Goal: Task Accomplishment & Management: Use online tool/utility

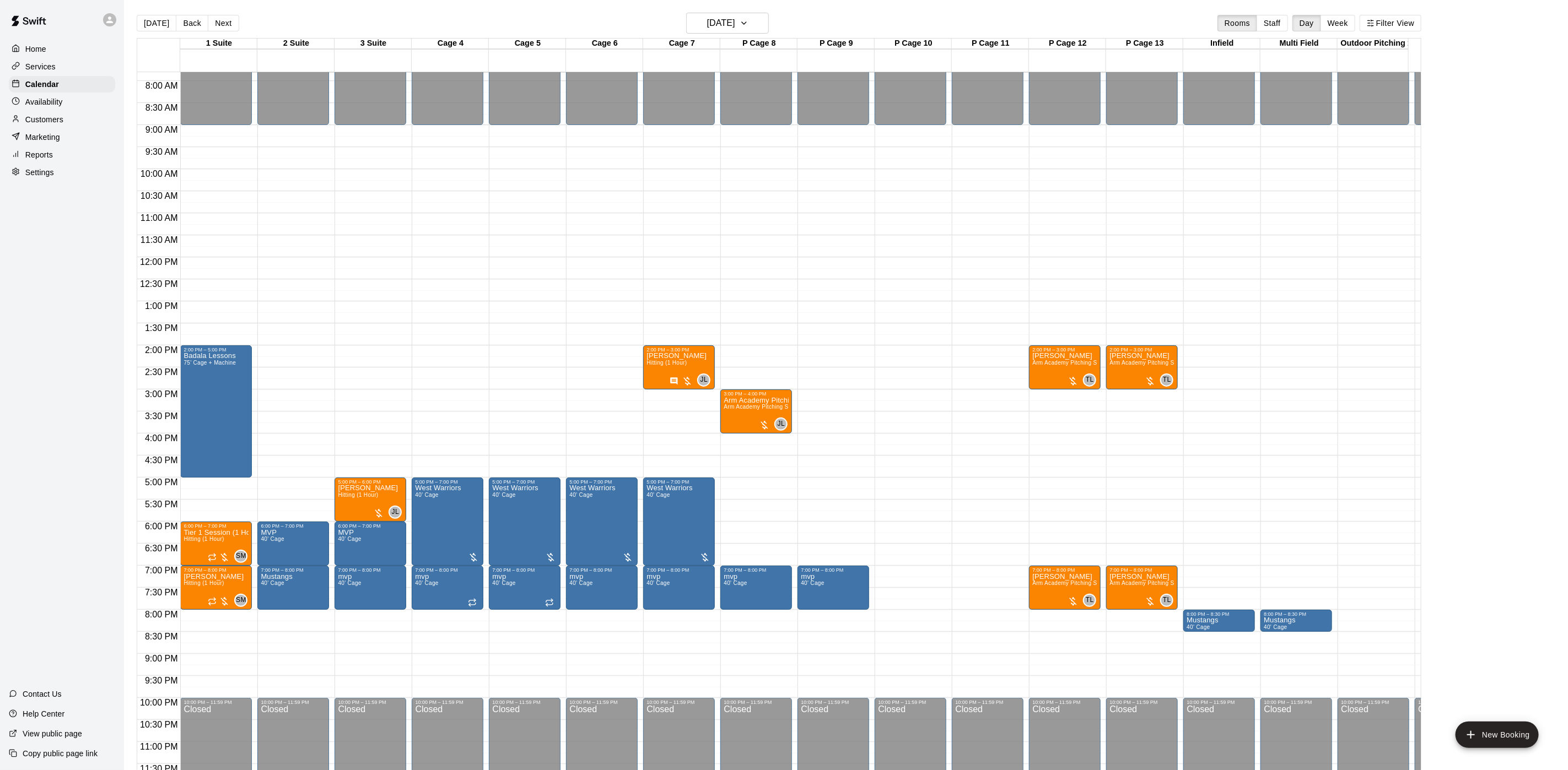
scroll to position [361, 0]
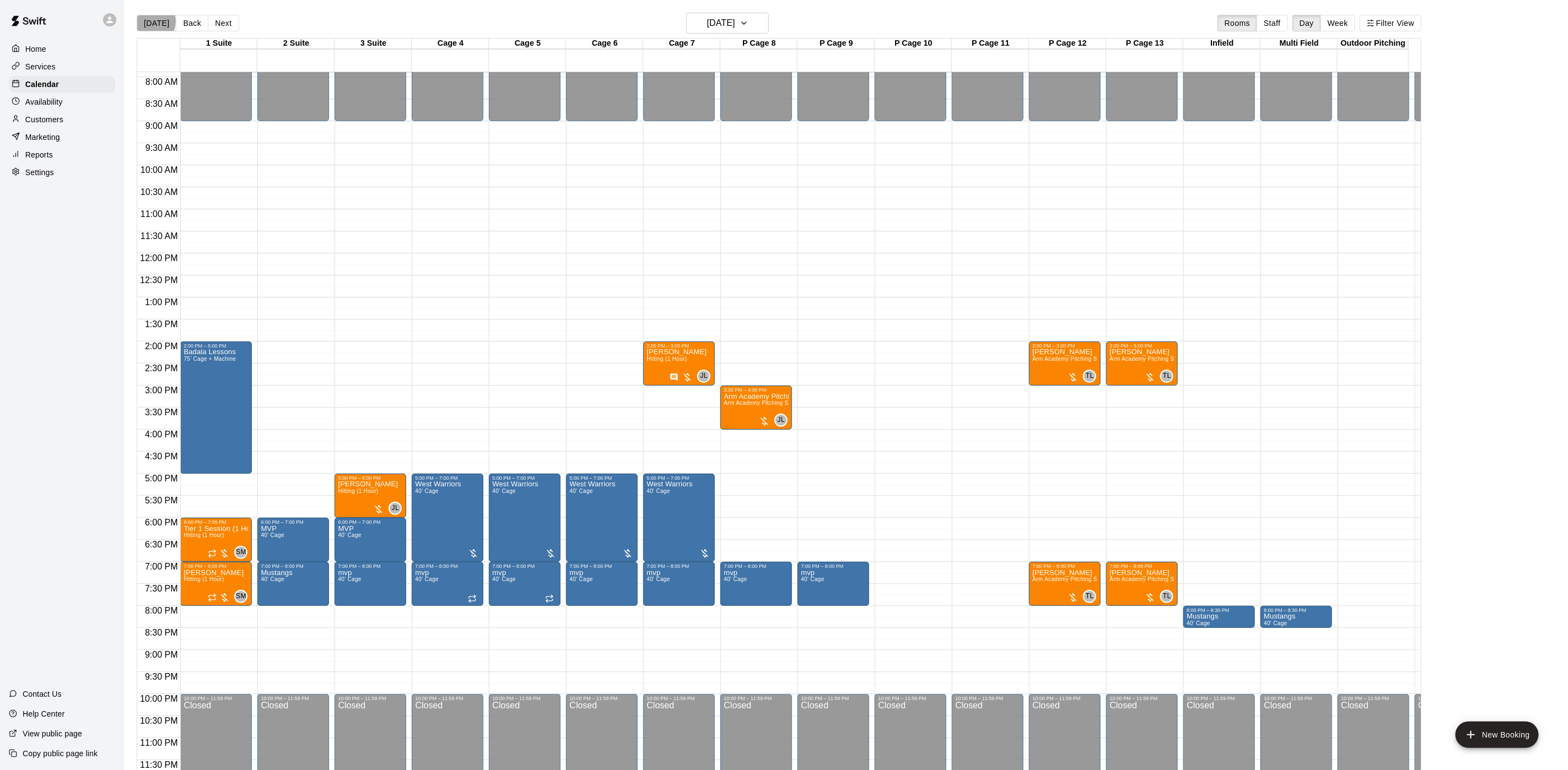
click at [154, 21] on button "[DATE]" at bounding box center [157, 23] width 40 height 16
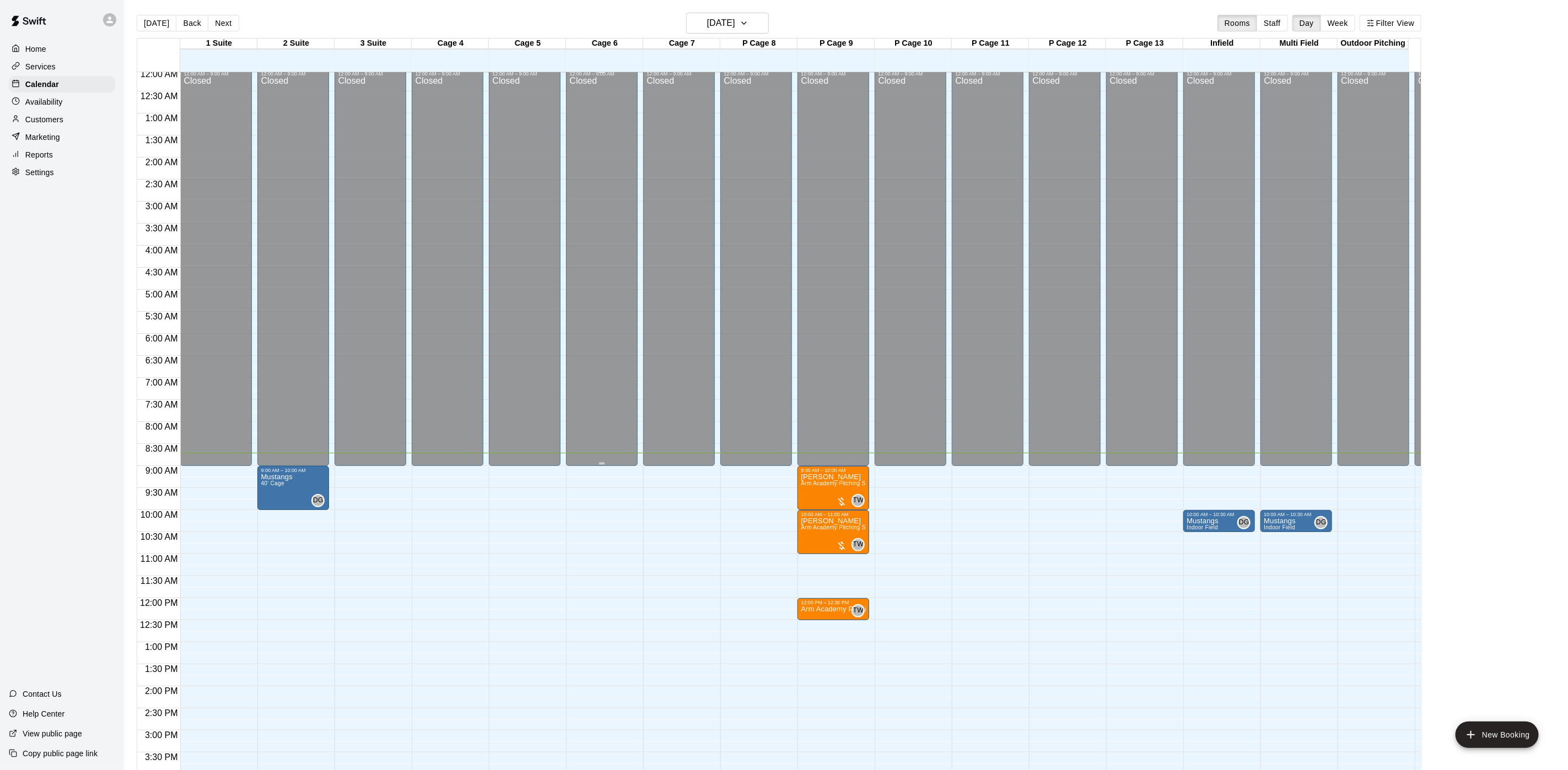
scroll to position [0, 0]
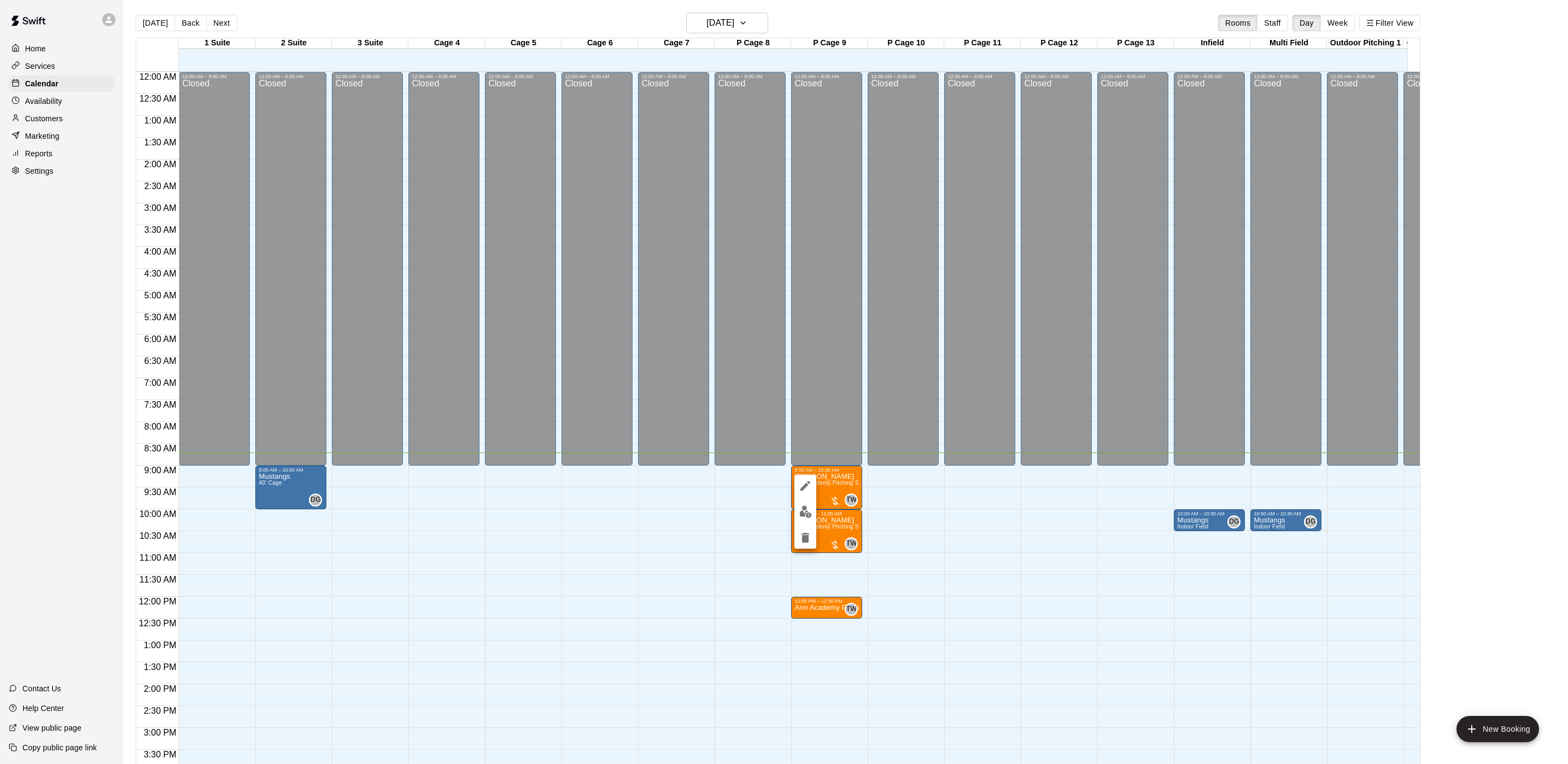
click at [827, 502] on div at bounding box center [784, 382] width 1568 height 764
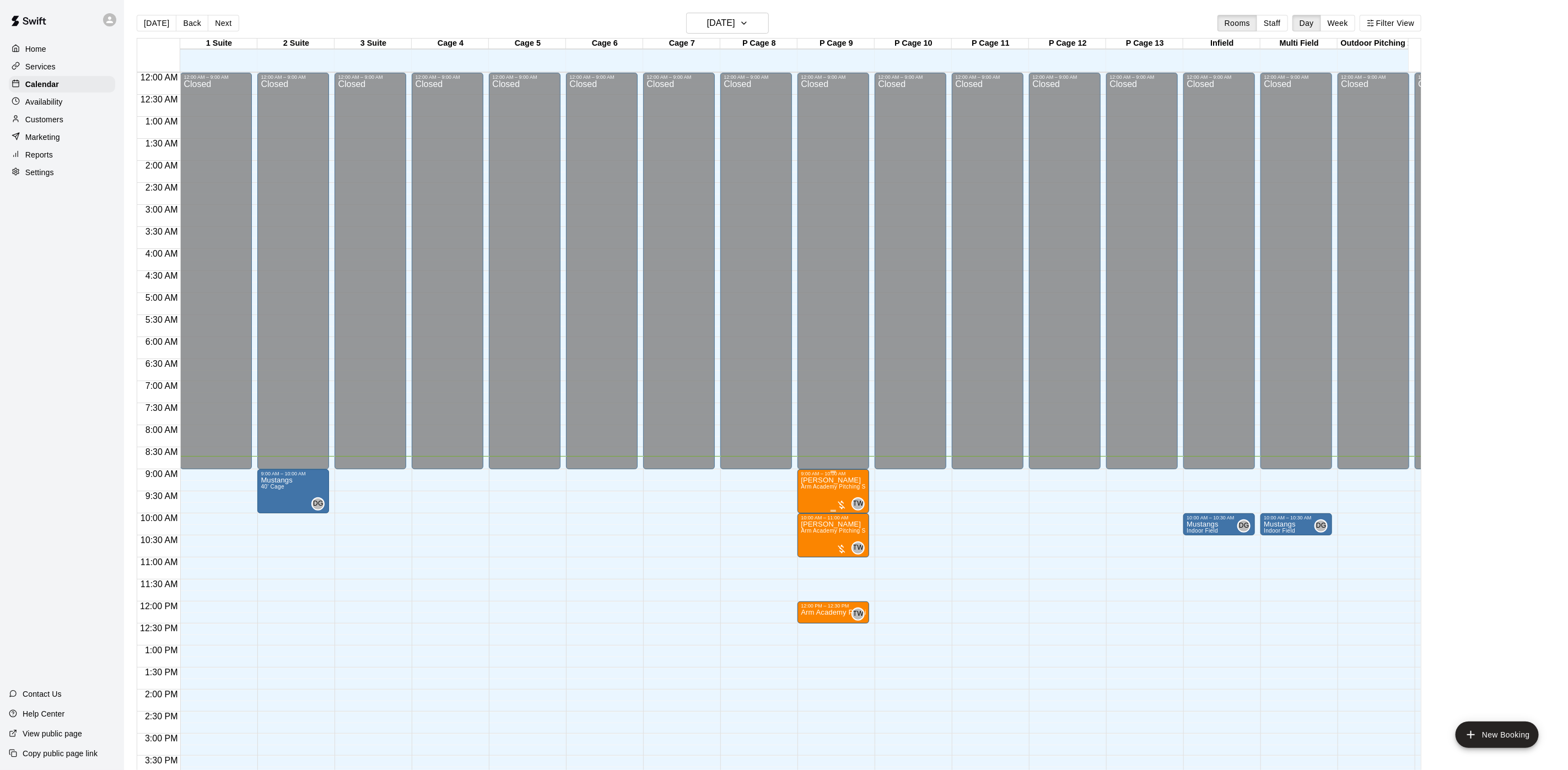
click at [844, 503] on div at bounding box center [841, 505] width 11 height 11
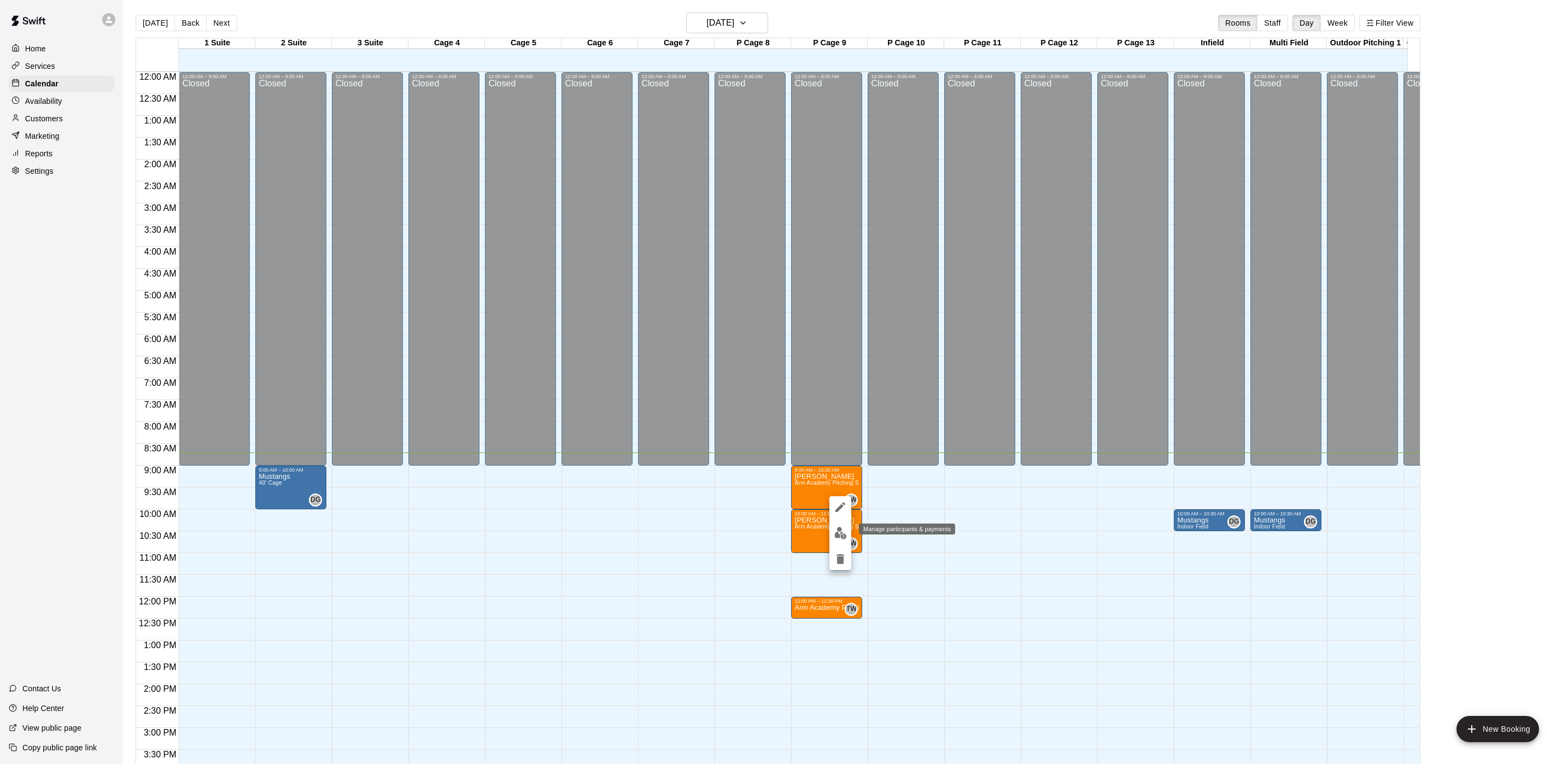
click at [846, 531] on img "edit" at bounding box center [841, 533] width 13 height 13
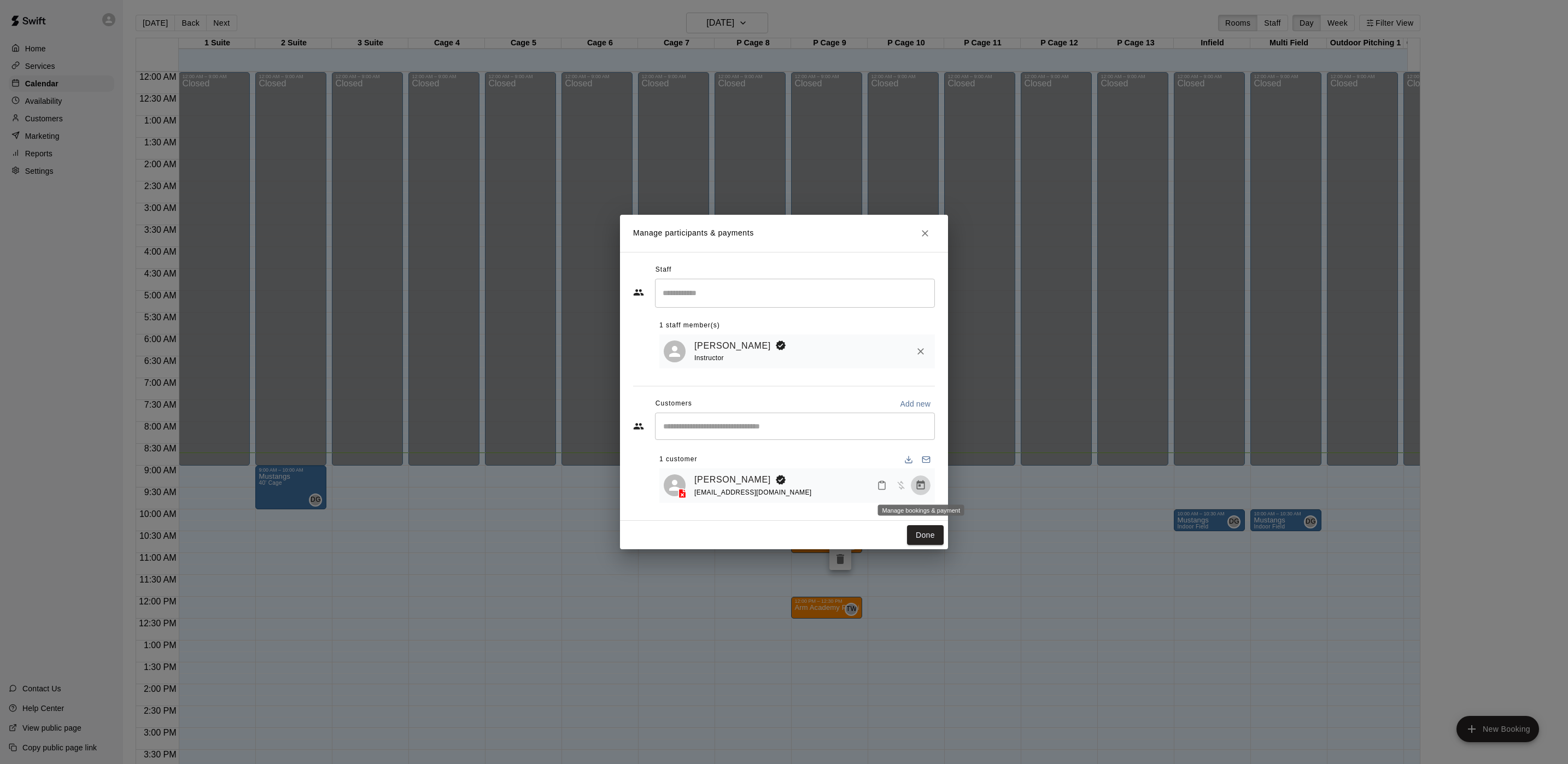
click at [920, 482] on icon "Manage bookings & payment" at bounding box center [921, 485] width 8 height 9
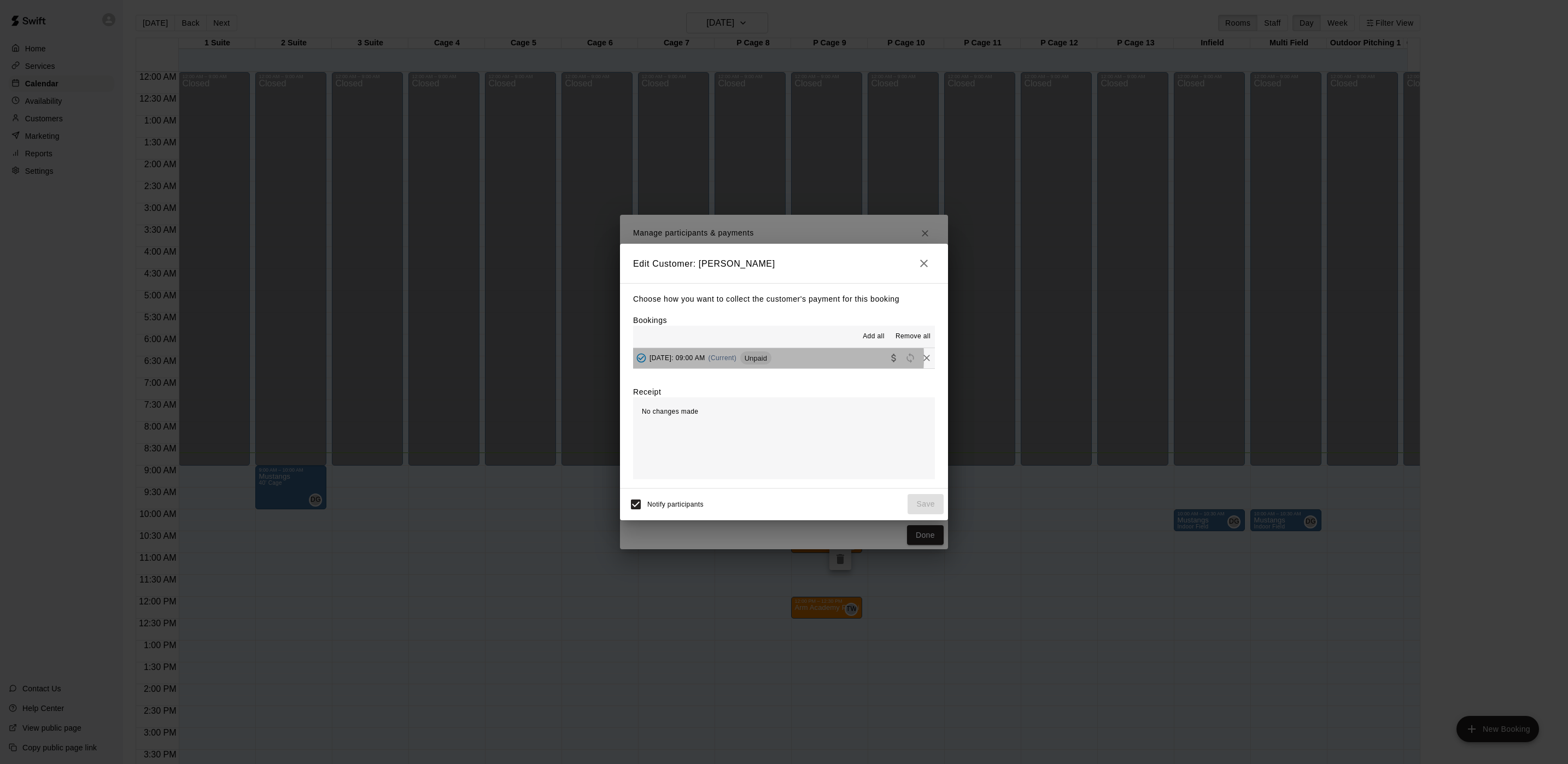
click at [737, 358] on span "(Current)" at bounding box center [722, 358] width 28 height 8
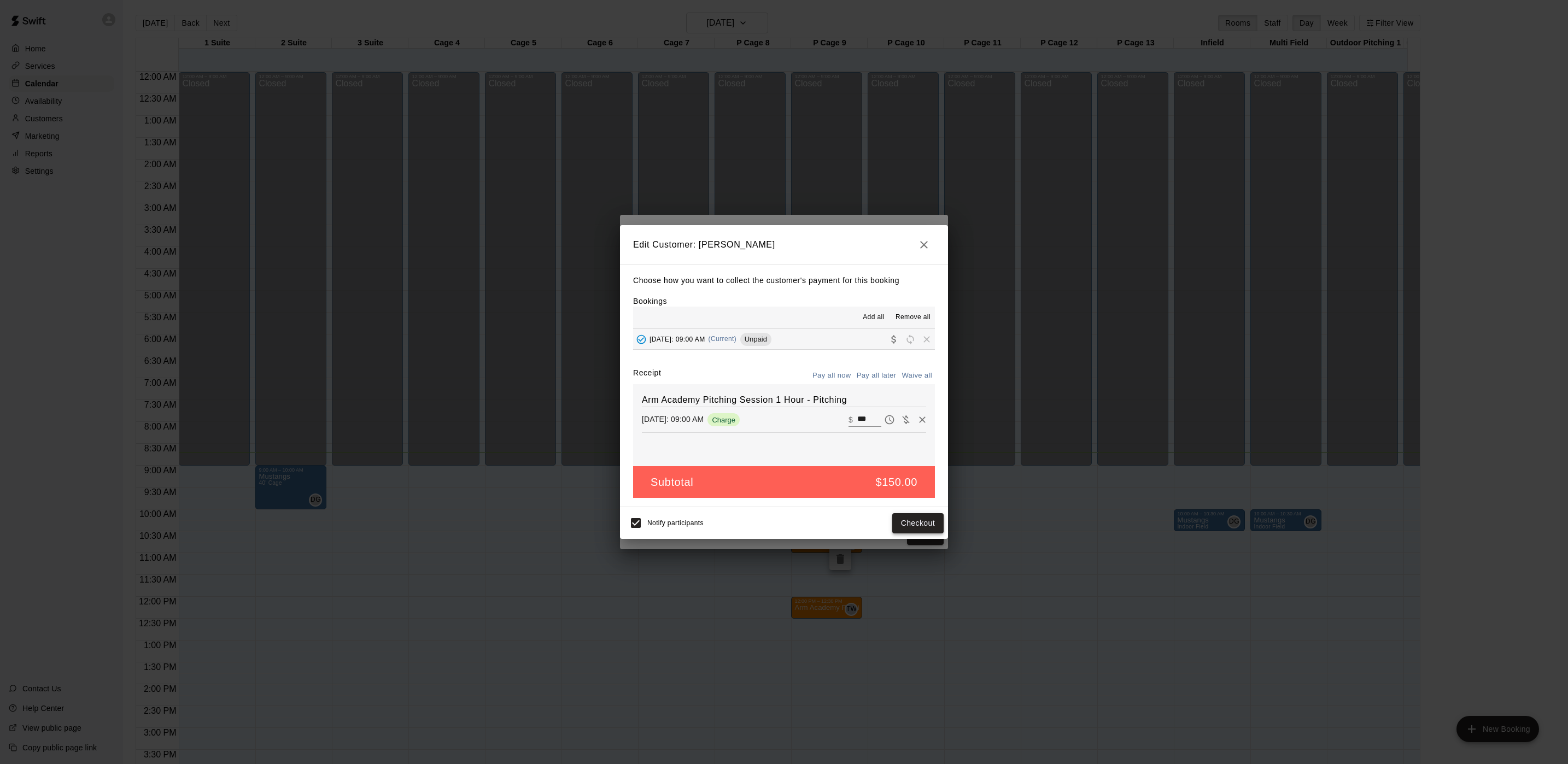
click at [928, 526] on button "Checkout" at bounding box center [918, 523] width 52 height 21
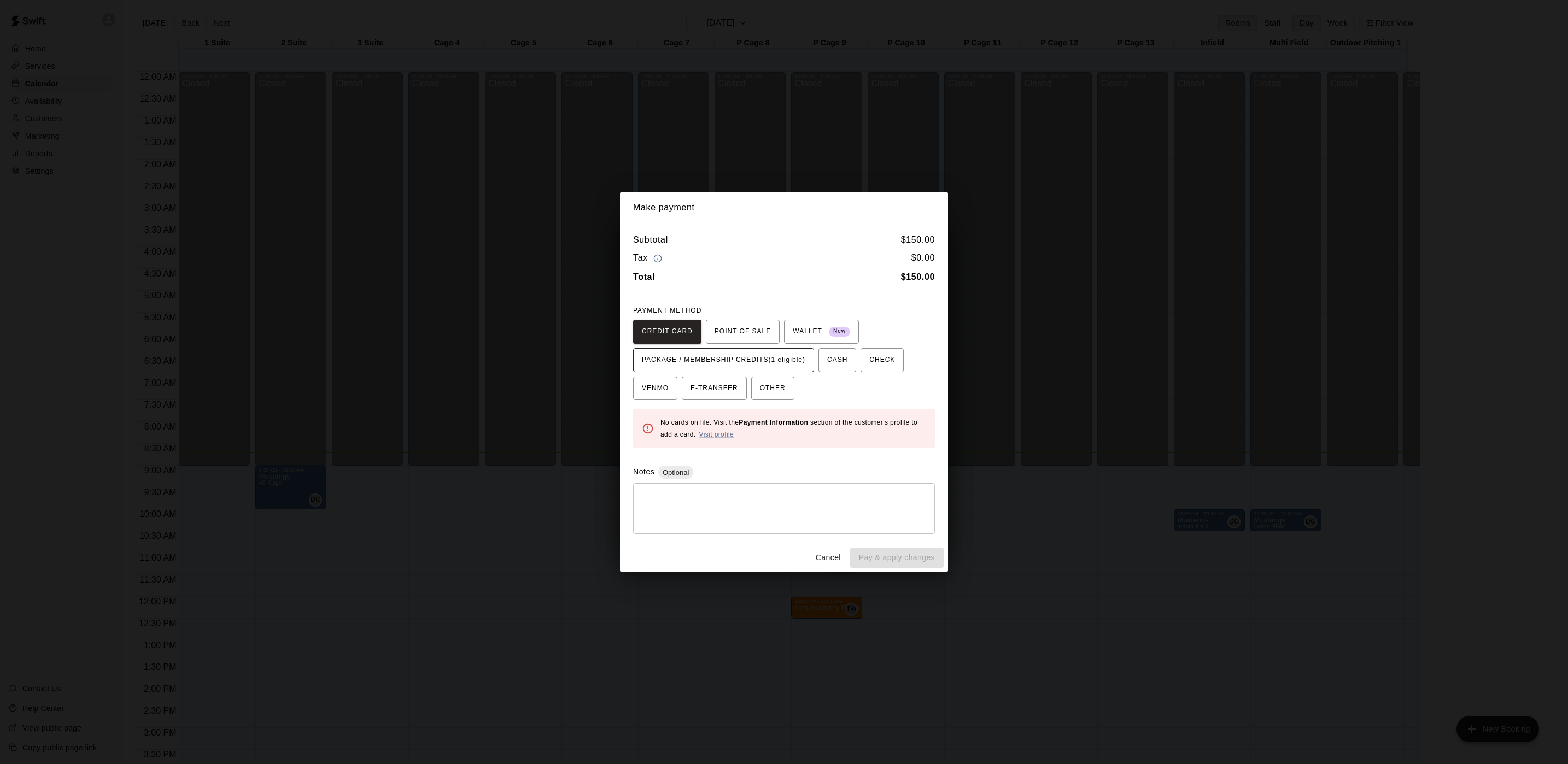
click at [737, 359] on span "PACKAGE / MEMBERSHIP CREDITS (1 eligible)" at bounding box center [723, 360] width 163 height 18
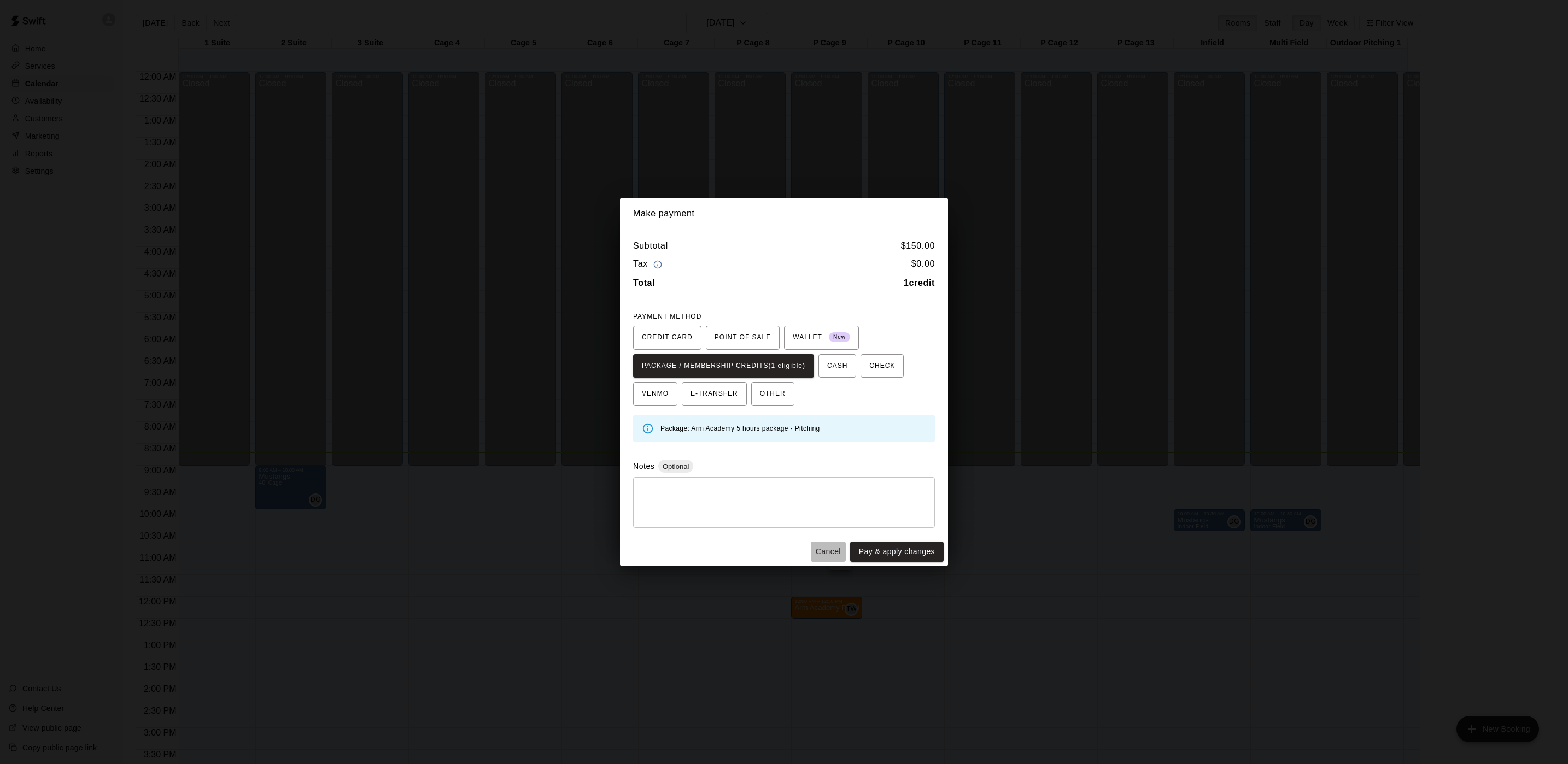
click at [836, 548] on button "Cancel" at bounding box center [828, 552] width 35 height 21
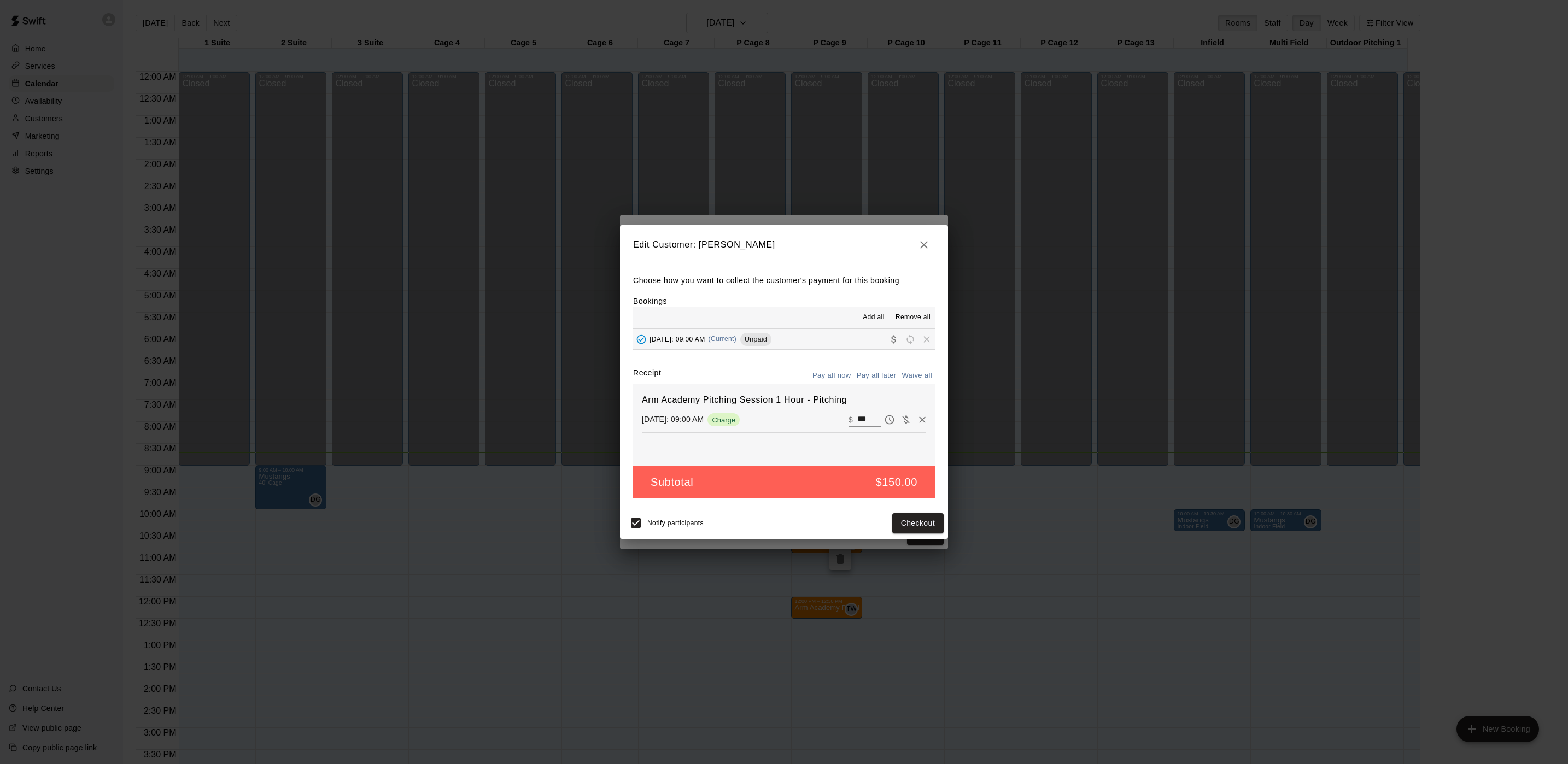
click at [914, 248] on button "button" at bounding box center [923, 245] width 22 height 22
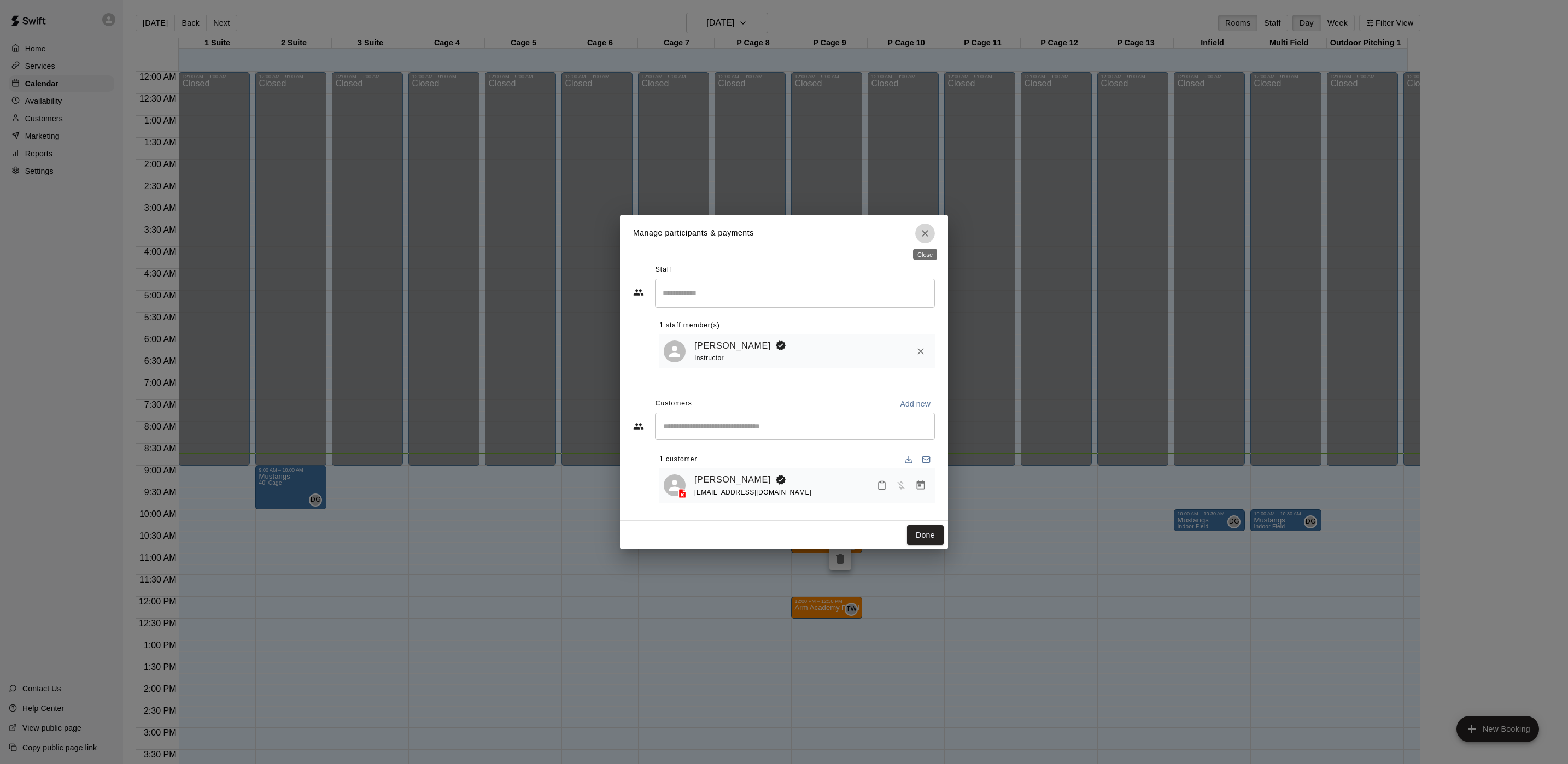
click at [934, 227] on button "Close" at bounding box center [926, 233] width 20 height 20
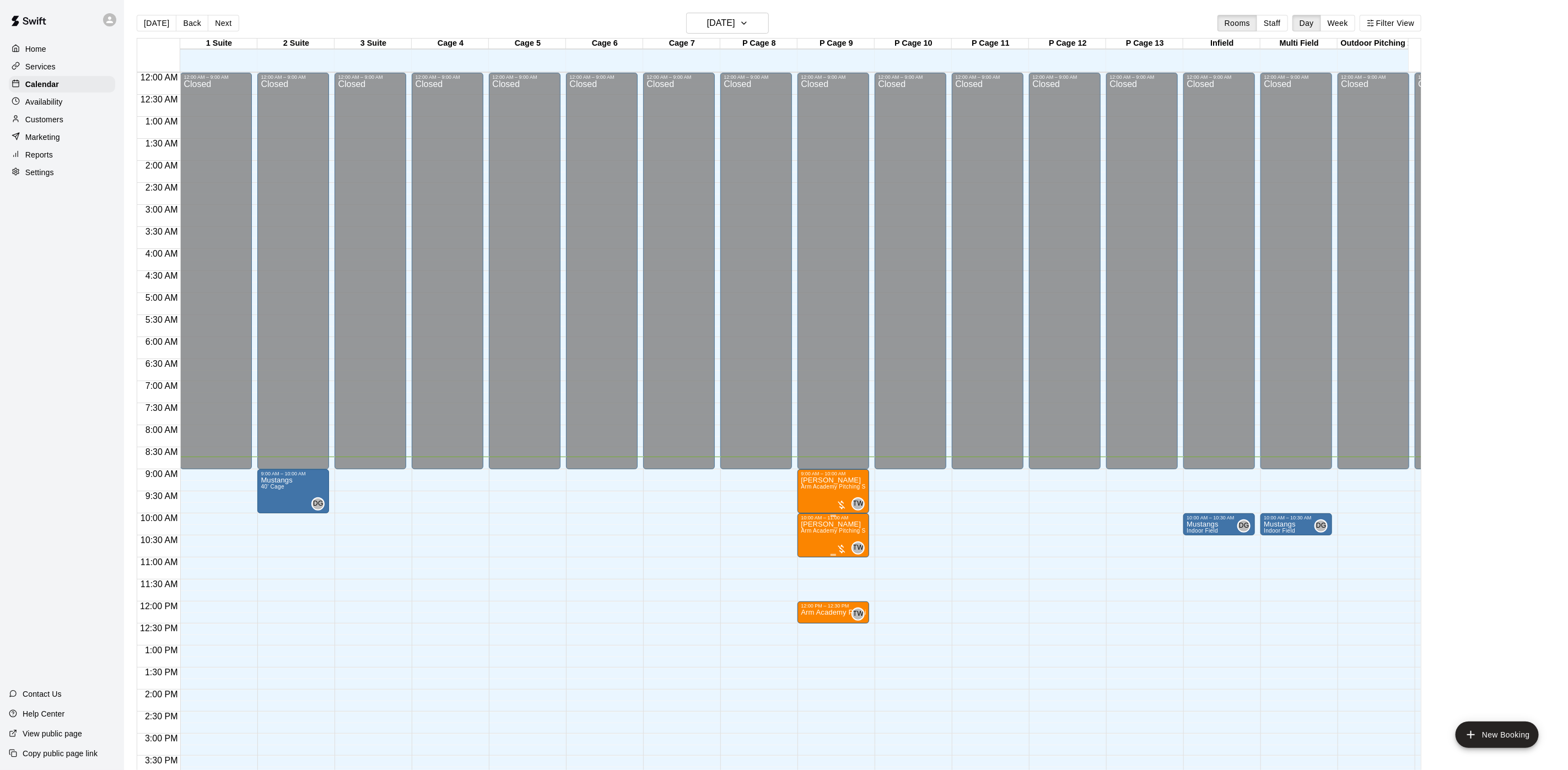
click at [839, 547] on div at bounding box center [841, 549] width 11 height 11
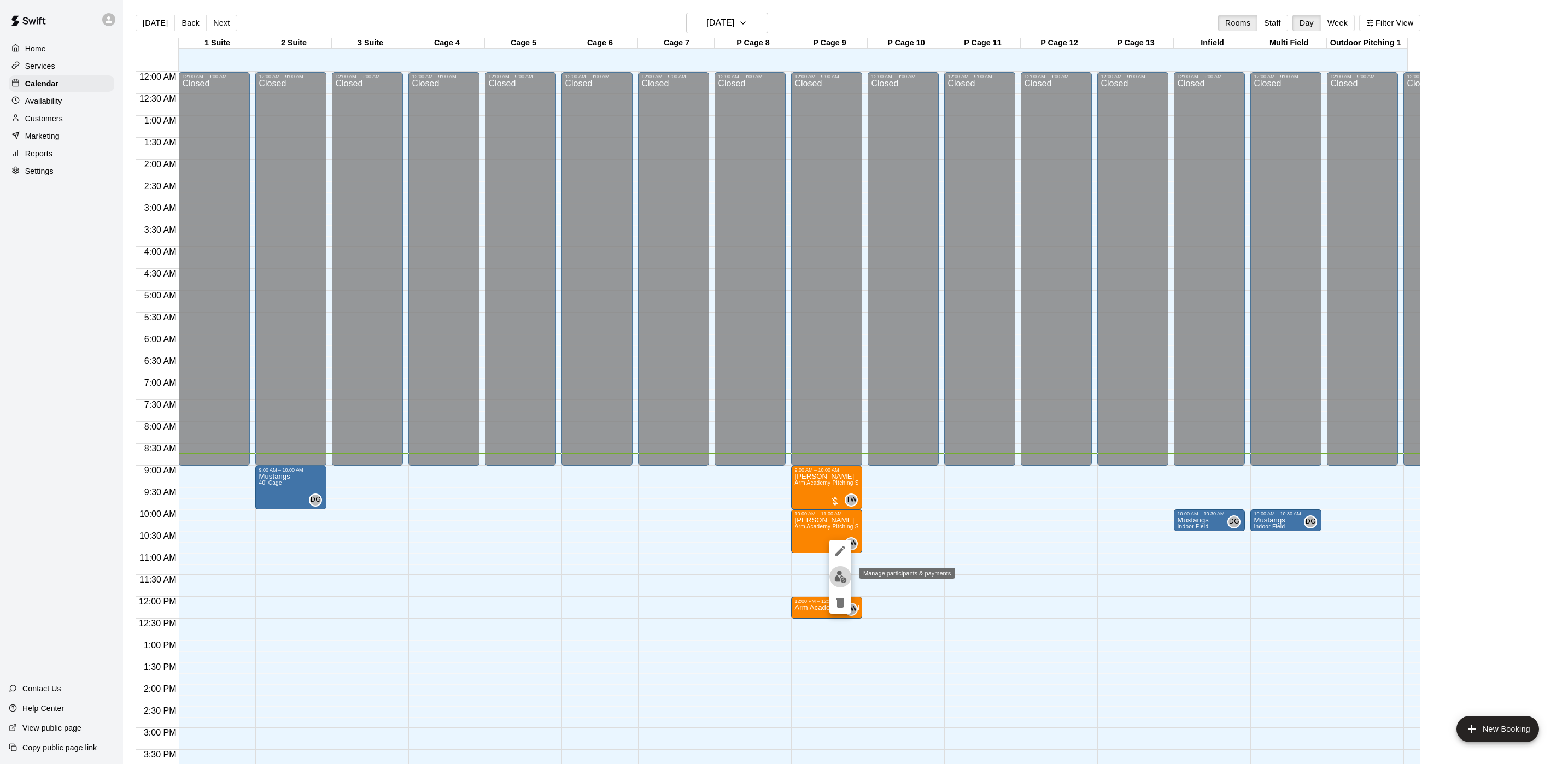
click at [836, 584] on button "edit" at bounding box center [840, 577] width 22 height 21
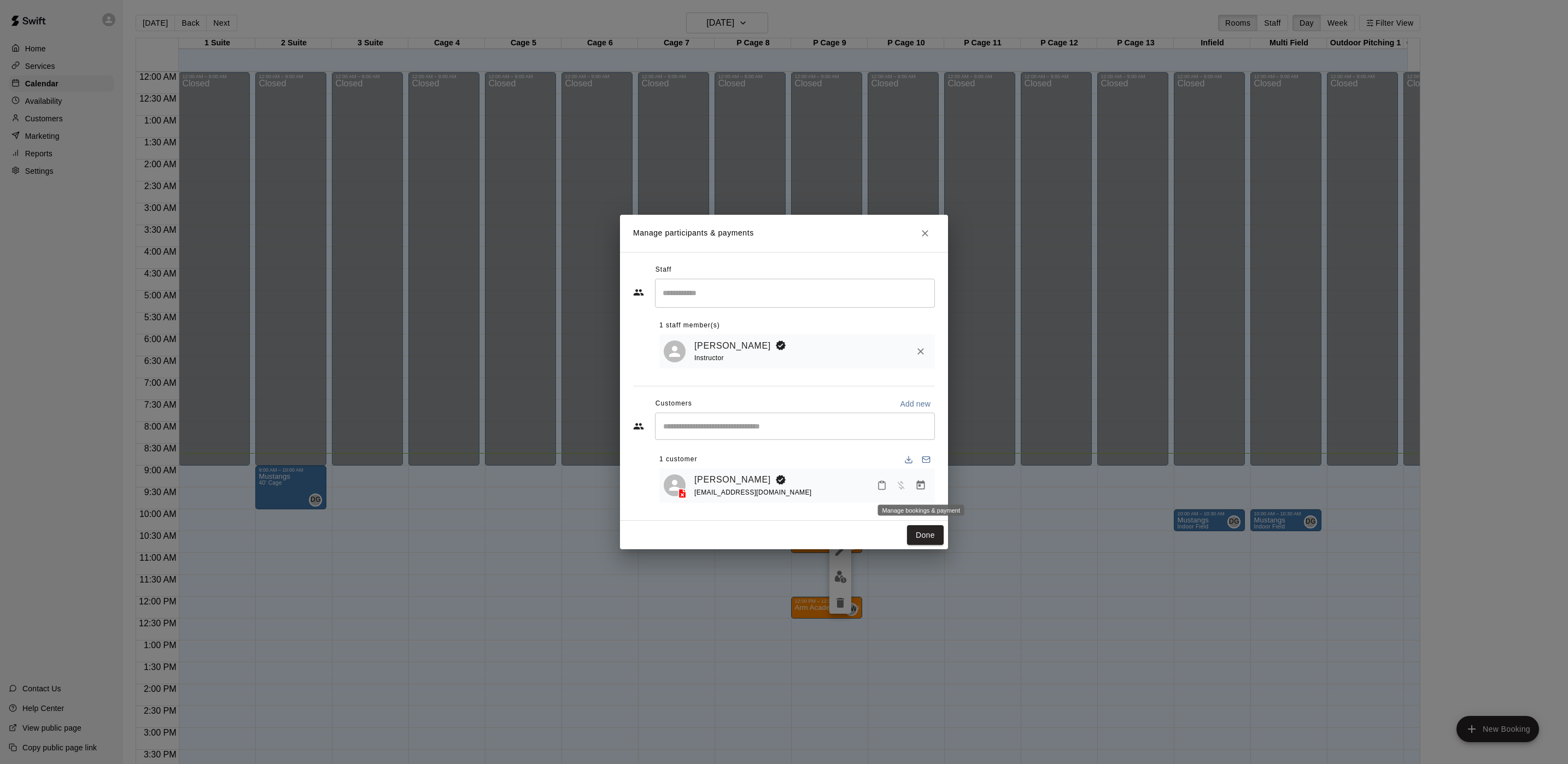
click at [918, 492] on button "Manage bookings & payment" at bounding box center [921, 485] width 20 height 20
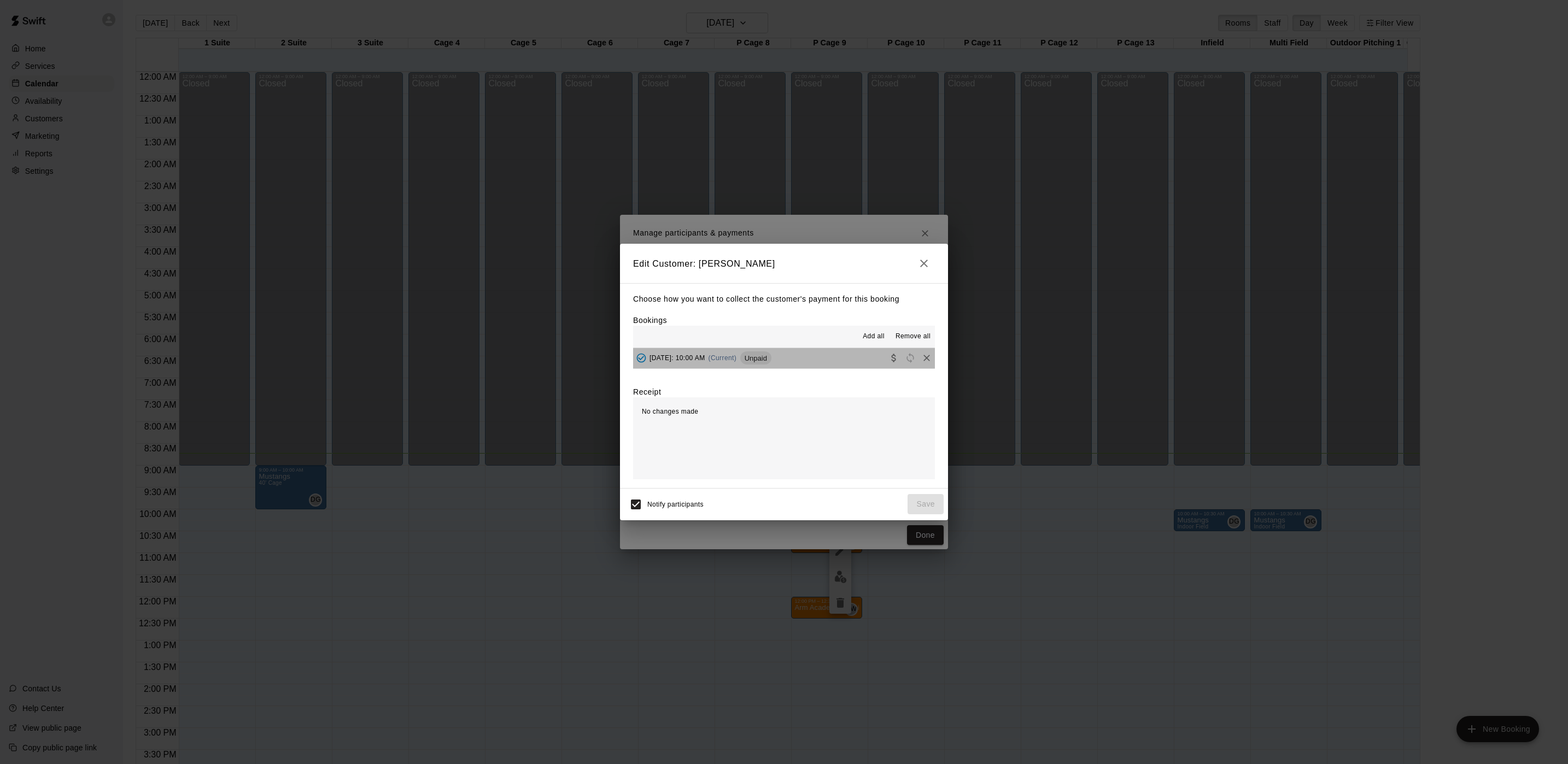
click at [820, 354] on button "[DATE]: 10:00 AM (Current) Unpaid" at bounding box center [784, 358] width 302 height 21
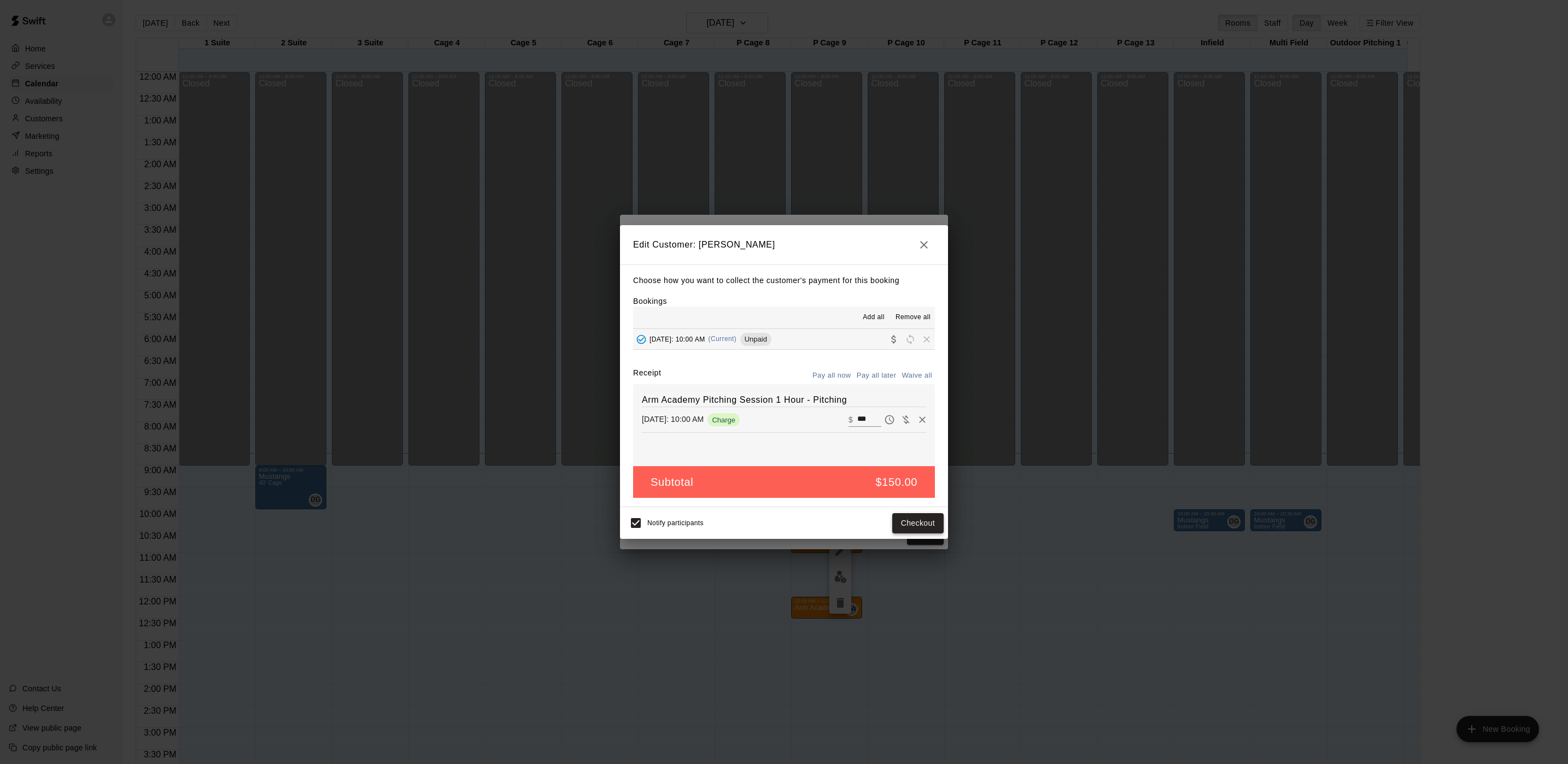
click at [932, 523] on button "Checkout" at bounding box center [918, 523] width 52 height 21
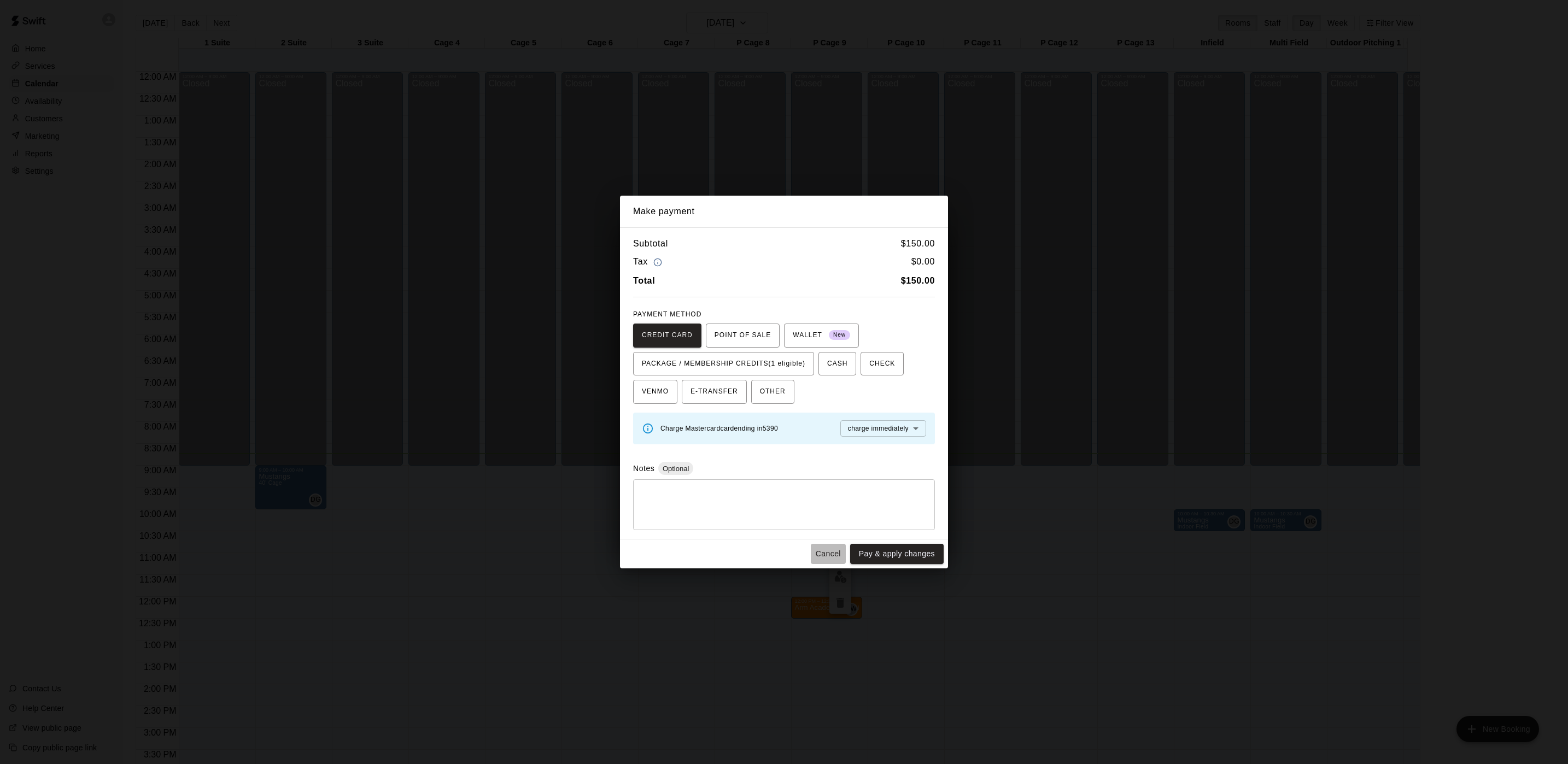
click at [815, 558] on button "Cancel" at bounding box center [828, 554] width 35 height 21
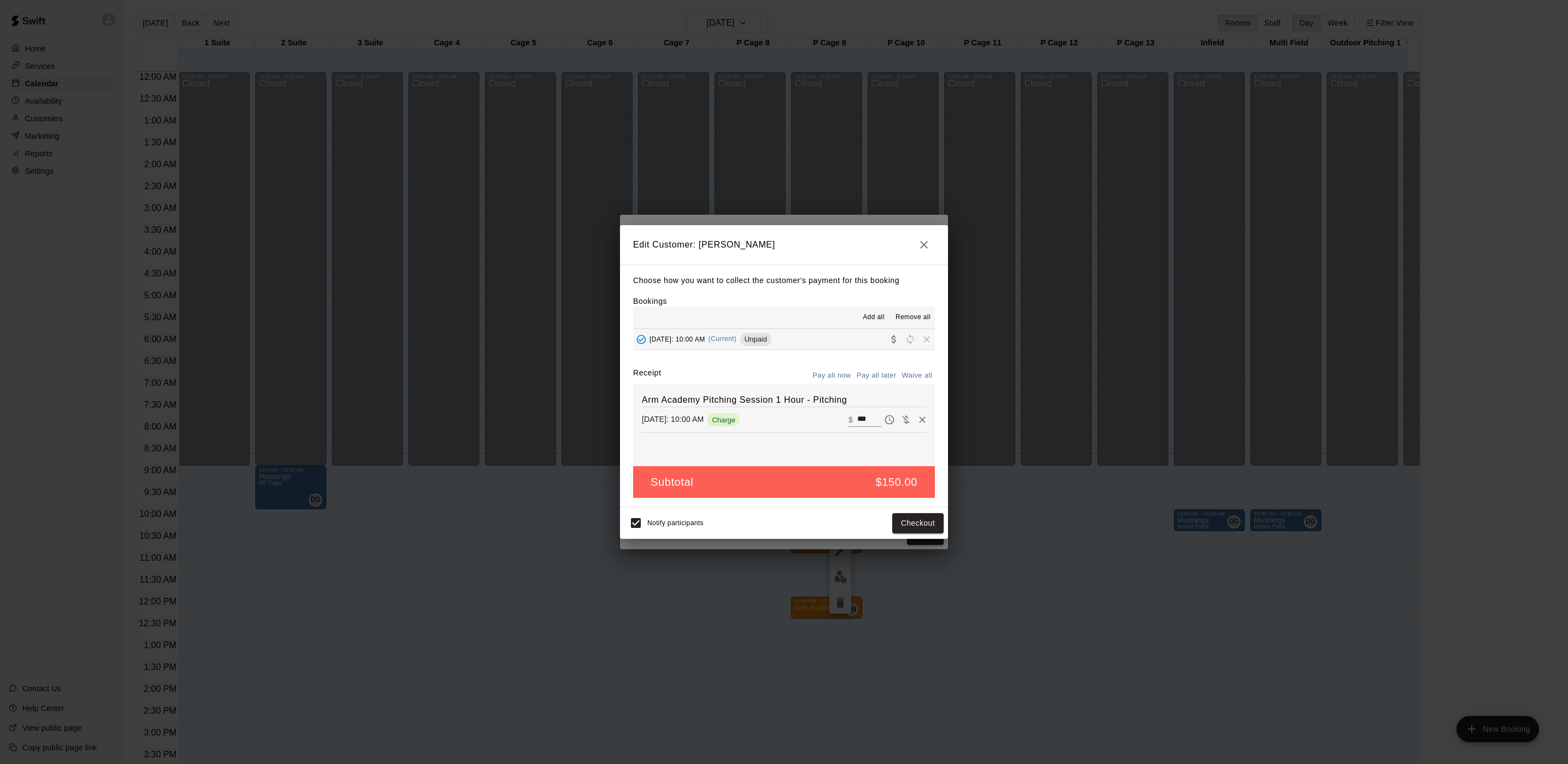
click at [921, 238] on icon "button" at bounding box center [924, 245] width 13 height 13
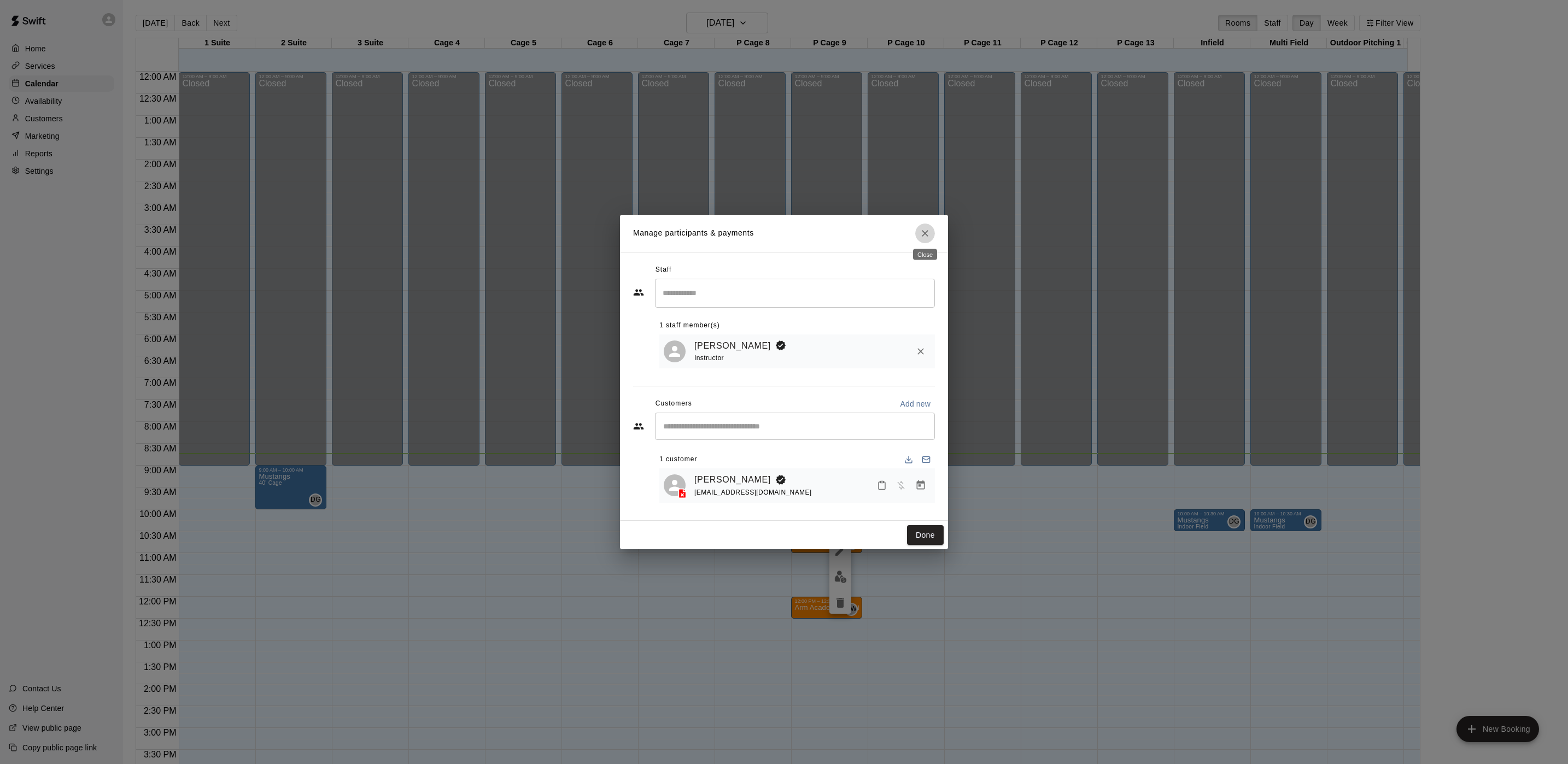
click at [922, 228] on icon "Close" at bounding box center [925, 233] width 11 height 11
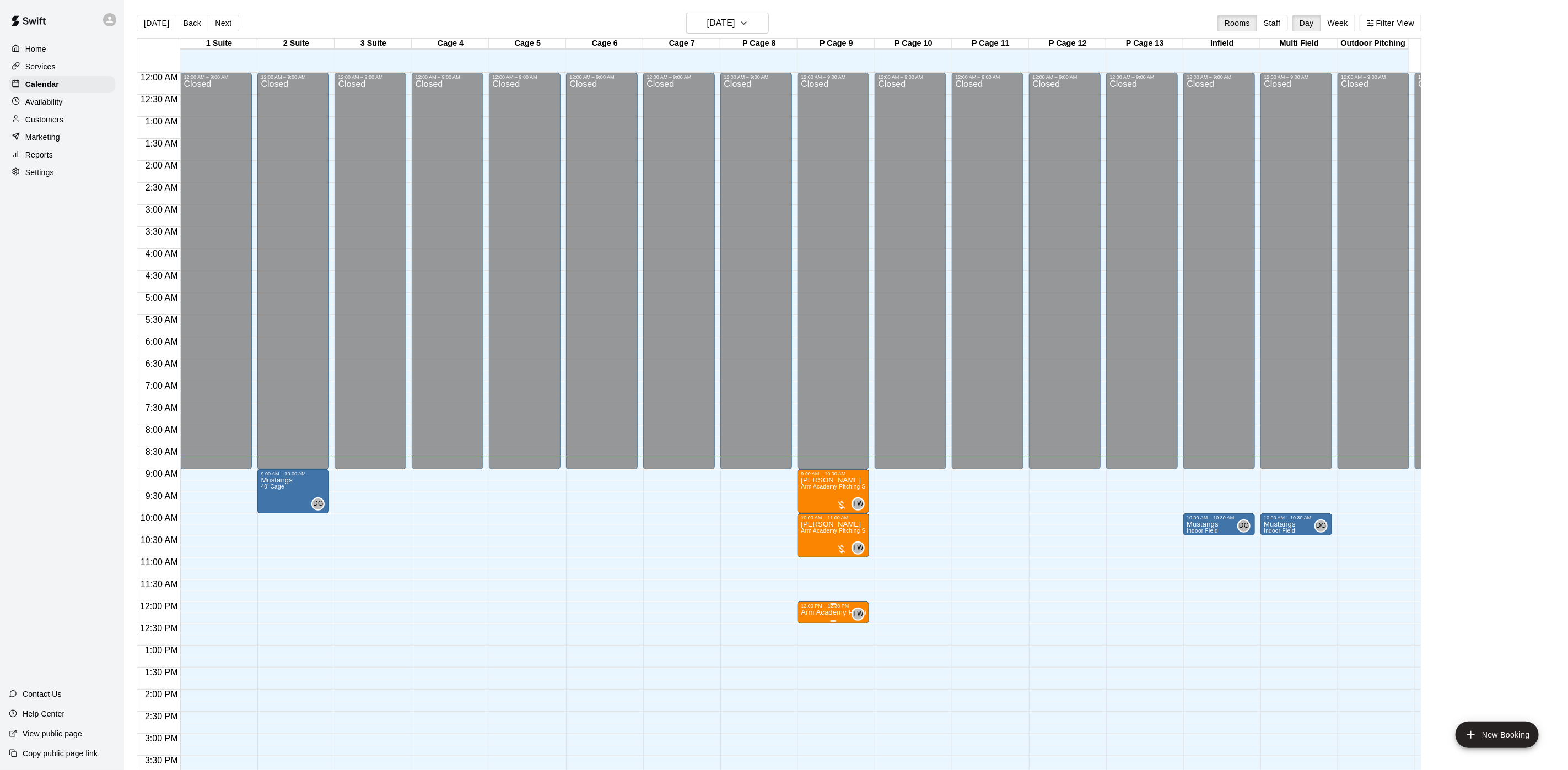
click at [832, 612] on p "Arm Academy Pitching Session 30 min - Pitching" at bounding box center [833, 612] width 65 height 0
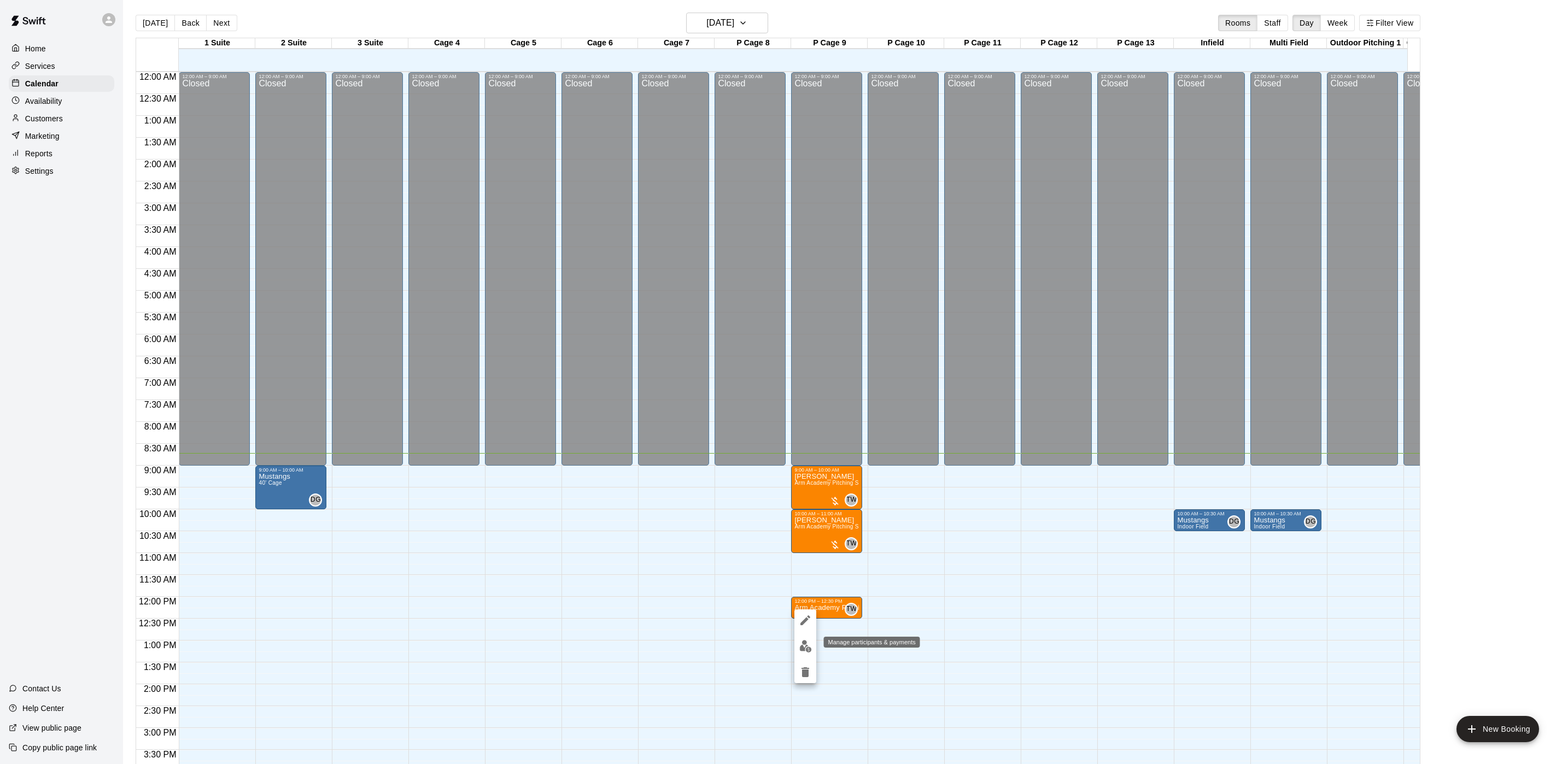
click at [809, 643] on img "edit" at bounding box center [806, 647] width 13 height 13
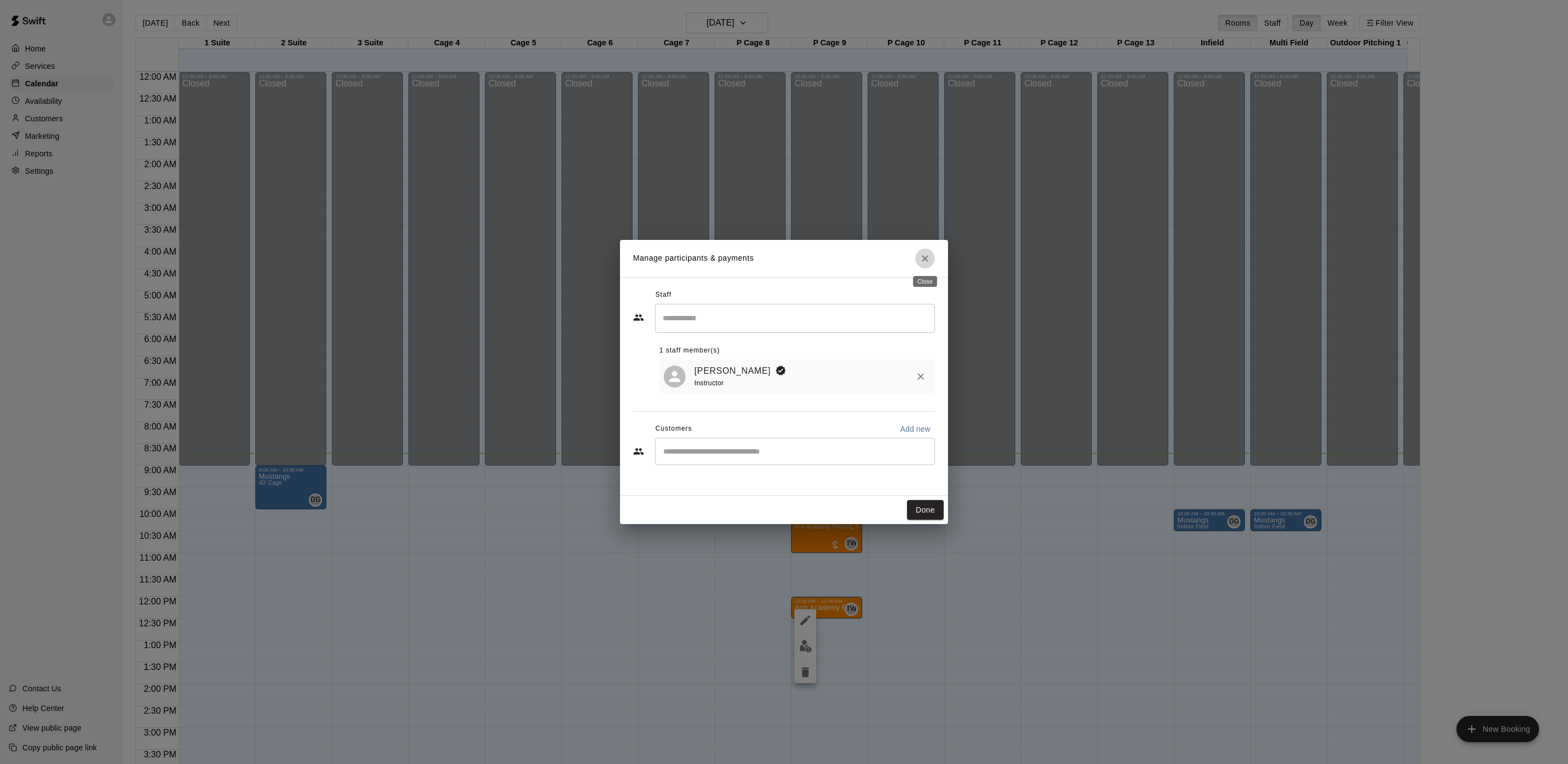
click at [926, 251] on button "Close" at bounding box center [926, 259] width 20 height 20
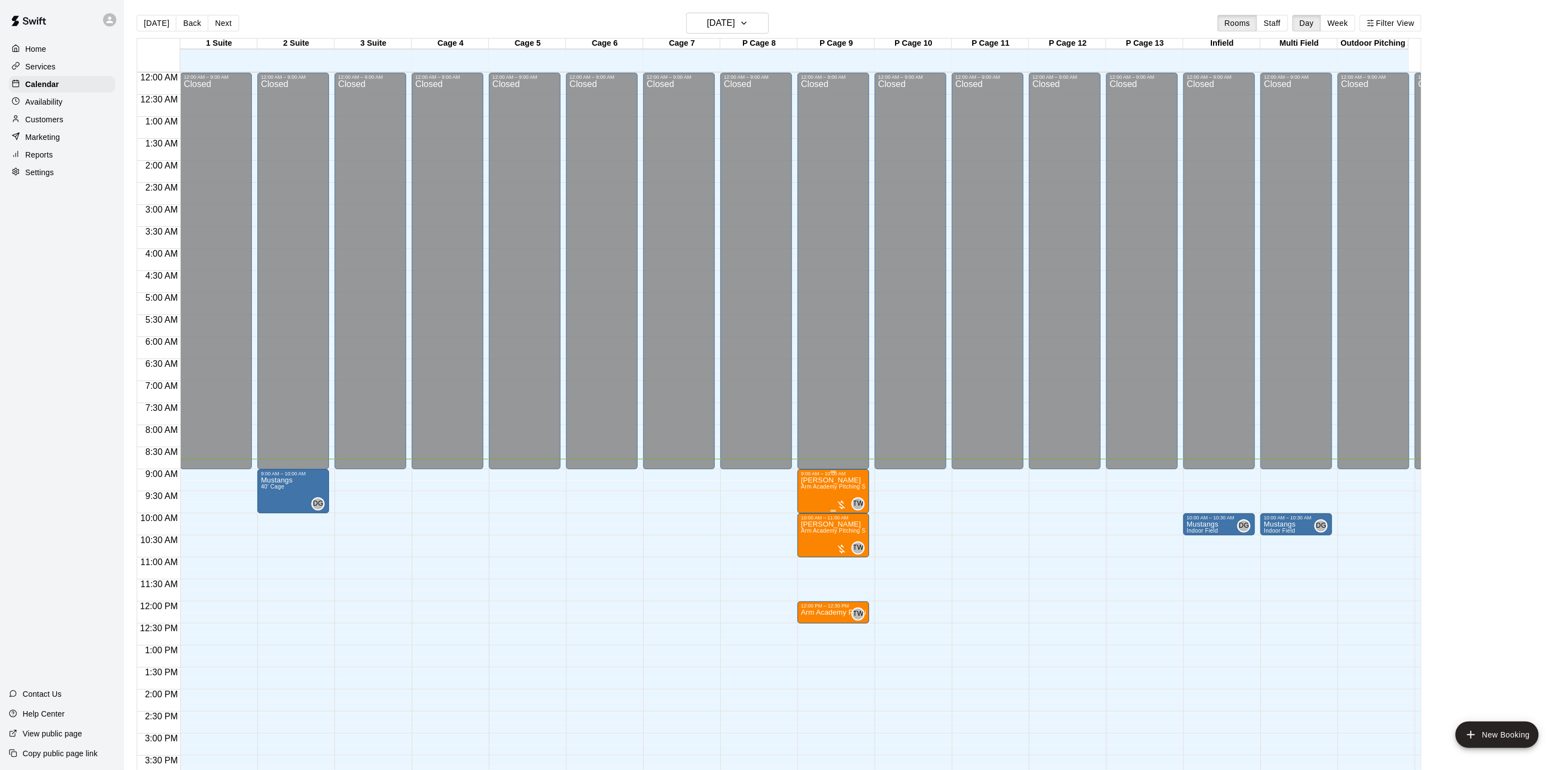
click at [845, 489] on span "Arm Academy Pitching Session 1 Hour - Pitching" at bounding box center [865, 486] width 128 height 6
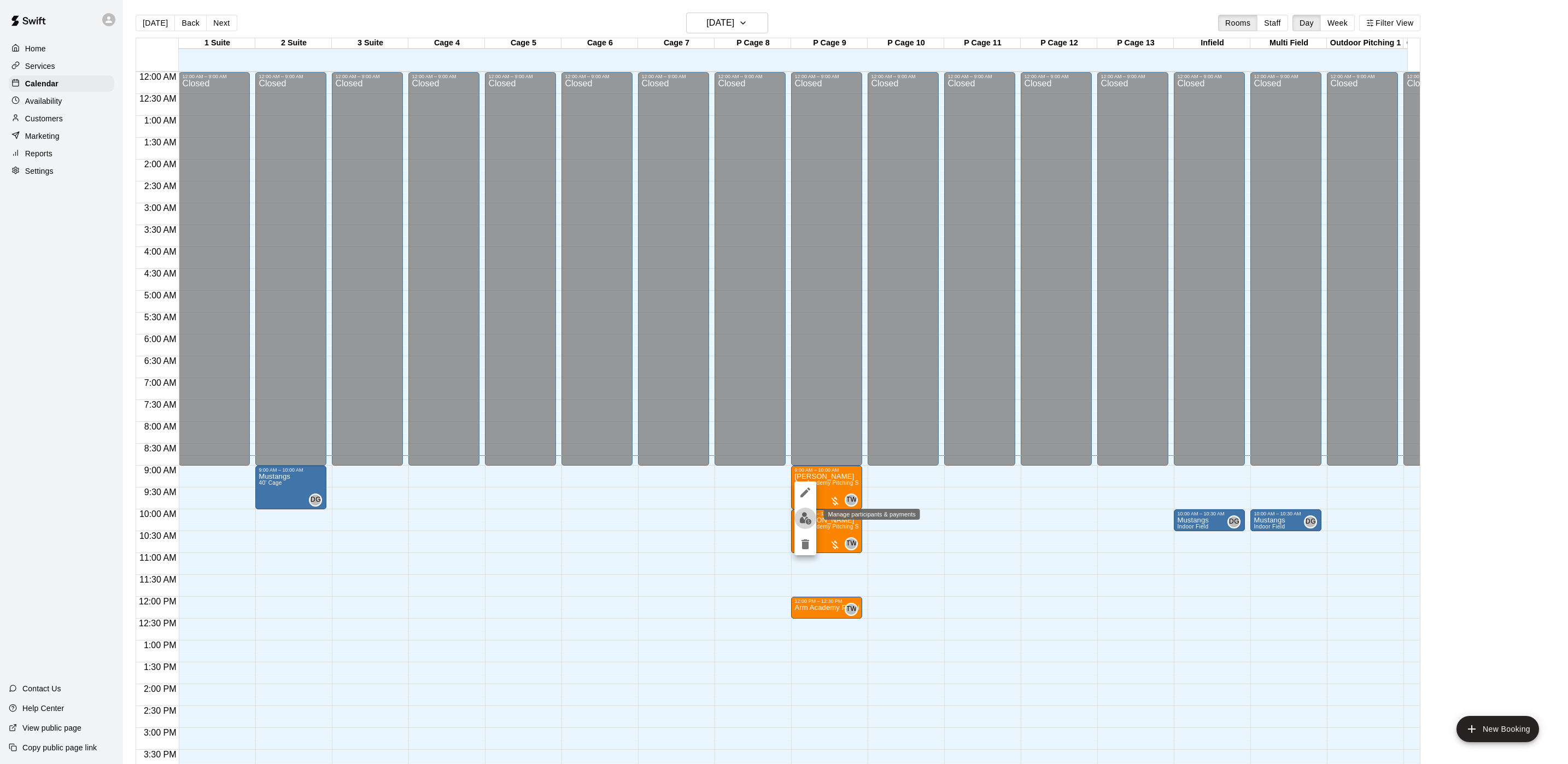
click at [805, 519] on img "edit" at bounding box center [806, 519] width 13 height 13
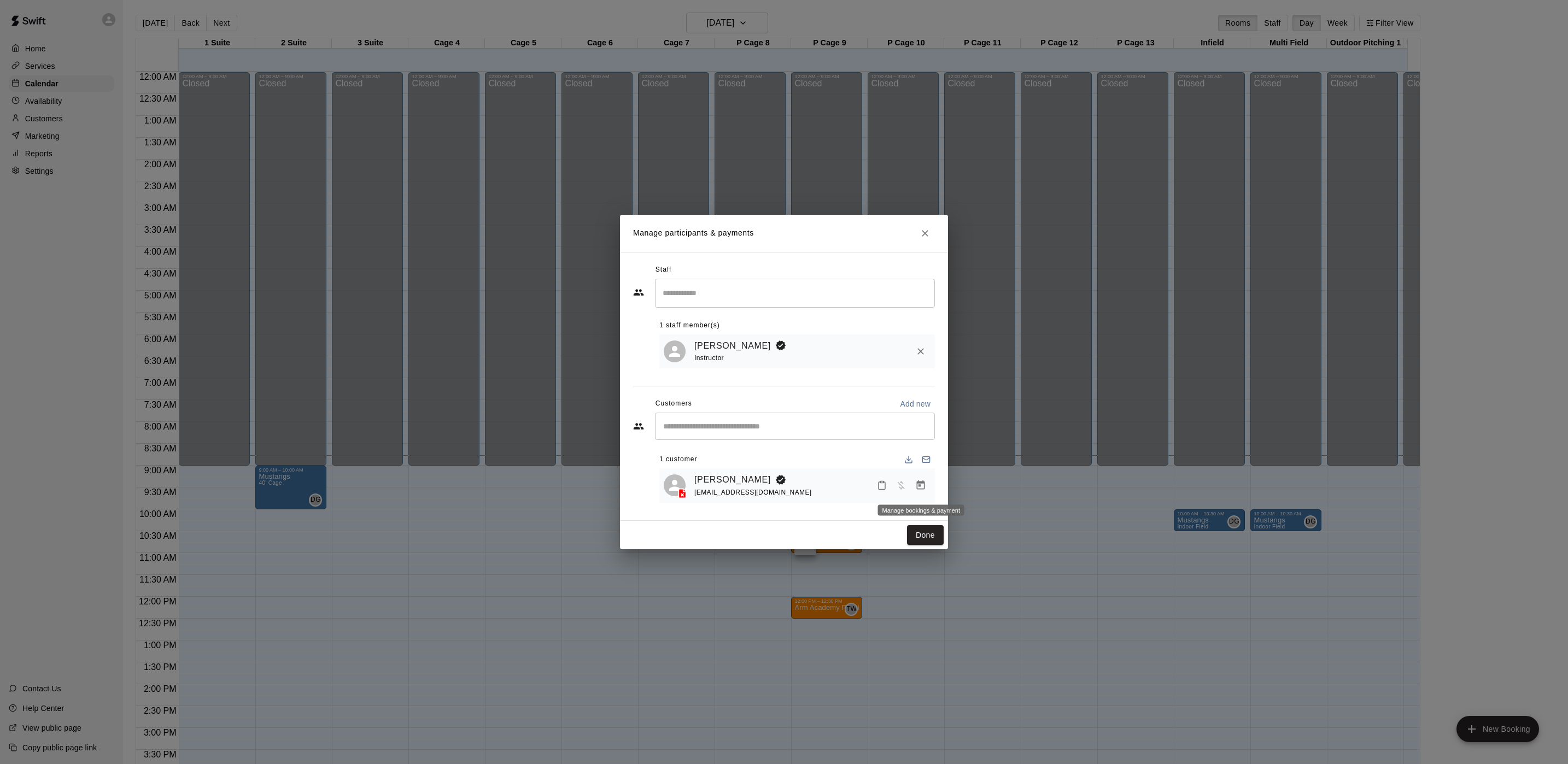
click at [924, 490] on icon "Manage bookings & payment" at bounding box center [921, 485] width 8 height 9
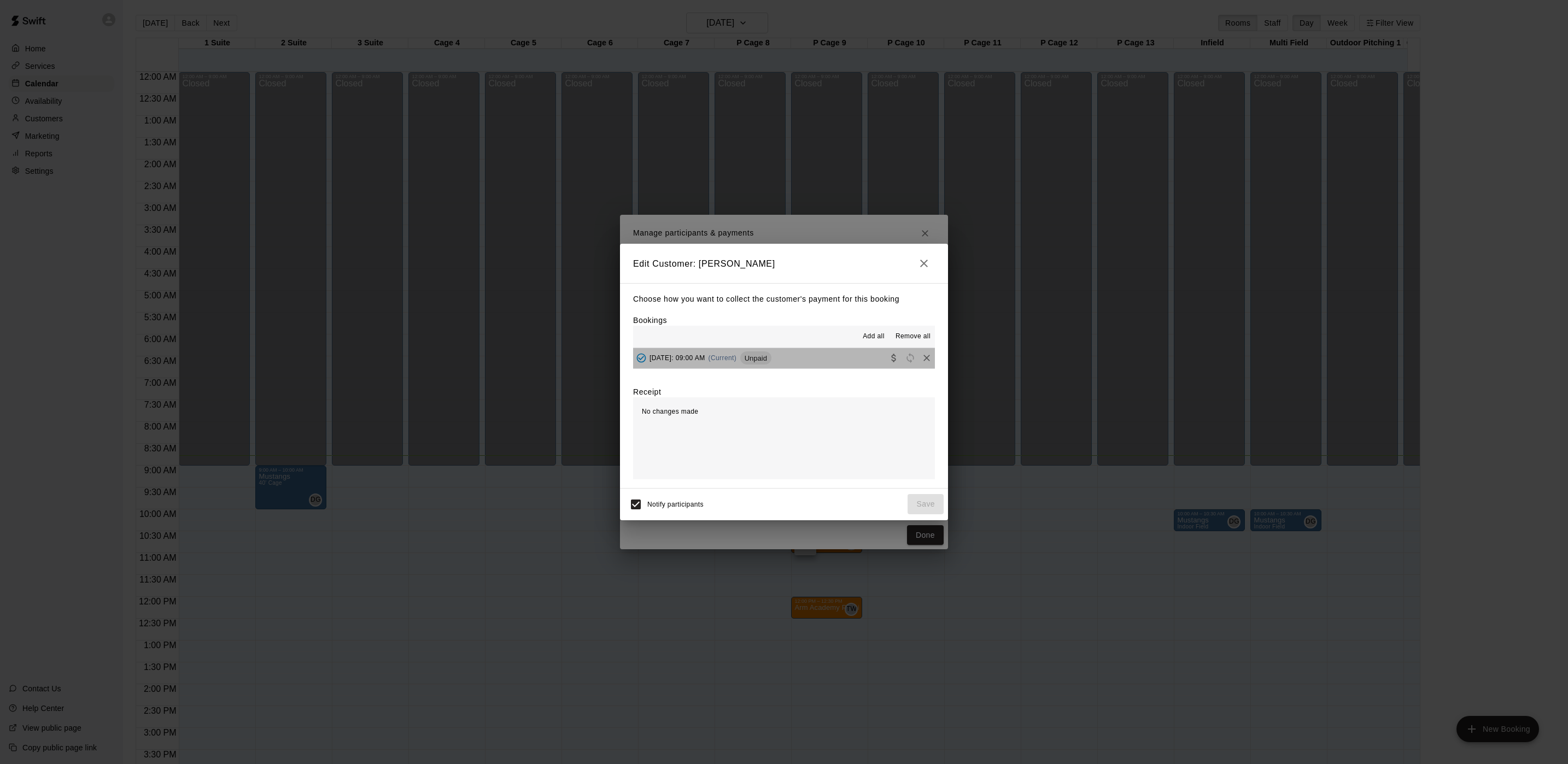
click at [814, 356] on button "[DATE]: 09:00 AM (Current) Unpaid" at bounding box center [784, 358] width 302 height 21
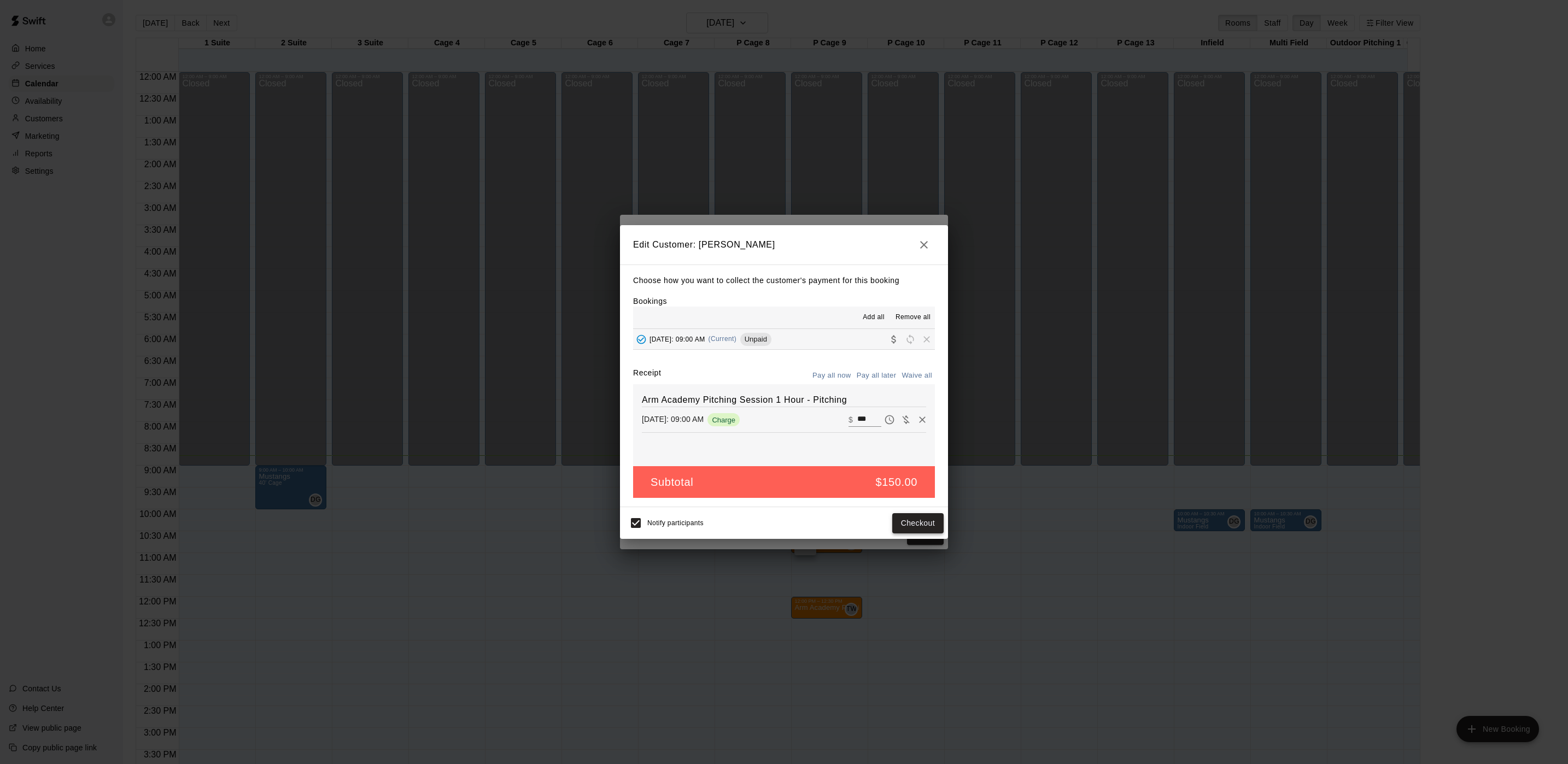
click at [934, 522] on button "Checkout" at bounding box center [918, 523] width 52 height 21
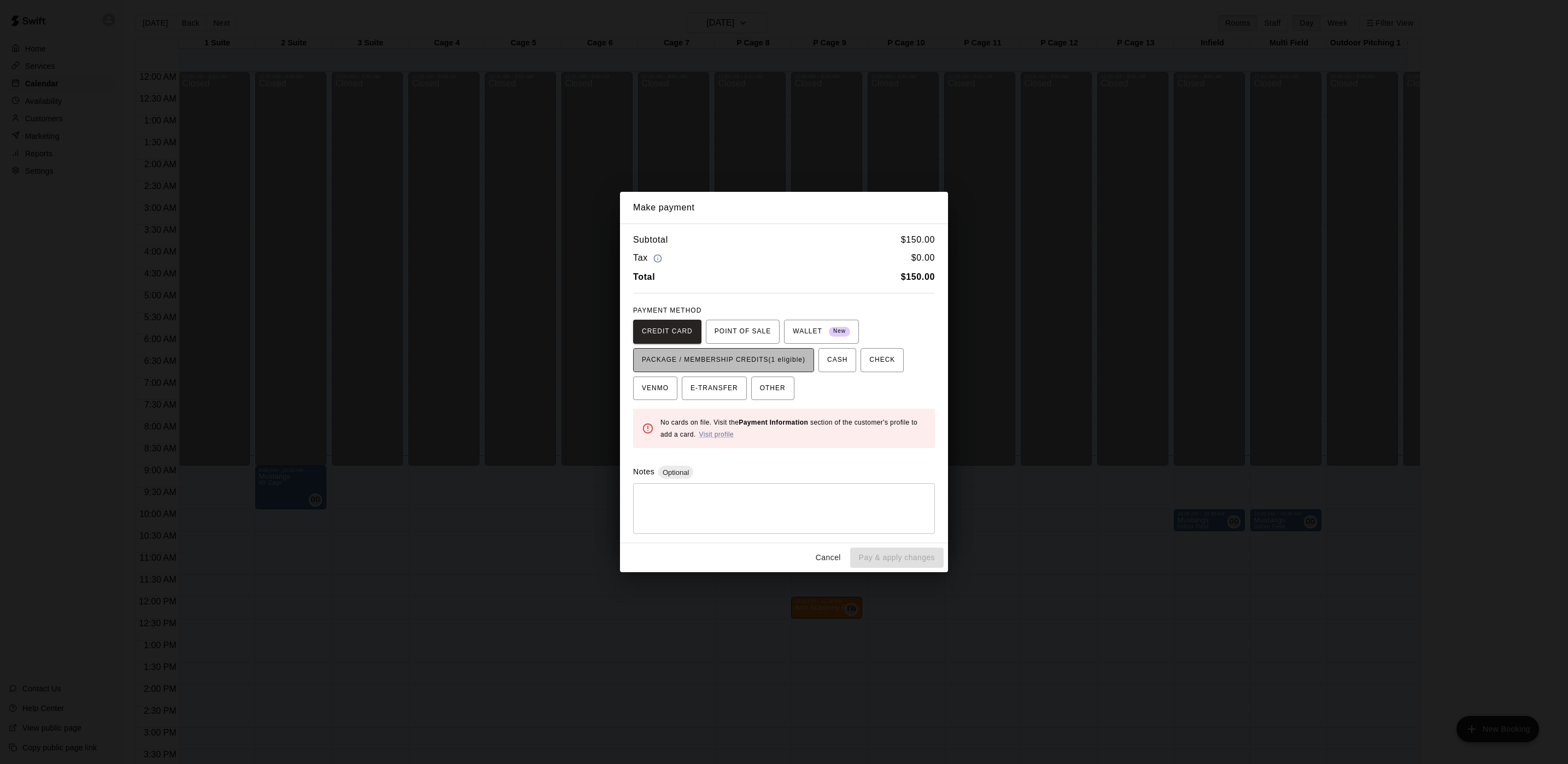
click at [749, 349] on button "PACKAGE / MEMBERSHIP CREDITS (1 eligible)" at bounding box center [724, 360] width 181 height 24
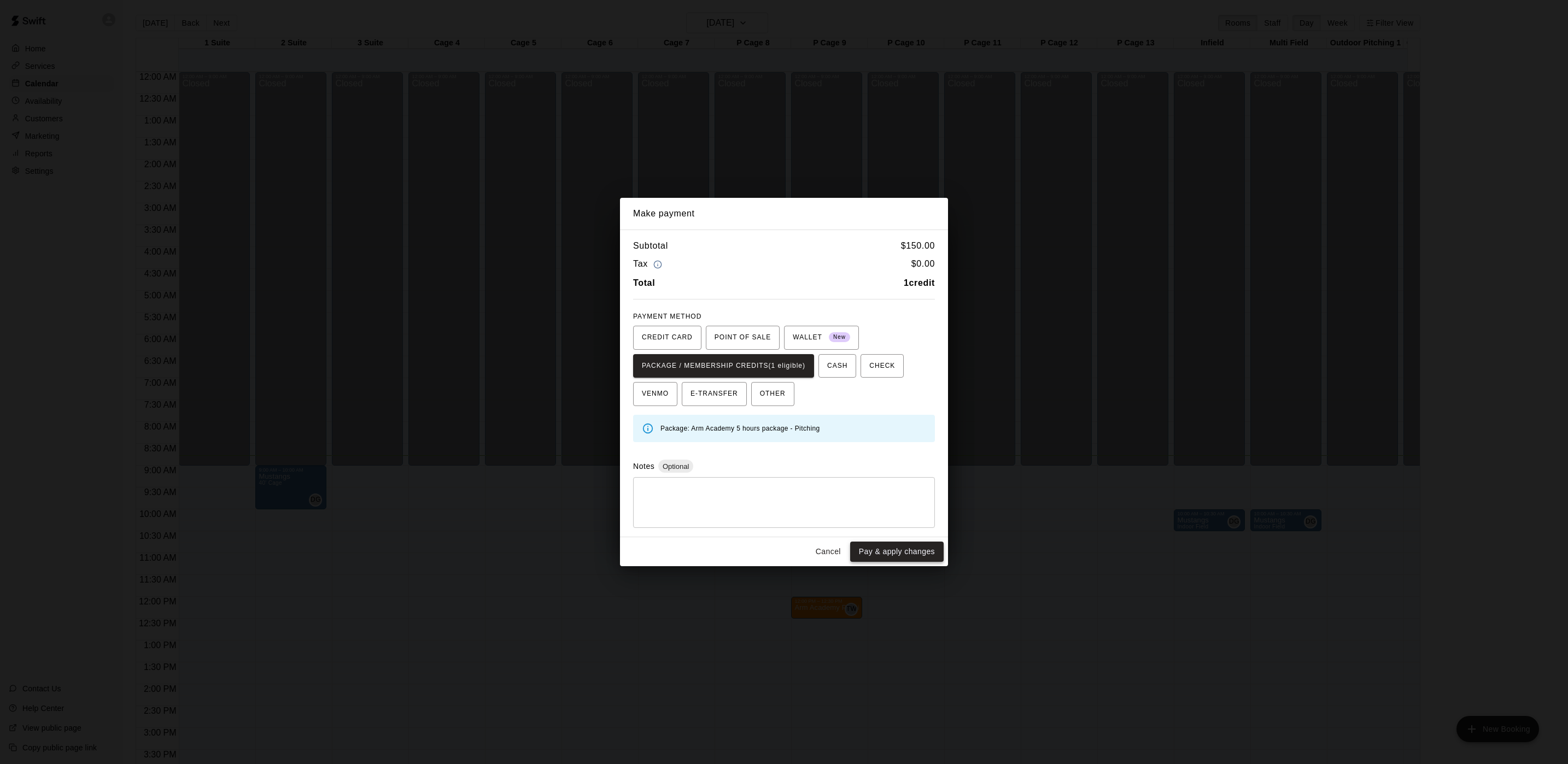
click at [923, 551] on button "Pay & apply changes" at bounding box center [897, 552] width 93 height 21
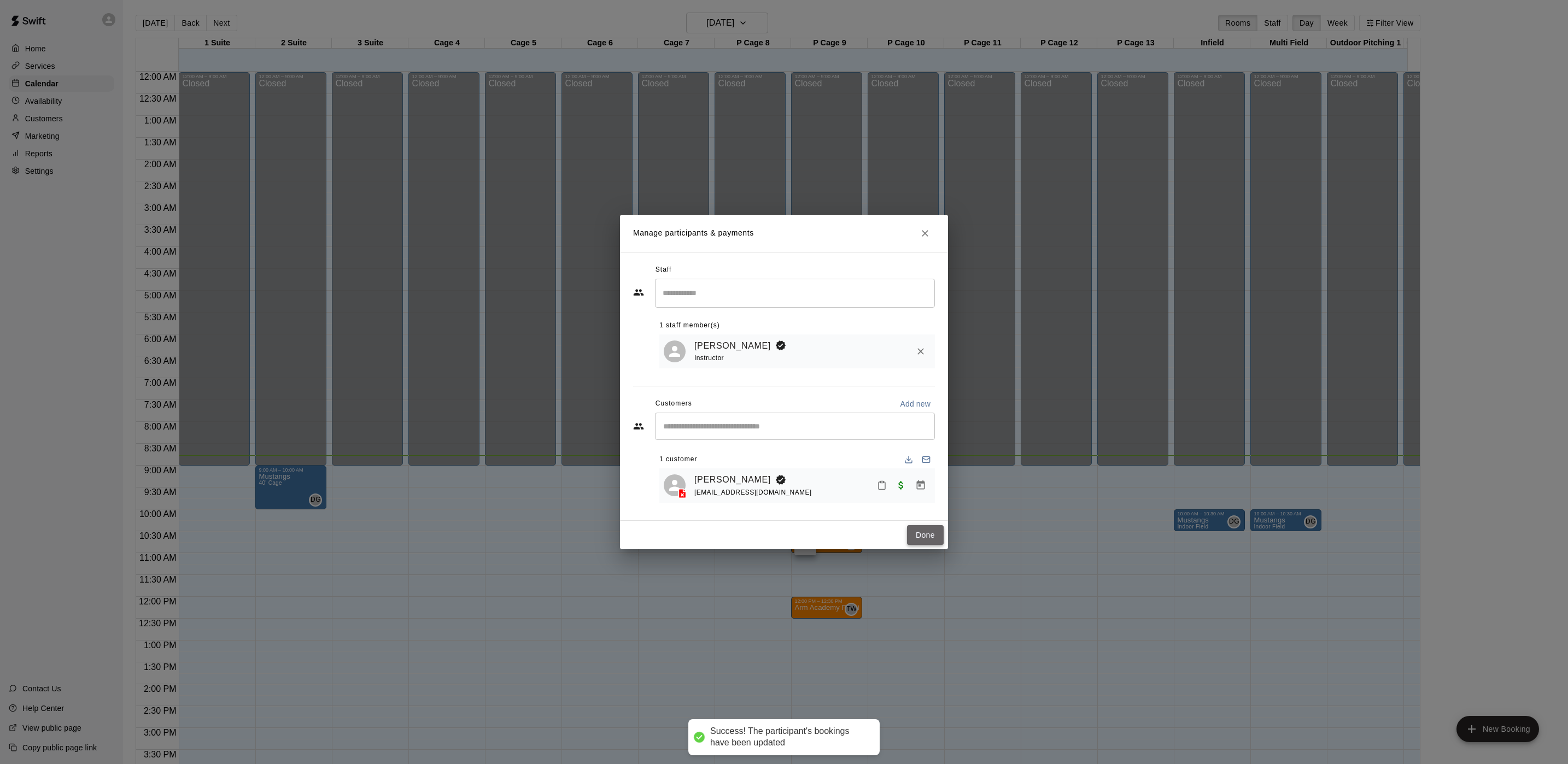
click at [925, 537] on button "Done" at bounding box center [926, 536] width 37 height 21
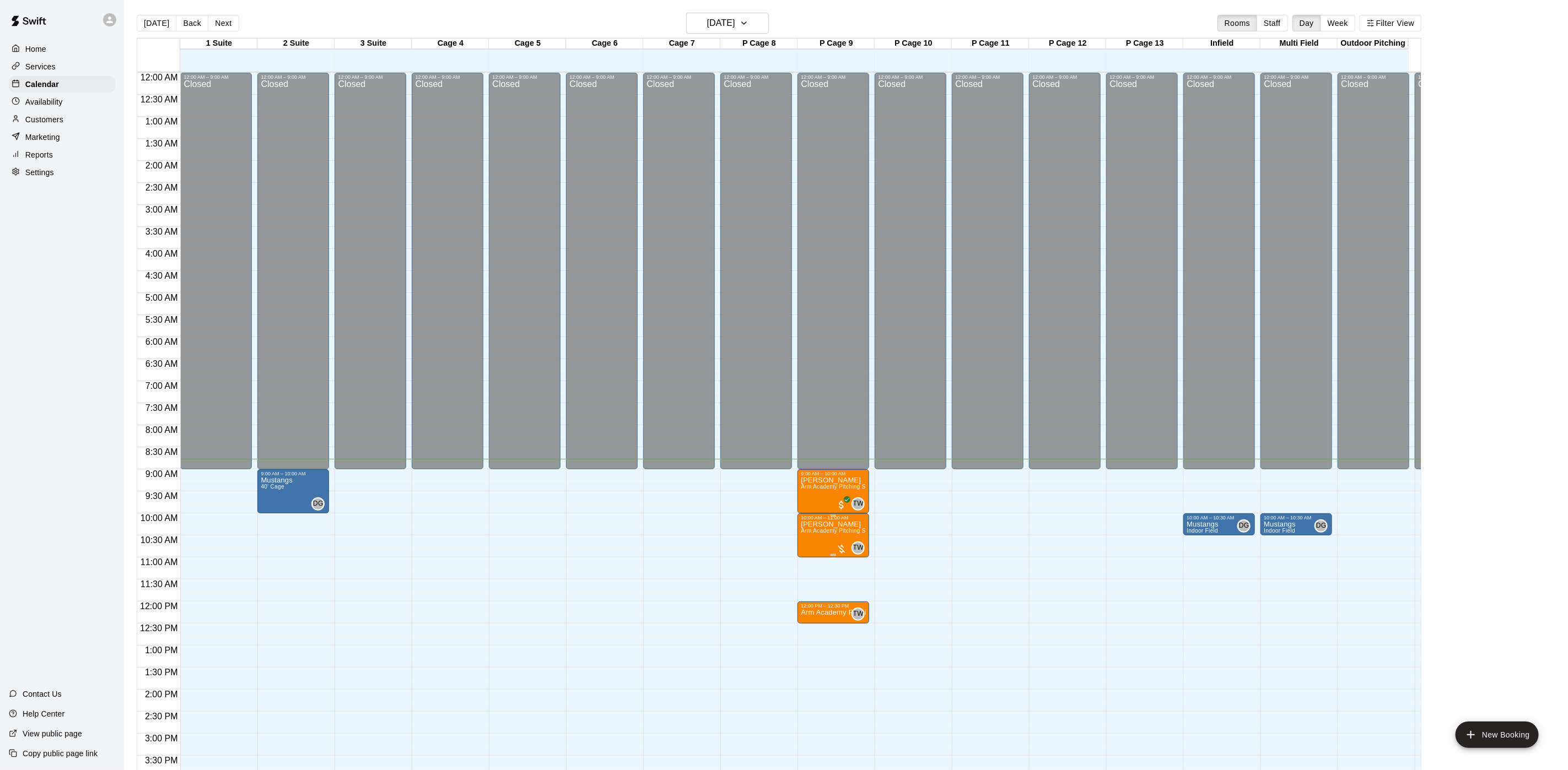
click at [842, 548] on div at bounding box center [841, 549] width 11 height 11
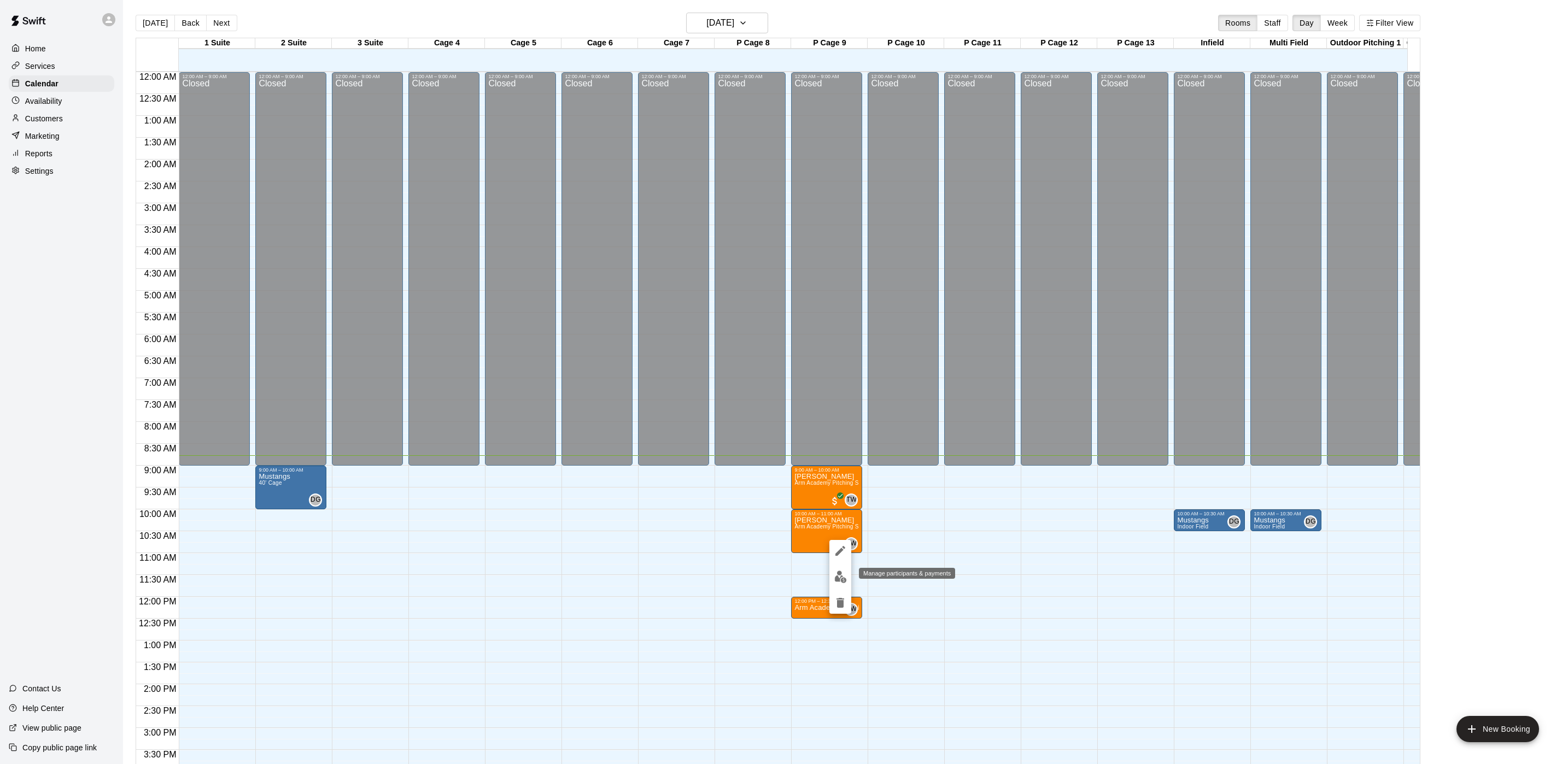
click at [848, 576] on button "edit" at bounding box center [840, 577] width 22 height 21
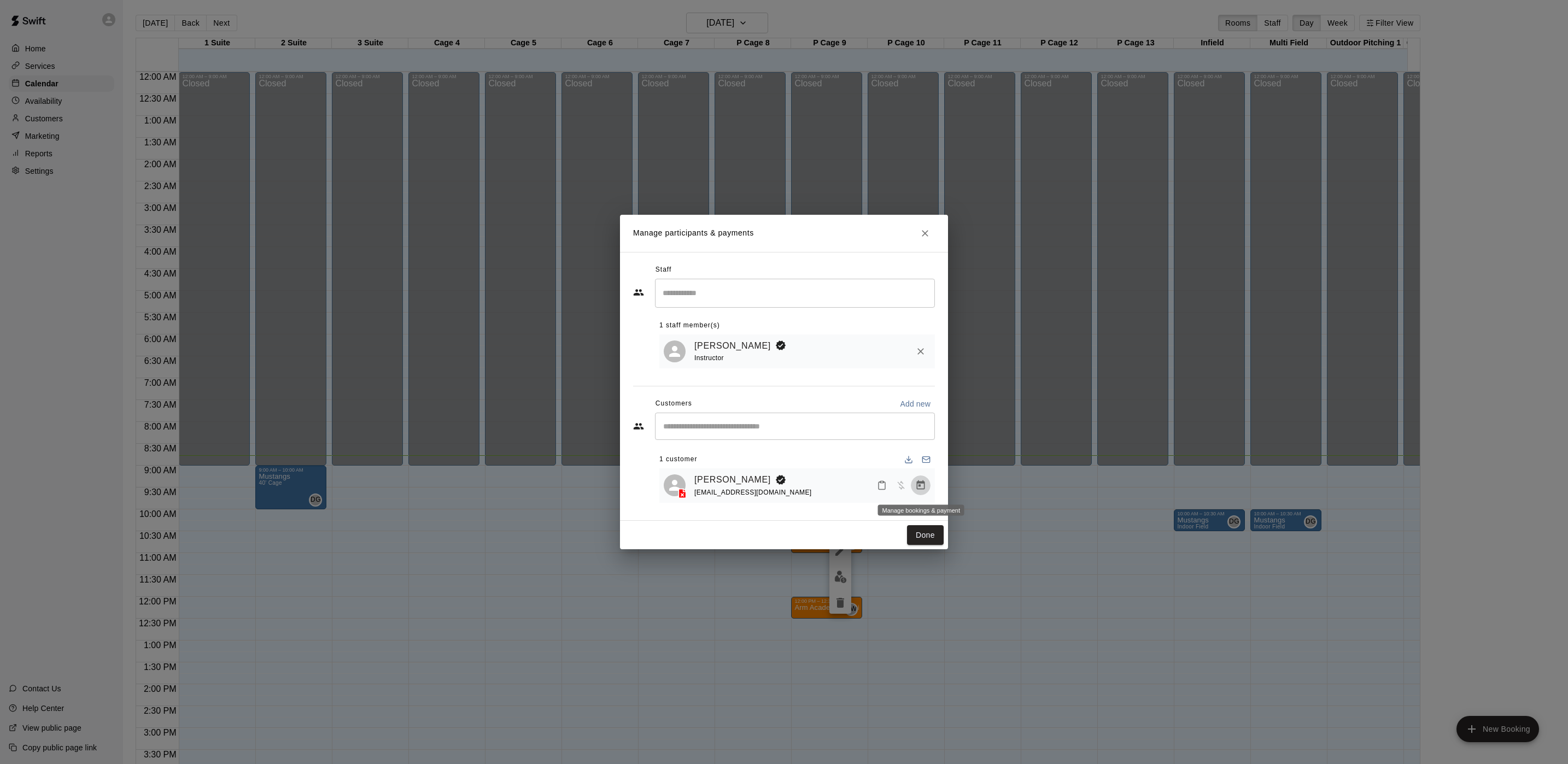
click at [922, 489] on icon "Manage bookings & payment" at bounding box center [921, 485] width 11 height 11
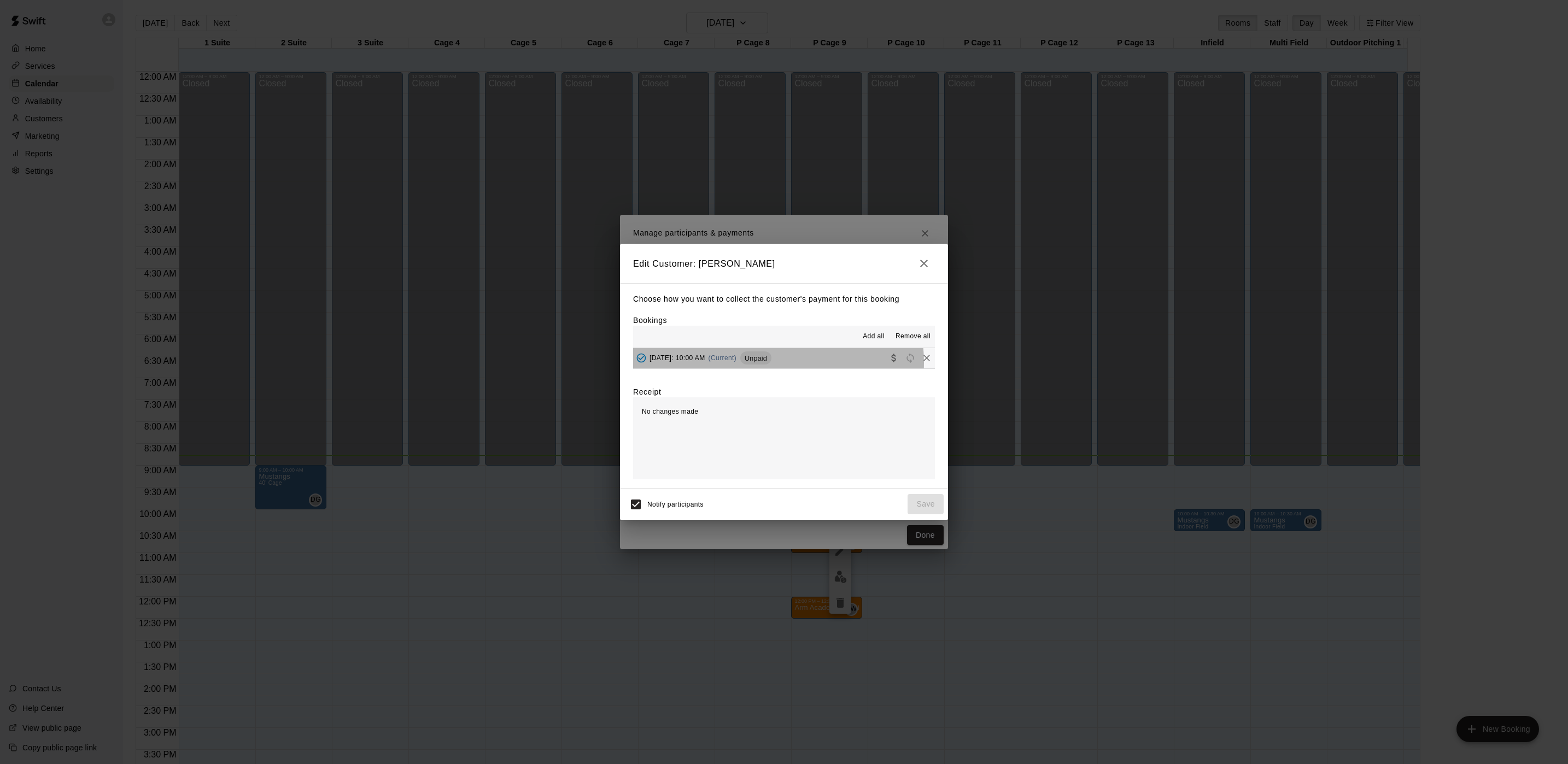
click at [768, 363] on div "[DATE]: 10:00 AM (Current) Unpaid" at bounding box center [702, 358] width 138 height 16
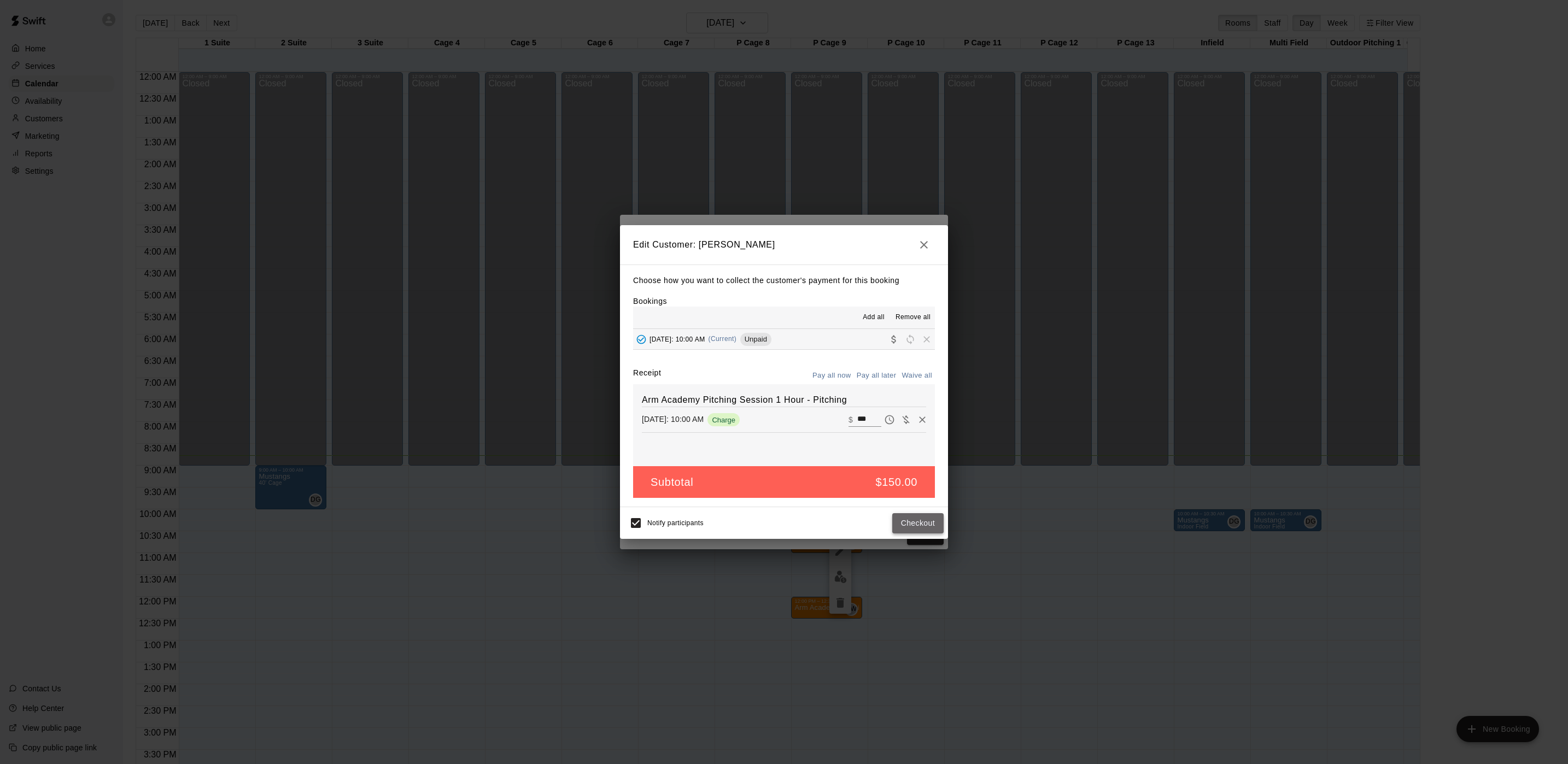
click at [930, 521] on button "Checkout" at bounding box center [918, 523] width 52 height 21
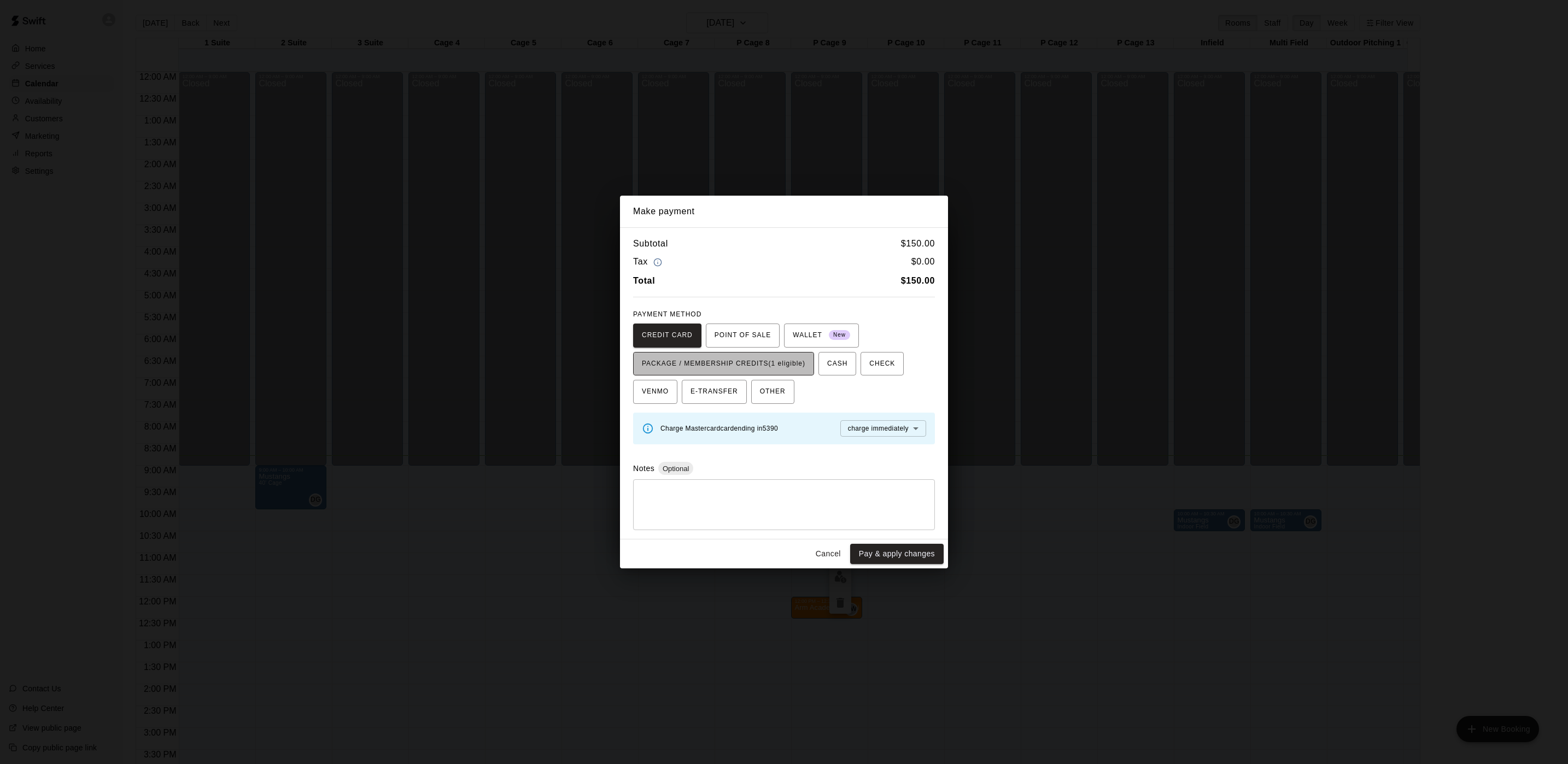
click at [765, 362] on span "PACKAGE / MEMBERSHIP CREDITS (1 eligible)" at bounding box center [723, 364] width 163 height 18
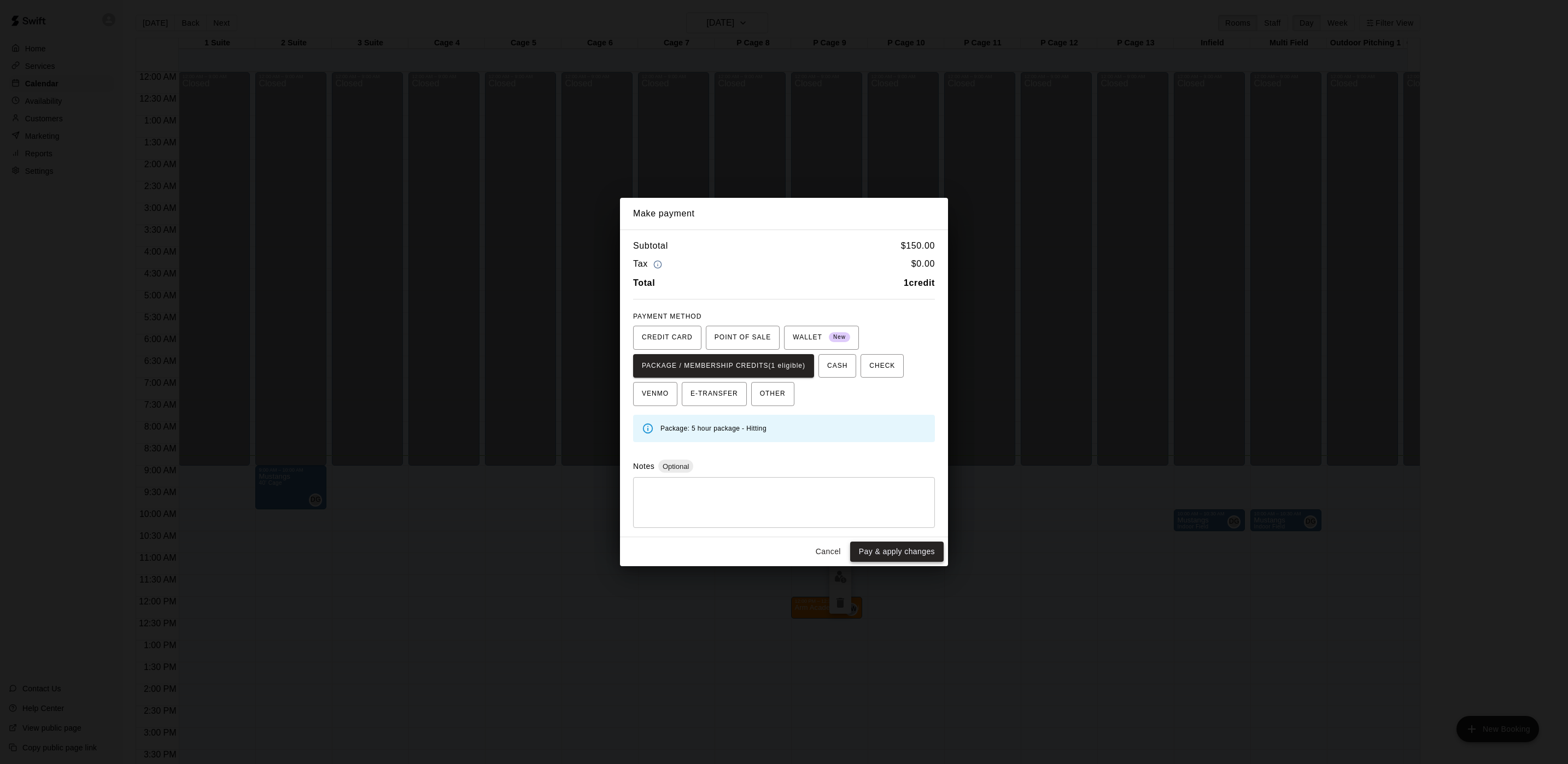
click at [896, 550] on button "Pay & apply changes" at bounding box center [897, 552] width 93 height 21
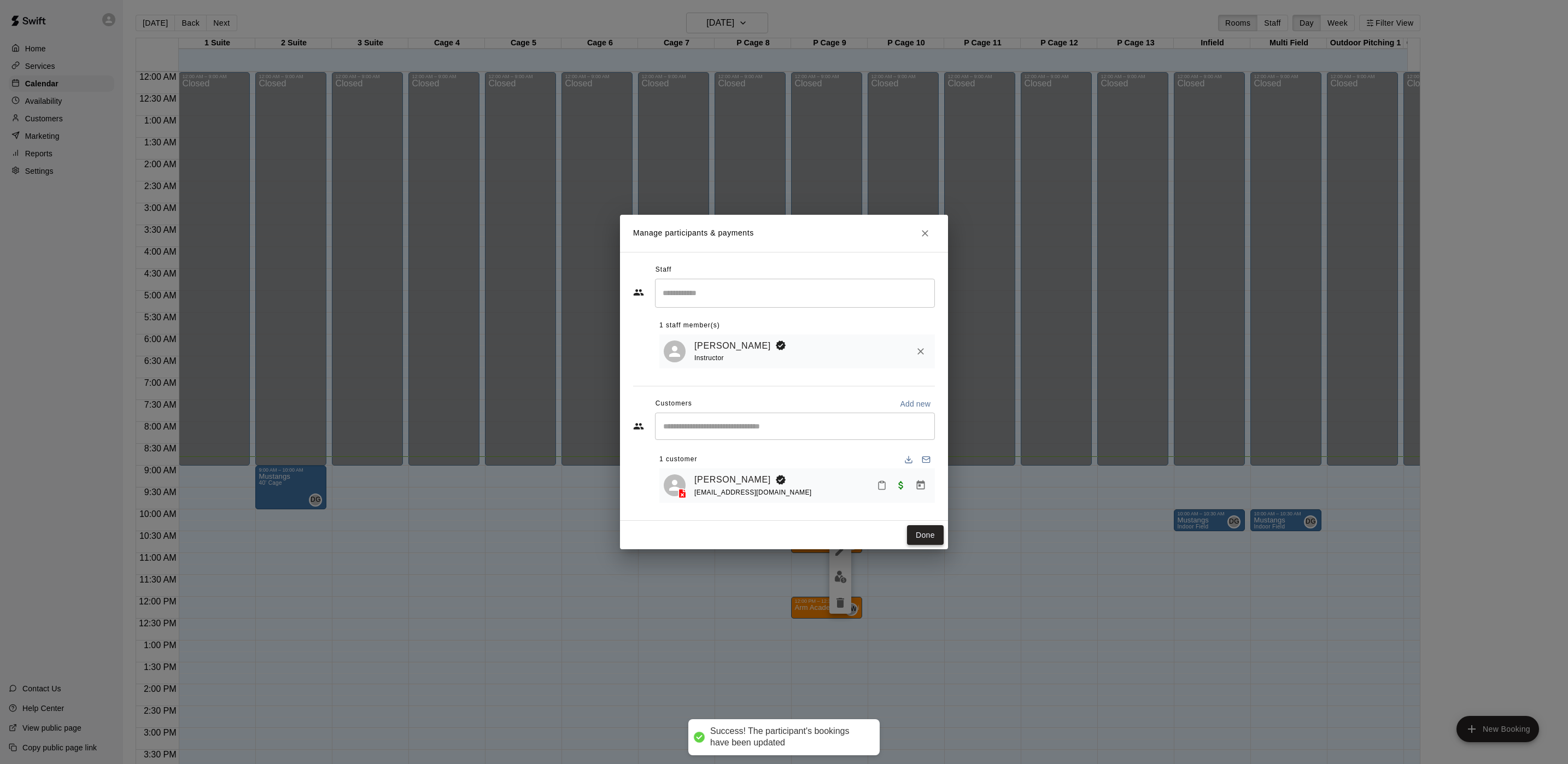
click at [928, 538] on button "Done" at bounding box center [926, 536] width 37 height 21
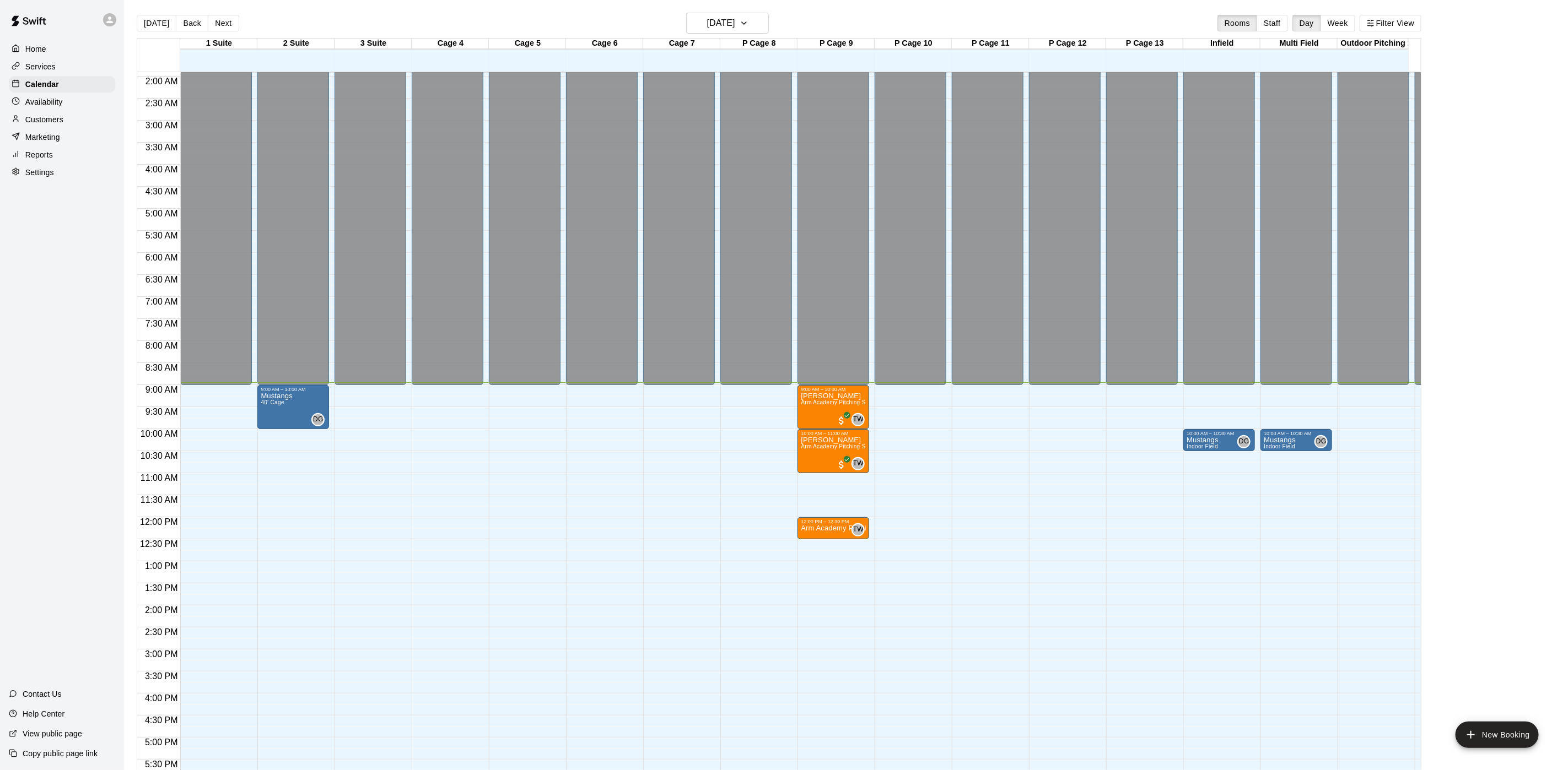
scroll to position [113, 0]
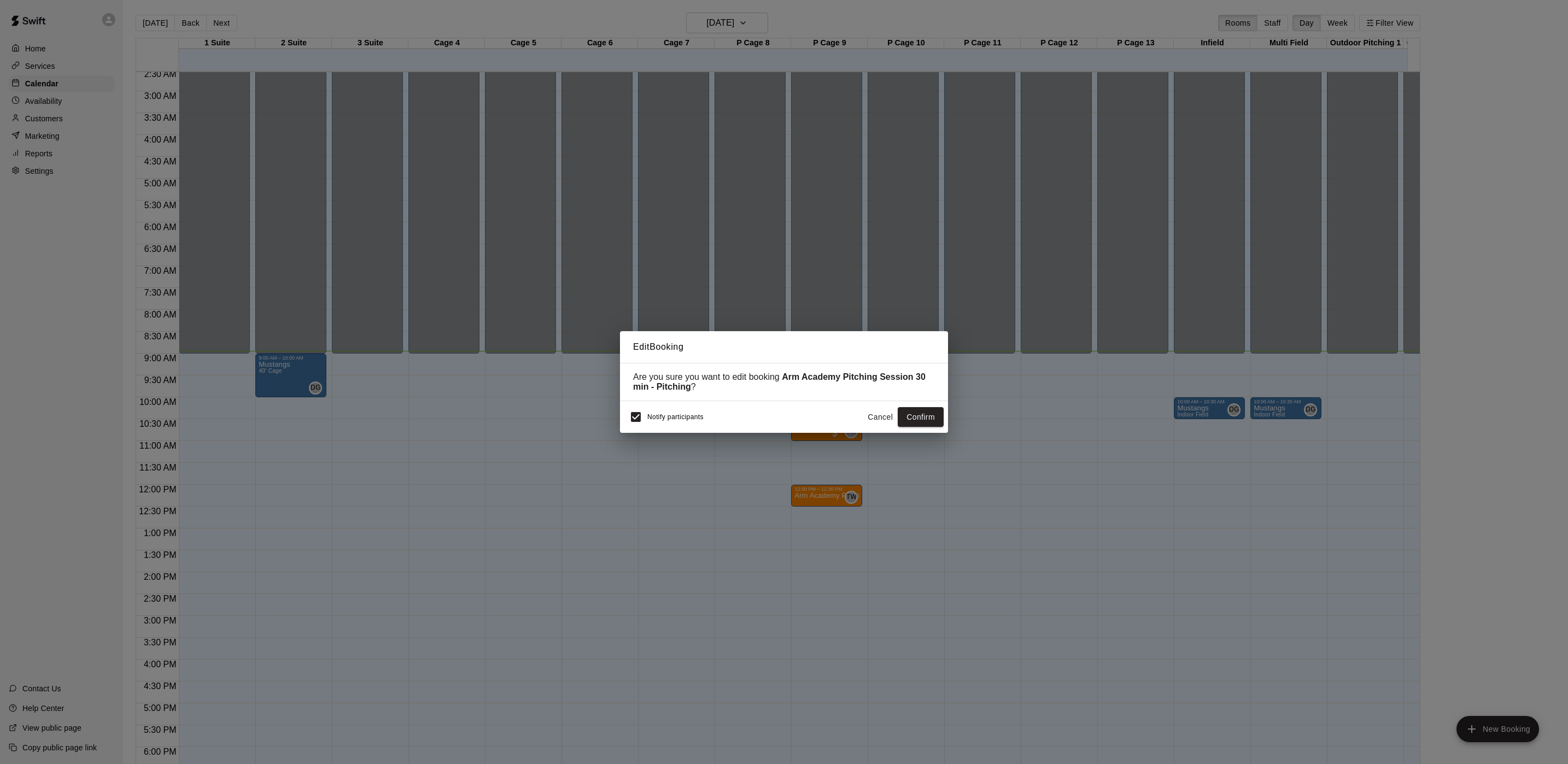
drag, startPoint x: 880, startPoint y: 419, endPoint x: 884, endPoint y: 399, distance: 20.4
click at [880, 410] on button "Cancel" at bounding box center [880, 417] width 35 height 21
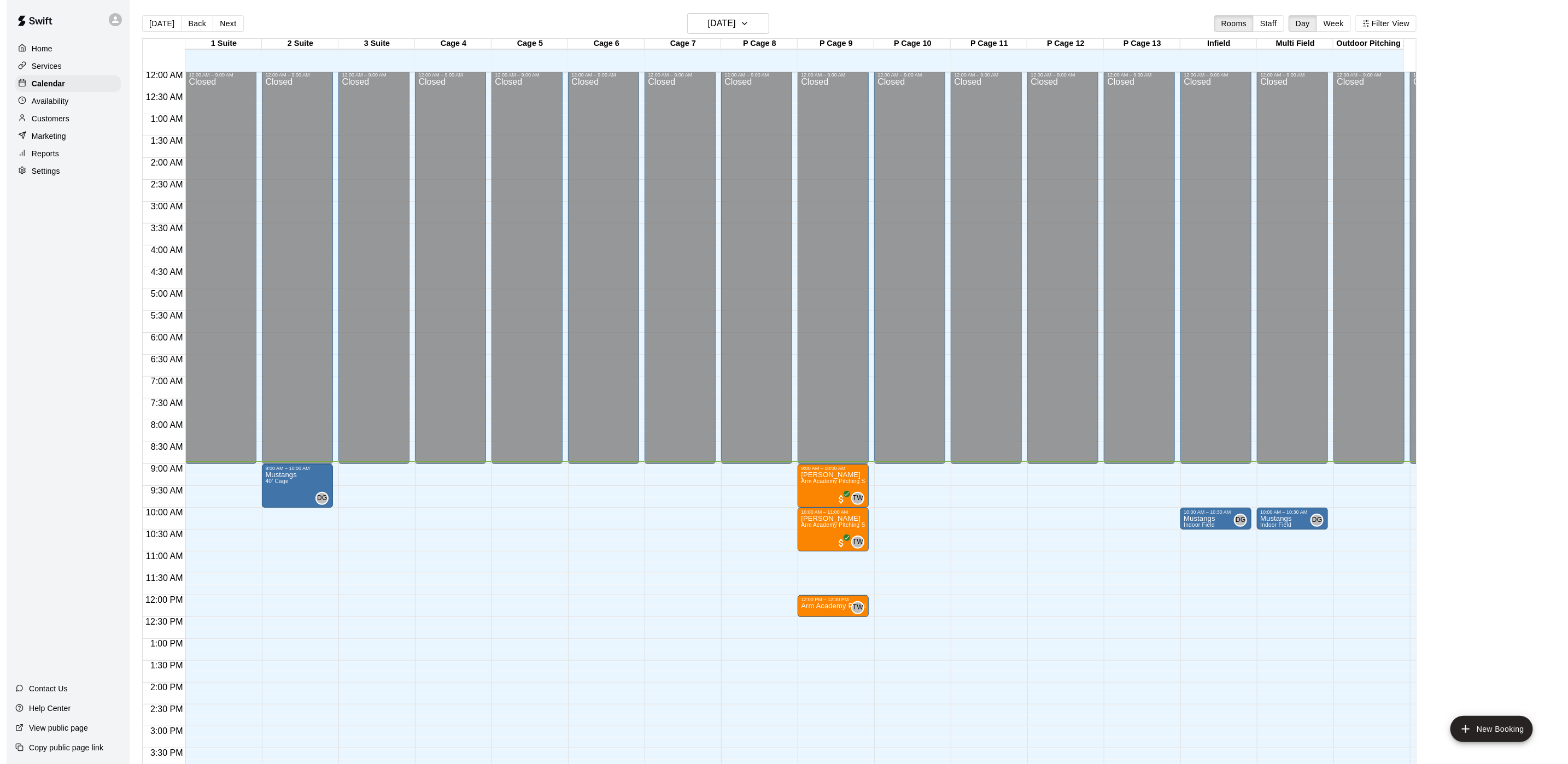
scroll to position [0, 0]
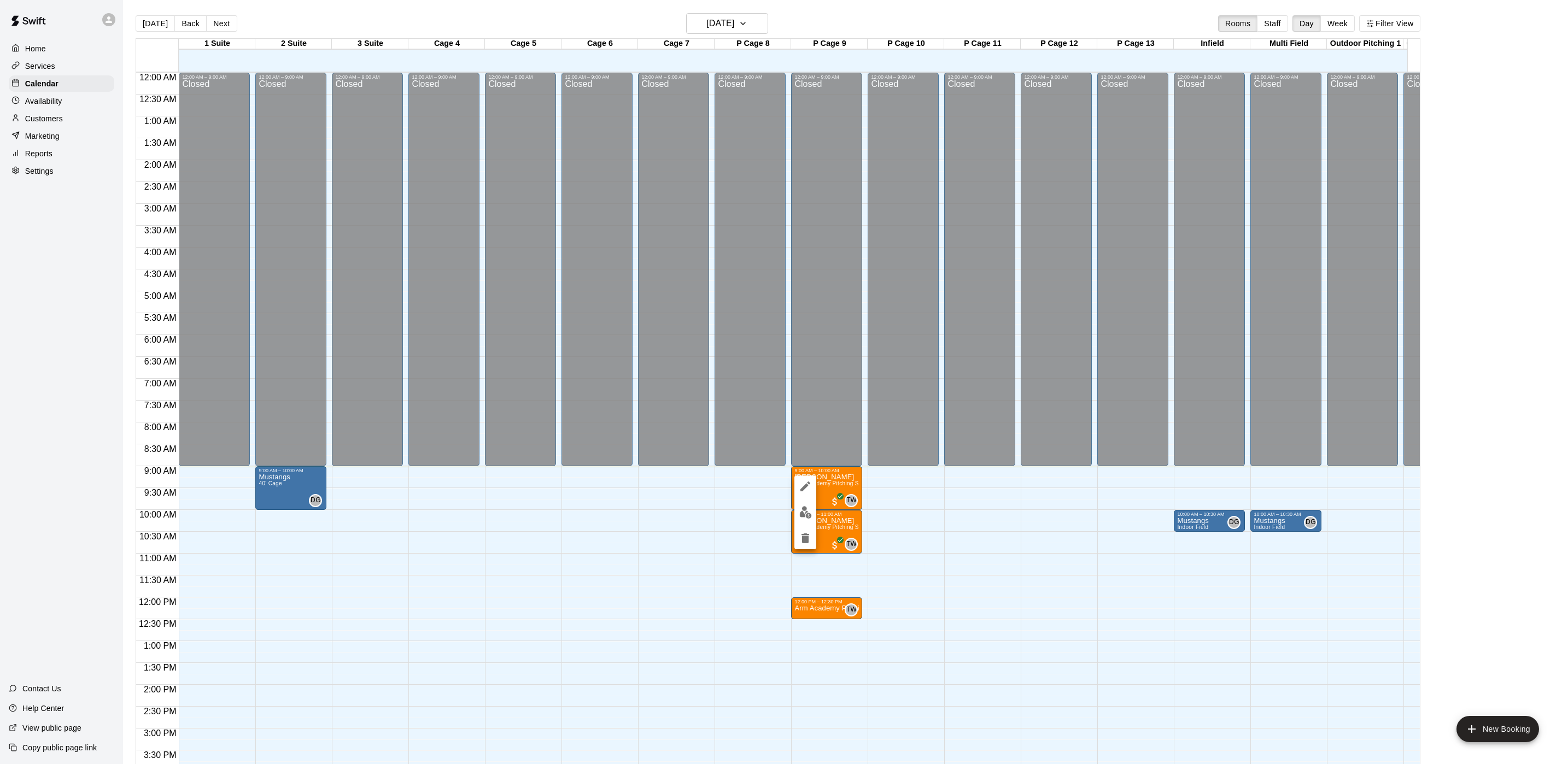
click at [932, 543] on div at bounding box center [784, 382] width 1568 height 764
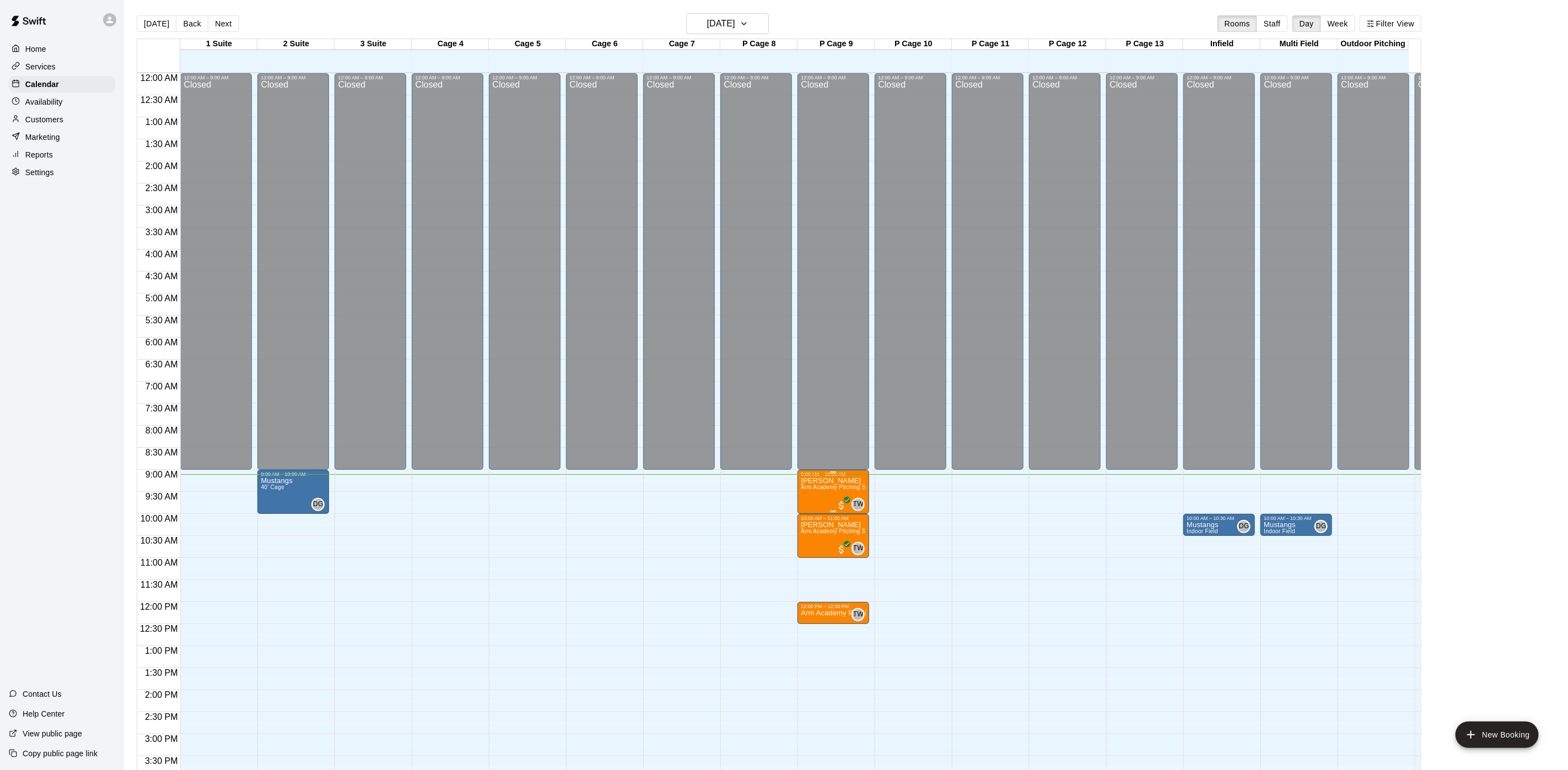
click at [847, 488] on span "Arm Academy Pitching Session 1 Hour - Pitching" at bounding box center [865, 487] width 128 height 6
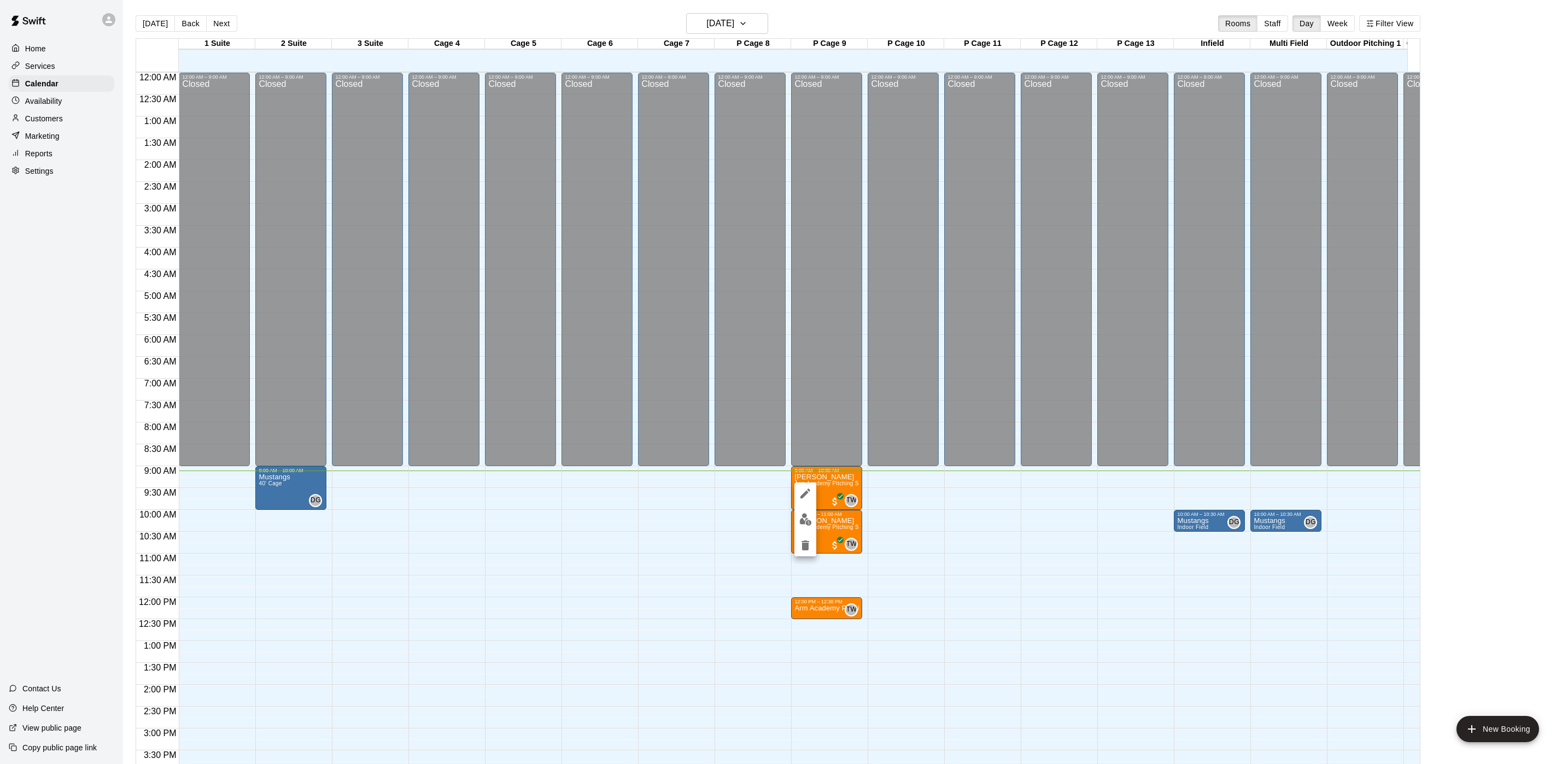
click at [850, 497] on div at bounding box center [784, 382] width 1568 height 764
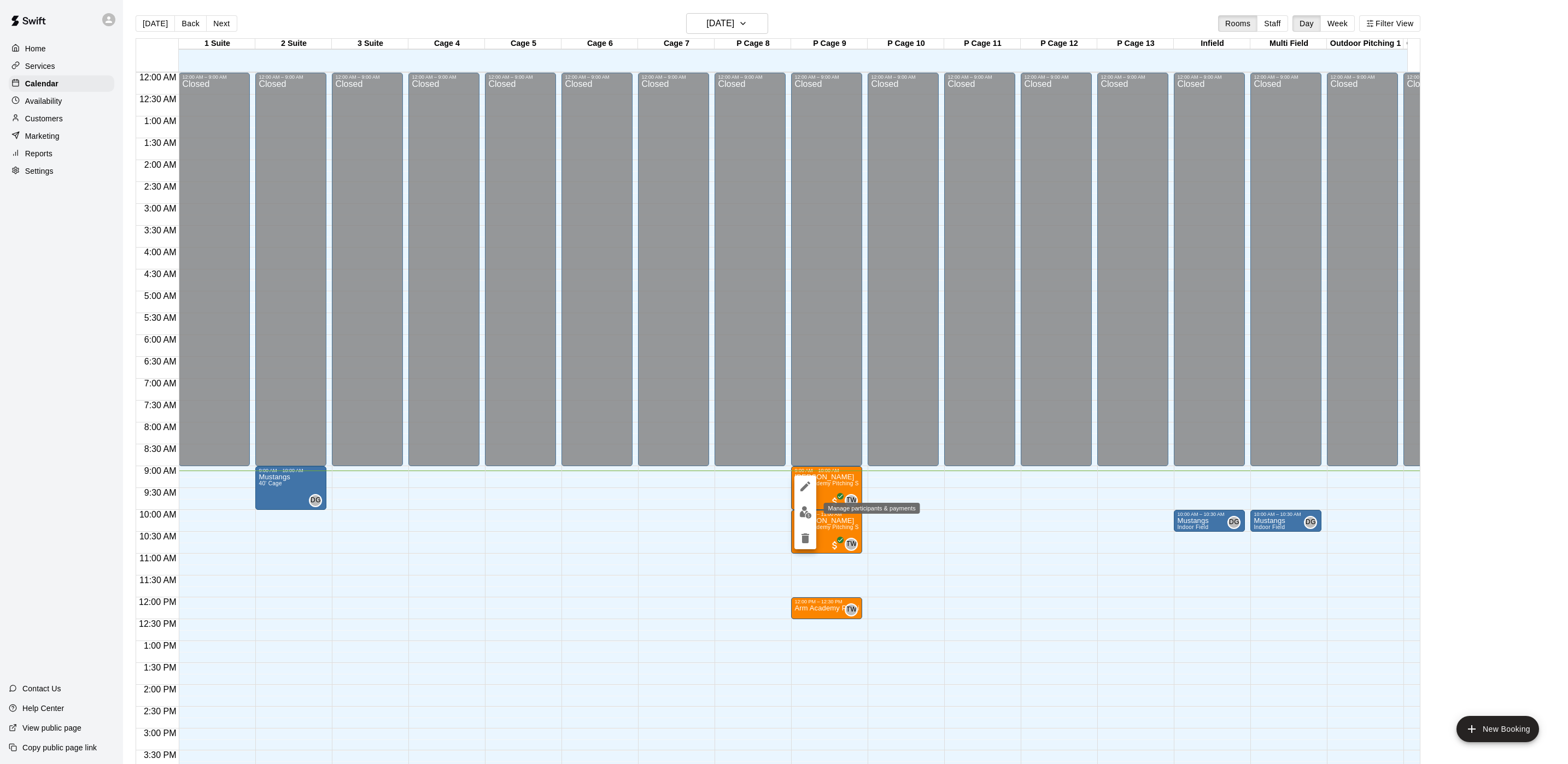
click at [800, 516] on img "edit" at bounding box center [806, 513] width 13 height 13
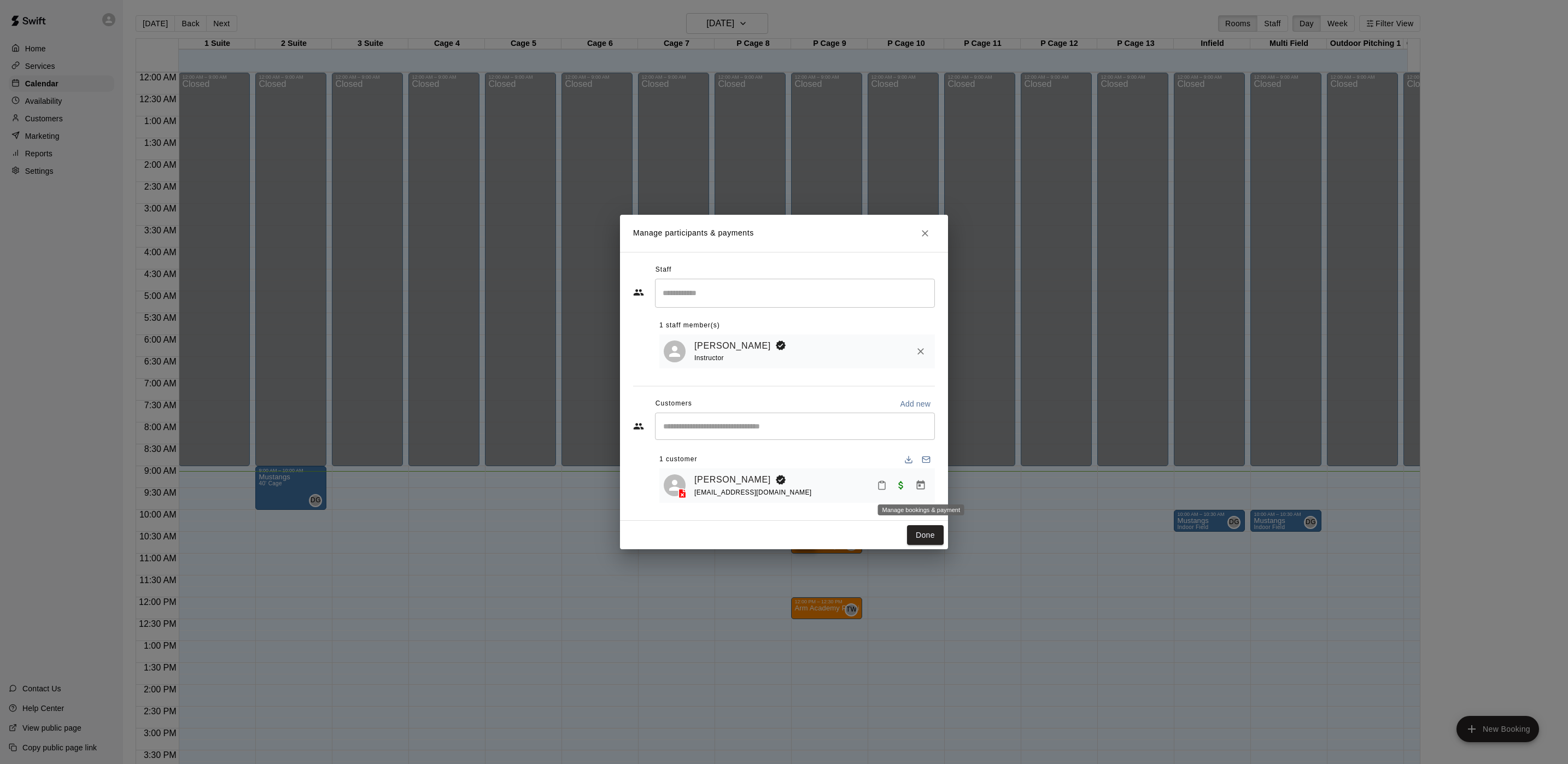
click at [923, 489] on icon "Manage bookings & payment" at bounding box center [921, 485] width 11 height 11
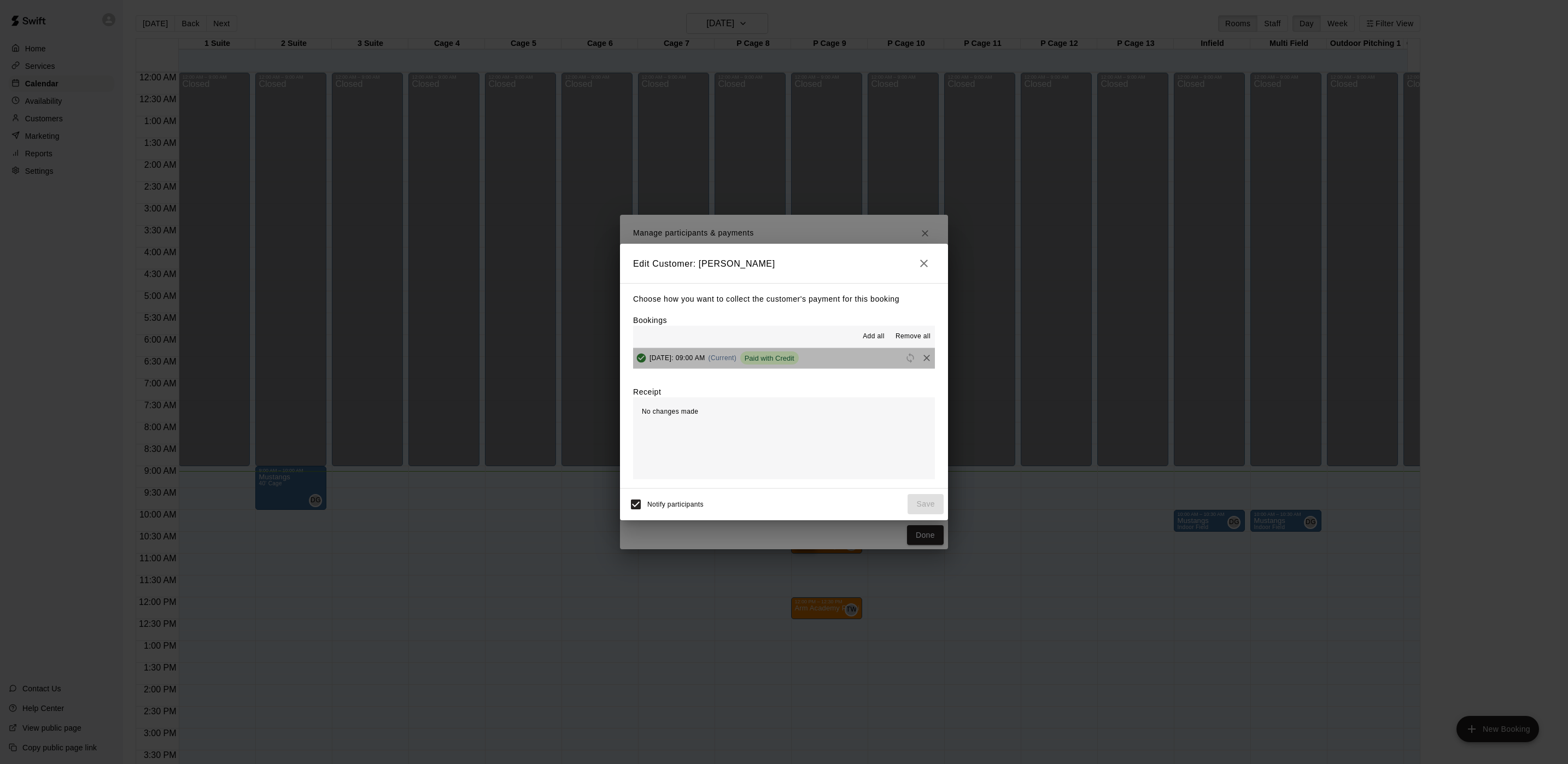
click at [799, 356] on span "Paid with Credit" at bounding box center [769, 359] width 59 height 8
click at [705, 357] on span "[DATE]: 09:00 AM" at bounding box center [677, 358] width 56 height 8
click at [918, 266] on icon "button" at bounding box center [924, 263] width 13 height 13
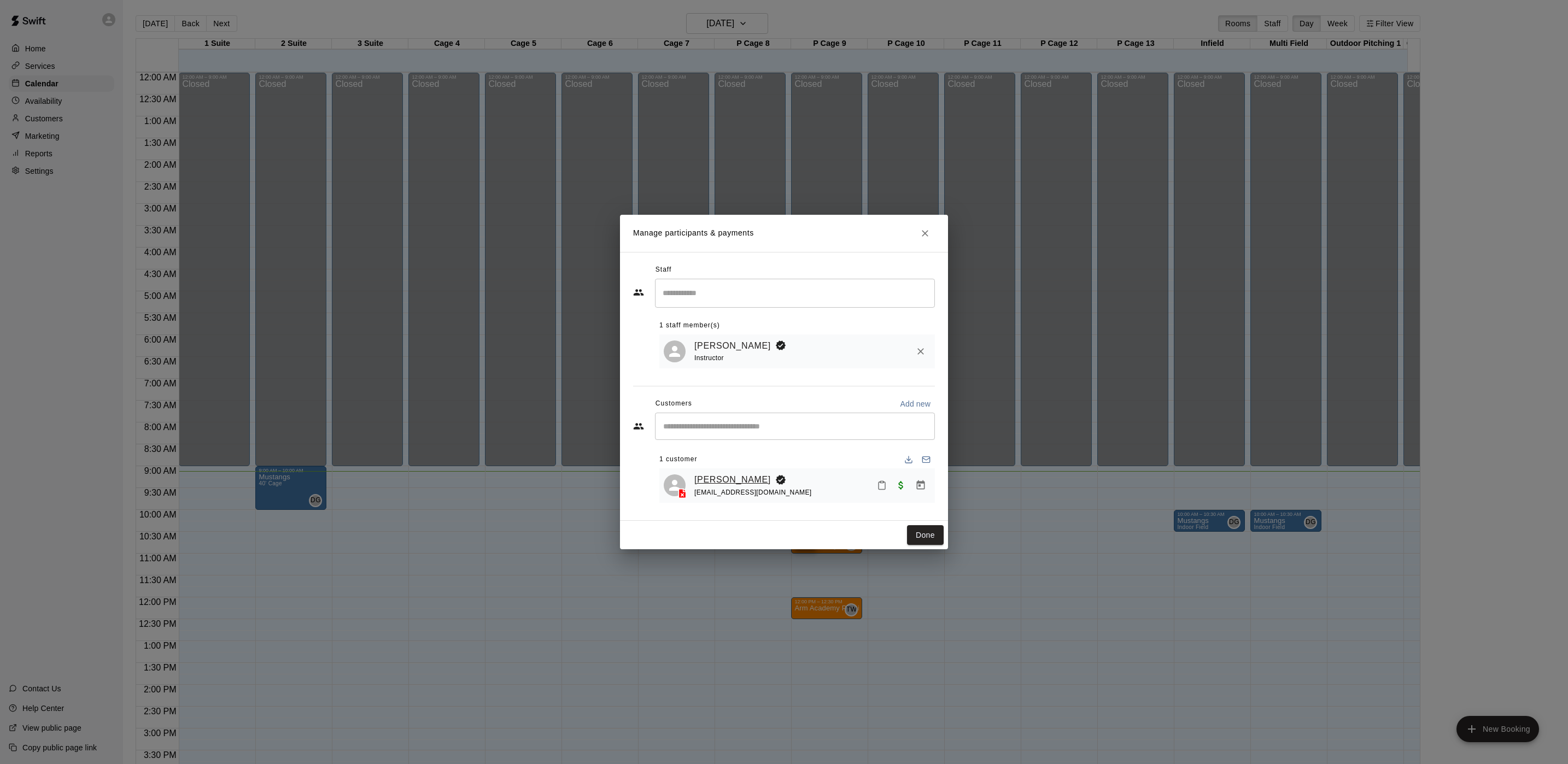
click at [754, 480] on link "[PERSON_NAME]" at bounding box center [732, 480] width 76 height 14
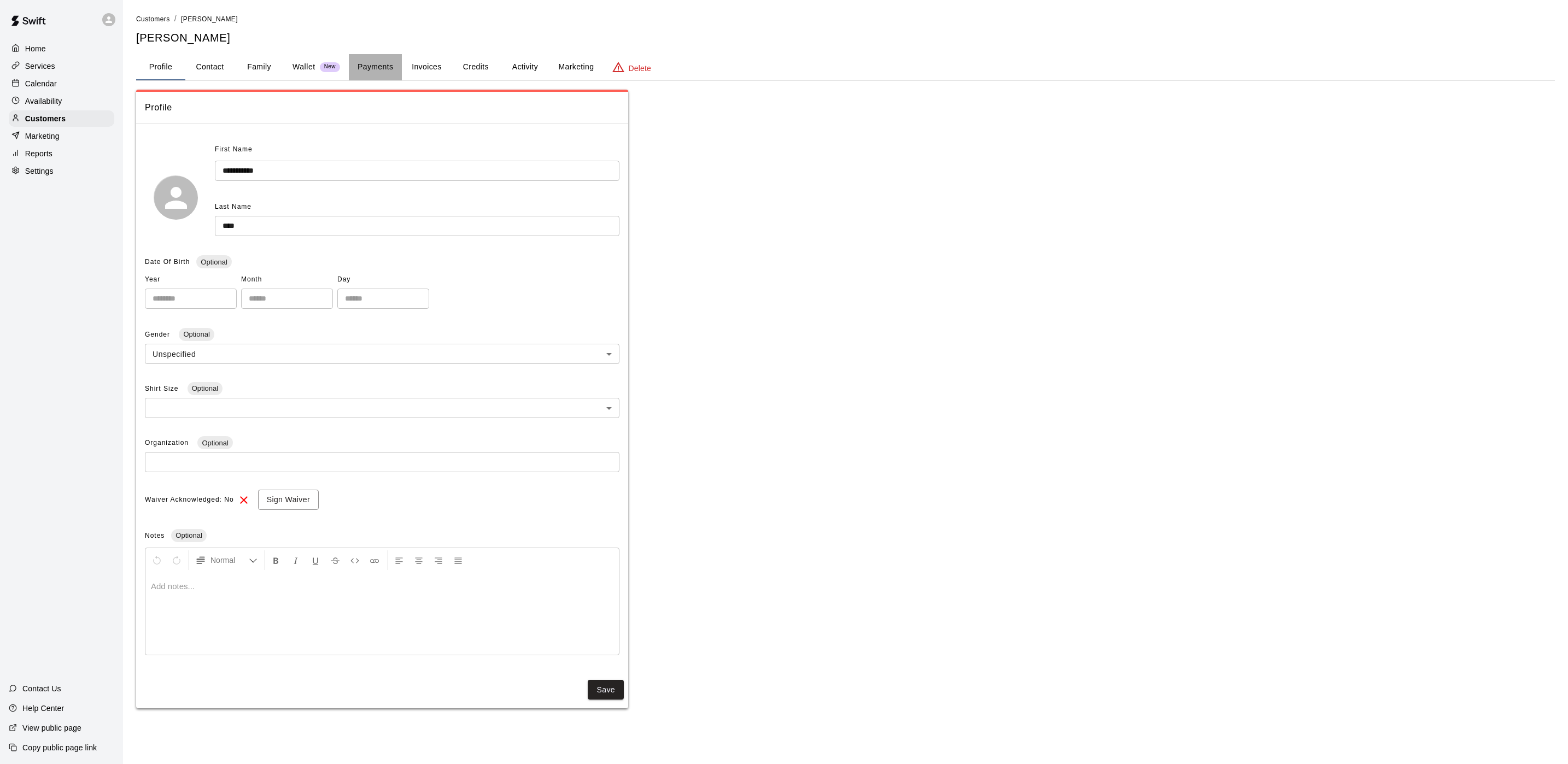
click at [381, 68] on button "Payments" at bounding box center [375, 66] width 53 height 26
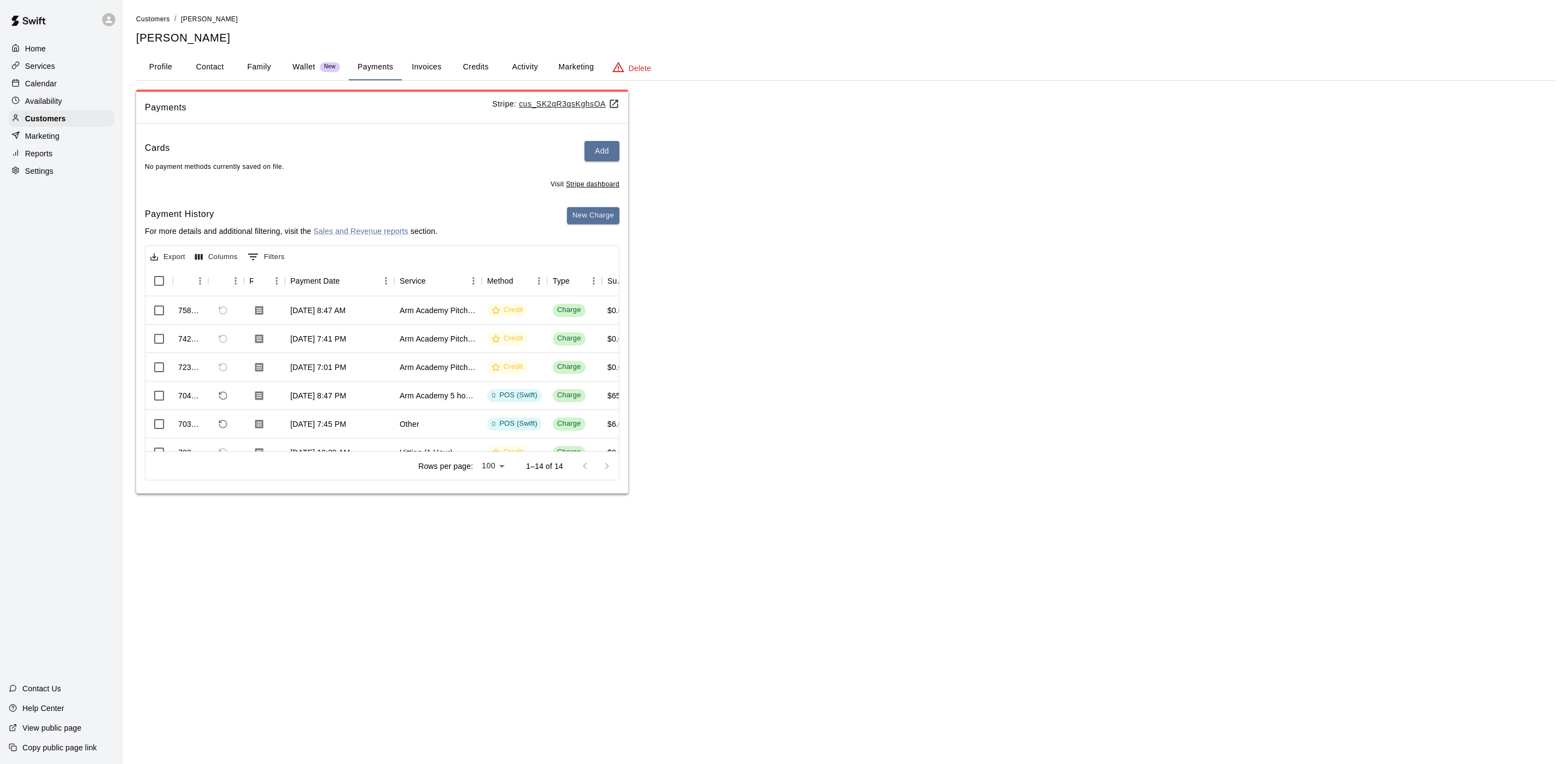
click at [292, 66] on p "Wallet" at bounding box center [304, 67] width 23 height 11
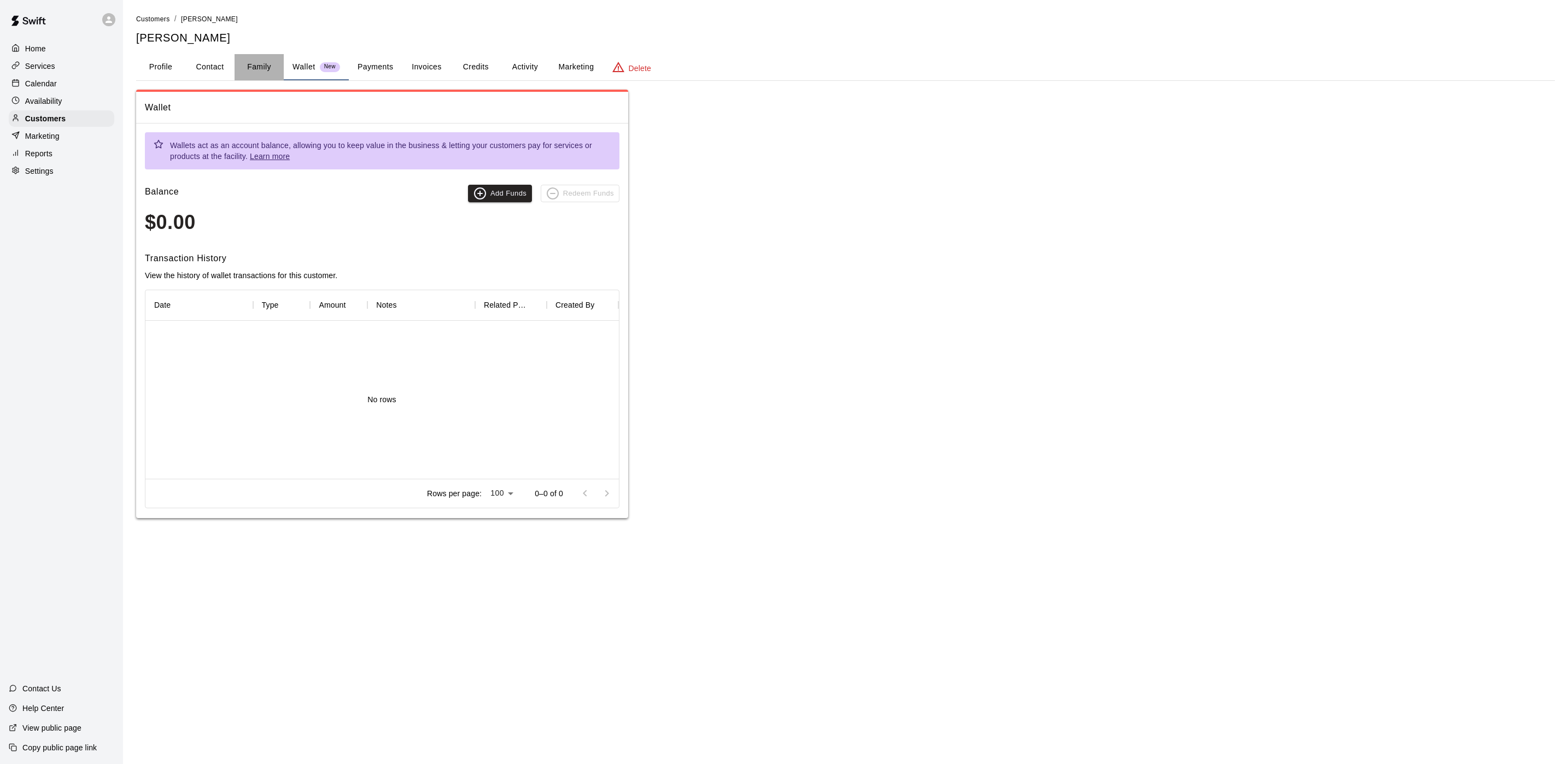
click at [265, 66] on button "Family" at bounding box center [259, 66] width 50 height 26
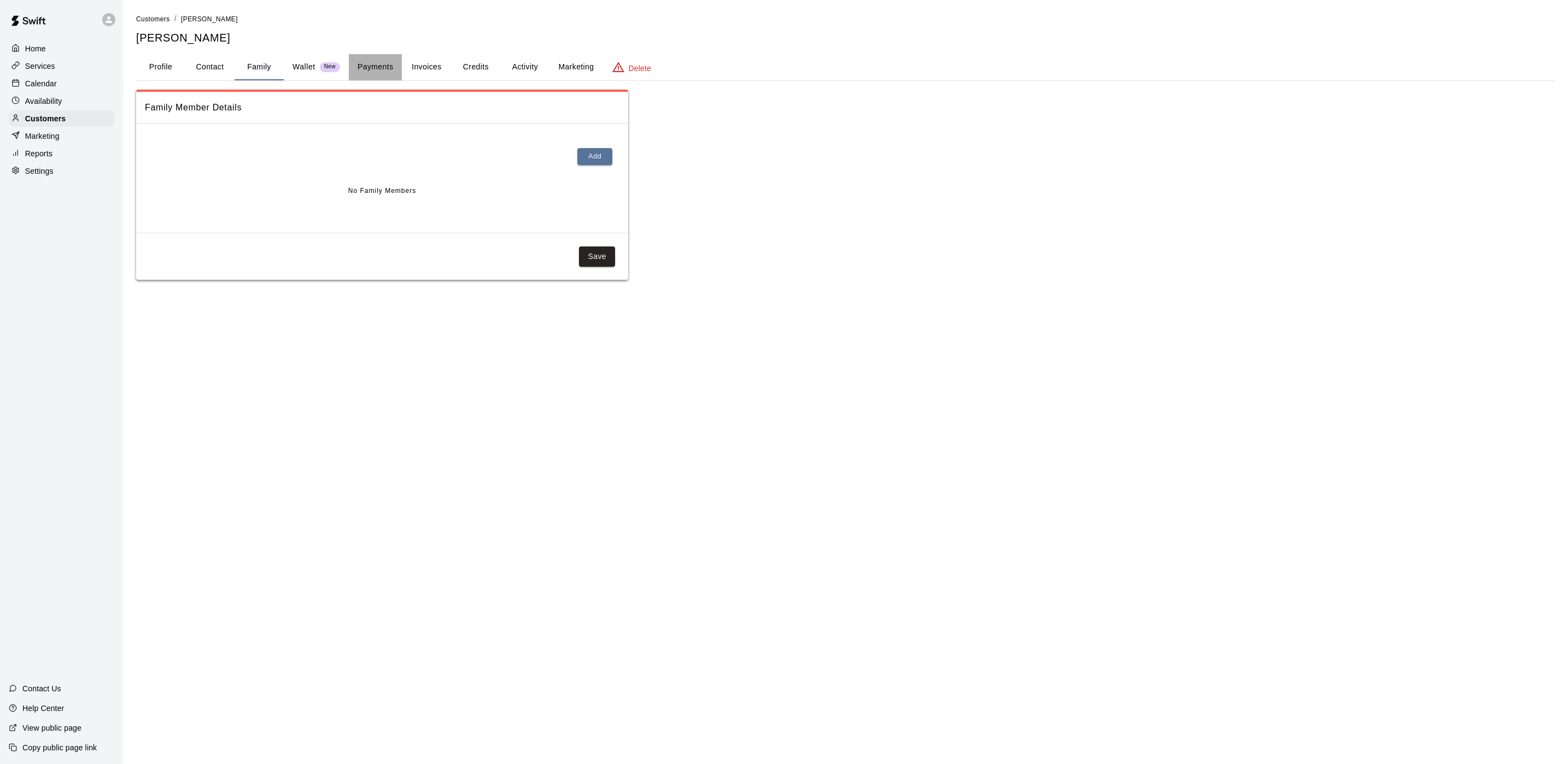
click at [398, 67] on button "Payments" at bounding box center [375, 66] width 53 height 26
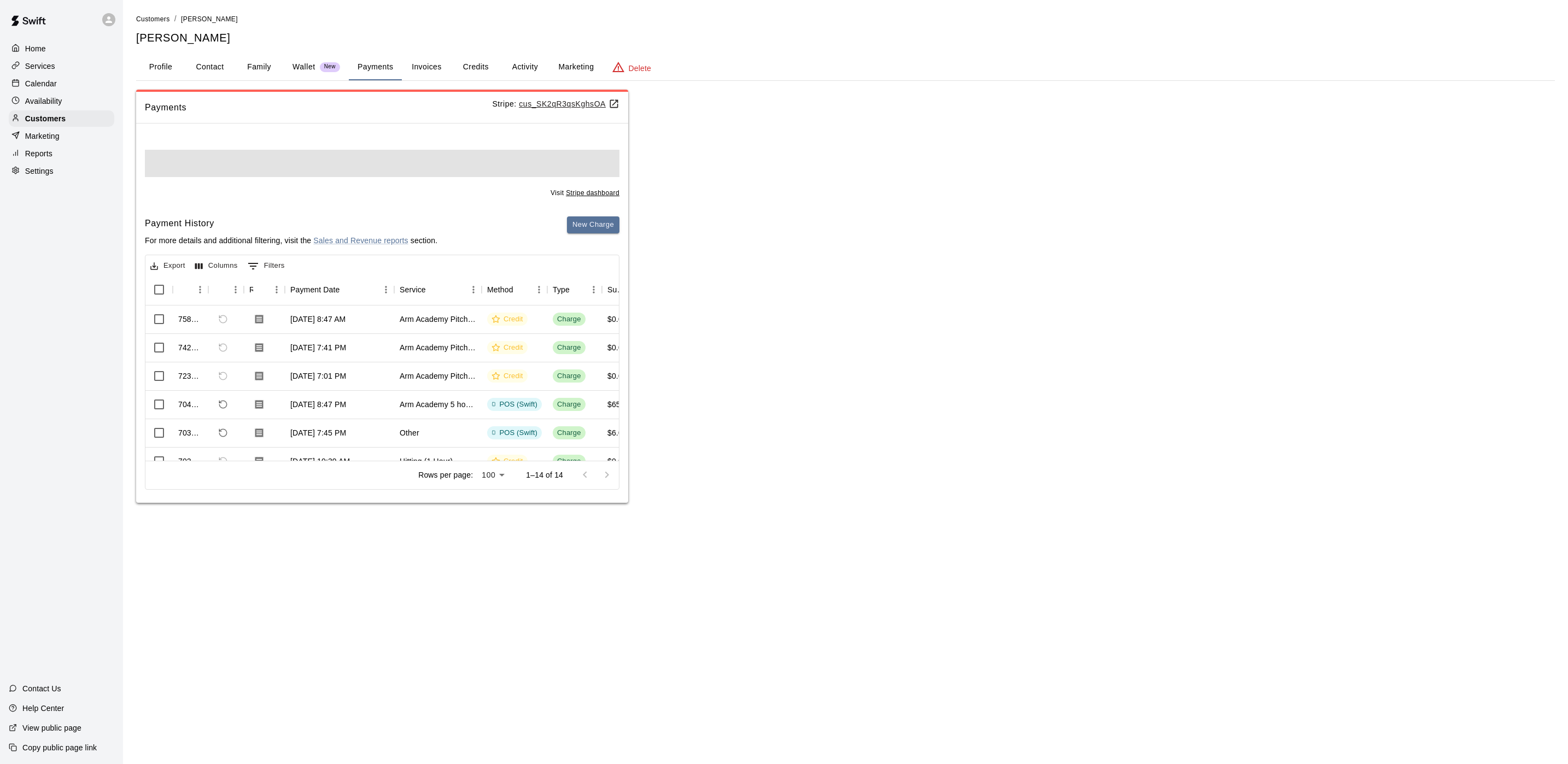
click at [427, 64] on button "Invoices" at bounding box center [427, 66] width 50 height 26
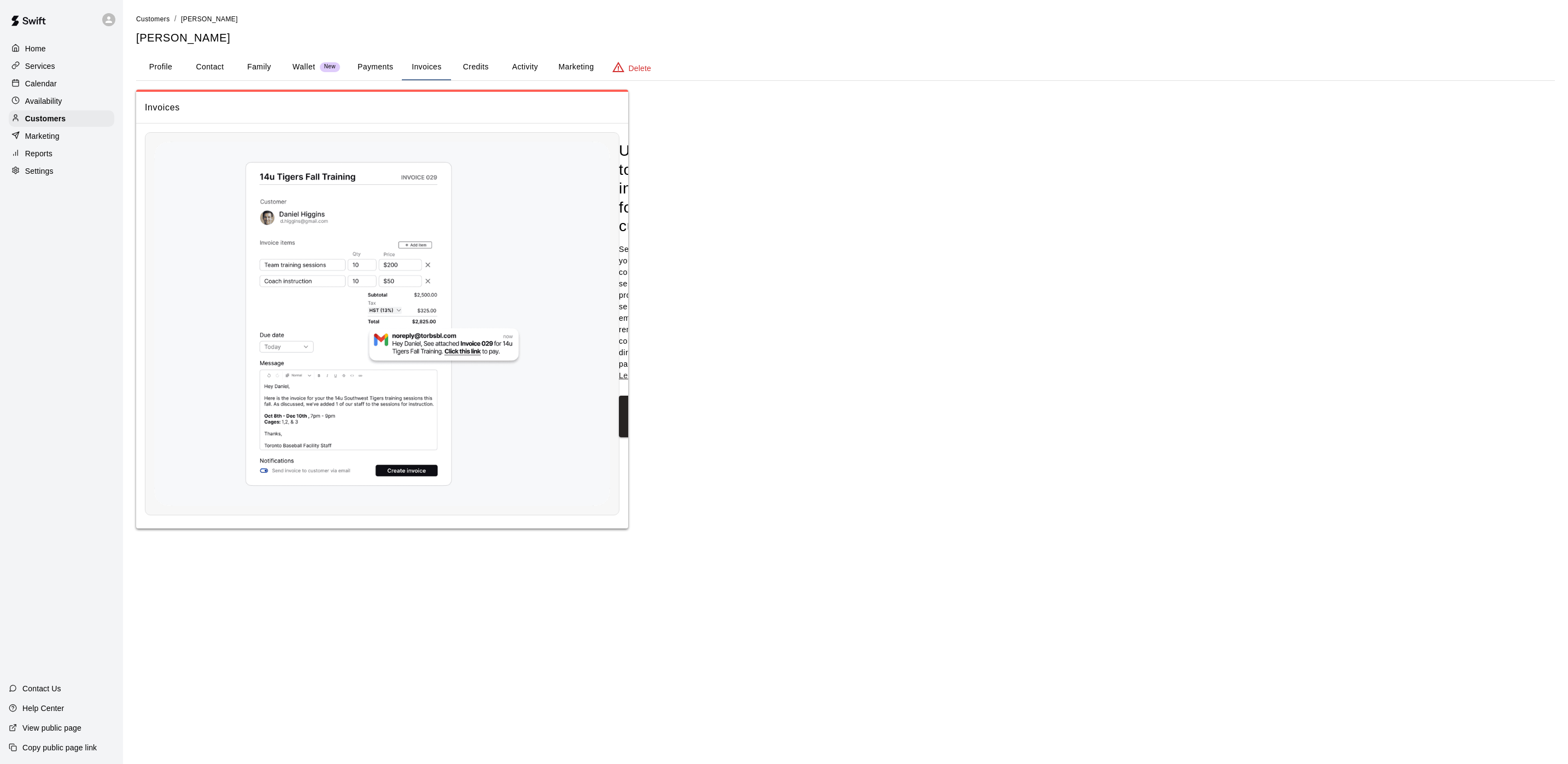
click at [473, 69] on button "Credits" at bounding box center [475, 66] width 50 height 26
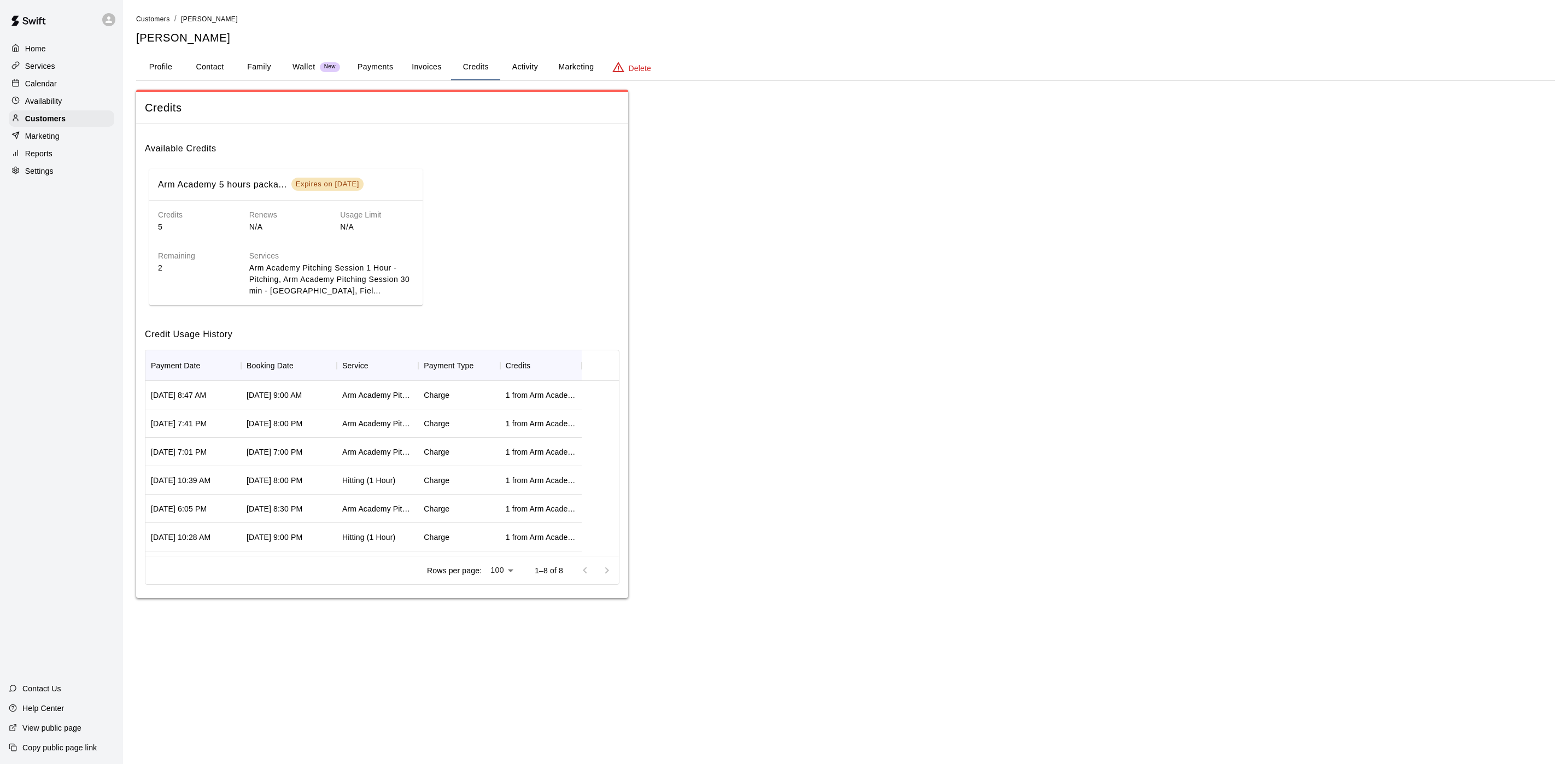
click at [51, 92] on div "Calendar" at bounding box center [61, 83] width 105 height 16
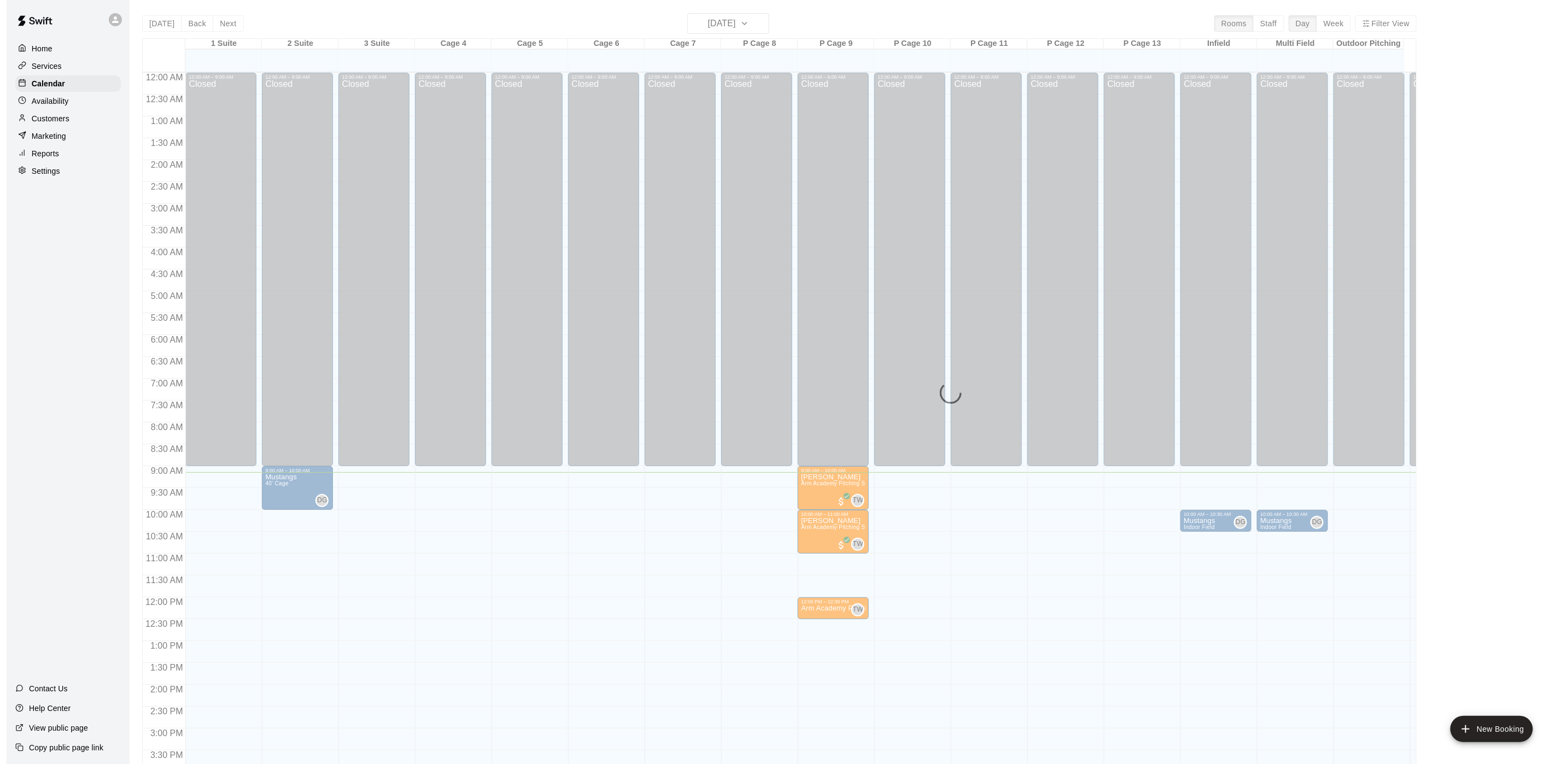
scroll to position [313, 0]
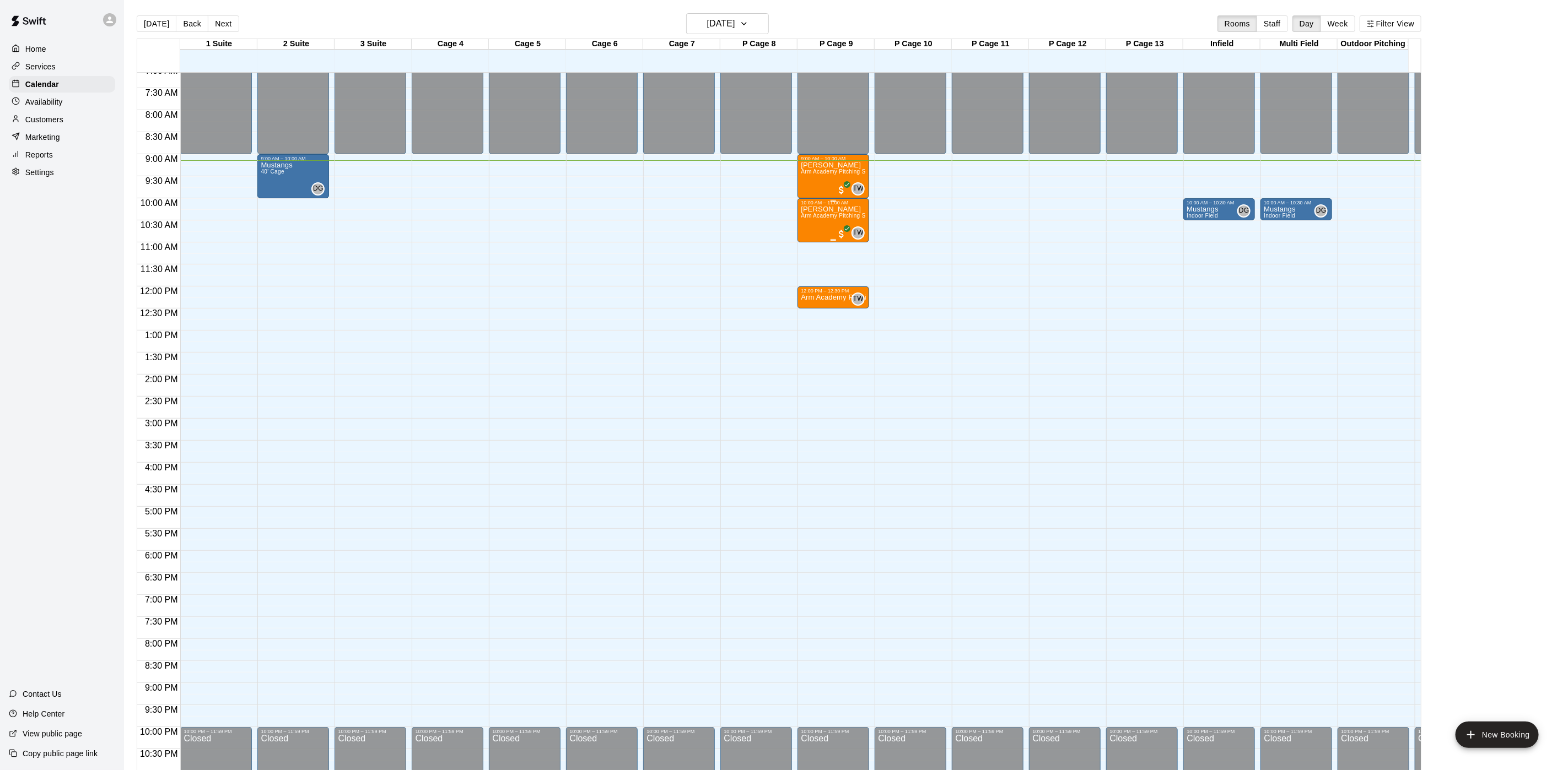
click at [818, 215] on span "Arm Academy Pitching Session 1 Hour - Pitching" at bounding box center [865, 215] width 128 height 6
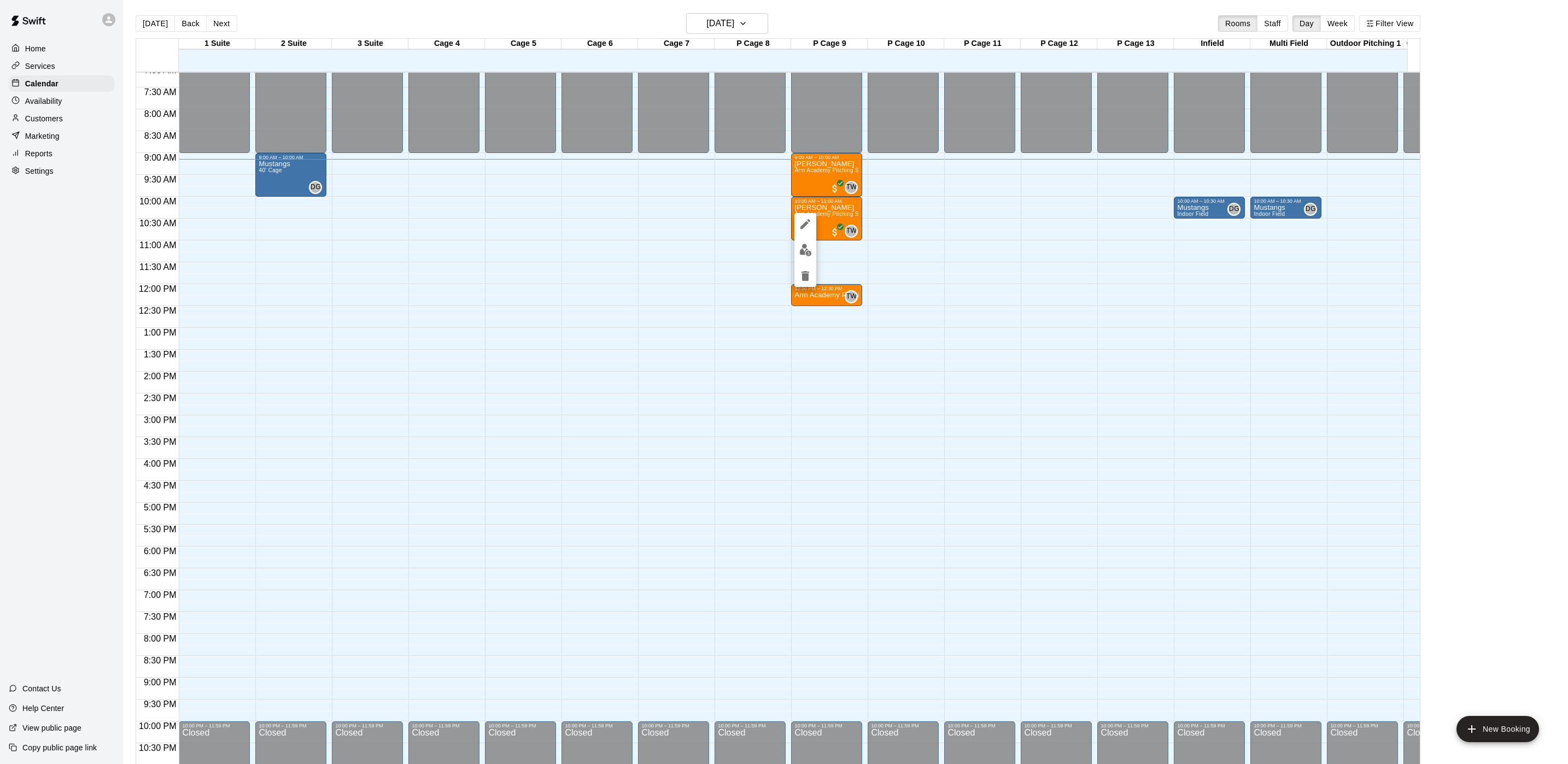
click at [826, 203] on div at bounding box center [784, 382] width 1568 height 764
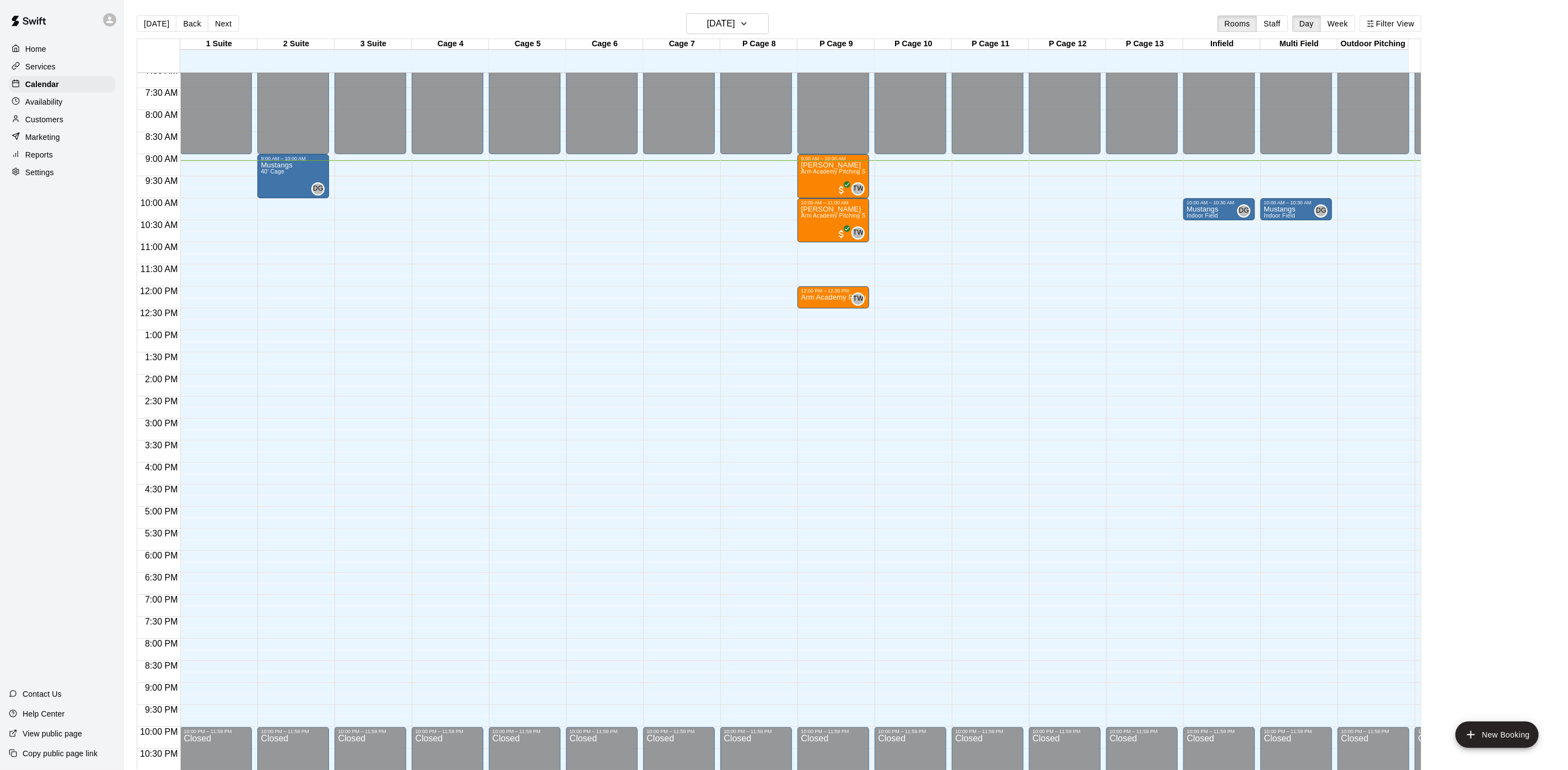
click at [833, 213] on div "[PERSON_NAME] Arm Academy Pitching Session 1 Hour - Pitching" at bounding box center [833, 590] width 65 height 770
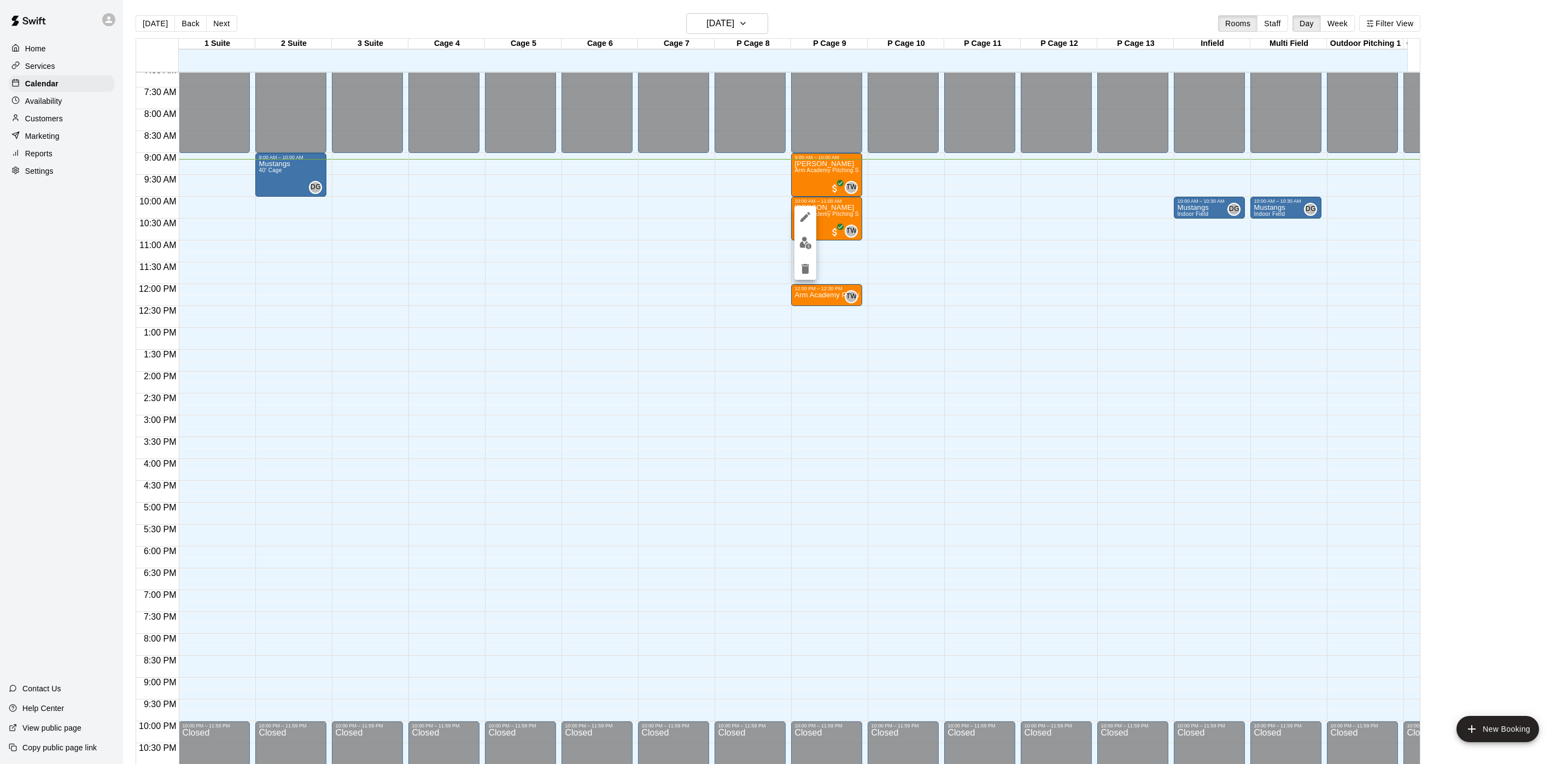
click at [807, 240] on img "edit" at bounding box center [806, 243] width 13 height 13
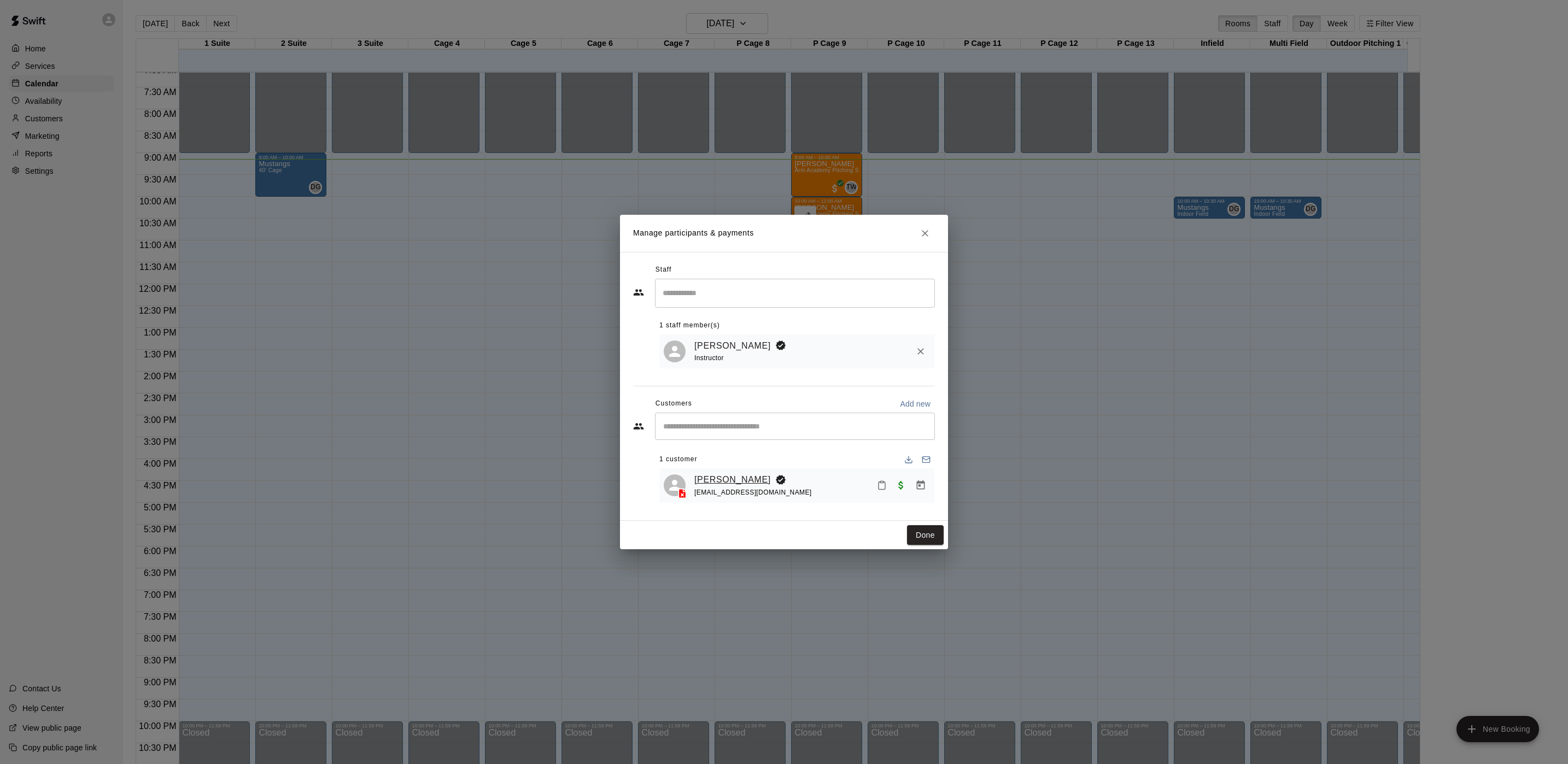
click at [725, 481] on link "[PERSON_NAME]" at bounding box center [732, 480] width 76 height 14
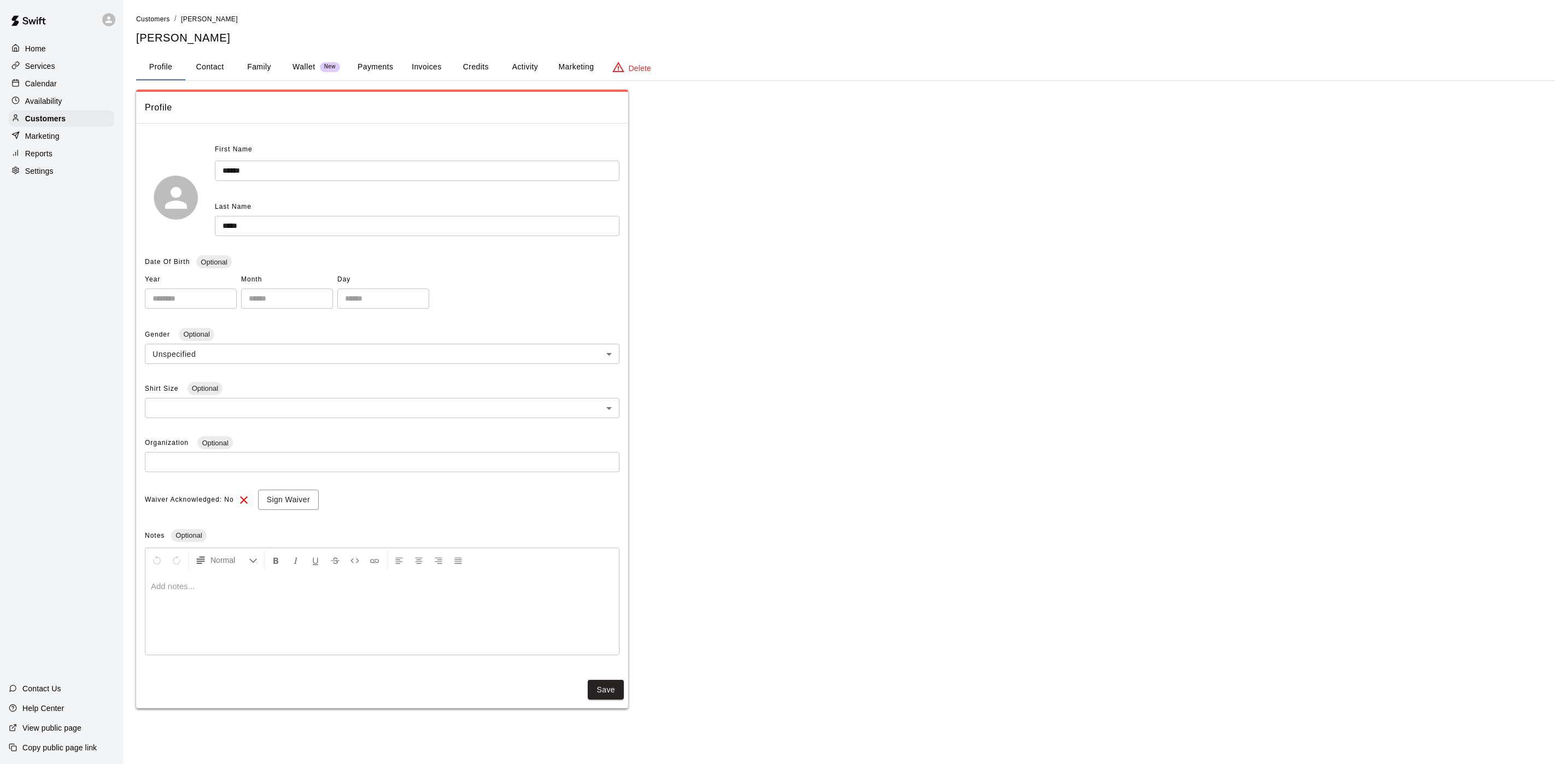
click at [459, 68] on button "Credits" at bounding box center [475, 66] width 50 height 26
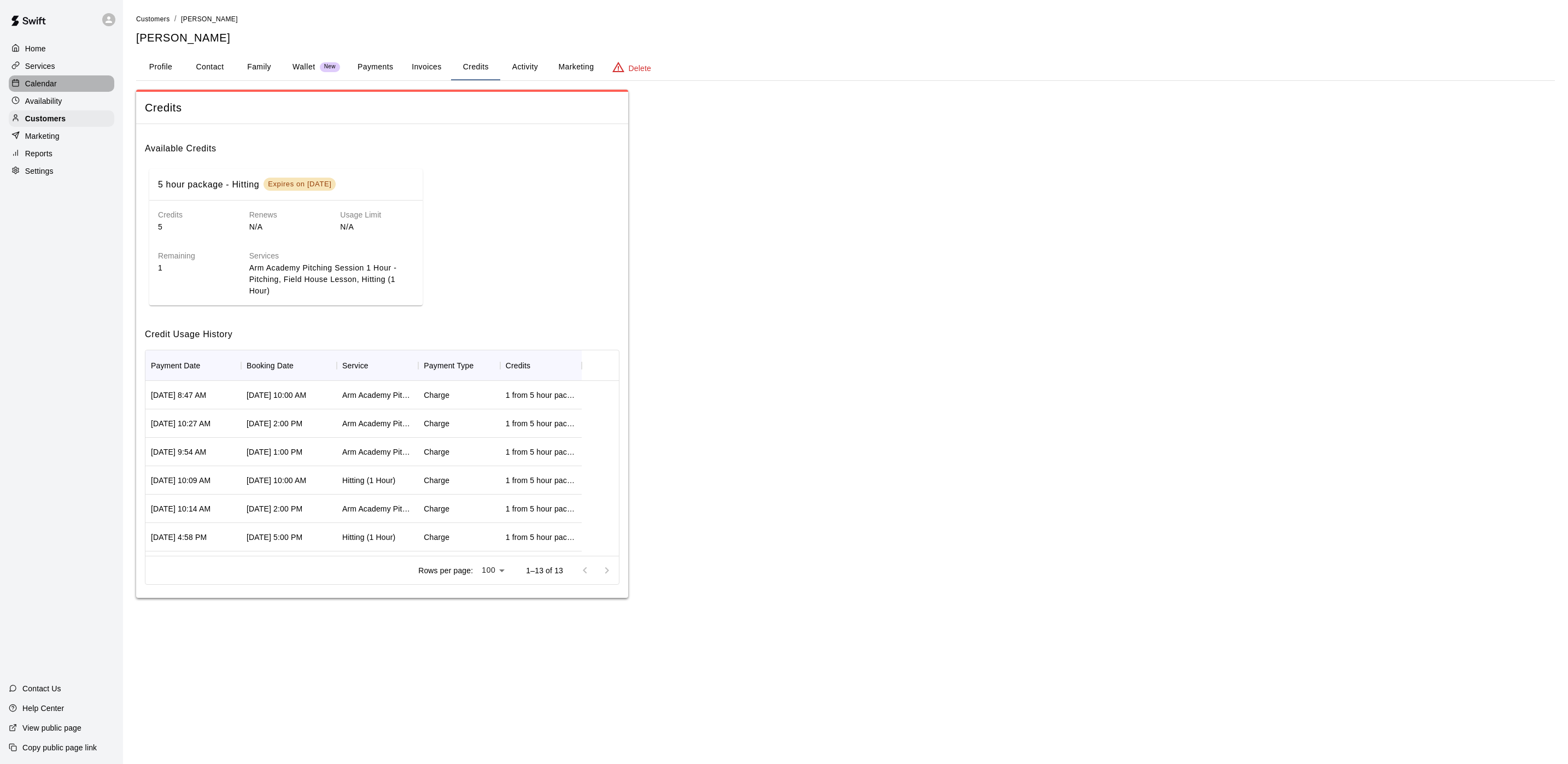
click at [61, 79] on div "Calendar" at bounding box center [61, 83] width 105 height 16
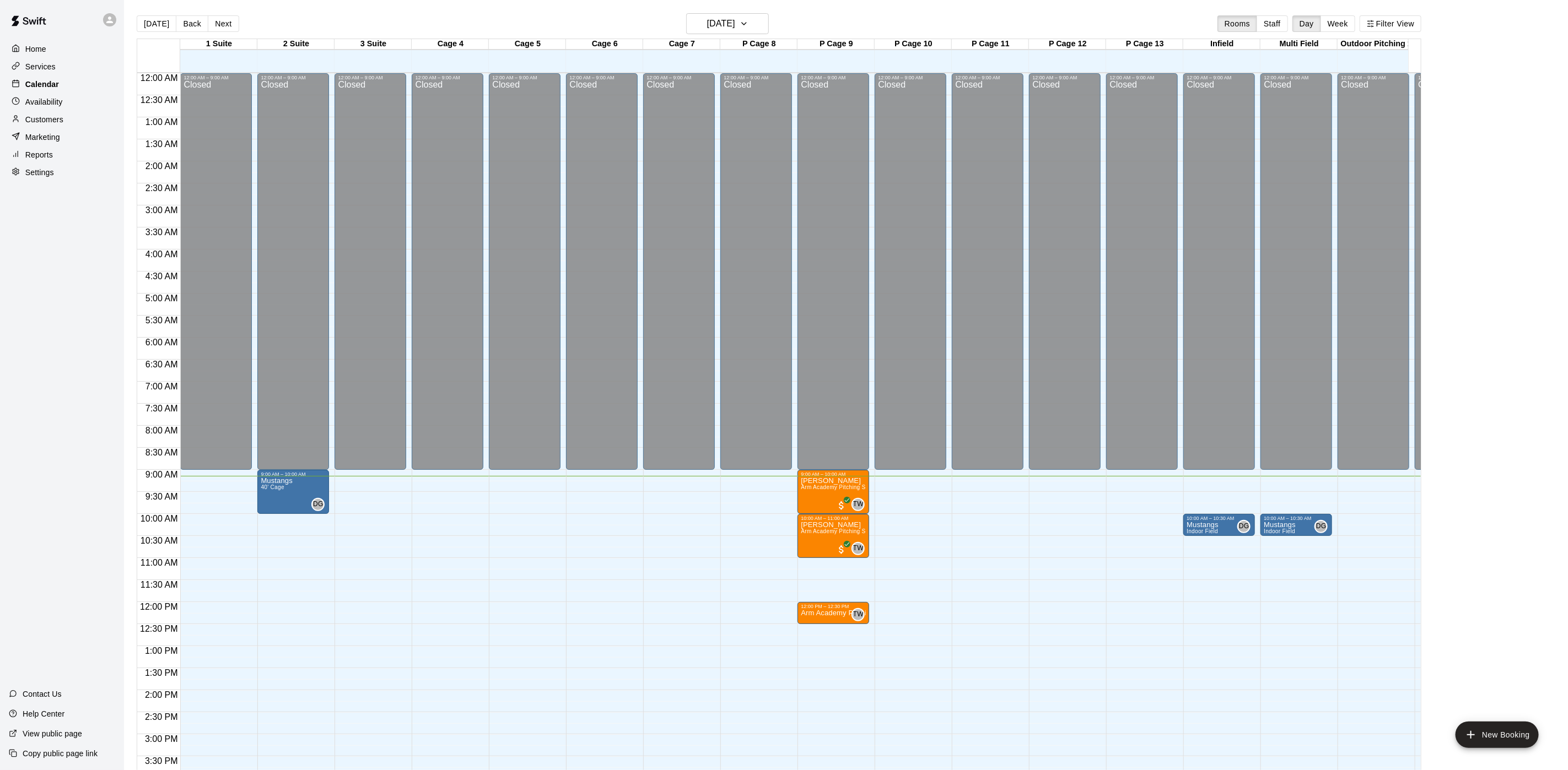
scroll to position [316, 0]
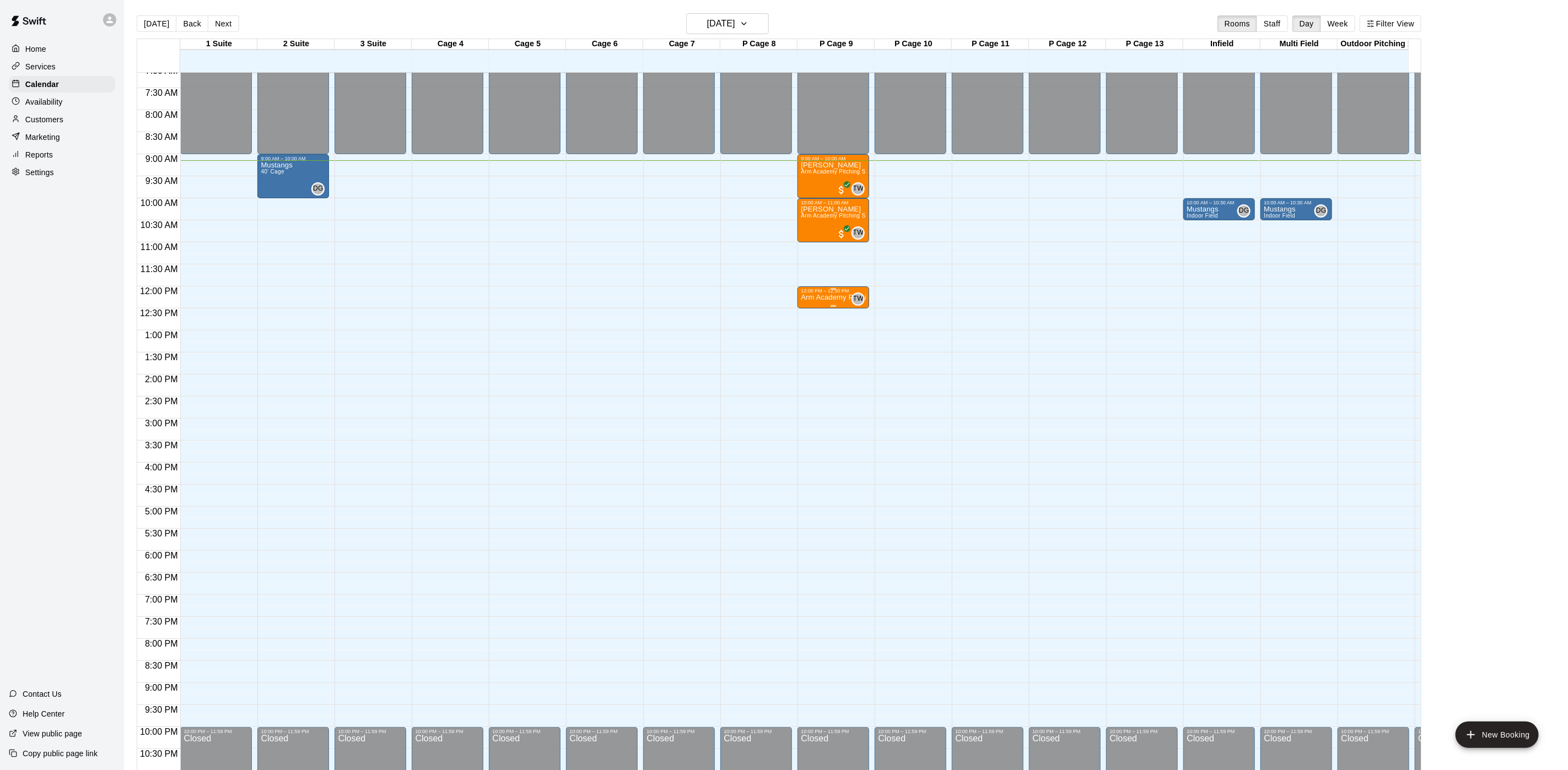
click at [833, 294] on div "12:00 PM – 12:30 PM Arm Academy Pitching Session 30 min - Pitching TW 0" at bounding box center [833, 297] width 65 height 19
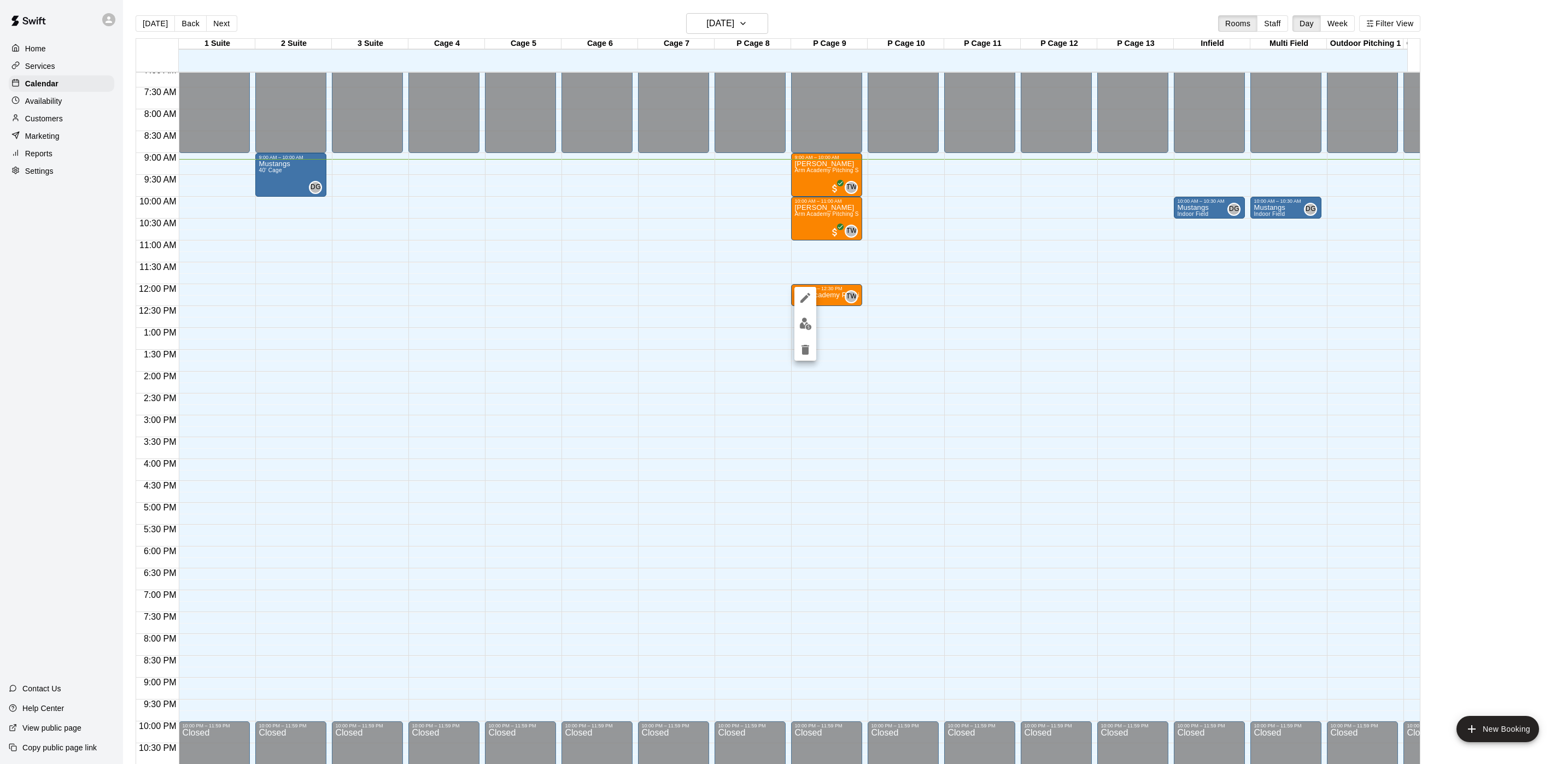
click at [835, 291] on div at bounding box center [784, 382] width 1568 height 764
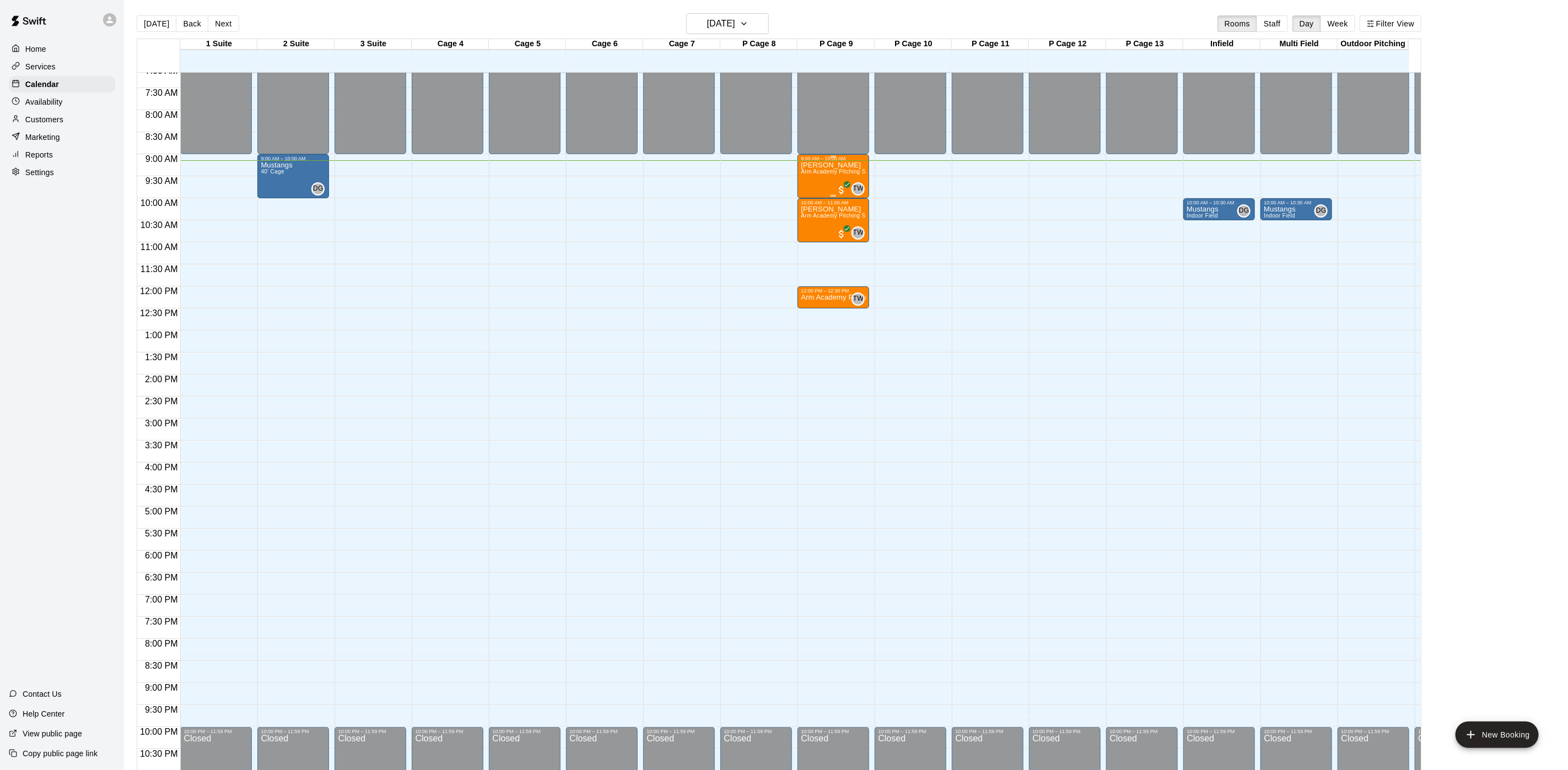
click at [839, 169] on div "[PERSON_NAME] Arm Academy Pitching Session 1 Hour - Pitching" at bounding box center [833, 546] width 65 height 770
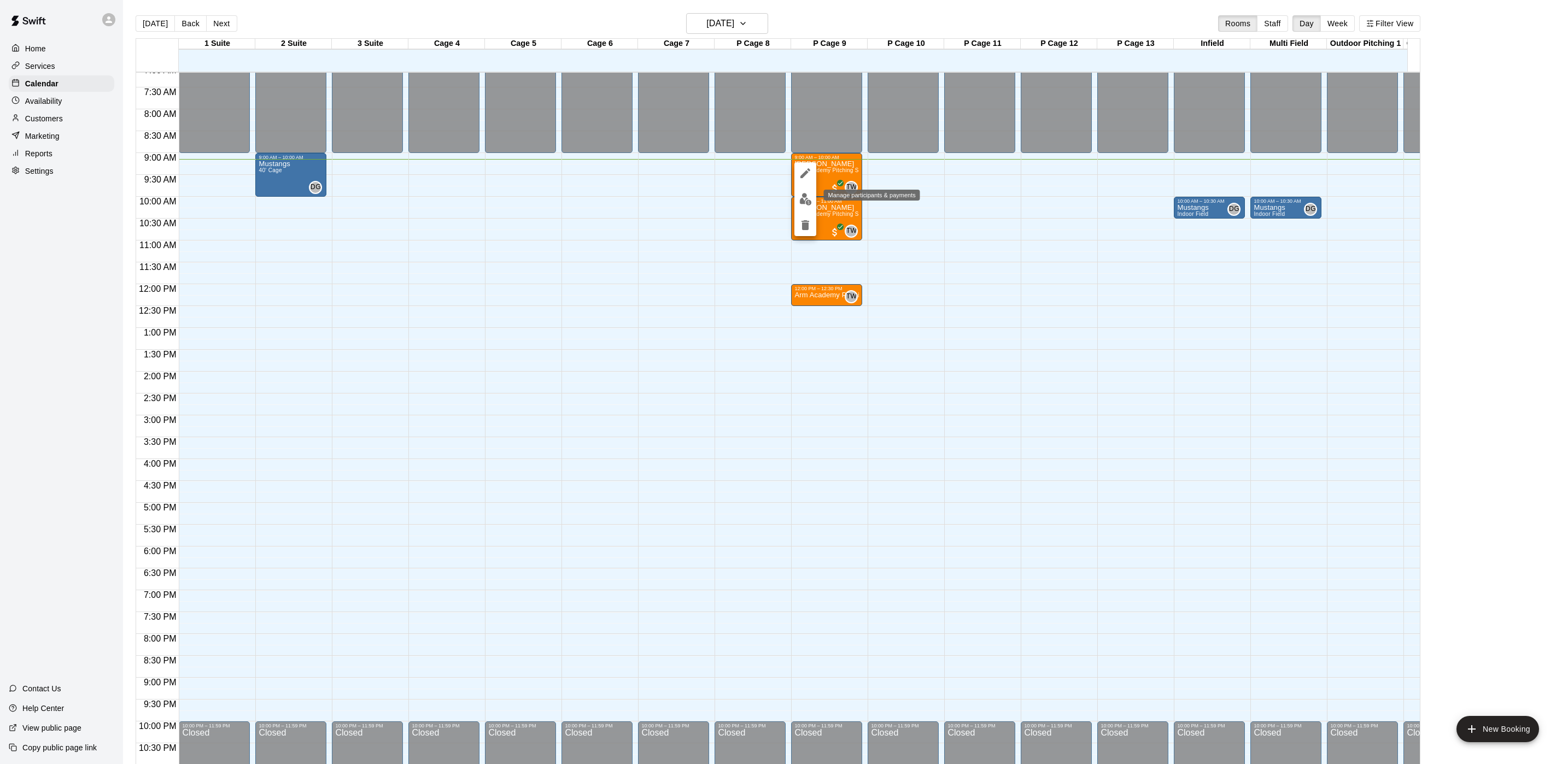
click at [809, 197] on img "edit" at bounding box center [806, 199] width 13 height 13
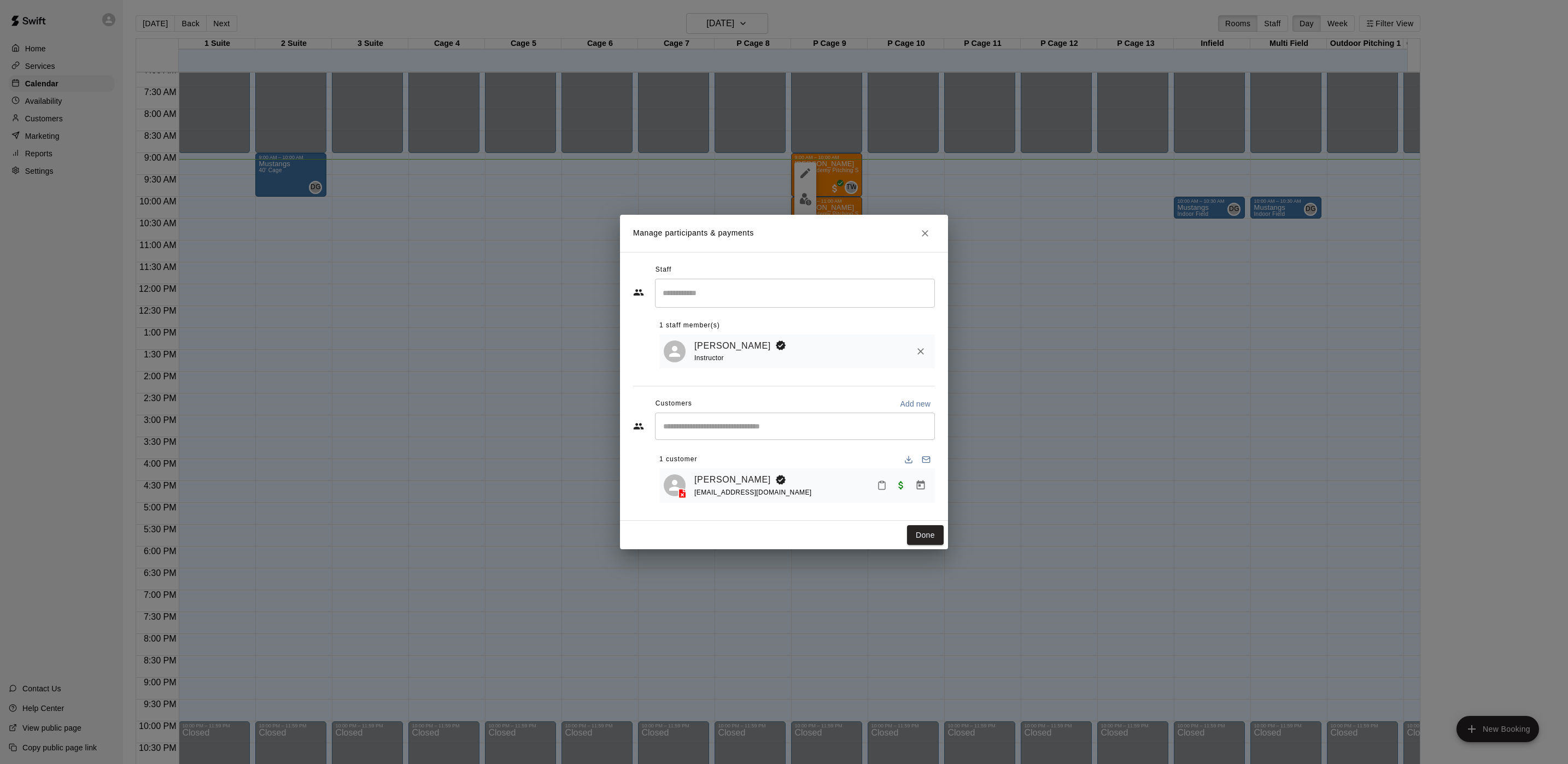
click at [930, 228] on button "Close" at bounding box center [926, 233] width 20 height 20
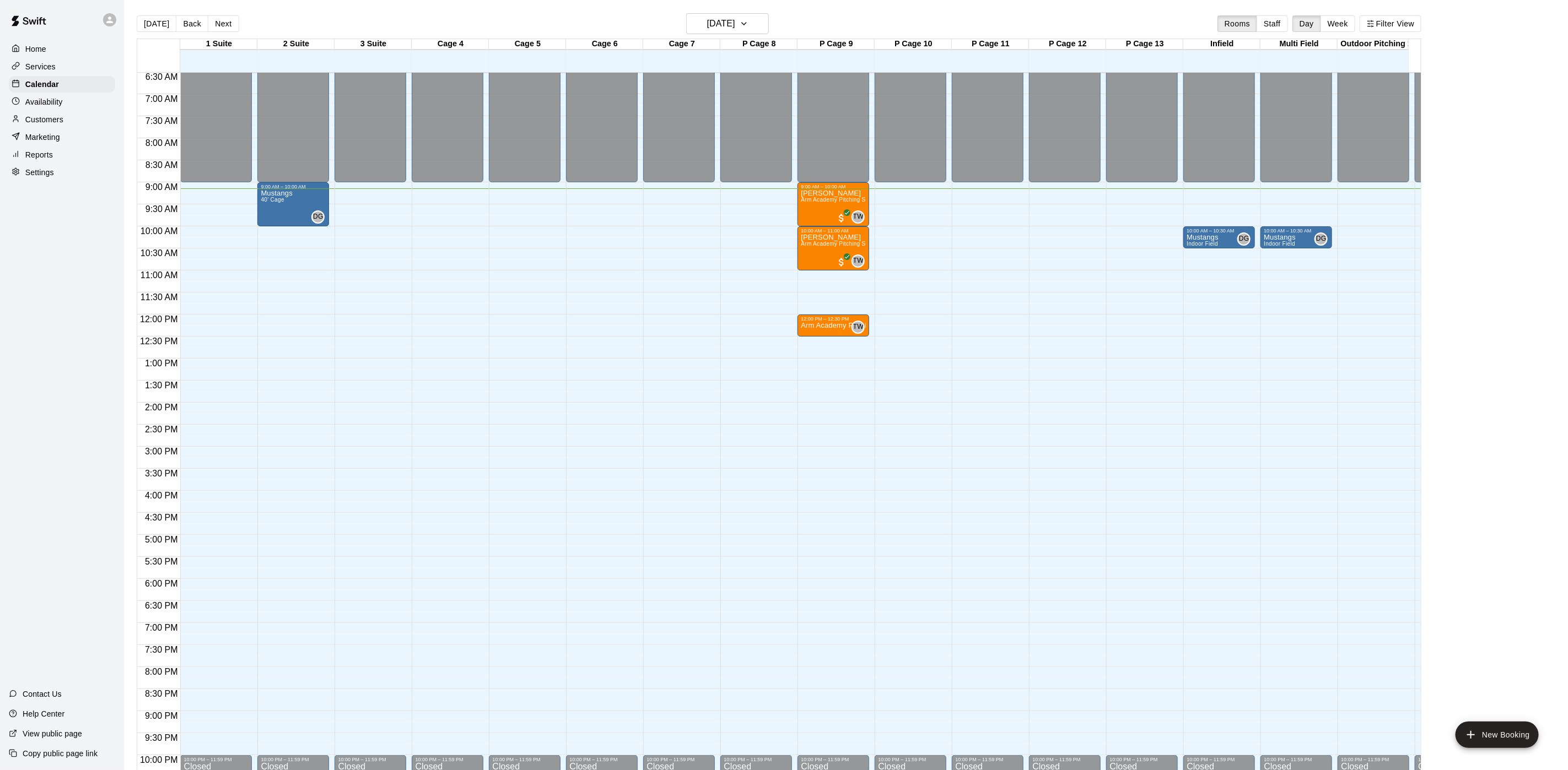
scroll to position [278, 0]
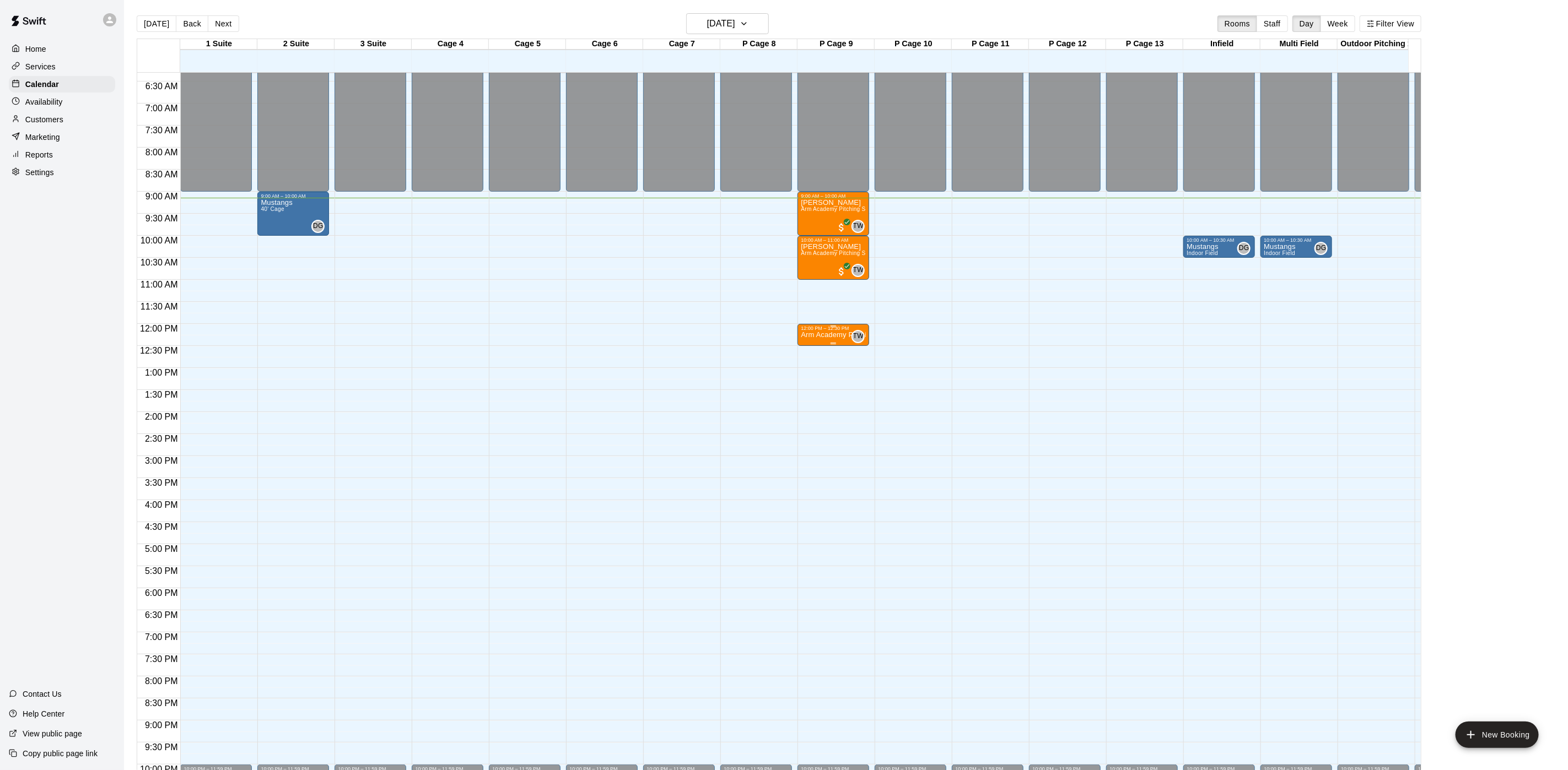
click at [835, 335] on p "Arm Academy Pitching Session 30 min - Pitching" at bounding box center [833, 335] width 65 height 0
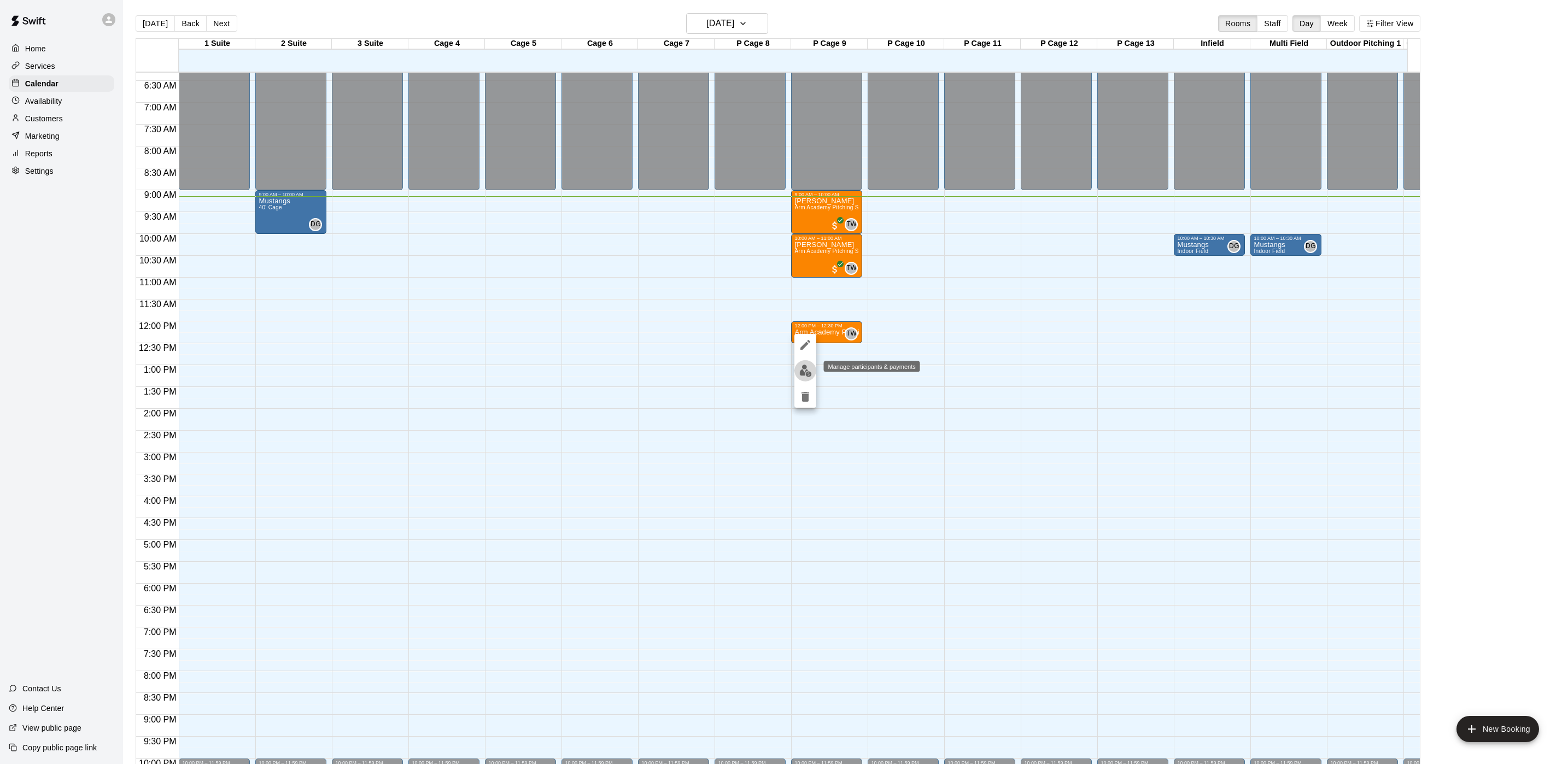
click at [801, 376] on img "edit" at bounding box center [806, 371] width 13 height 13
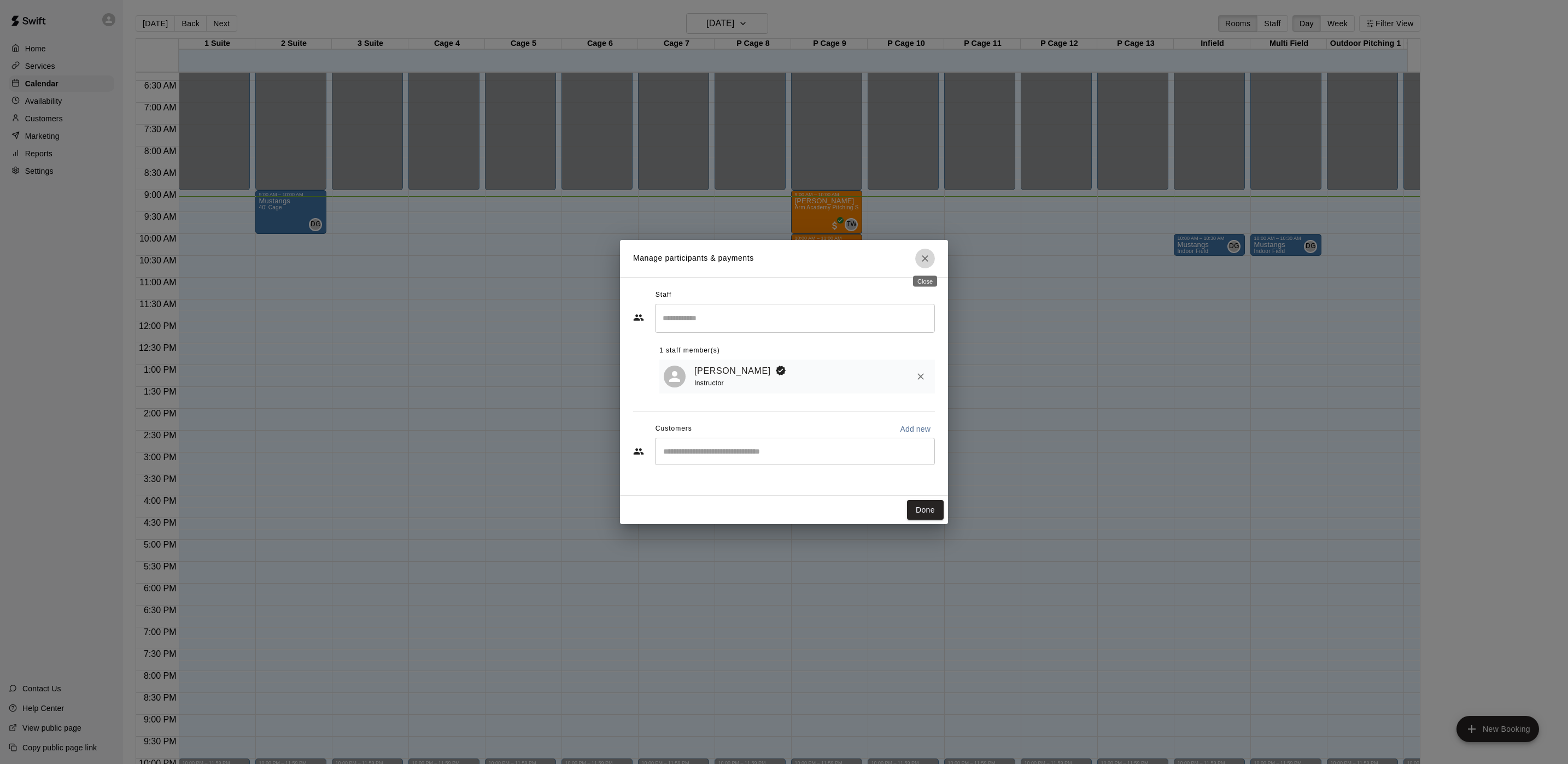
click at [923, 264] on button "Close" at bounding box center [926, 259] width 20 height 20
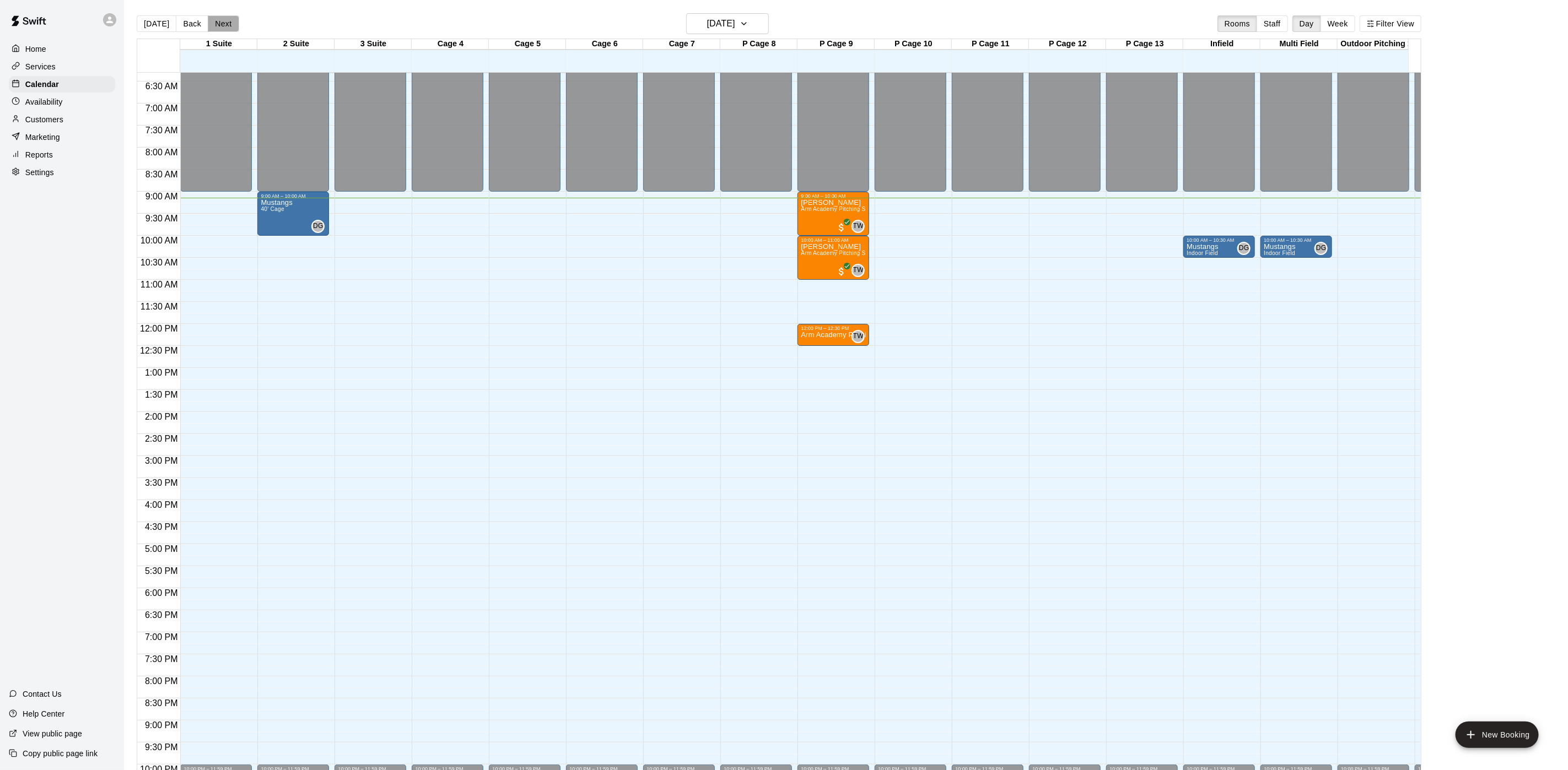
click at [223, 25] on button "Next" at bounding box center [223, 24] width 31 height 16
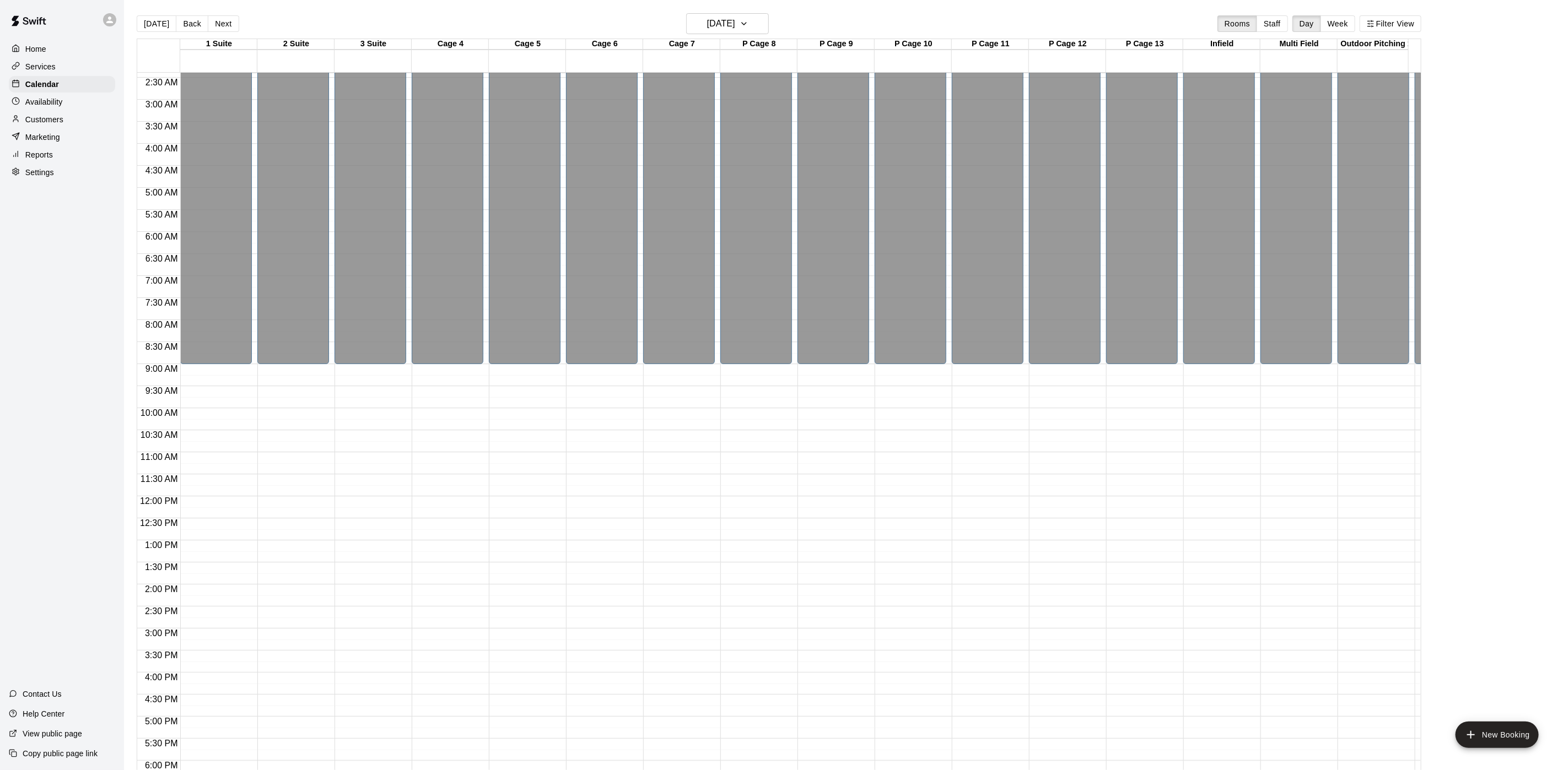
scroll to position [248, 0]
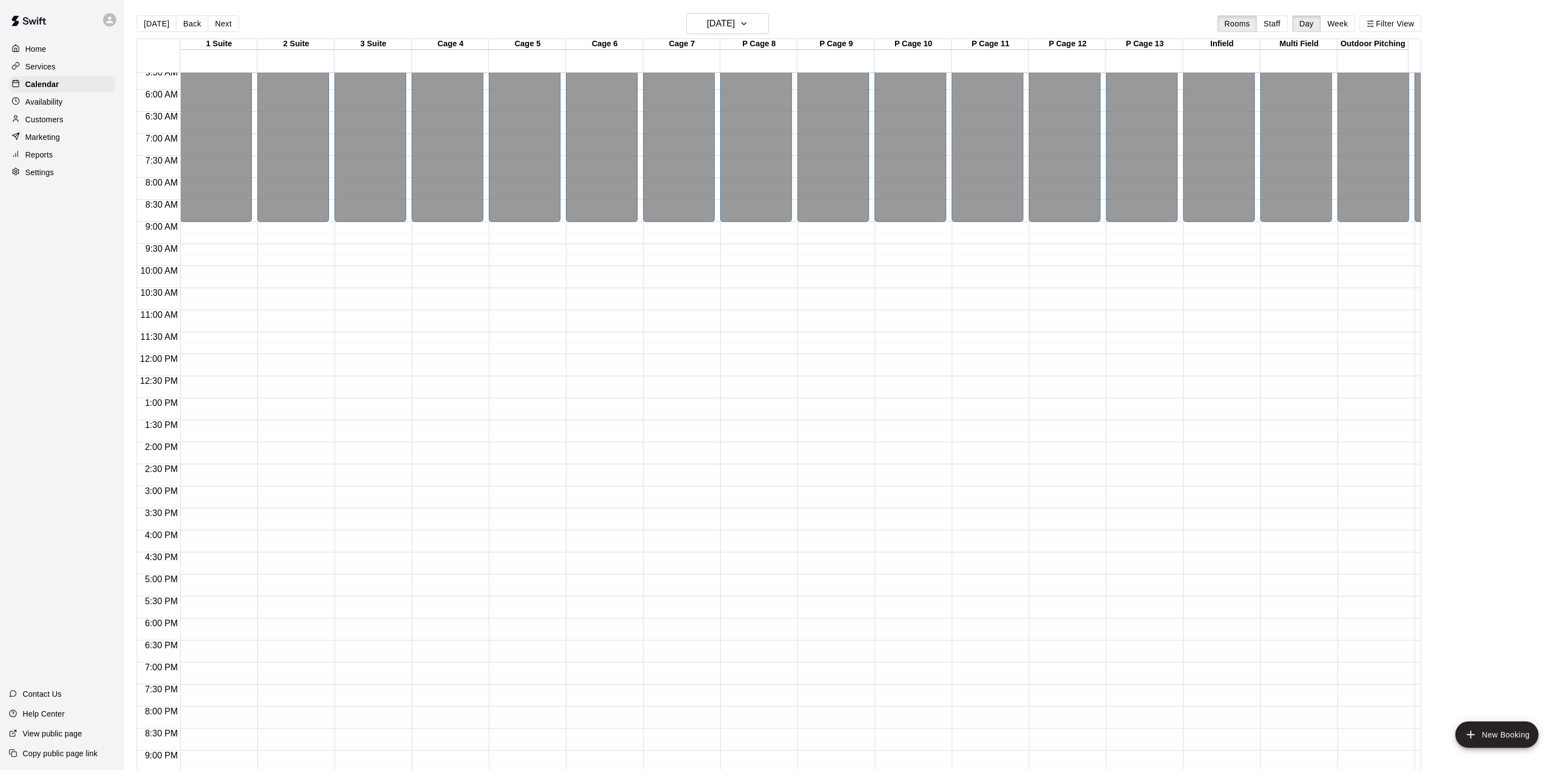
drag, startPoint x: 168, startPoint y: 23, endPoint x: 163, endPoint y: 41, distance: 18.7
click at [168, 23] on button "[DATE]" at bounding box center [157, 24] width 40 height 16
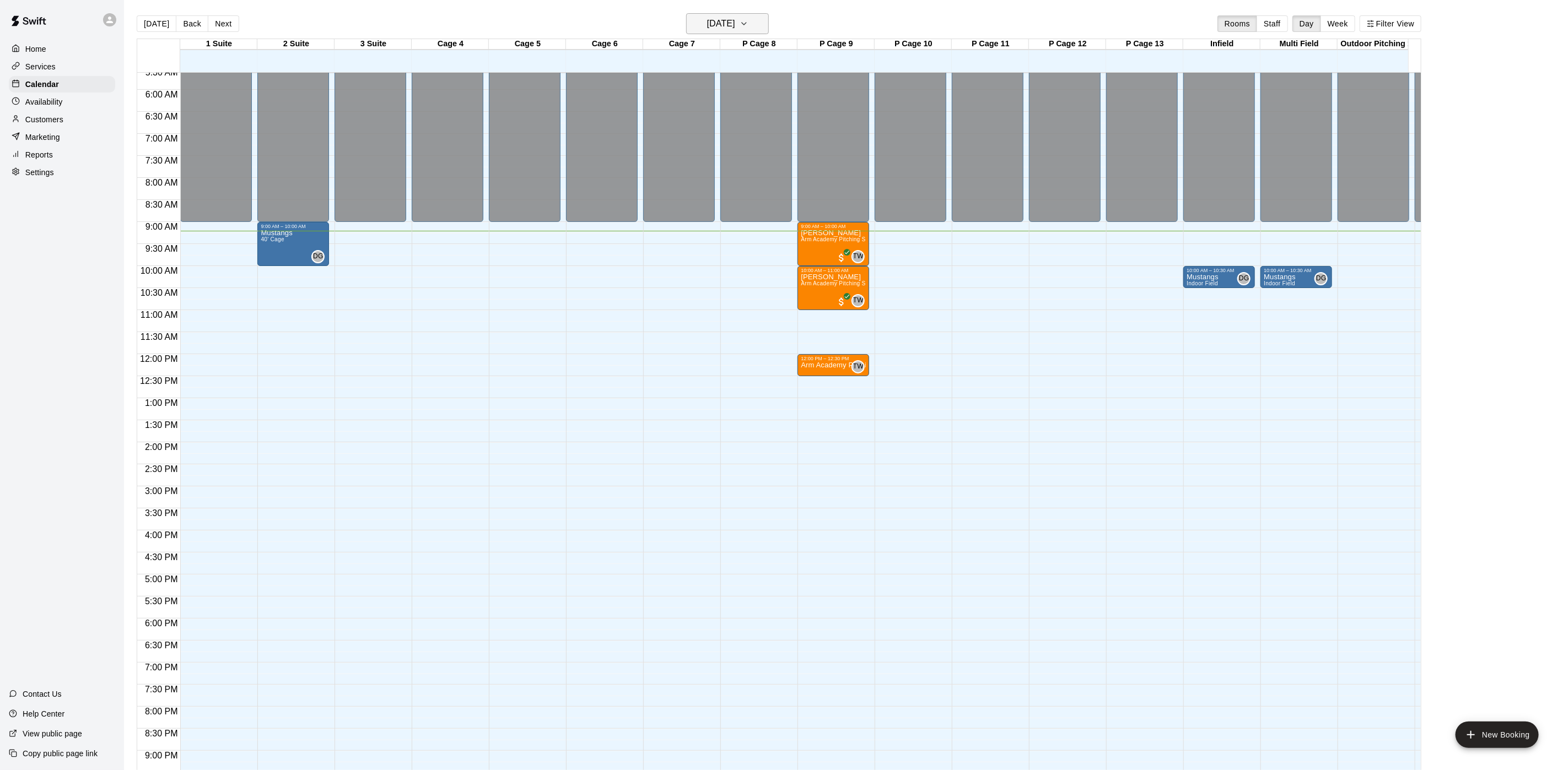
click at [748, 20] on icon "button" at bounding box center [744, 24] width 9 height 14
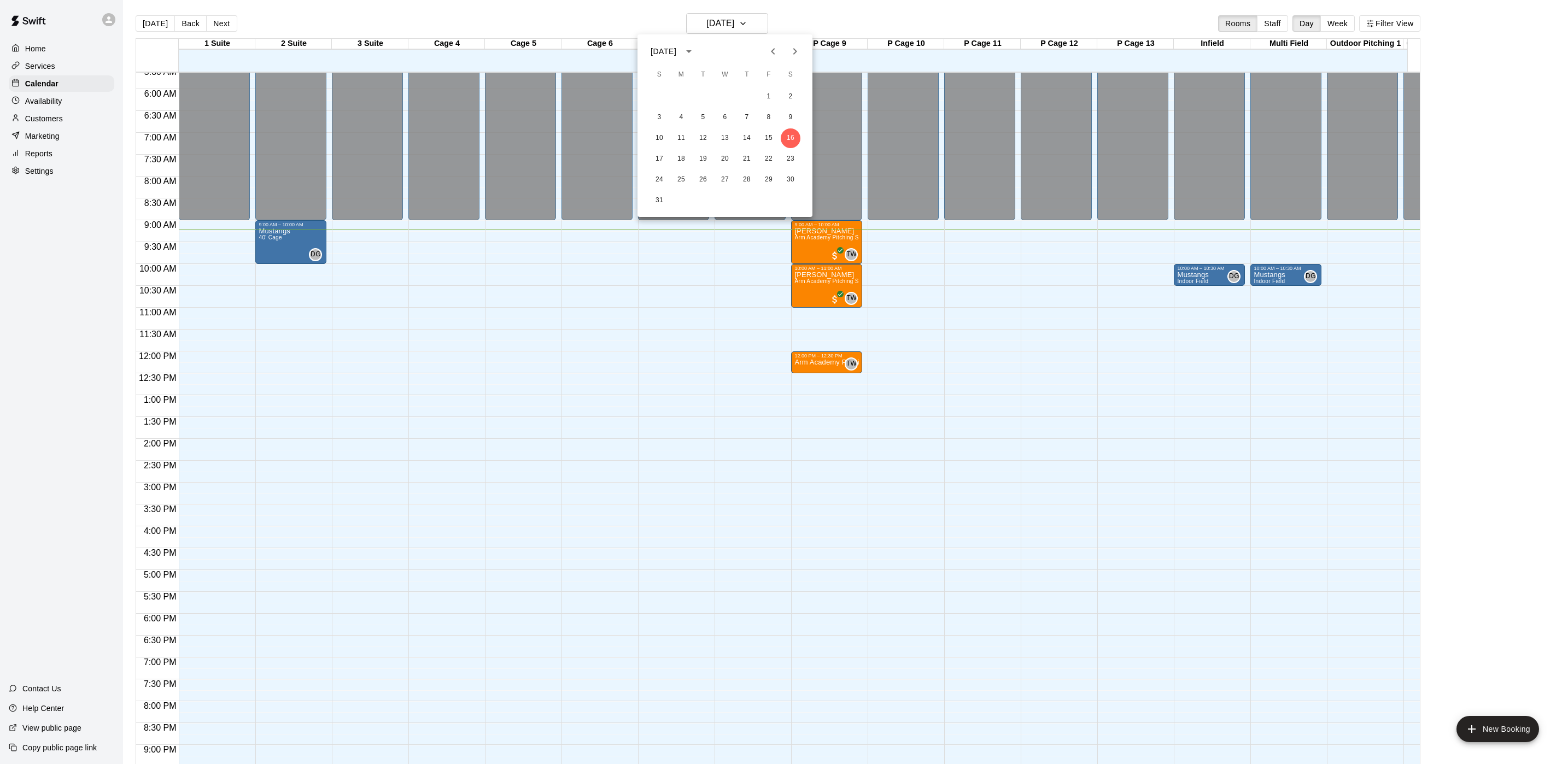
click at [820, 8] on div at bounding box center [784, 382] width 1568 height 764
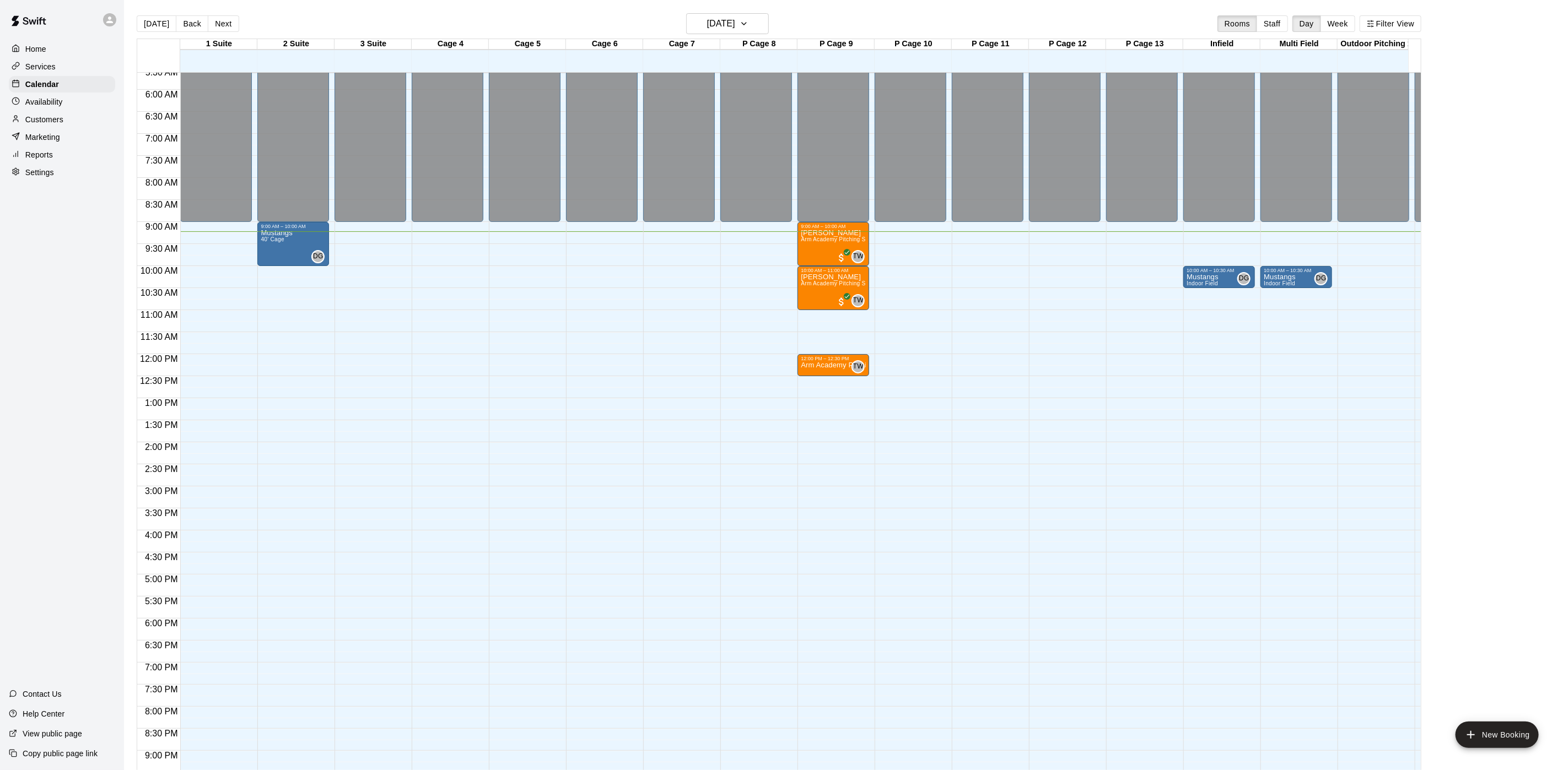
click at [64, 103] on div "Availability" at bounding box center [61, 101] width 106 height 16
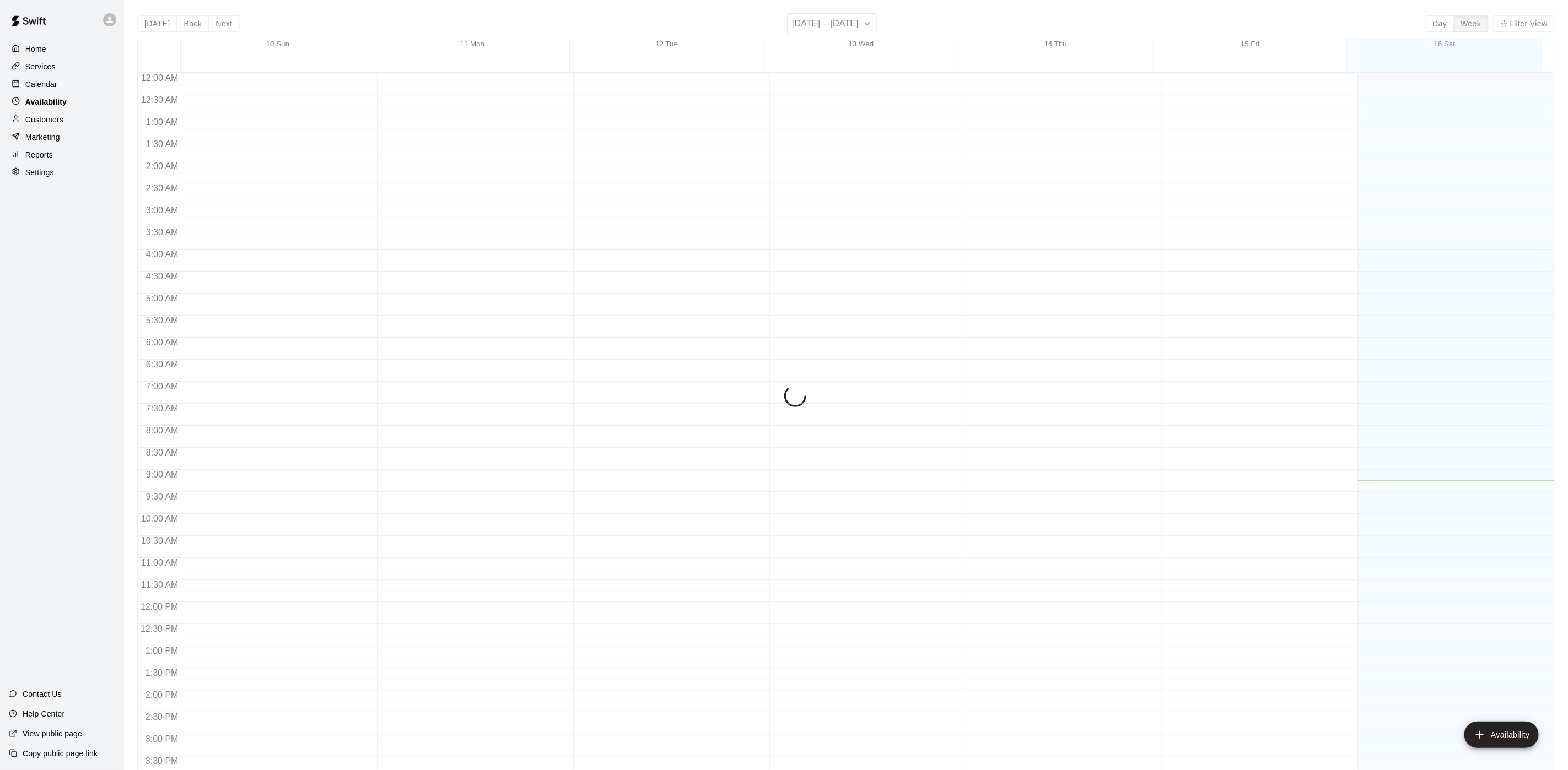
scroll to position [349, 0]
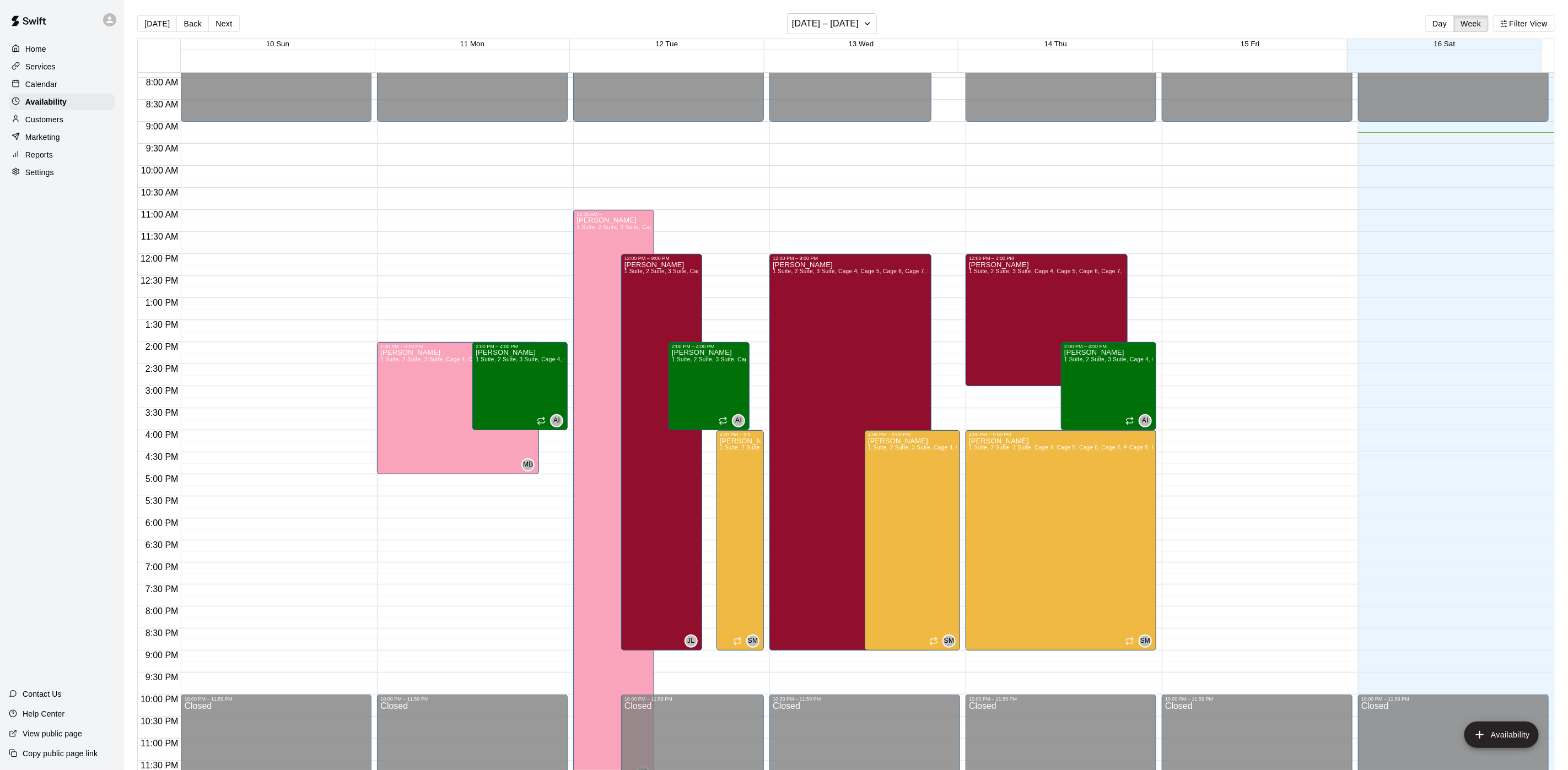
click at [73, 128] on div "Customers" at bounding box center [61, 119] width 106 height 16
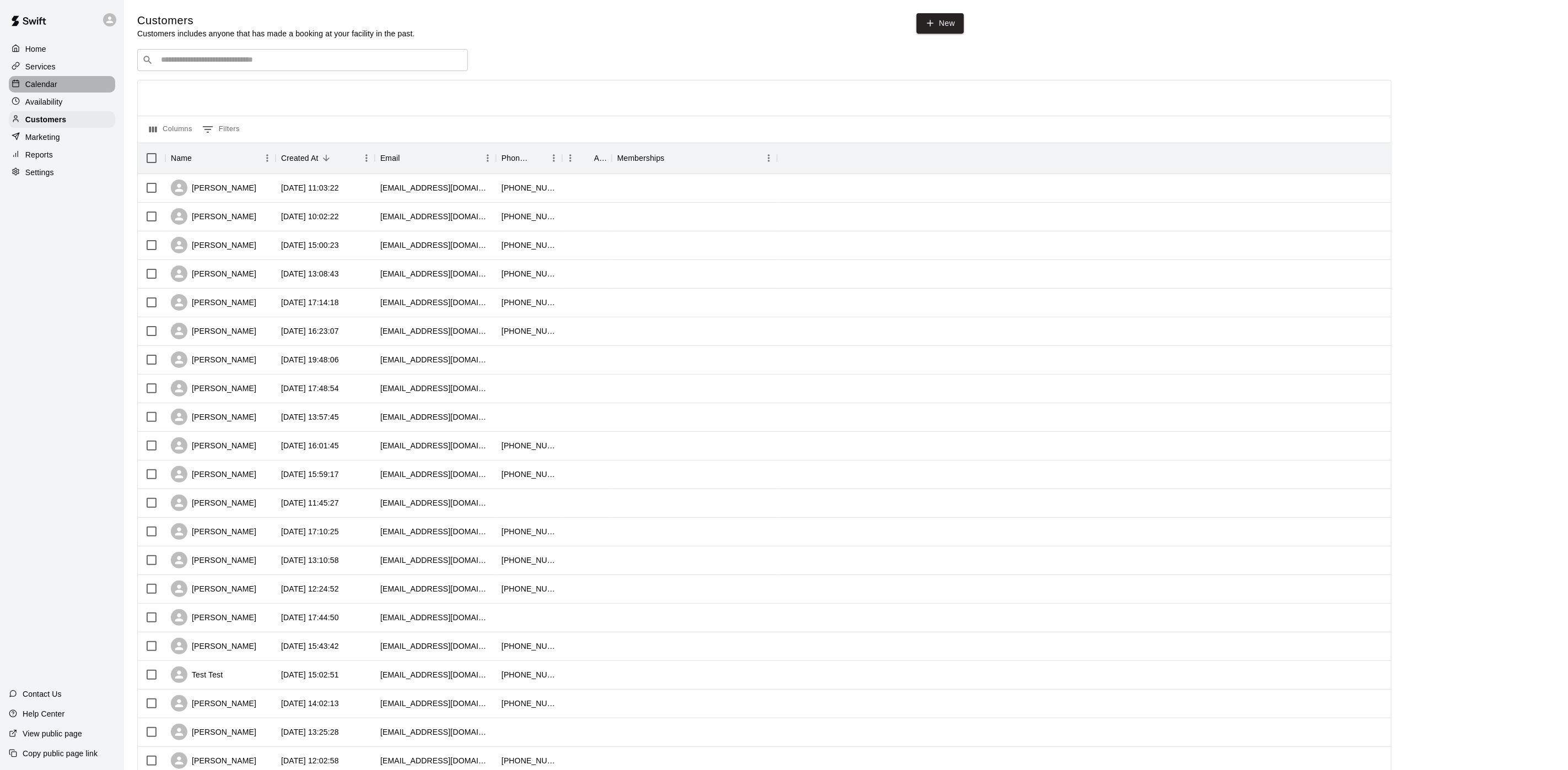
click at [76, 83] on div "Calendar" at bounding box center [61, 84] width 106 height 16
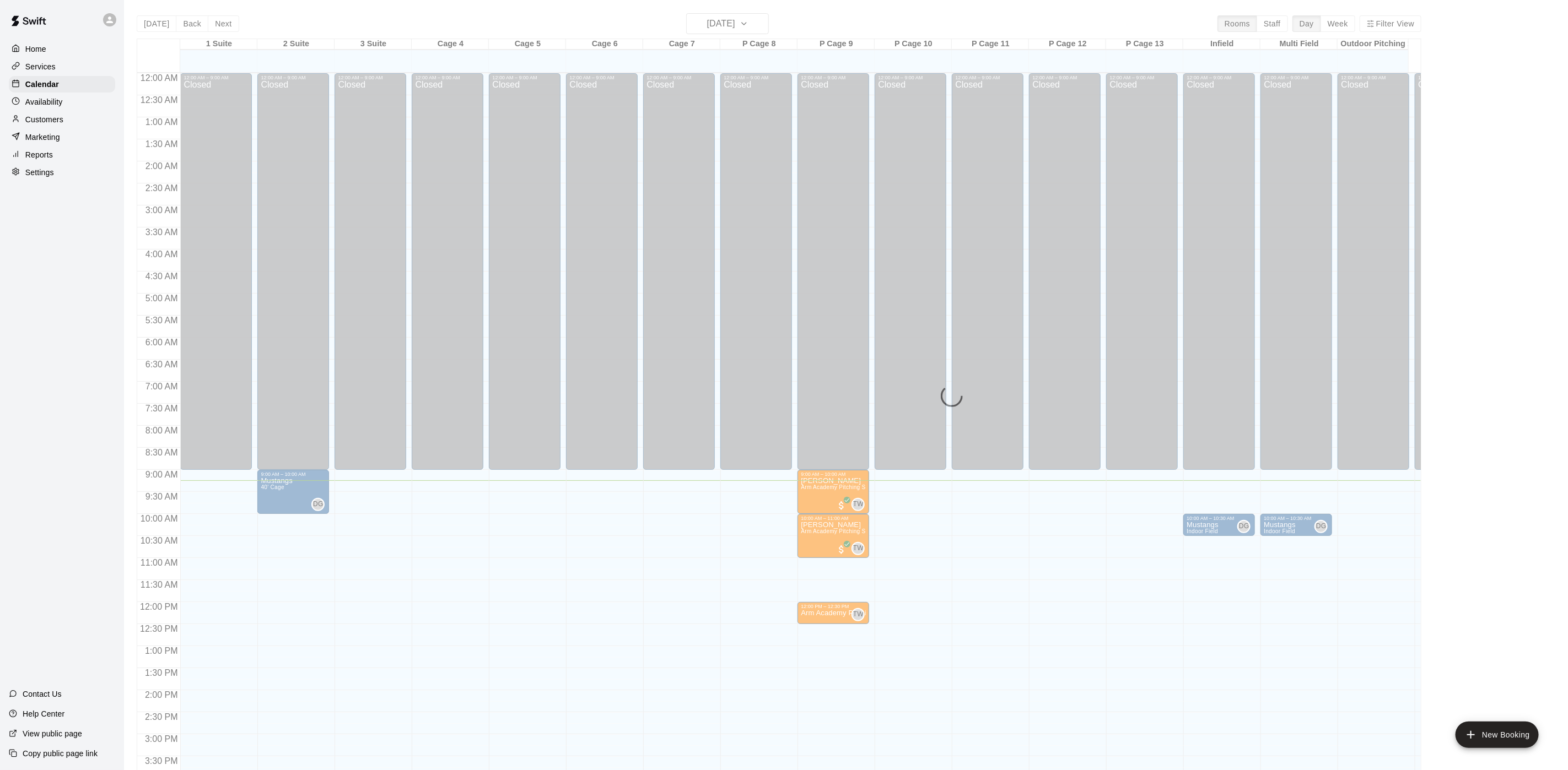
scroll to position [316, 0]
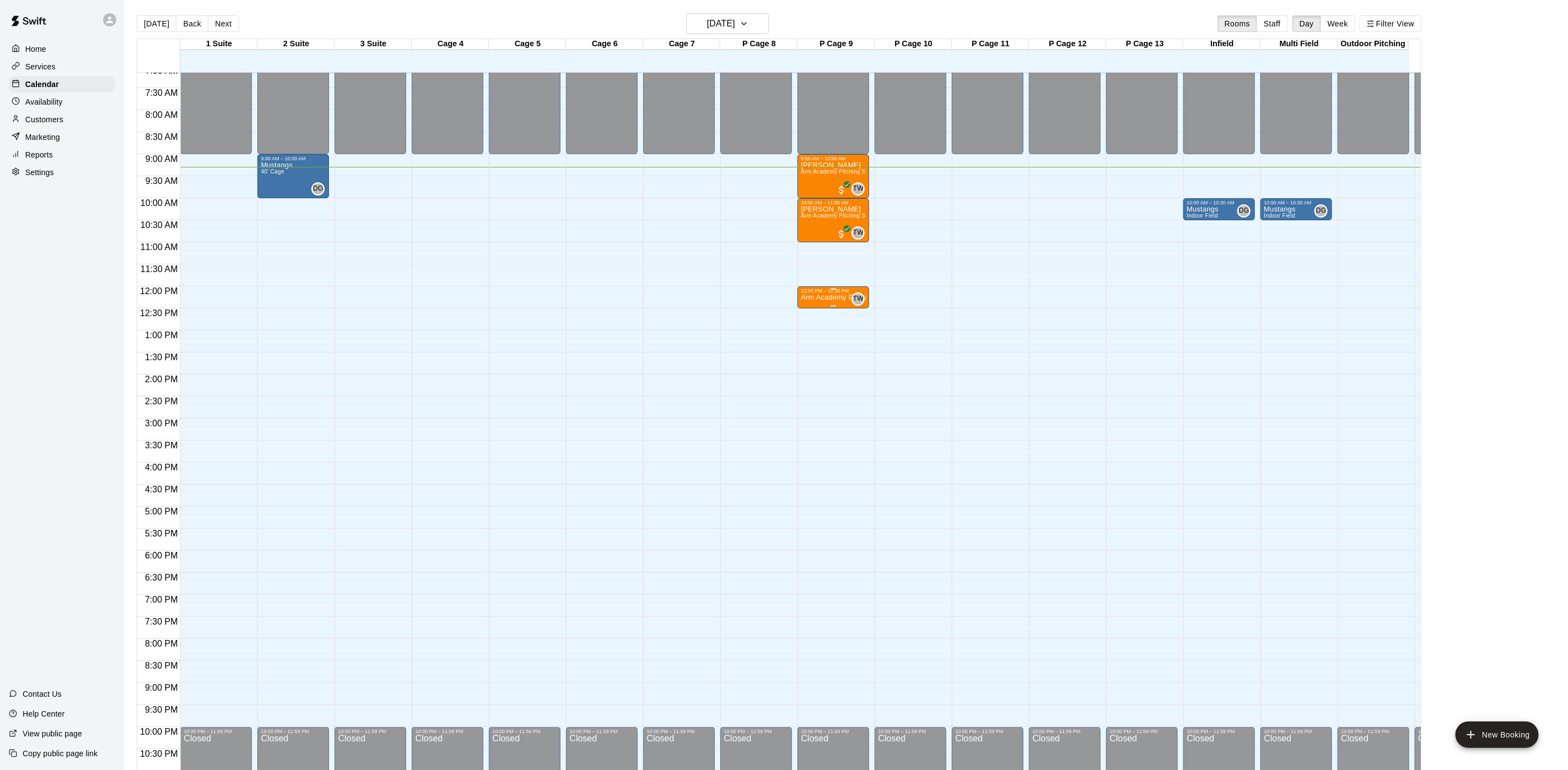
click at [837, 297] on p "Arm Academy Pitching Session 30 min - Pitching" at bounding box center [833, 297] width 65 height 0
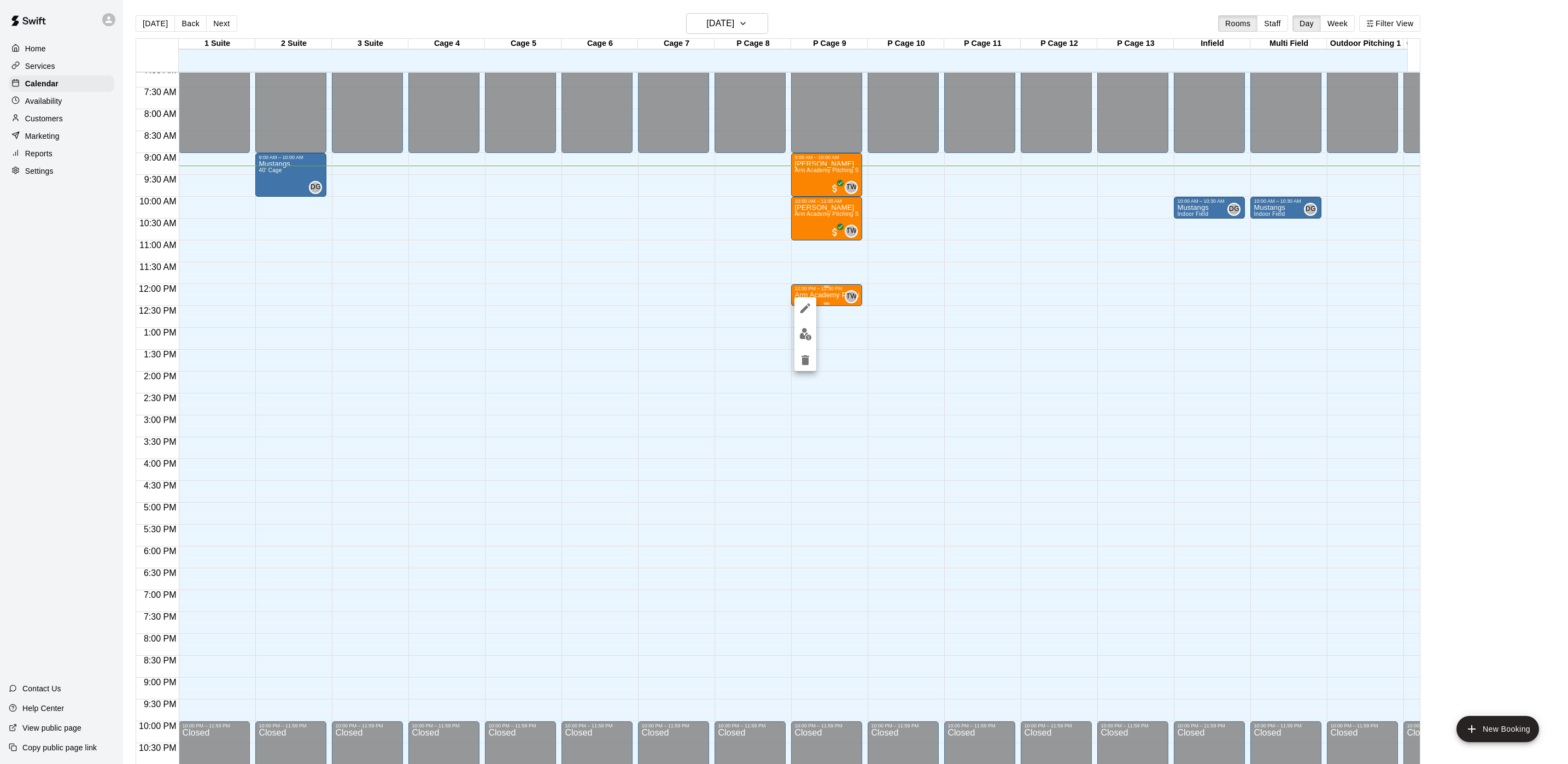
click at [830, 296] on div at bounding box center [784, 382] width 1568 height 764
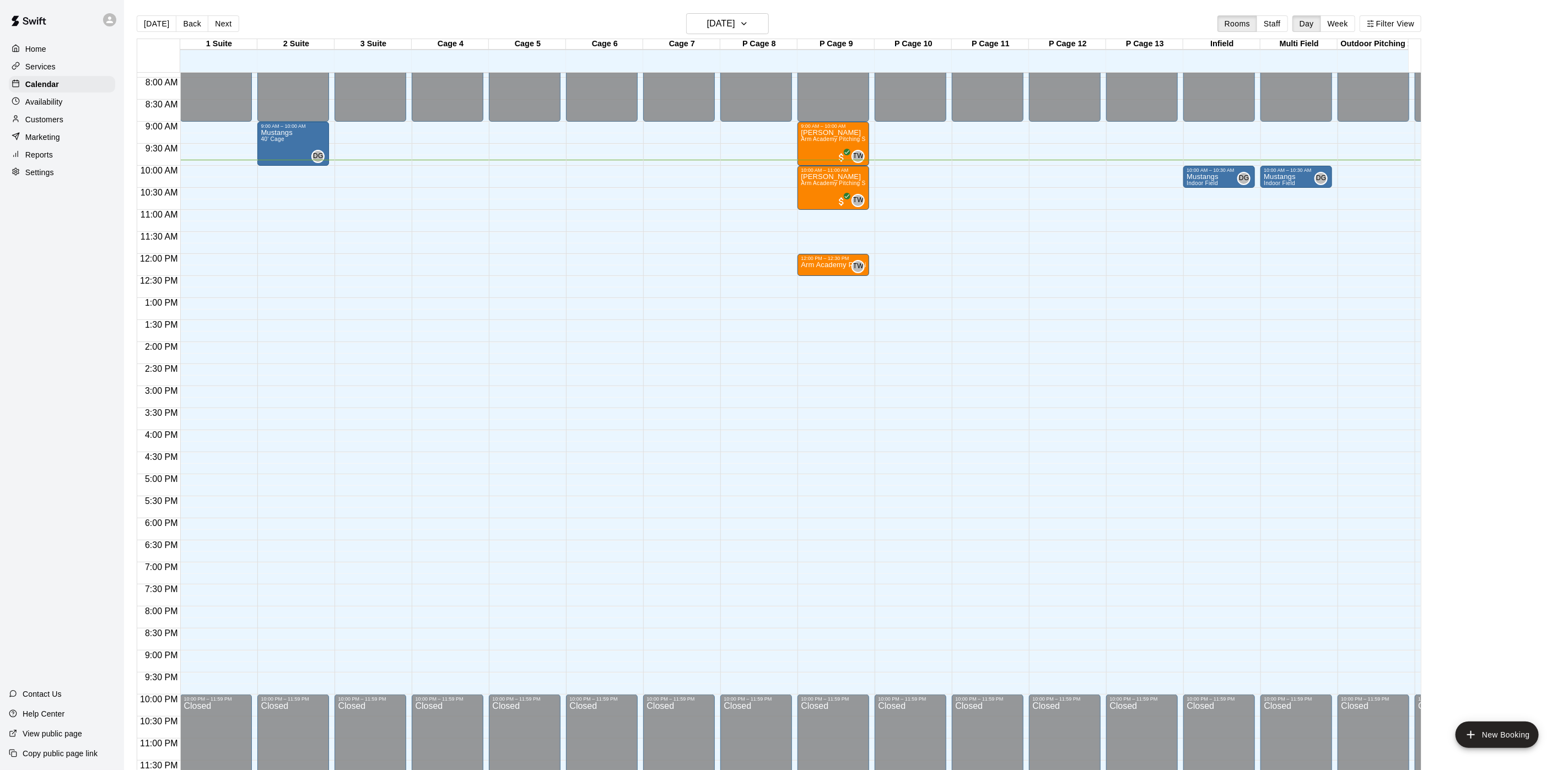
scroll to position [278, 0]
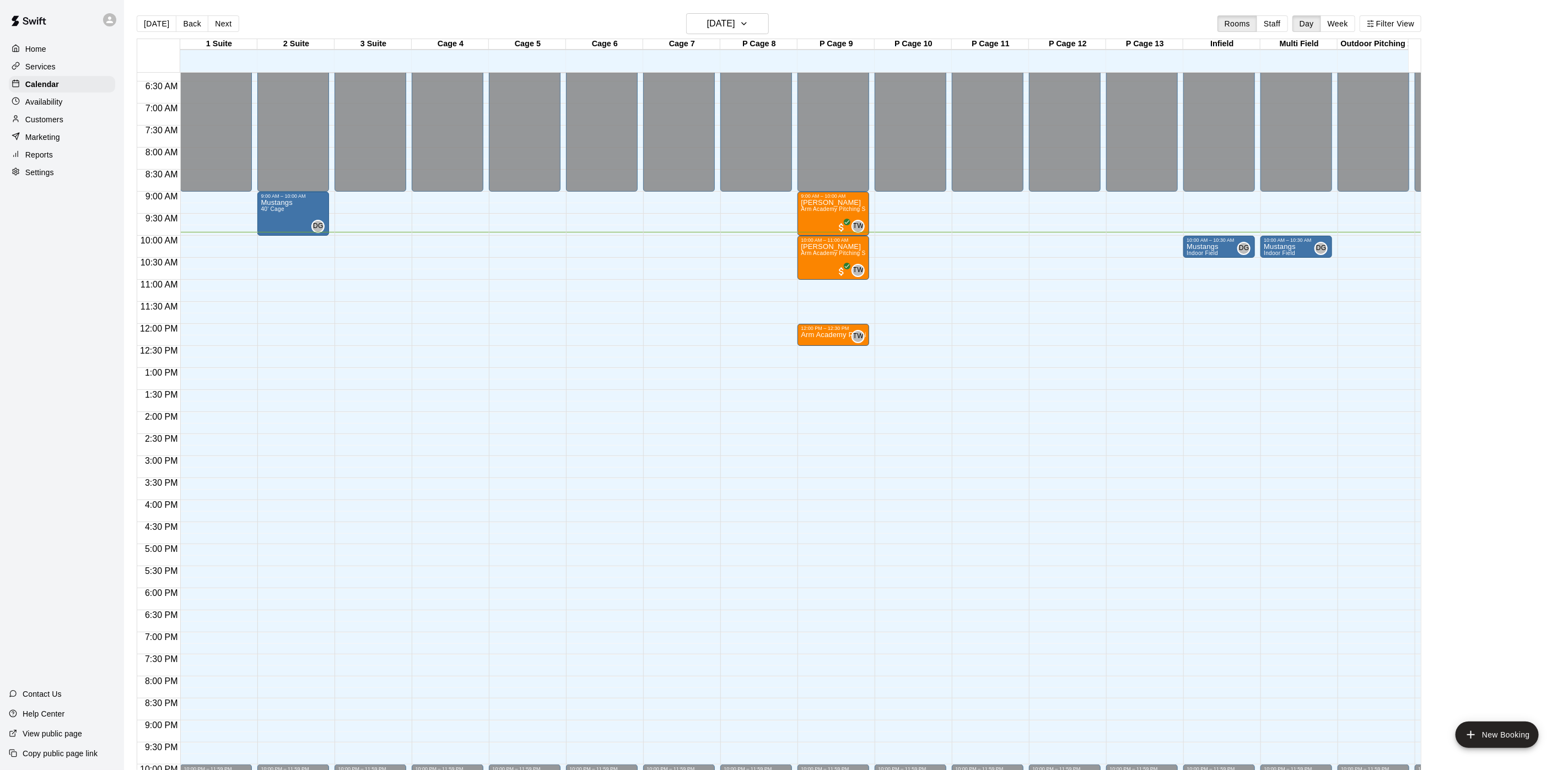
drag, startPoint x: 610, startPoint y: 267, endPoint x: 604, endPoint y: 270, distance: 6.7
click at [610, 267] on div "12:00 AM – 9:00 AM Closed 10:00 PM – 11:59 PM Closed" at bounding box center [602, 324] width 71 height 1058
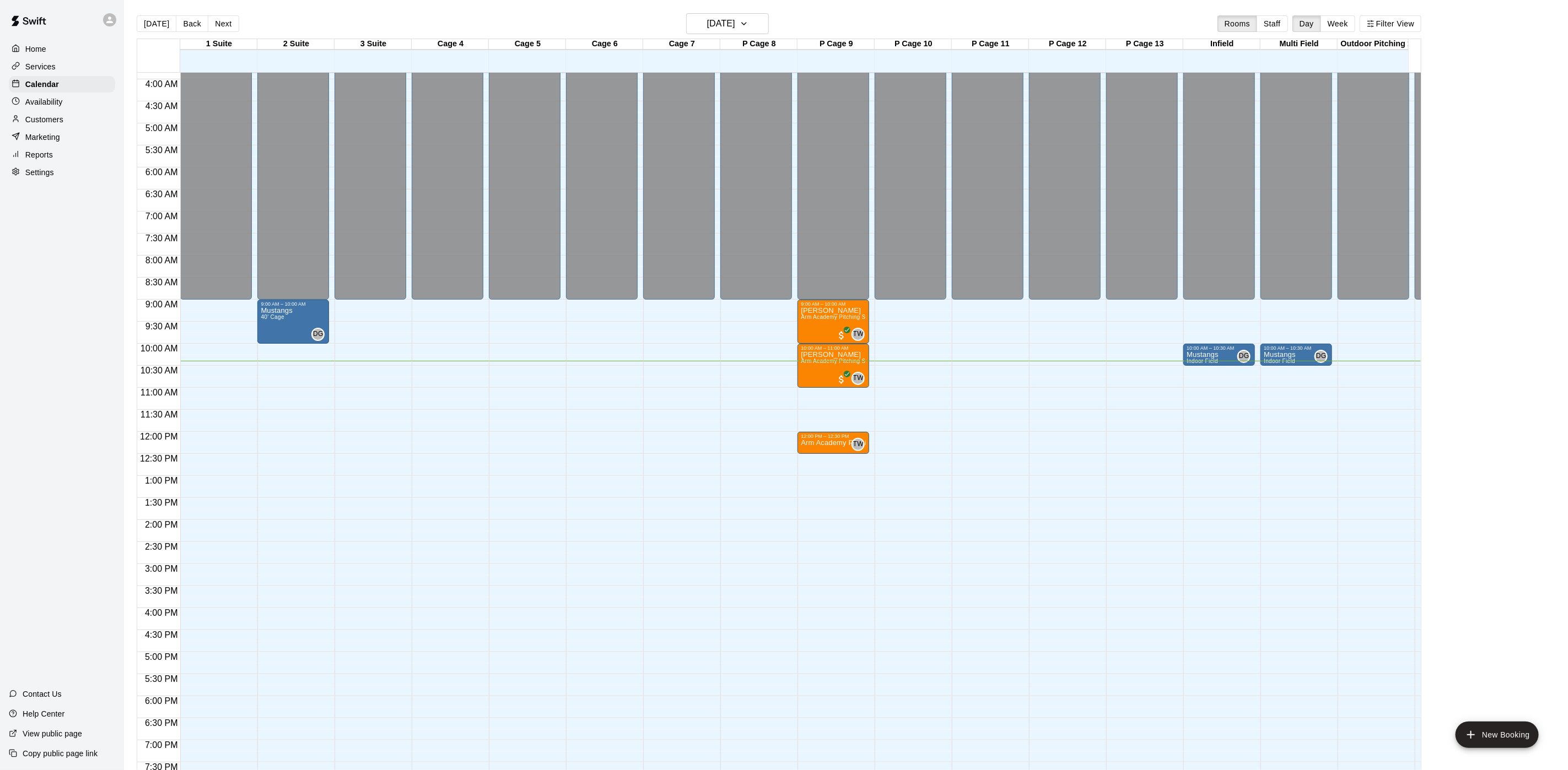
scroll to position [195, 0]
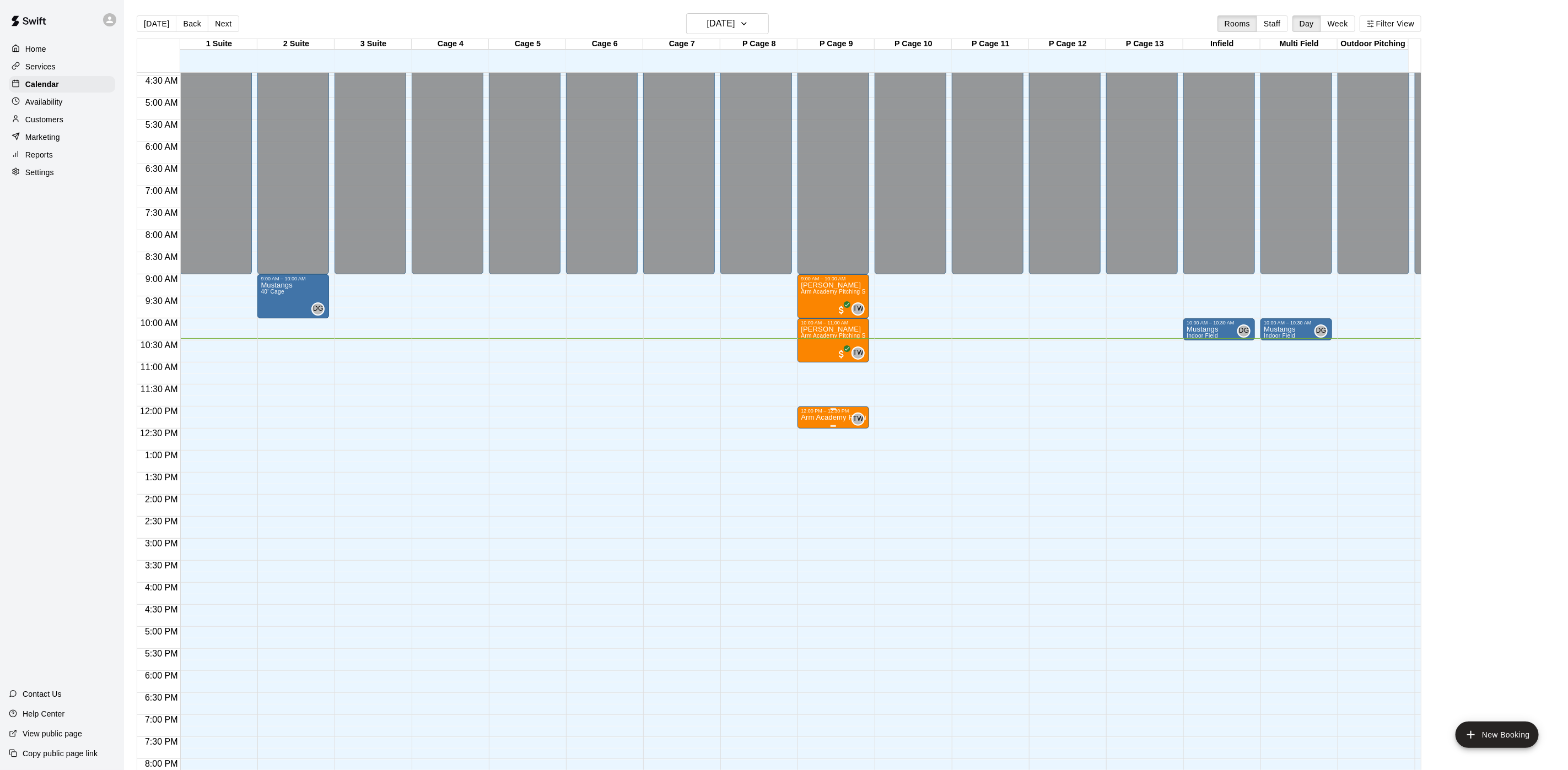
click at [834, 418] on p "Arm Academy Pitching Session 30 min - Pitching" at bounding box center [833, 418] width 65 height 0
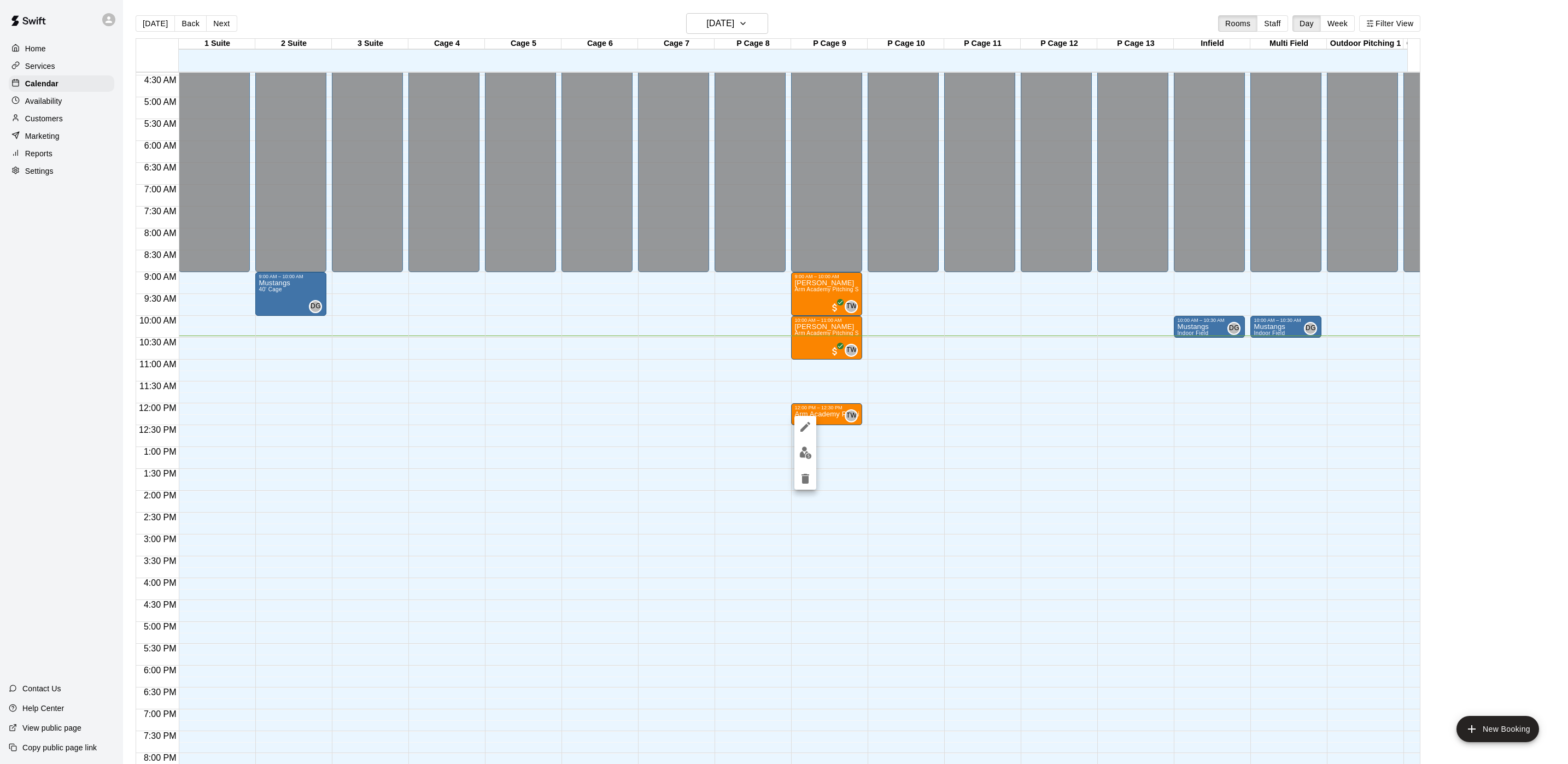
click at [846, 405] on div at bounding box center [784, 382] width 1568 height 764
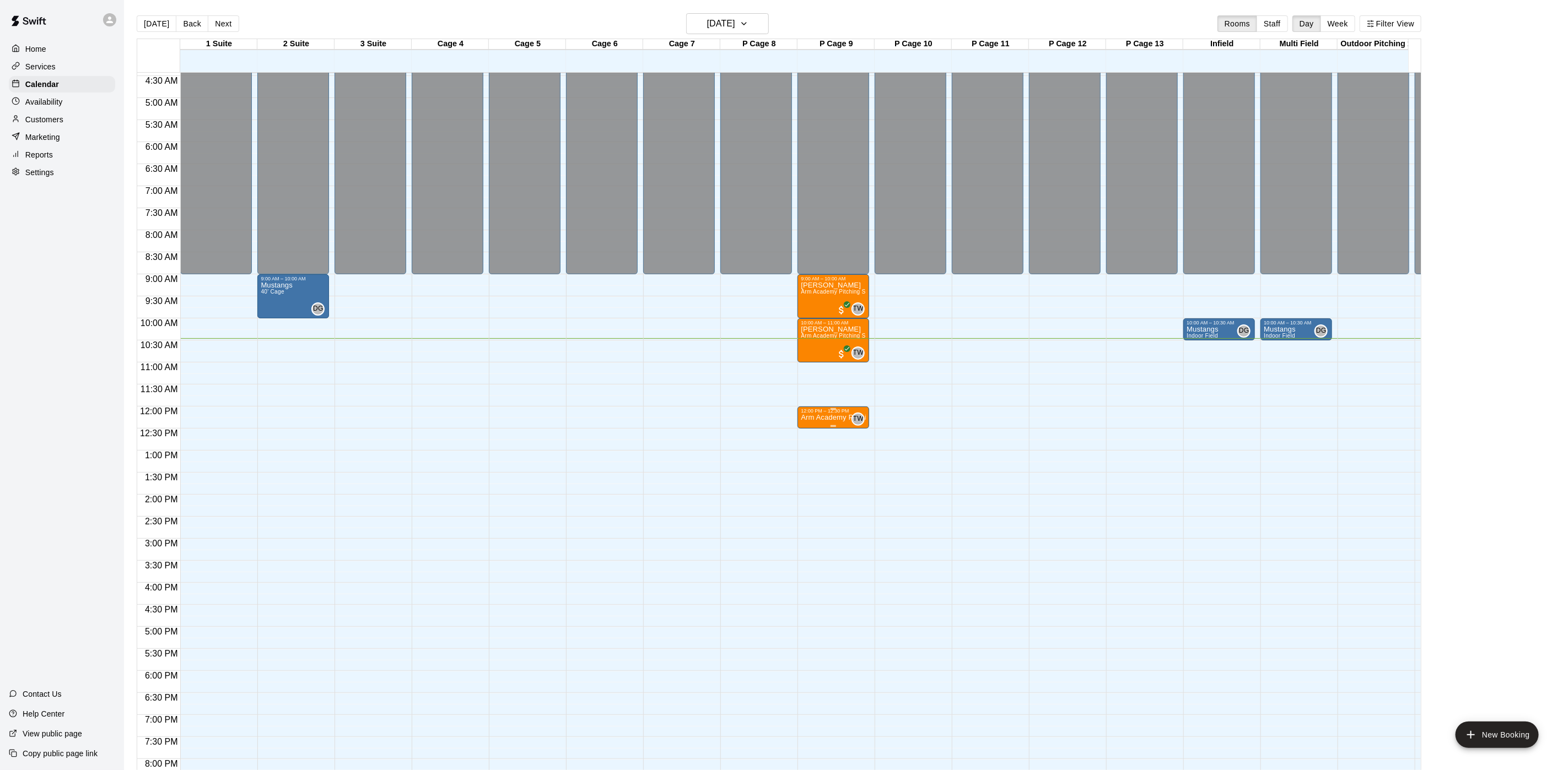
click at [847, 419] on div "TW 0" at bounding box center [856, 419] width 18 height 14
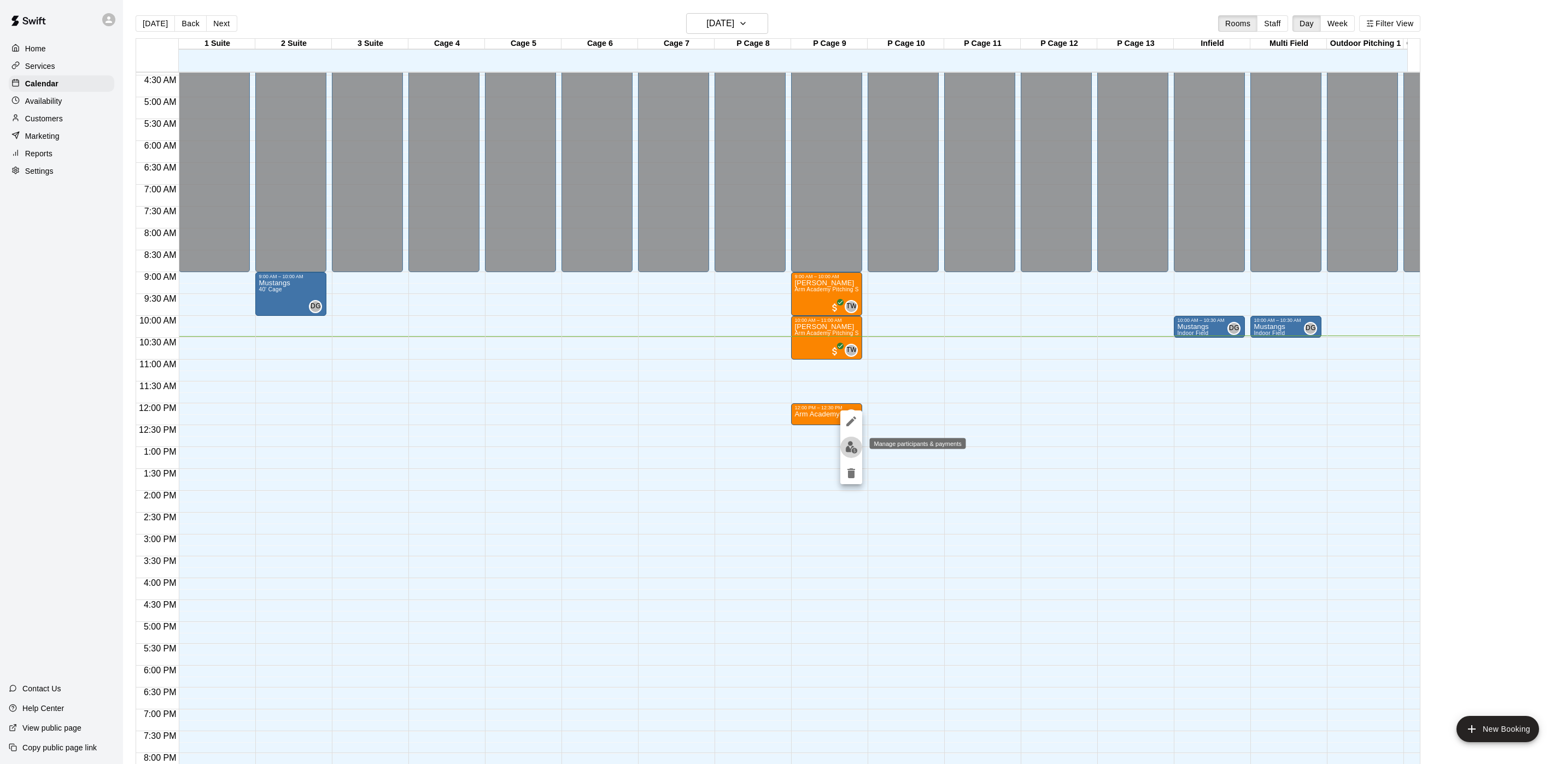
click at [847, 448] on img "edit" at bounding box center [852, 448] width 13 height 13
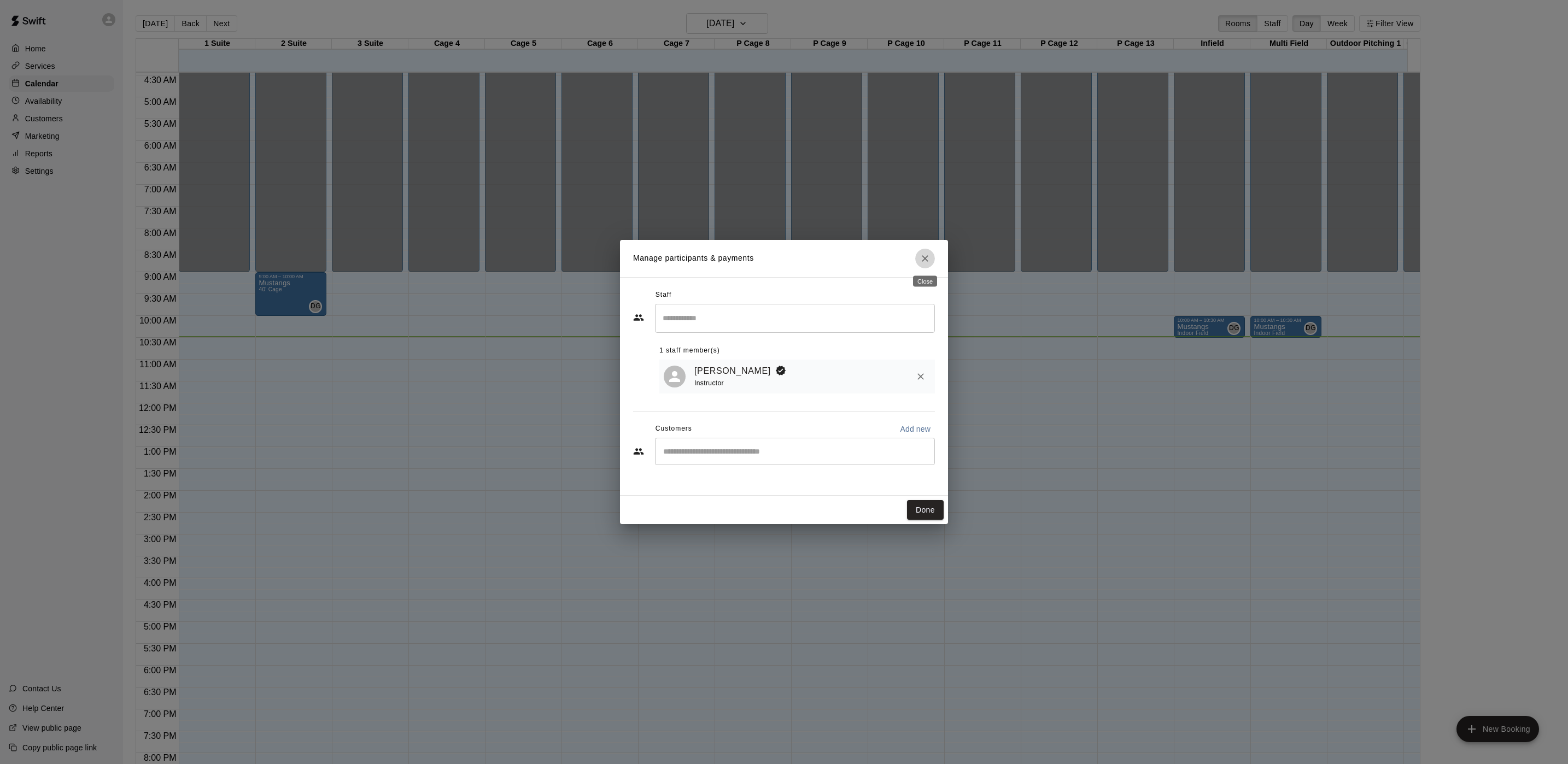
click at [923, 260] on icon "Close" at bounding box center [925, 258] width 11 height 11
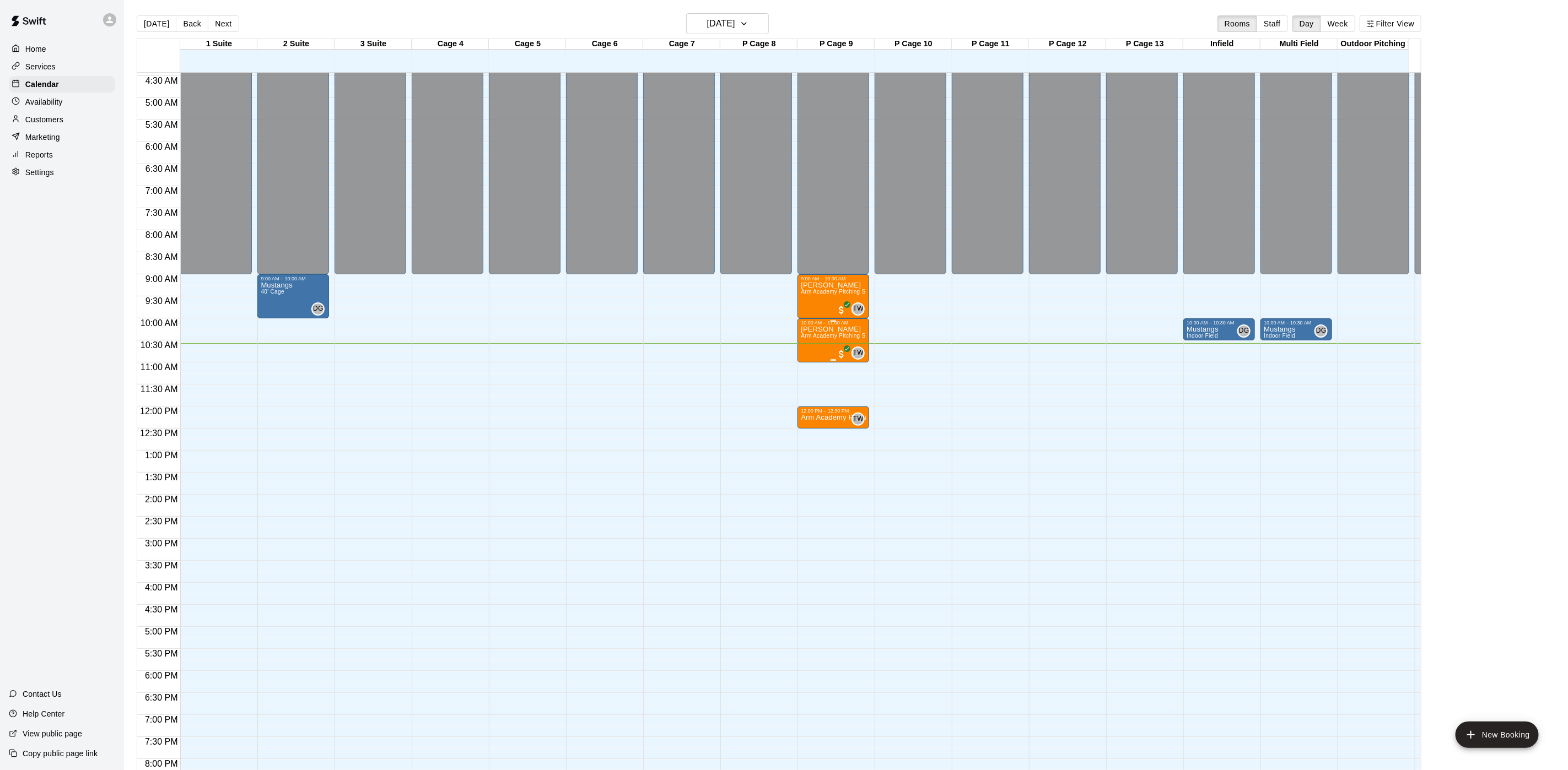
click at [839, 329] on p "[PERSON_NAME]" at bounding box center [833, 329] width 65 height 0
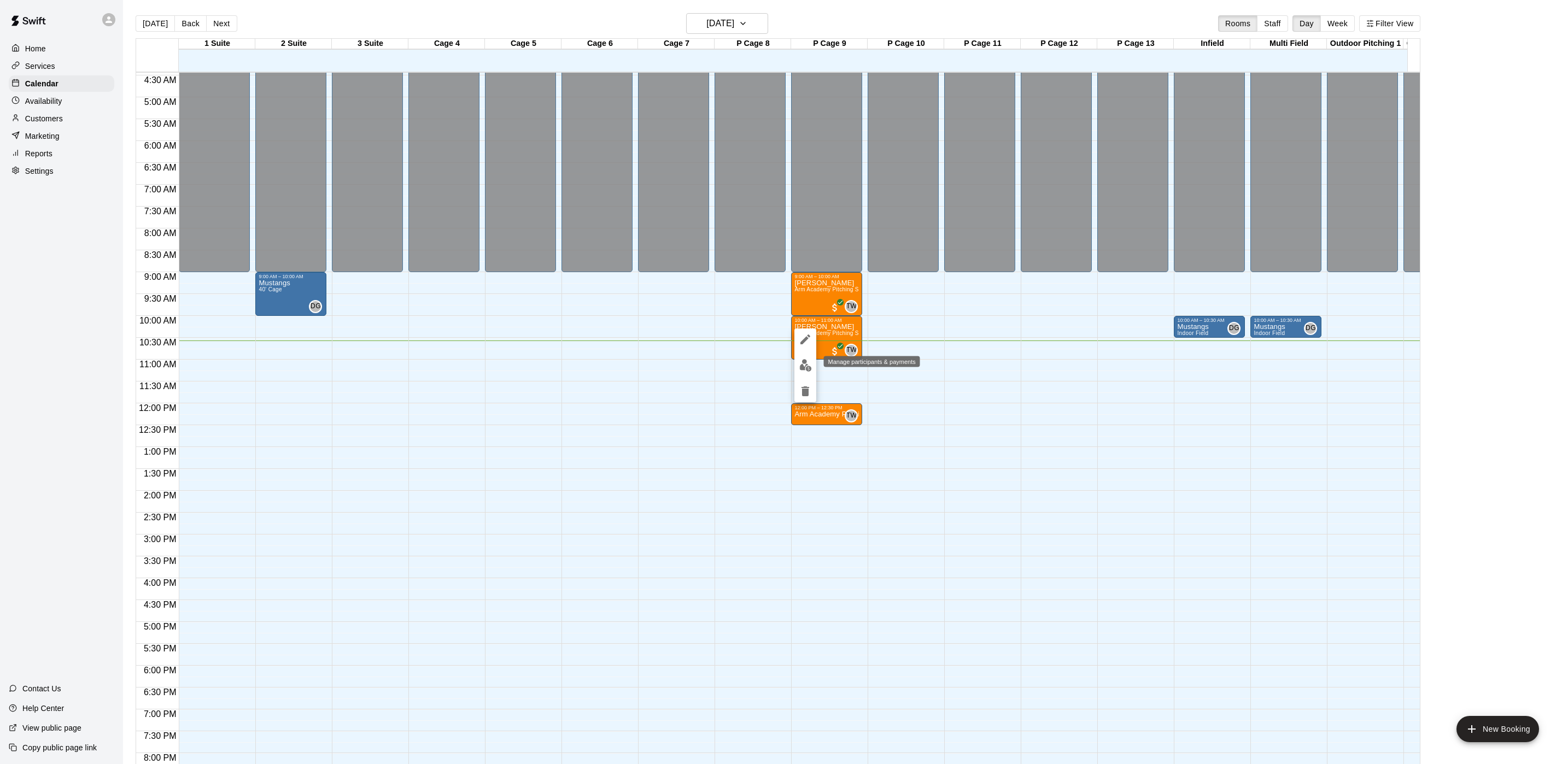
click at [805, 369] on img "edit" at bounding box center [806, 366] width 13 height 13
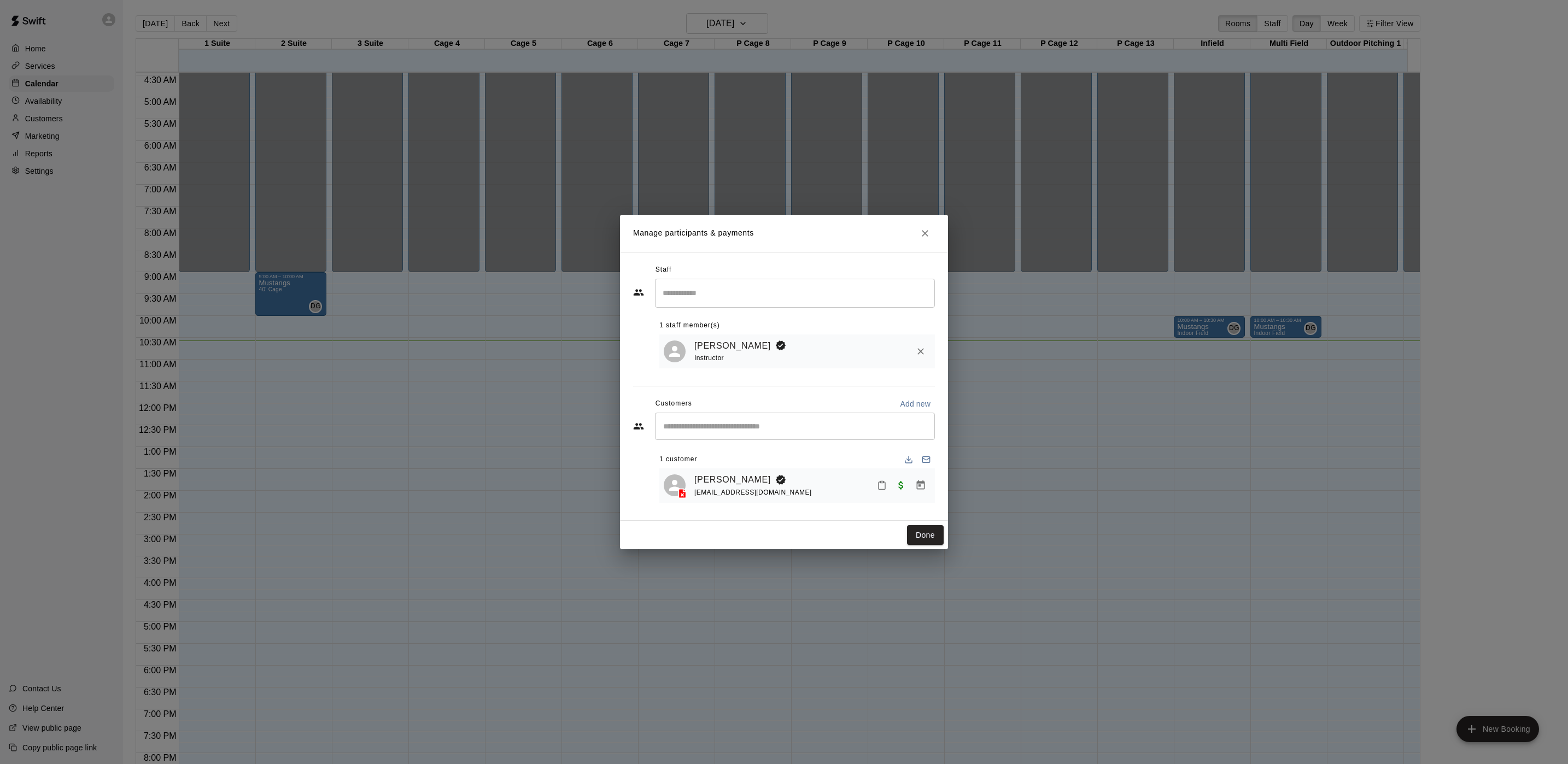
click at [928, 263] on div "Staff" at bounding box center [784, 270] width 302 height 18
click at [918, 227] on button "Close" at bounding box center [926, 233] width 20 height 20
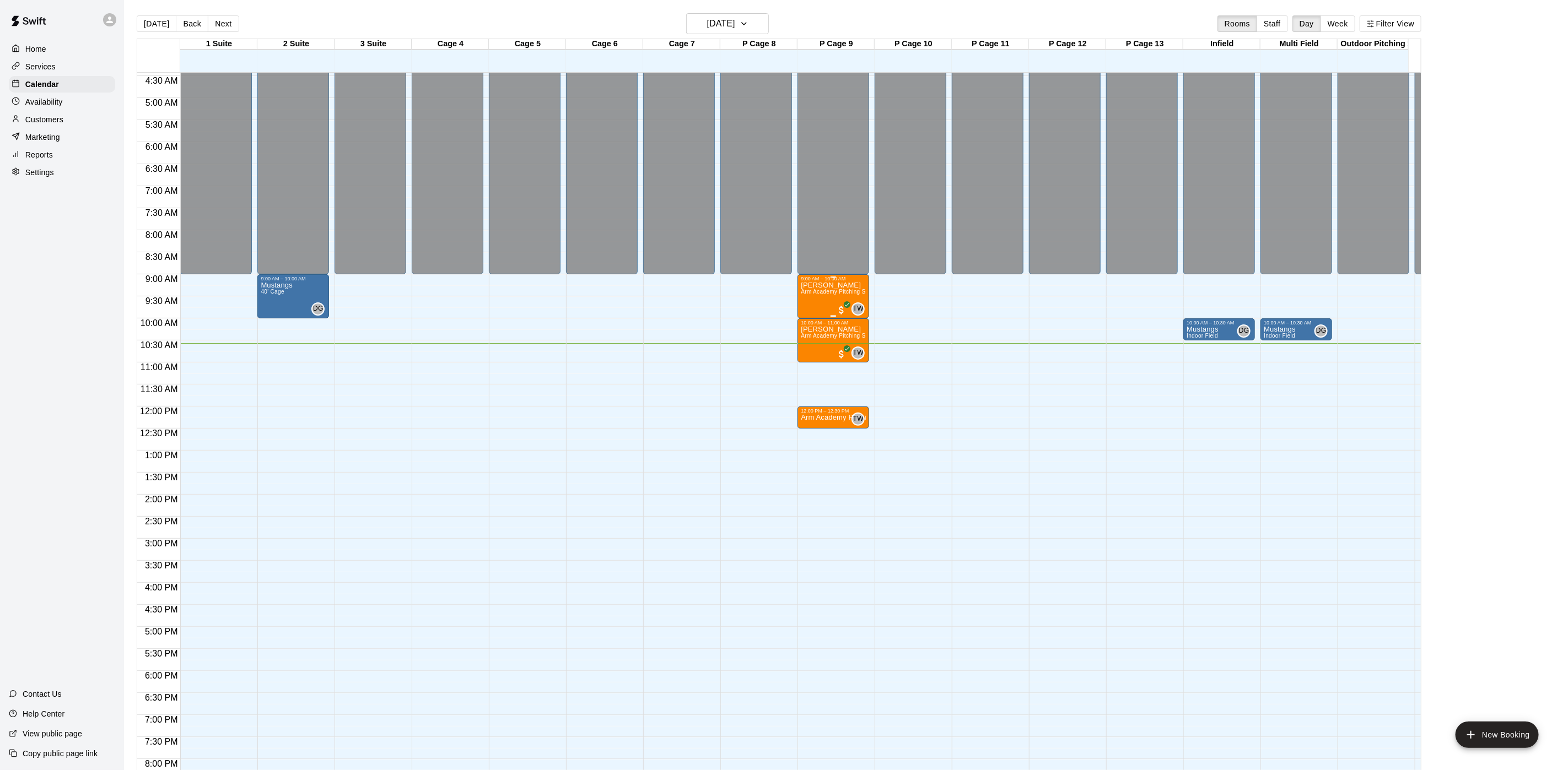
click at [809, 291] on span "Arm Academy Pitching Session 1 Hour - Pitching" at bounding box center [865, 292] width 128 height 6
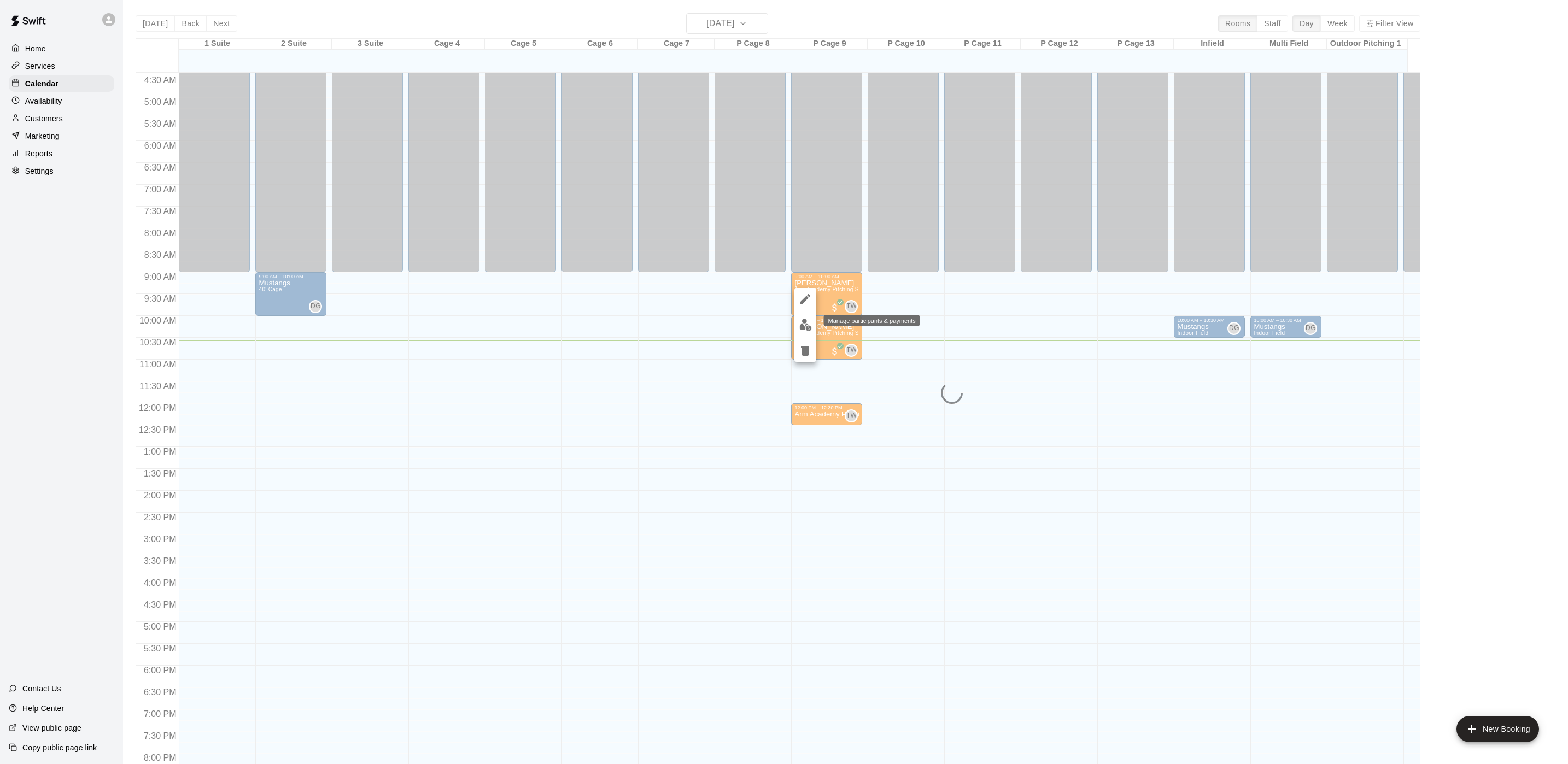
click at [809, 332] on button "edit" at bounding box center [805, 325] width 22 height 21
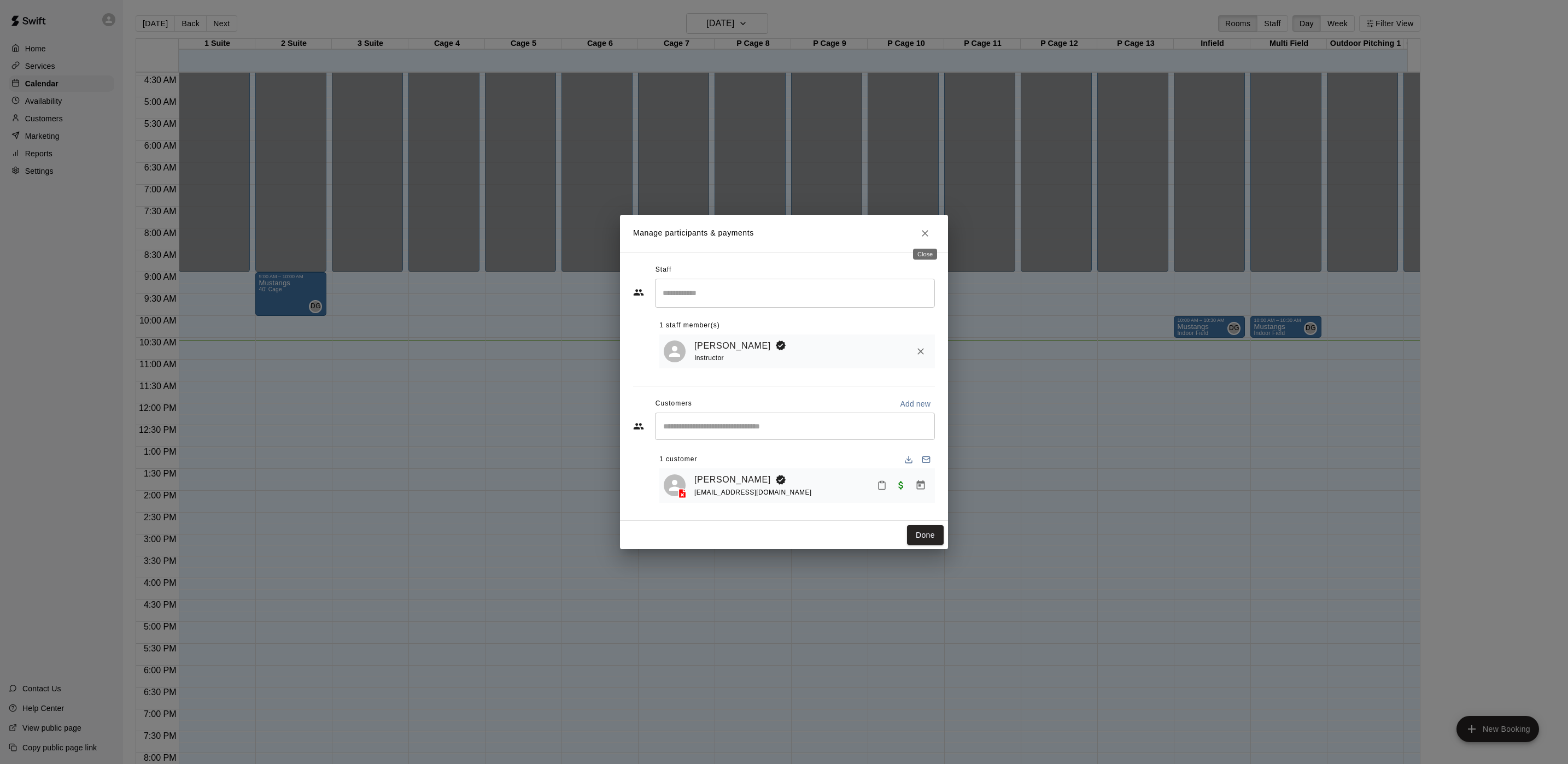
click at [926, 232] on icon "Close" at bounding box center [925, 233] width 11 height 11
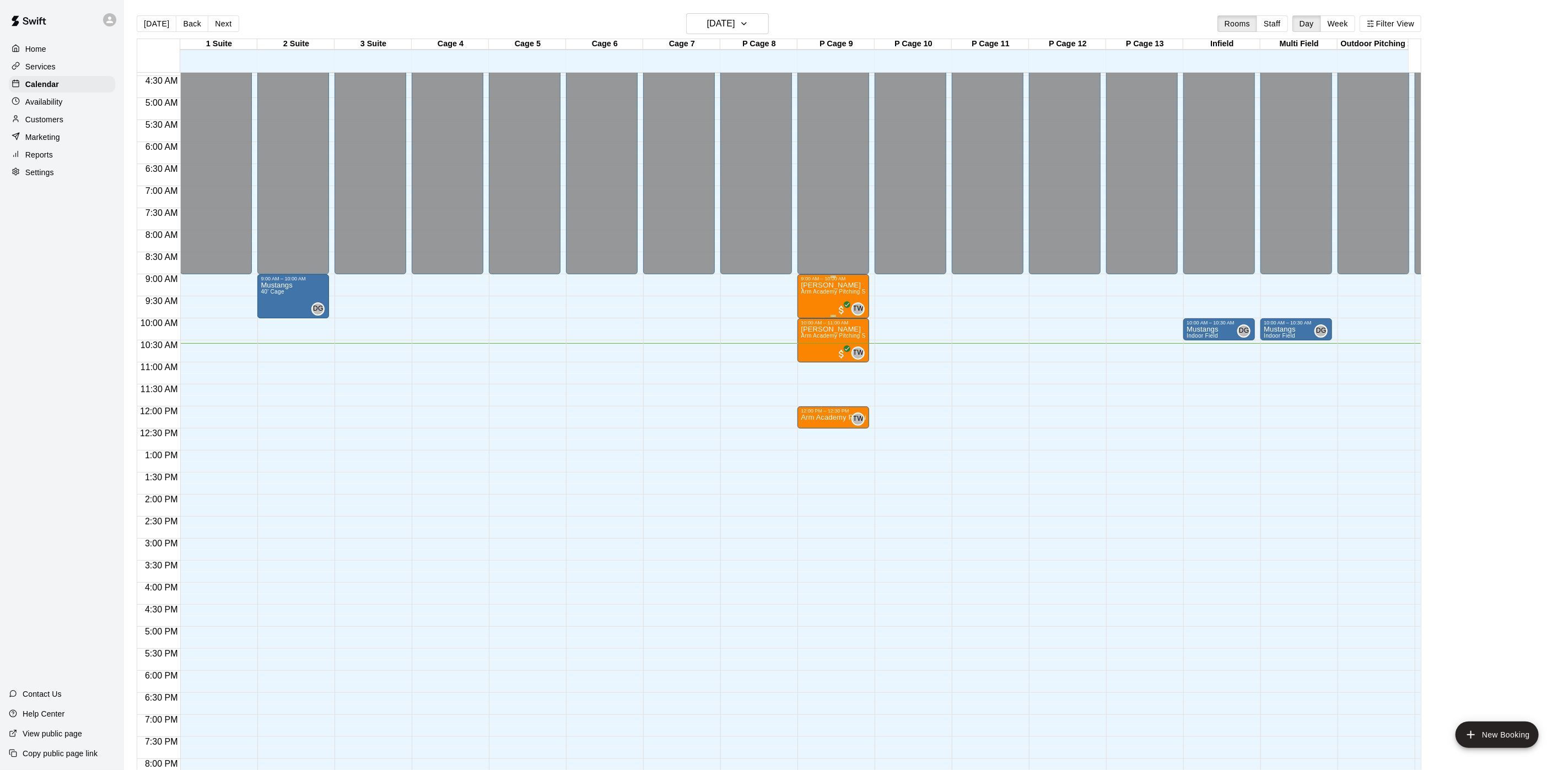
click at [822, 292] on span "Arm Academy Pitching Session 1 Hour - Pitching" at bounding box center [865, 292] width 128 height 6
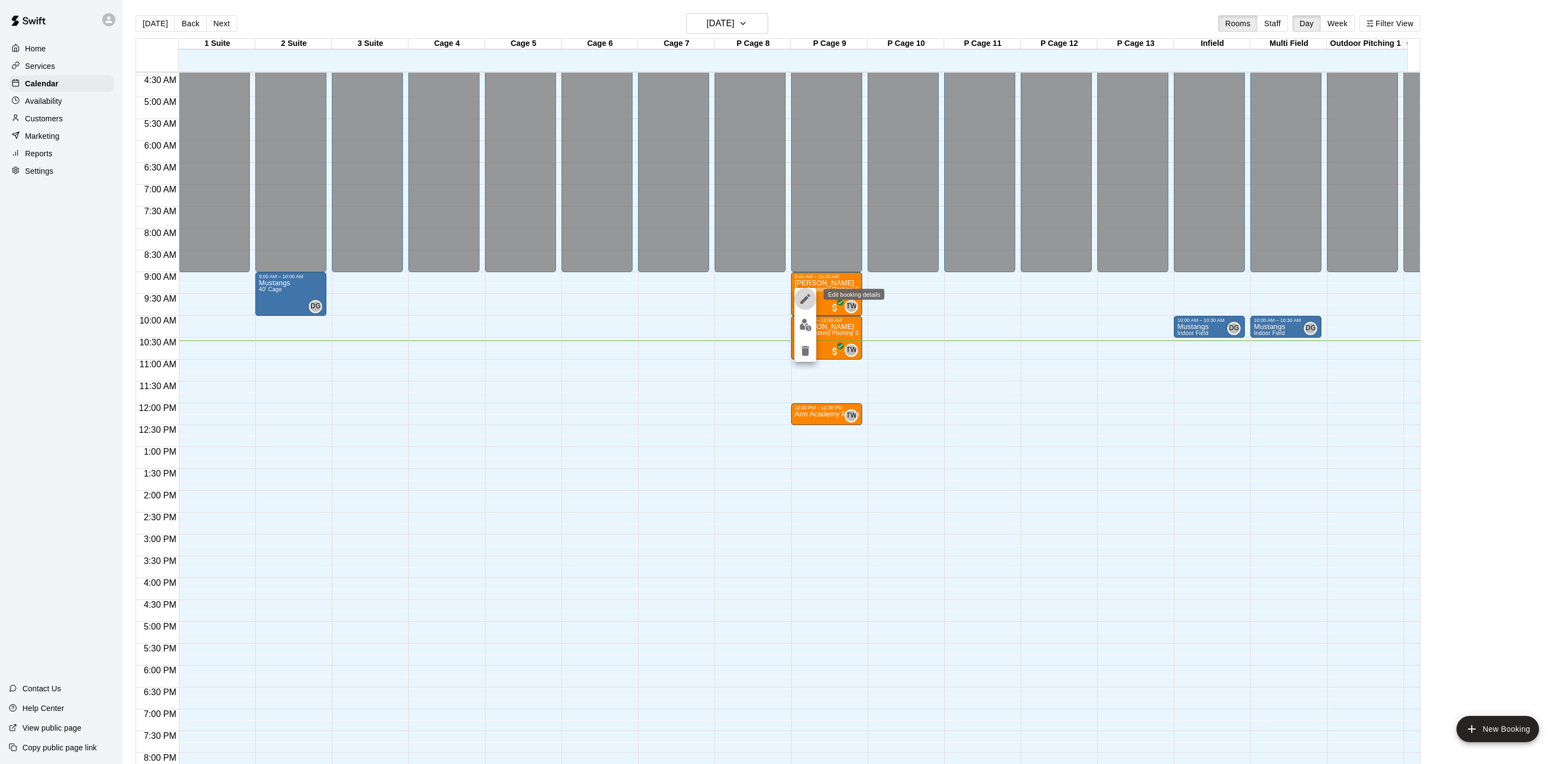
click at [812, 299] on button "edit" at bounding box center [805, 299] width 22 height 22
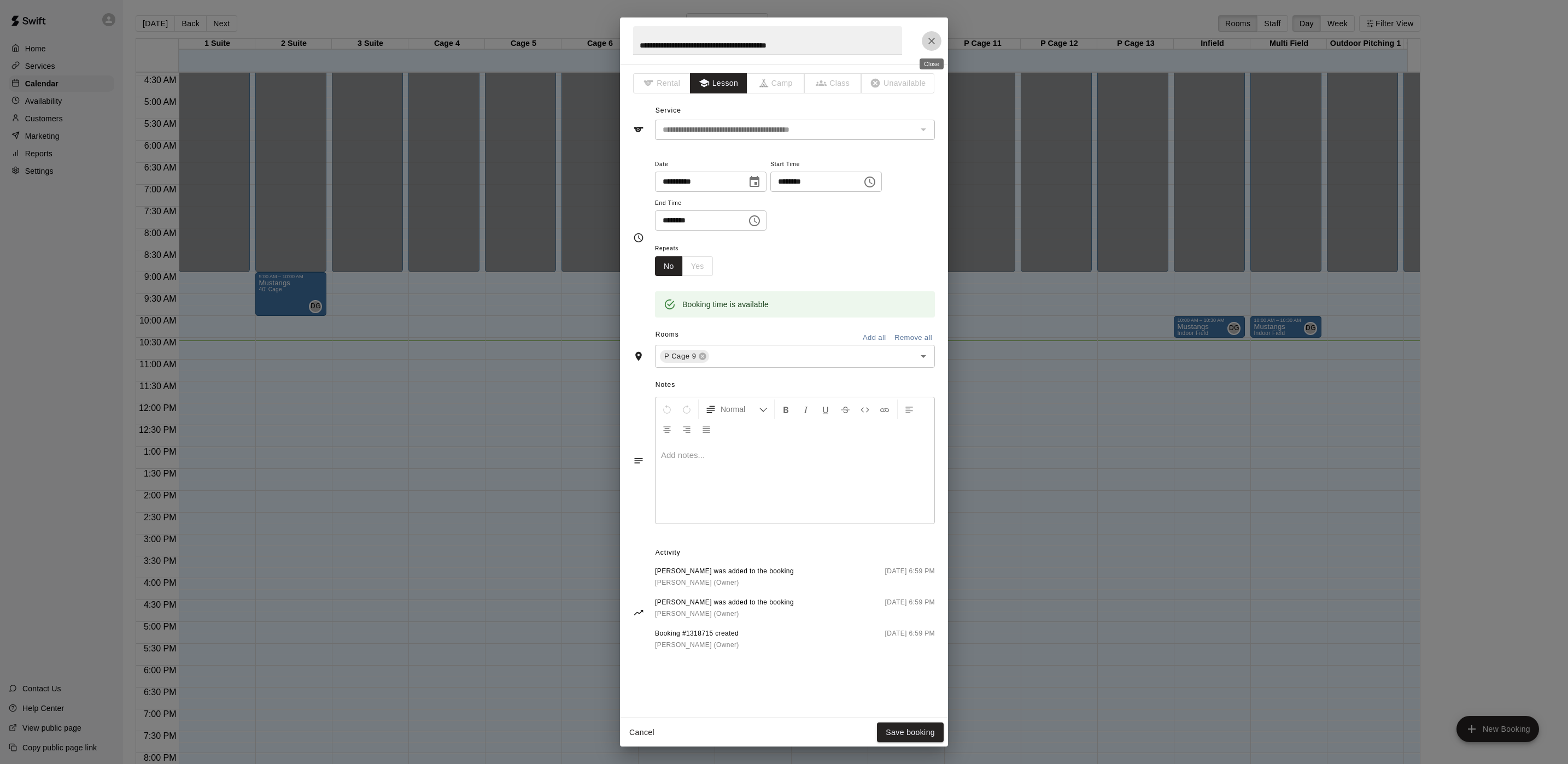
click at [922, 42] on button "Close" at bounding box center [932, 41] width 20 height 20
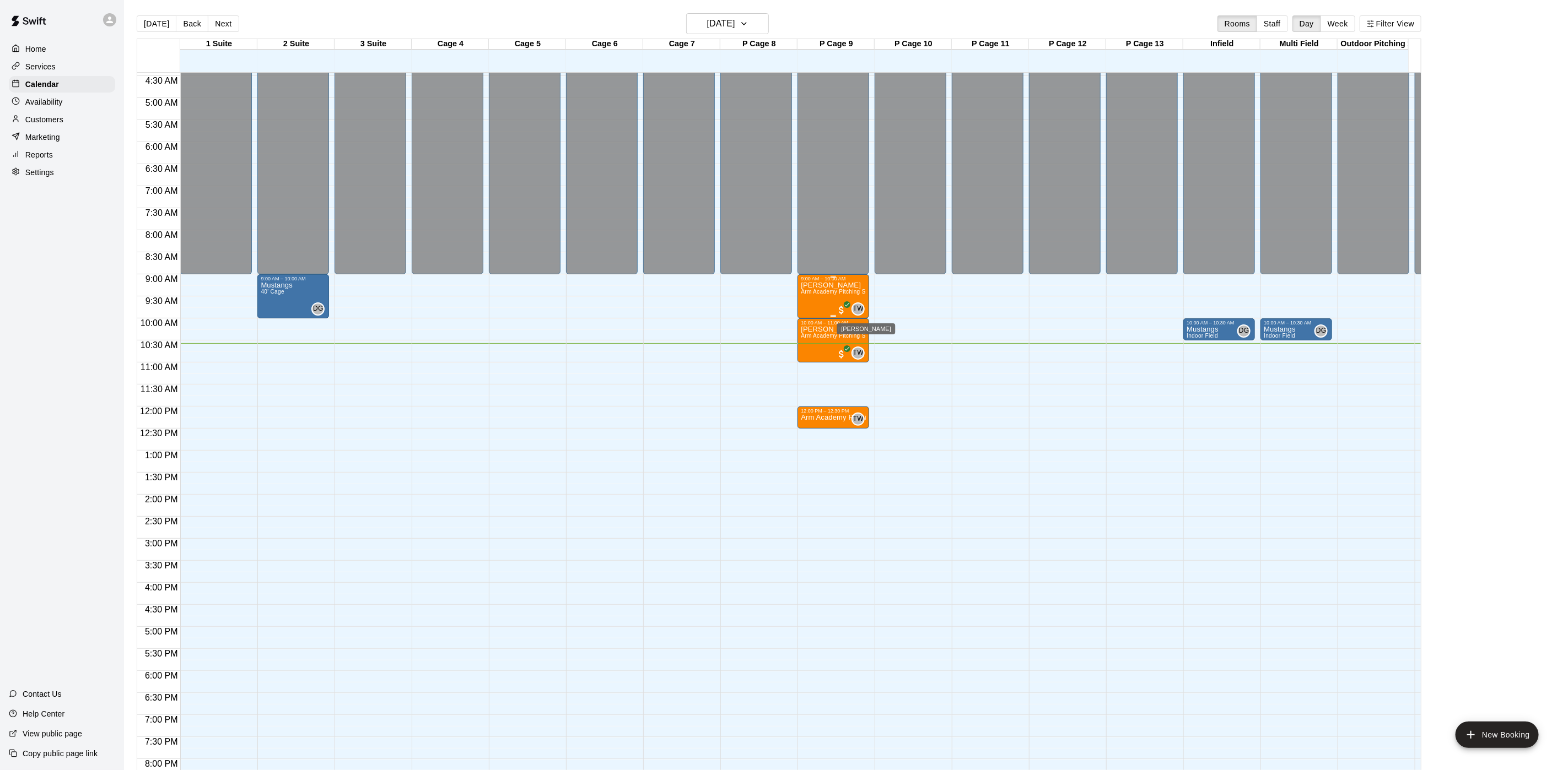
click at [853, 307] on span "TW" at bounding box center [858, 309] width 11 height 11
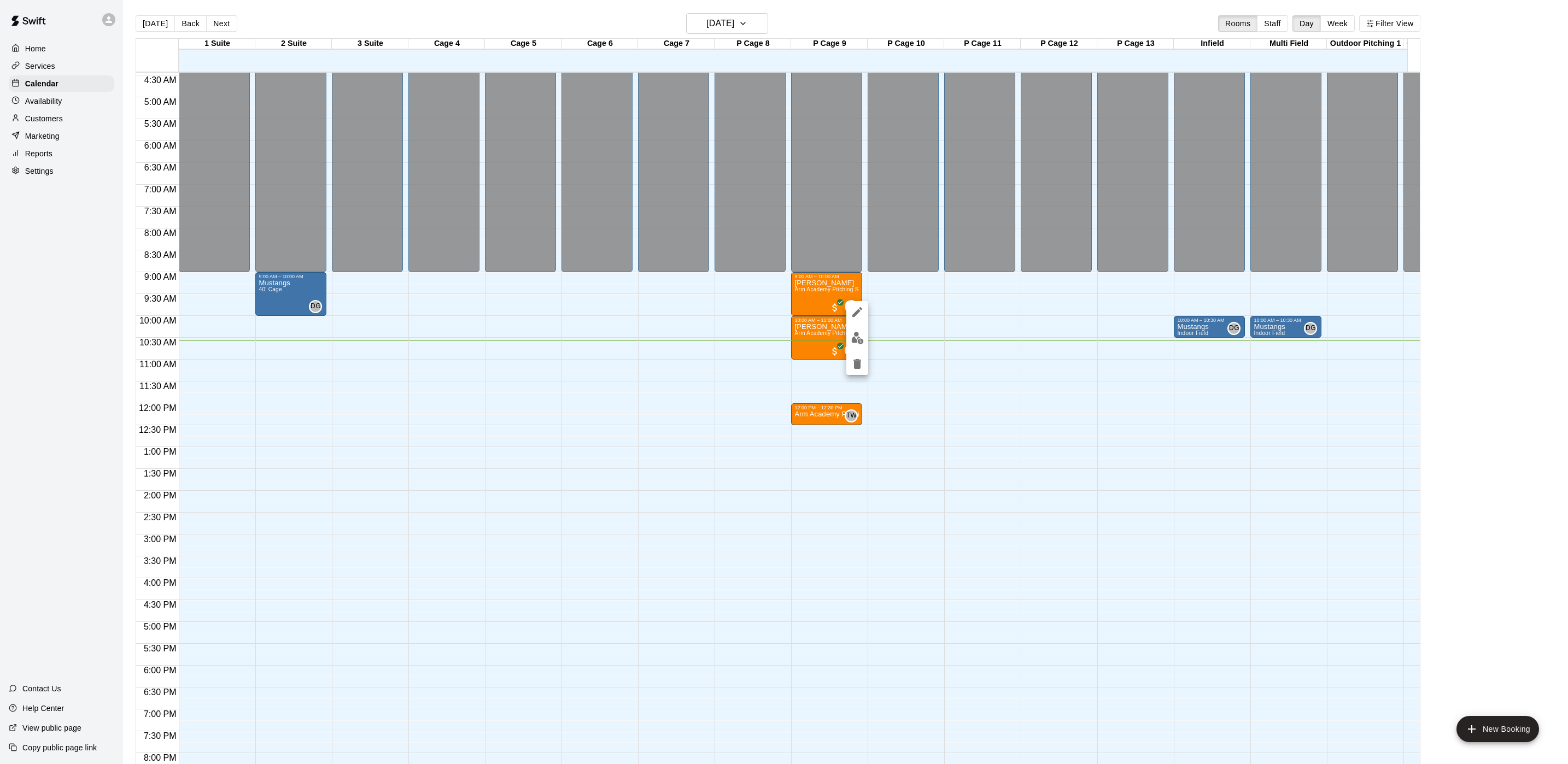
click at [824, 302] on div at bounding box center [784, 382] width 1568 height 764
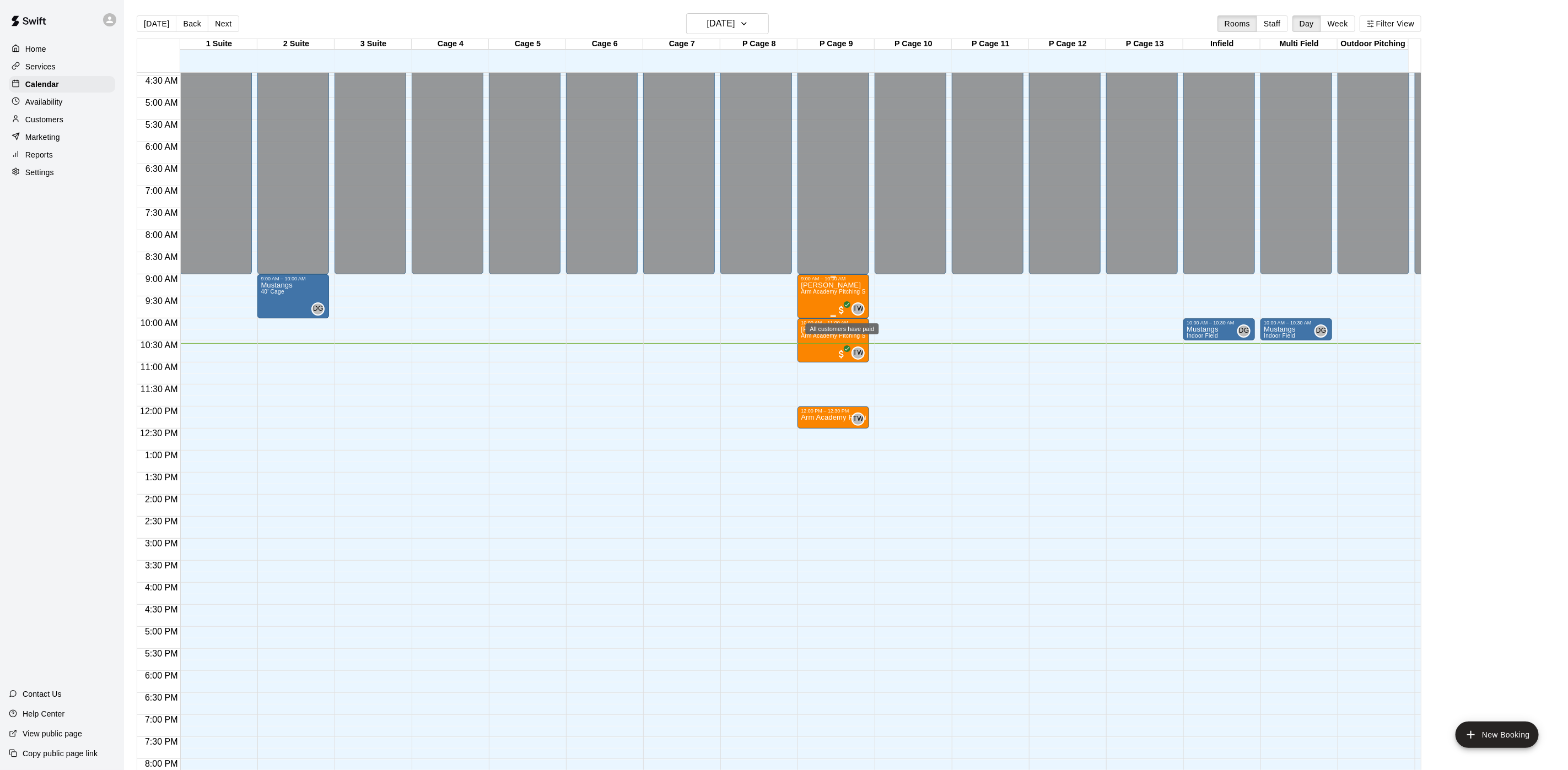
click at [837, 309] on span "All customers have paid" at bounding box center [841, 309] width 11 height 11
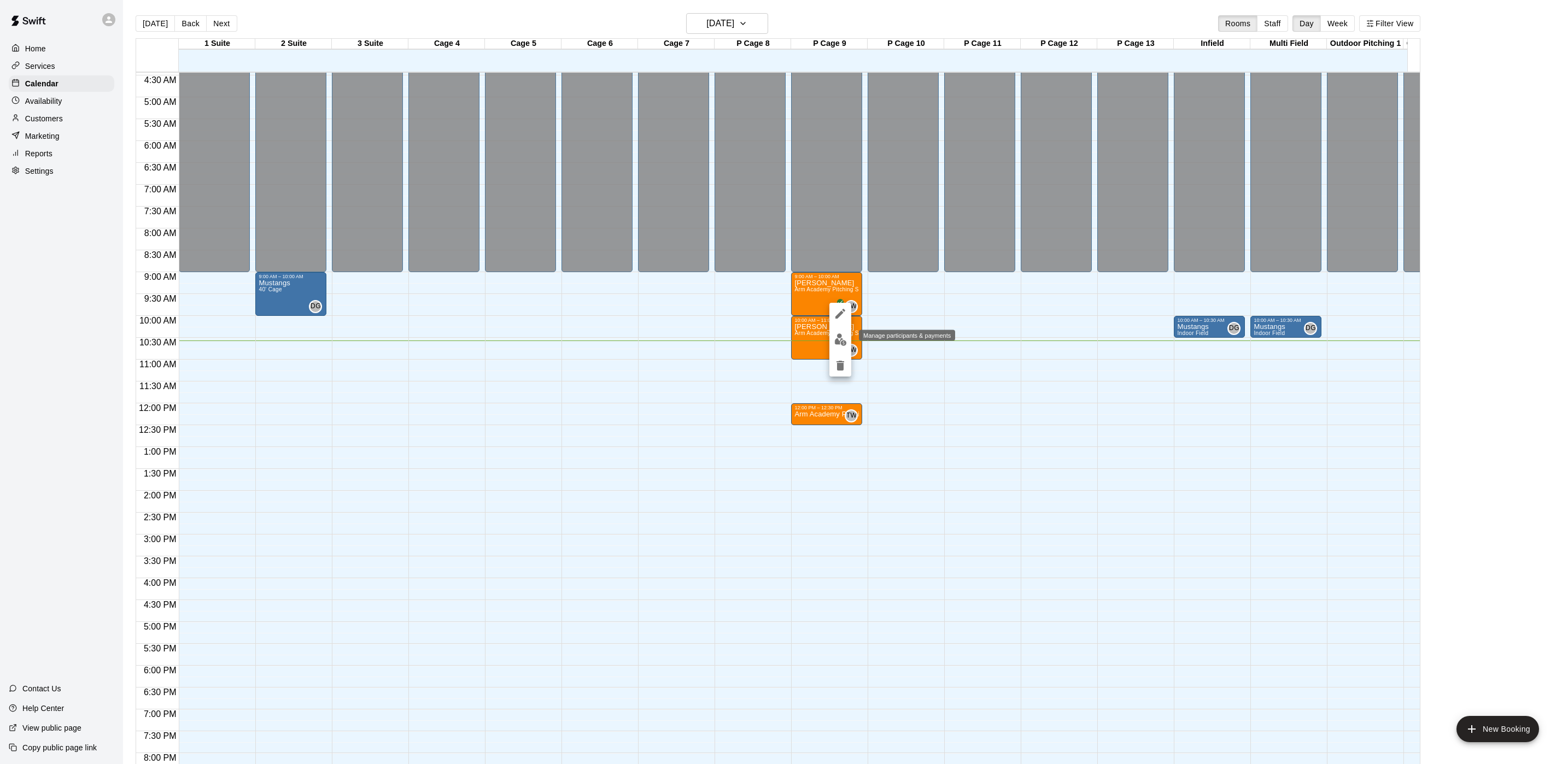
click at [842, 333] on img "edit" at bounding box center [841, 340] width 13 height 13
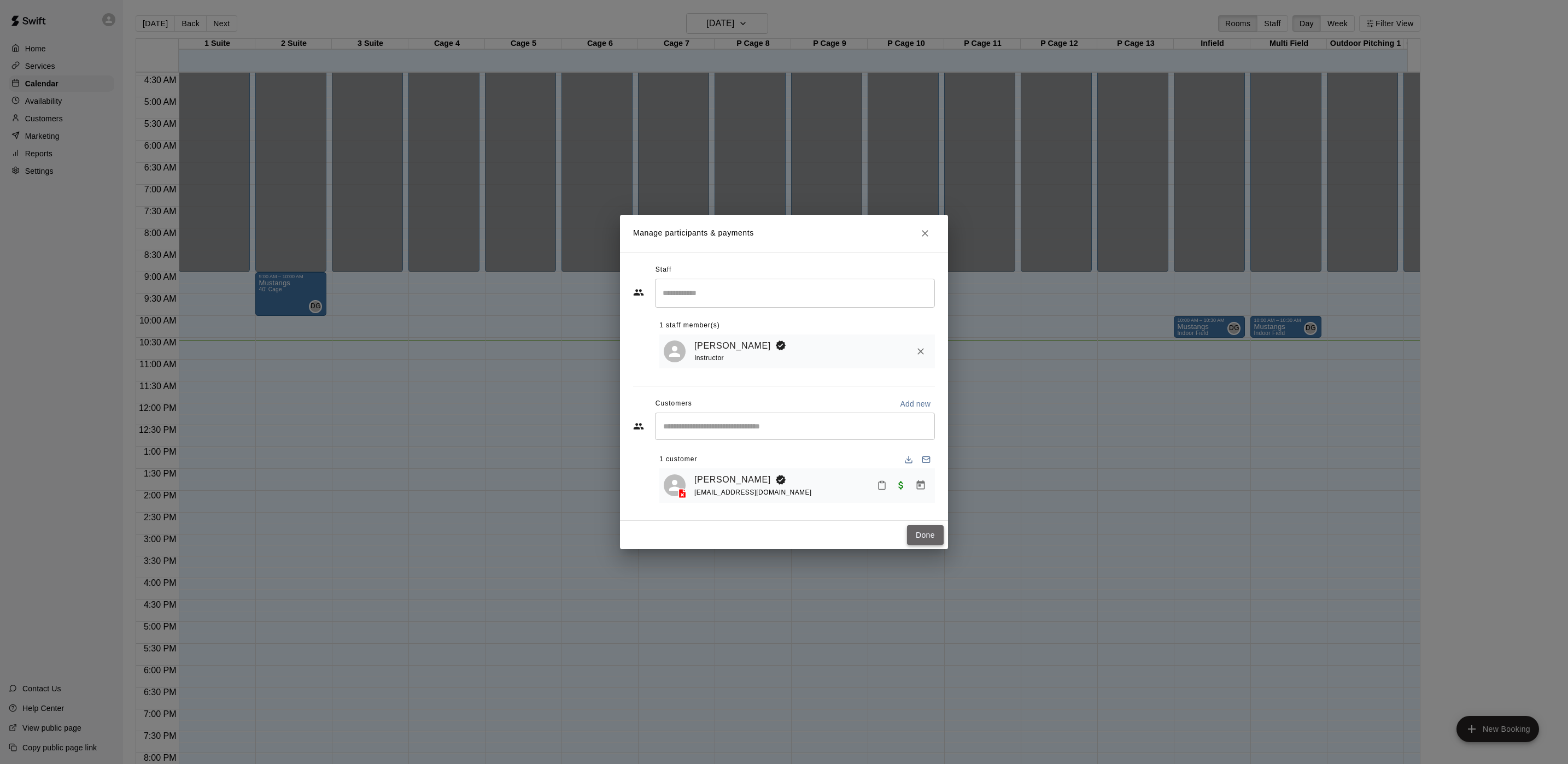
click at [929, 533] on button "Done" at bounding box center [926, 536] width 37 height 21
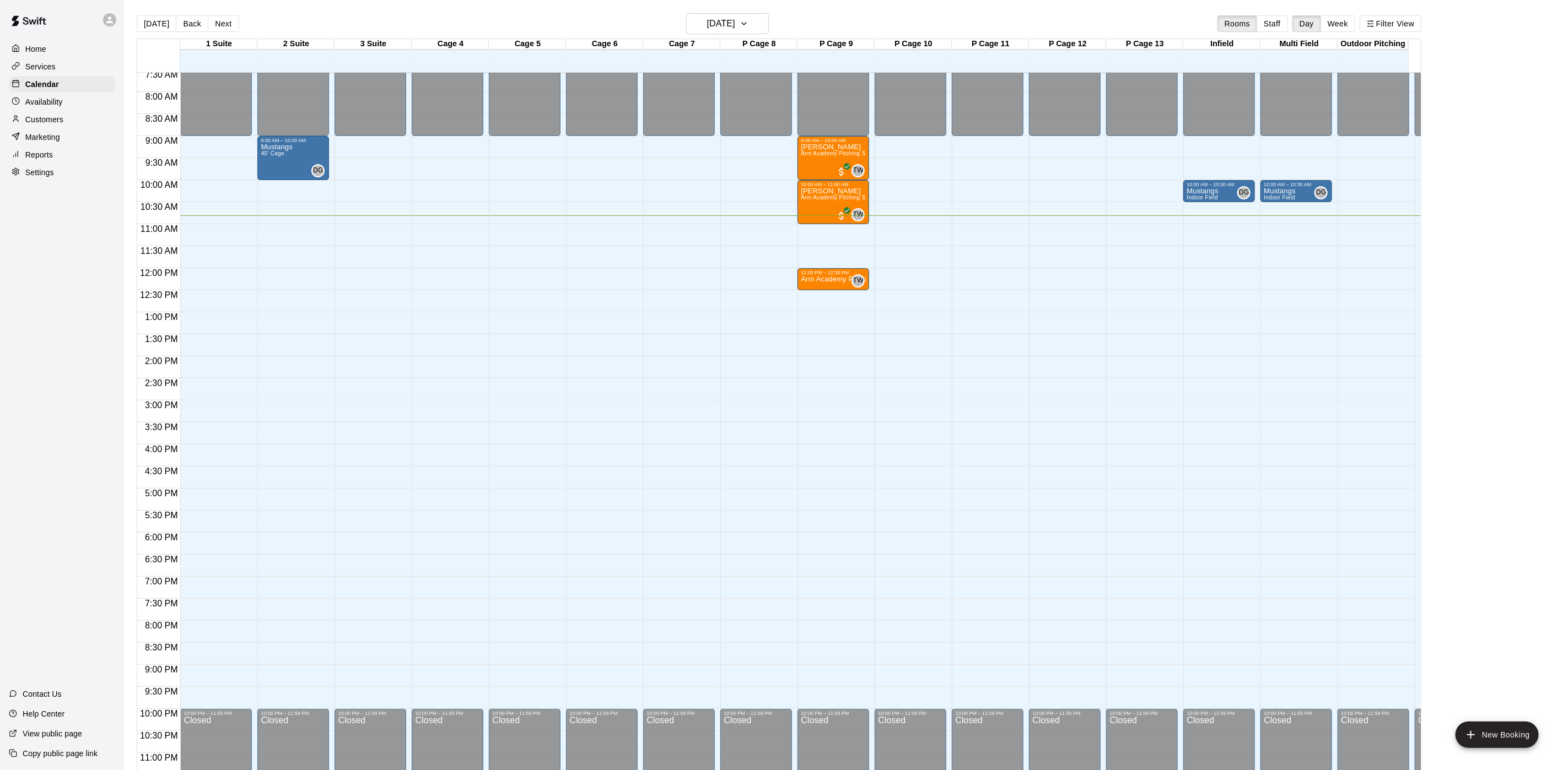
scroll to position [361, 0]
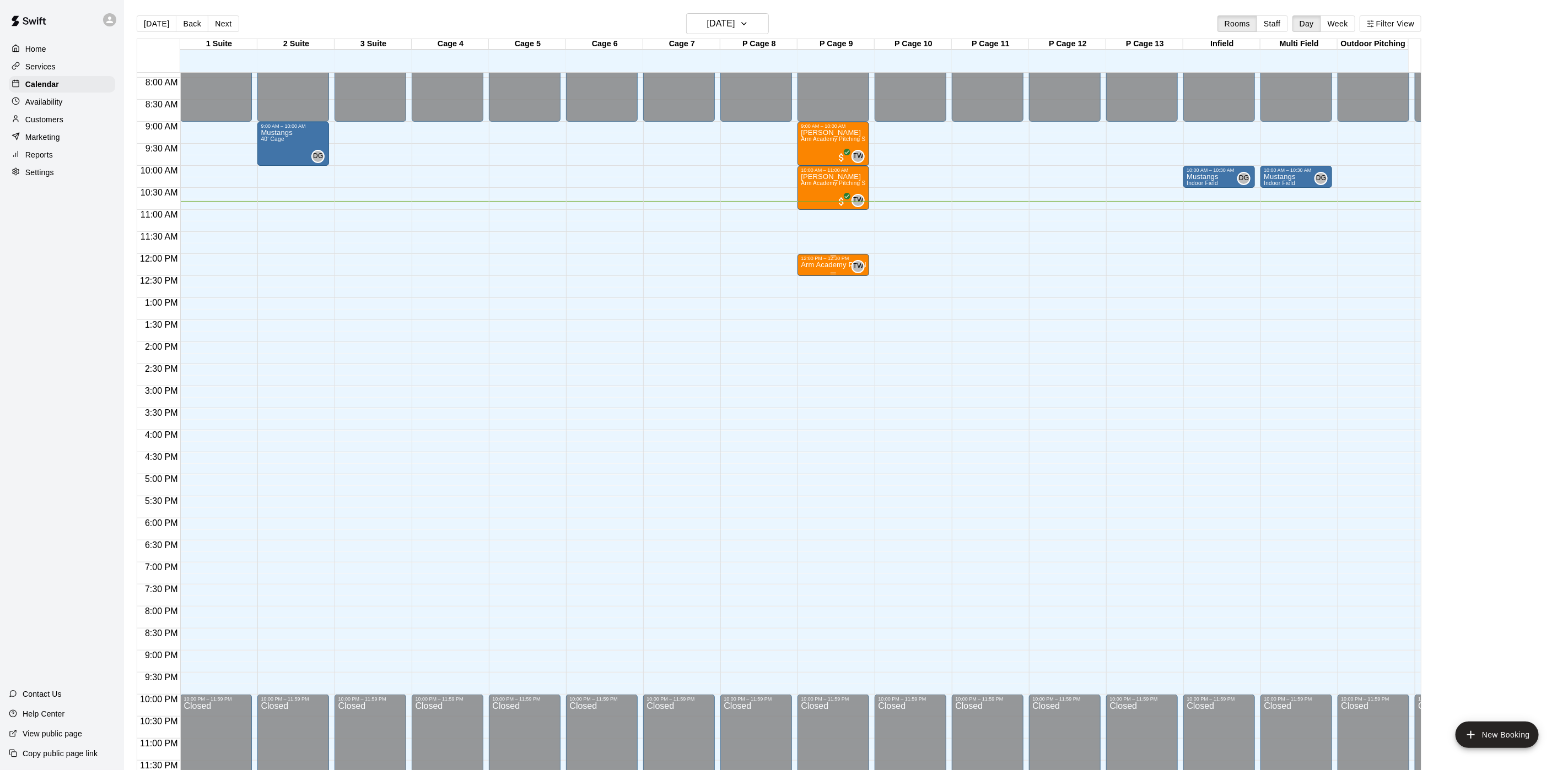
click at [830, 265] on p "Arm Academy Pitching Session 30 min - Pitching" at bounding box center [833, 265] width 65 height 0
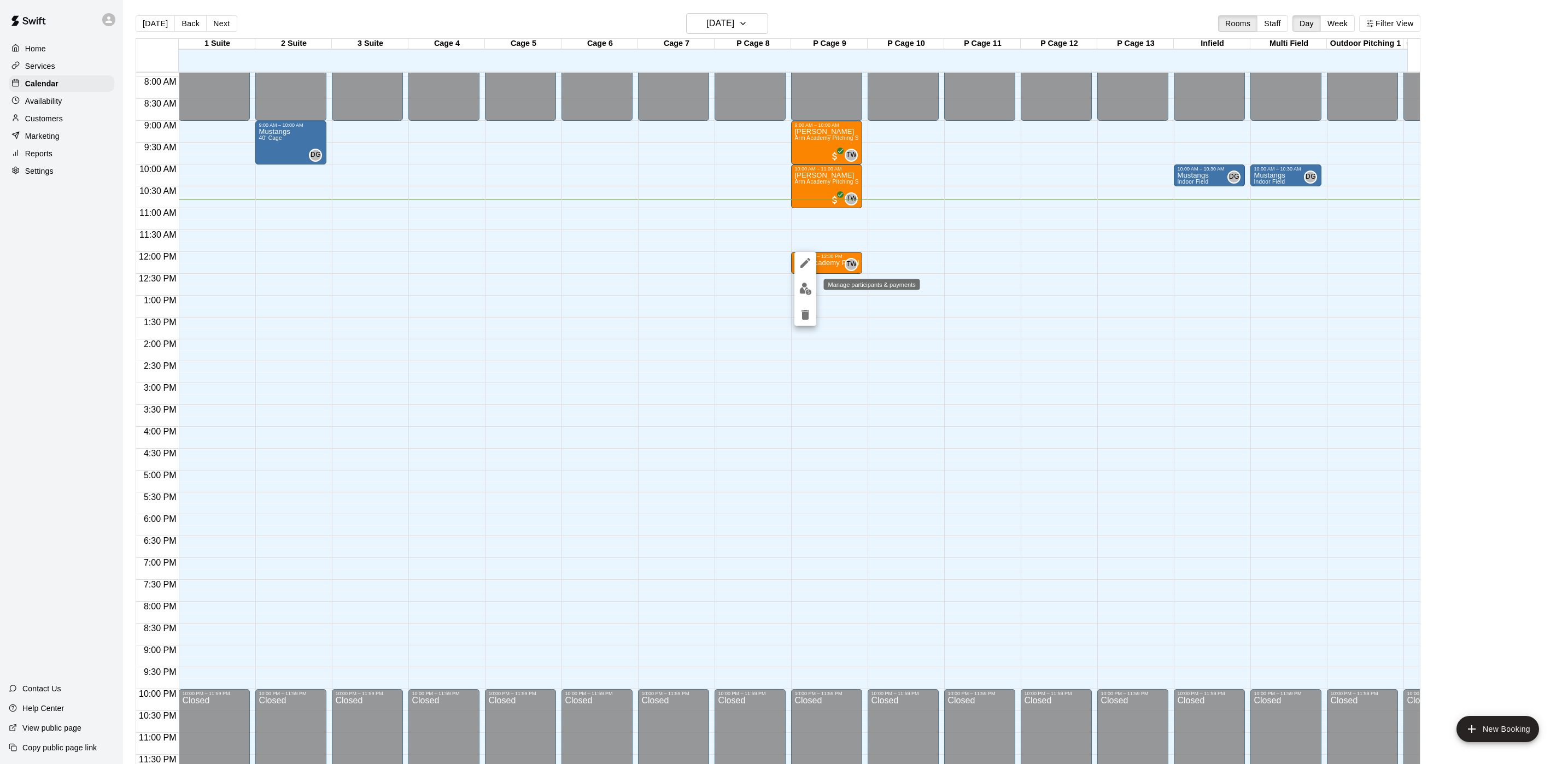
click at [806, 287] on img "edit" at bounding box center [806, 289] width 13 height 13
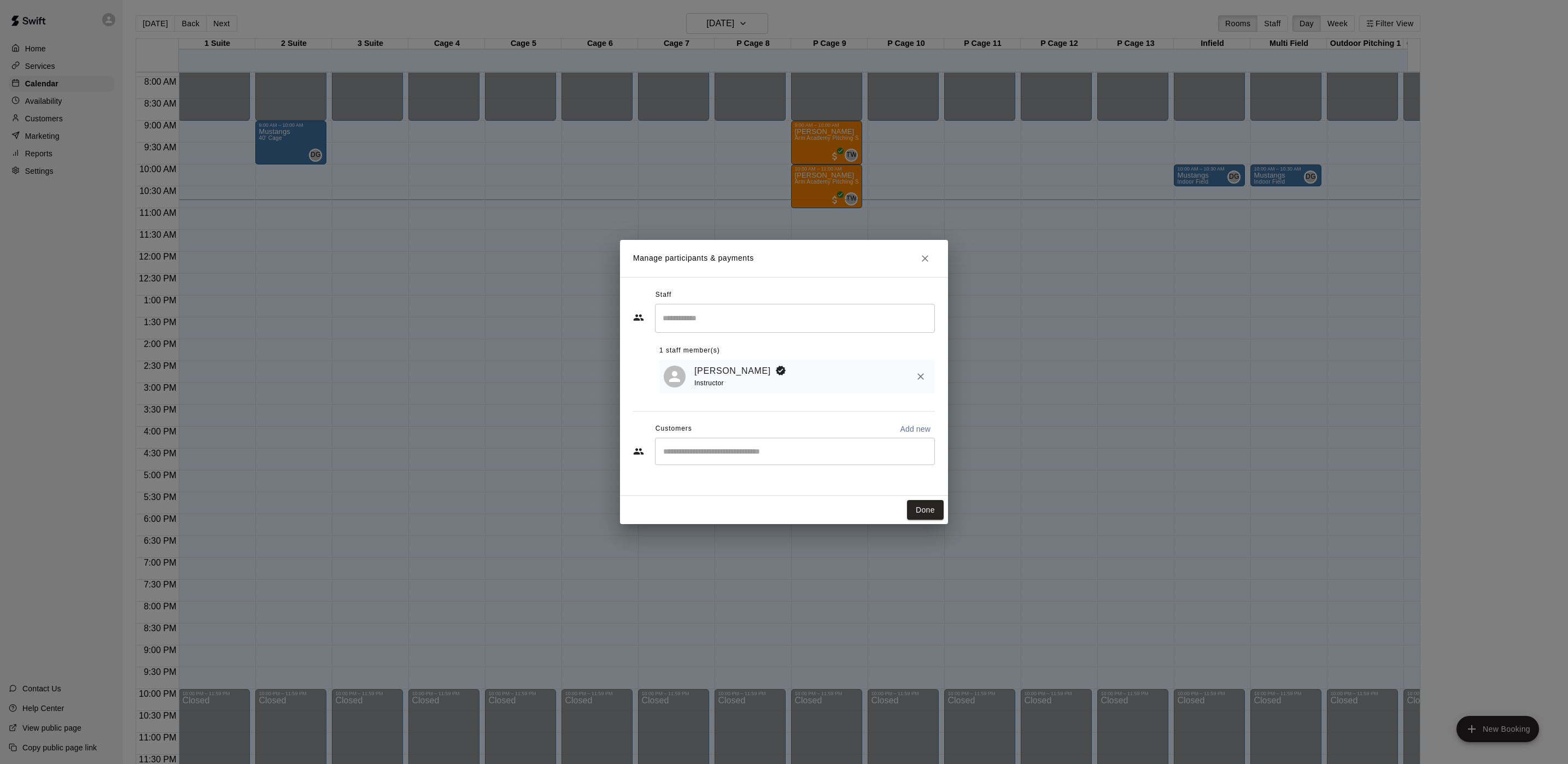
click at [740, 444] on div "​" at bounding box center [795, 451] width 280 height 28
click at [927, 427] on p "Add new" at bounding box center [915, 429] width 30 height 11
select select "**"
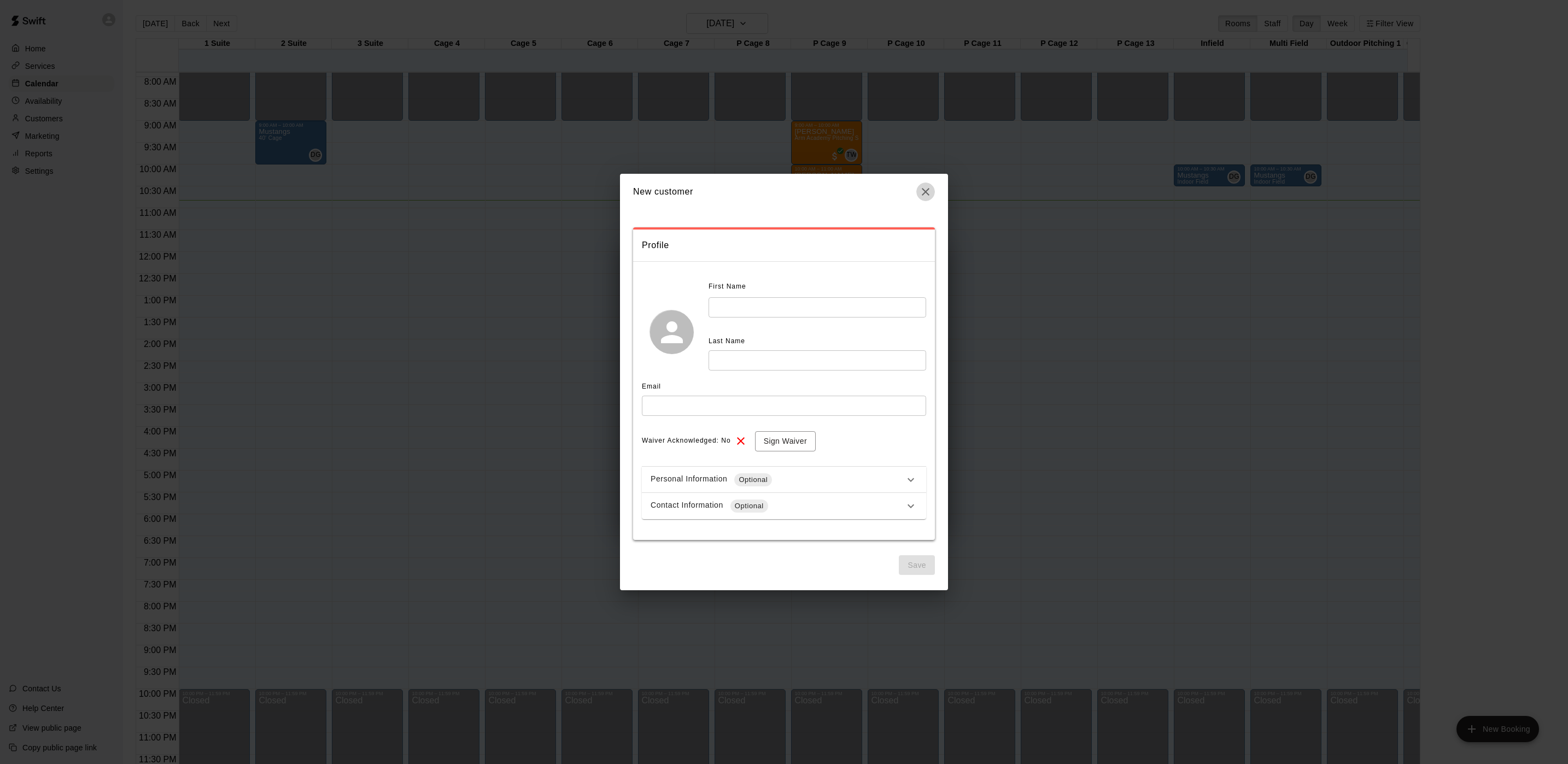
click at [932, 195] on icon "button" at bounding box center [926, 192] width 13 height 13
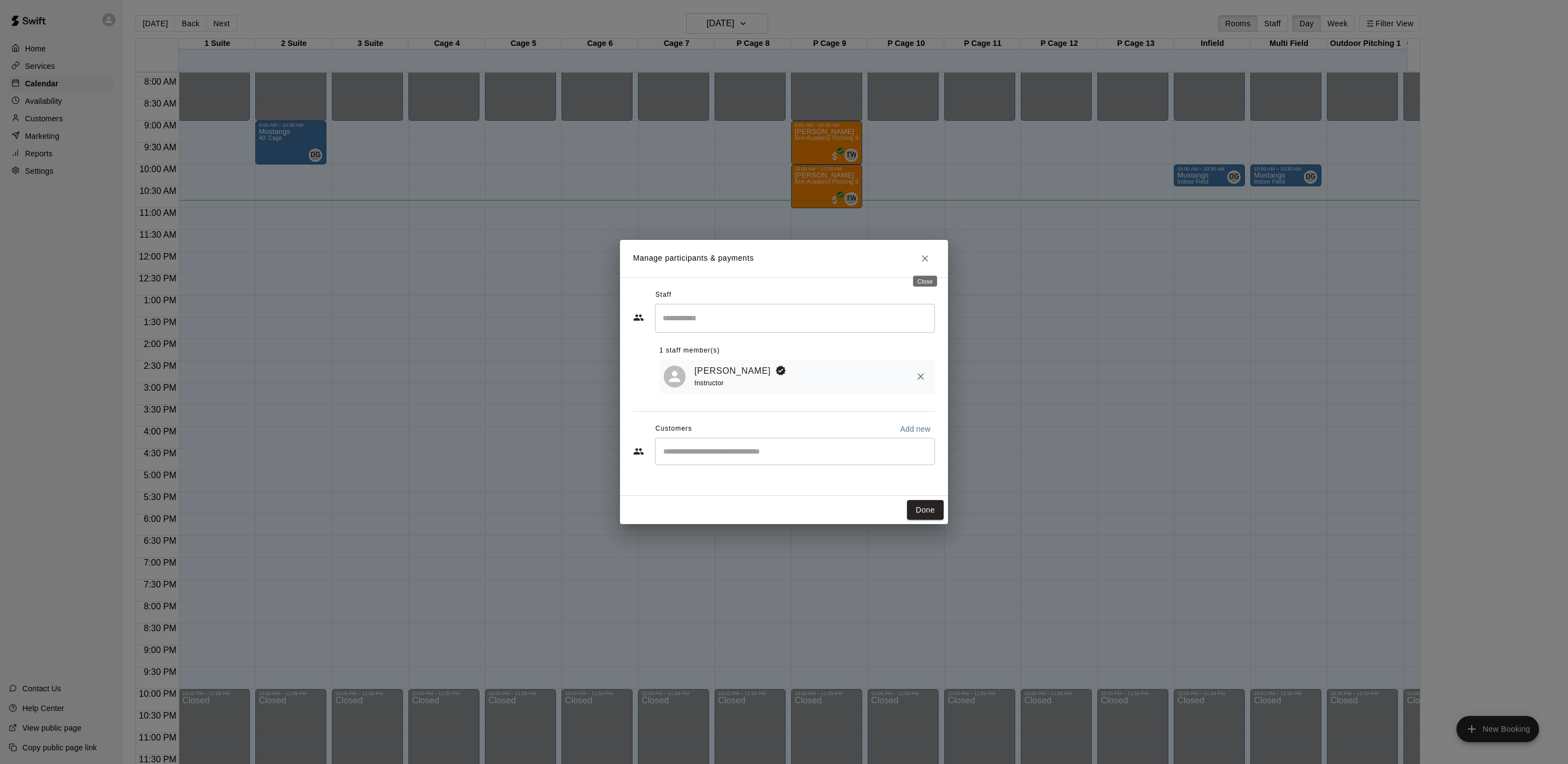
click at [930, 256] on button "Close" at bounding box center [926, 259] width 20 height 20
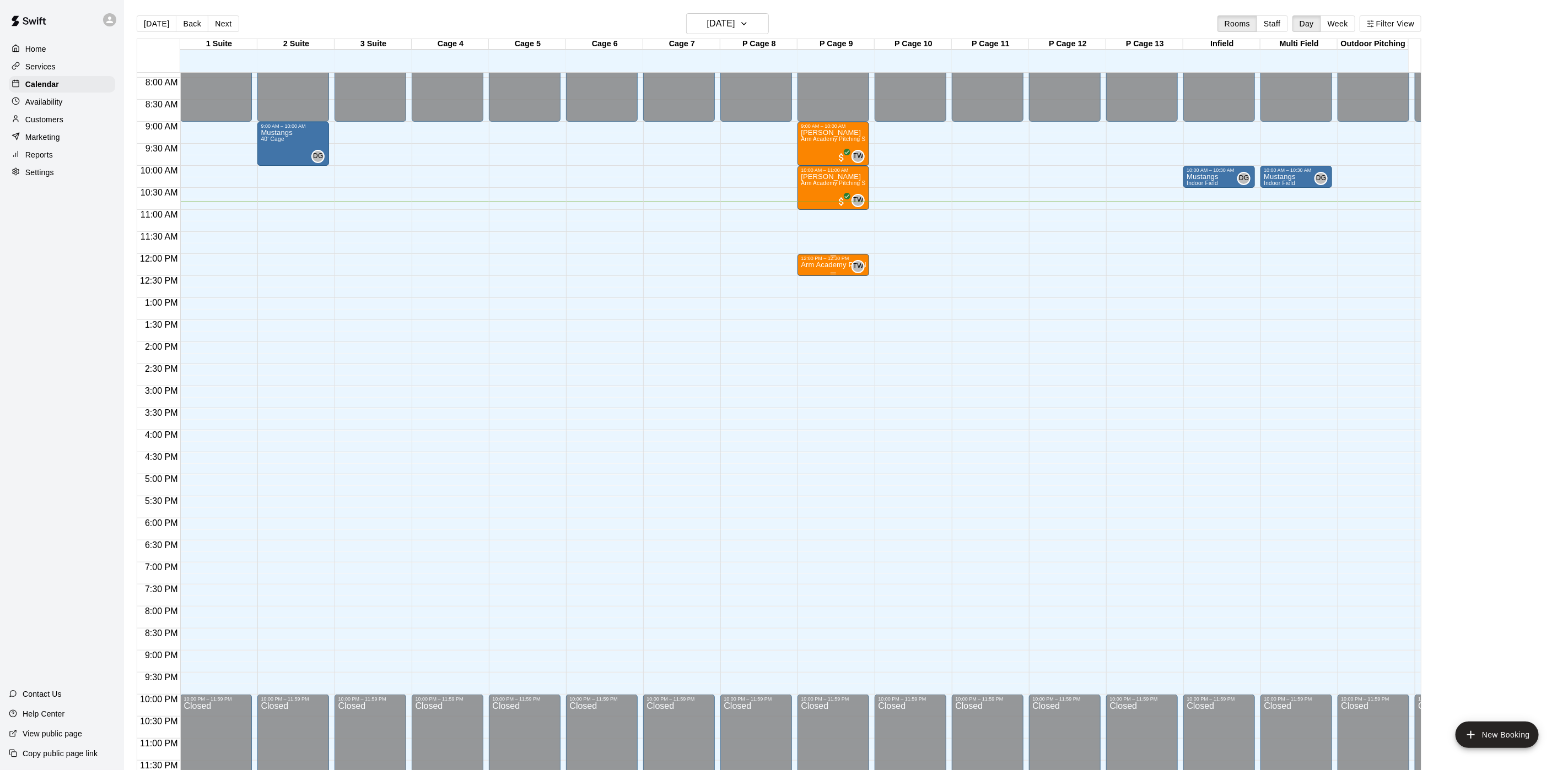
click at [815, 265] on p "Arm Academy Pitching Session 30 min - Pitching" at bounding box center [833, 265] width 65 height 0
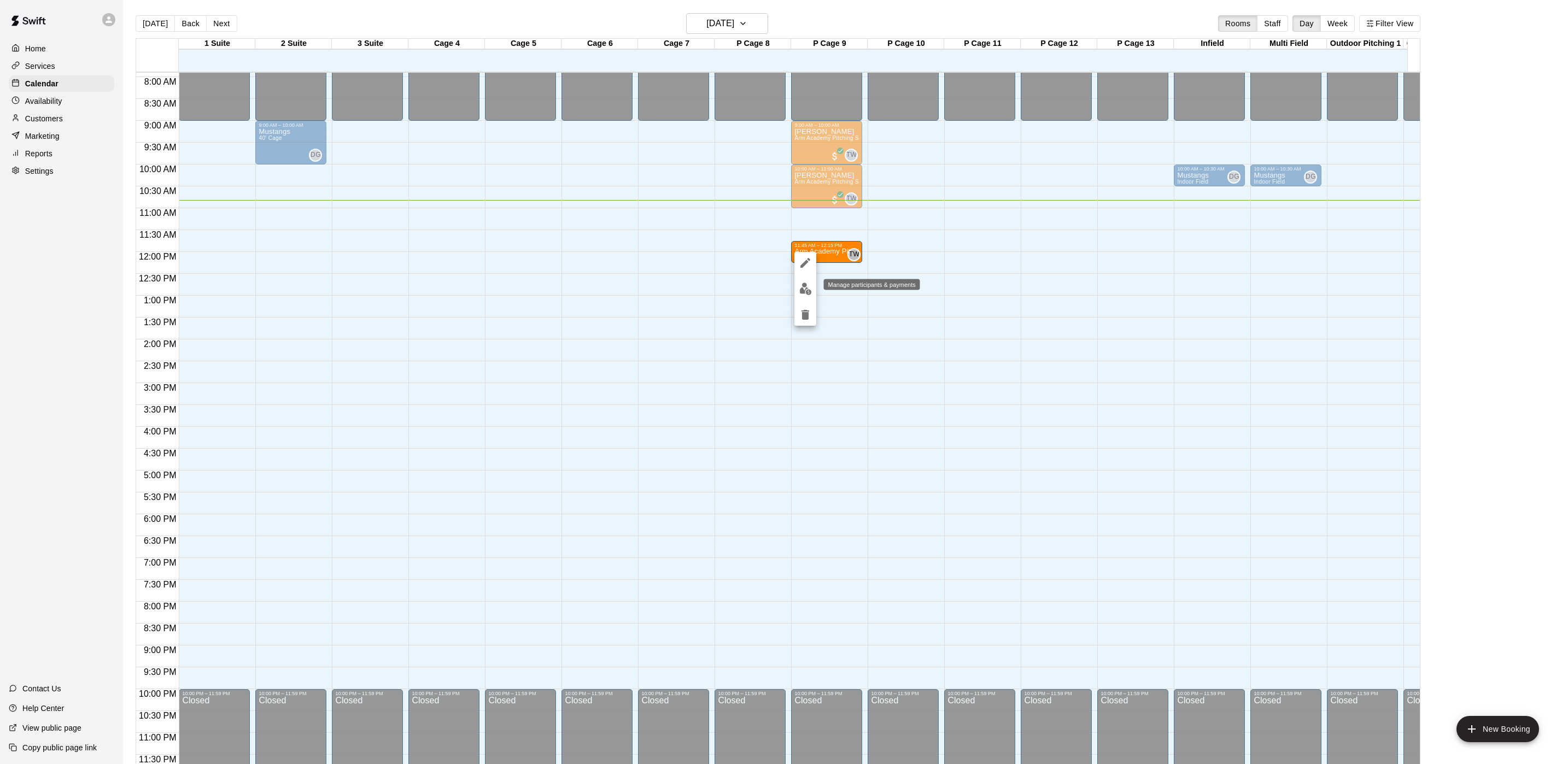
click at [805, 282] on img "edit" at bounding box center [806, 289] width 13 height 13
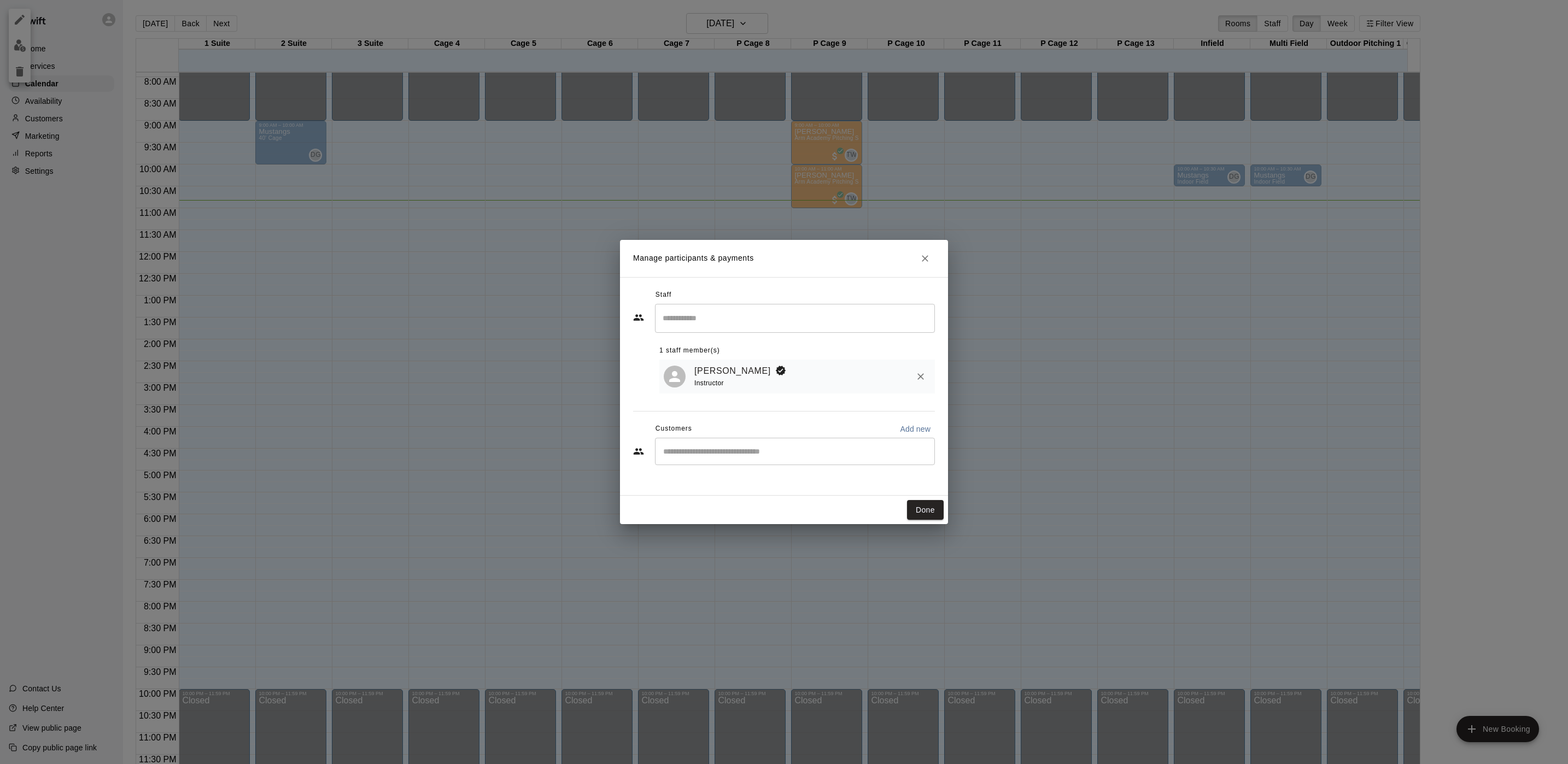
click at [773, 455] on input "Start typing to search customers..." at bounding box center [795, 451] width 270 height 11
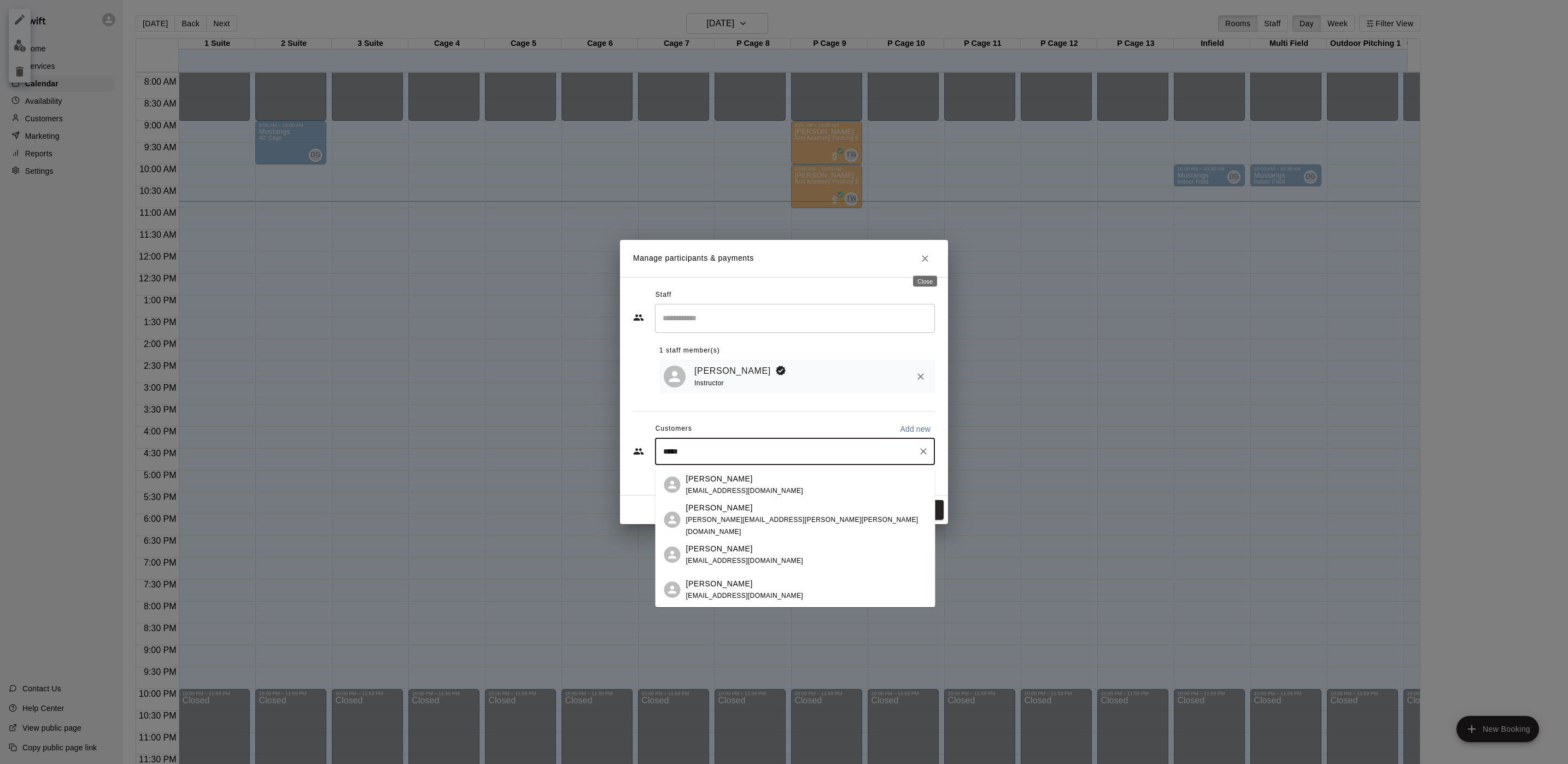
type input "*****"
click at [926, 256] on icon "Close" at bounding box center [925, 258] width 11 height 11
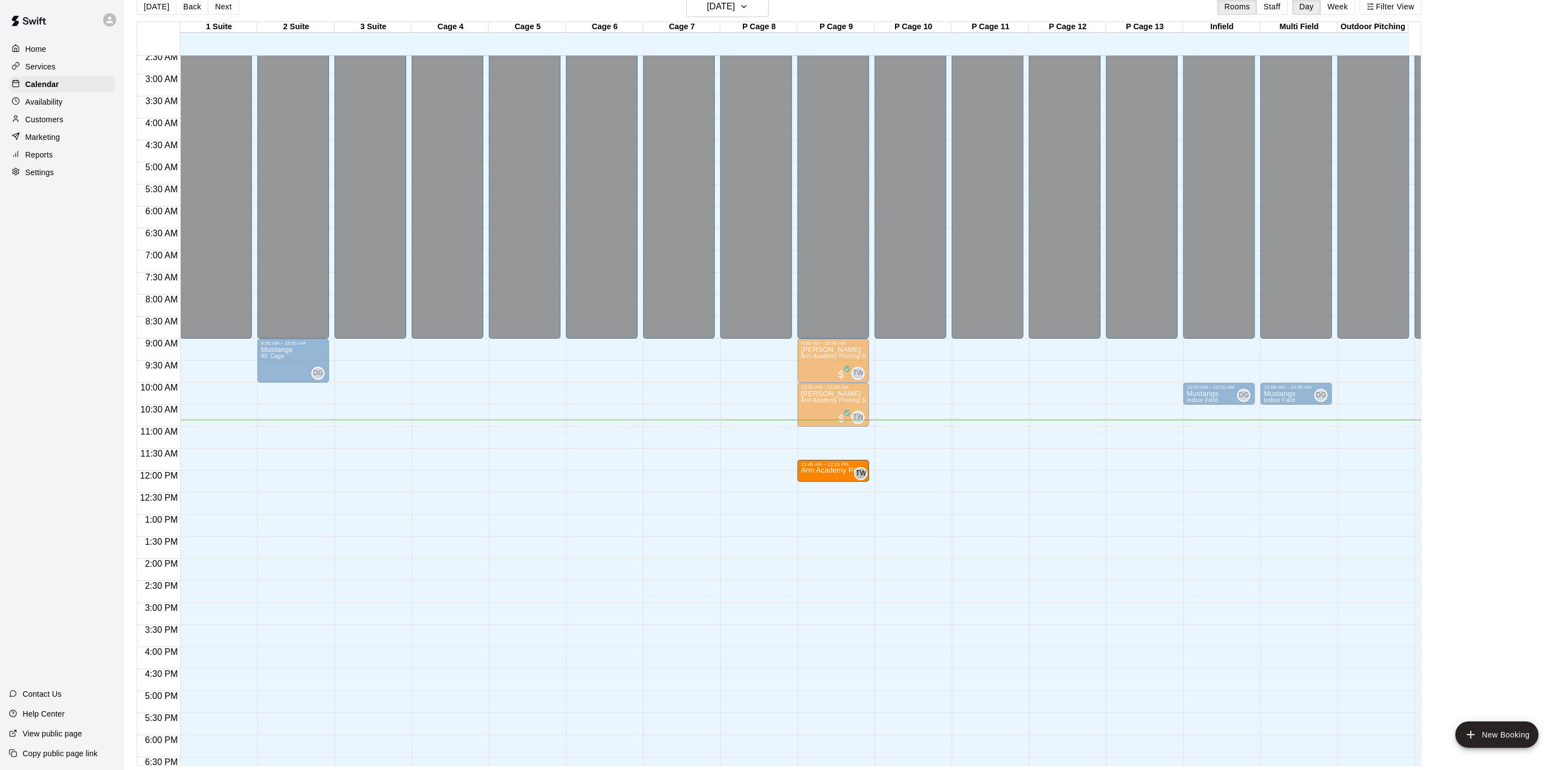
scroll to position [113, 0]
drag, startPoint x: 839, startPoint y: 466, endPoint x: 834, endPoint y: 471, distance: 7.1
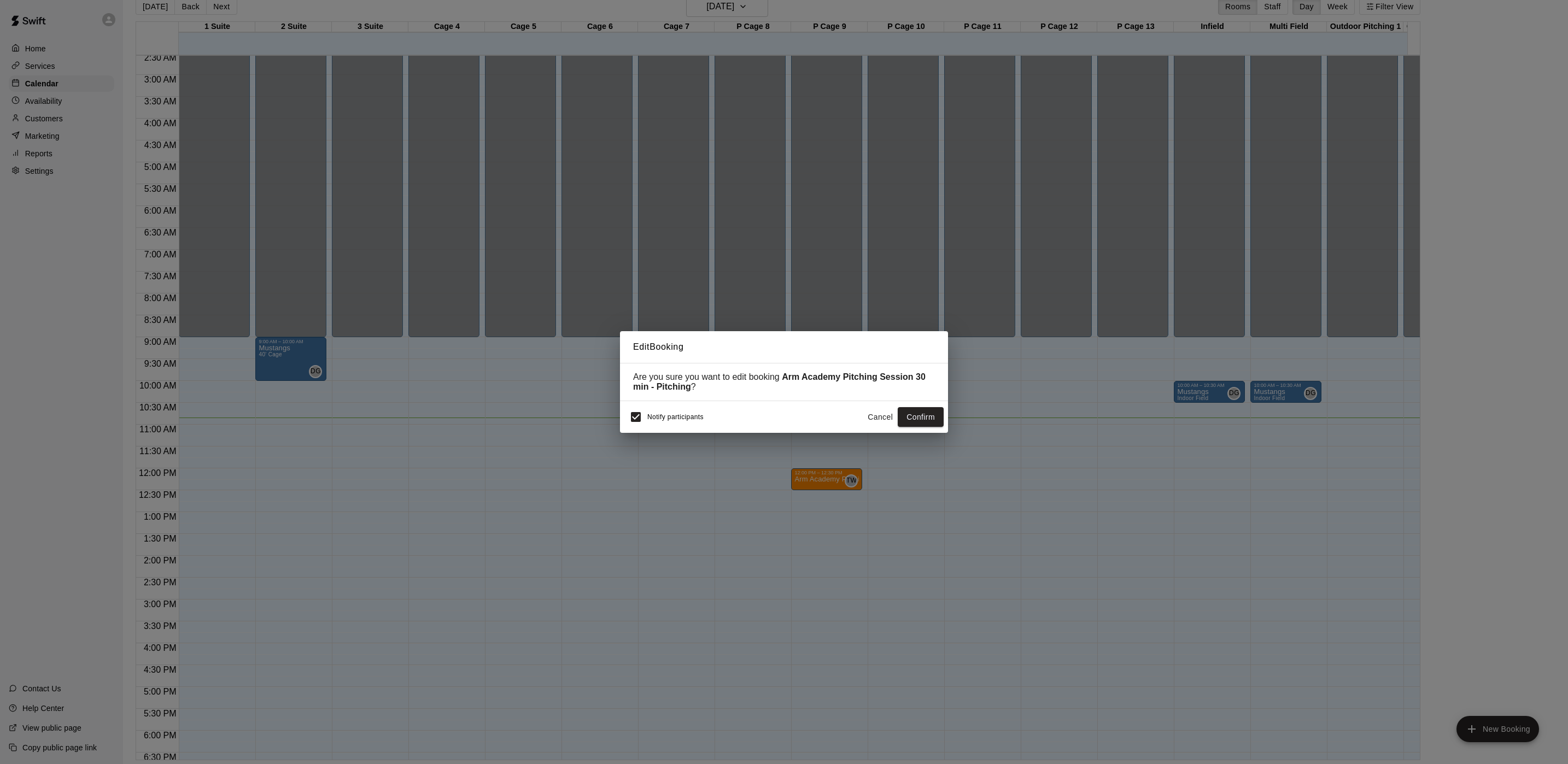
click at [871, 424] on button "Cancel" at bounding box center [880, 417] width 35 height 21
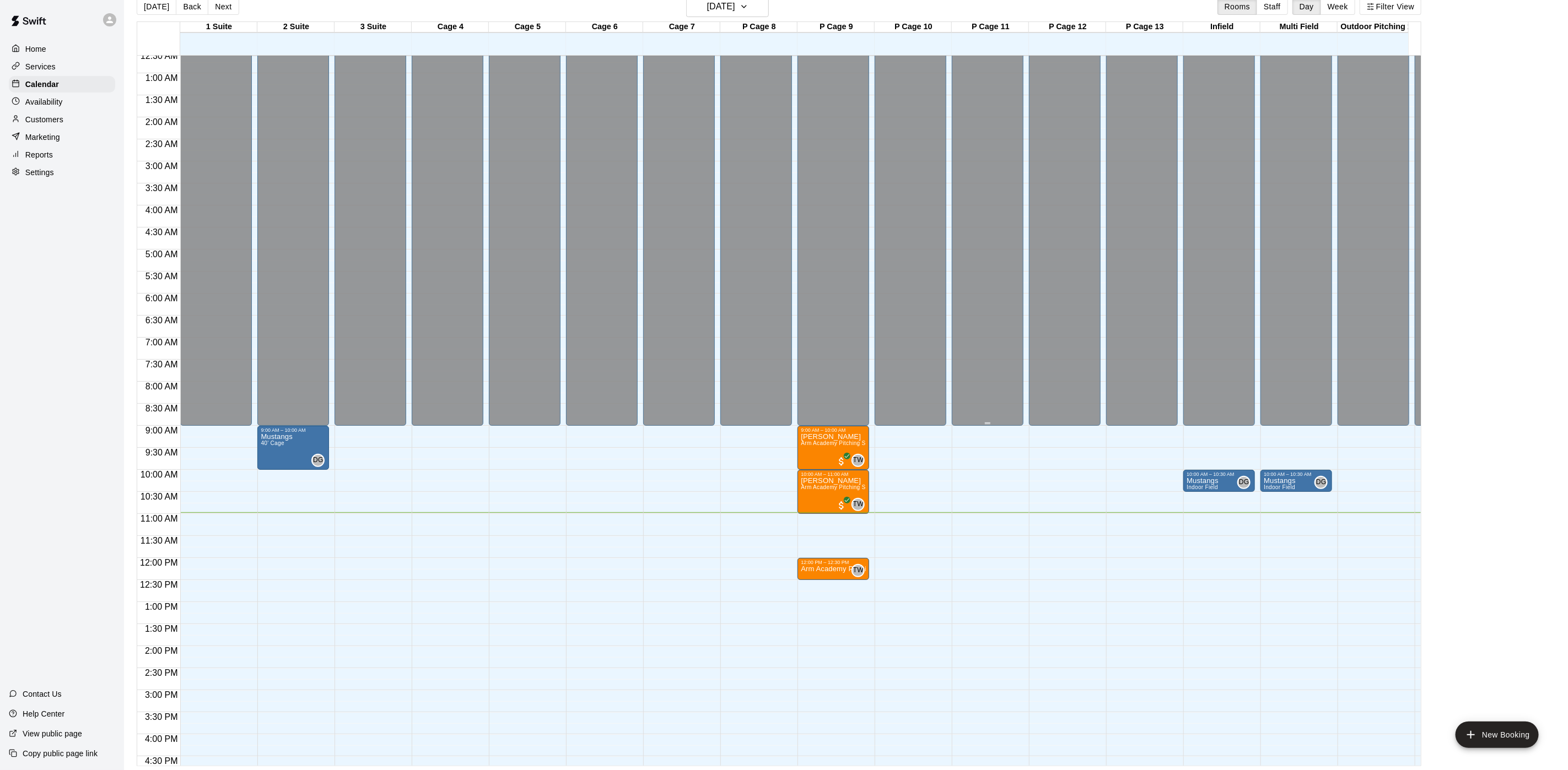
scroll to position [0, 0]
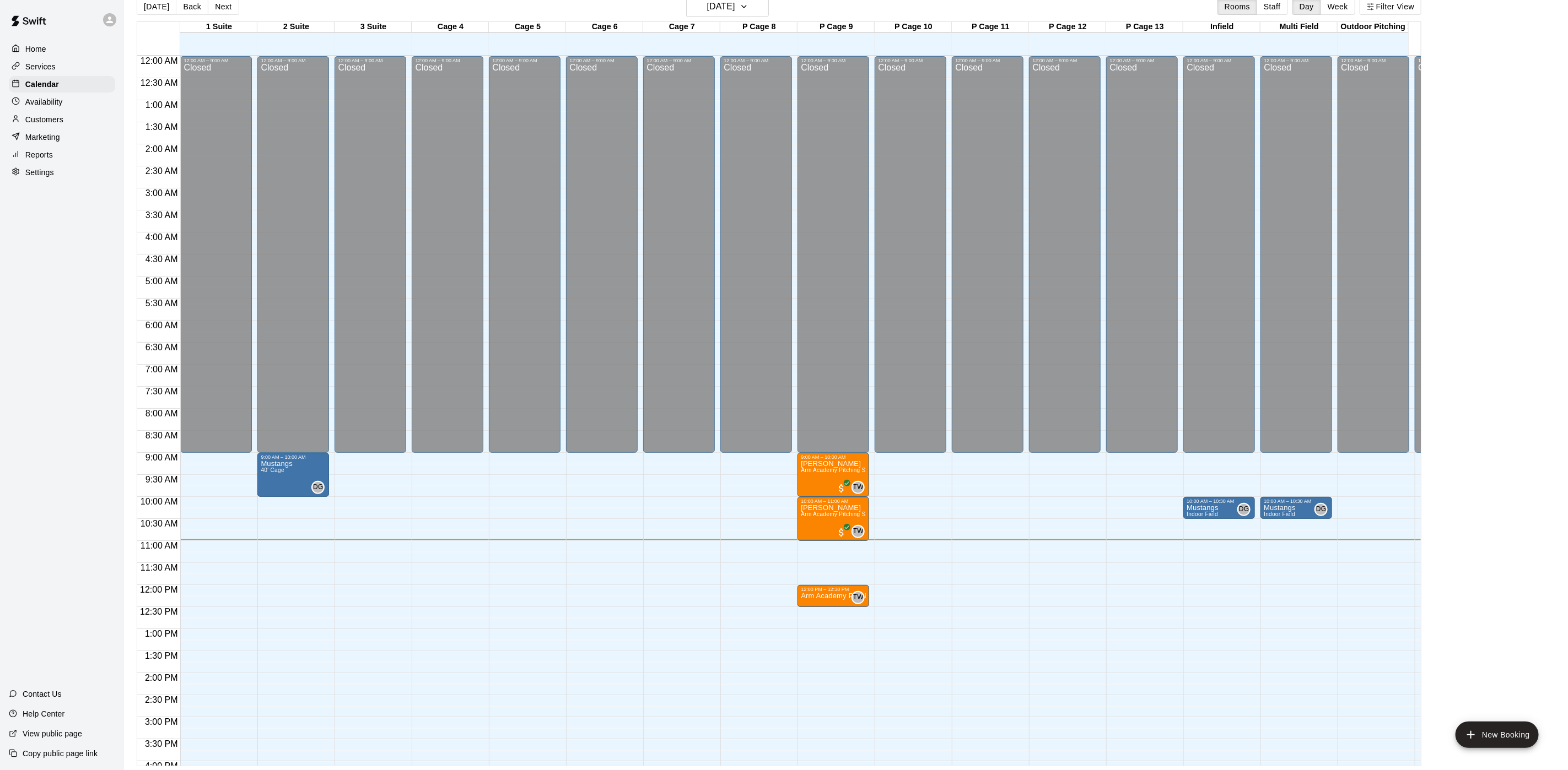
click at [702, 468] on div "12:00 AM – 9:00 AM Closed 10:00 PM – 11:59 PM Closed" at bounding box center [679, 585] width 71 height 1058
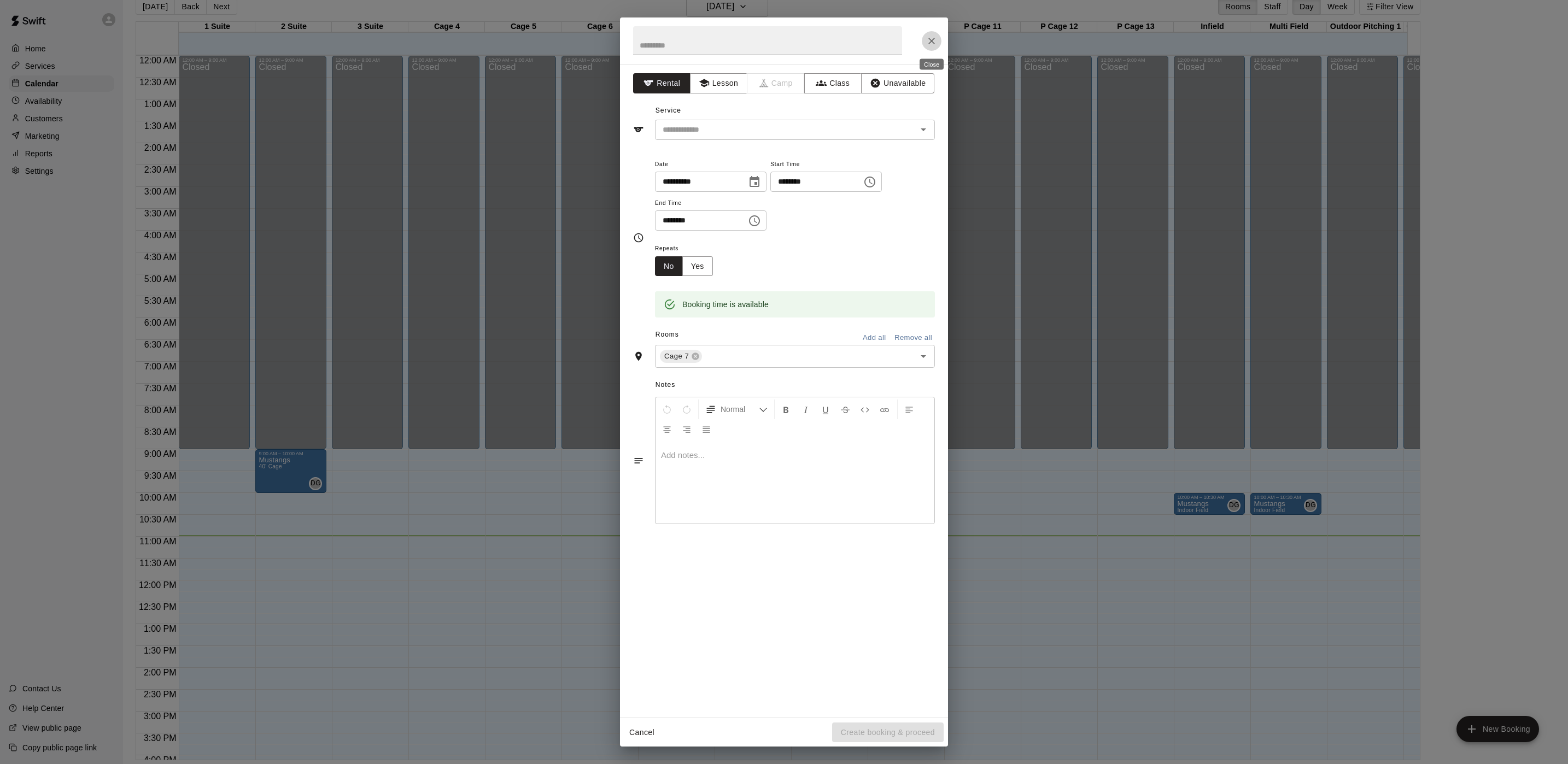
click at [935, 40] on icon "Close" at bounding box center [931, 40] width 11 height 11
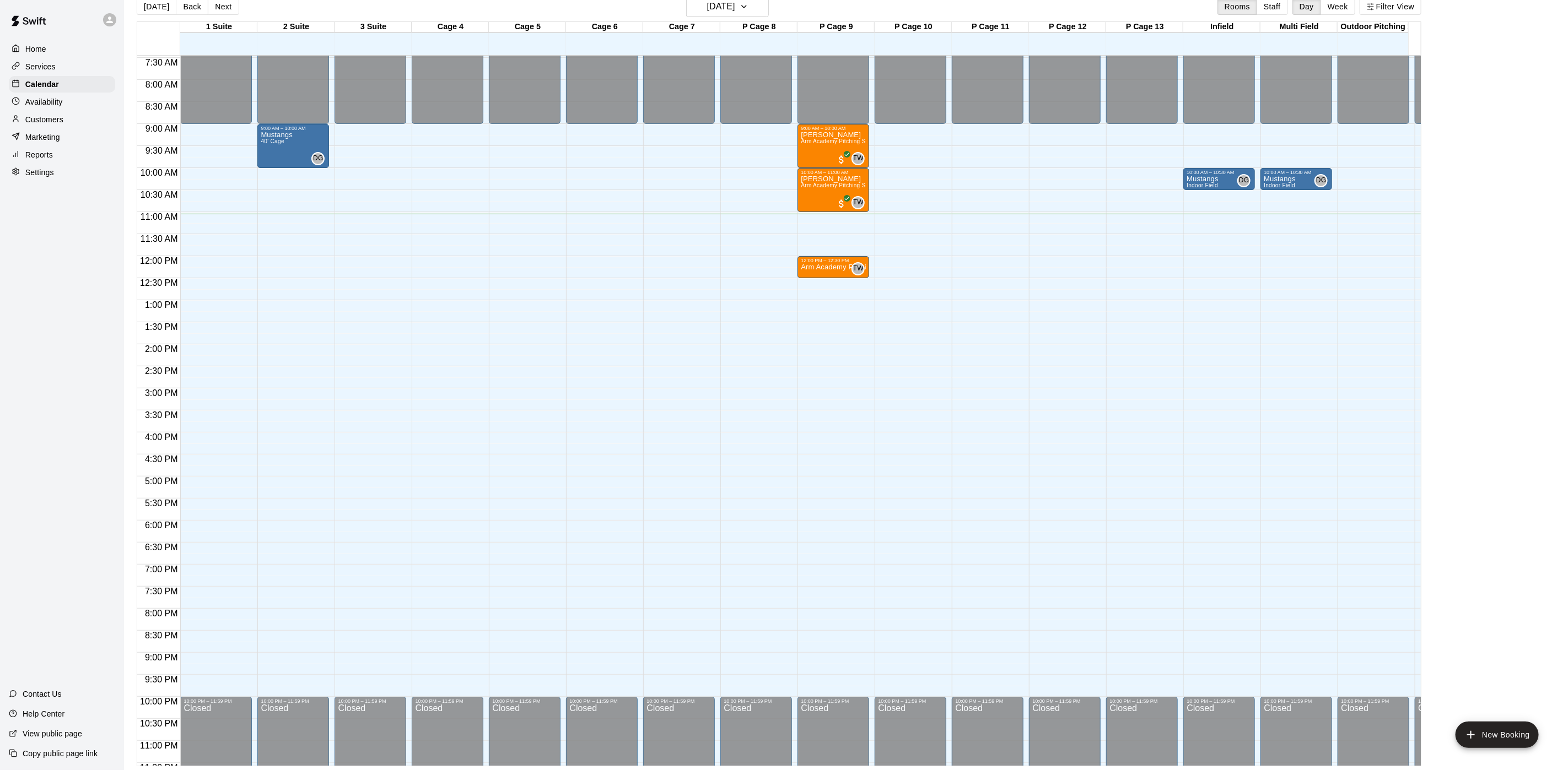
scroll to position [331, 0]
click at [818, 261] on div "12:00 PM – 12:30 PM" at bounding box center [833, 259] width 65 height 6
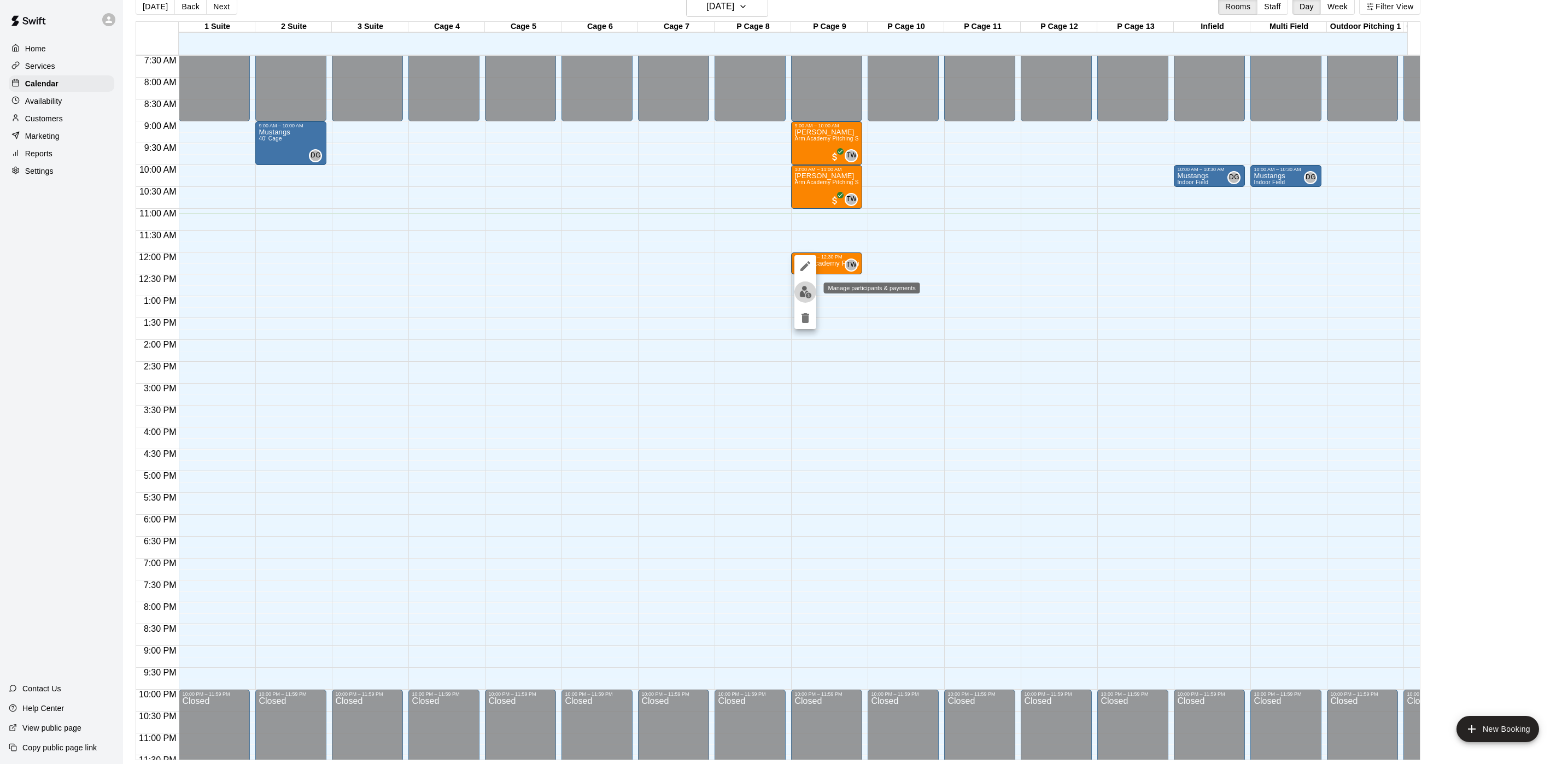
click at [812, 297] on button "edit" at bounding box center [805, 292] width 22 height 21
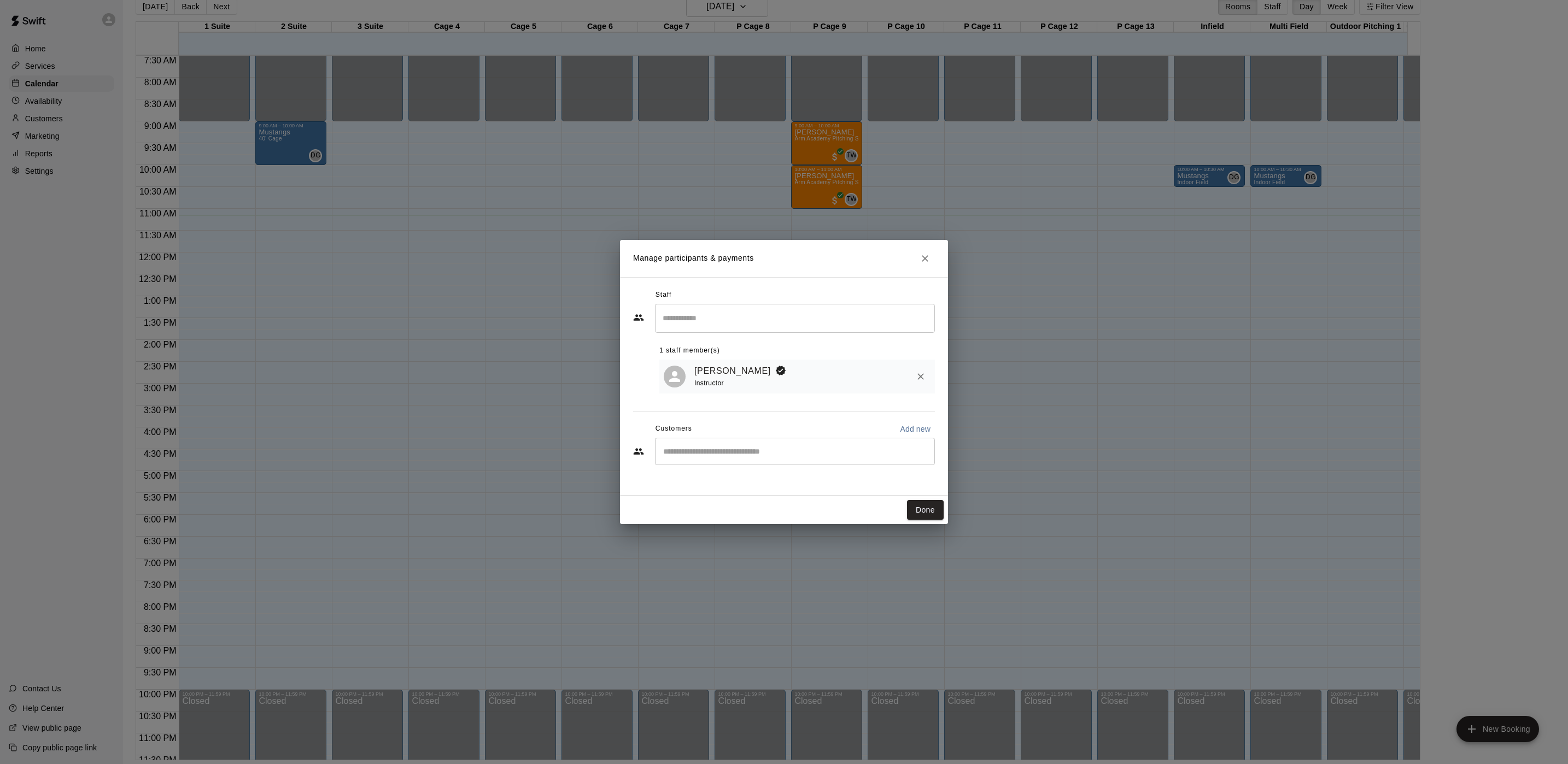
drag, startPoint x: 928, startPoint y: 260, endPoint x: 935, endPoint y: 259, distance: 7.1
click at [928, 261] on icon "Close" at bounding box center [925, 258] width 11 height 11
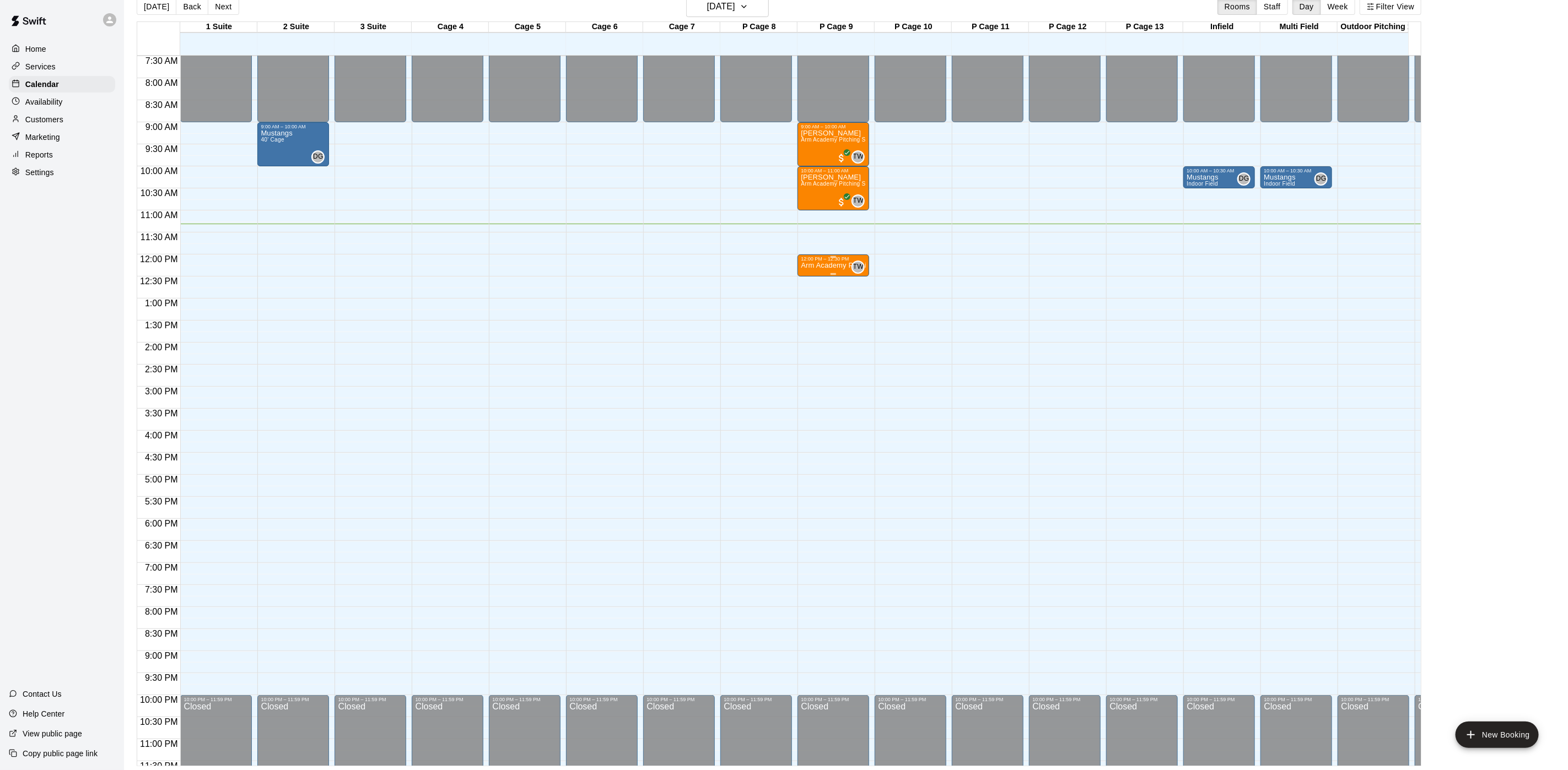
click at [816, 265] on p "Arm Academy Pitching Session 30 min - Pitching" at bounding box center [833, 265] width 65 height 0
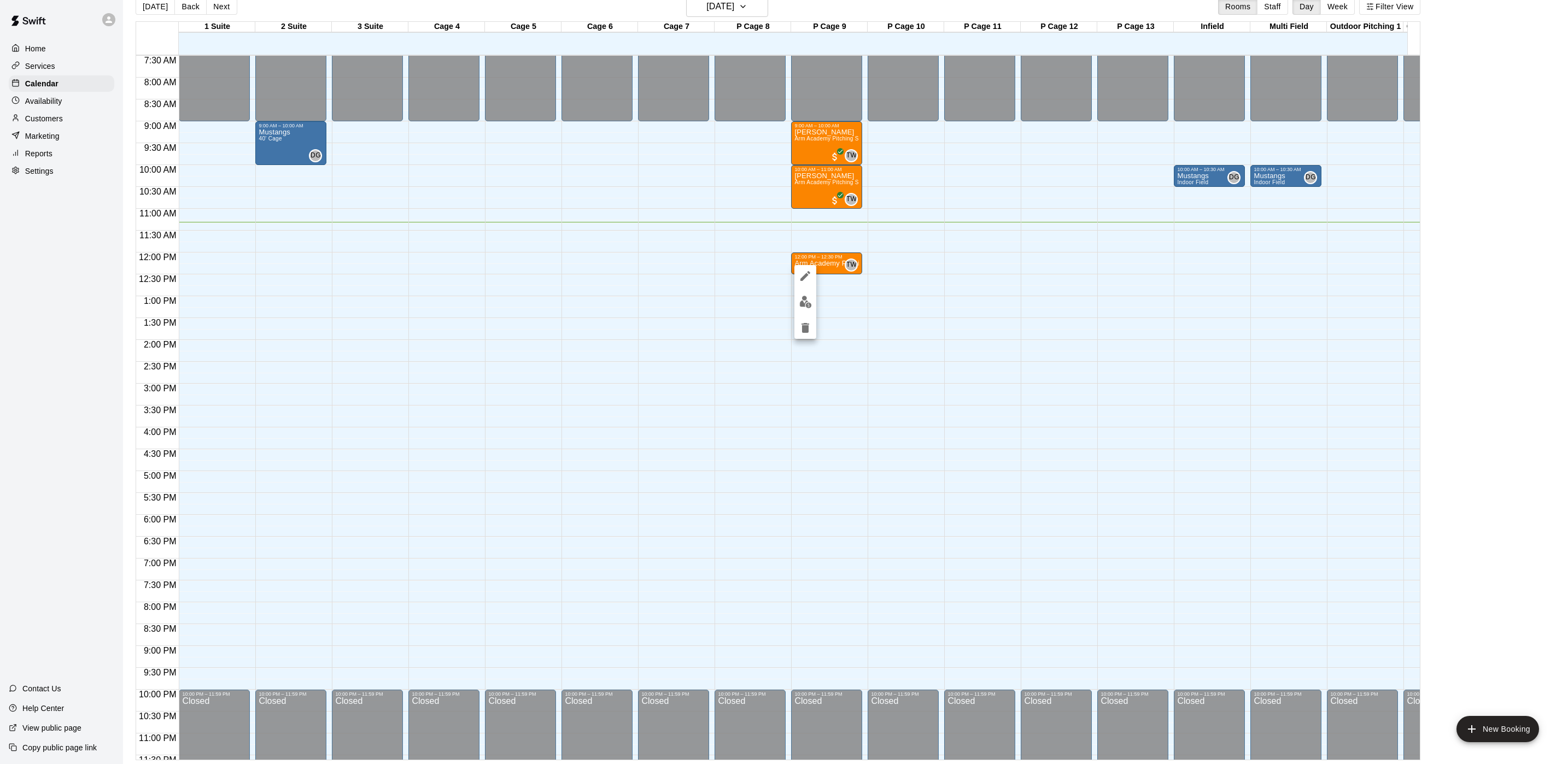
click at [860, 284] on div at bounding box center [784, 382] width 1568 height 764
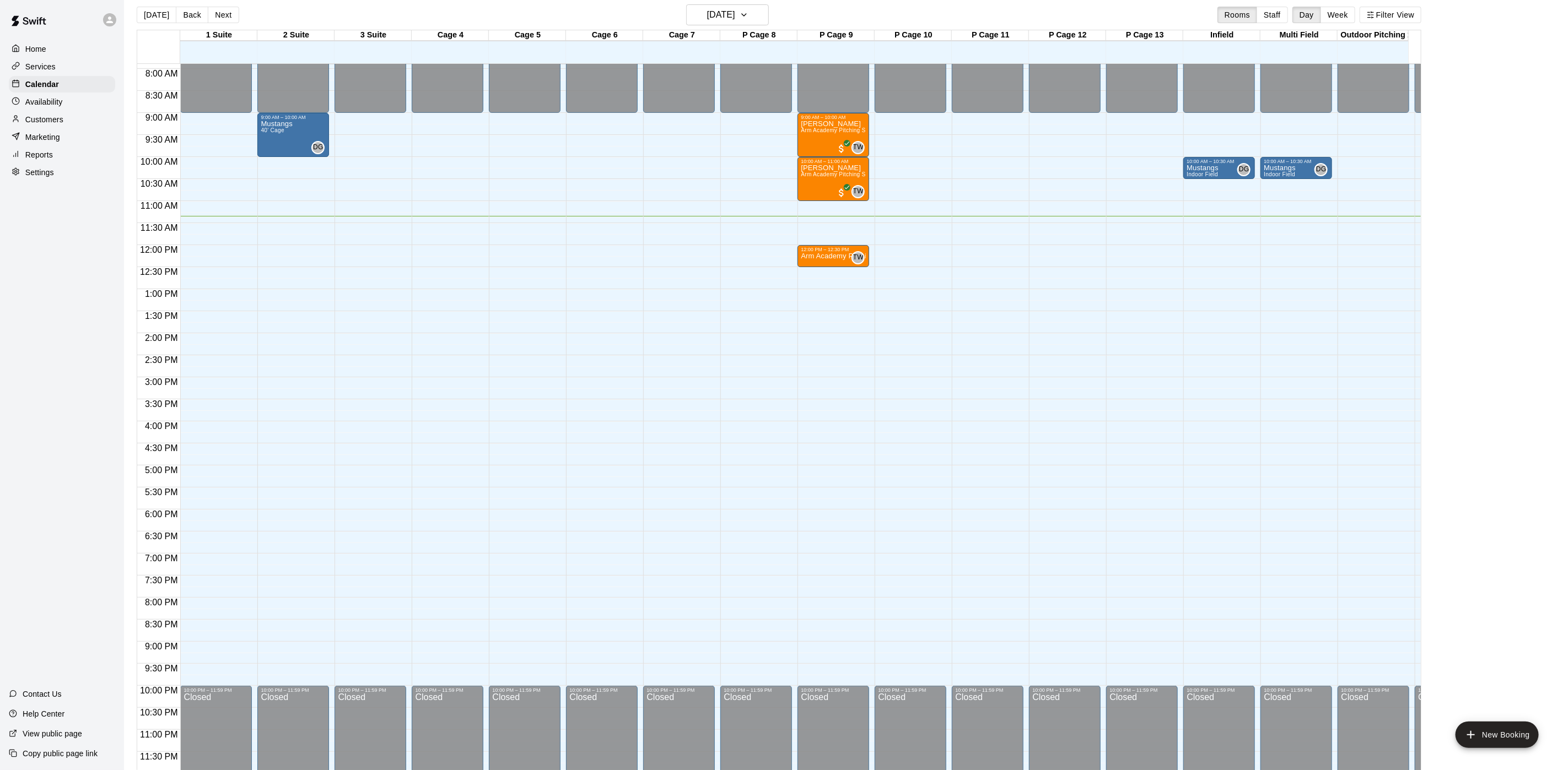
scroll to position [0, 0]
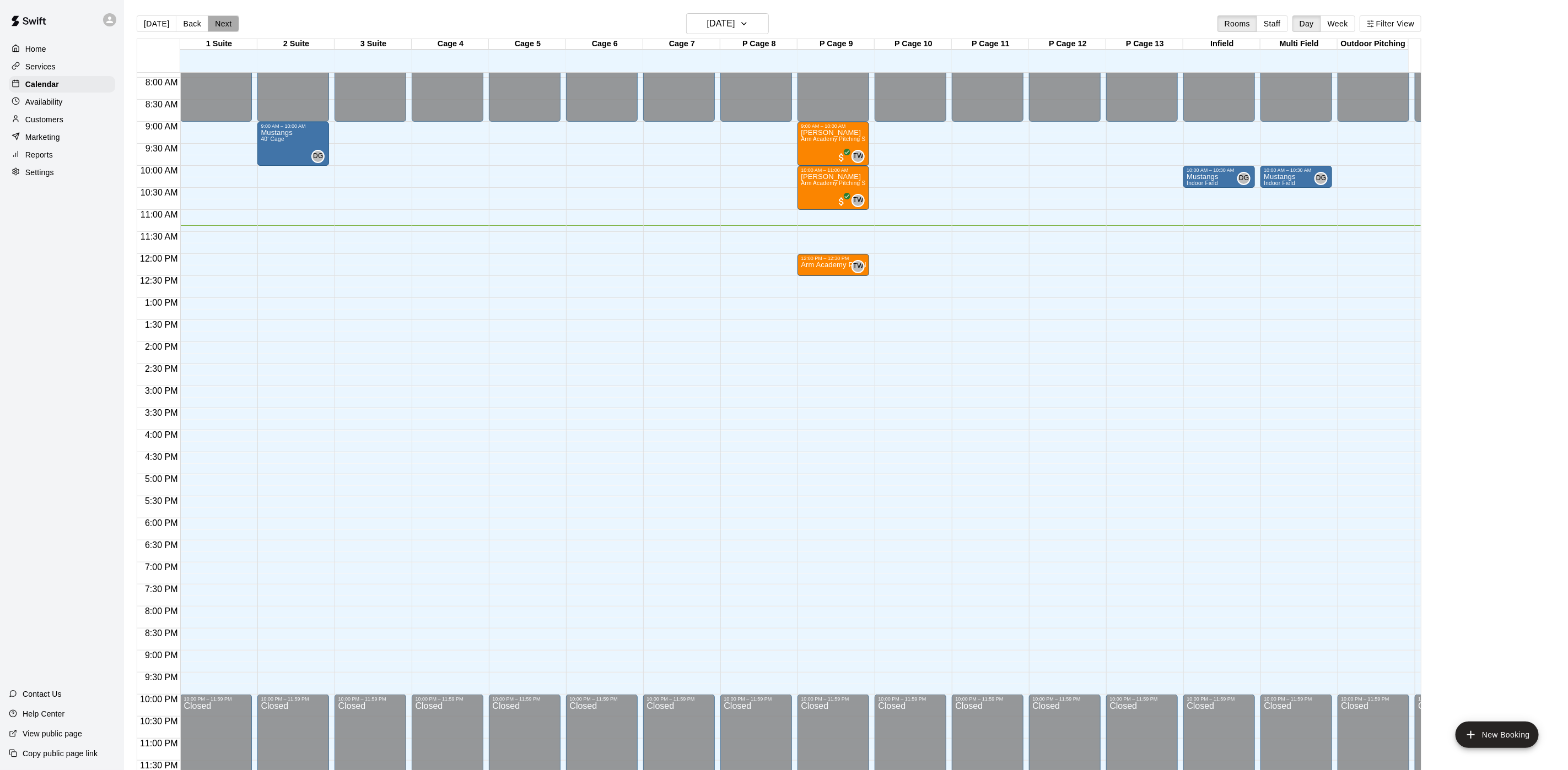
click at [219, 22] on button "Next" at bounding box center [223, 24] width 31 height 16
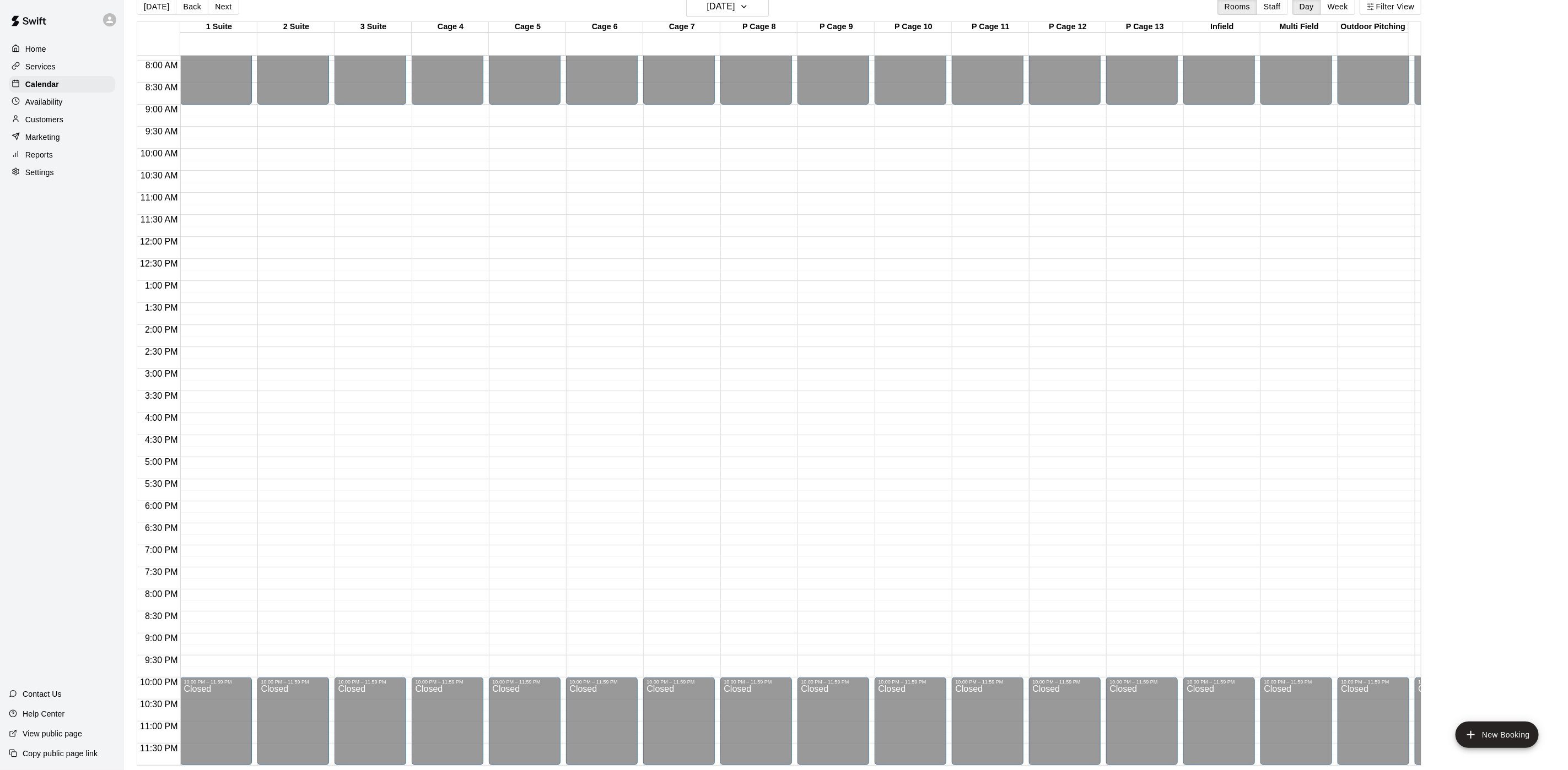
scroll to position [361, 0]
drag, startPoint x: 182, startPoint y: 11, endPoint x: 185, endPoint y: 16, distance: 5.8
click at [183, 11] on button "Back" at bounding box center [192, 6] width 33 height 16
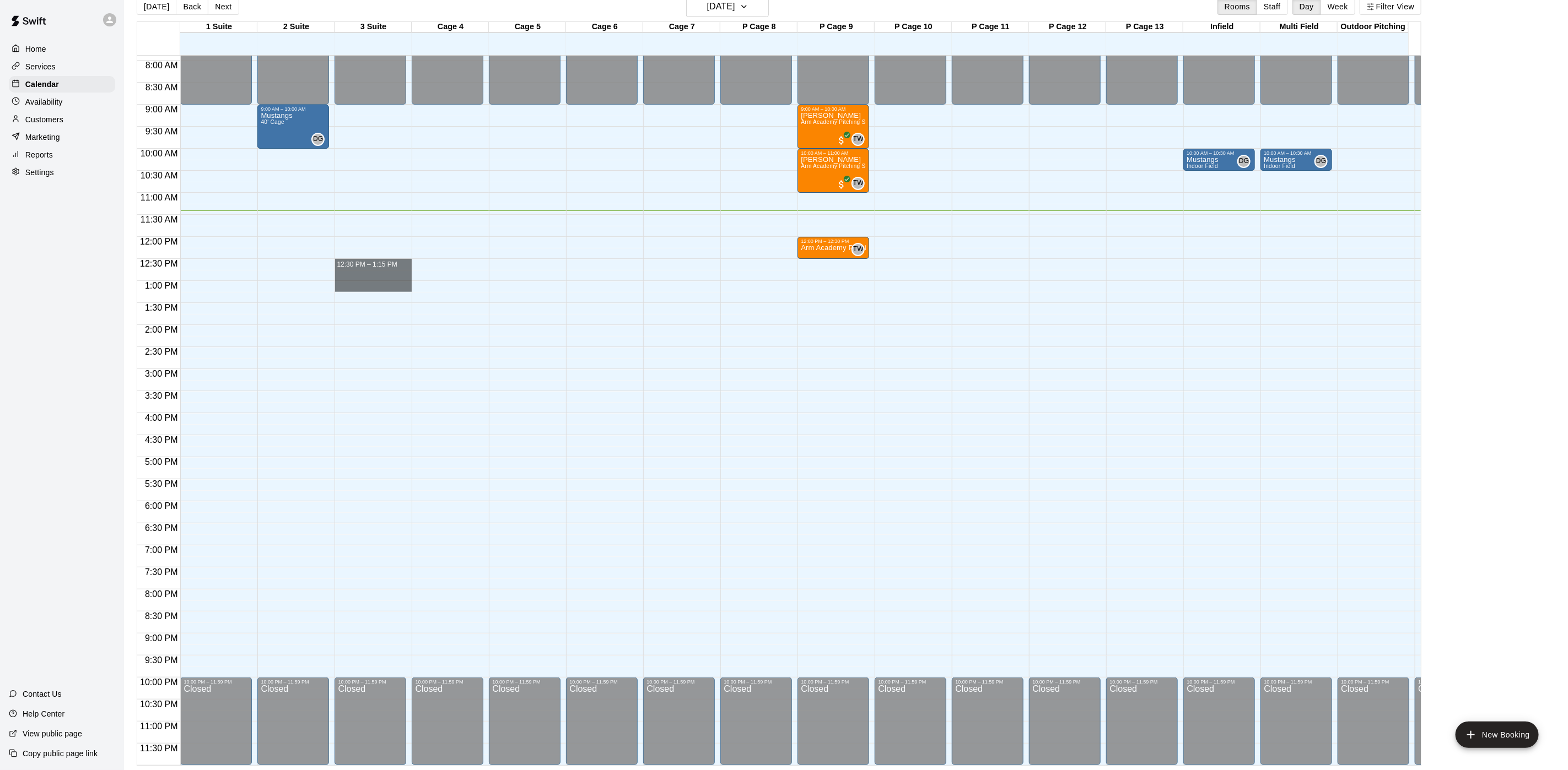
drag, startPoint x: 390, startPoint y: 268, endPoint x: 391, endPoint y: 250, distance: 18.0
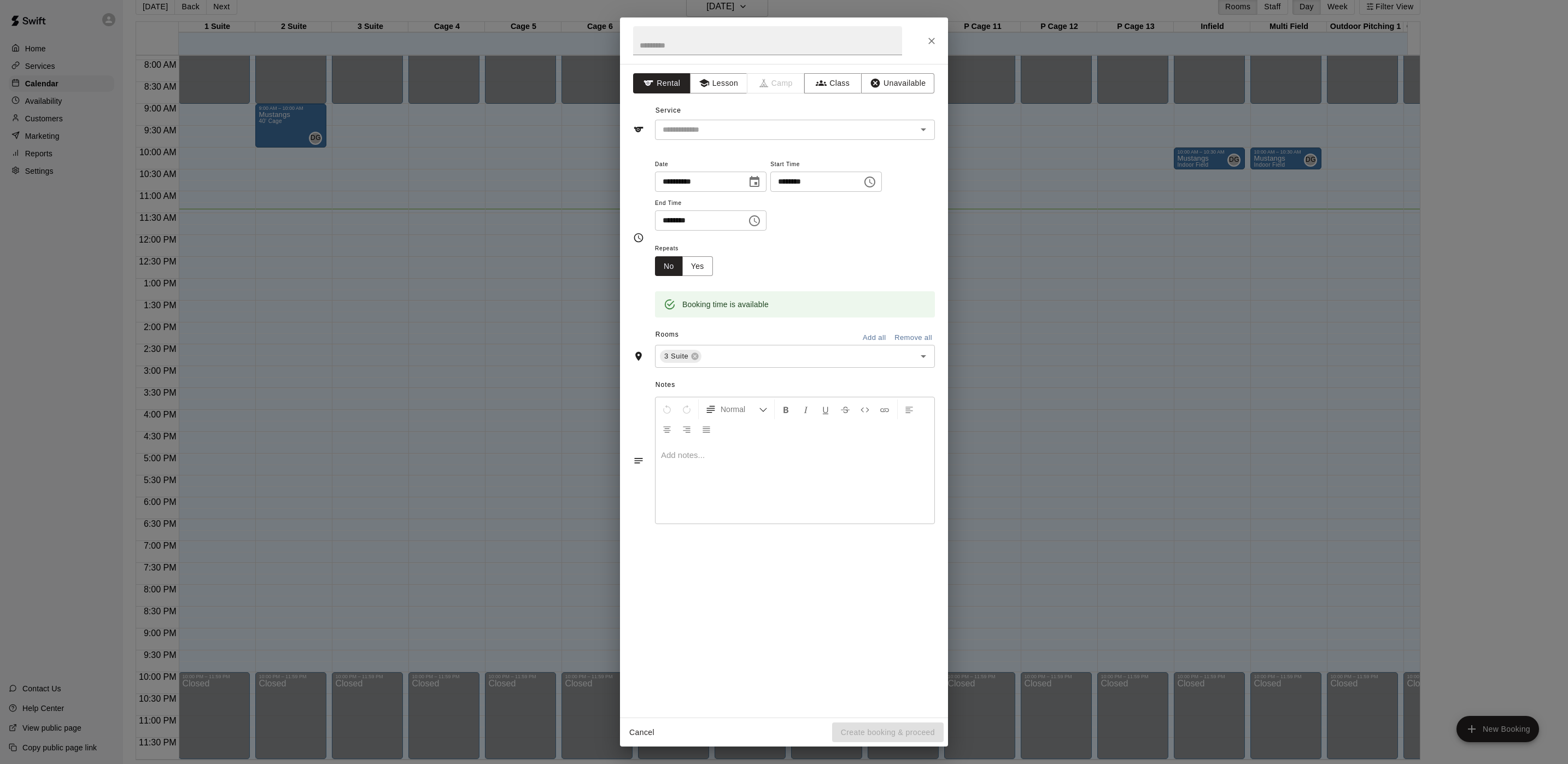
click at [719, 210] on span "End Time" at bounding box center [711, 203] width 112 height 15
click at [682, 220] on input "********" at bounding box center [697, 220] width 84 height 21
type input "********"
click at [862, 266] on div "Repeats No Yes" at bounding box center [795, 259] width 280 height 35
click at [768, 124] on input "text" at bounding box center [778, 129] width 241 height 13
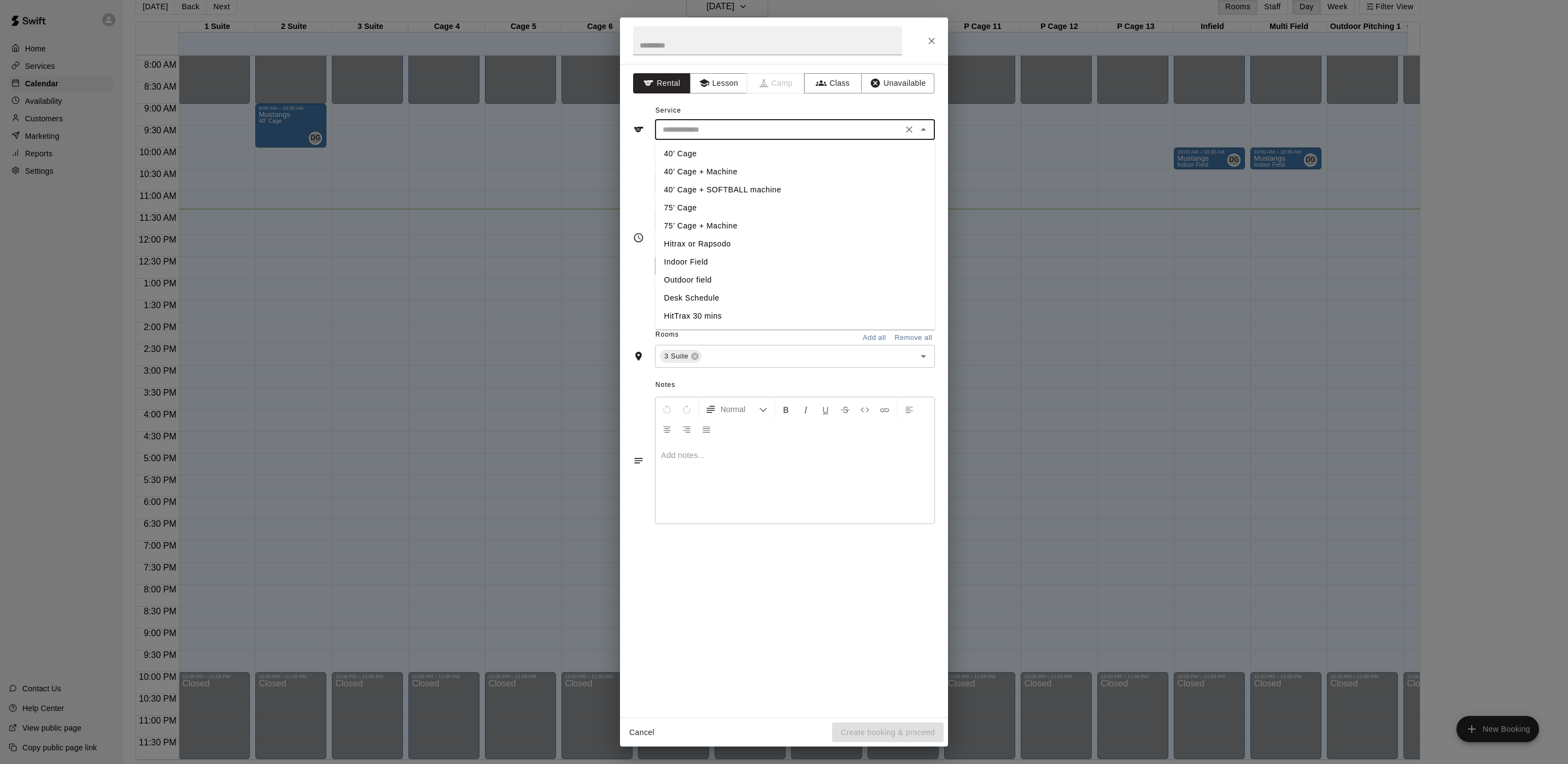
click at [722, 170] on li "40’ Cage + Machine" at bounding box center [795, 171] width 280 height 18
type input "**********"
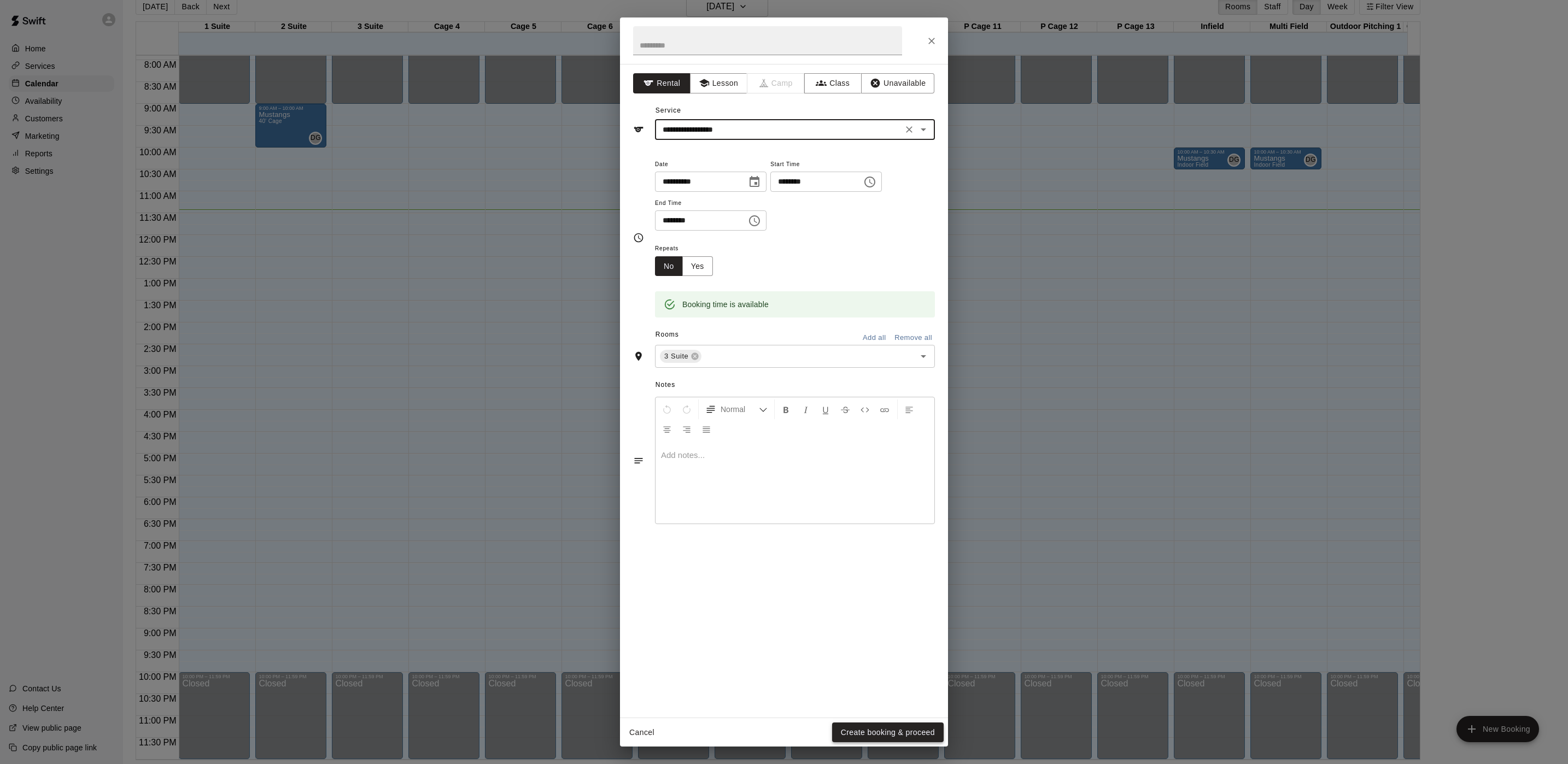
click at [898, 729] on button "Create booking & proceed" at bounding box center [888, 733] width 112 height 21
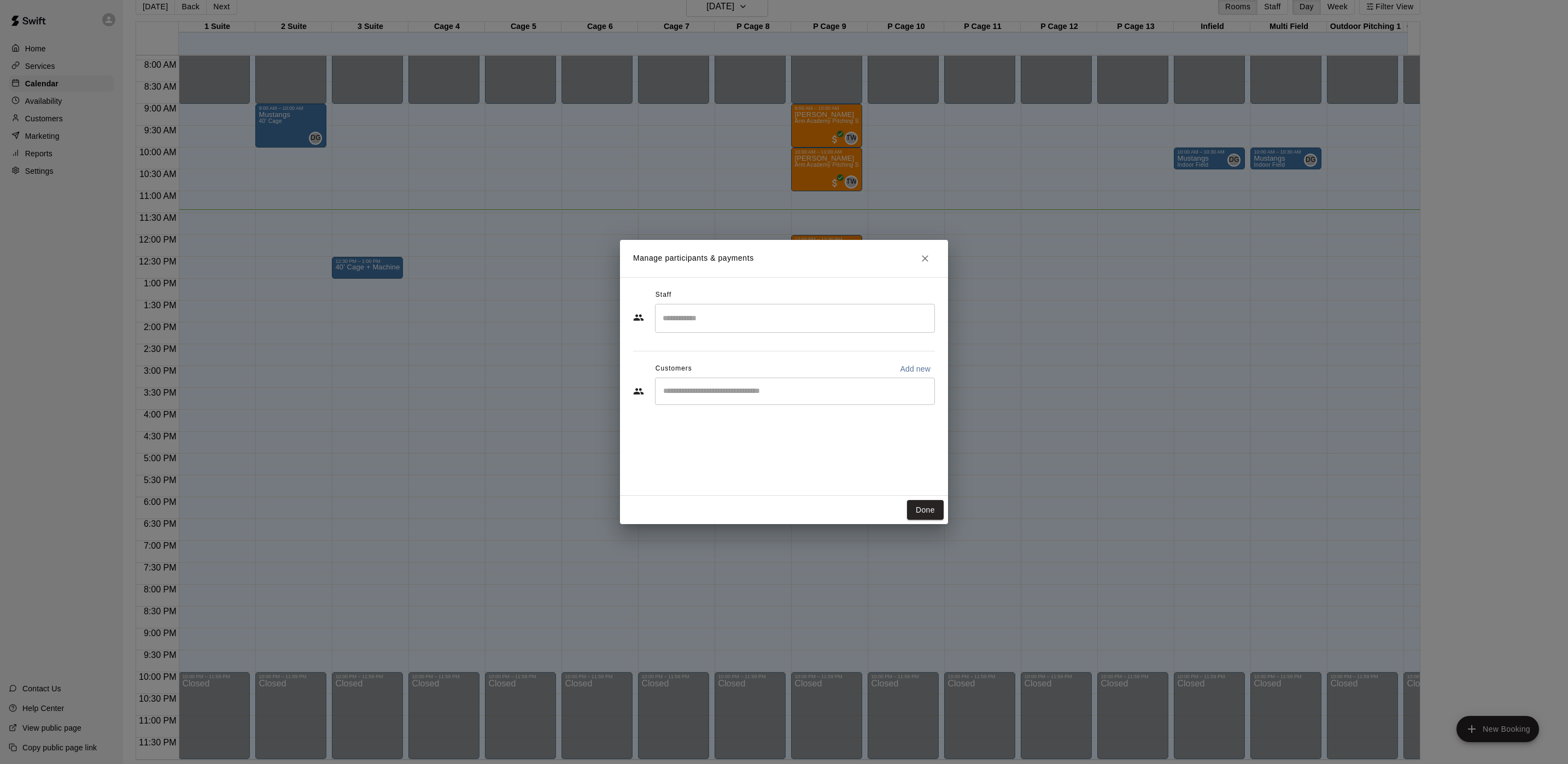
click at [792, 307] on div "​" at bounding box center [795, 318] width 280 height 29
type input "**********"
click at [791, 387] on div "​" at bounding box center [784, 393] width 302 height 30
click at [804, 395] on input "Start typing to search customers..." at bounding box center [795, 391] width 270 height 11
click at [938, 507] on button "Done" at bounding box center [926, 510] width 37 height 21
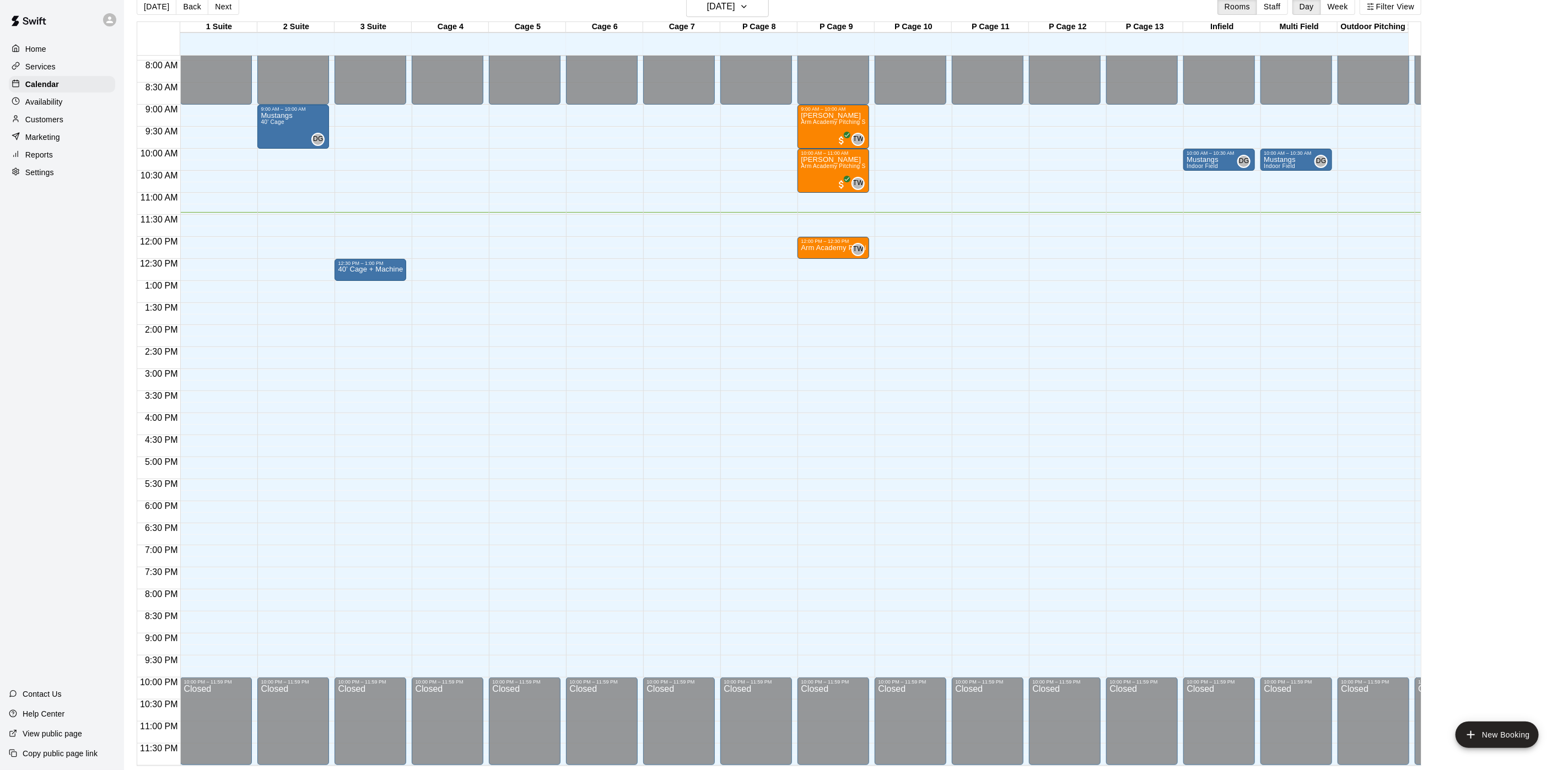
click at [63, 103] on p "Availability" at bounding box center [44, 101] width 38 height 11
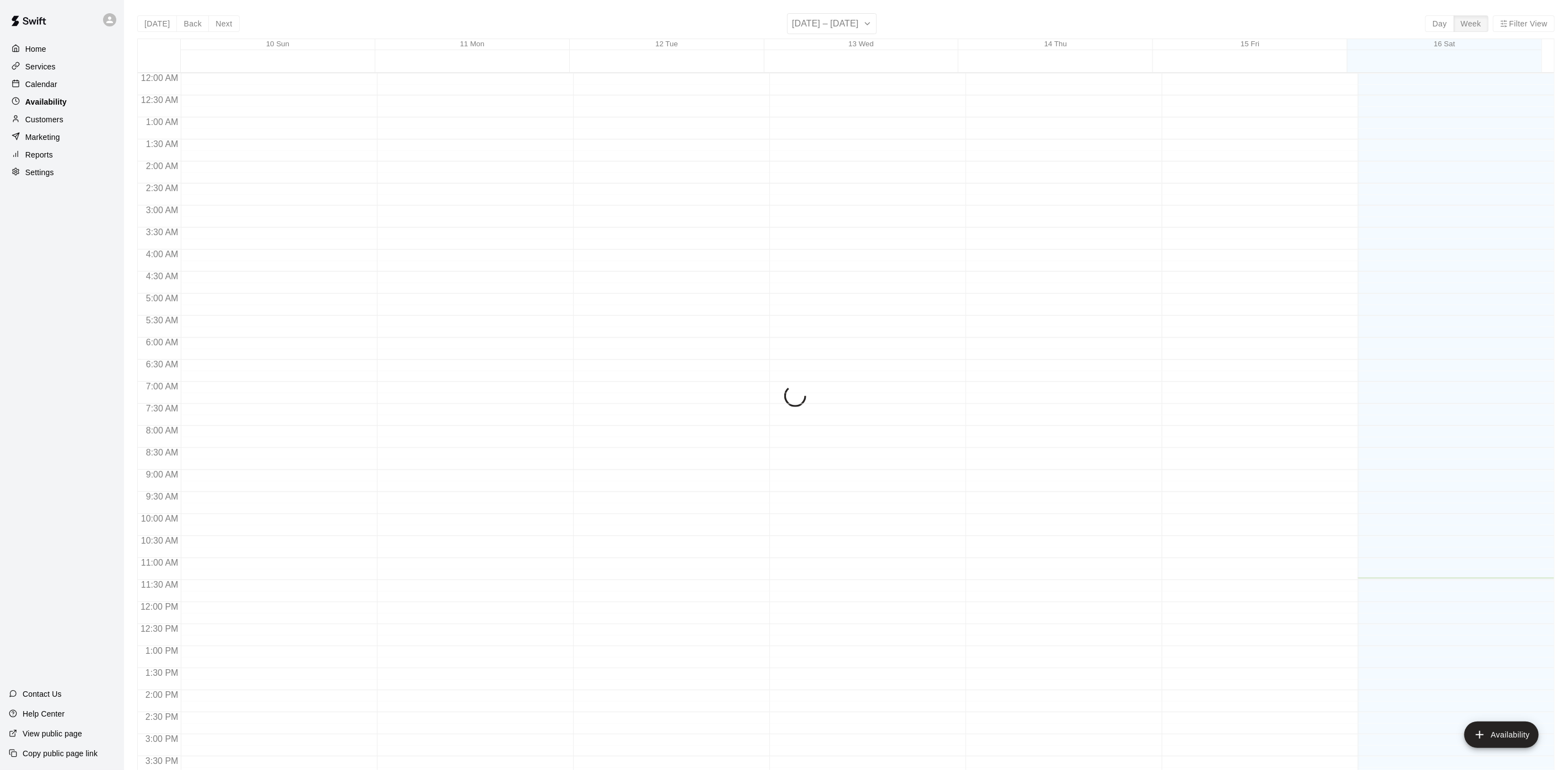
scroll to position [349, 0]
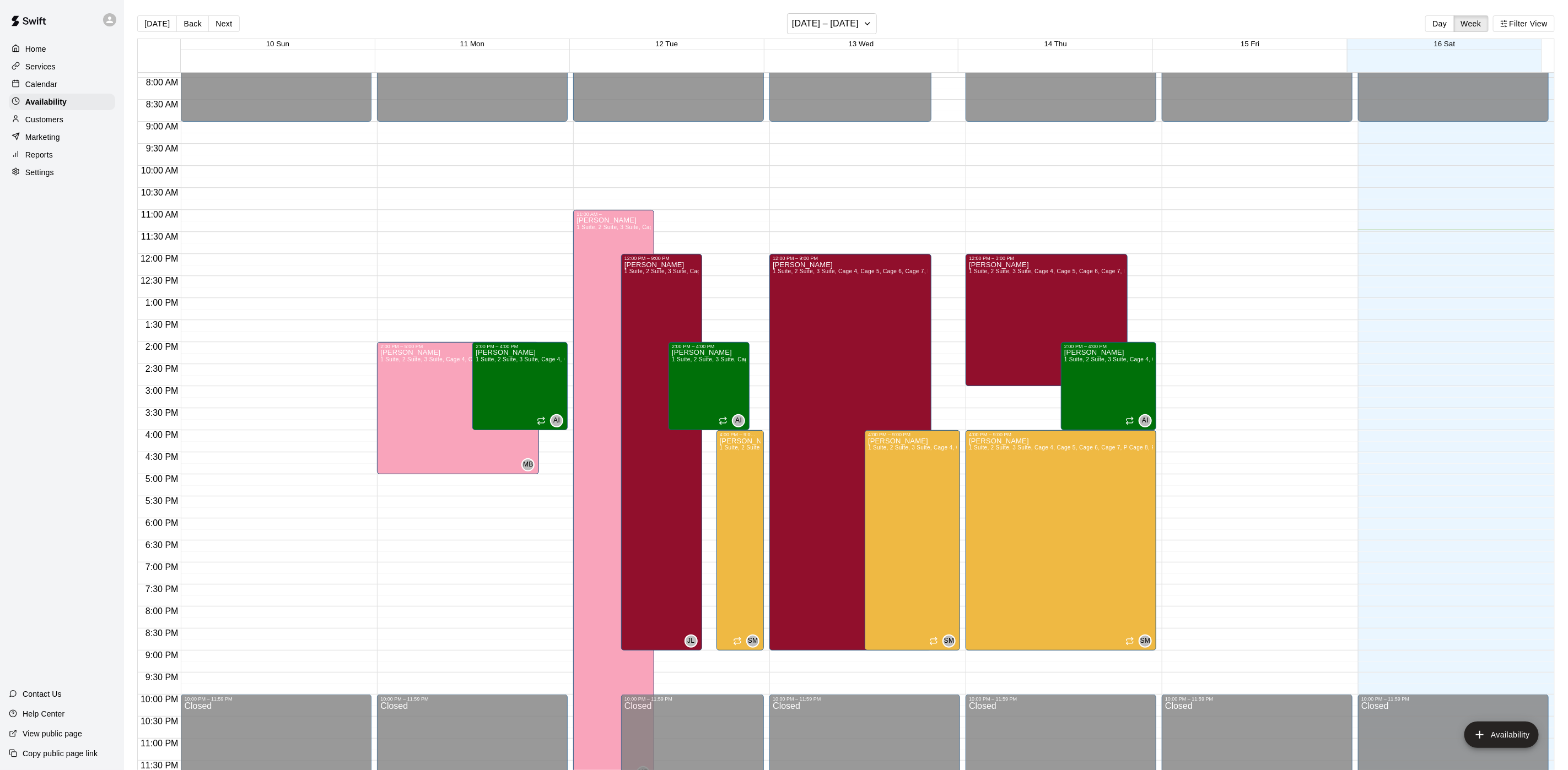
click at [47, 81] on div "Calendar" at bounding box center [61, 84] width 106 height 16
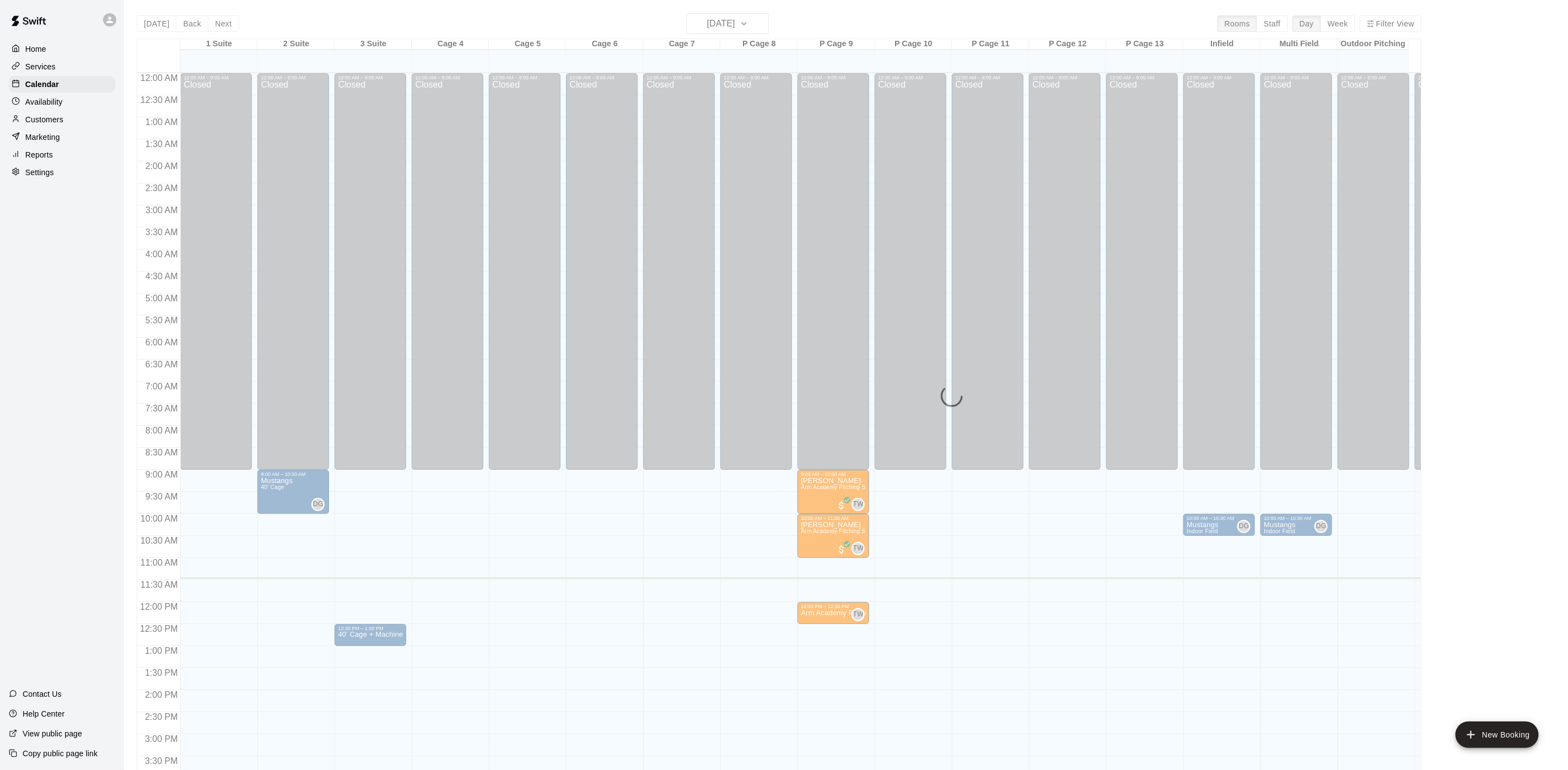
scroll to position [316, 0]
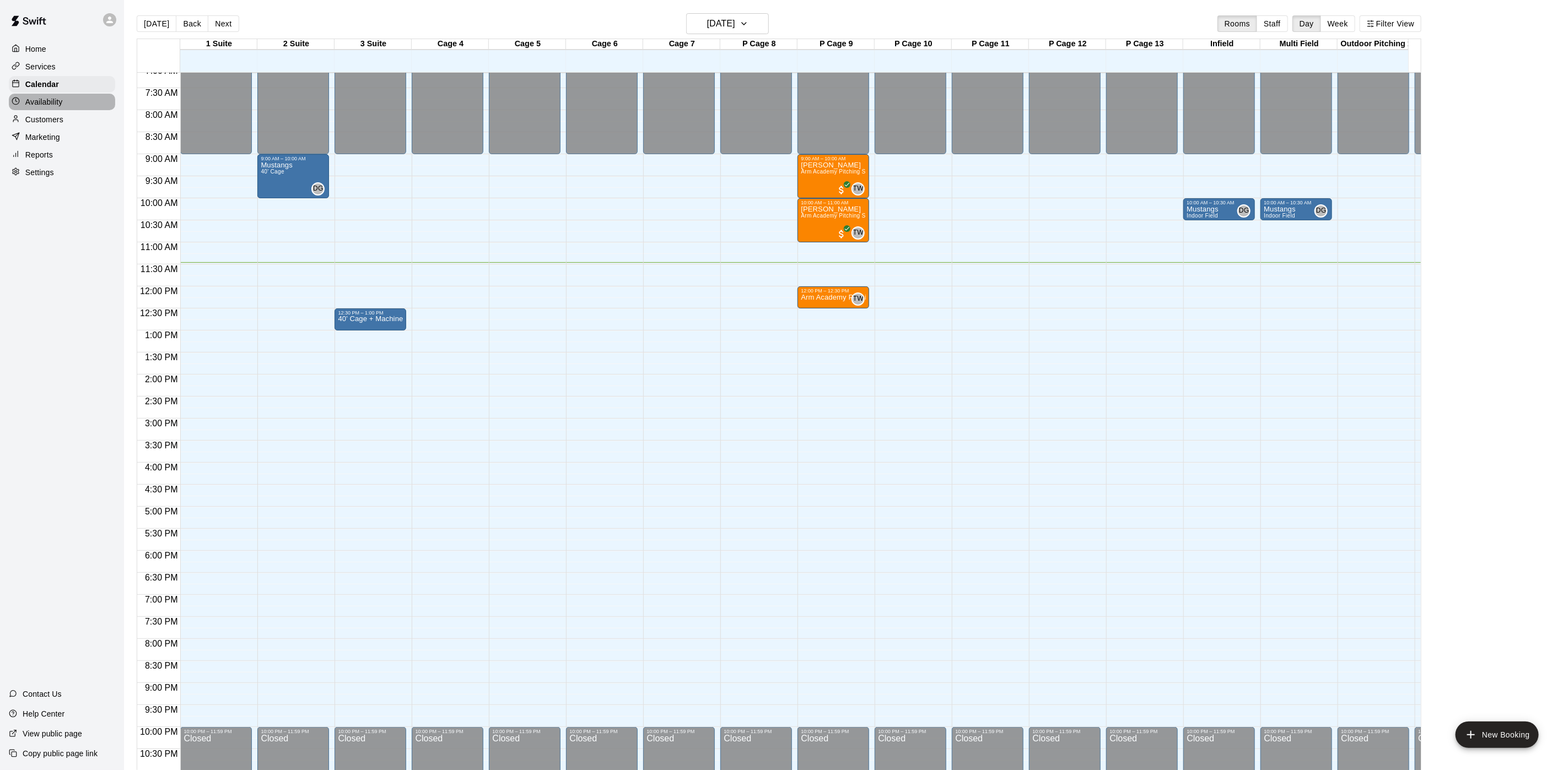
click at [61, 100] on div "Availability" at bounding box center [61, 101] width 106 height 16
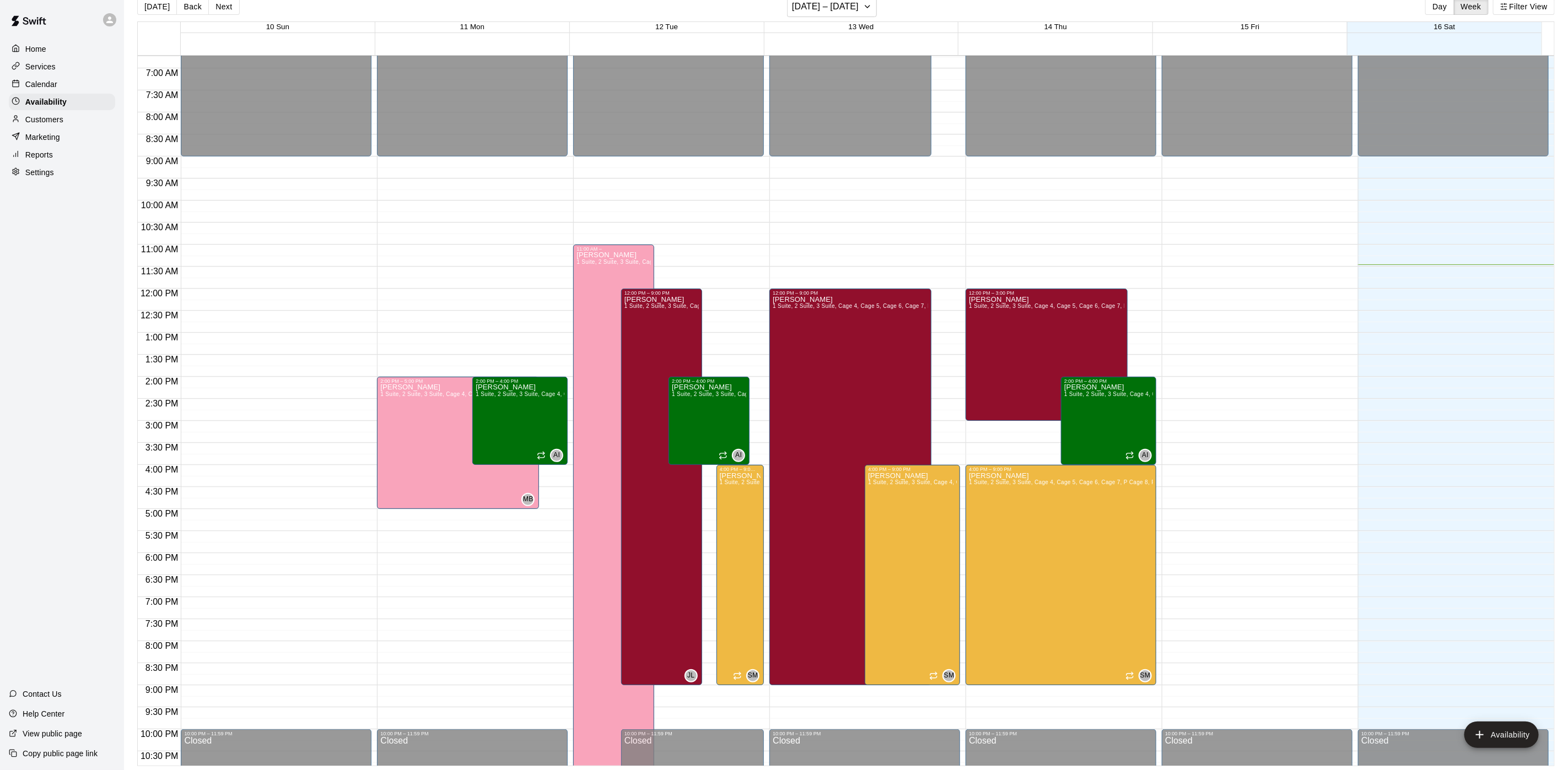
scroll to position [349, 0]
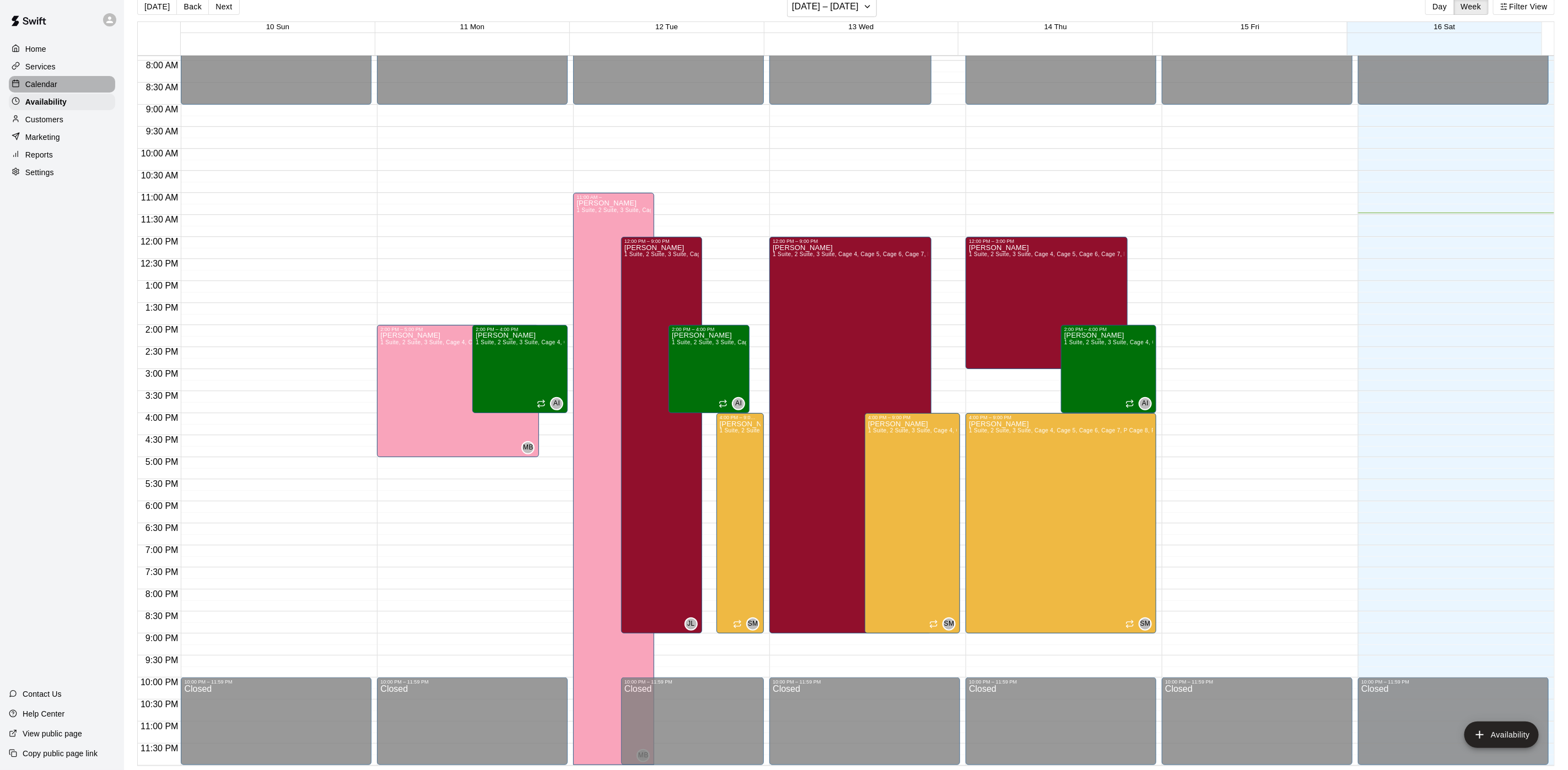
click at [40, 88] on p "Calendar" at bounding box center [41, 83] width 32 height 11
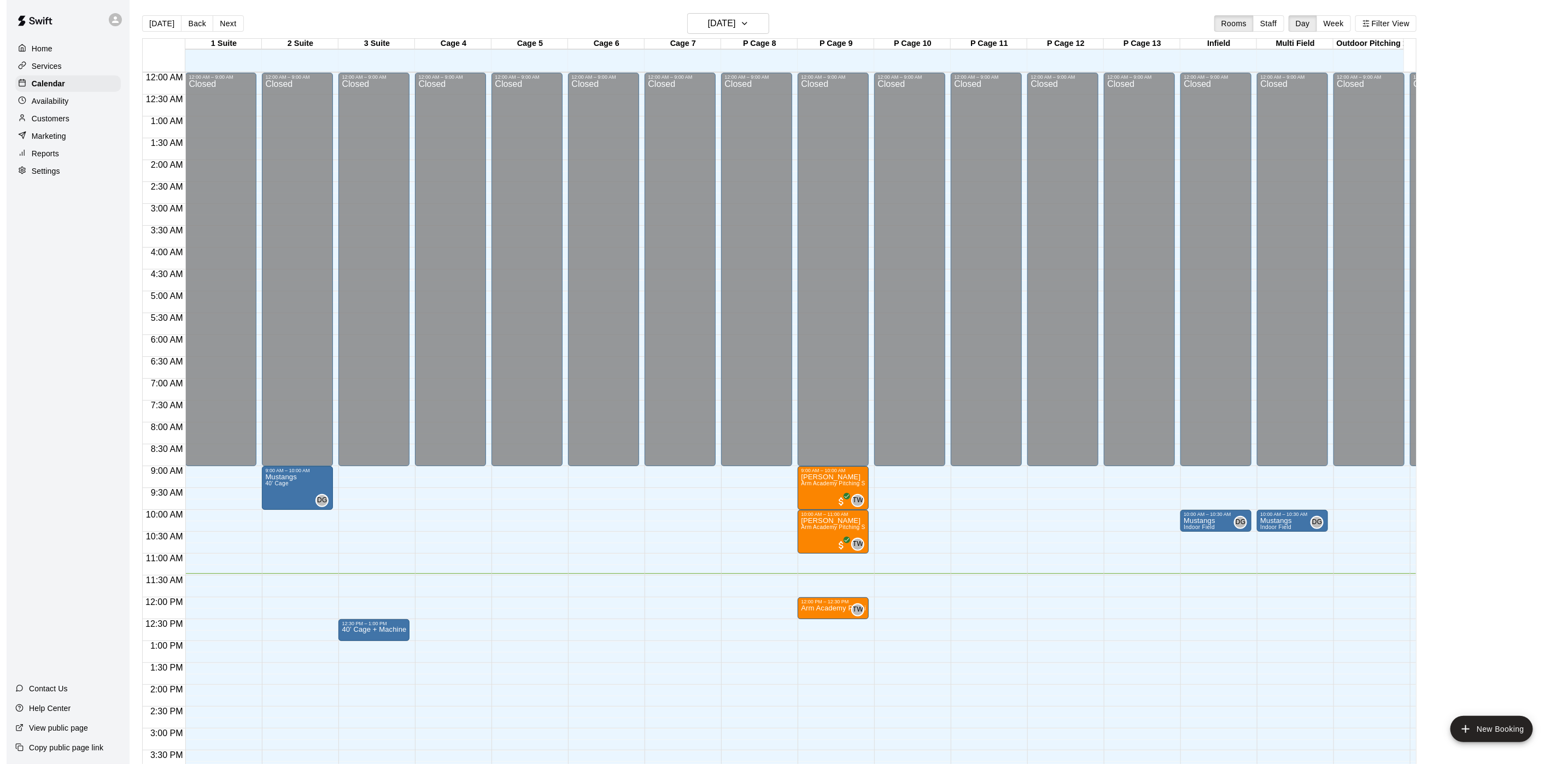
scroll to position [313, 0]
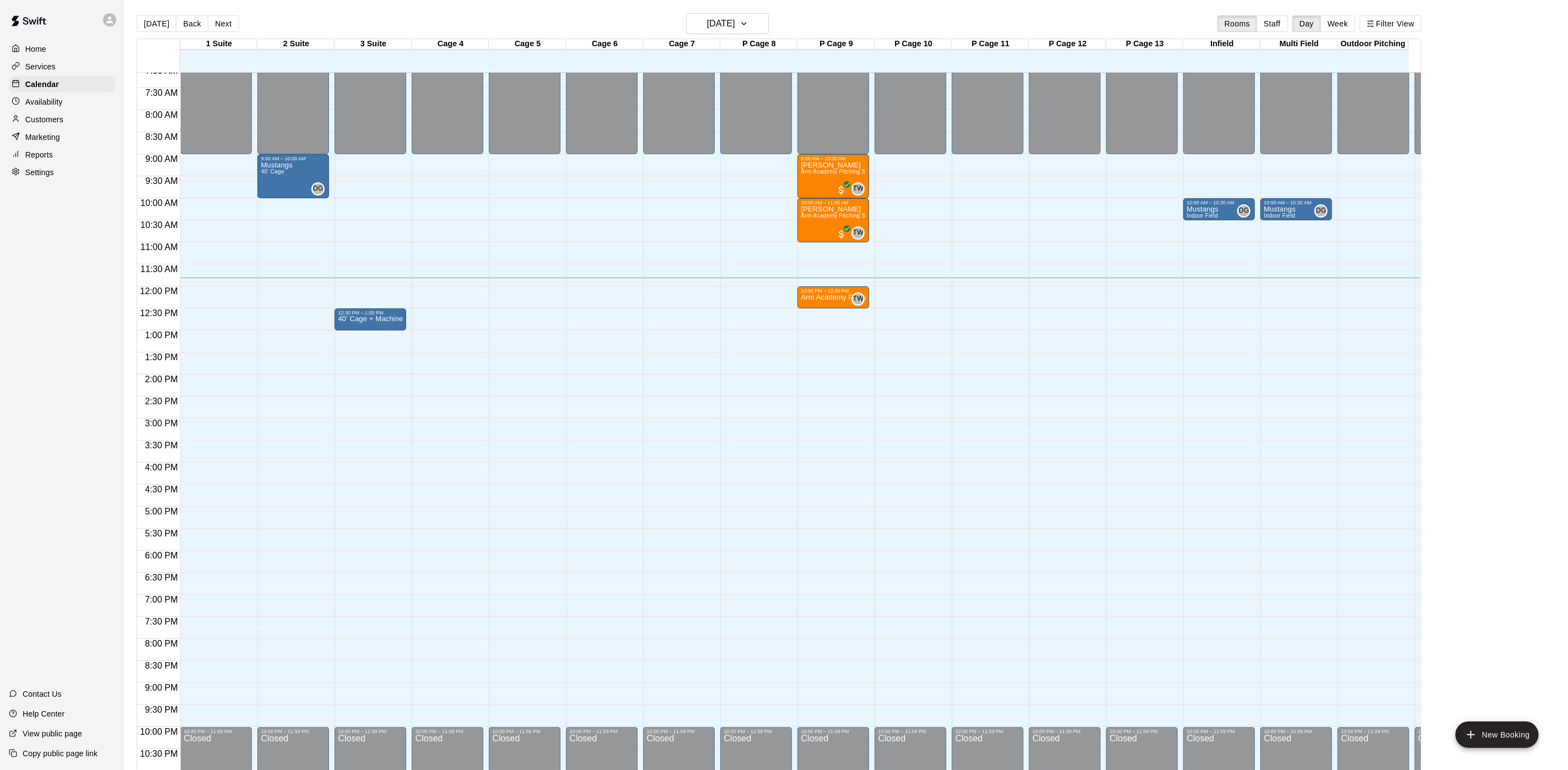
drag, startPoint x: 442, startPoint y: 4, endPoint x: 765, endPoint y: 256, distance: 409.7
drag, startPoint x: 765, startPoint y: 256, endPoint x: 707, endPoint y: 243, distance: 59.4
drag, startPoint x: 707, startPoint y: 243, endPoint x: 655, endPoint y: 220, distance: 56.9
click at [655, 220] on div "12:00 AM – 9:00 AM Closed 10:00 PM – 11:59 PM Closed" at bounding box center [679, 287] width 71 height 1058
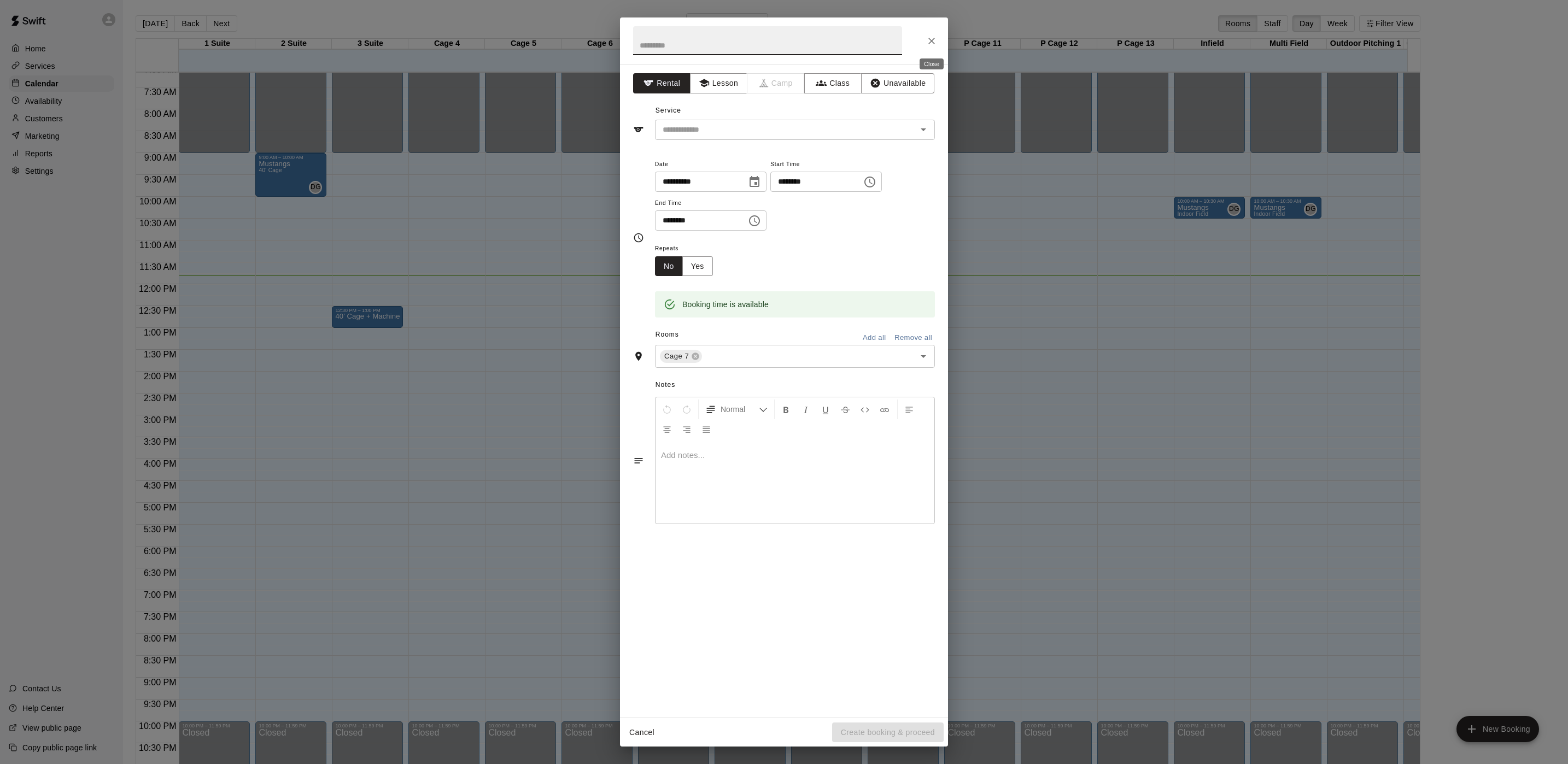
click at [927, 37] on icon "Close" at bounding box center [931, 40] width 11 height 11
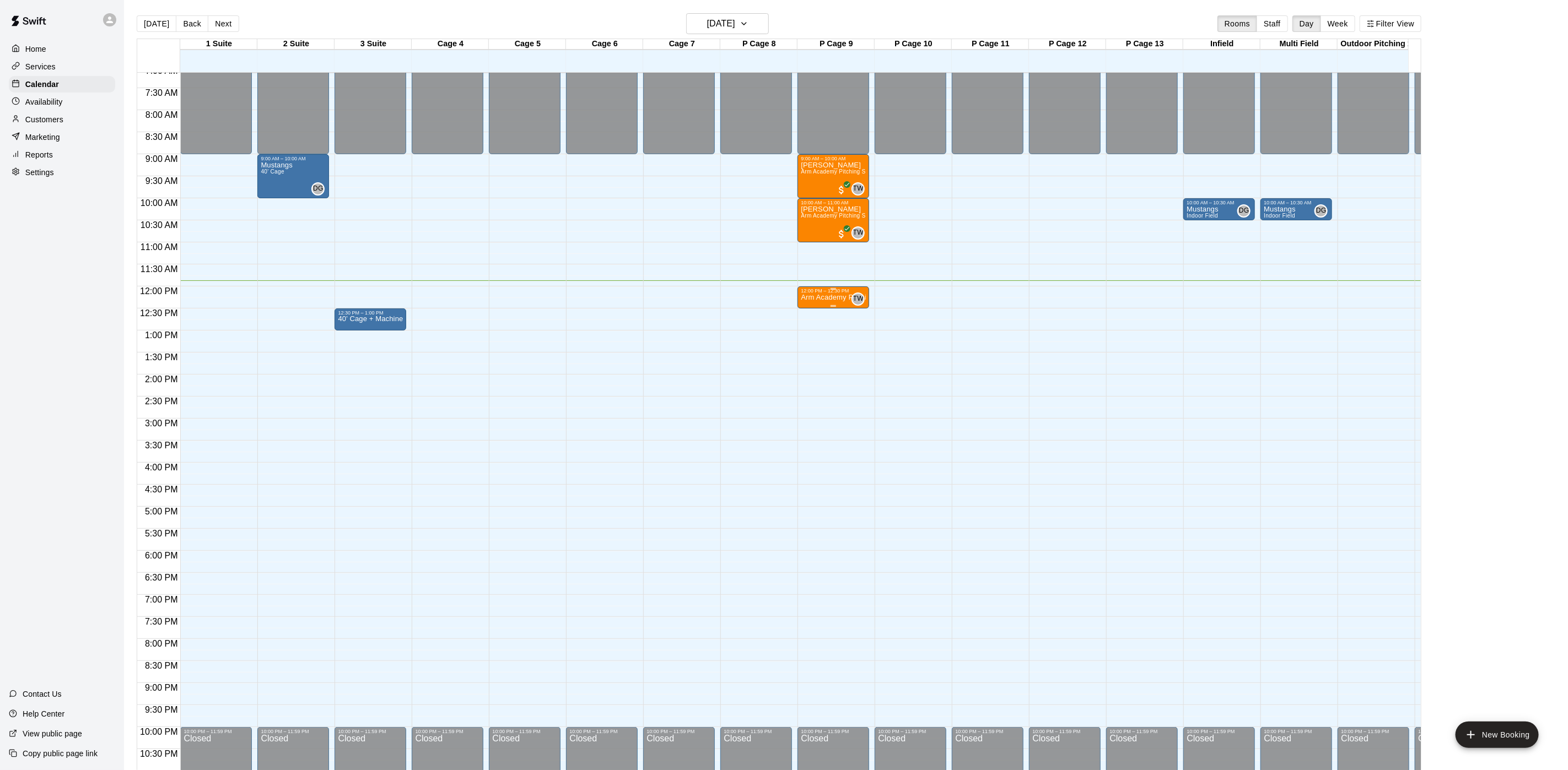
click at [823, 303] on div "Arm Academy Pitching Session 30 min - Pitching" at bounding box center [833, 679] width 65 height 770
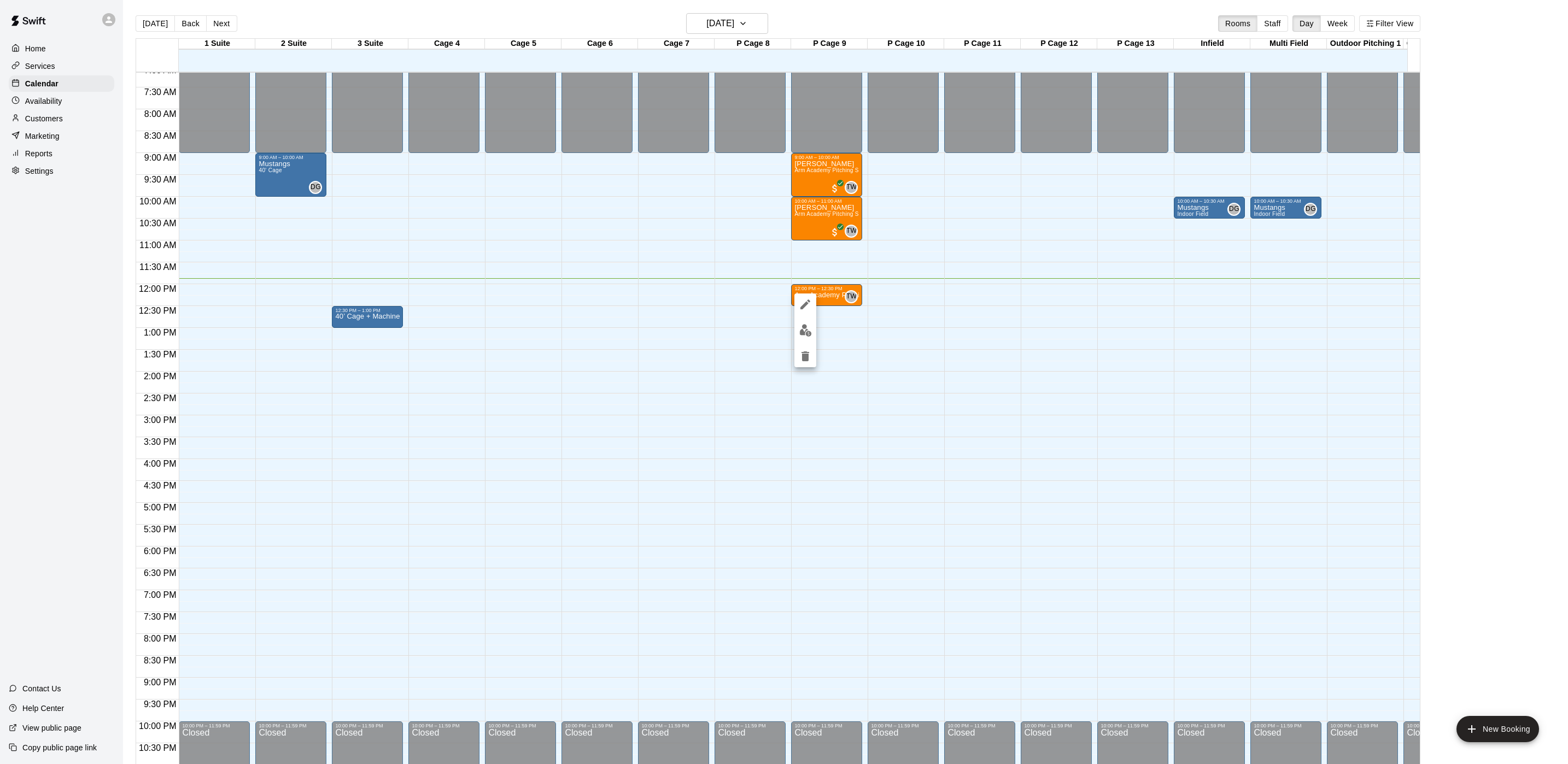
click at [840, 292] on div at bounding box center [784, 382] width 1568 height 764
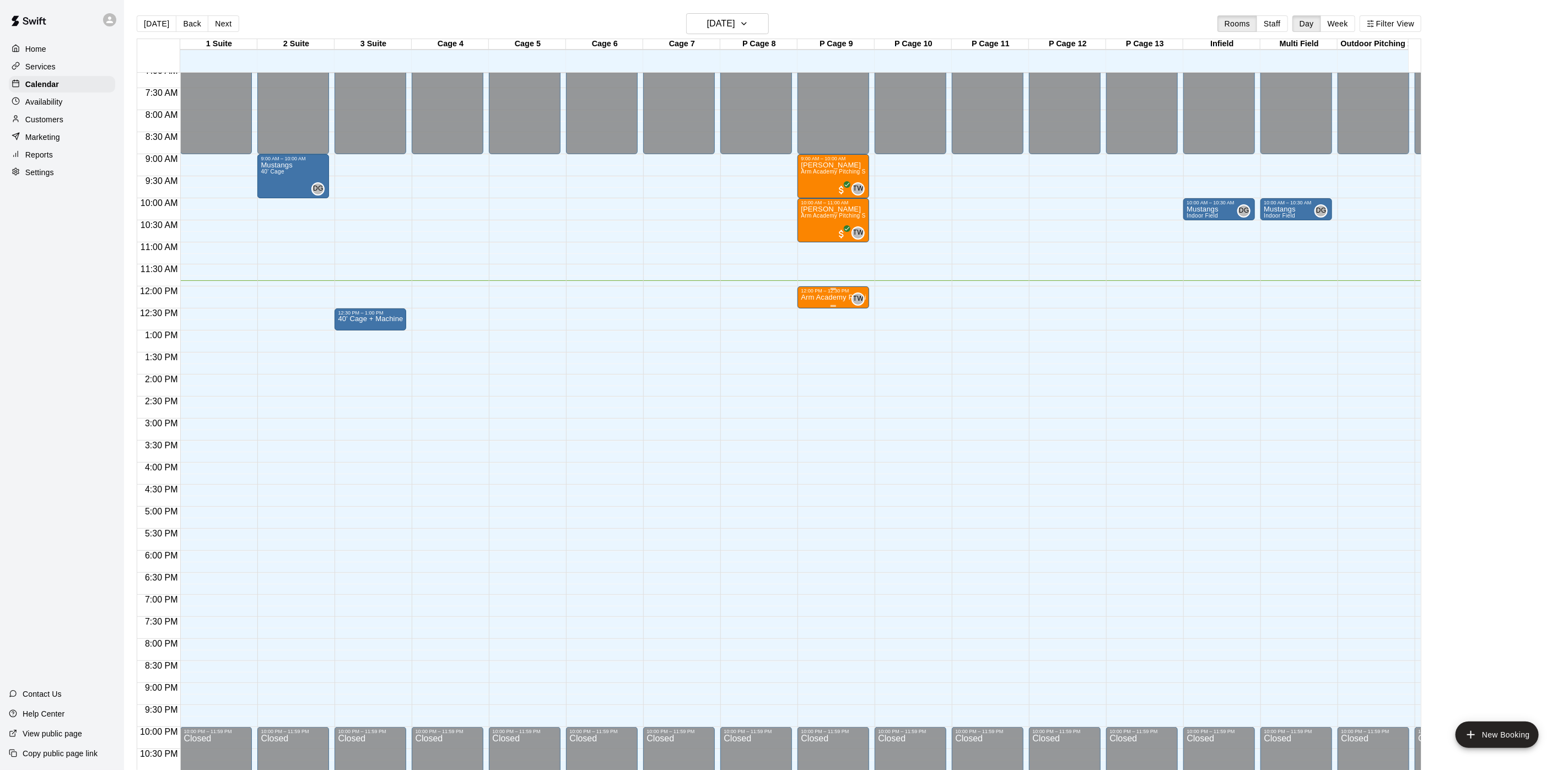
click at [840, 294] on div "12:00 PM – 12:30 PM" at bounding box center [833, 291] width 65 height 6
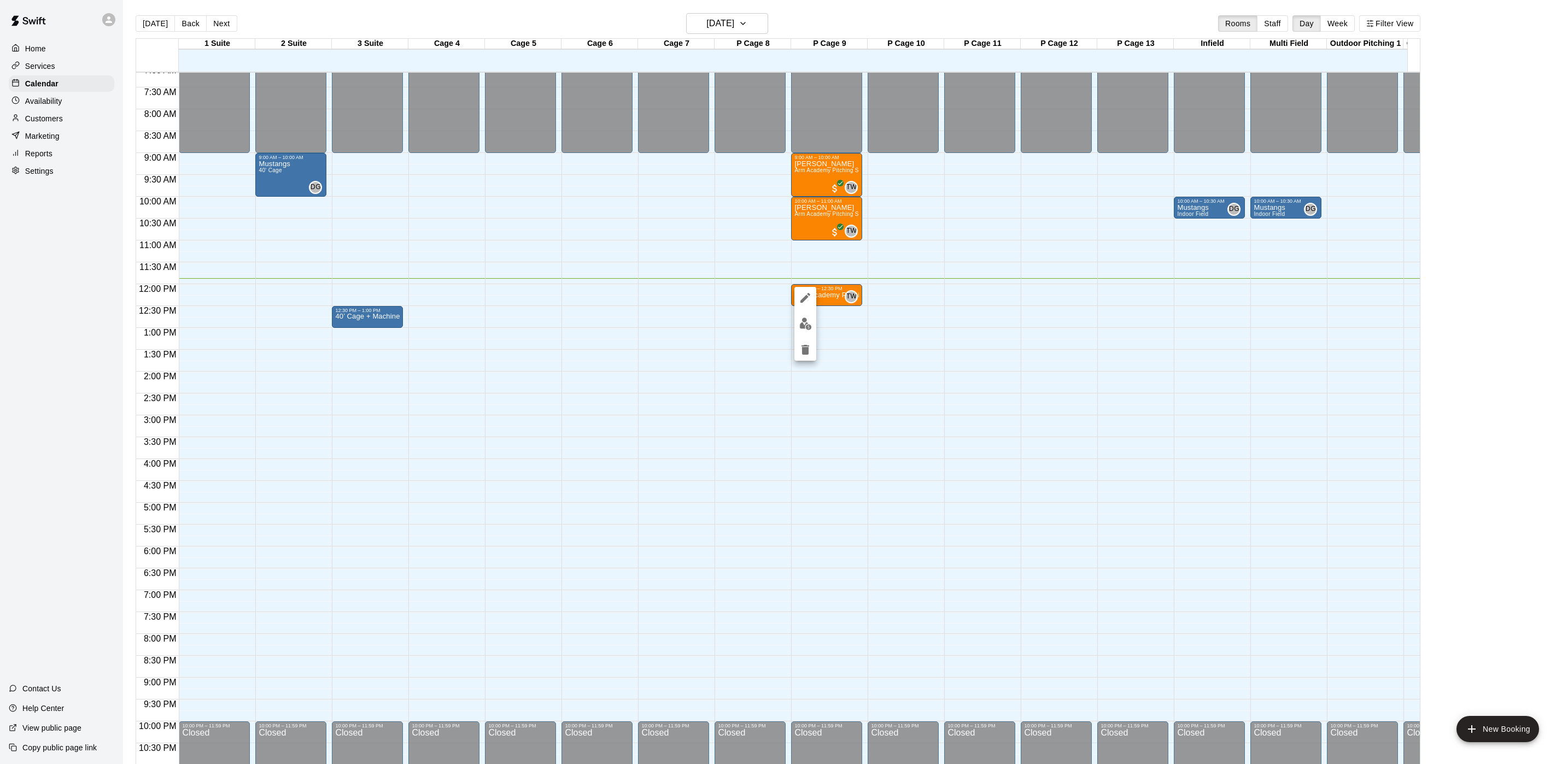
click at [805, 318] on img "edit" at bounding box center [806, 324] width 13 height 13
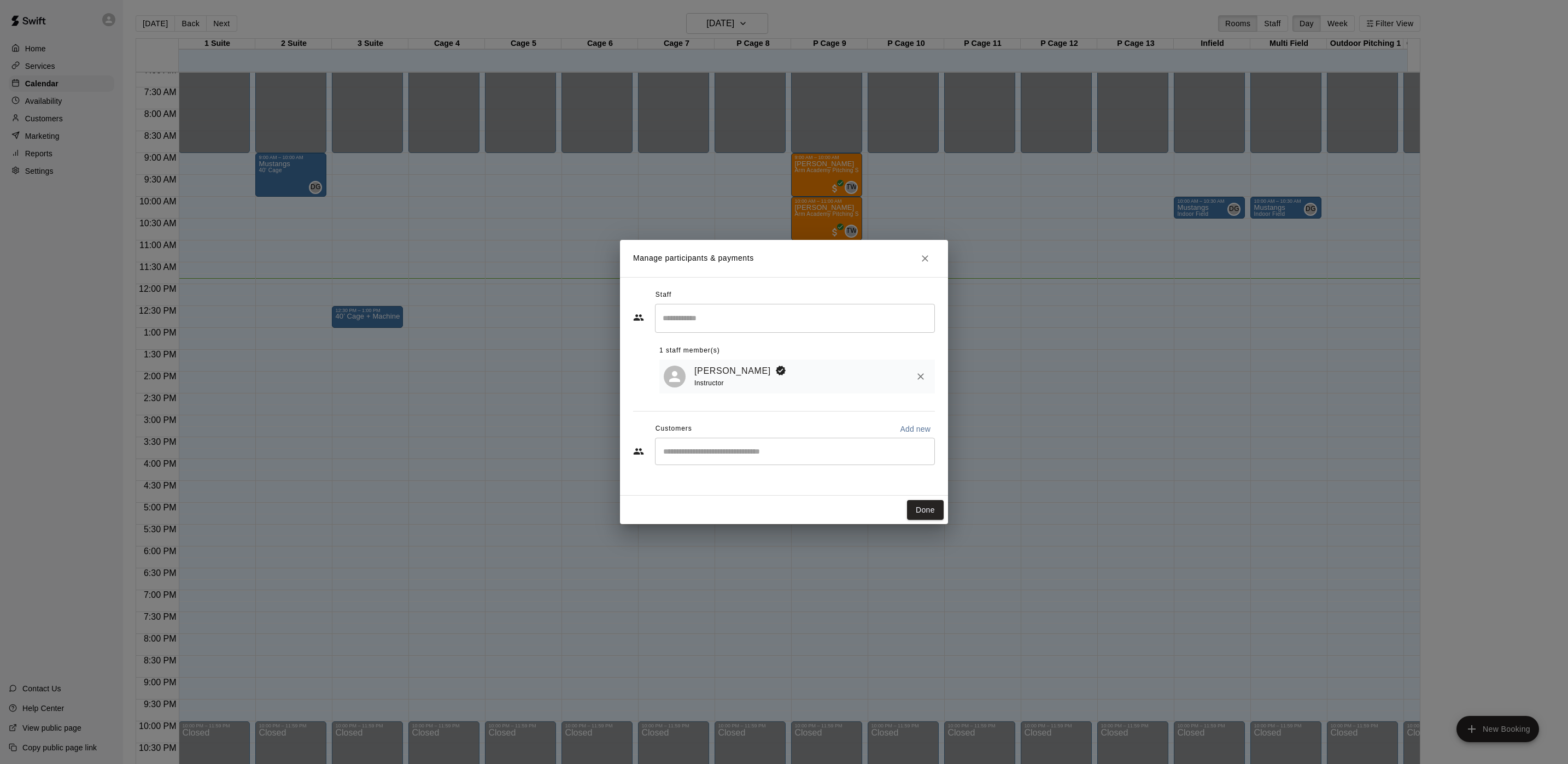
click at [687, 453] on input "Start typing to search customers..." at bounding box center [795, 451] width 270 height 11
type input "*"
type input "****"
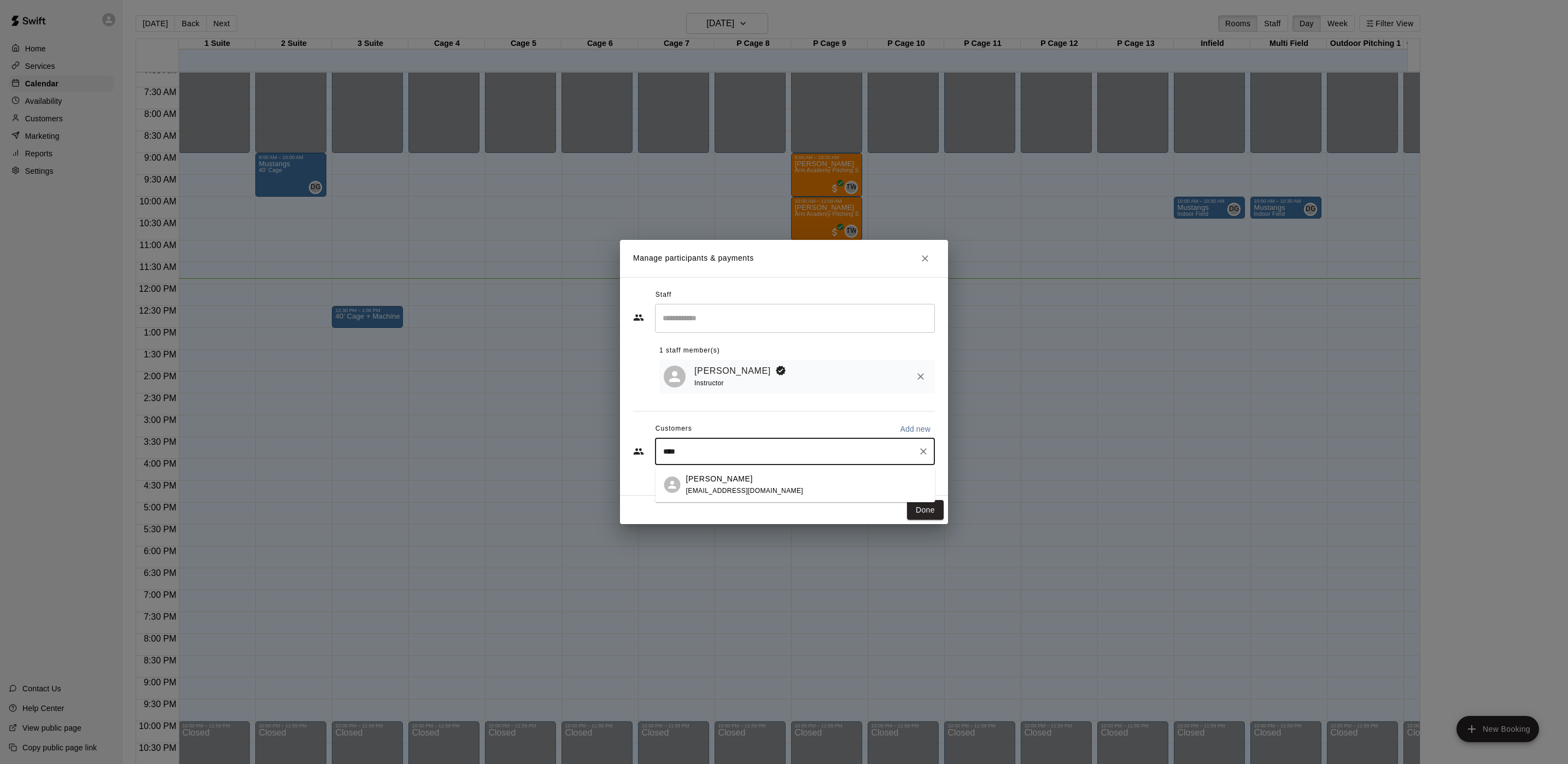
click at [733, 470] on div "[PERSON_NAME] [EMAIL_ADDRESS][DOMAIN_NAME]" at bounding box center [795, 485] width 280 height 35
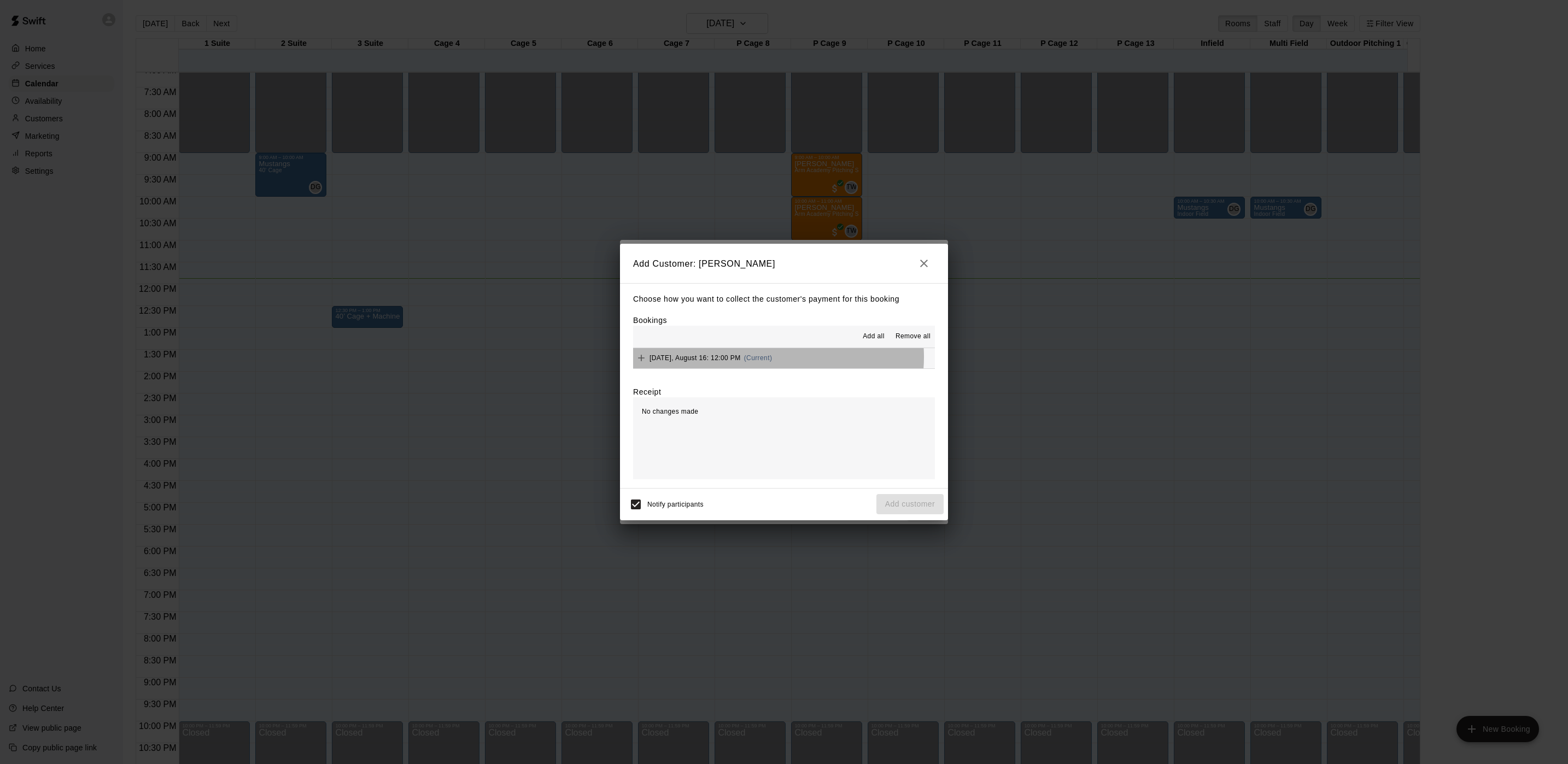
click at [771, 357] on span "(Current)" at bounding box center [759, 358] width 28 height 8
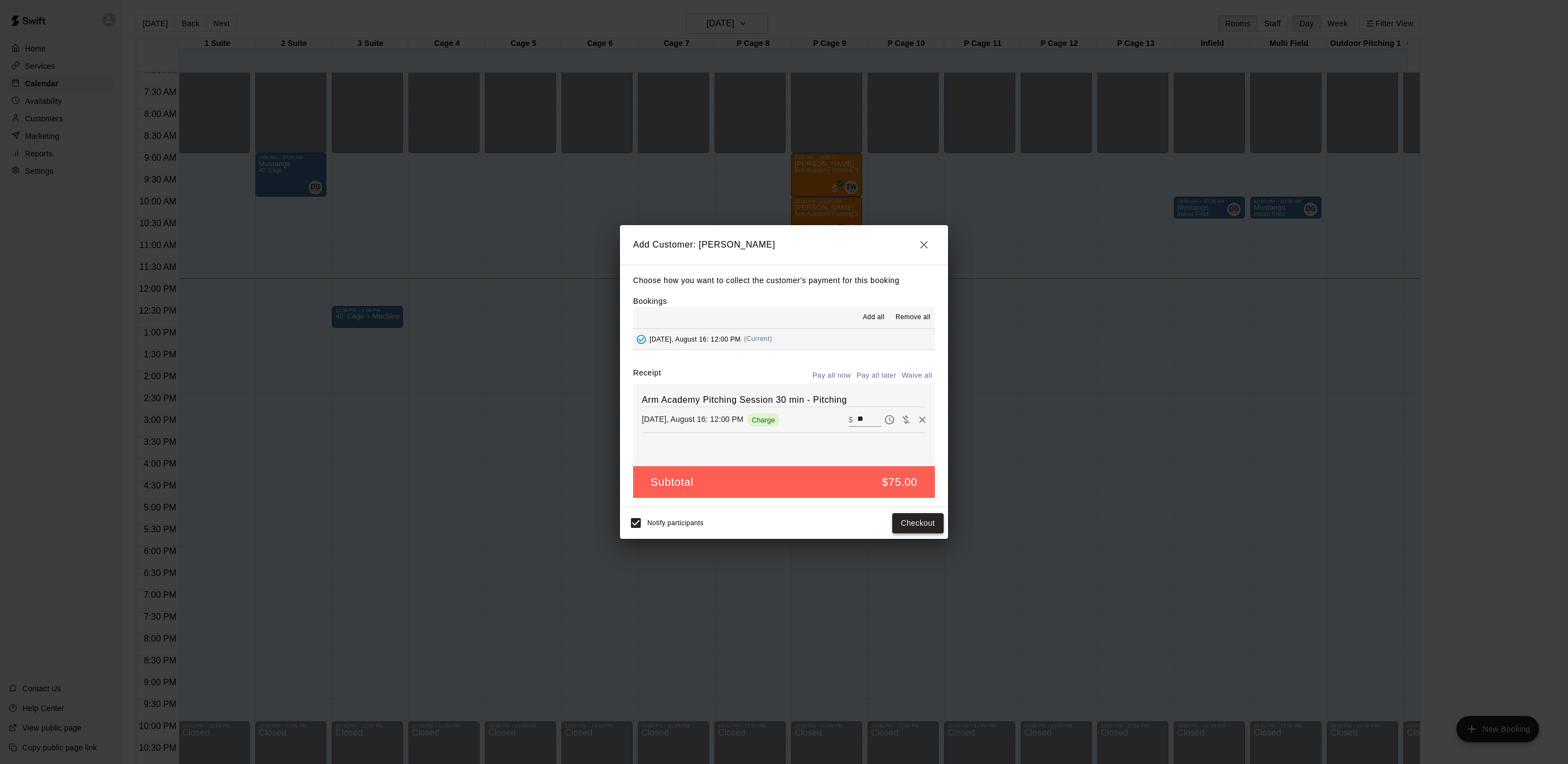
click at [909, 526] on button "Checkout" at bounding box center [918, 523] width 52 height 21
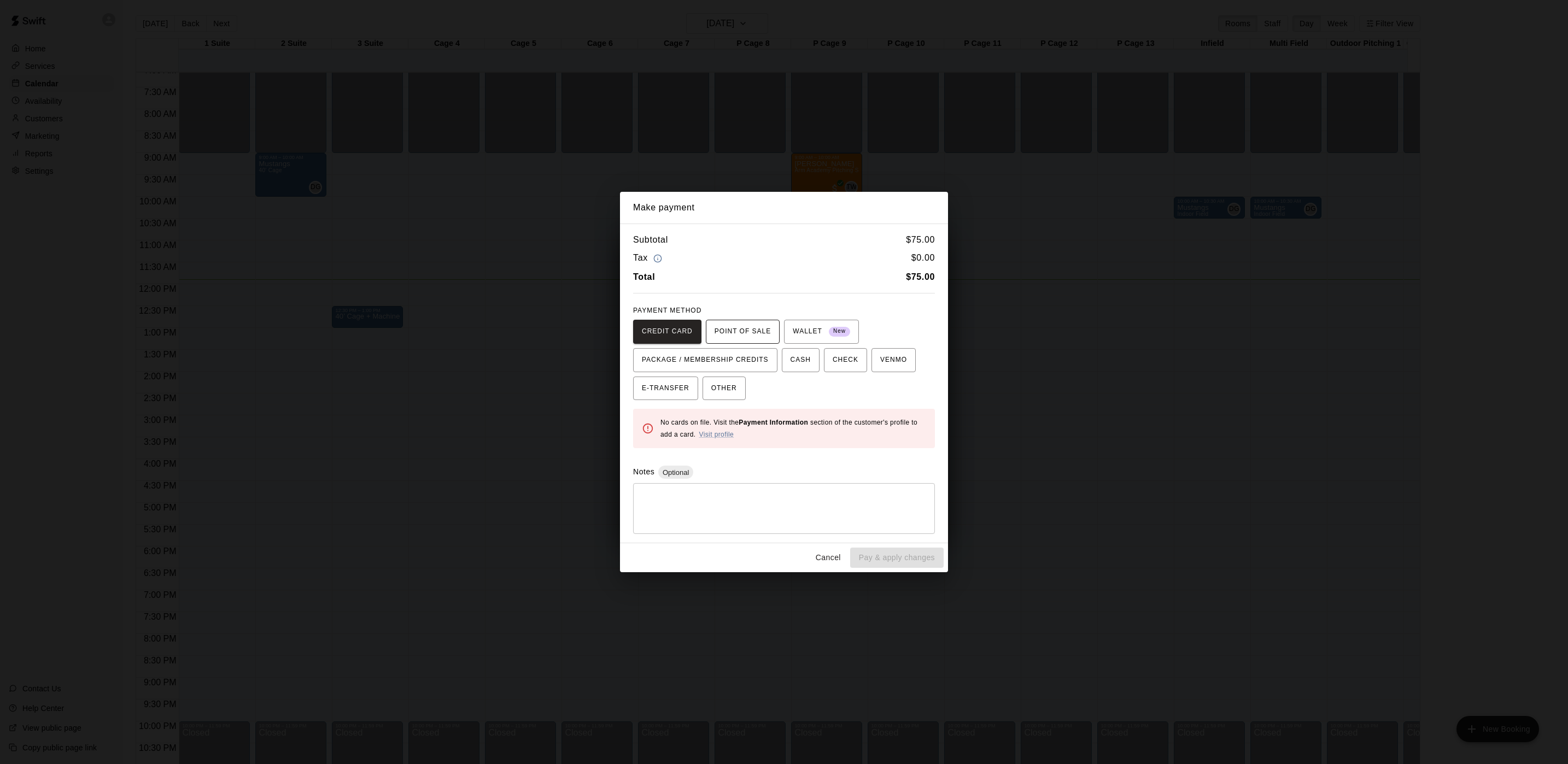
click at [745, 326] on span "POINT OF SALE" at bounding box center [743, 332] width 57 height 18
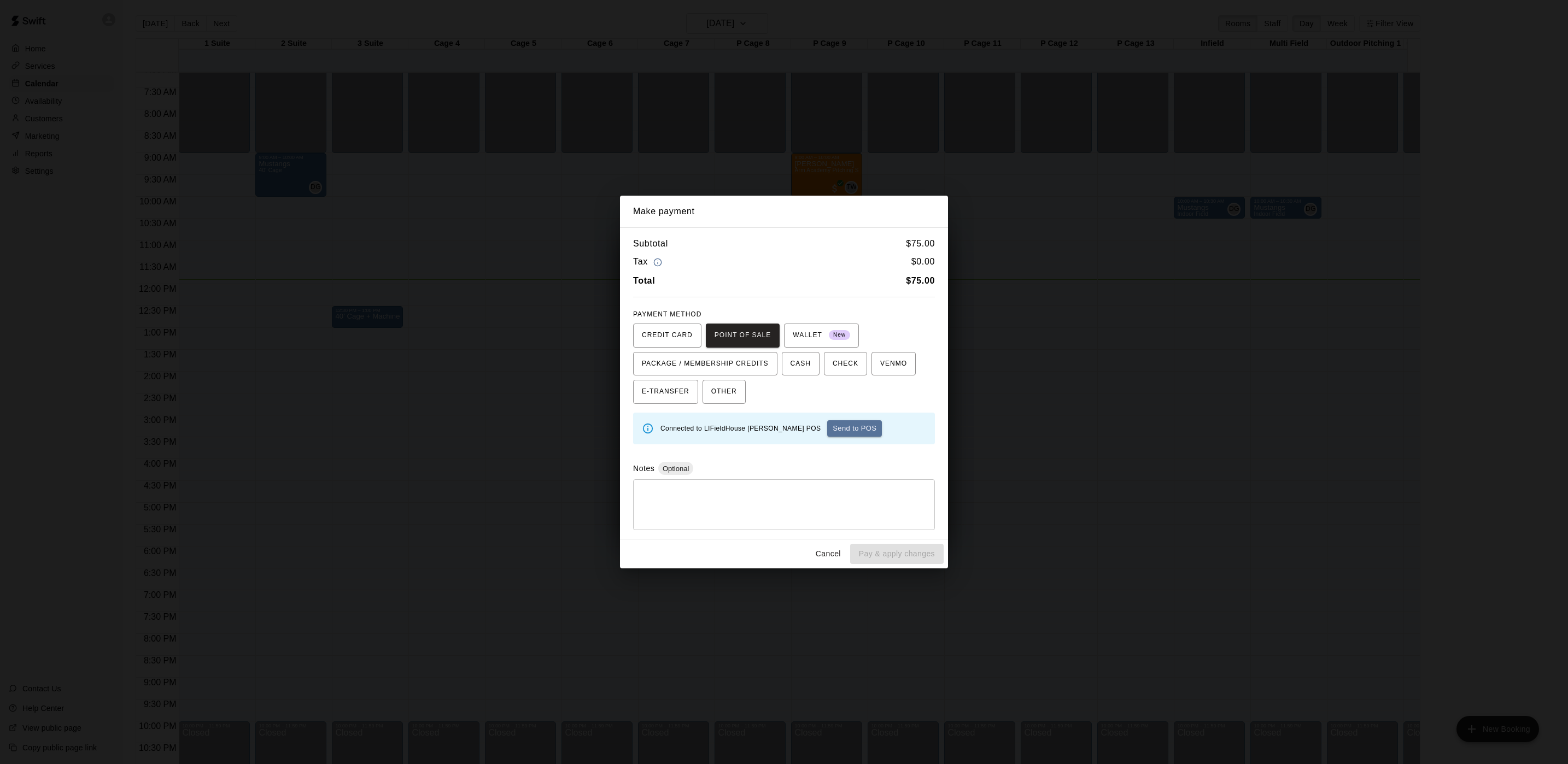
click at [761, 82] on div "Make payment Subtotal $ 75.00 Tax $ 0.00 Total $ 75.00 PAYMENT METHOD CREDIT CA…" at bounding box center [784, 382] width 1568 height 764
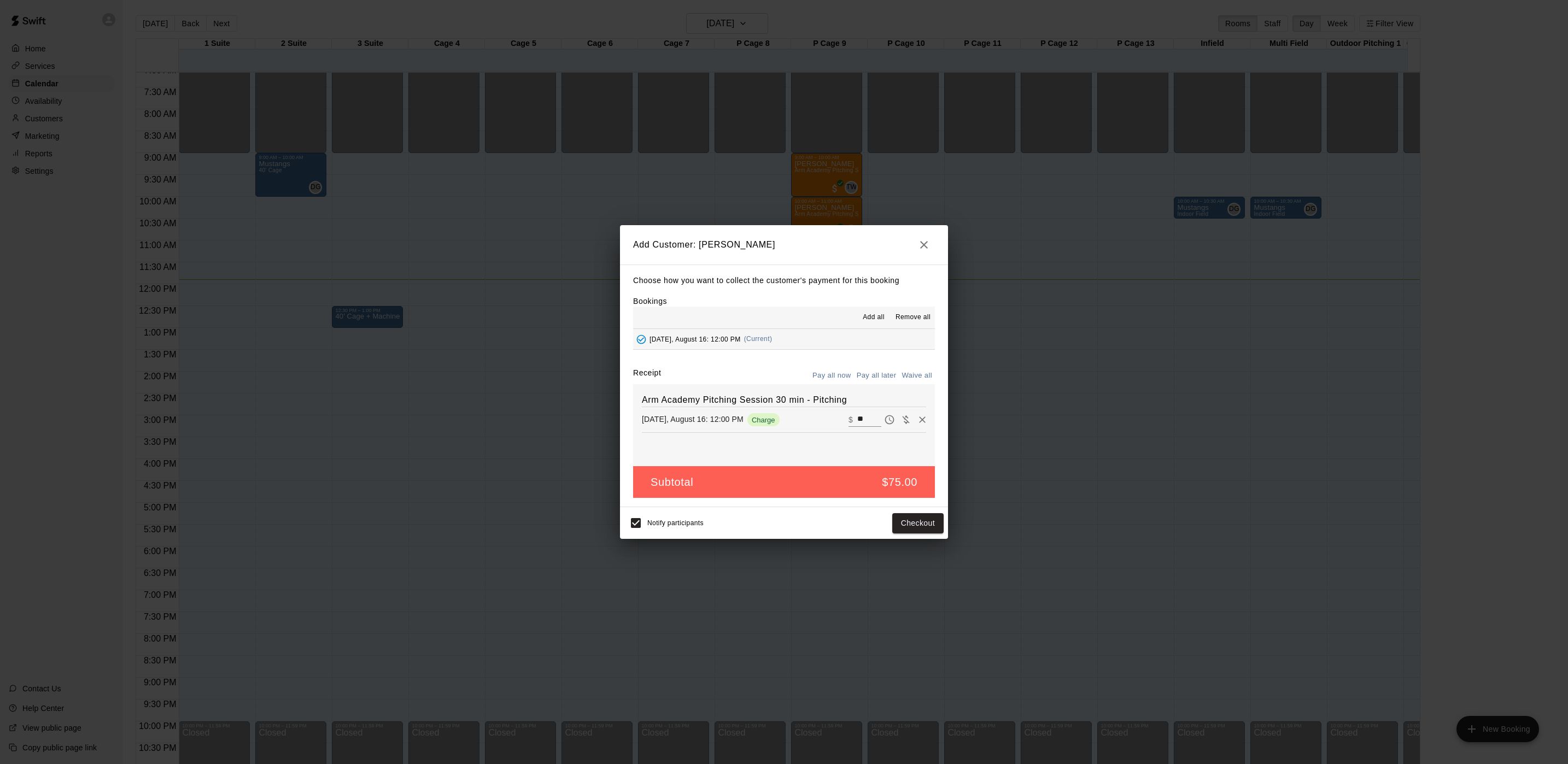
click at [928, 238] on icon "button" at bounding box center [924, 245] width 13 height 13
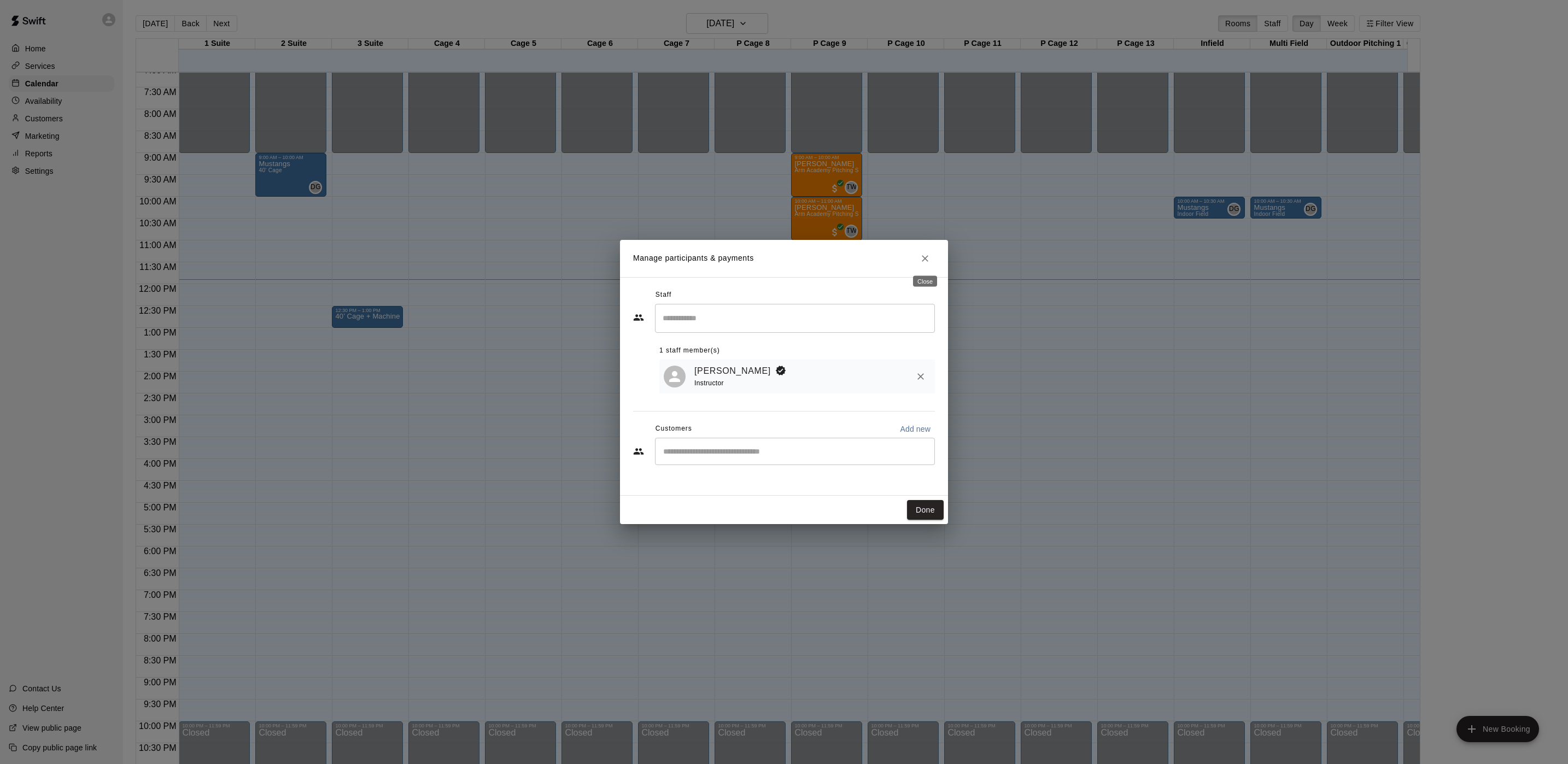
click at [927, 250] on button "Close" at bounding box center [926, 259] width 20 height 20
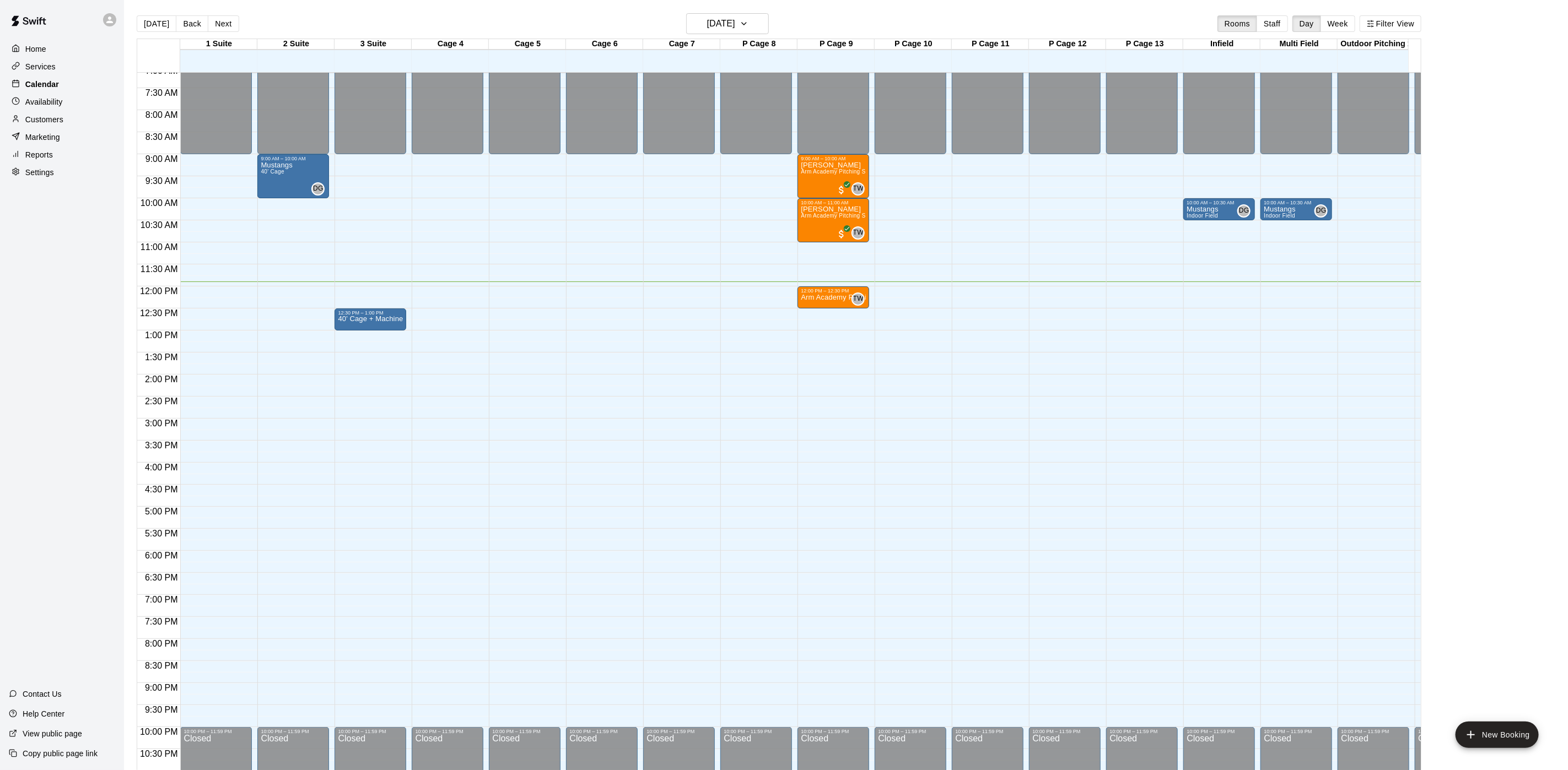
click at [51, 88] on p "Calendar" at bounding box center [42, 83] width 34 height 11
click at [835, 210] on p "[PERSON_NAME]" at bounding box center [833, 210] width 65 height 0
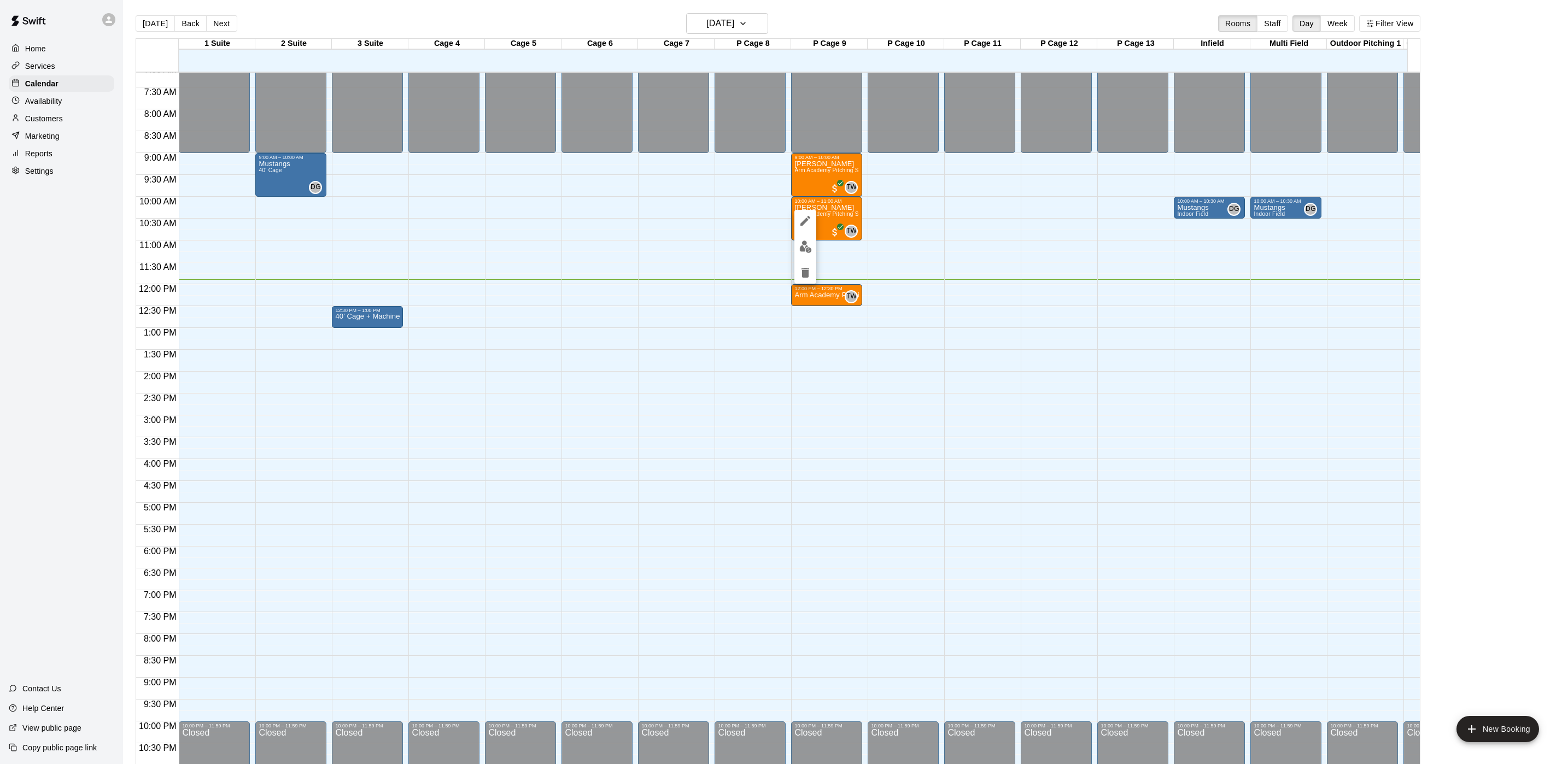
click at [62, 120] on div at bounding box center [784, 382] width 1568 height 764
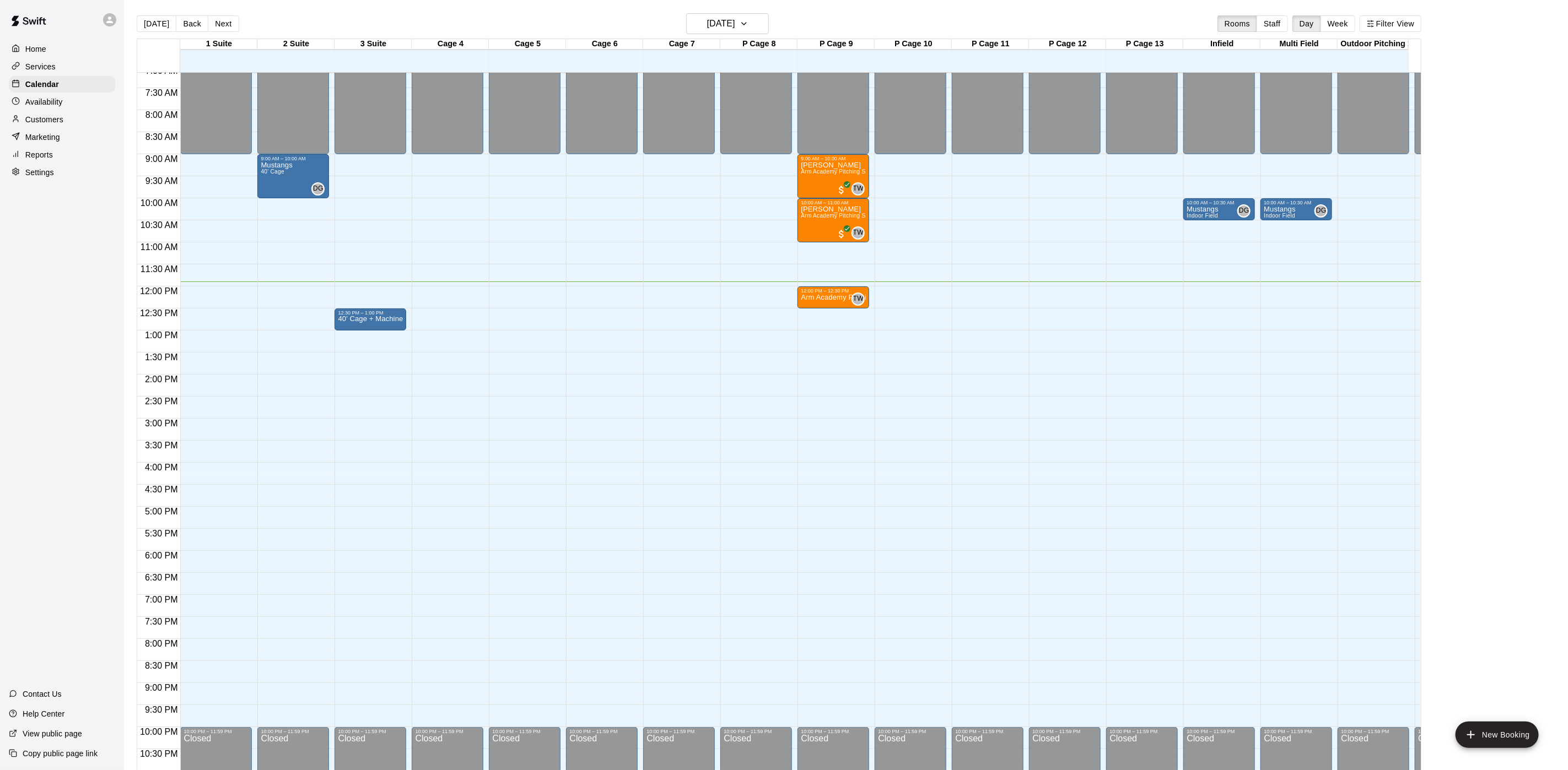
click at [59, 125] on p "Customers" at bounding box center [44, 119] width 38 height 11
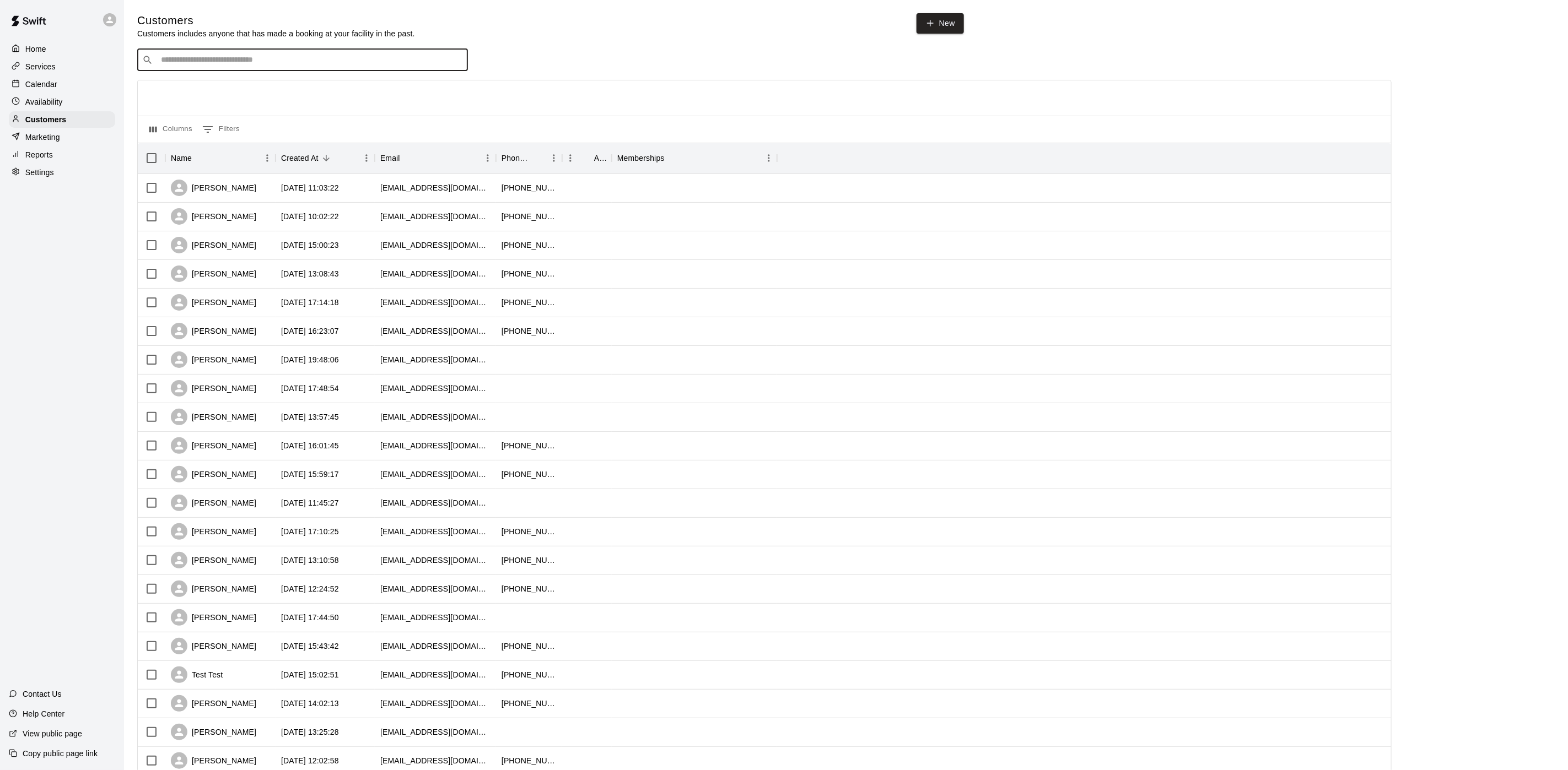
click at [315, 57] on input "Search customers by name or email" at bounding box center [310, 59] width 305 height 11
type input "*******"
click at [258, 98] on div "[PERSON_NAME] [EMAIL_ADDRESS][DOMAIN_NAME]" at bounding box center [314, 91] width 291 height 24
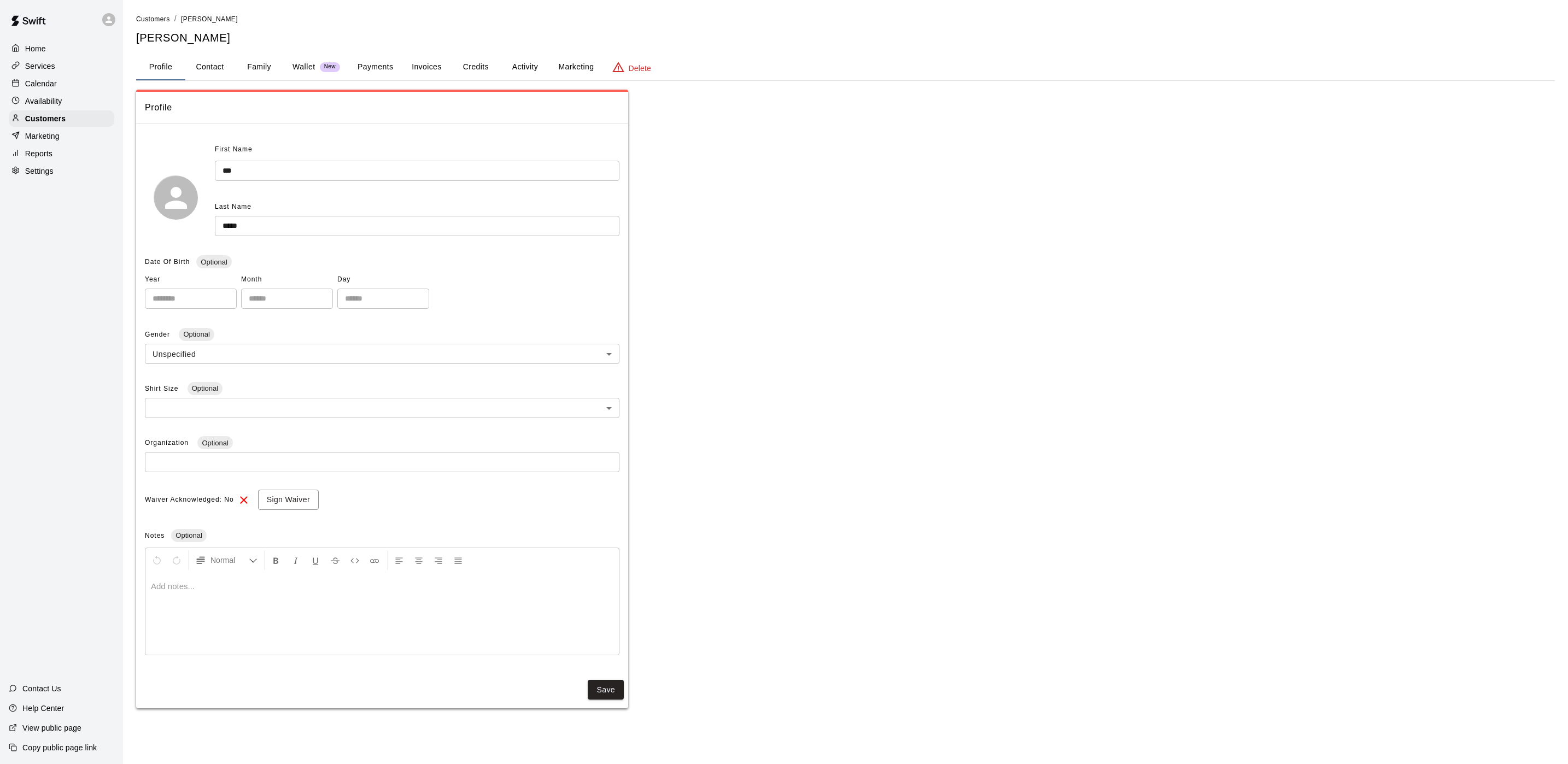
click at [371, 69] on button "Payments" at bounding box center [375, 66] width 53 height 26
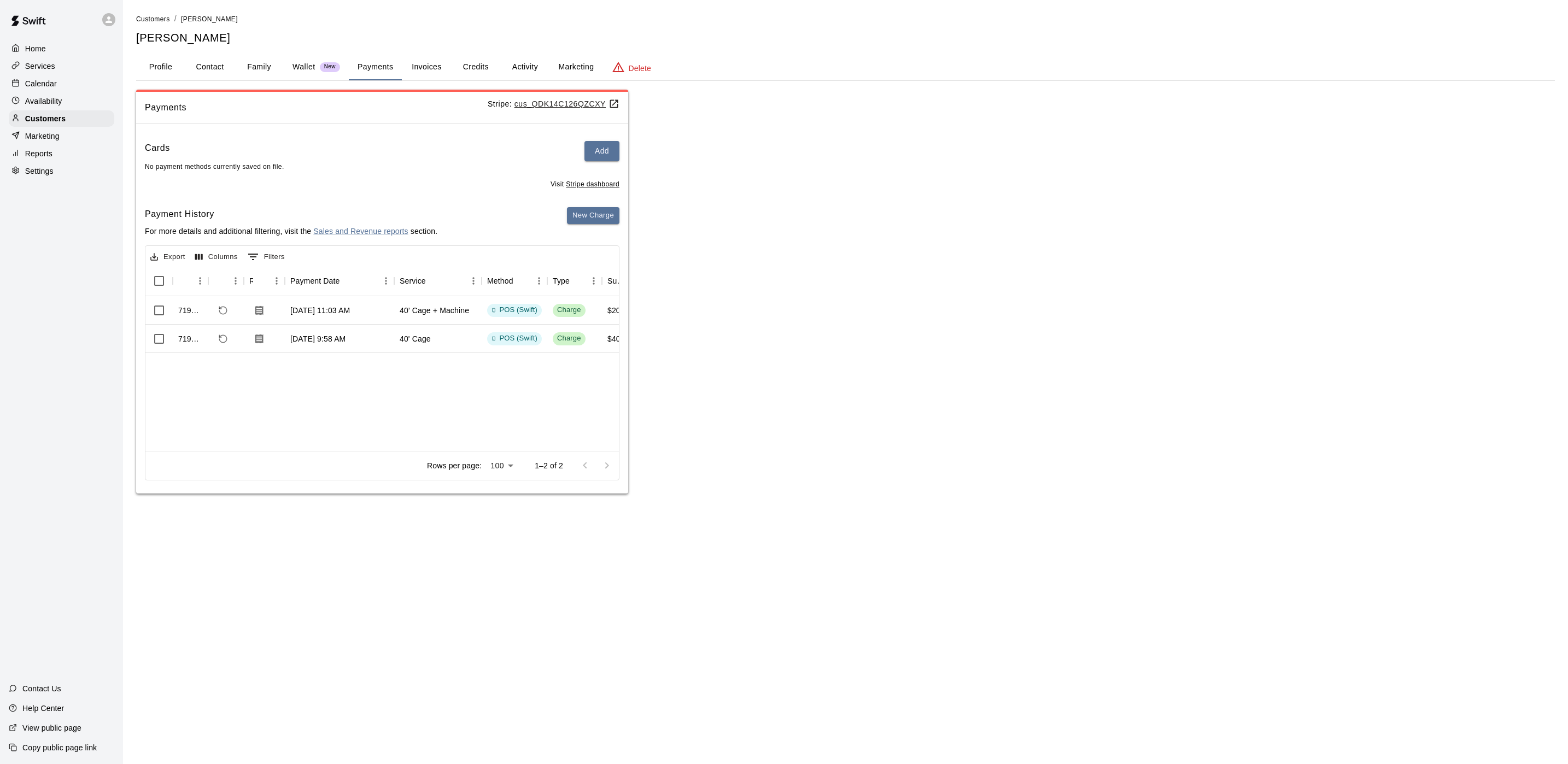
click at [427, 69] on button "Invoices" at bounding box center [427, 66] width 50 height 26
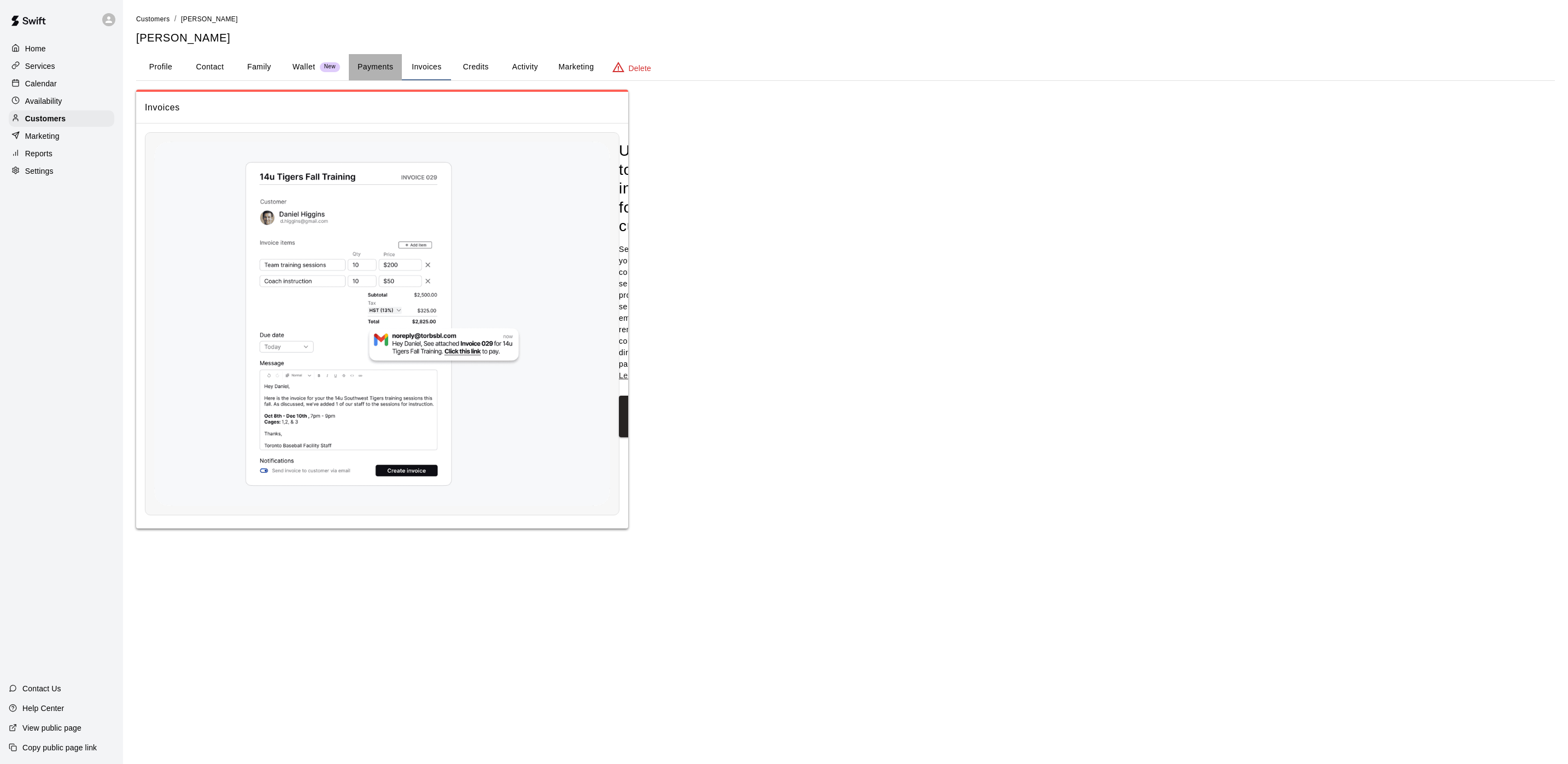
click at [384, 69] on button "Payments" at bounding box center [375, 66] width 53 height 26
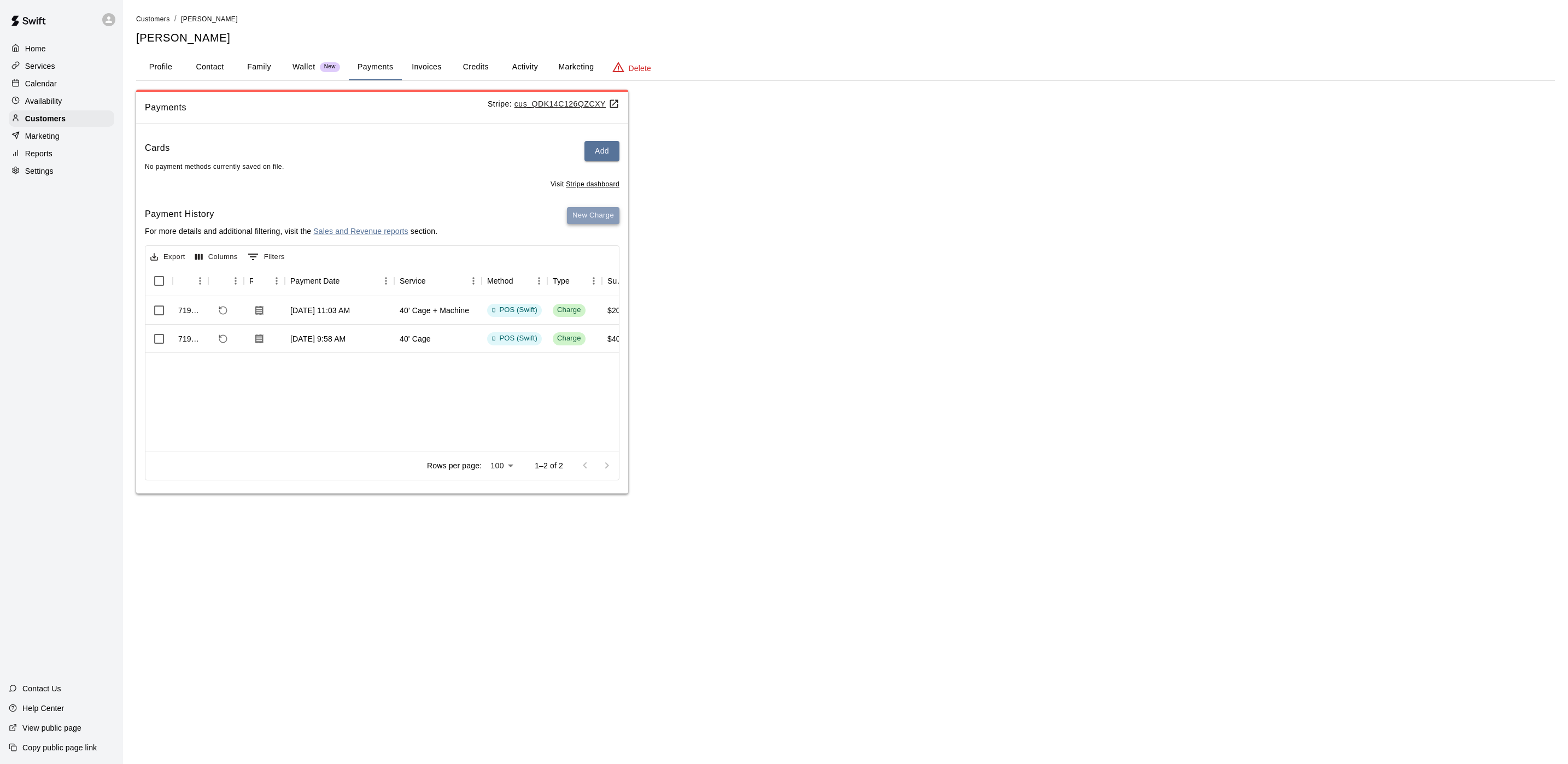
click at [610, 210] on button "New Charge" at bounding box center [593, 216] width 52 height 17
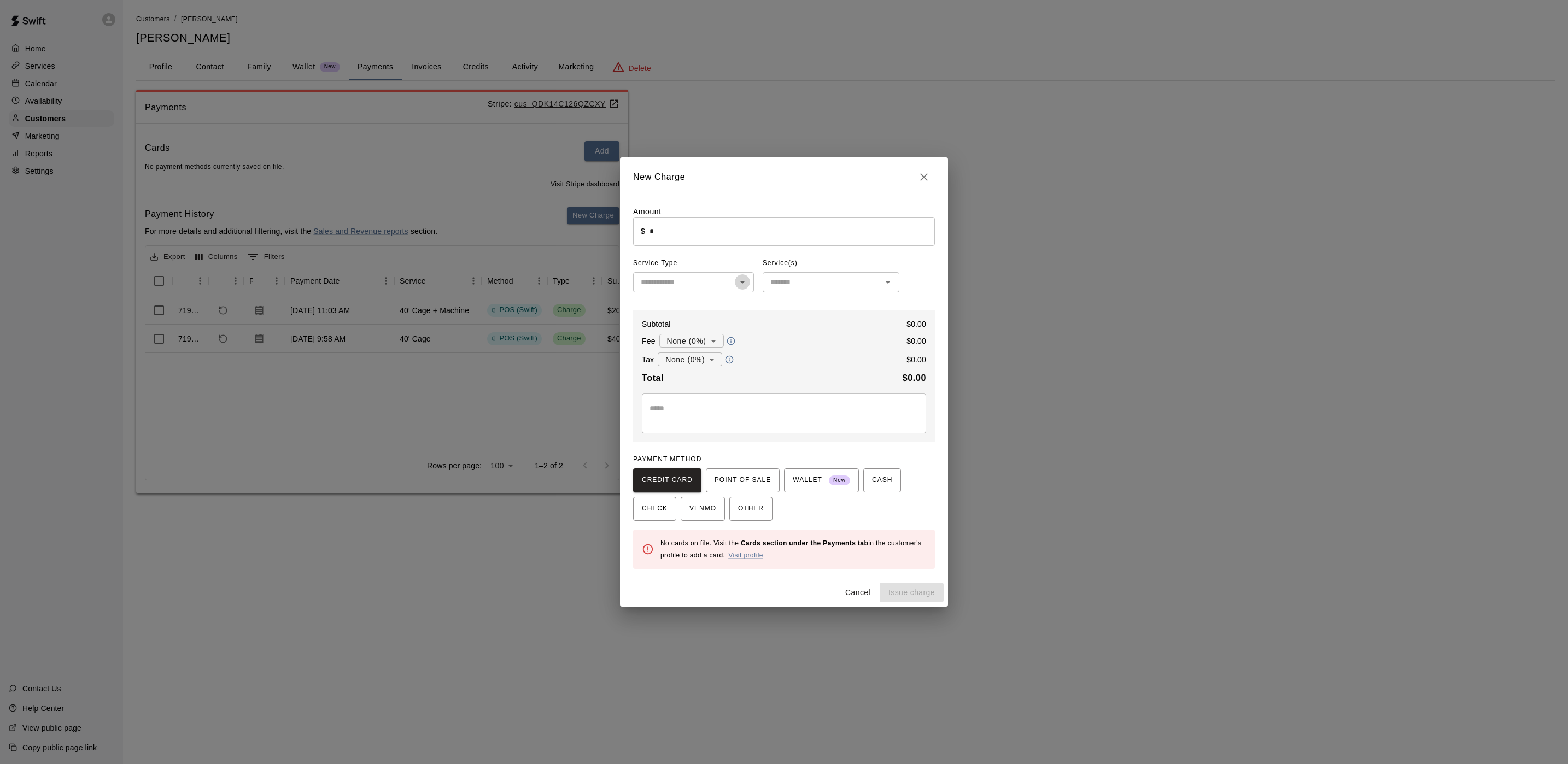
click at [746, 276] on icon "Open" at bounding box center [742, 282] width 13 height 13
click at [694, 317] on li "Lessons" at bounding box center [693, 325] width 121 height 18
type input "*******"
click at [846, 277] on input "text" at bounding box center [822, 282] width 112 height 13
type input "*"
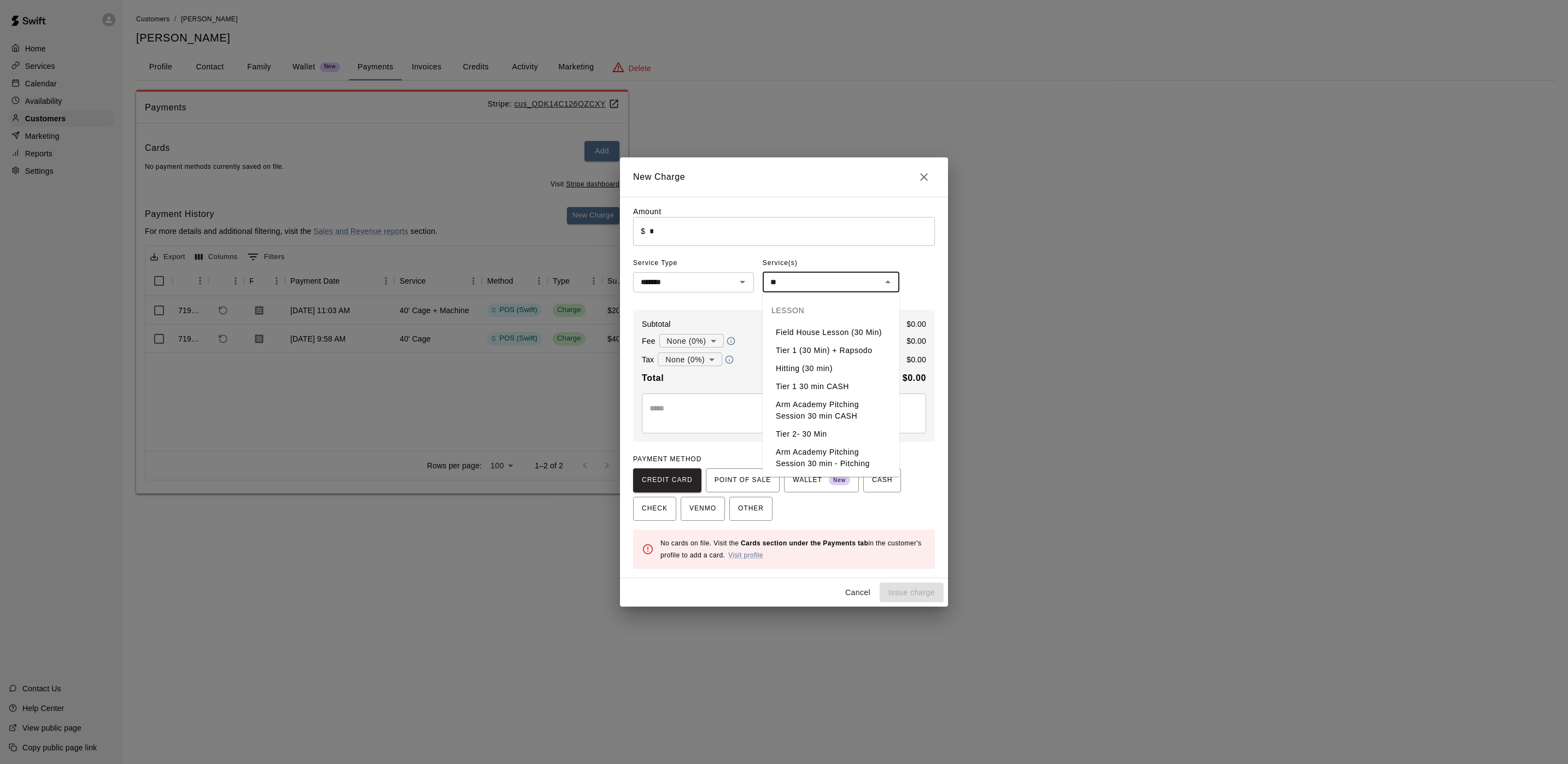
type input "*"
click at [740, 287] on icon "Open" at bounding box center [742, 282] width 13 height 13
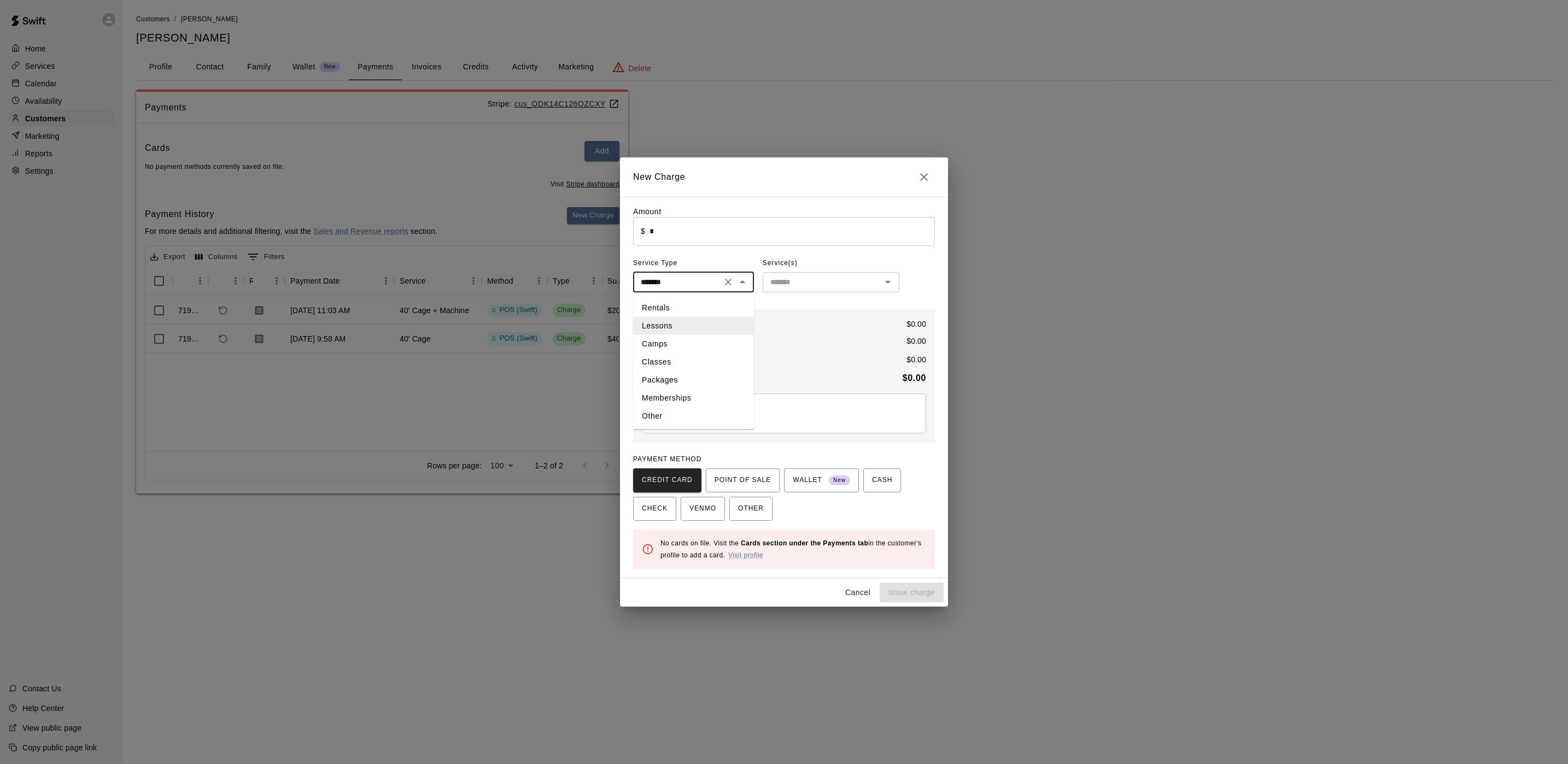
click at [687, 374] on li "Packages" at bounding box center [693, 379] width 121 height 18
type input "********"
click at [892, 278] on icon "Open" at bounding box center [888, 282] width 13 height 13
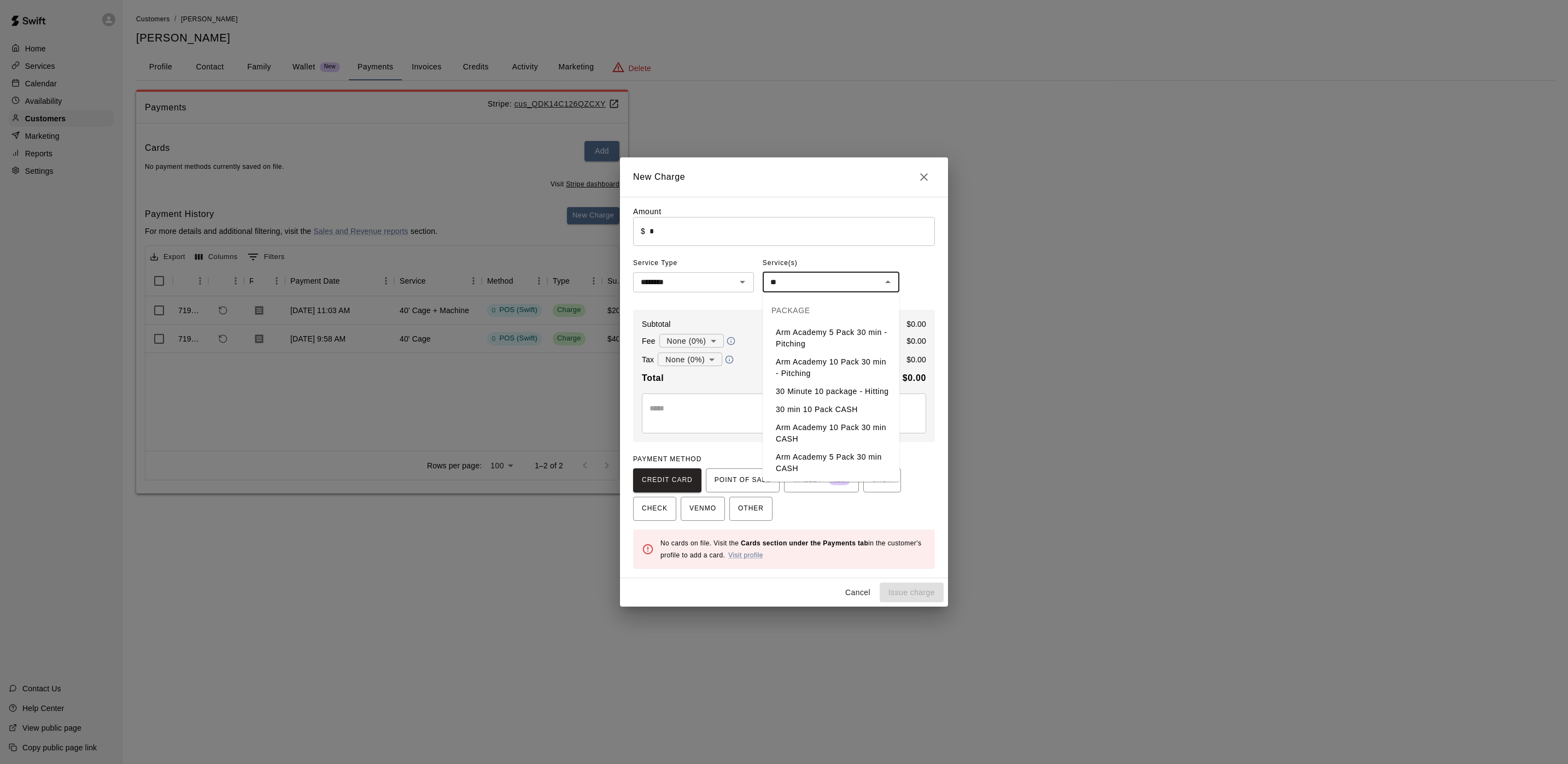
type input "*"
type input "*******"
click at [717, 446] on div "Amount ​ $ * ​ Service Type ******** ​ Service(s) ​ Subtotal $ 0.00 Fee None (0…" at bounding box center [784, 387] width 302 height 363
click at [928, 174] on icon "Close" at bounding box center [924, 177] width 13 height 13
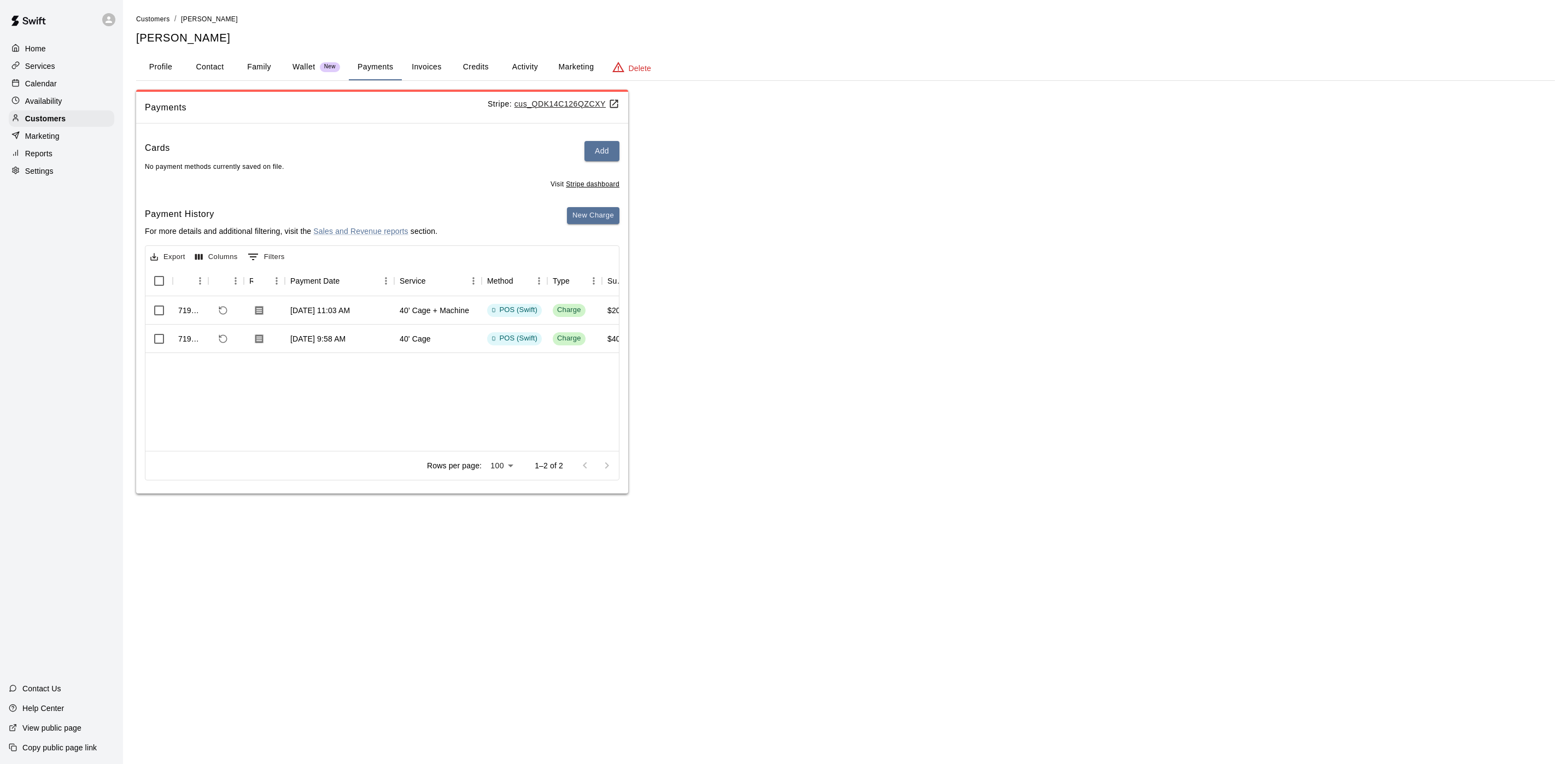
click at [46, 50] on div "Home" at bounding box center [61, 48] width 105 height 16
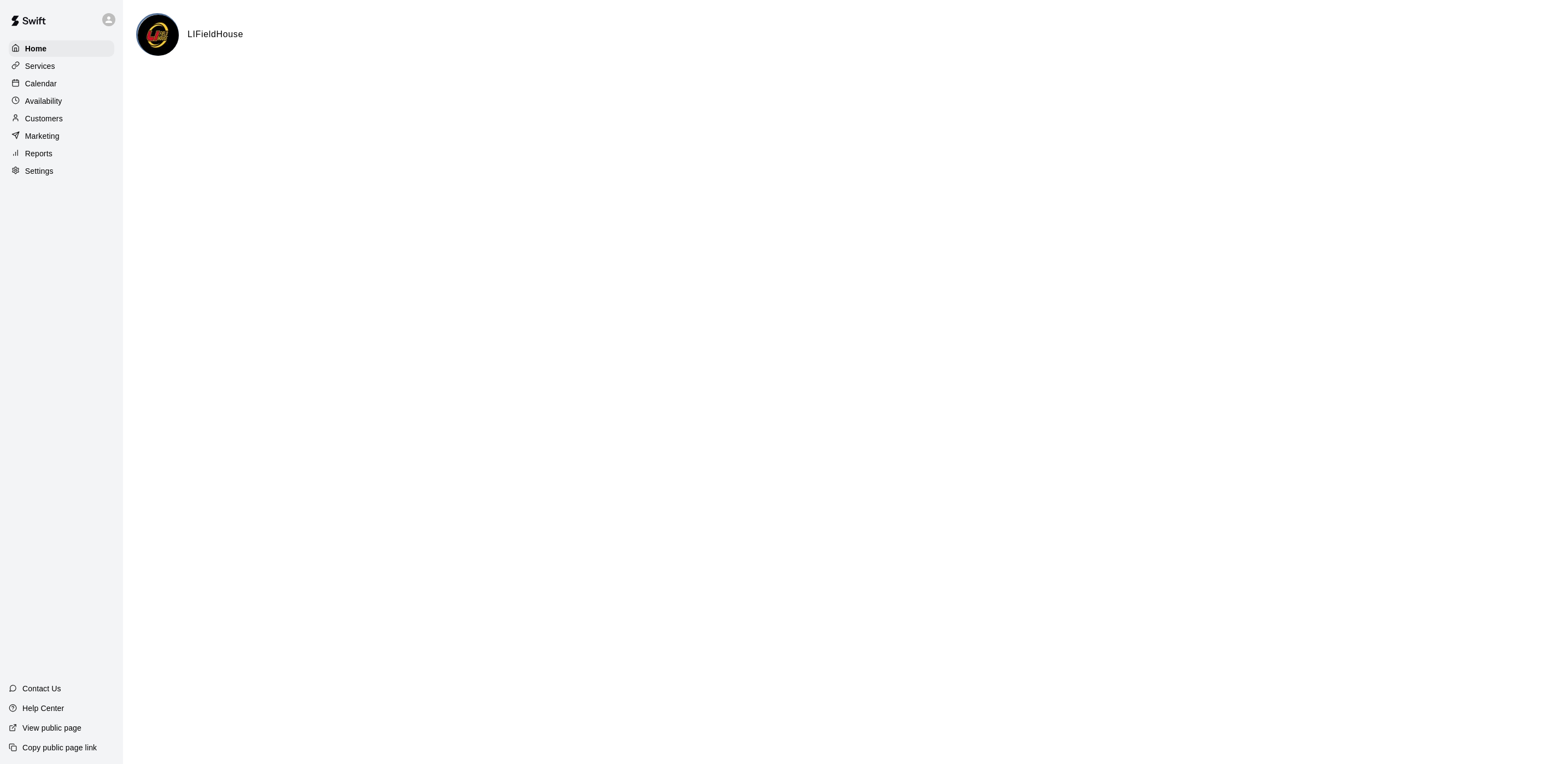
click at [52, 88] on p "Calendar" at bounding box center [41, 83] width 32 height 11
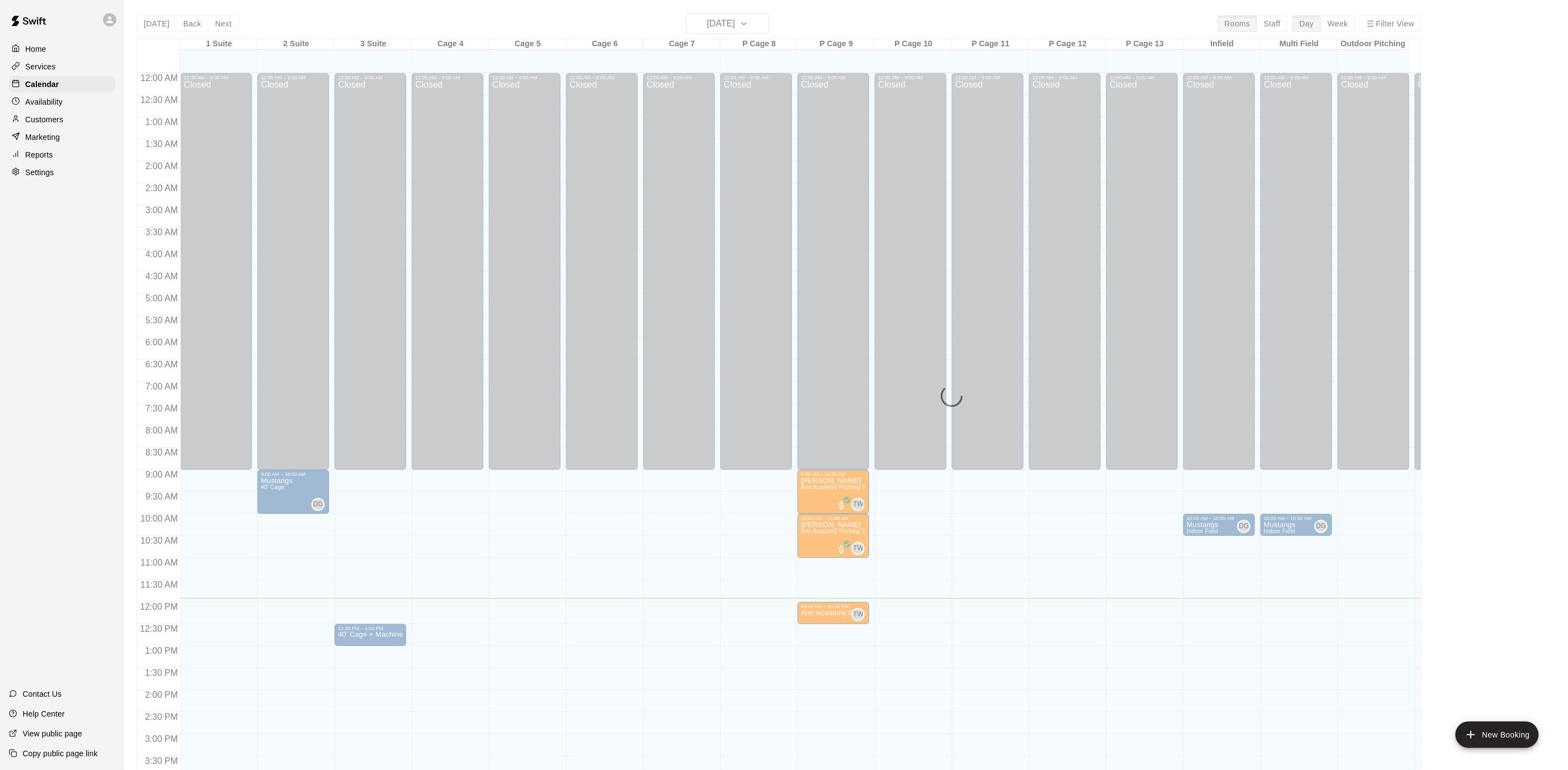
scroll to position [316, 0]
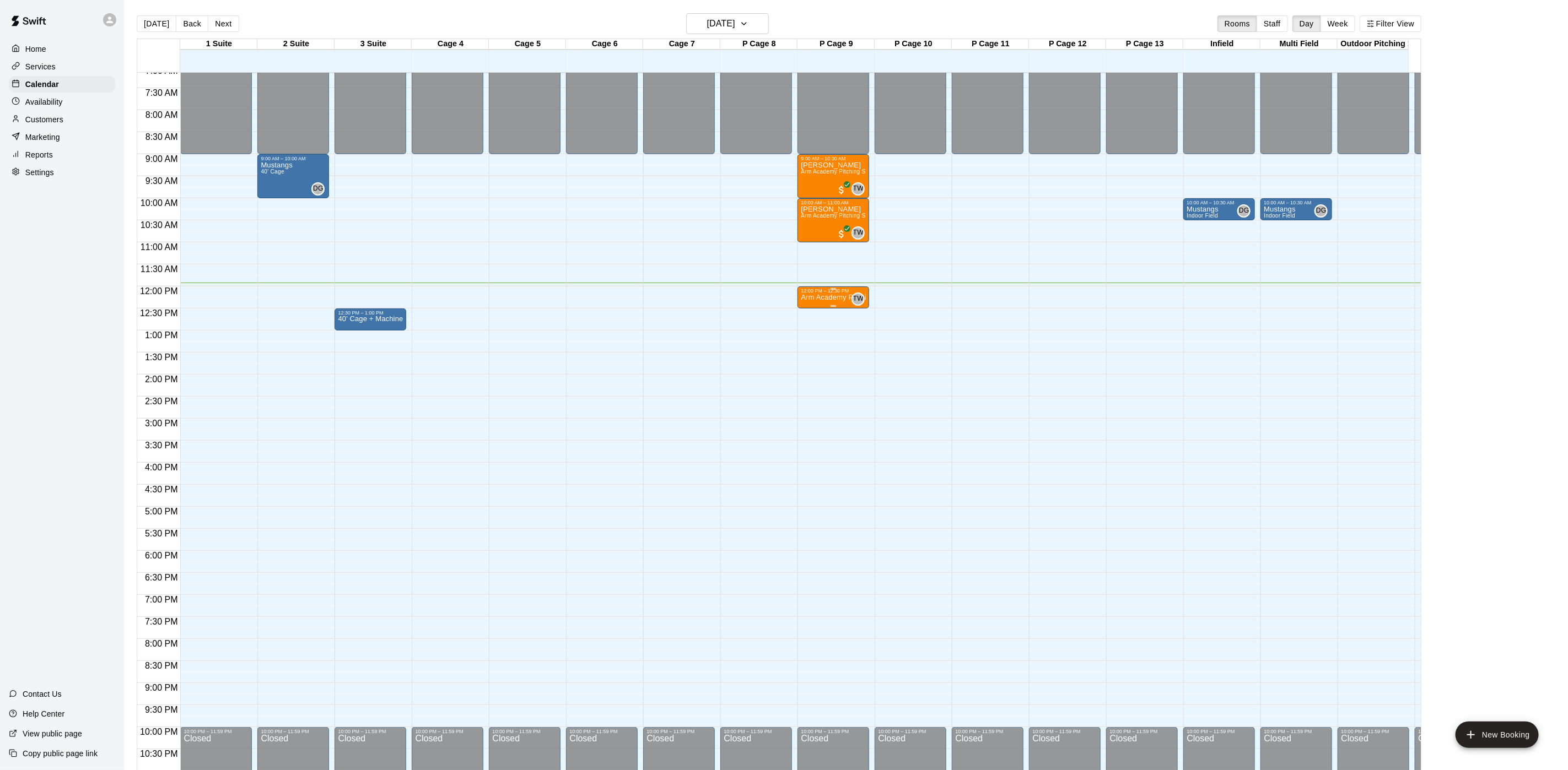
click at [835, 297] on p "Arm Academy Pitching Session 30 min - Pitching" at bounding box center [833, 297] width 65 height 0
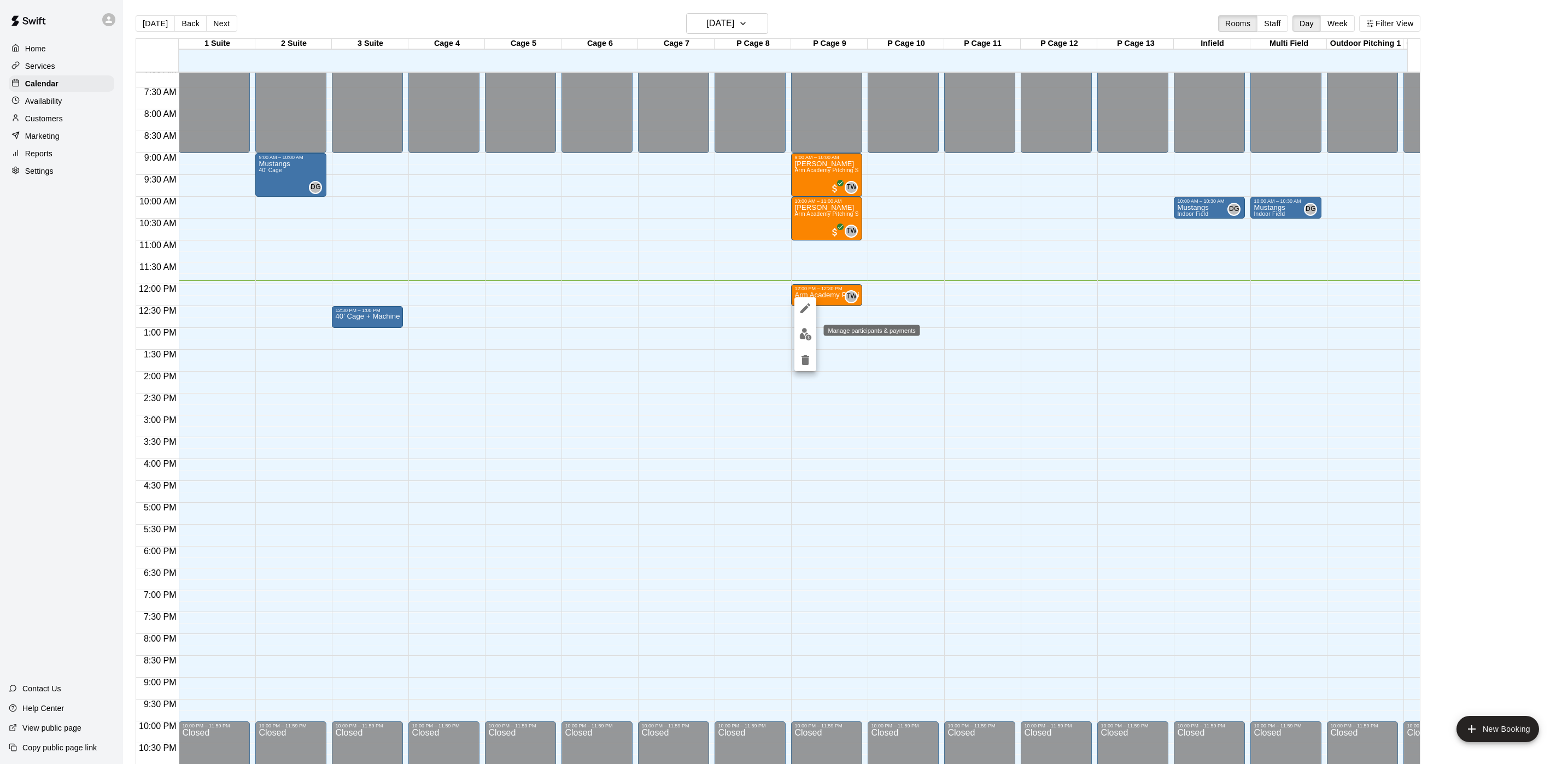
click at [804, 333] on img "edit" at bounding box center [806, 335] width 13 height 13
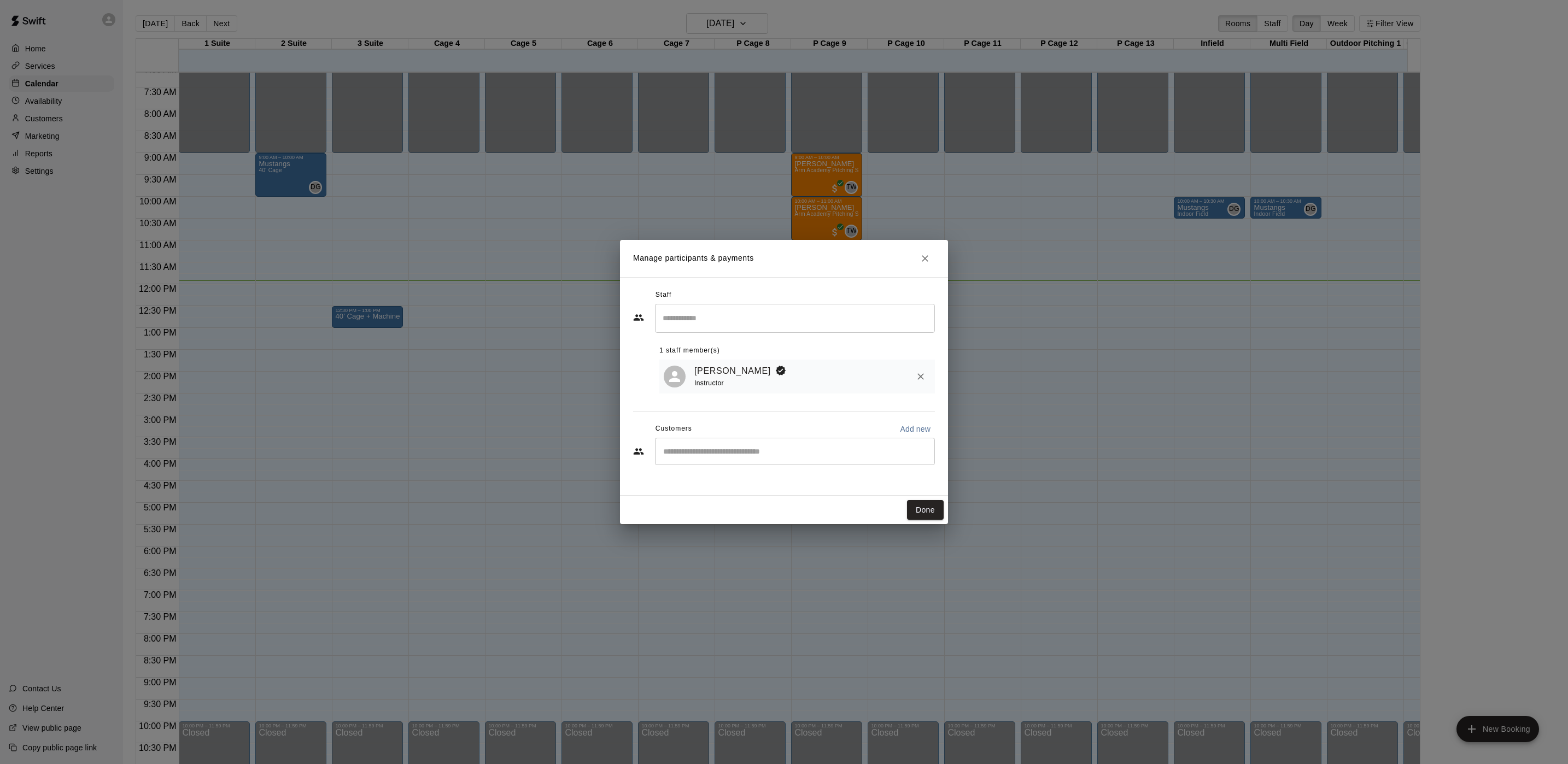
drag, startPoint x: 791, startPoint y: 482, endPoint x: 791, endPoint y: 463, distance: 19.0
click at [791, 478] on div "Staff ​ 1 staff member(s) [PERSON_NAME] Instructor Customers Add new ​" at bounding box center [784, 386] width 328 height 219
drag, startPoint x: 791, startPoint y: 460, endPoint x: 769, endPoint y: 432, distance: 35.6
click at [790, 460] on div "​" at bounding box center [795, 451] width 280 height 28
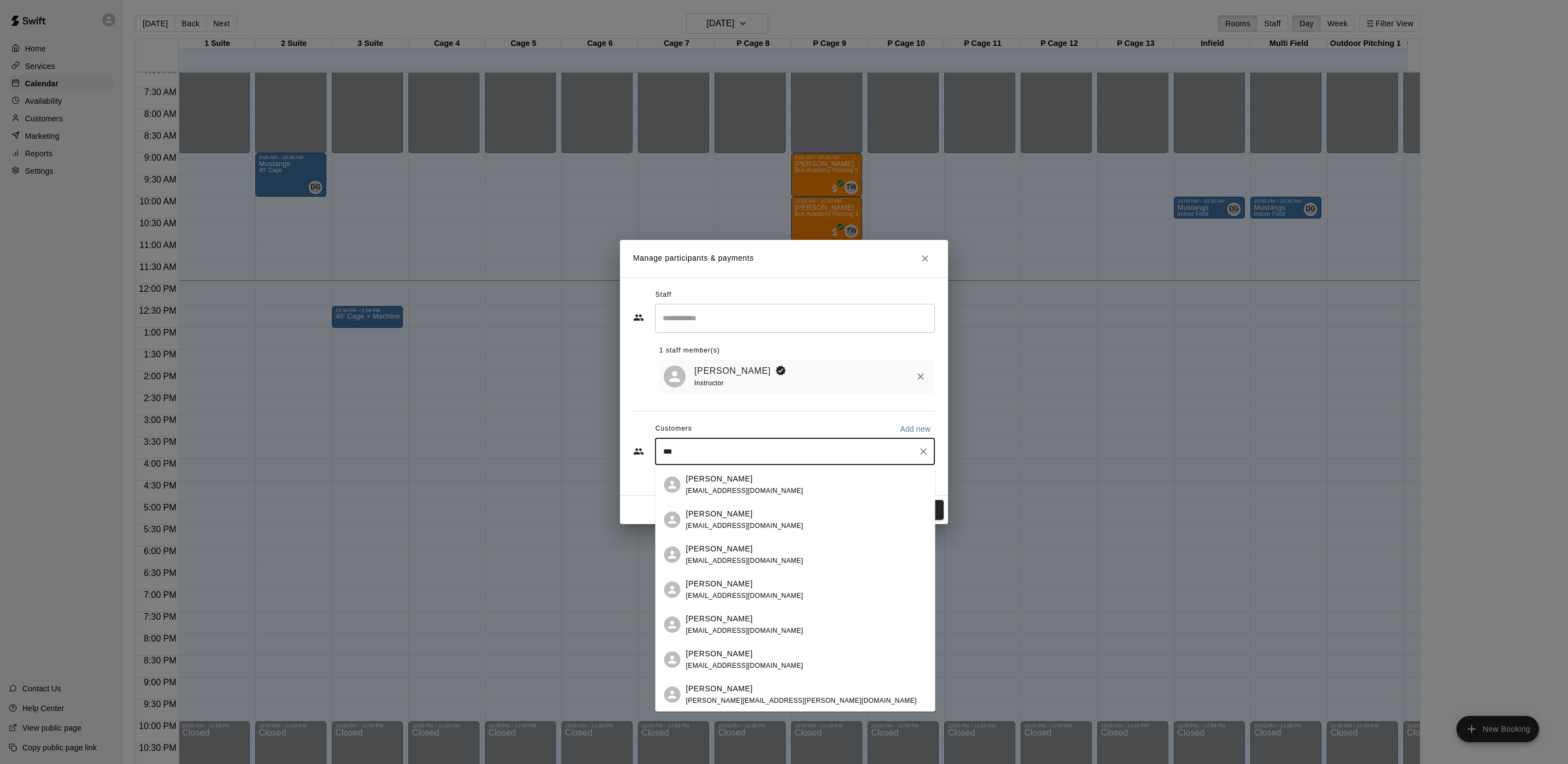
type input "****"
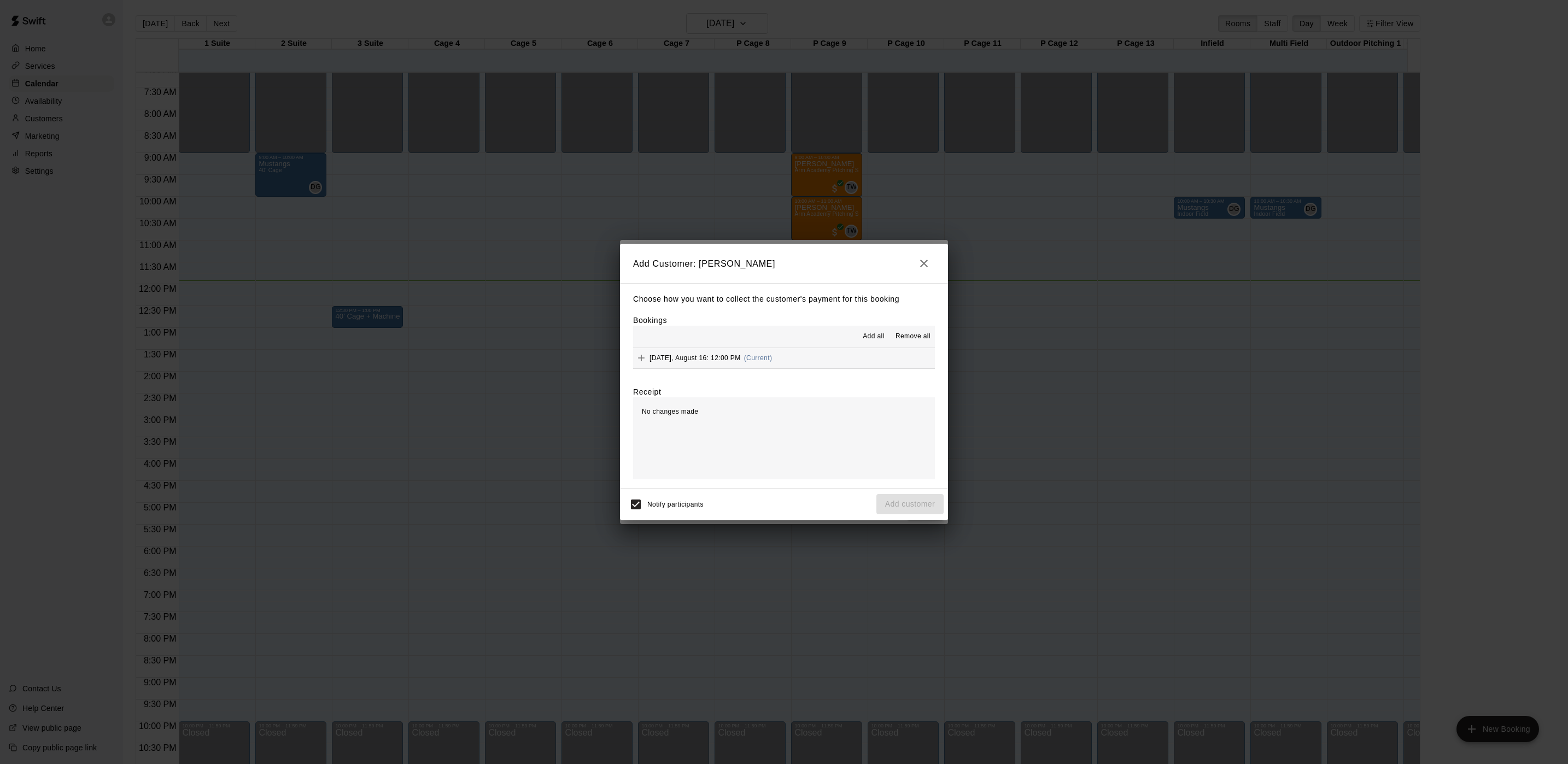
click at [850, 366] on button "[DATE], August 16: 12:00 PM (Current)" at bounding box center [784, 358] width 302 height 21
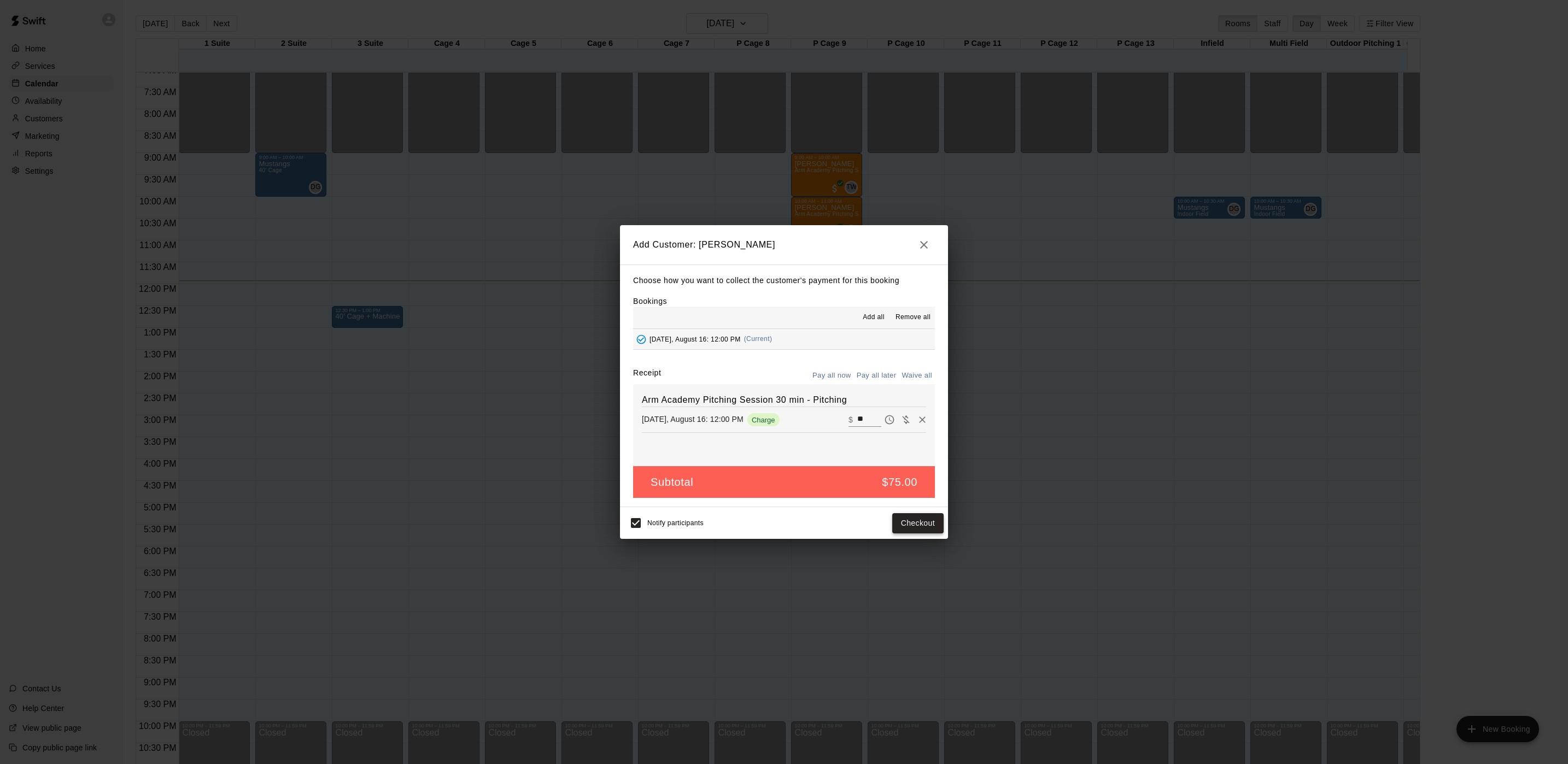
click at [912, 528] on button "Checkout" at bounding box center [918, 523] width 52 height 21
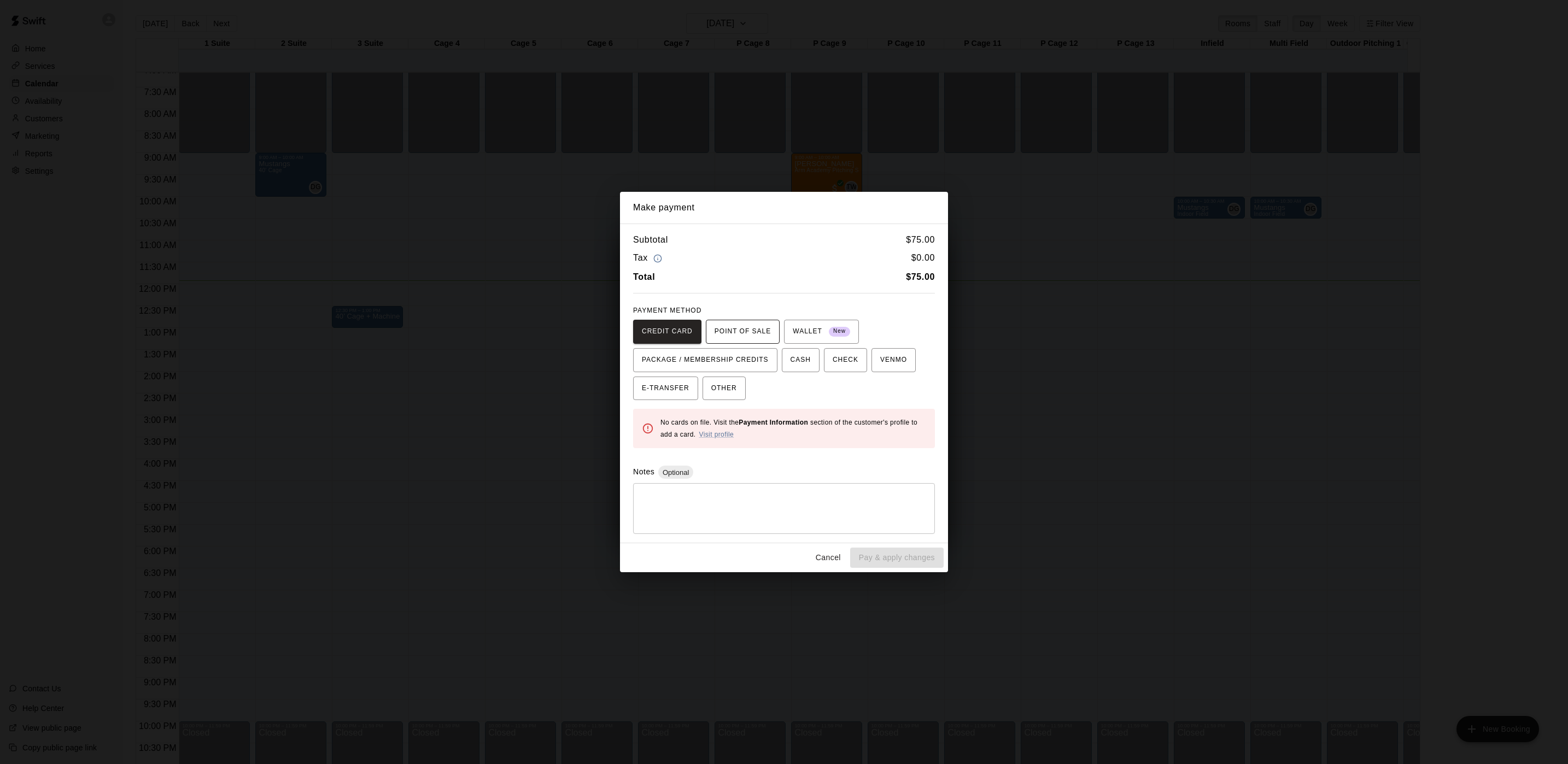
click at [735, 323] on span "POINT OF SALE" at bounding box center [743, 332] width 57 height 18
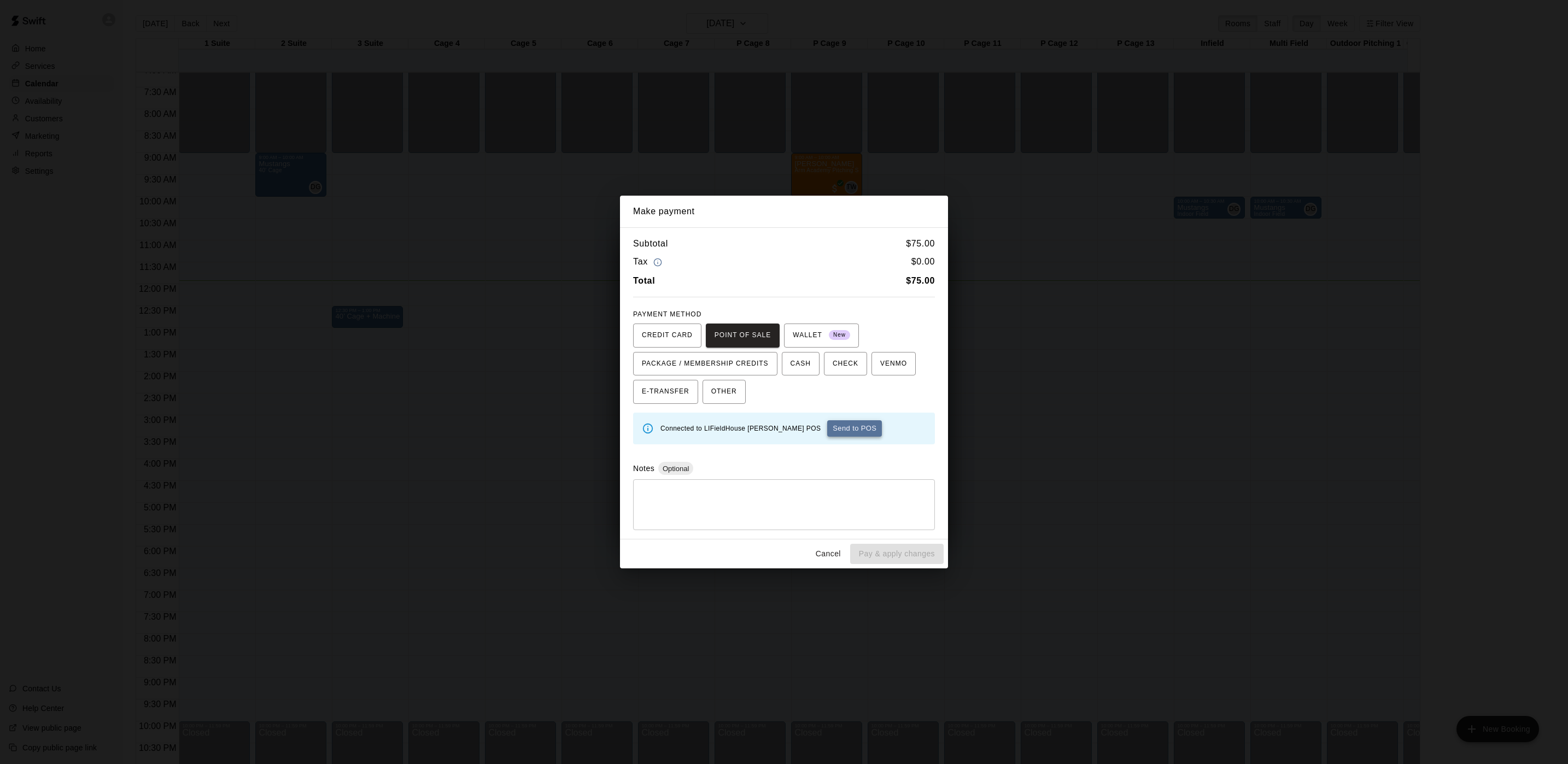
click at [827, 429] on button "Send to POS" at bounding box center [854, 428] width 54 height 16
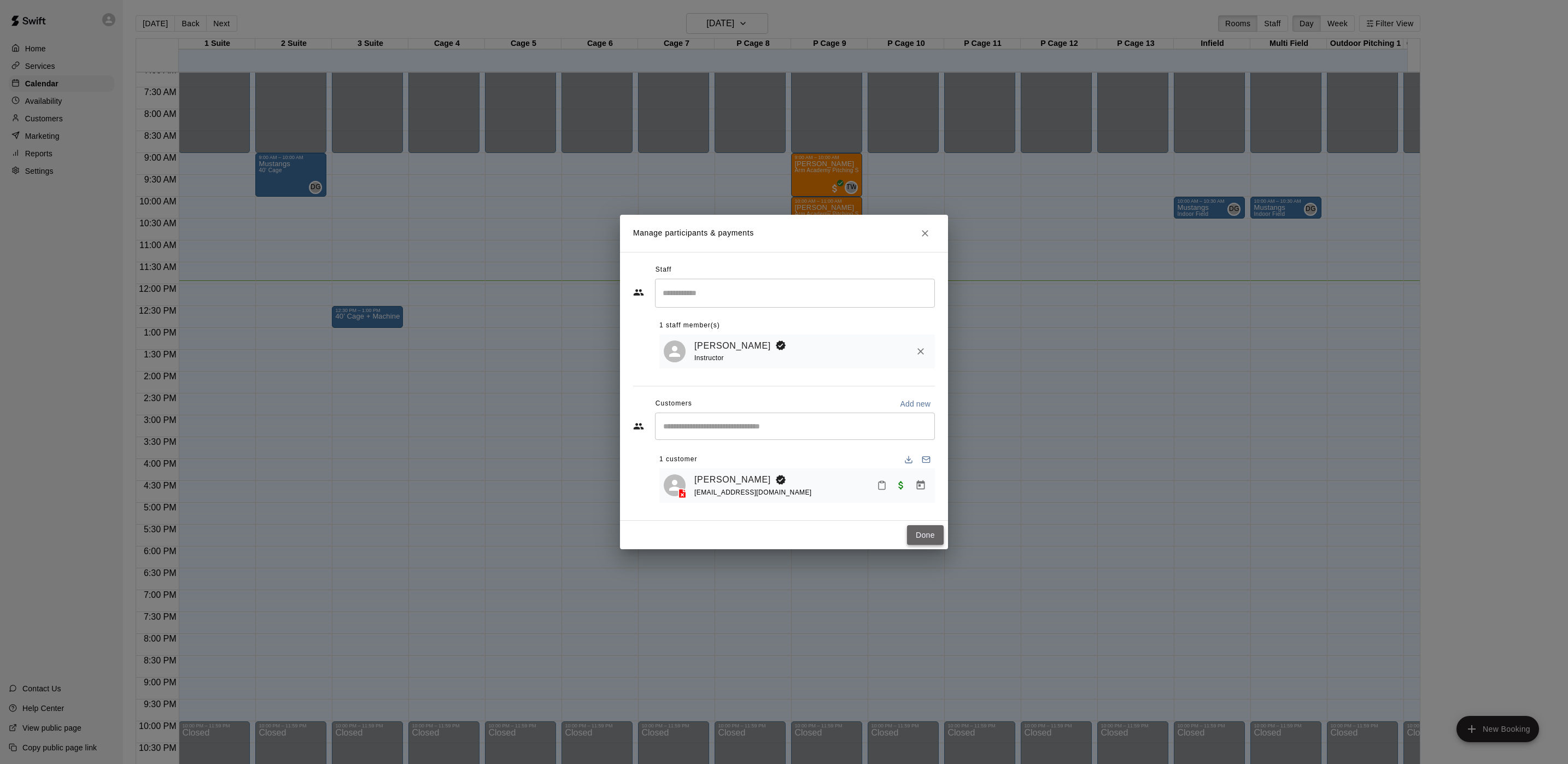
click at [930, 537] on button "Done" at bounding box center [926, 536] width 37 height 21
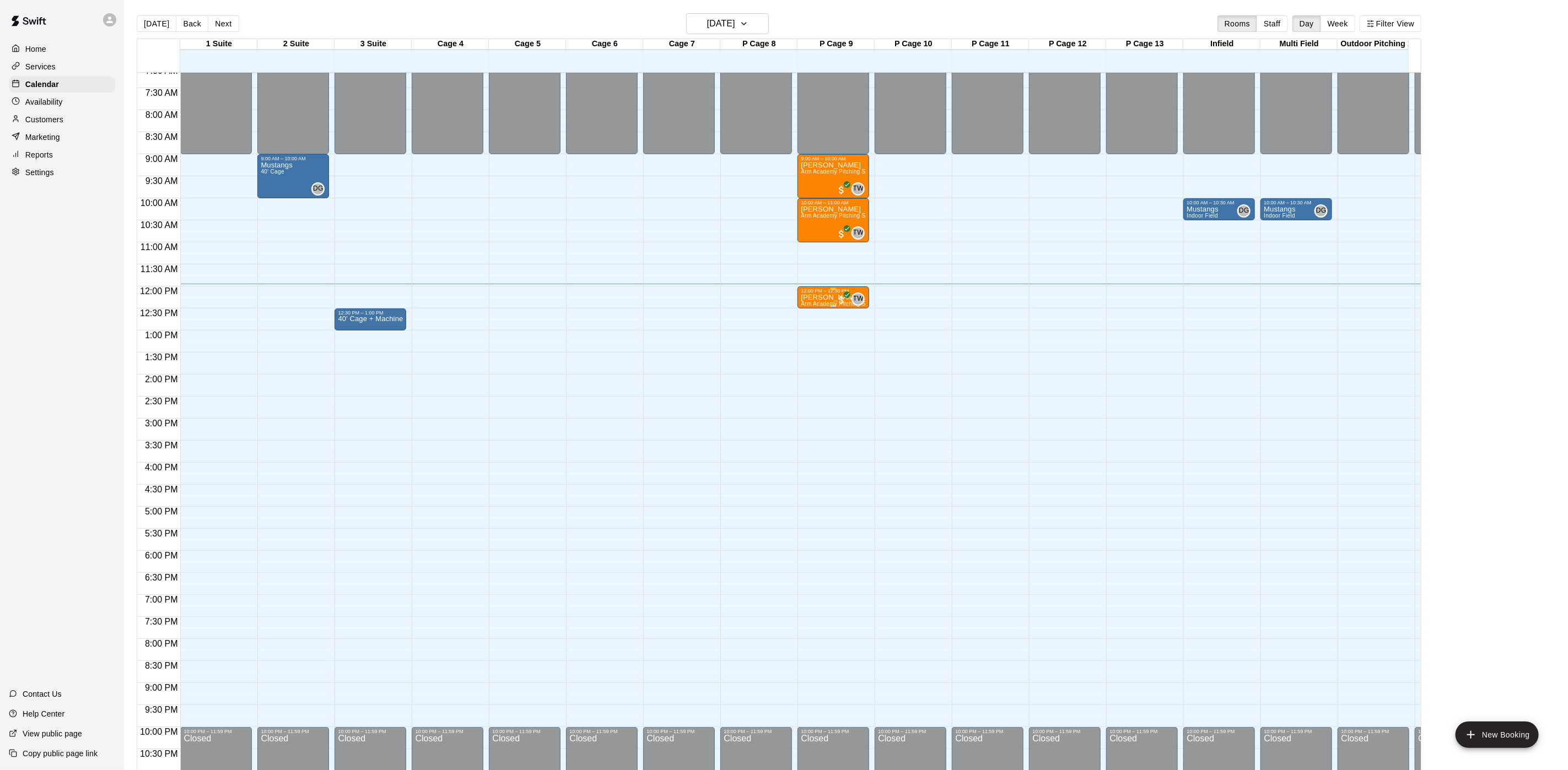
click at [827, 297] on p "[PERSON_NAME]" at bounding box center [833, 297] width 65 height 0
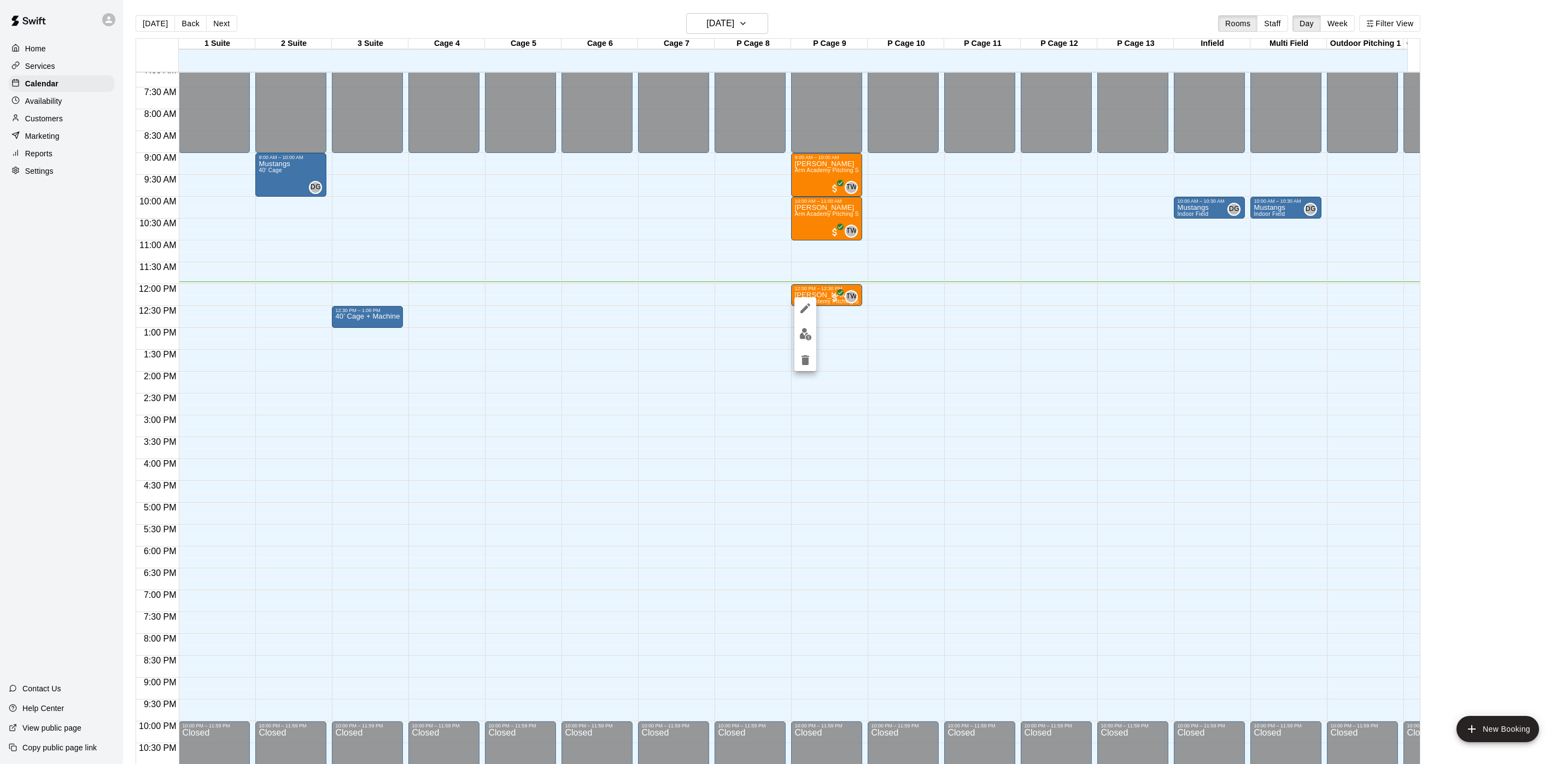
click at [867, 302] on div at bounding box center [784, 382] width 1568 height 764
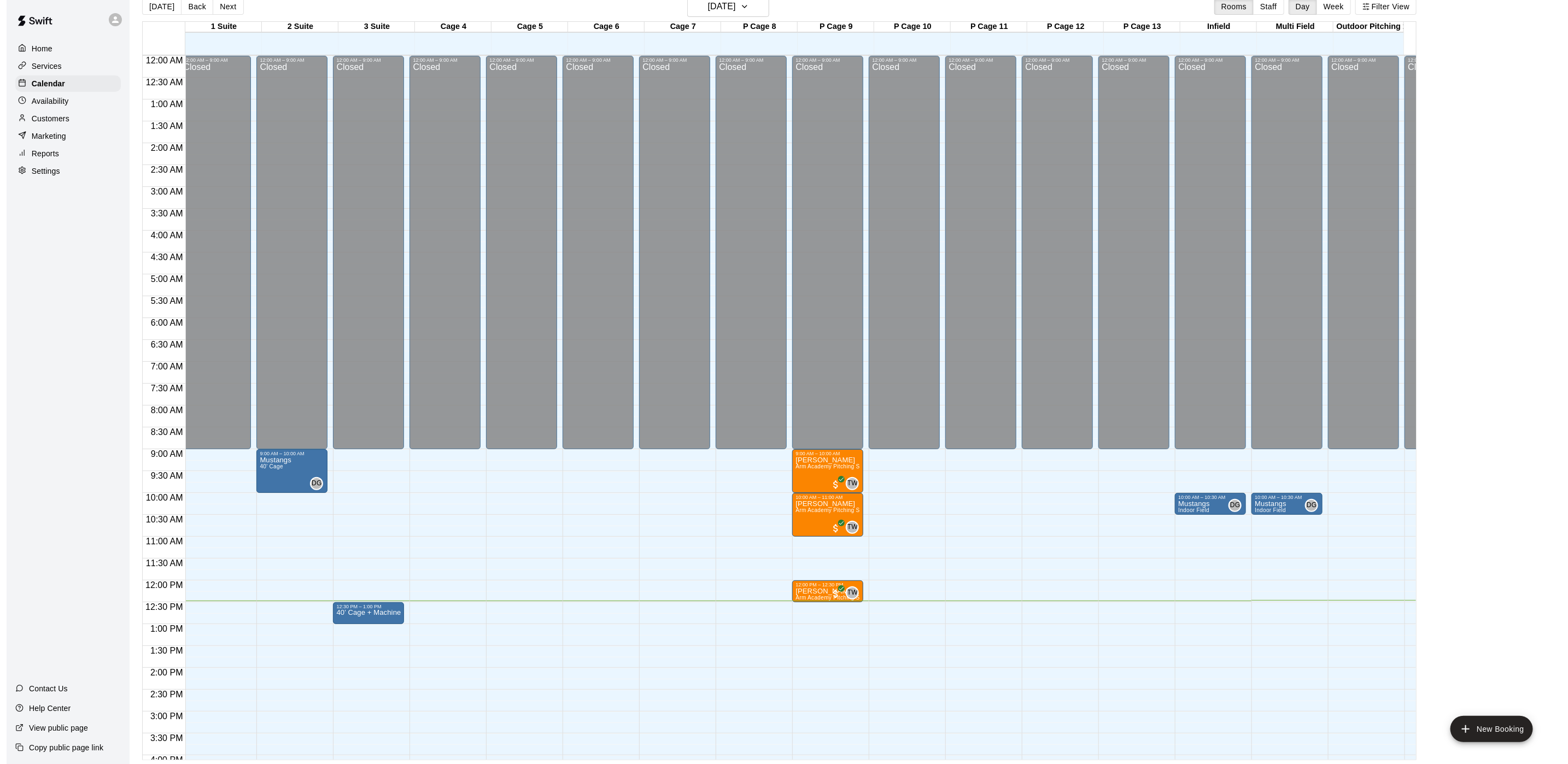
scroll to position [0, 6]
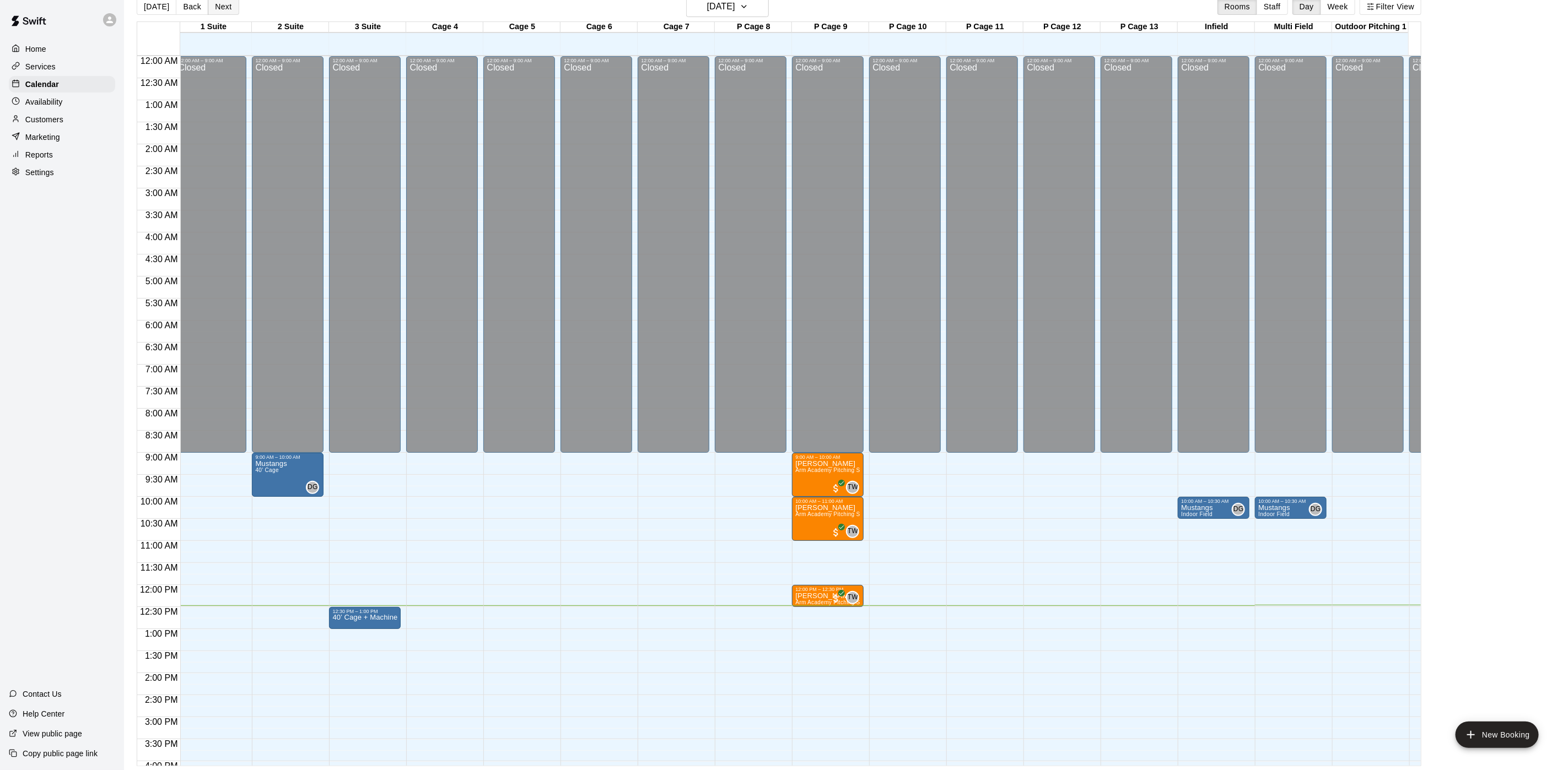
click at [217, 11] on button "Next" at bounding box center [223, 6] width 31 height 16
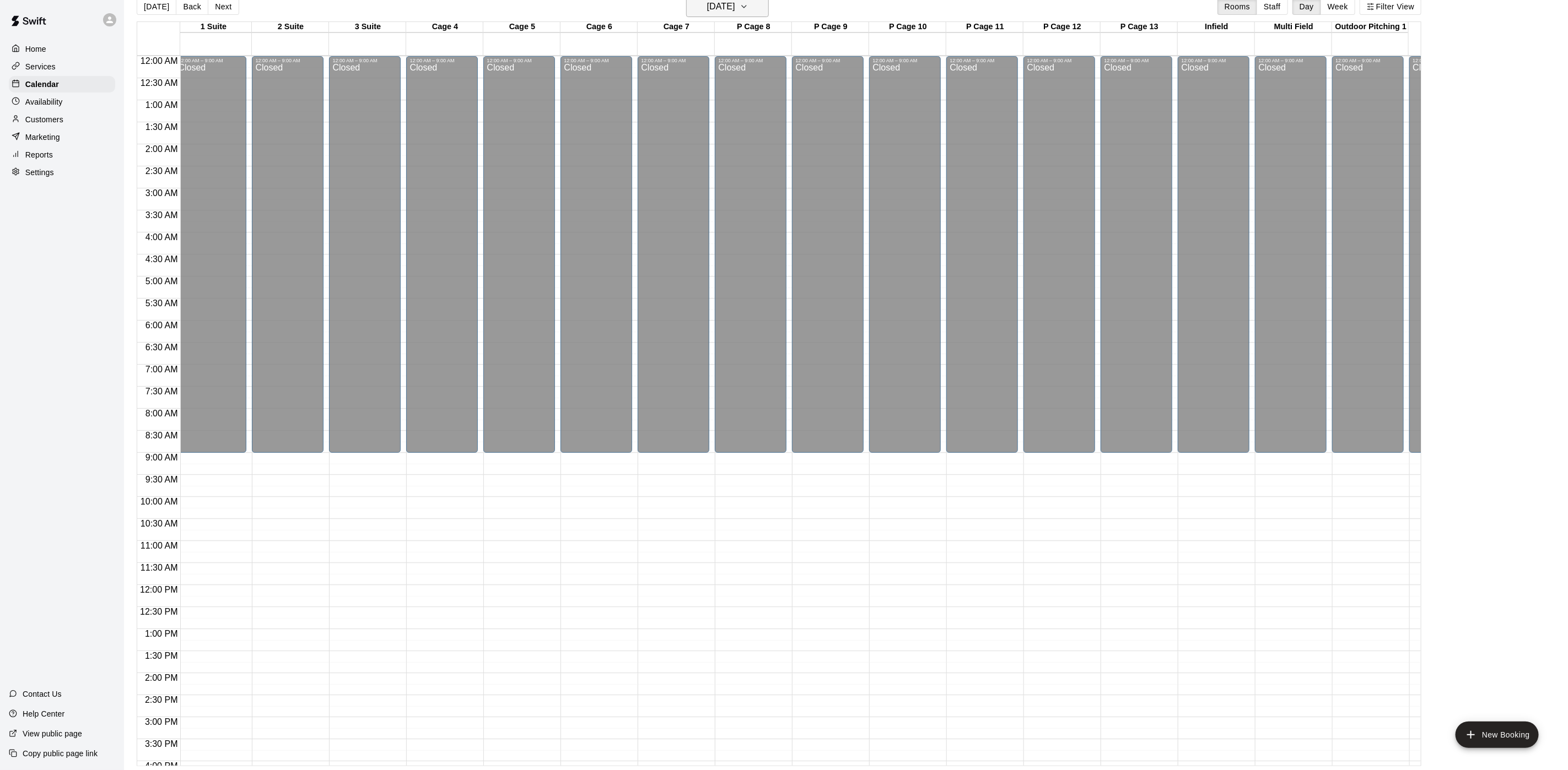
click at [735, 9] on h6 "[DATE]" at bounding box center [721, 6] width 28 height 16
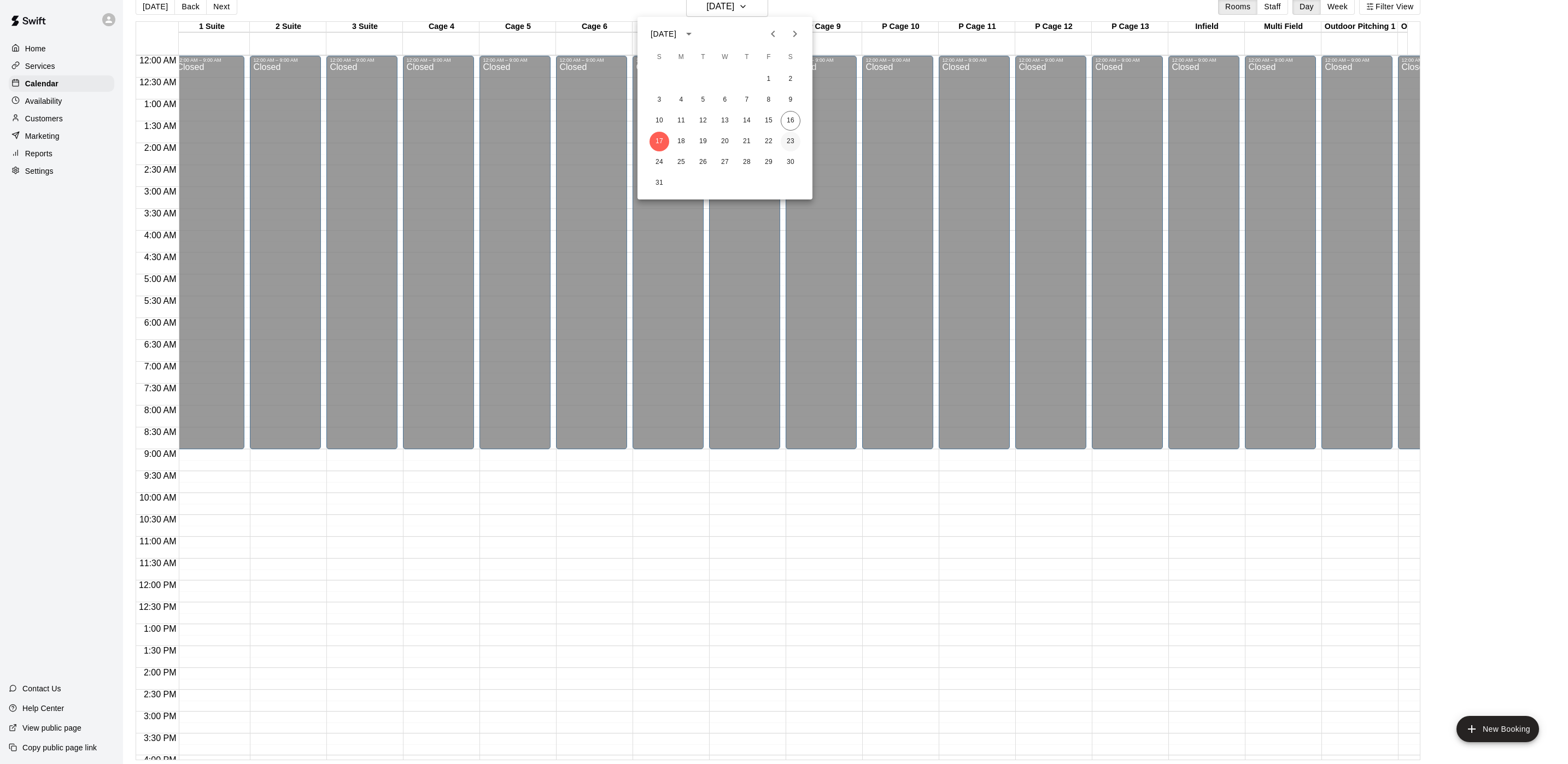
drag, startPoint x: 792, startPoint y: 138, endPoint x: 790, endPoint y: 125, distance: 13.2
click at [792, 138] on button "23" at bounding box center [790, 141] width 20 height 20
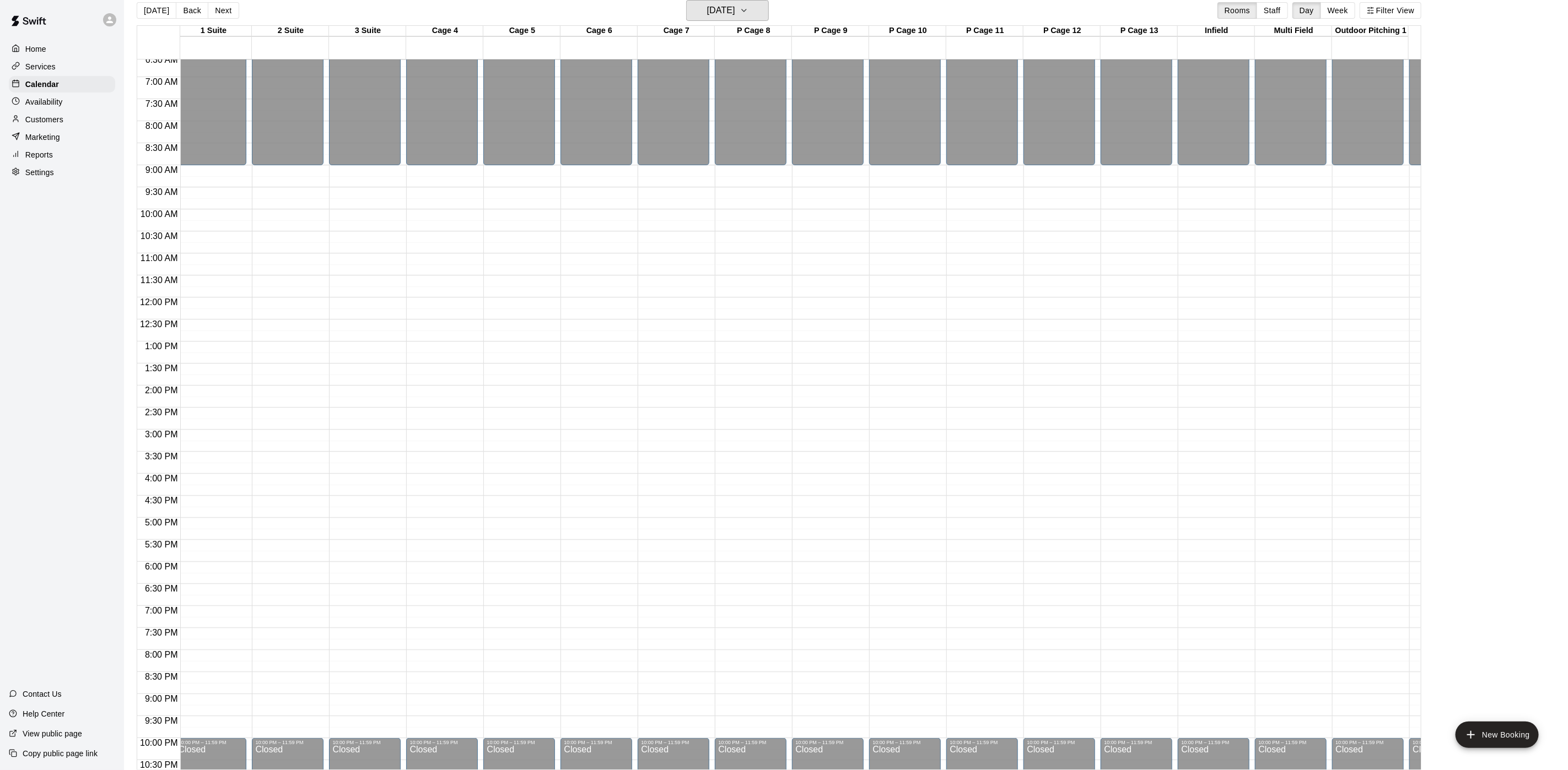
scroll to position [195, 6]
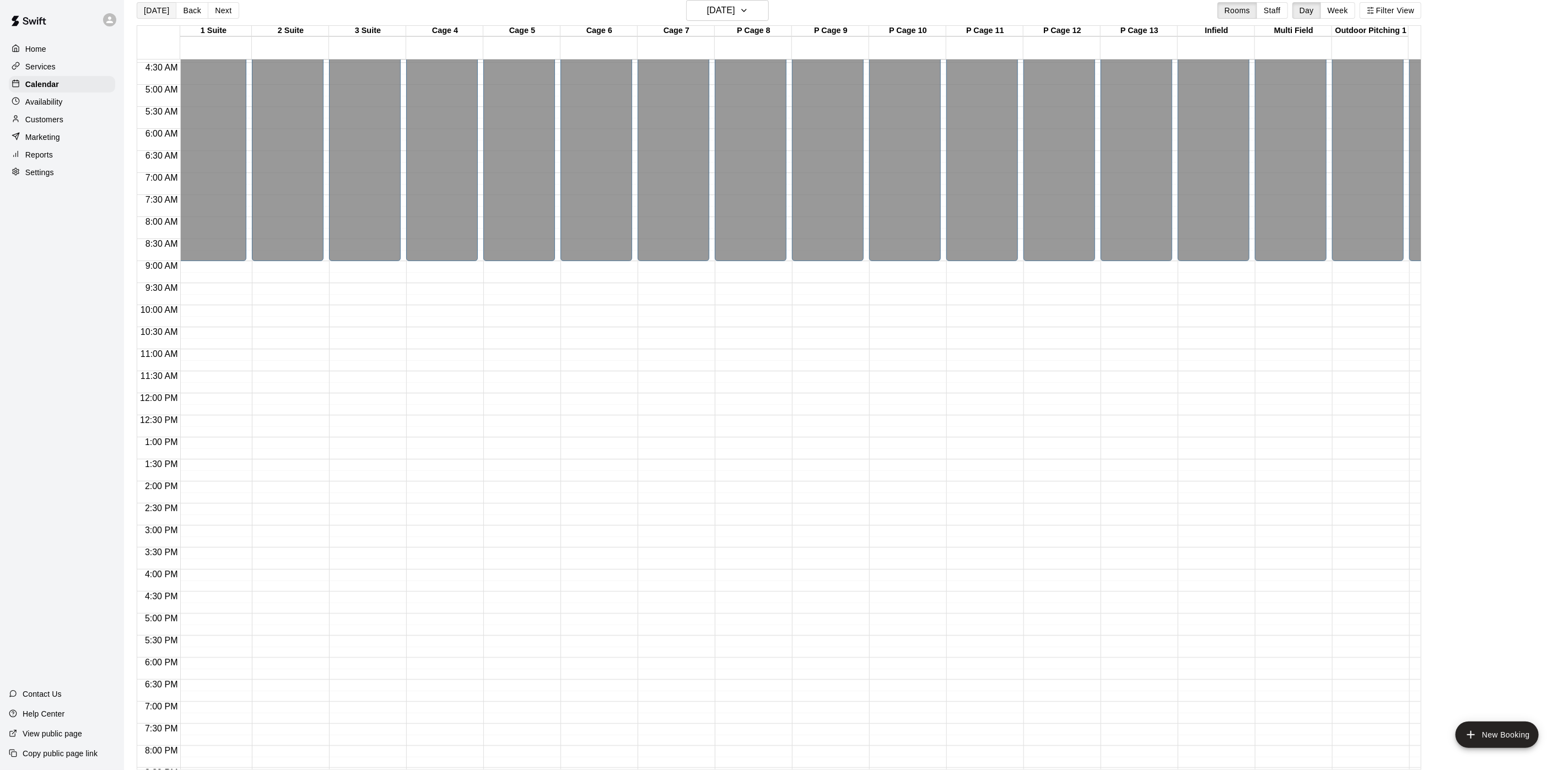
click at [156, 15] on button "[DATE]" at bounding box center [157, 10] width 40 height 16
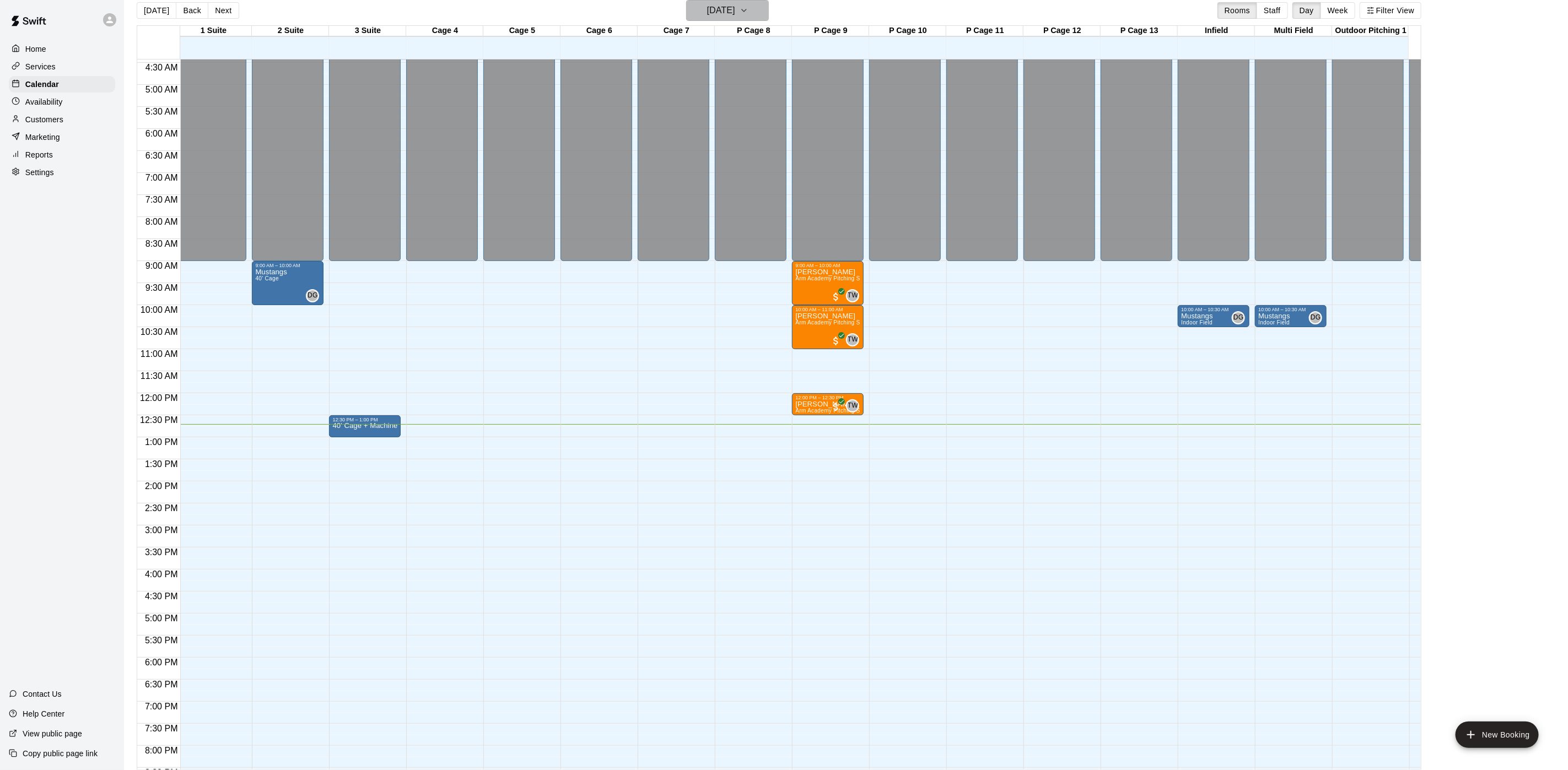
click at [748, 14] on icon "button" at bounding box center [744, 10] width 9 height 14
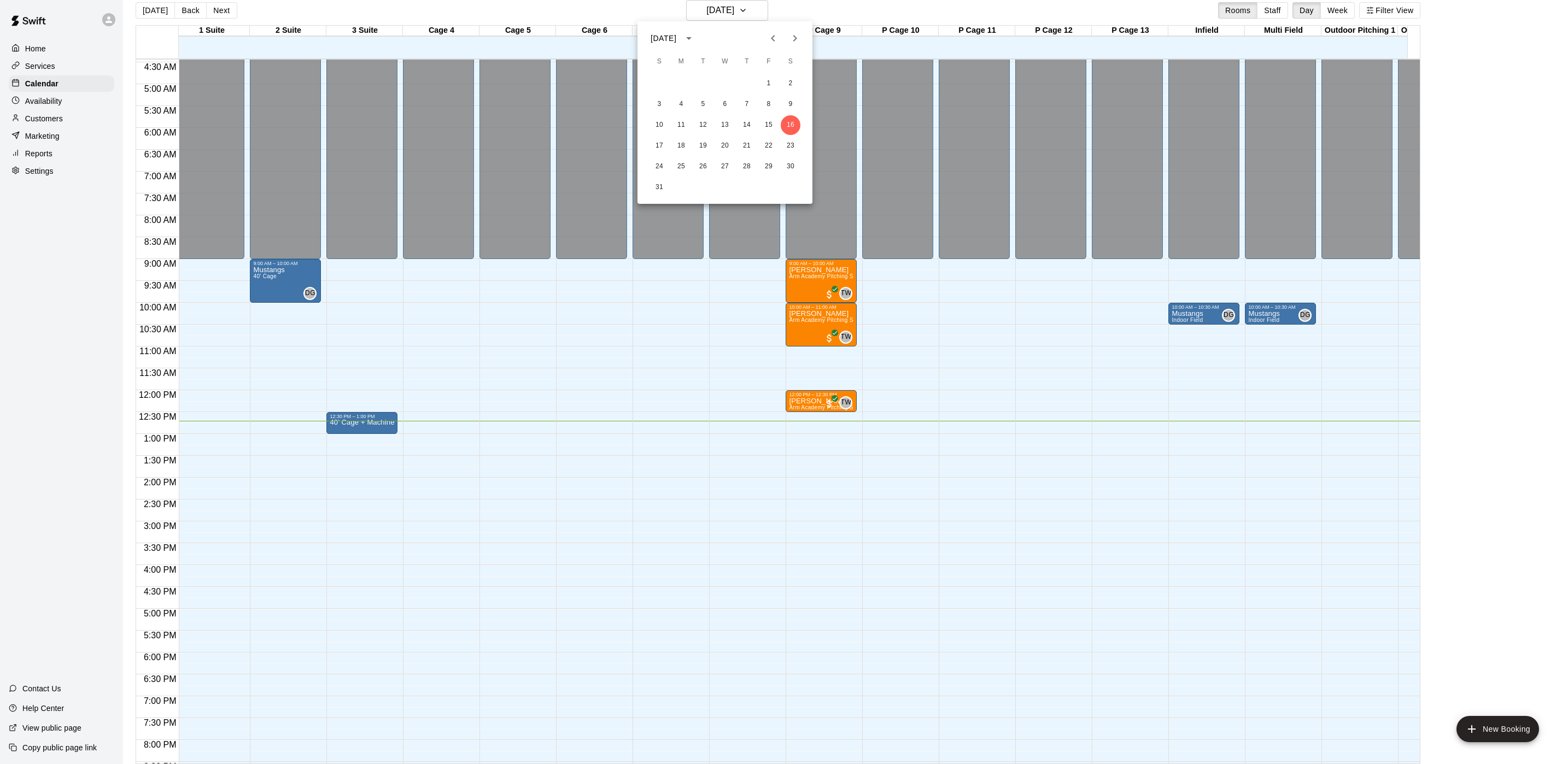
click at [146, 6] on div at bounding box center [784, 382] width 1568 height 764
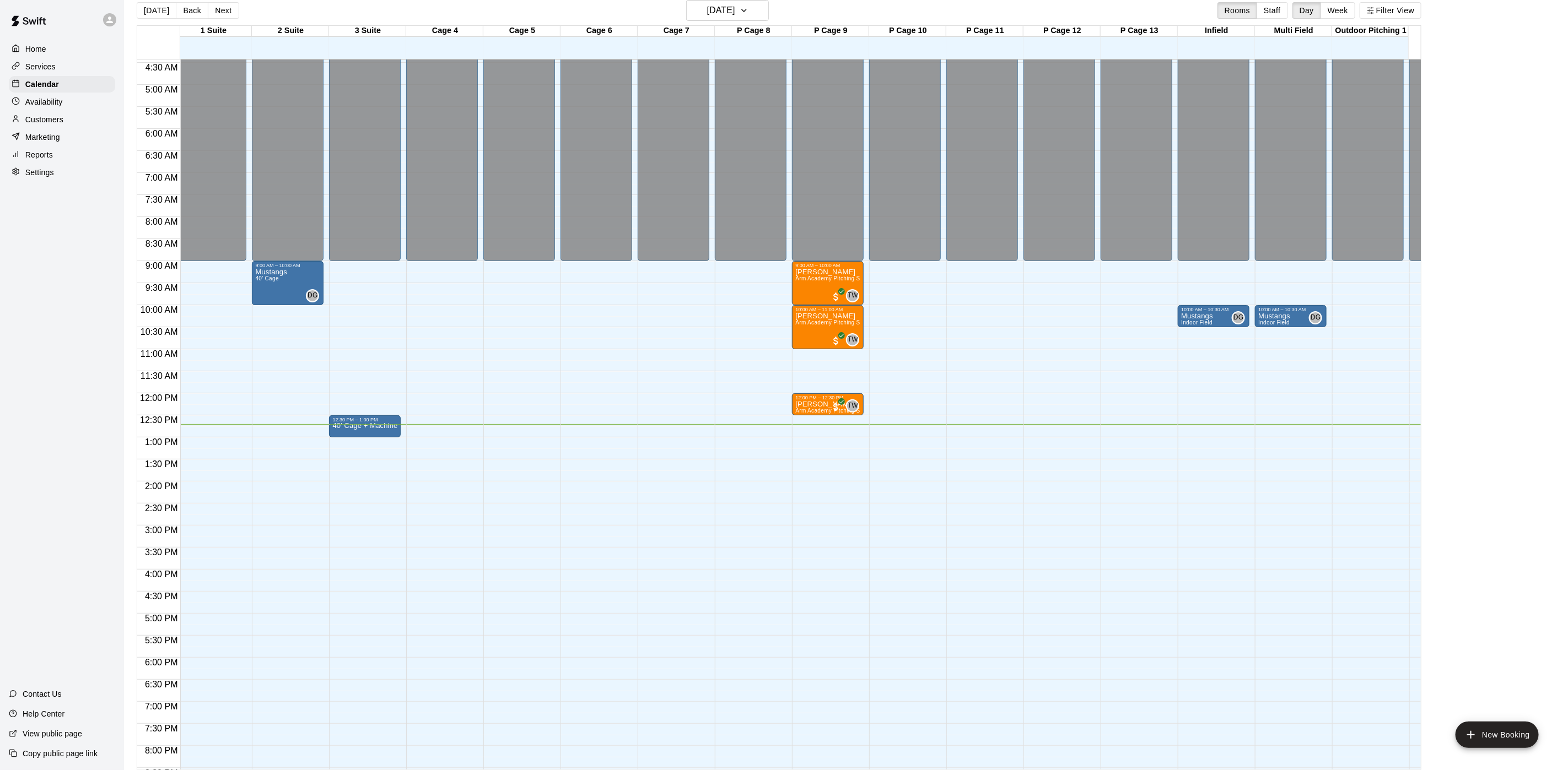
click at [151, 6] on button "[DATE]" at bounding box center [157, 10] width 40 height 16
click at [163, 15] on button "[DATE]" at bounding box center [157, 10] width 40 height 16
click at [735, 9] on h6 "[DATE]" at bounding box center [721, 11] width 28 height 16
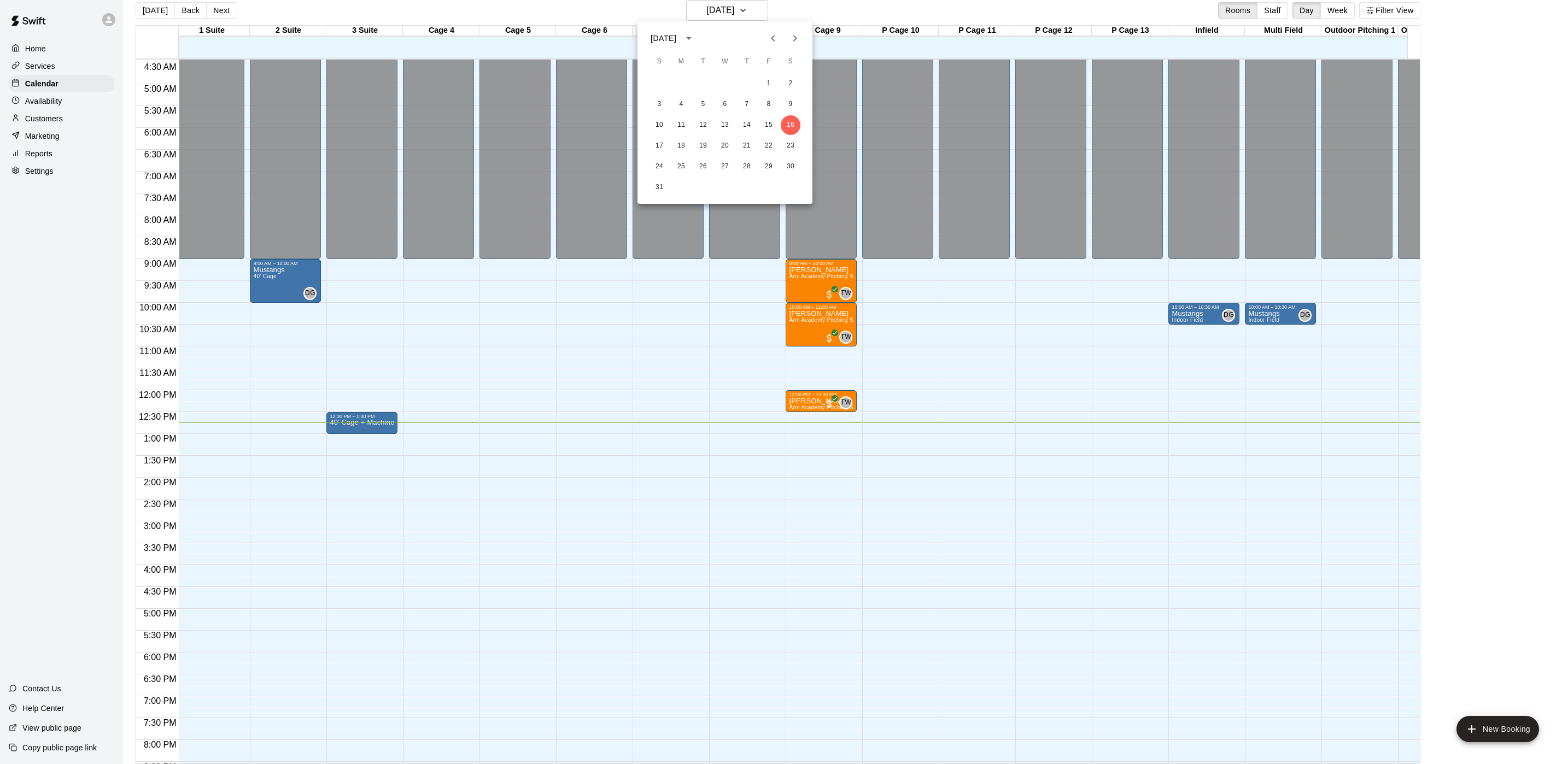
click at [376, 427] on div at bounding box center [784, 382] width 1568 height 764
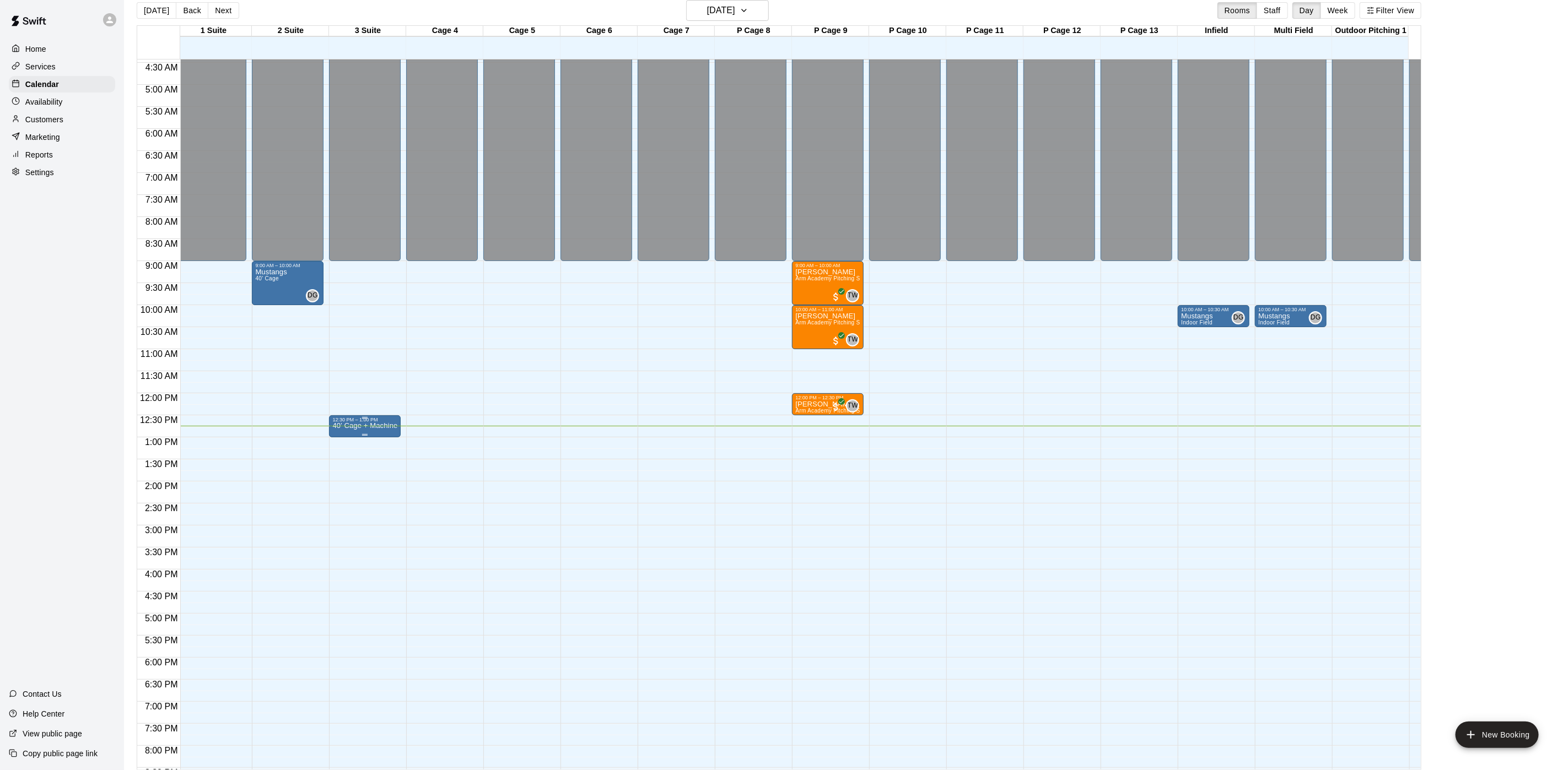
click at [385, 426] on p "40’ Cage + Machine" at bounding box center [365, 426] width 65 height 0
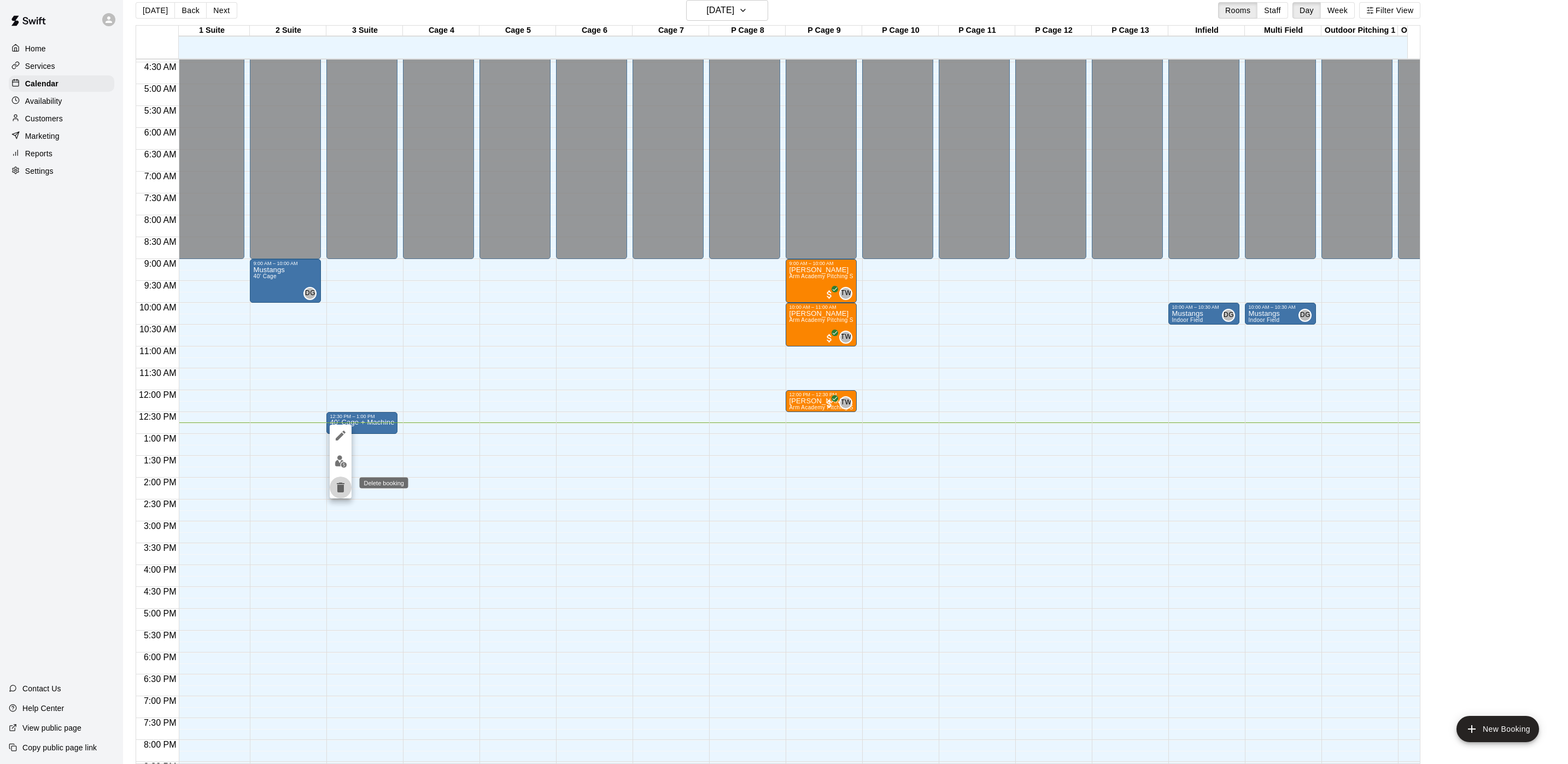
click at [343, 490] on icon "delete" at bounding box center [340, 487] width 8 height 10
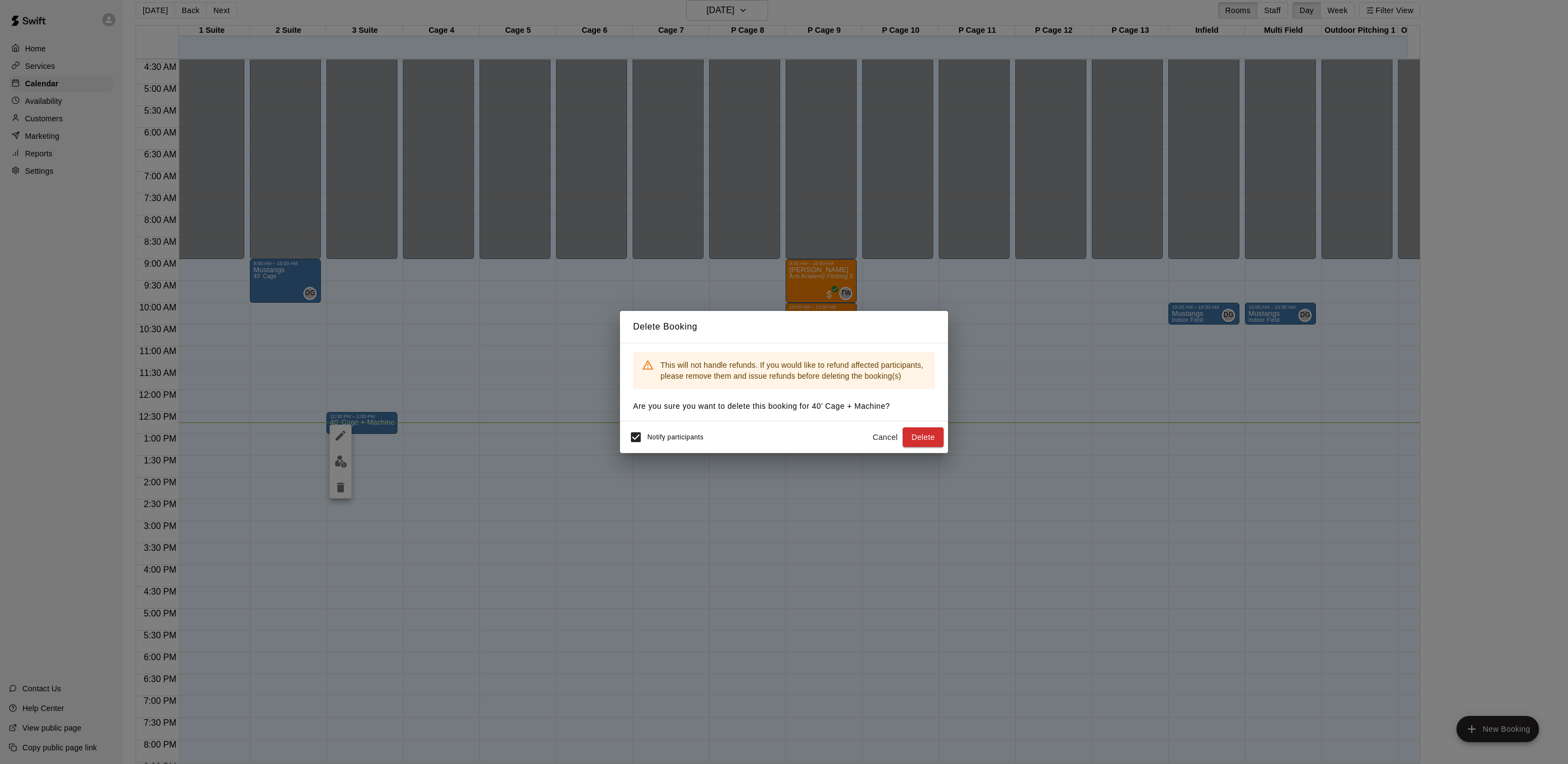
click at [903, 427] on button "Delete" at bounding box center [923, 437] width 41 height 21
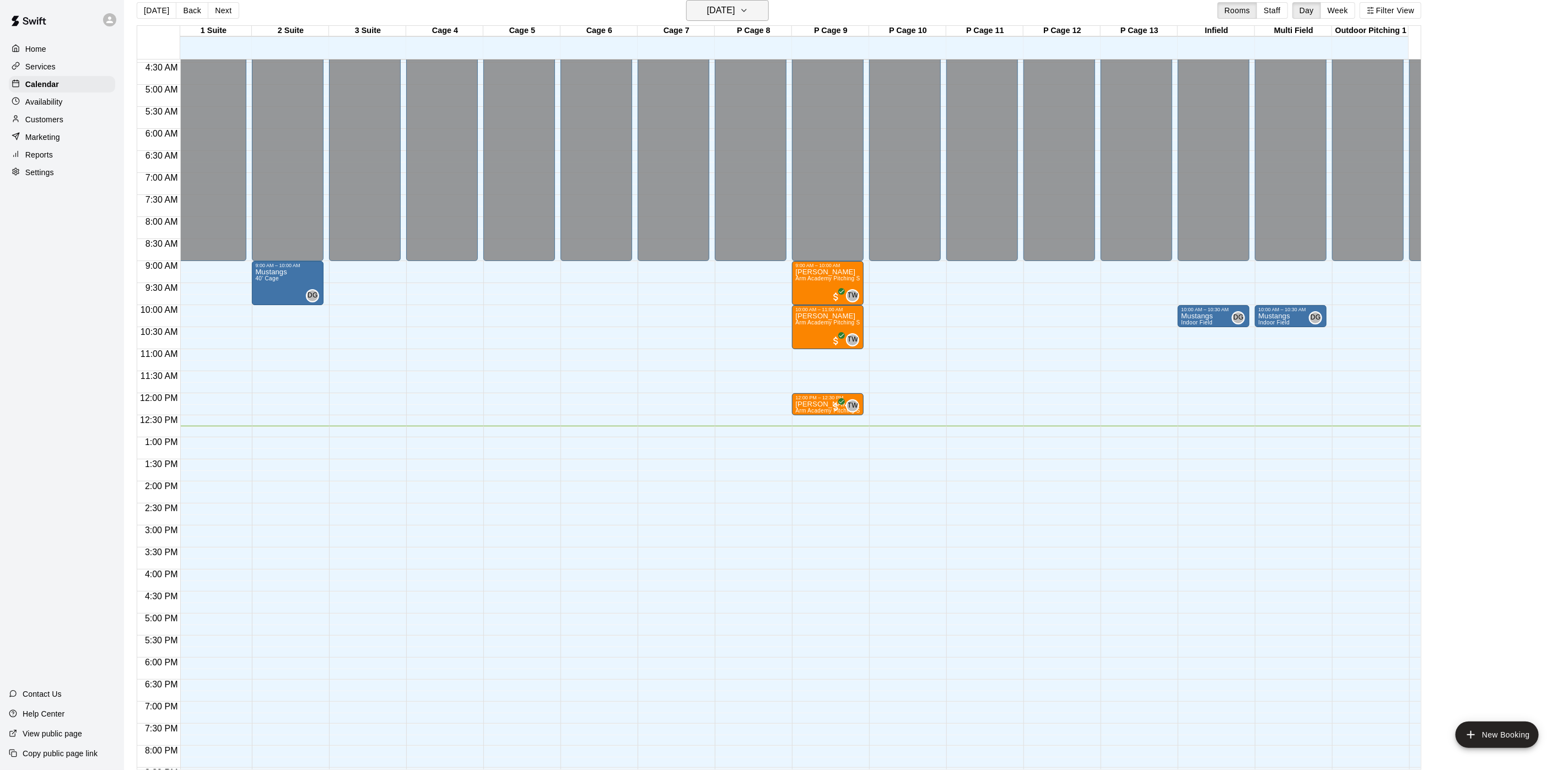
click at [769, 11] on button "[DATE]" at bounding box center [728, 10] width 83 height 21
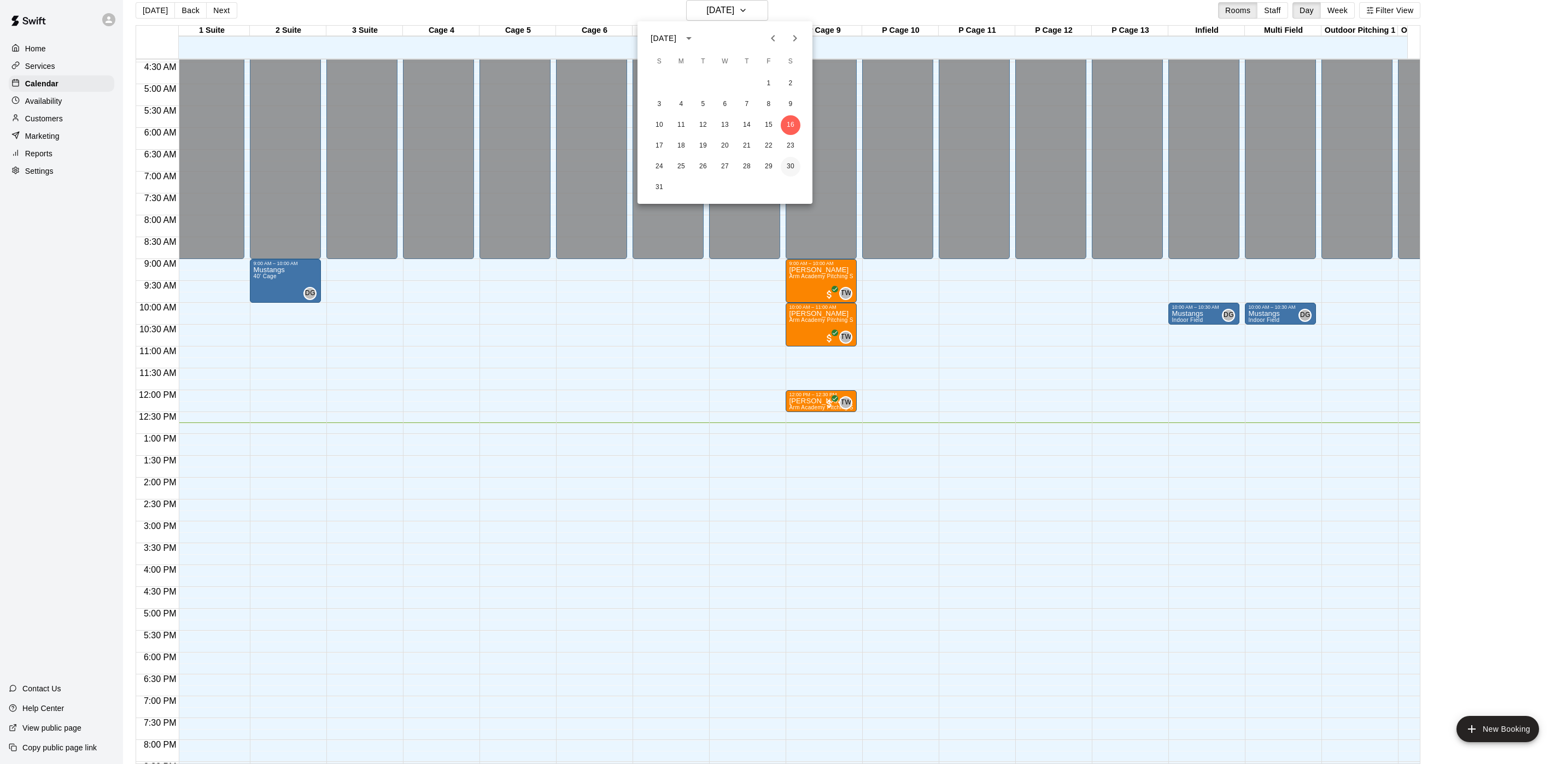
click at [792, 170] on button "30" at bounding box center [790, 167] width 20 height 20
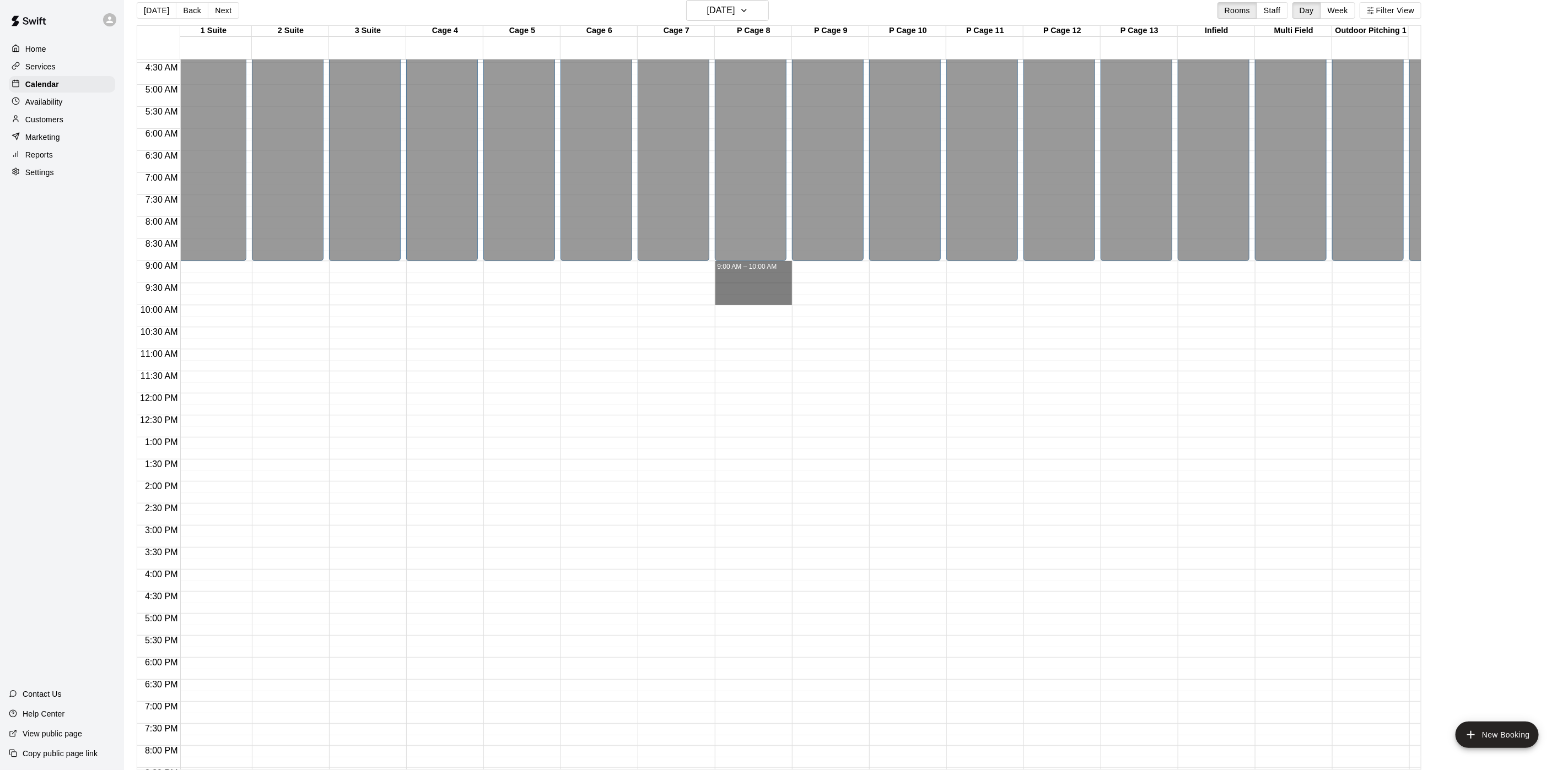
drag, startPoint x: 754, startPoint y: 263, endPoint x: 758, endPoint y: 298, distance: 35.2
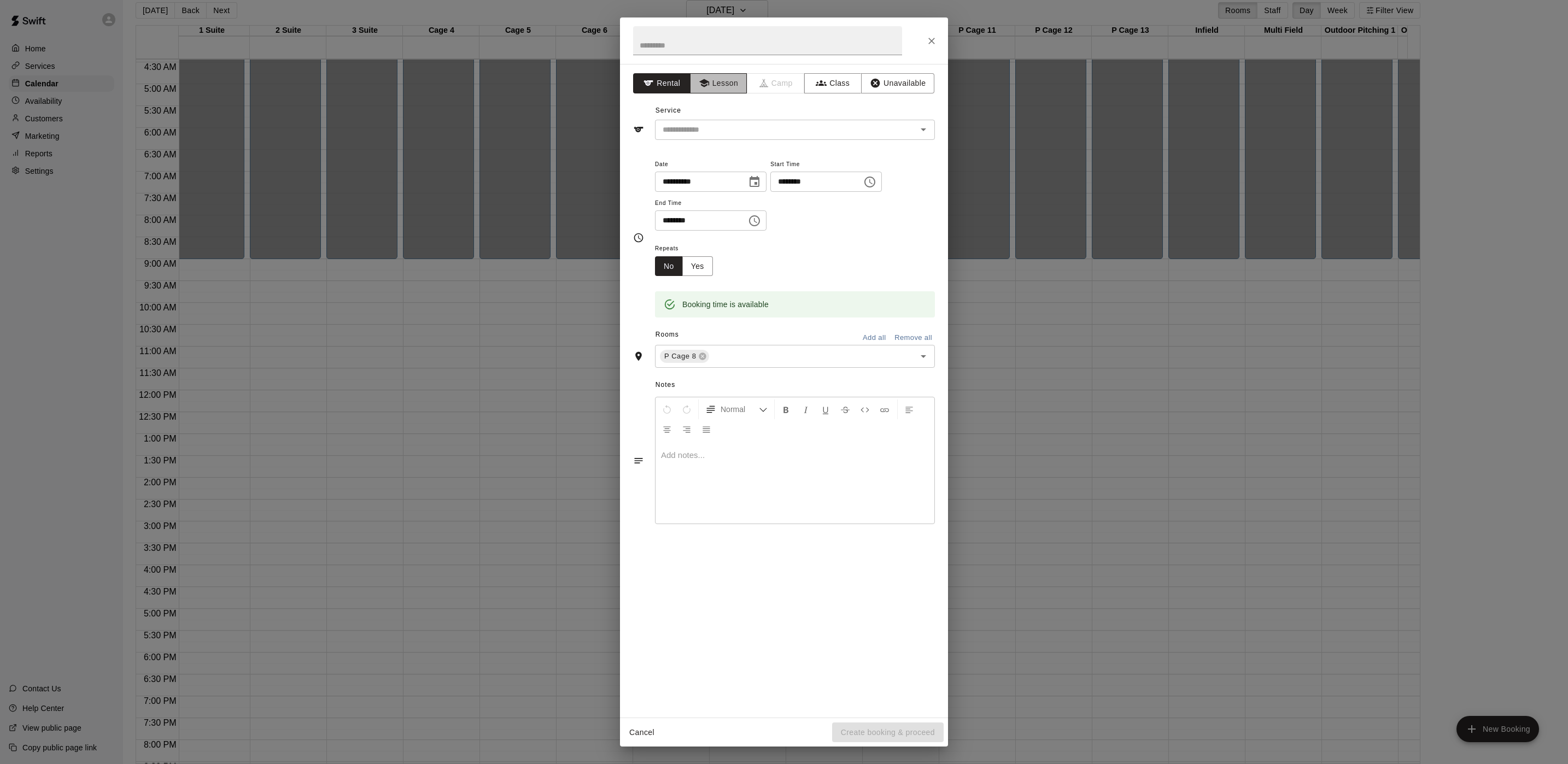
click at [718, 82] on button "Lesson" at bounding box center [718, 83] width 57 height 21
click at [737, 125] on input "text" at bounding box center [778, 129] width 241 height 13
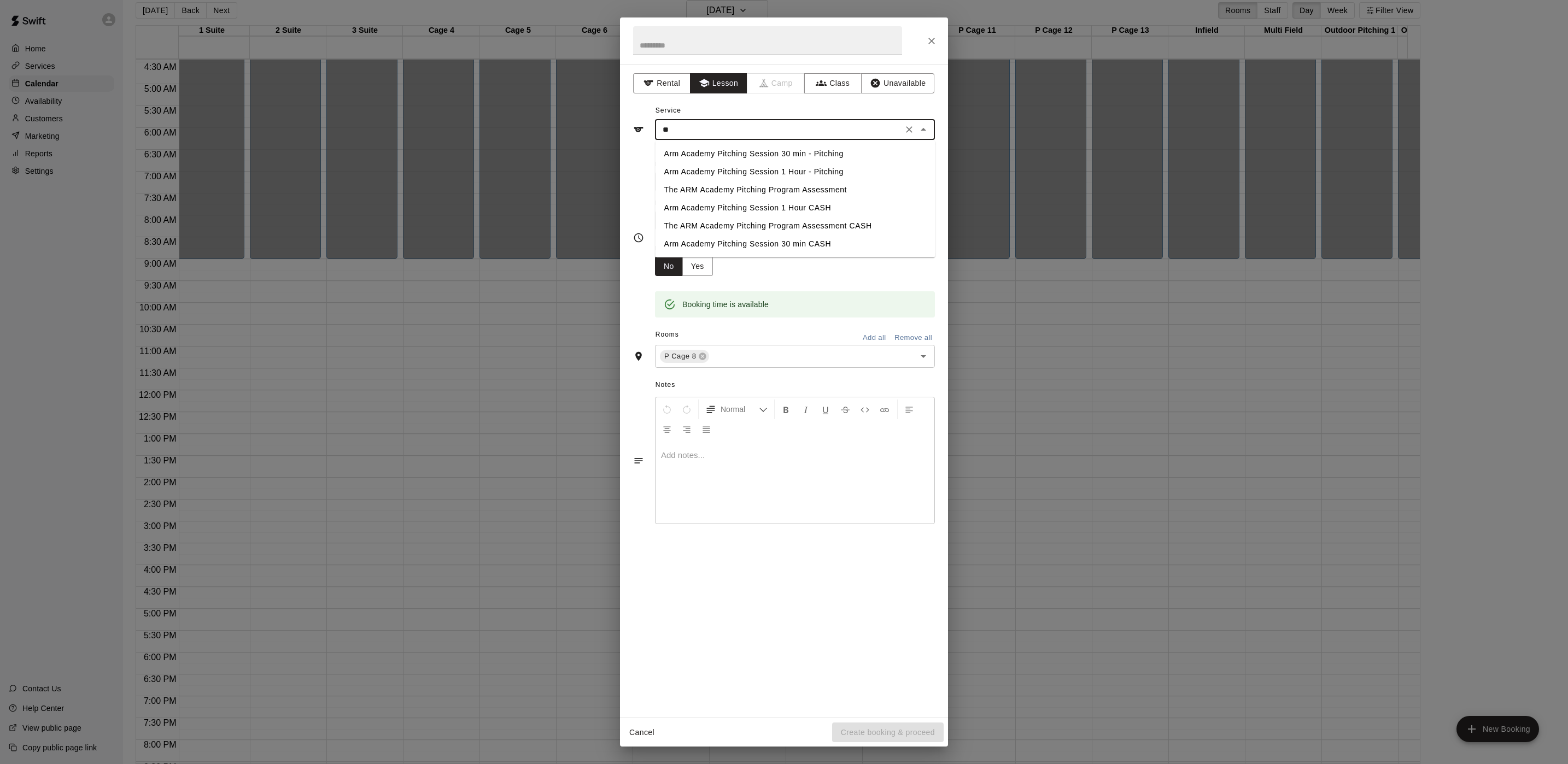
click at [780, 169] on li "Arm Academy Pitching Session 1 Hour - Pitching" at bounding box center [795, 171] width 280 height 18
type input "*"
click at [817, 120] on div "***** ​" at bounding box center [795, 129] width 280 height 21
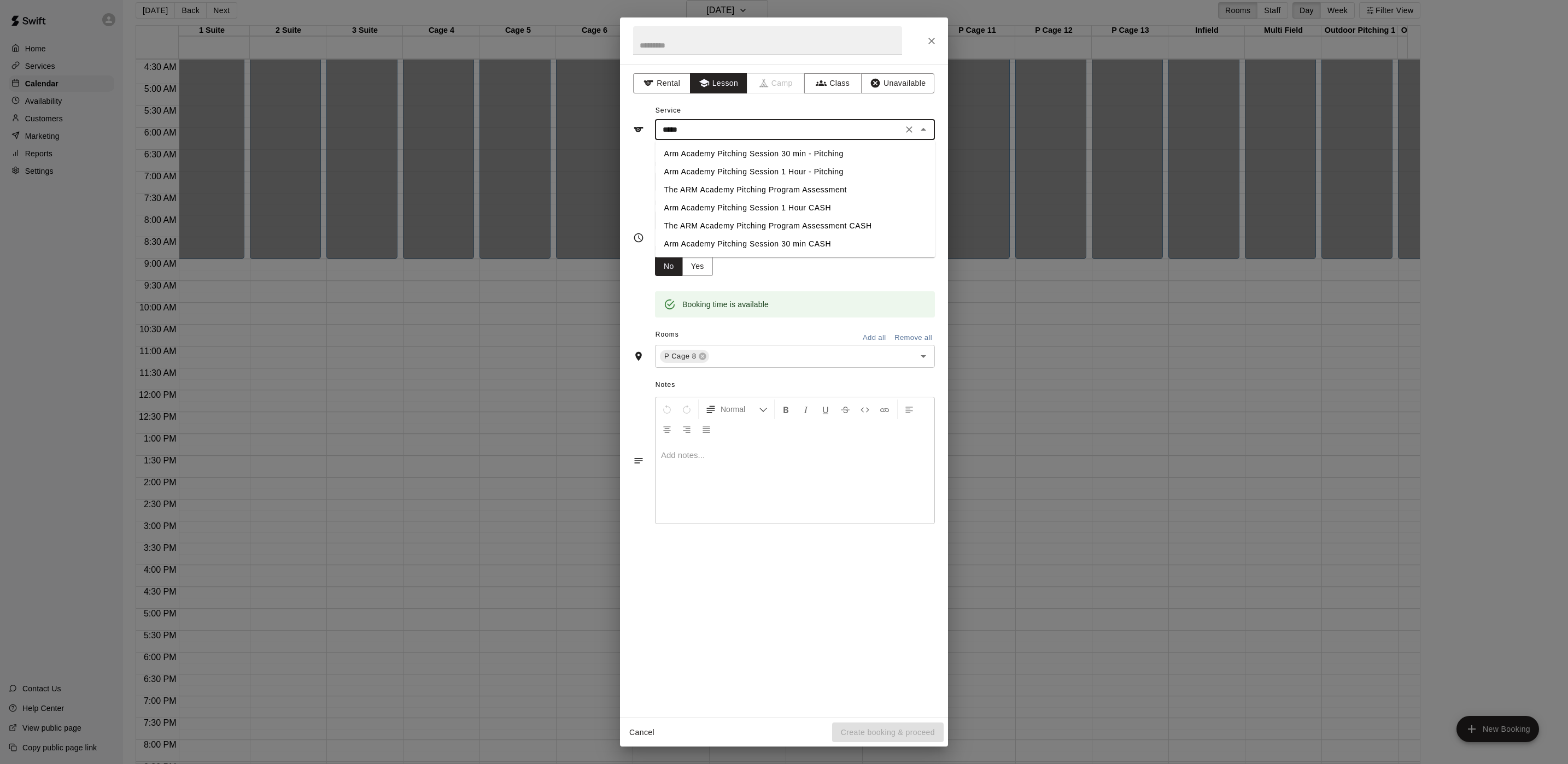
click at [819, 120] on div "***** ​" at bounding box center [795, 129] width 280 height 21
type input "*"
click at [746, 207] on li "Tier 1 Session + Rapsodo" at bounding box center [795, 207] width 280 height 18
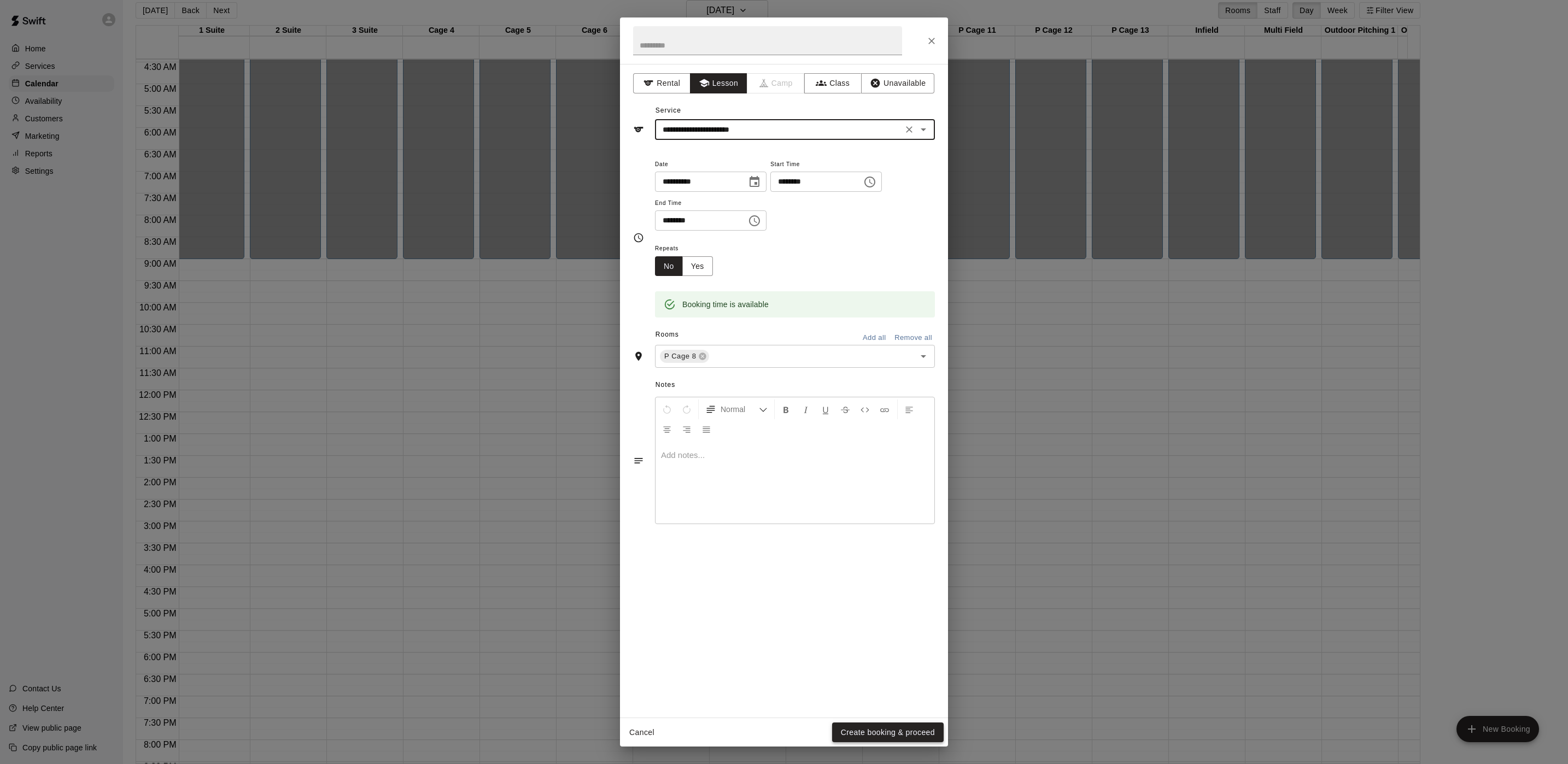
type input "**********"
click at [922, 737] on button "Create booking & proceed" at bounding box center [888, 733] width 112 height 21
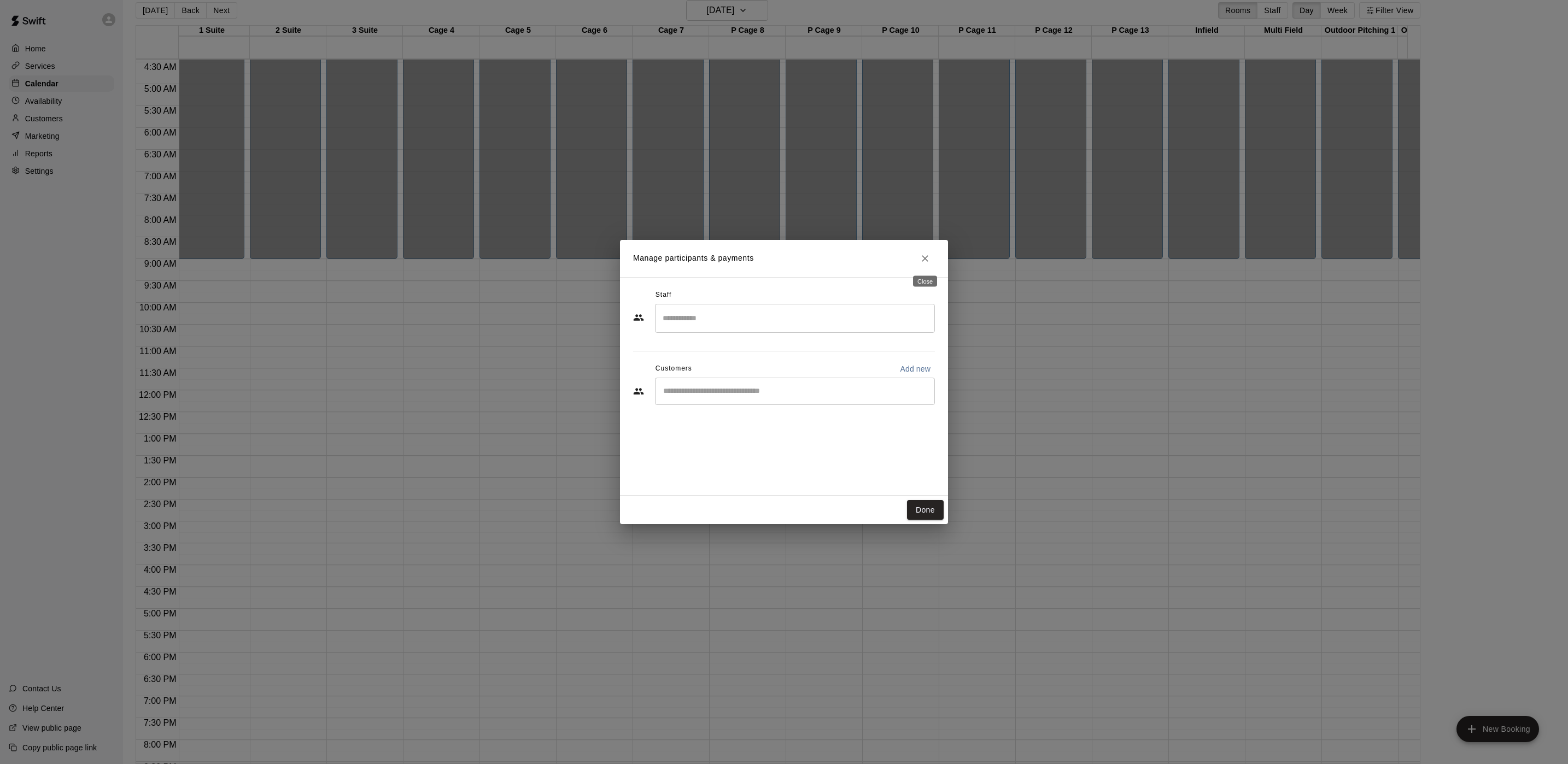
click at [920, 260] on icon "Close" at bounding box center [925, 258] width 11 height 11
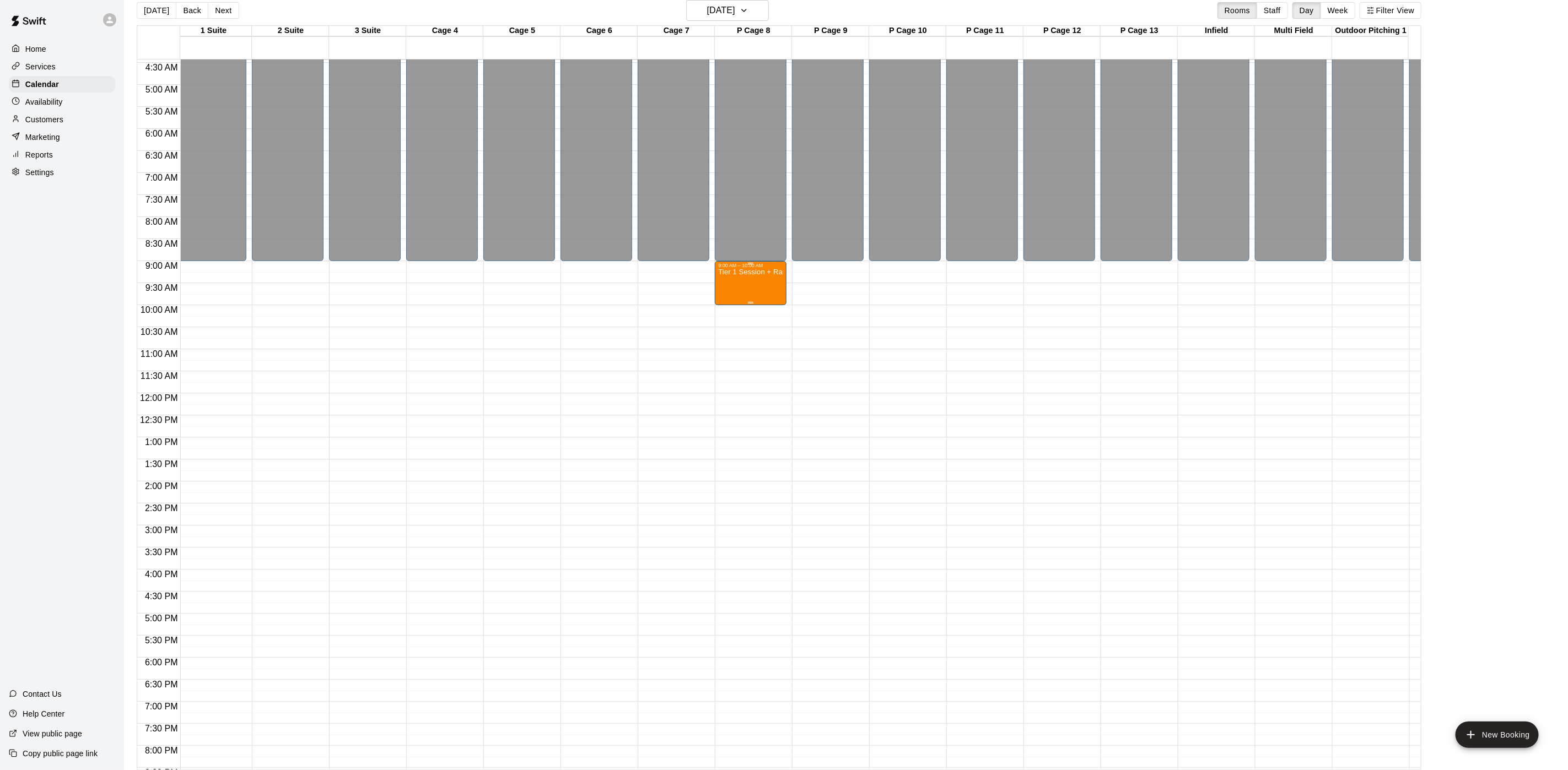
click at [778, 284] on div "Tier 1 Session + Rapsodo" at bounding box center [750, 653] width 65 height 770
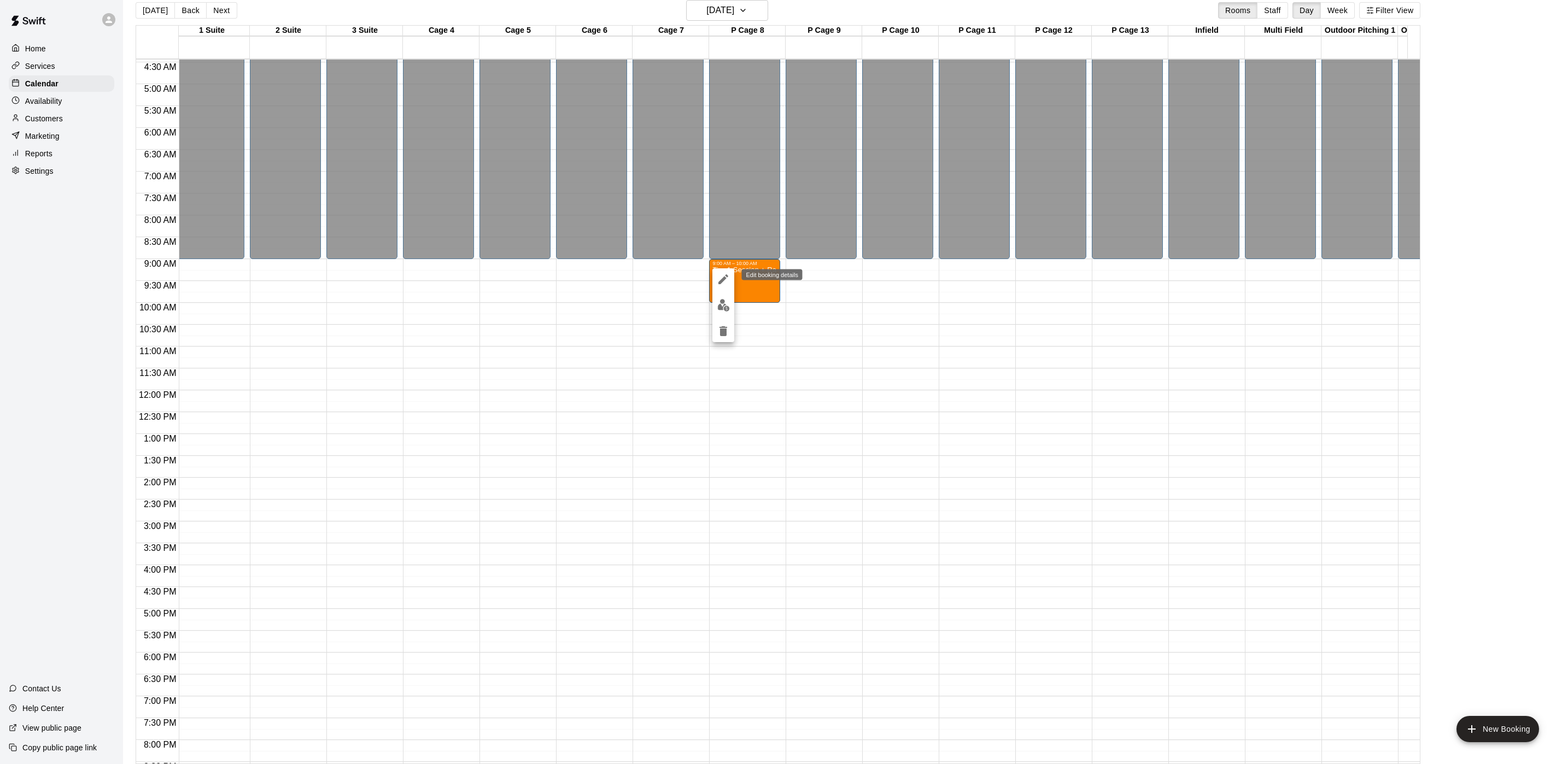
click at [715, 276] on button "edit" at bounding box center [723, 279] width 22 height 22
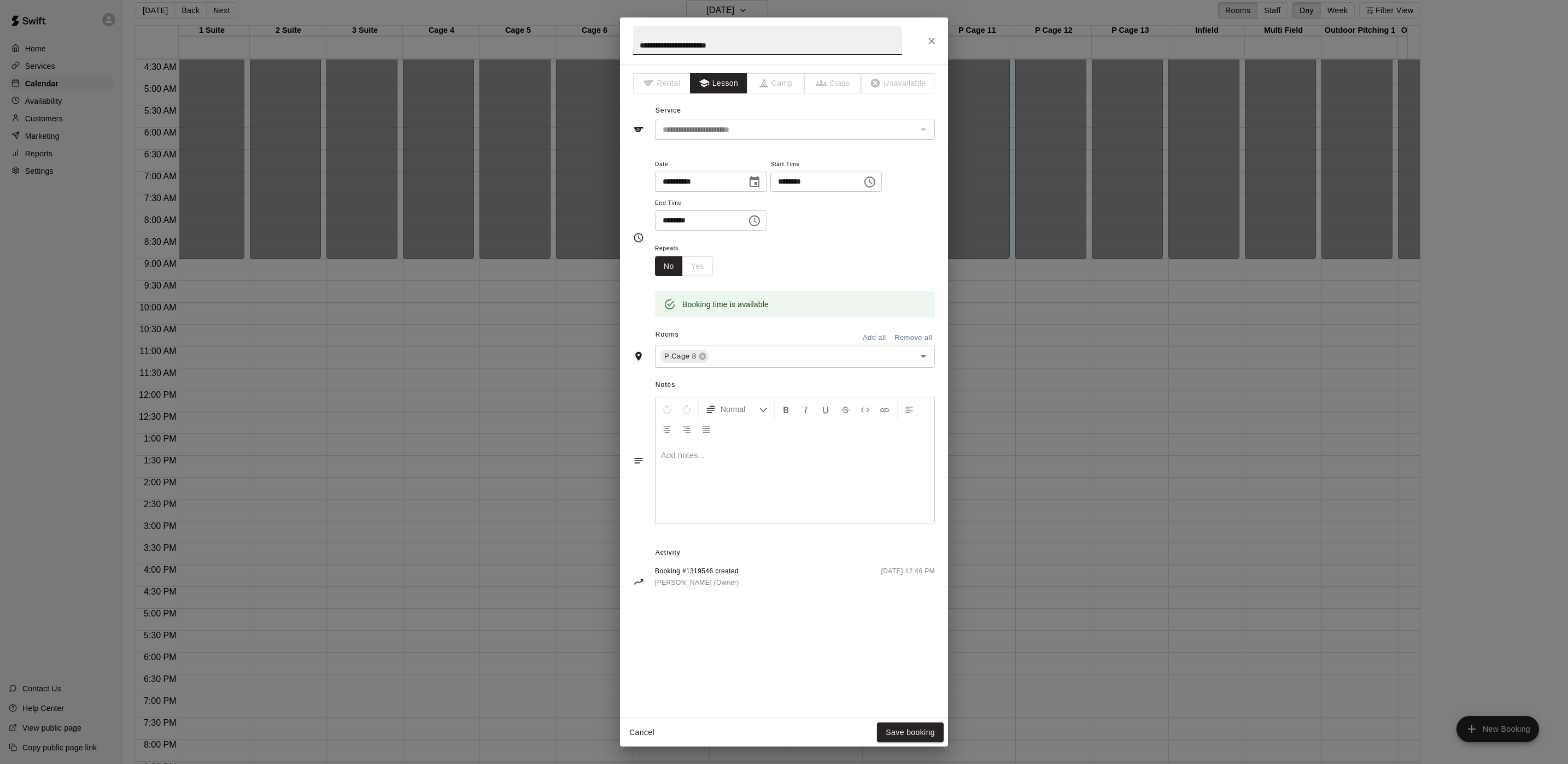
drag, startPoint x: 739, startPoint y: 50, endPoint x: 697, endPoint y: 52, distance: 42.0
click at [697, 52] on input "**********" at bounding box center [768, 40] width 269 height 29
type input "**********"
click at [723, 40] on input "**********" at bounding box center [768, 40] width 269 height 29
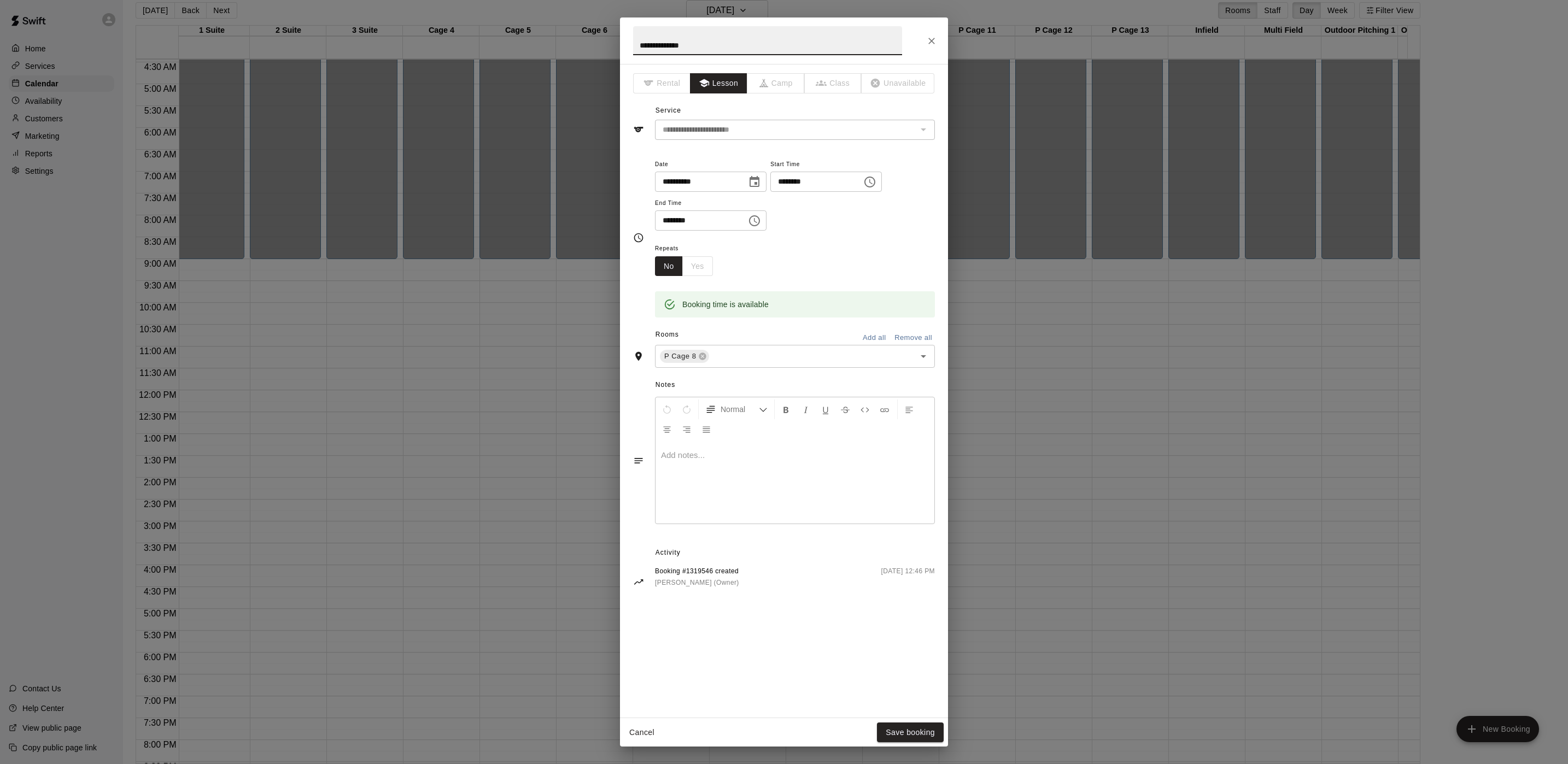
click at [723, 40] on input "**********" at bounding box center [768, 40] width 269 height 29
click at [925, 124] on div "The service of an existing booking cannot be changed" at bounding box center [923, 129] width 14 height 16
click at [937, 35] on icon "Close" at bounding box center [931, 40] width 11 height 11
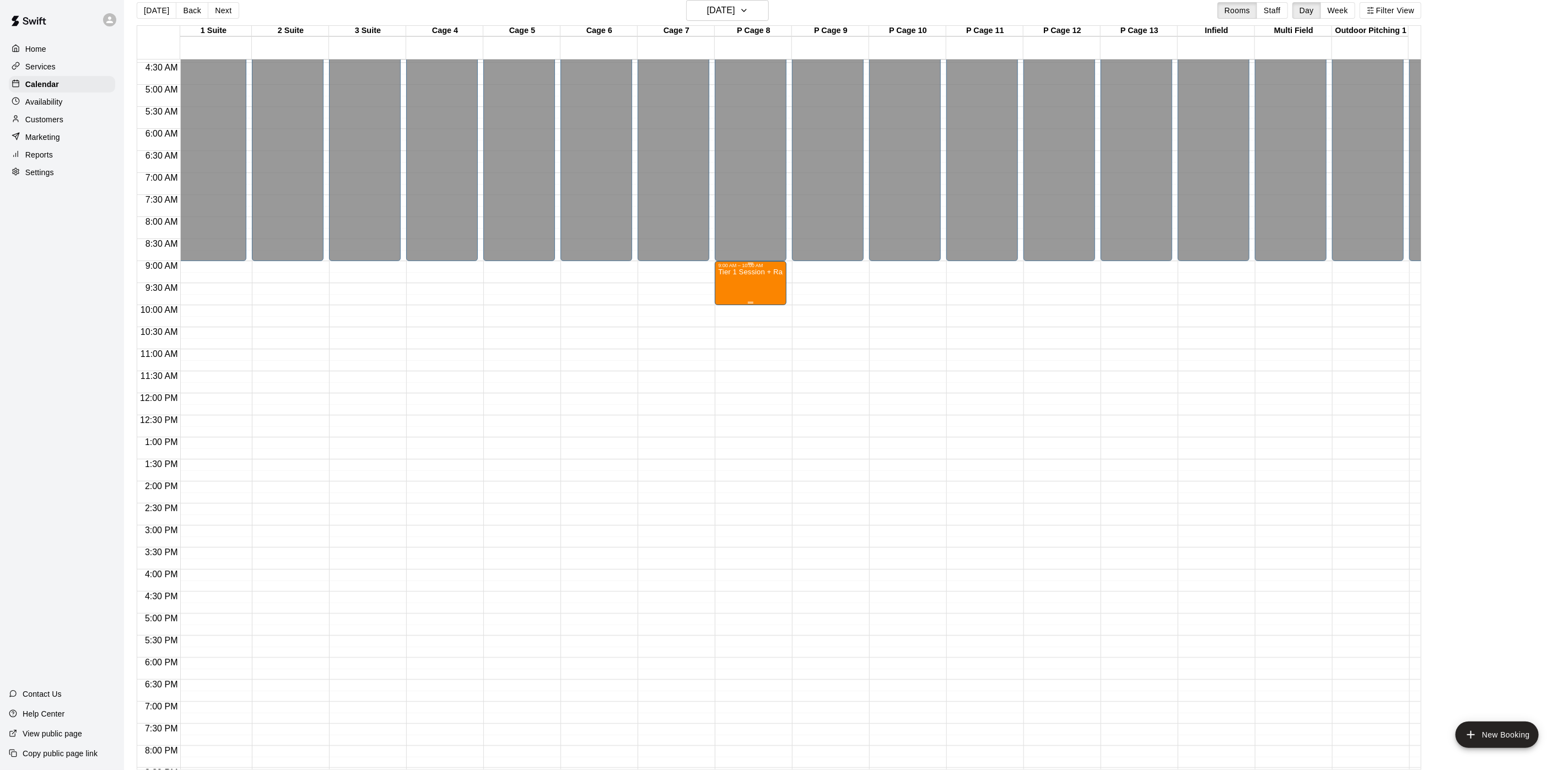
click at [728, 255] on div "Closed" at bounding box center [750, 68] width 65 height 394
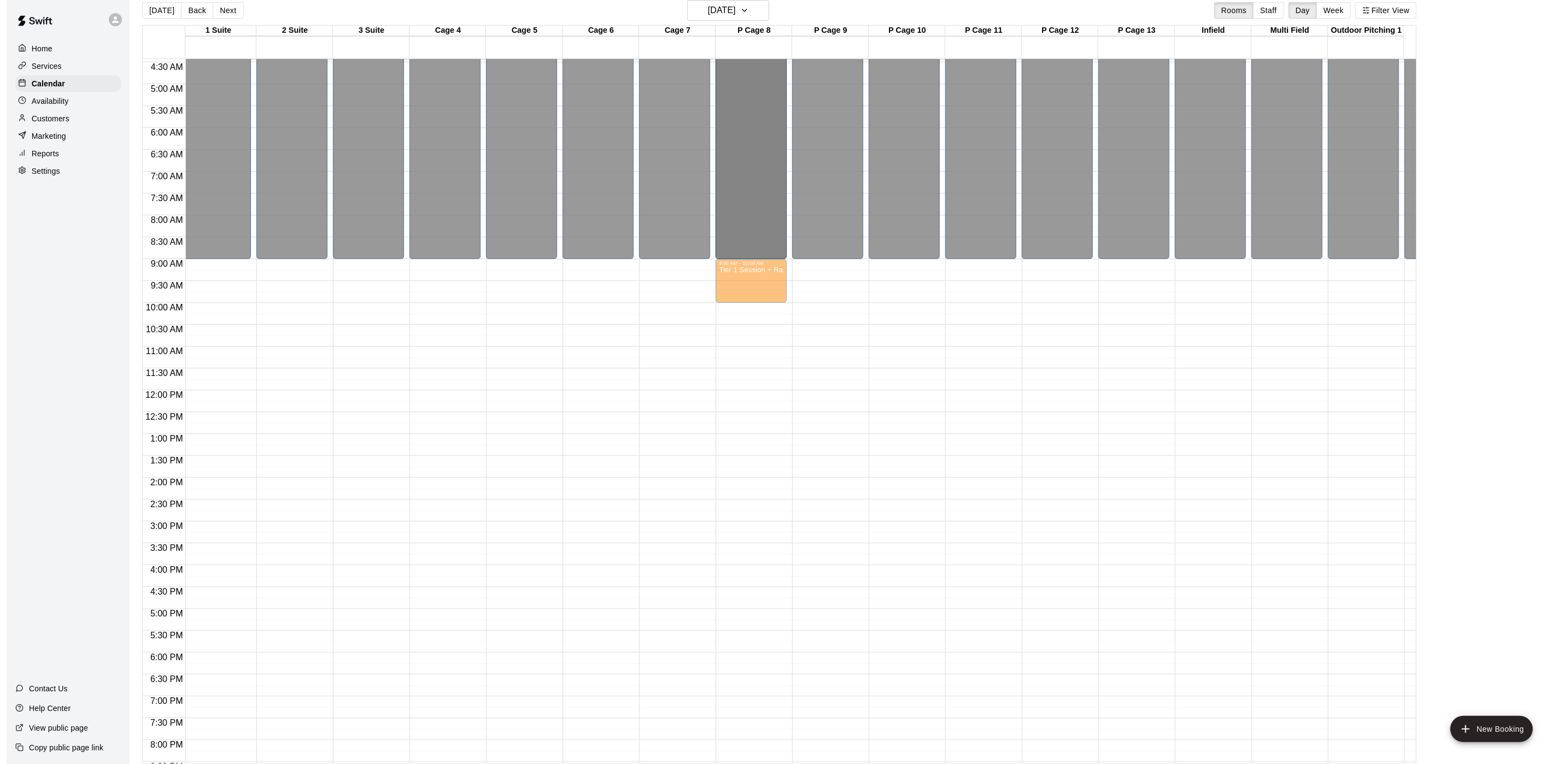
scroll to position [0, 6]
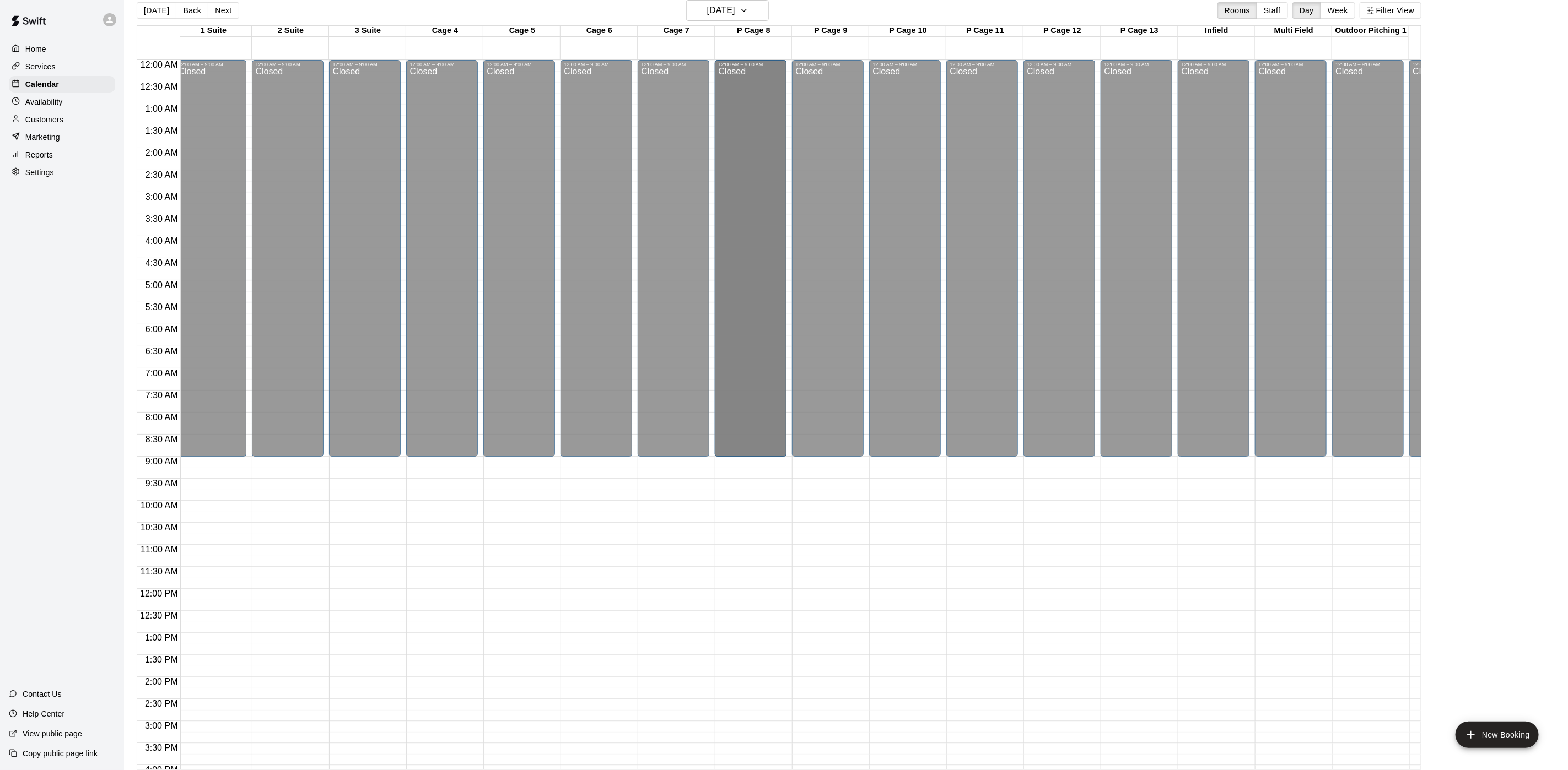
click at [754, 468] on p "Tier 1 Session + Rapsodo" at bounding box center [750, 468] width 65 height 0
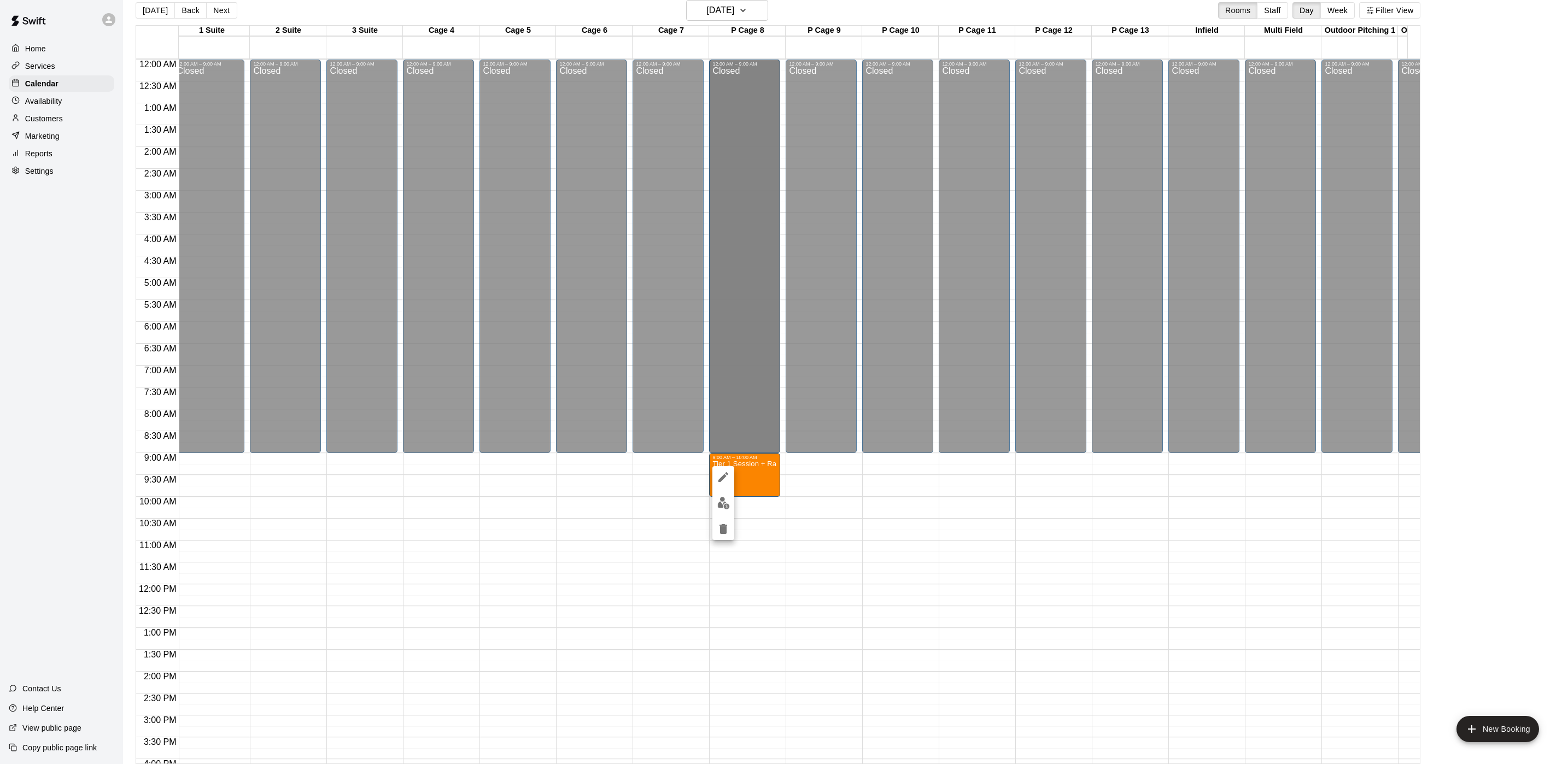
click at [724, 516] on div at bounding box center [723, 503] width 22 height 74
click at [720, 523] on icon "delete" at bounding box center [723, 529] width 13 height 13
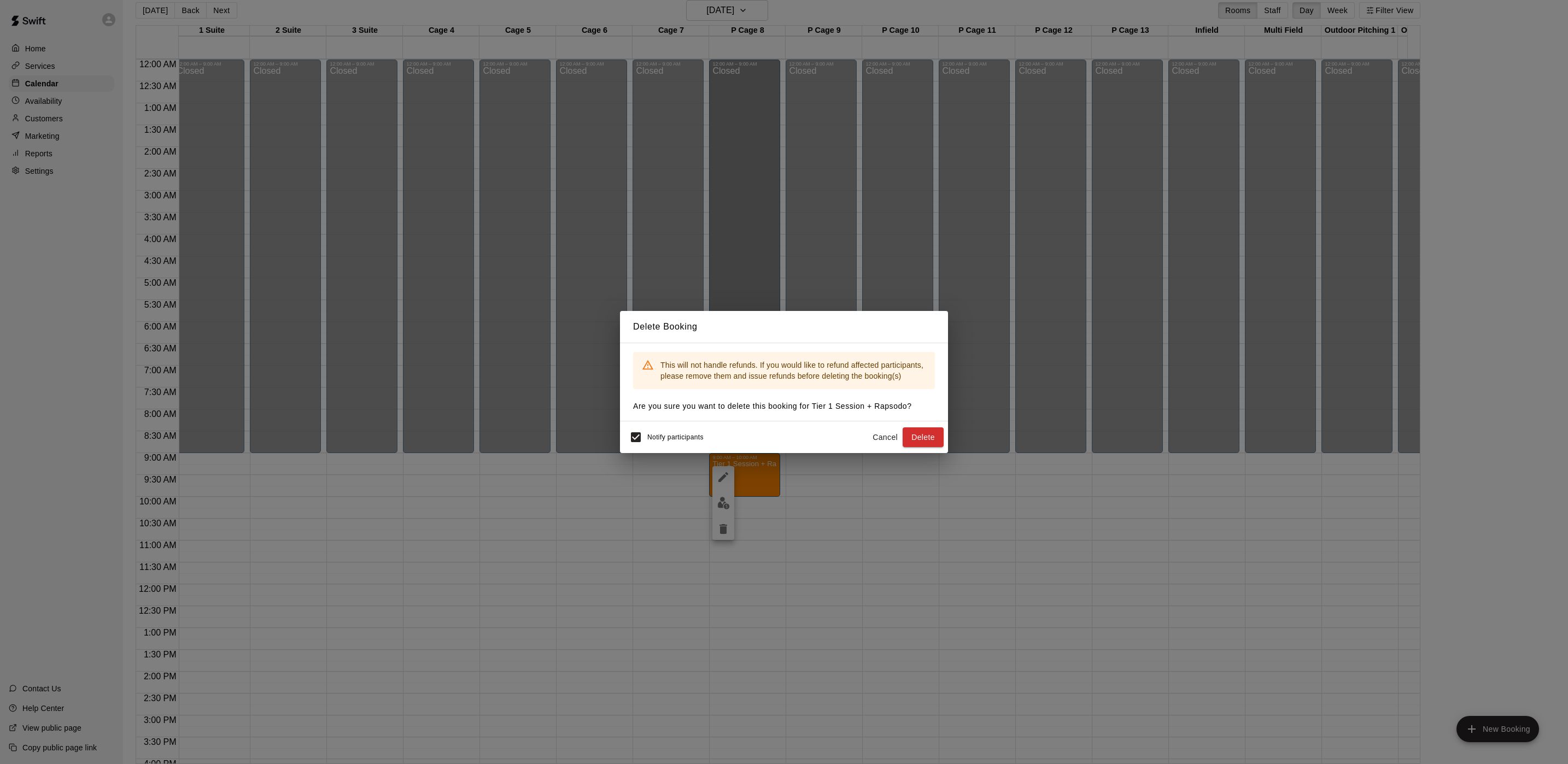
click at [903, 427] on button "Delete" at bounding box center [923, 437] width 41 height 21
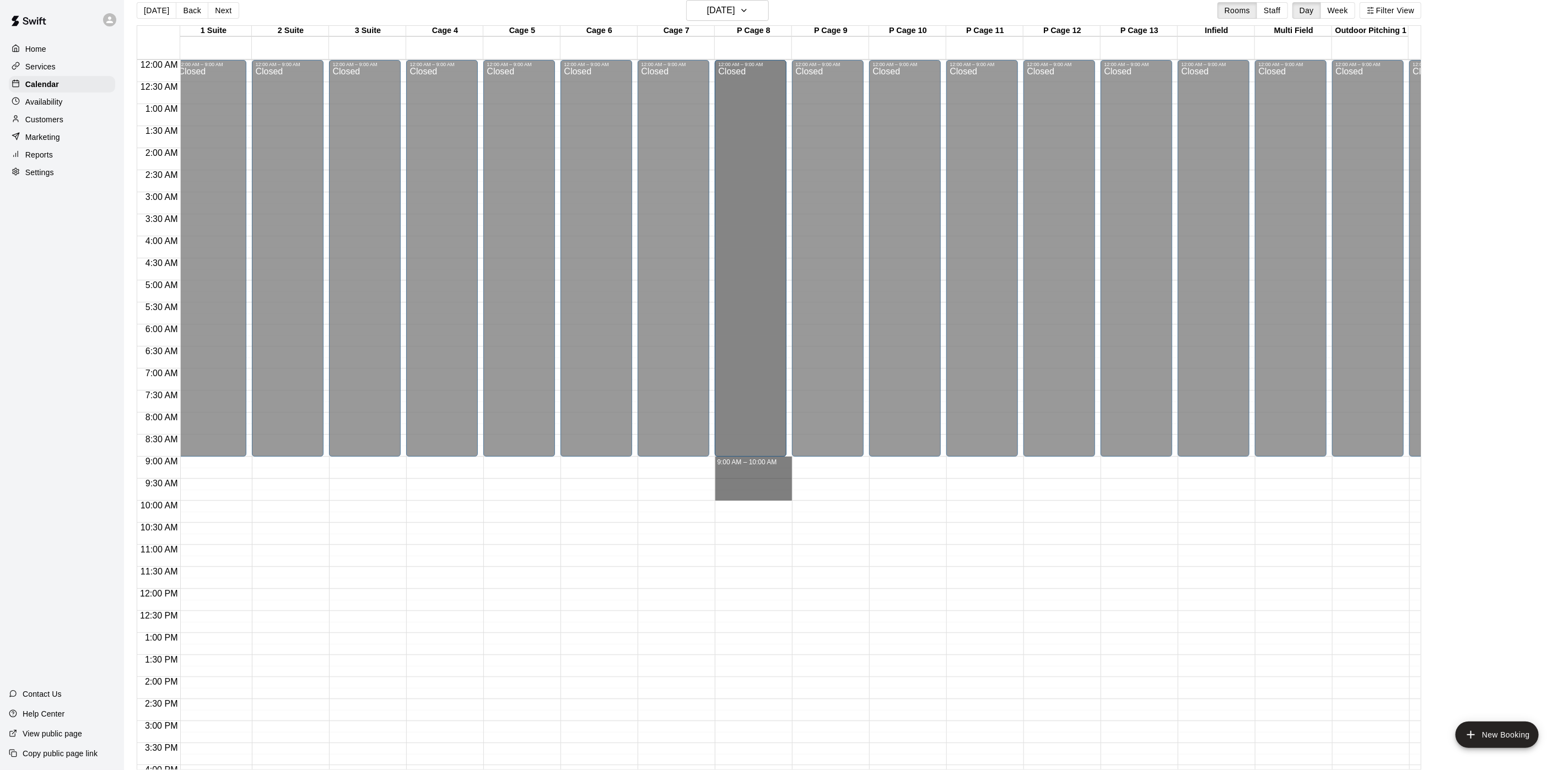
drag, startPoint x: 766, startPoint y: 459, endPoint x: 769, endPoint y: 498, distance: 39.1
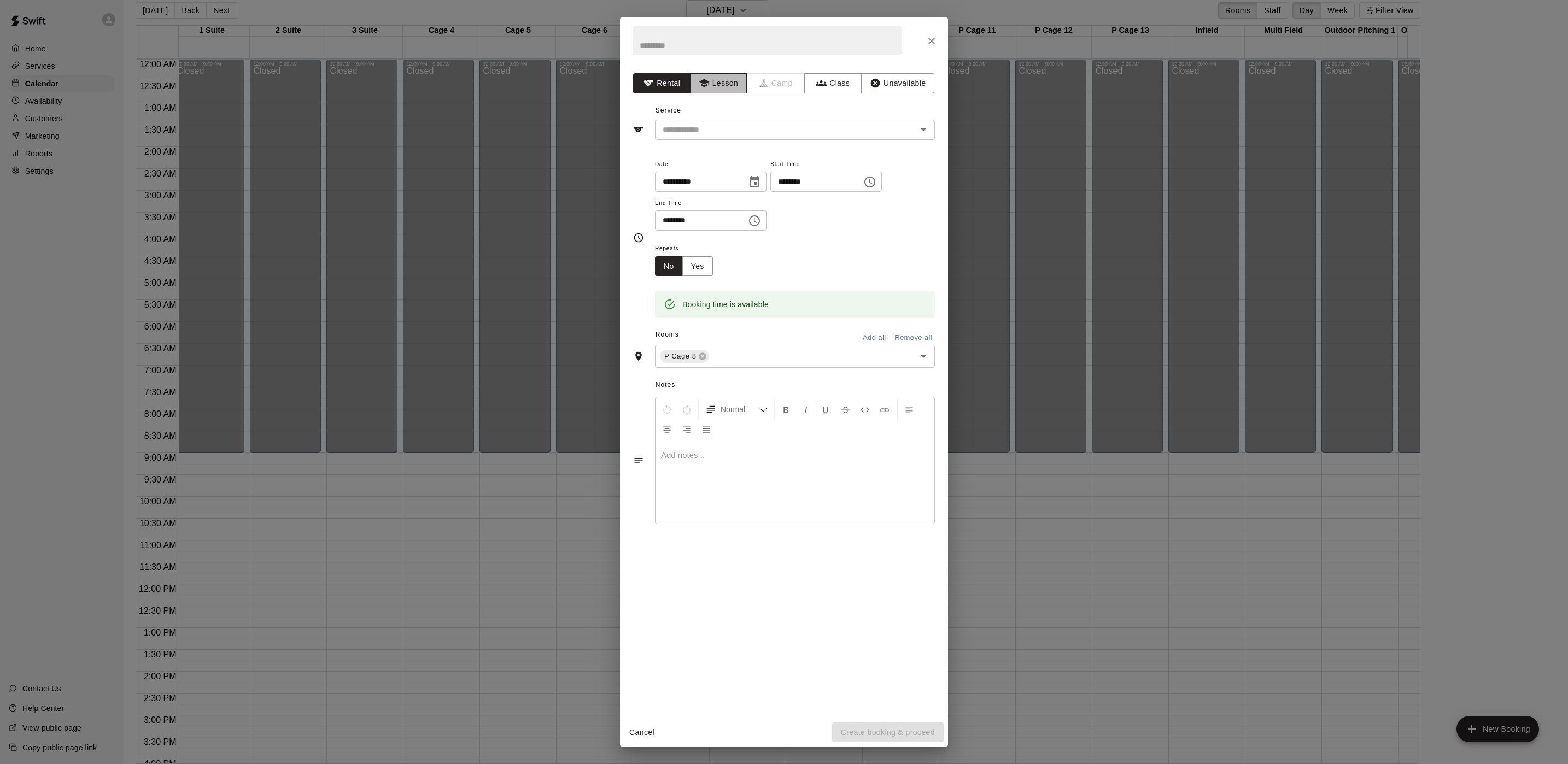
click at [718, 76] on button "Lesson" at bounding box center [718, 83] width 57 height 21
click at [737, 132] on input "text" at bounding box center [778, 129] width 241 height 13
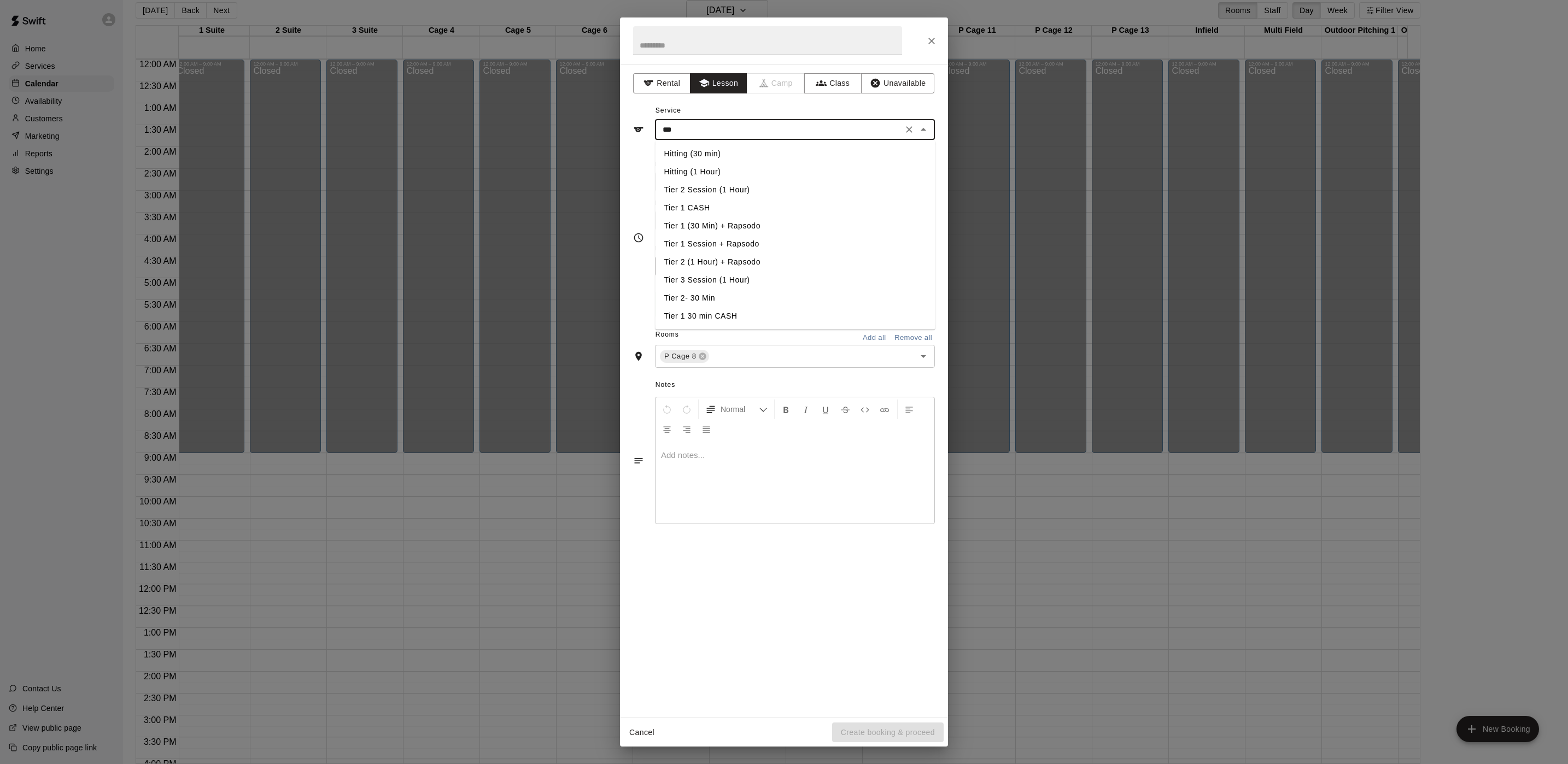
type input "****"
click at [904, 128] on icon "Clear" at bounding box center [909, 129] width 11 height 11
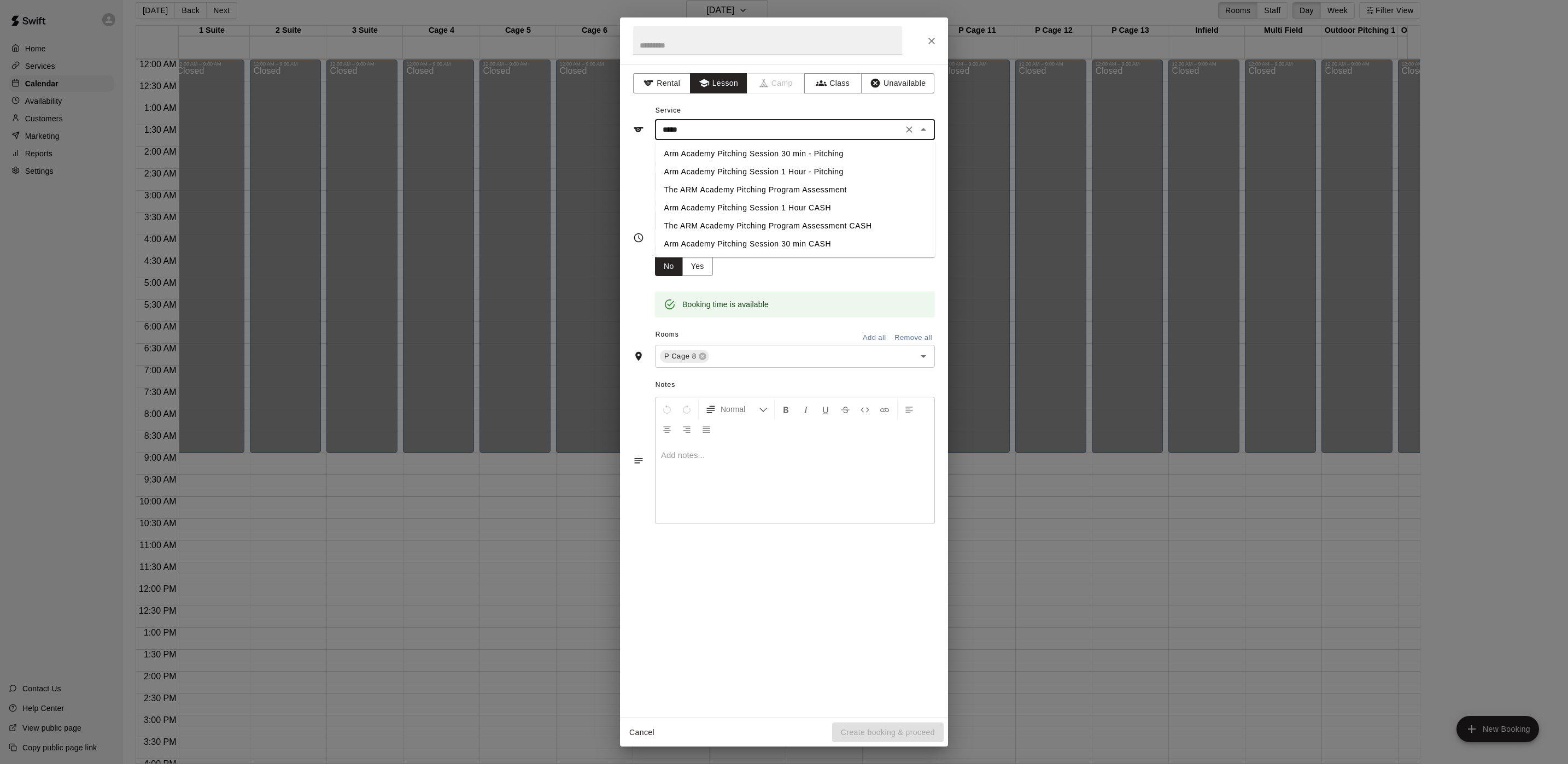
click at [773, 169] on li "Arm Academy Pitching Session 1 Hour - Pitching" at bounding box center [795, 171] width 280 height 18
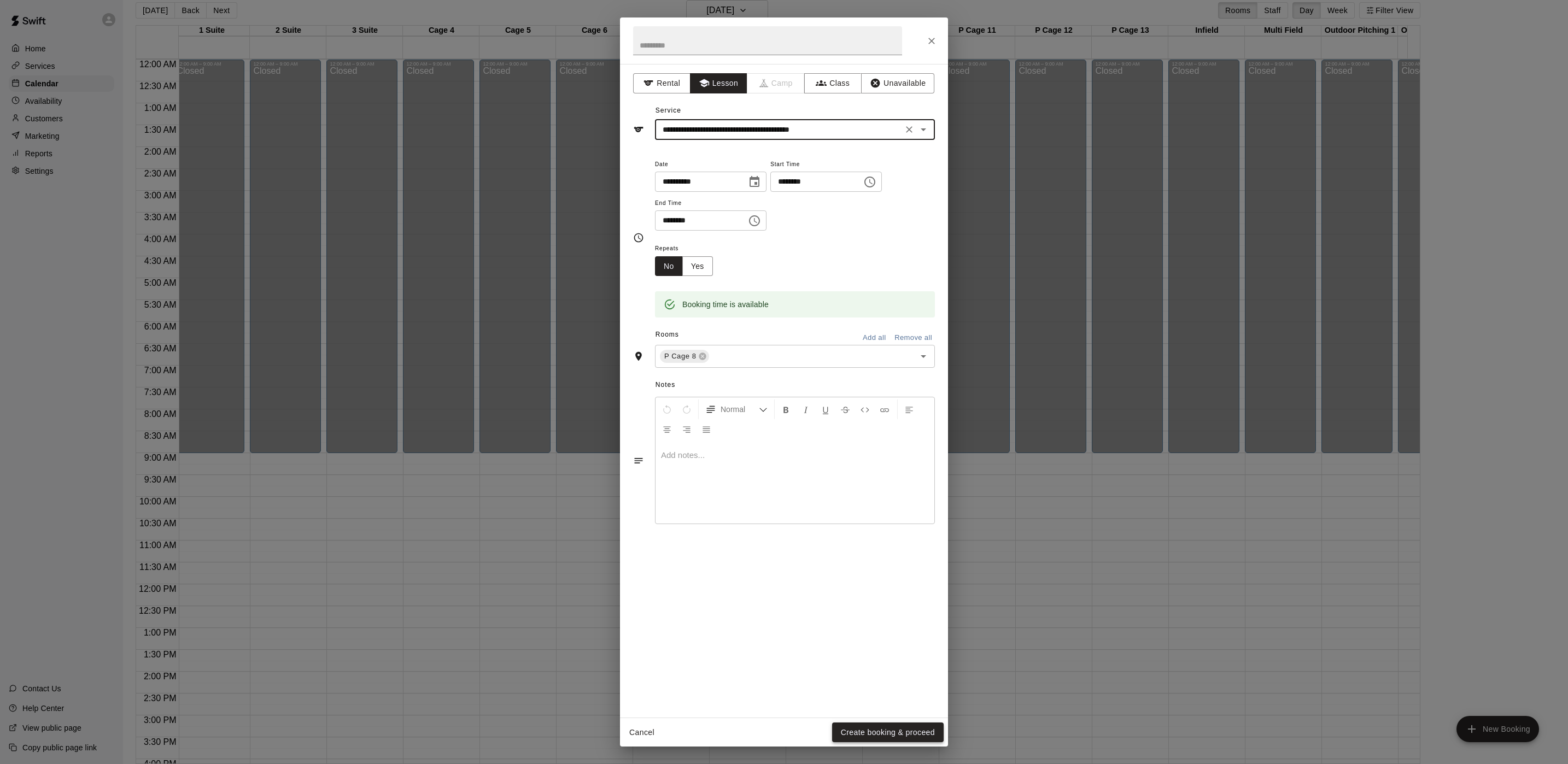
type input "**********"
click at [928, 735] on button "Create booking & proceed" at bounding box center [888, 733] width 112 height 21
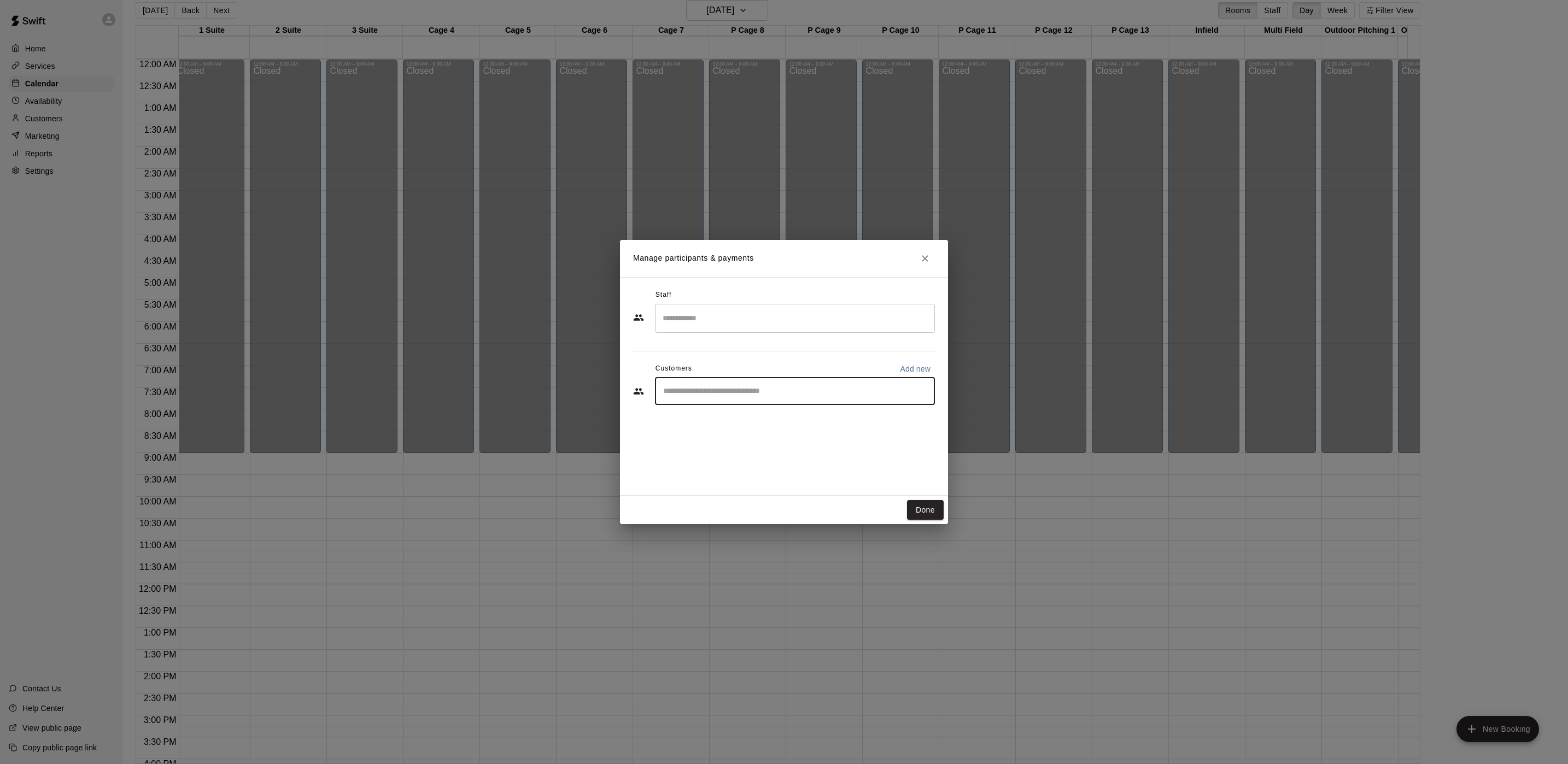
click at [750, 393] on input "Start typing to search customers..." at bounding box center [795, 391] width 270 height 11
type input "****"
click at [771, 454] on div "[PERSON_NAME] [EMAIL_ADDRESS][DOMAIN_NAME]" at bounding box center [807, 458] width 241 height 23
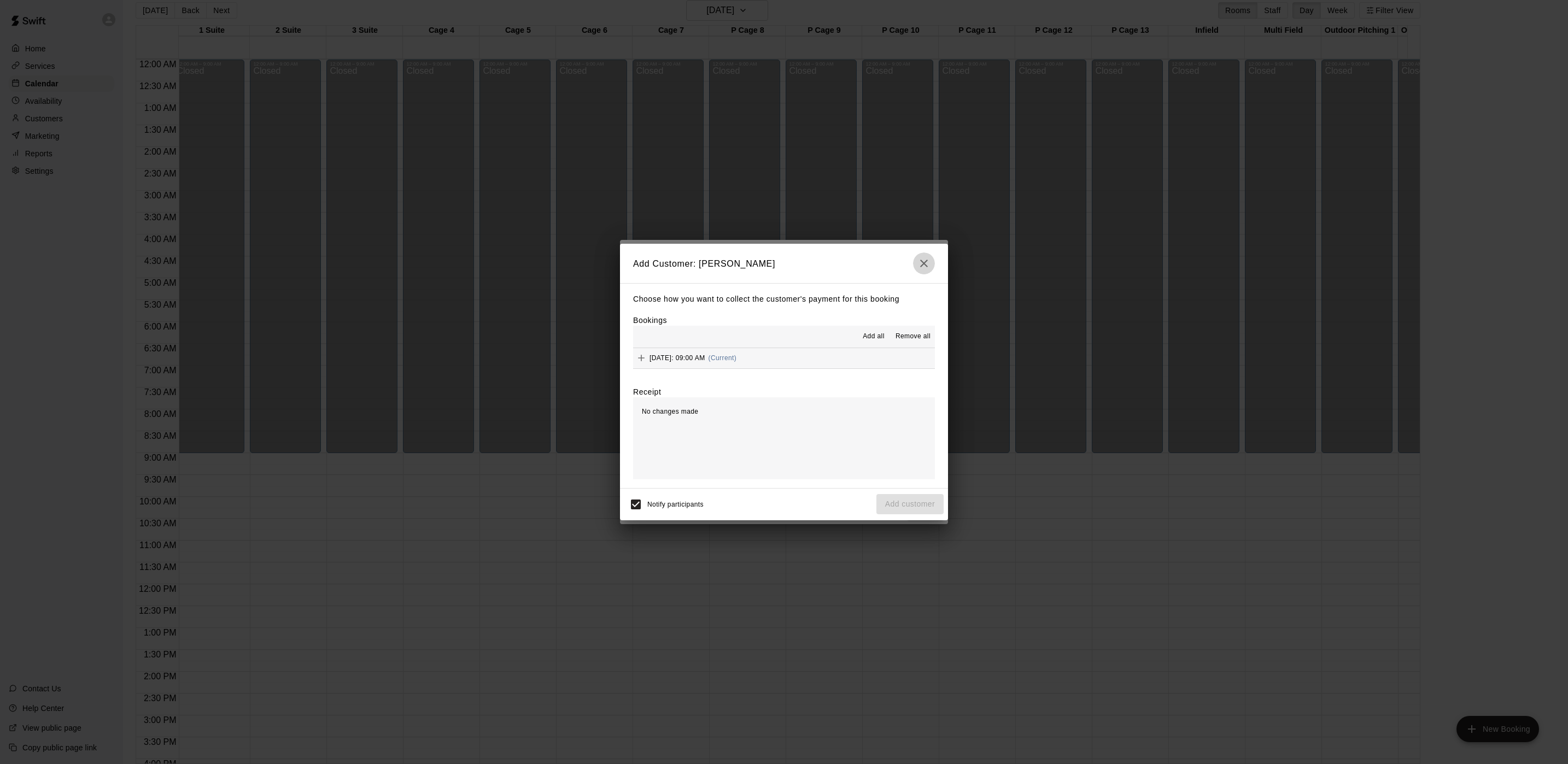
click at [923, 270] on button "button" at bounding box center [923, 263] width 22 height 22
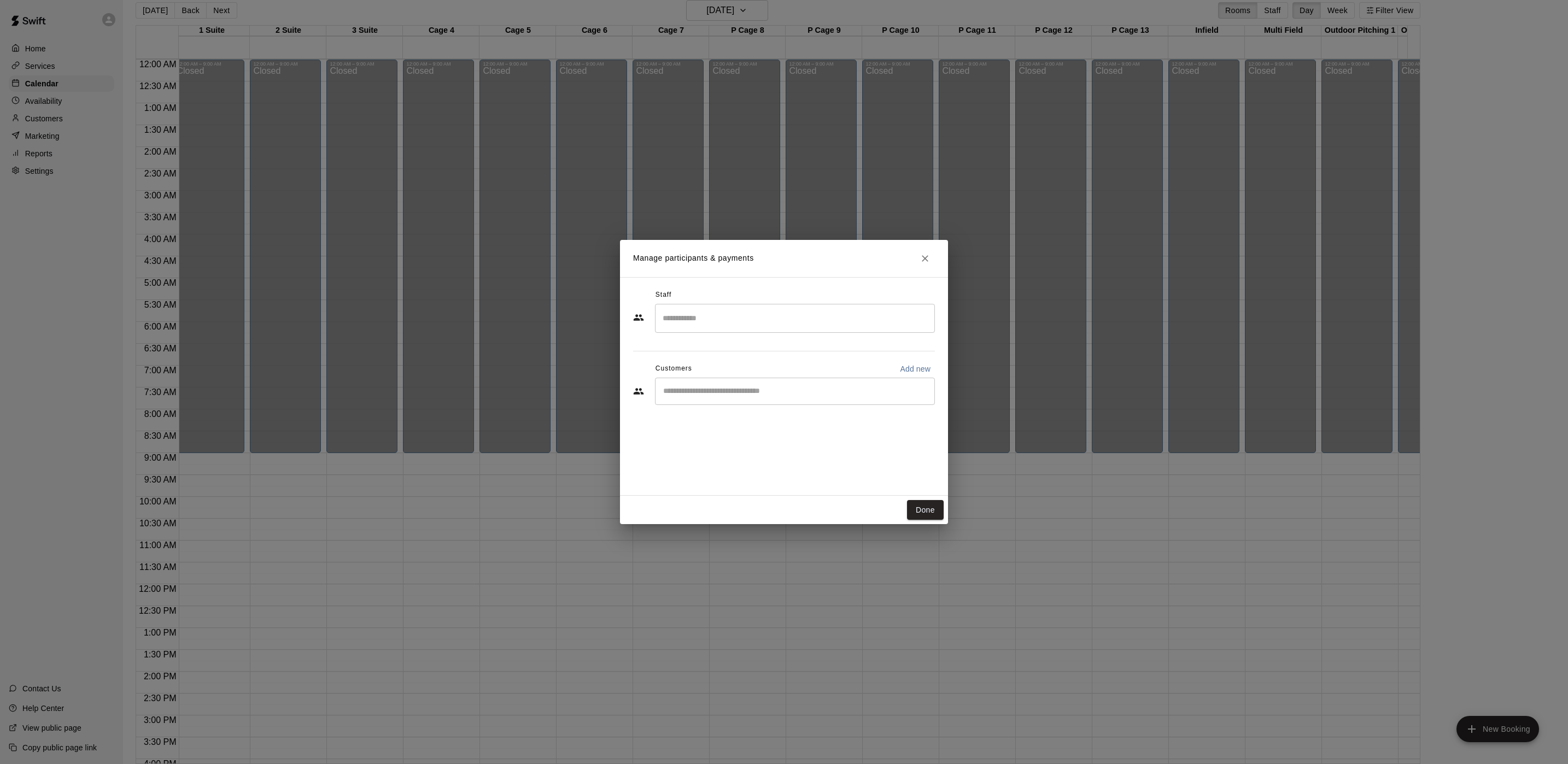
click at [872, 388] on input "Start typing to search customers..." at bounding box center [795, 391] width 270 height 11
click at [891, 424] on div "[PERSON_NAME] [EMAIL_ADDRESS][DOMAIN_NAME]" at bounding box center [807, 422] width 241 height 23
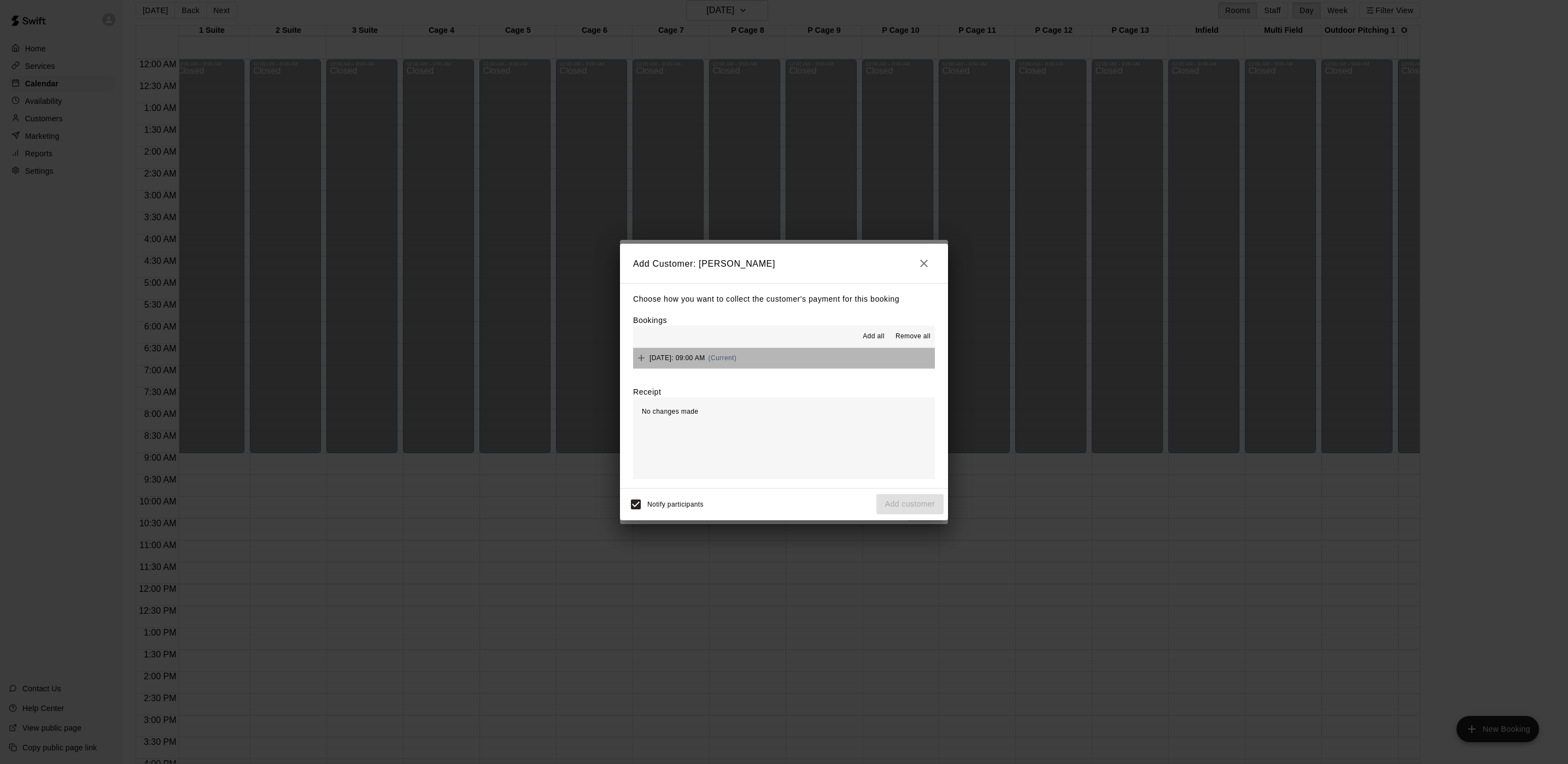
click at [814, 358] on button "[DATE]: 09:00 AM (Current)" at bounding box center [784, 358] width 302 height 21
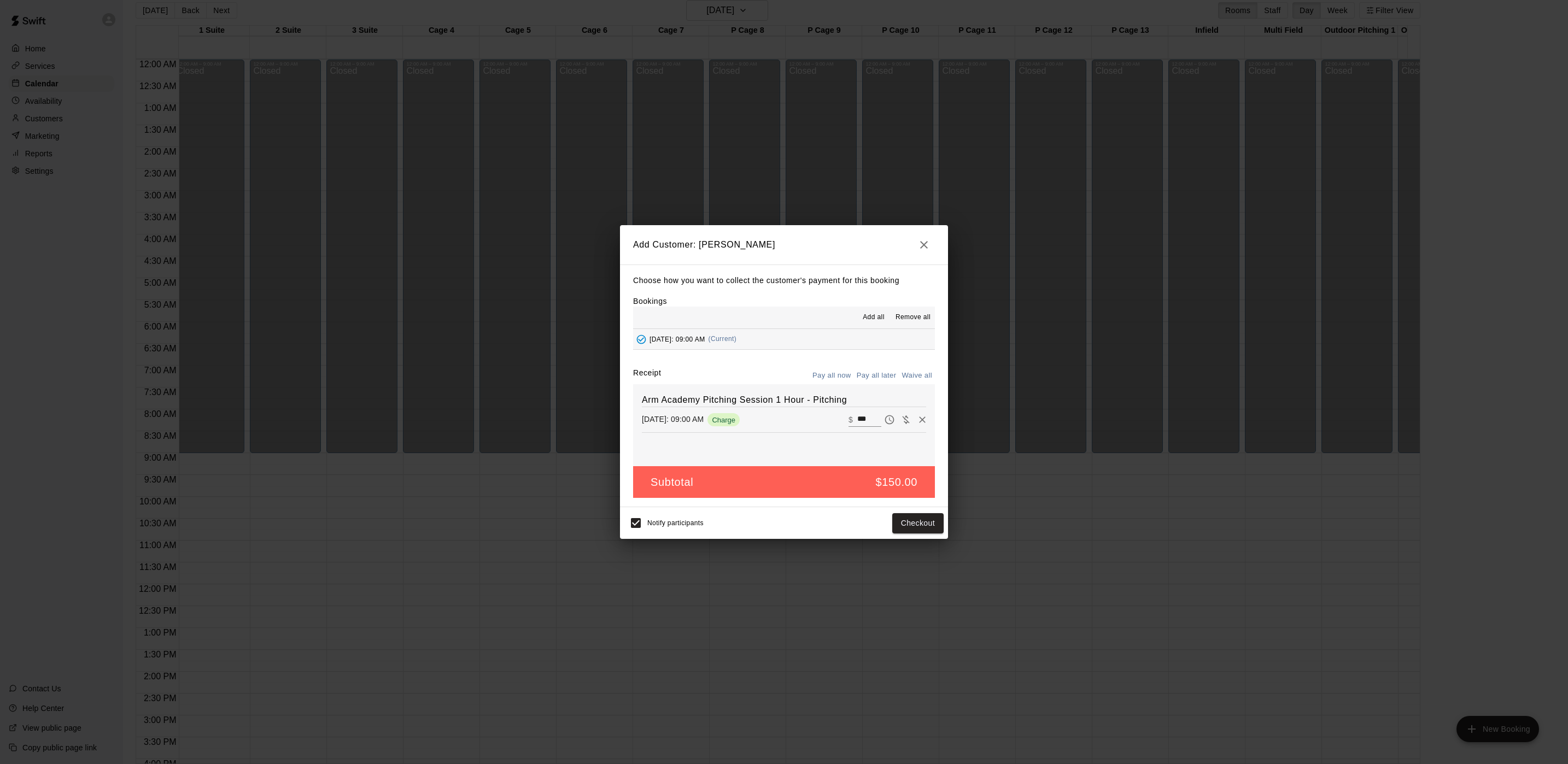
click at [795, 369] on div "Receipt Pay all now Pay all later Waive all" at bounding box center [784, 376] width 302 height 17
click at [889, 381] on button "Pay all later" at bounding box center [877, 376] width 45 height 17
click at [929, 520] on button "Add customer" at bounding box center [910, 523] width 67 height 21
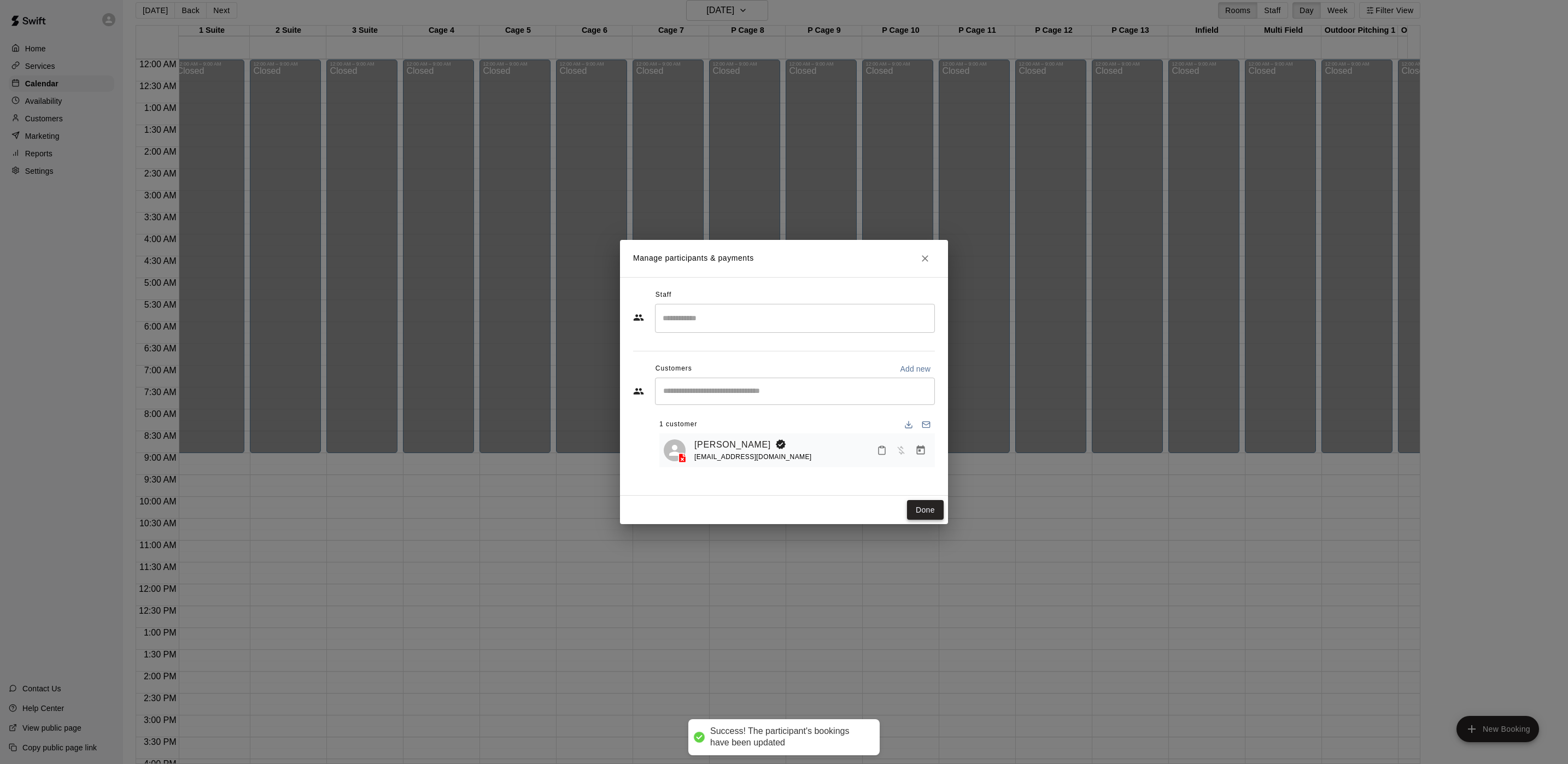
click at [932, 509] on button "Done" at bounding box center [926, 510] width 37 height 21
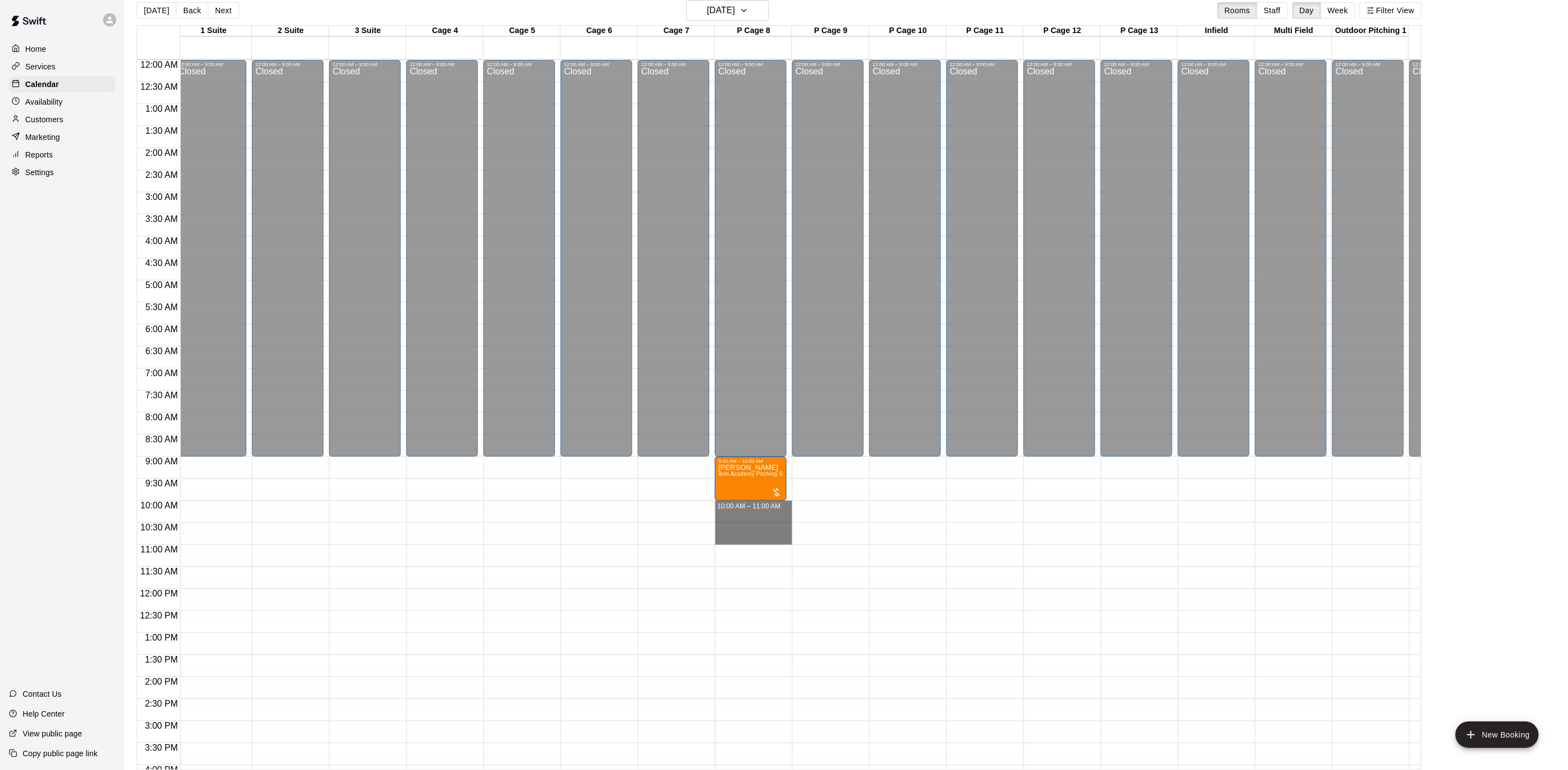
drag, startPoint x: 750, startPoint y: 503, endPoint x: 736, endPoint y: 535, distance: 34.9
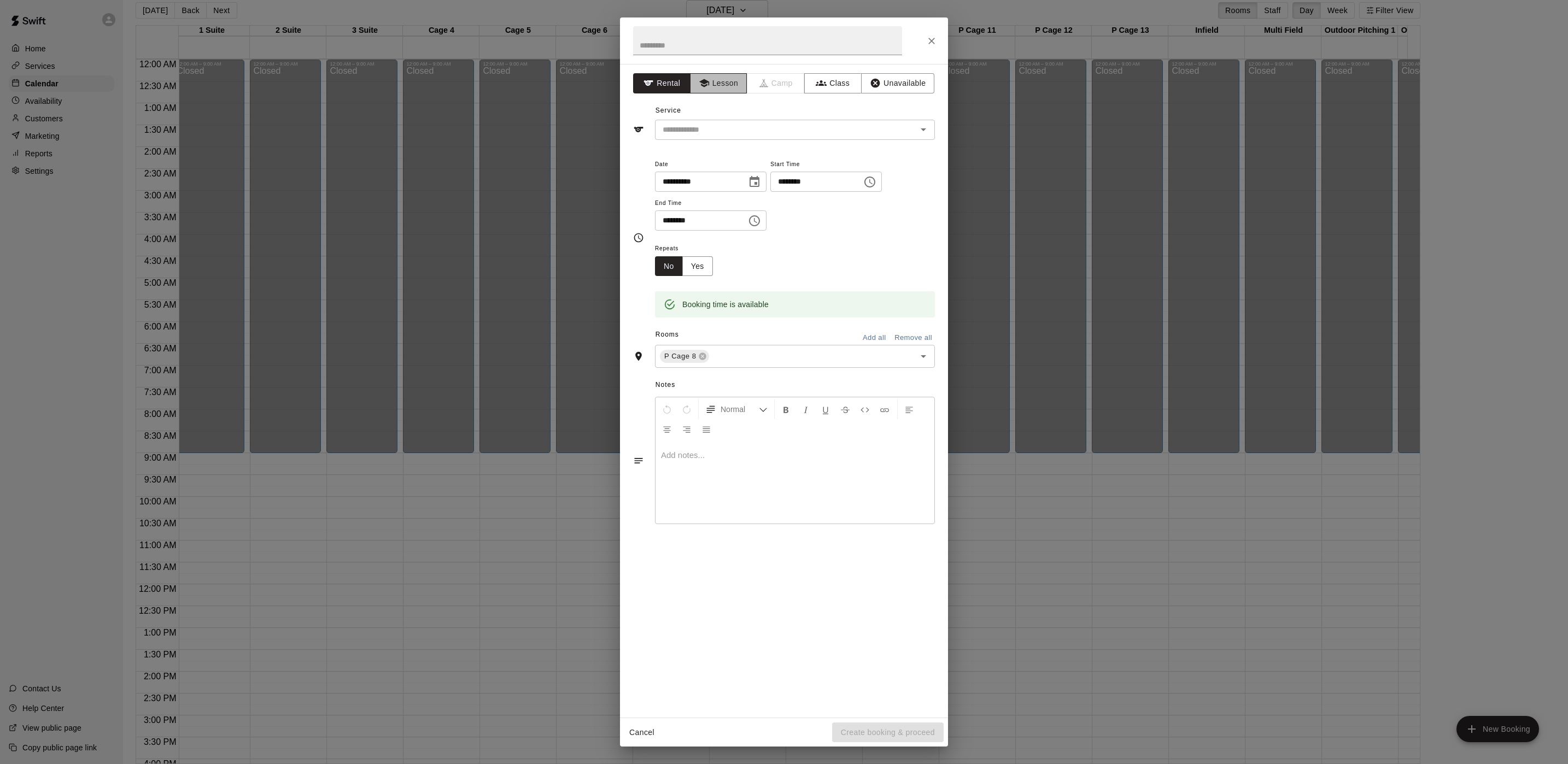
click at [743, 86] on button "Lesson" at bounding box center [718, 83] width 57 height 21
click at [737, 150] on div "**********" at bounding box center [784, 238] width 302 height 178
click at [737, 136] on input "text" at bounding box center [778, 129] width 241 height 13
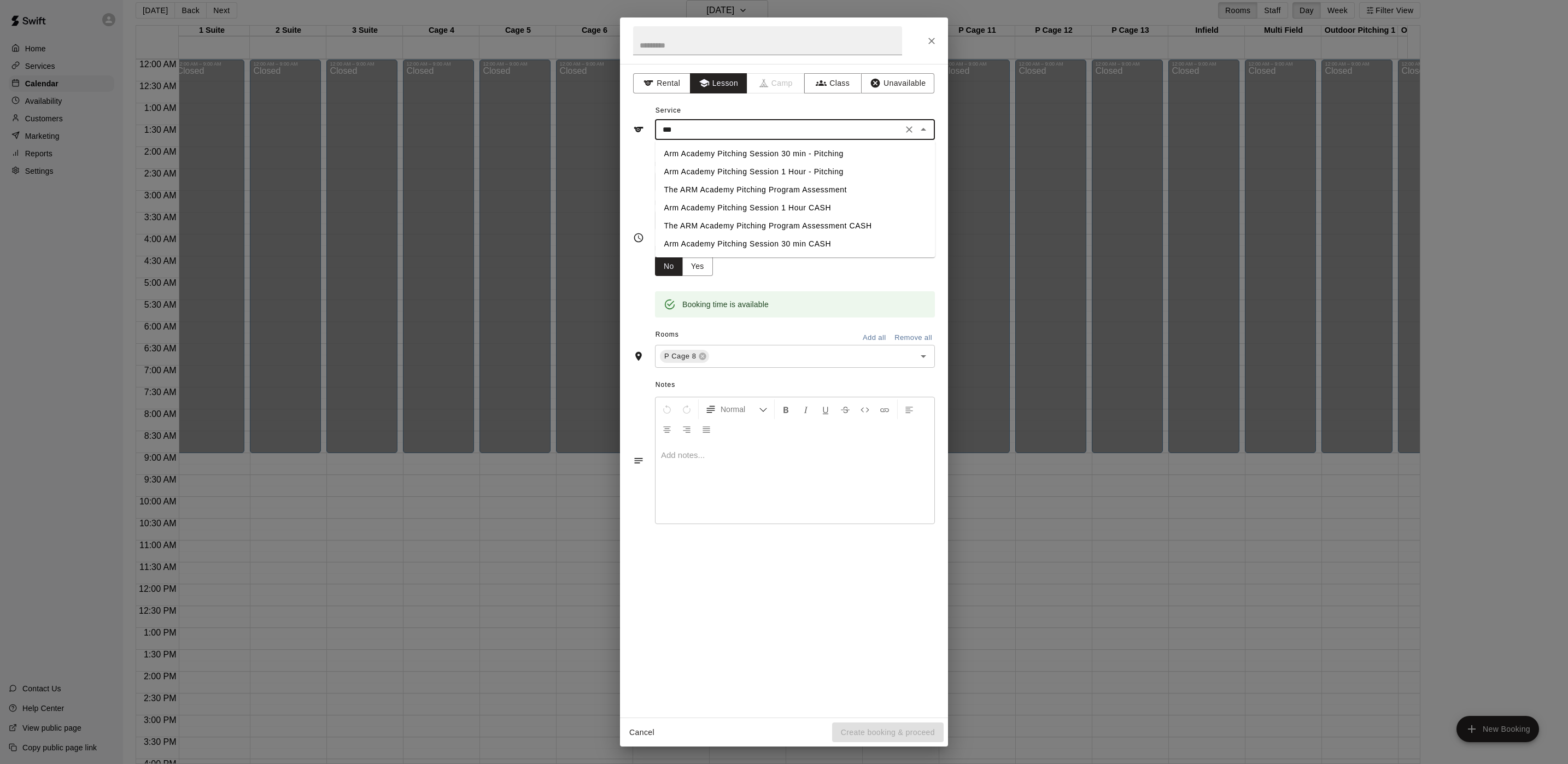
click at [781, 168] on li "Arm Academy Pitching Session 1 Hour - Pitching" at bounding box center [795, 171] width 280 height 18
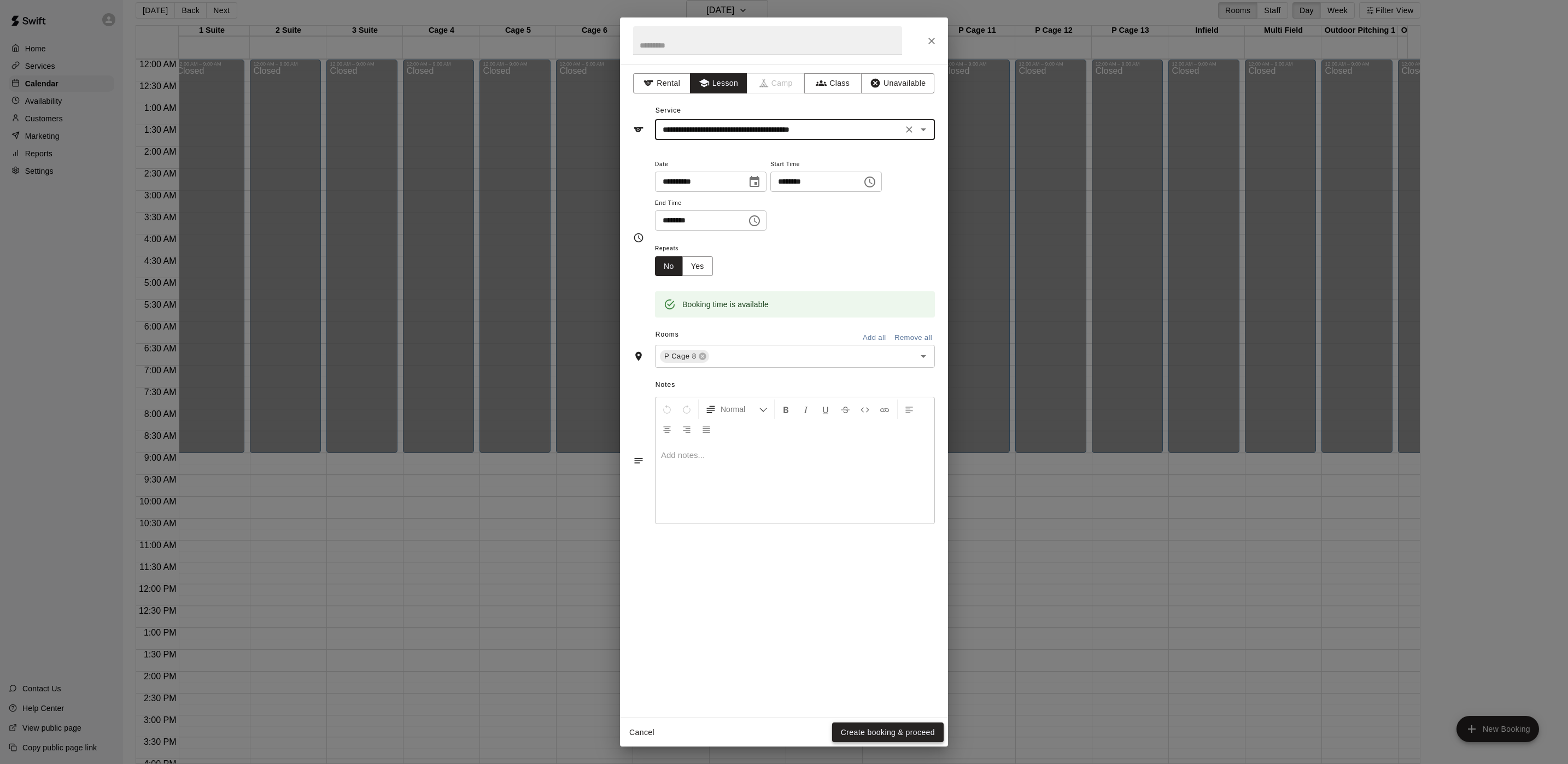
type input "**********"
click at [908, 731] on button "Create booking & proceed" at bounding box center [888, 733] width 112 height 21
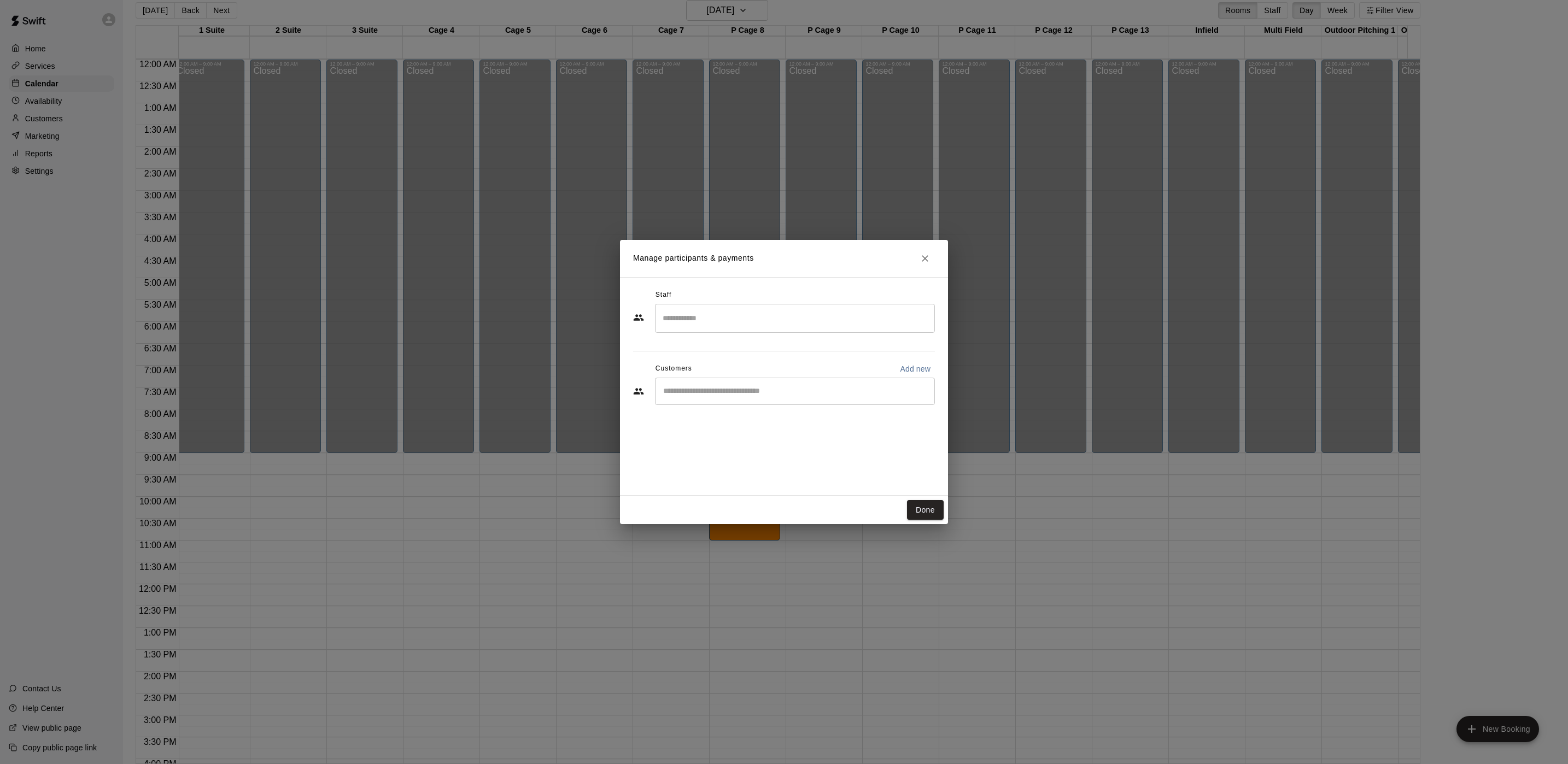
click at [773, 323] on input "Search staff" at bounding box center [795, 318] width 270 height 19
type input "*"
click at [722, 284] on div "Staff ​ [PERSON_NAME] Staff [PERSON_NAME] Staff [PERSON_NAME] Staff [PERSON_NAM…" at bounding box center [784, 386] width 328 height 219
click at [734, 397] on input "Start typing to search customers..." at bounding box center [795, 391] width 270 height 11
type input "*****"
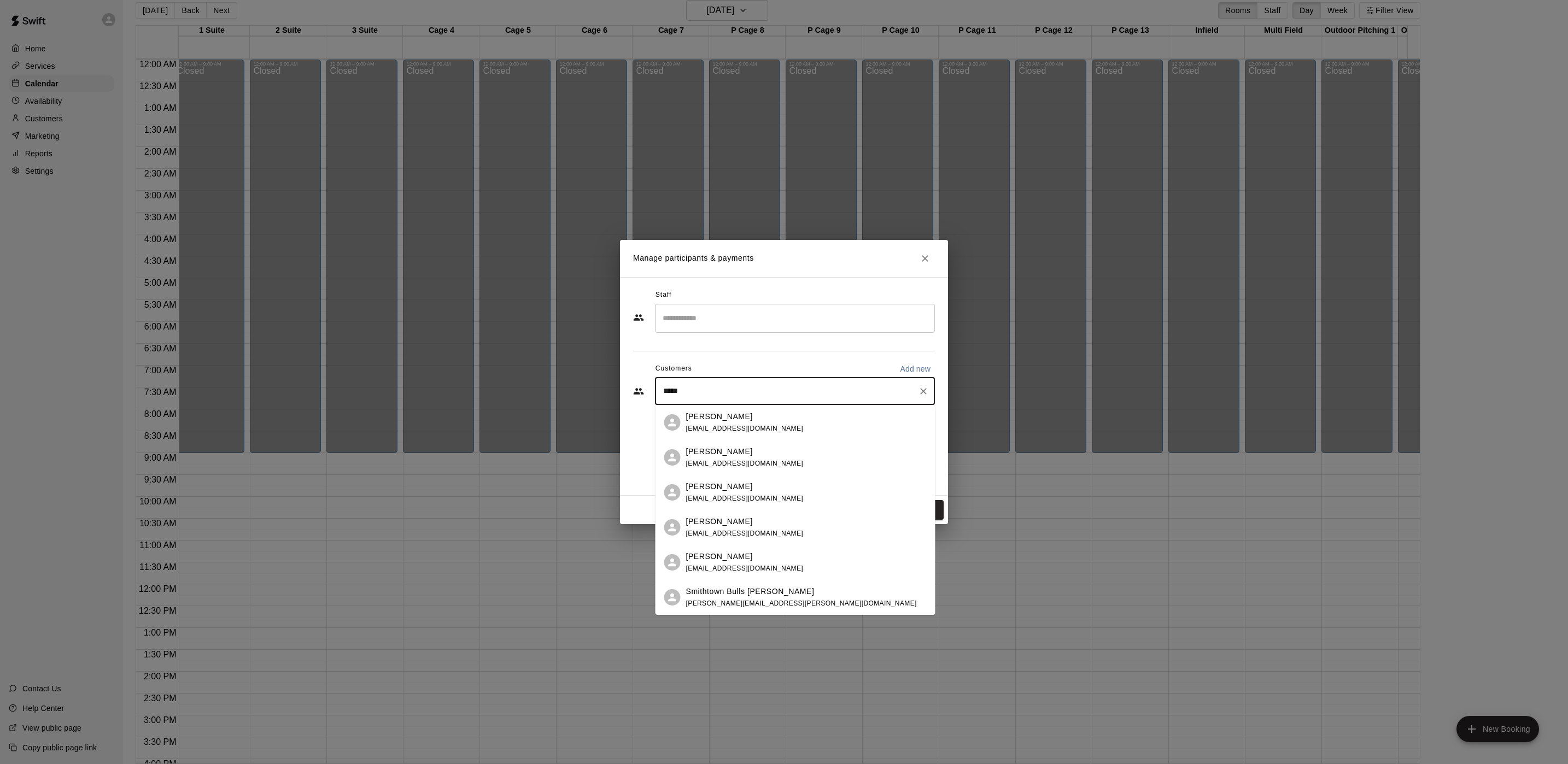
click at [764, 432] on div "[PERSON_NAME] [EMAIL_ADDRESS][DOMAIN_NAME]" at bounding box center [807, 422] width 241 height 23
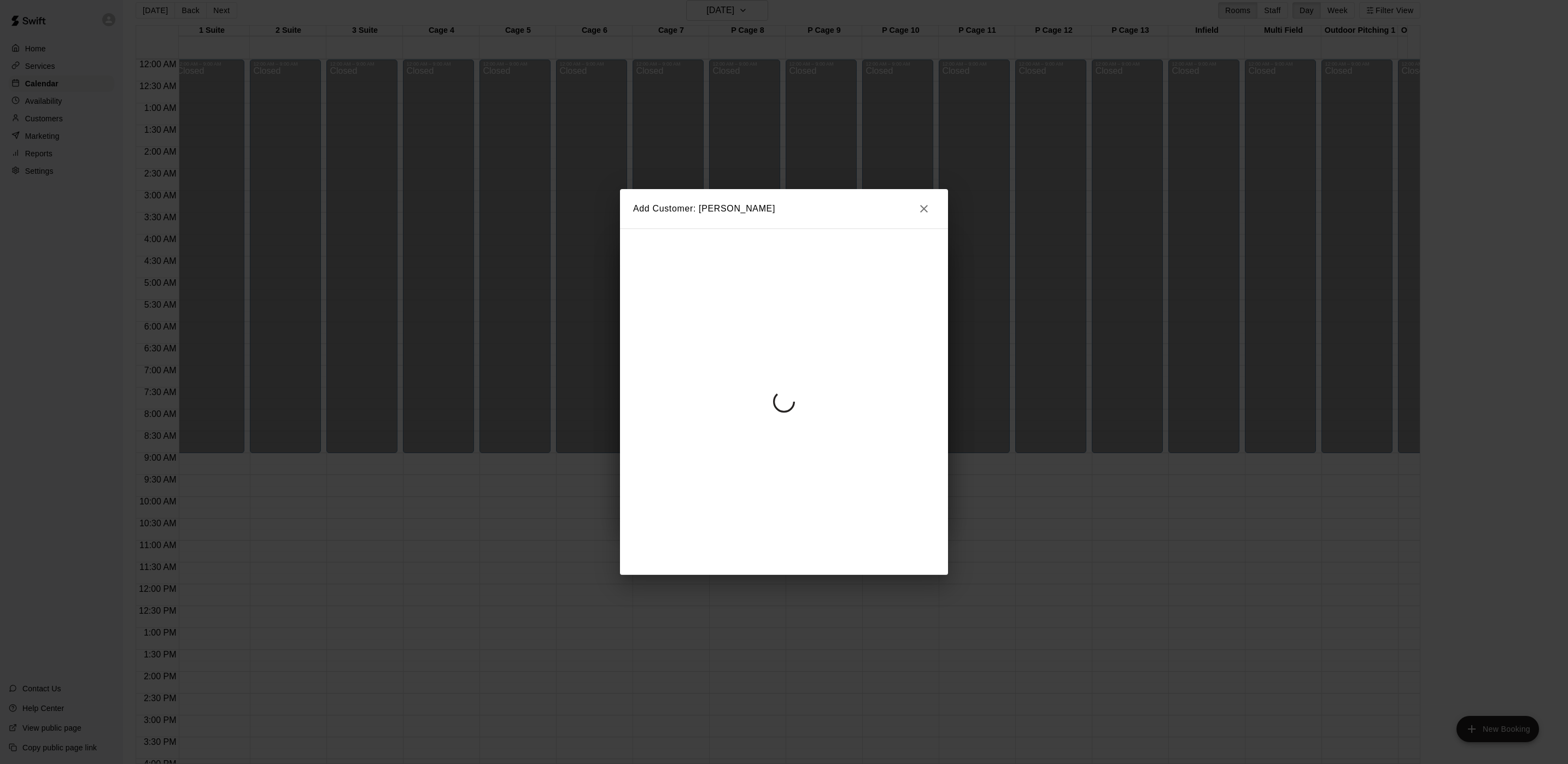
click at [742, 328] on div at bounding box center [784, 402] width 328 height 347
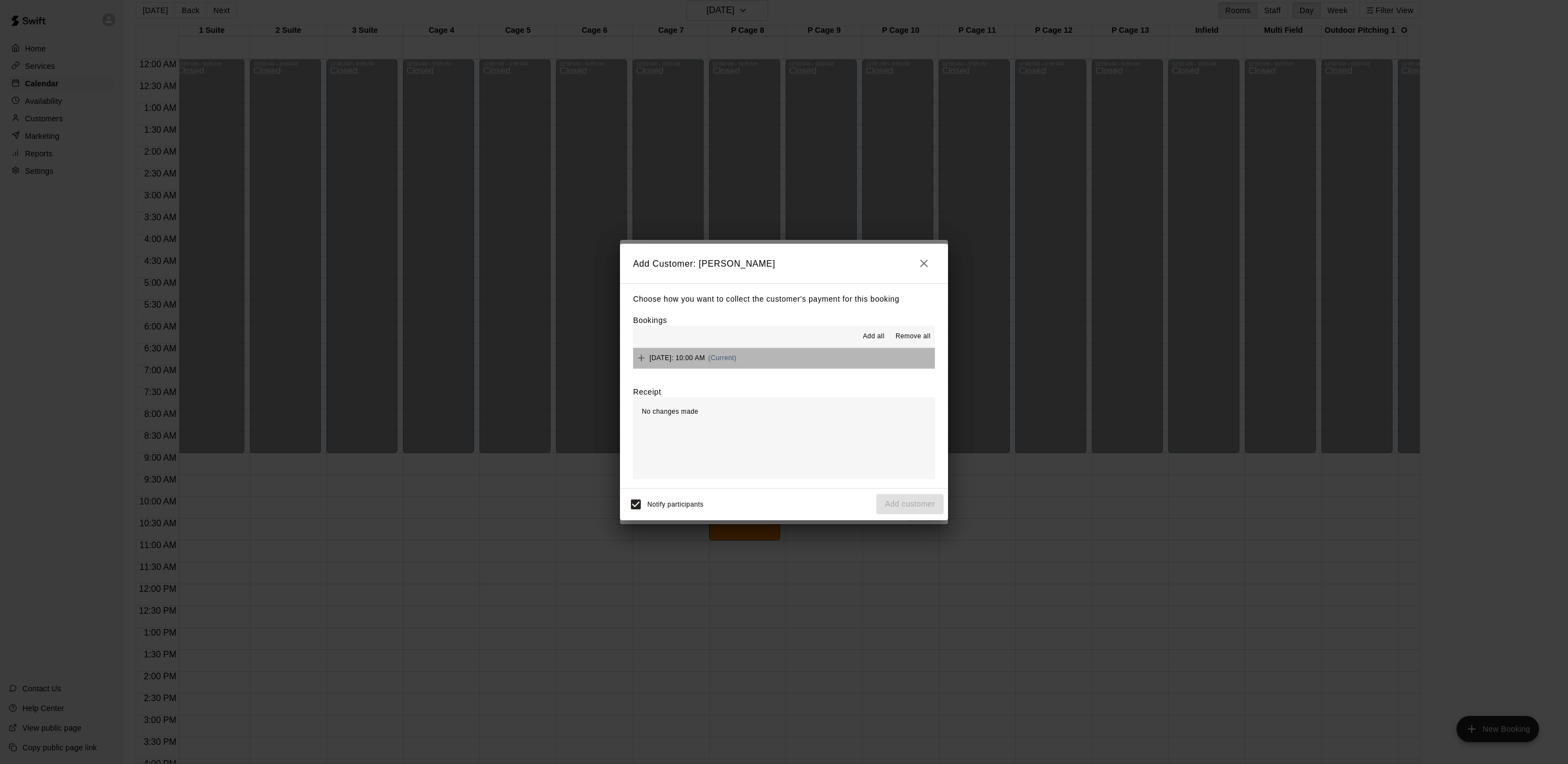
click at [853, 348] on button "[DATE]: 10:00 AM (Current)" at bounding box center [784, 358] width 302 height 21
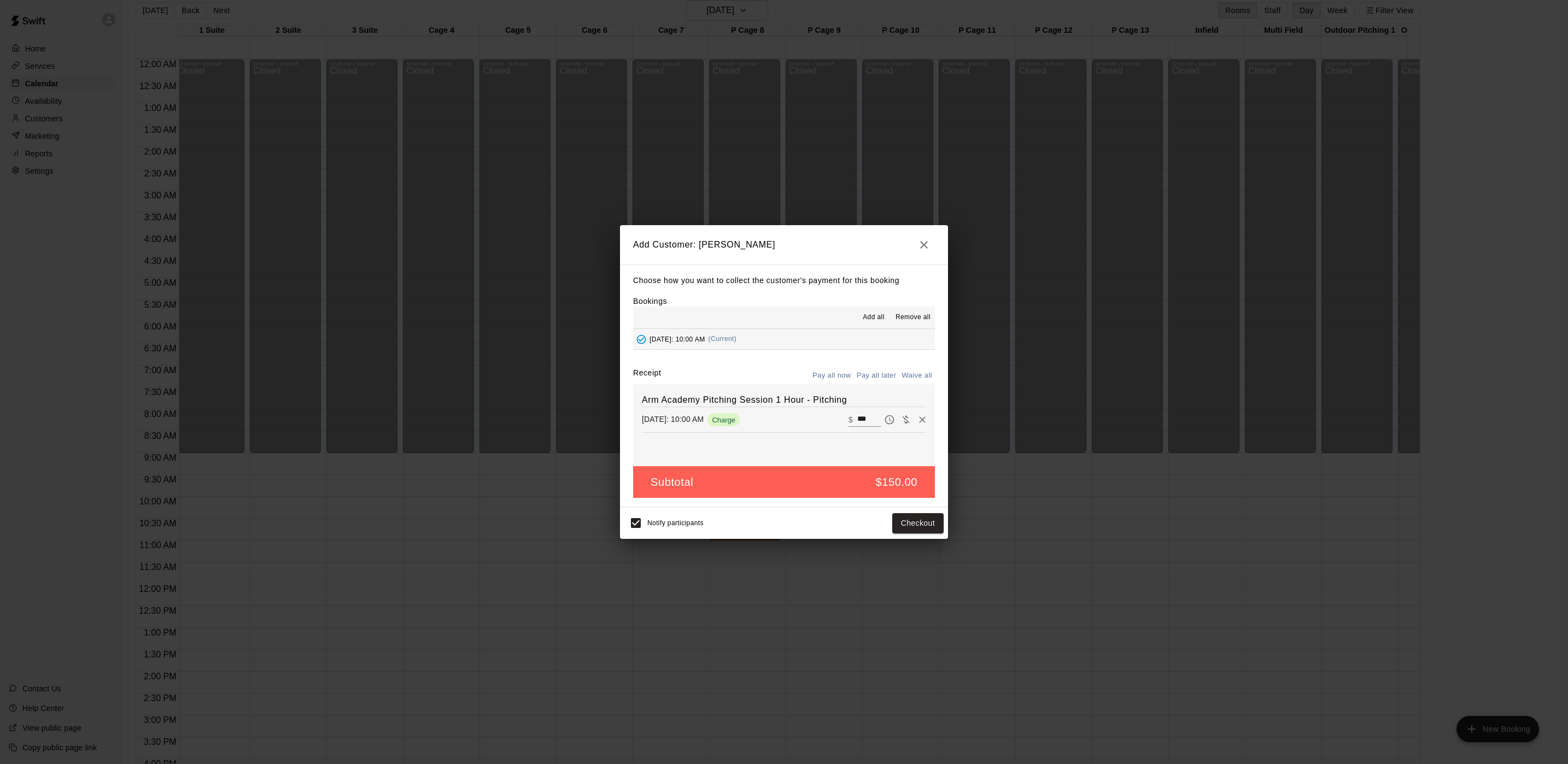
click at [867, 376] on button "Pay all later" at bounding box center [877, 376] width 45 height 17
click at [928, 526] on button "Add customer" at bounding box center [910, 523] width 67 height 21
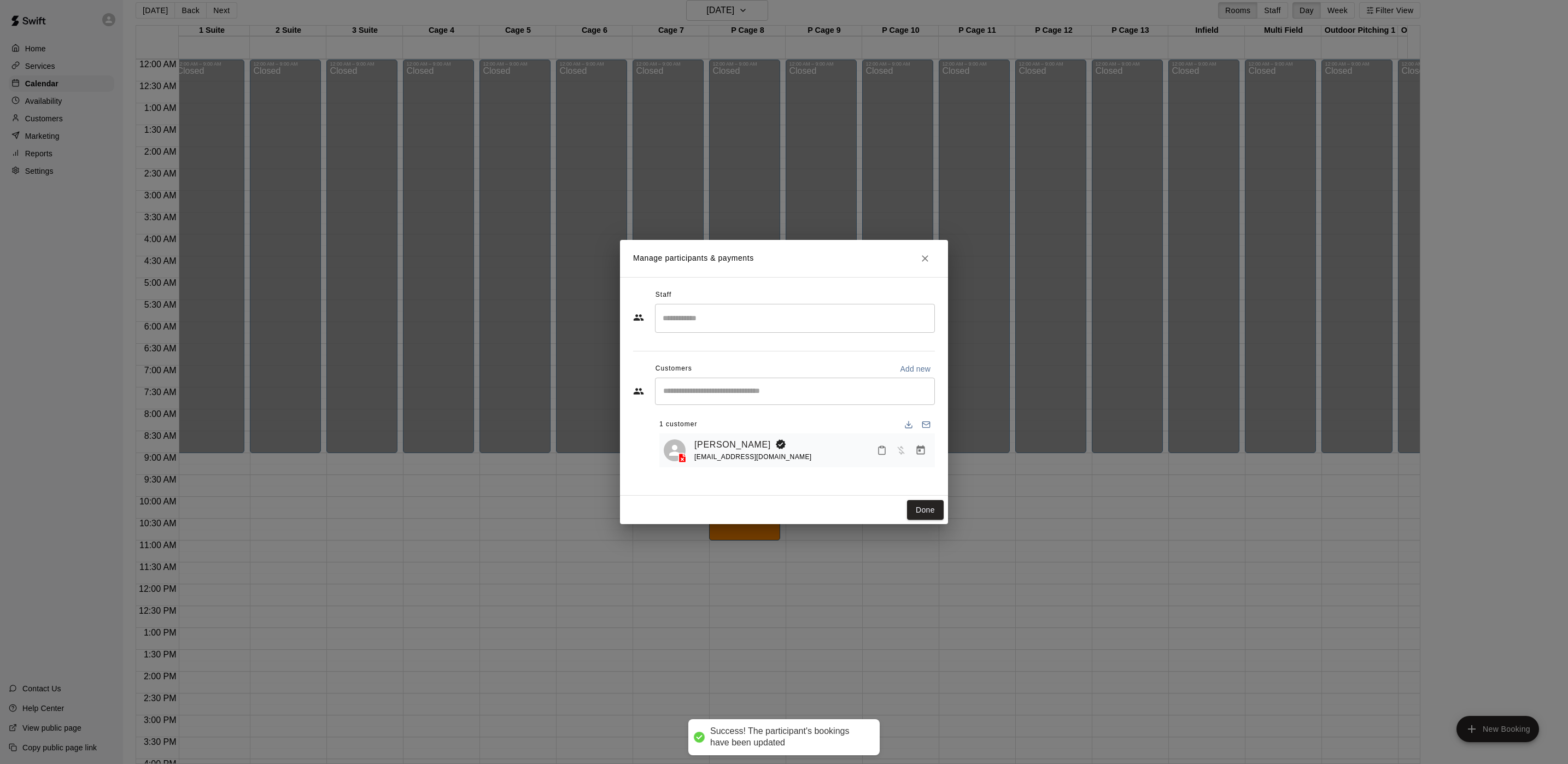
click at [749, 321] on input "Search staff" at bounding box center [795, 318] width 270 height 19
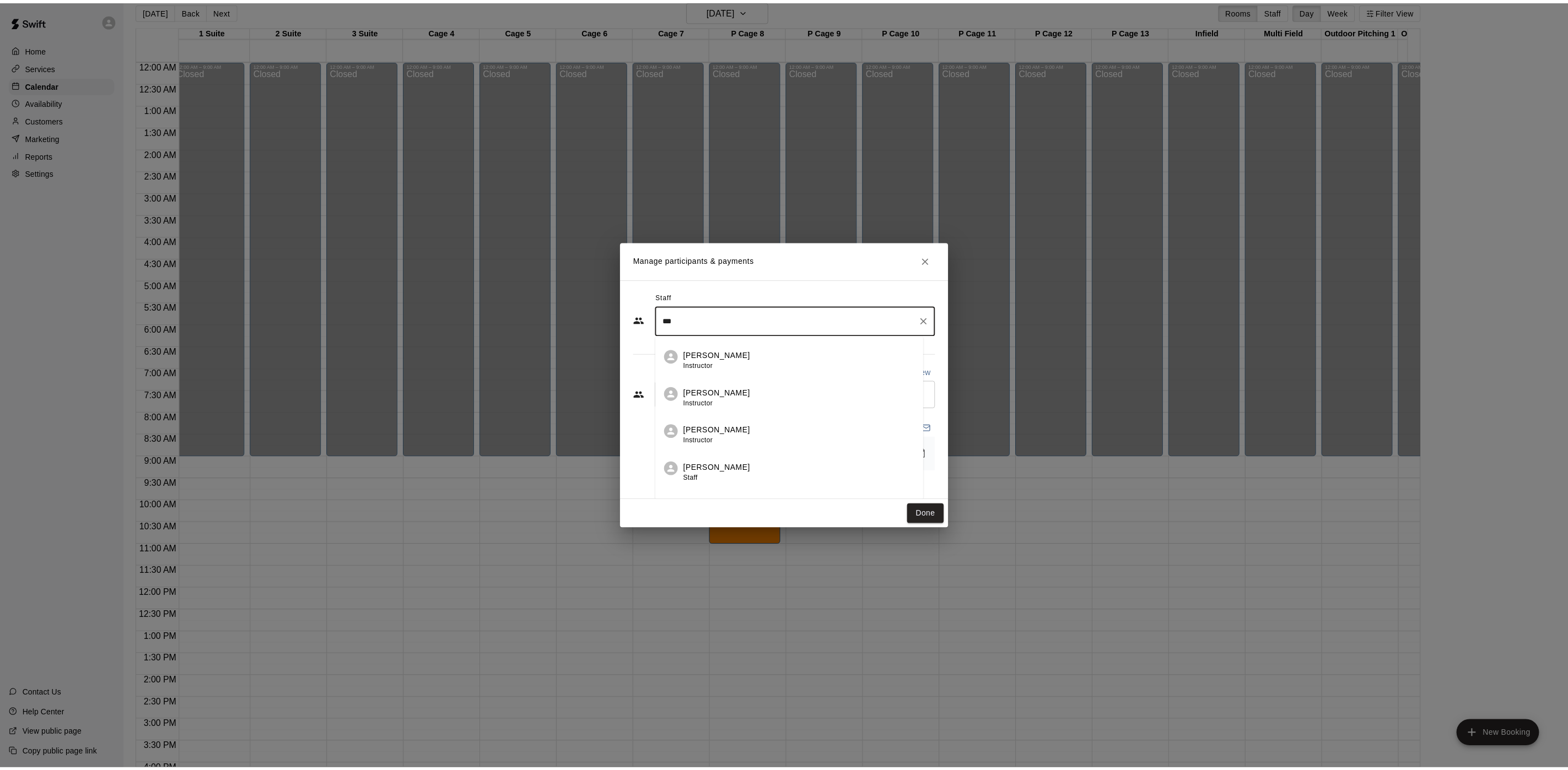
scroll to position [45, 0]
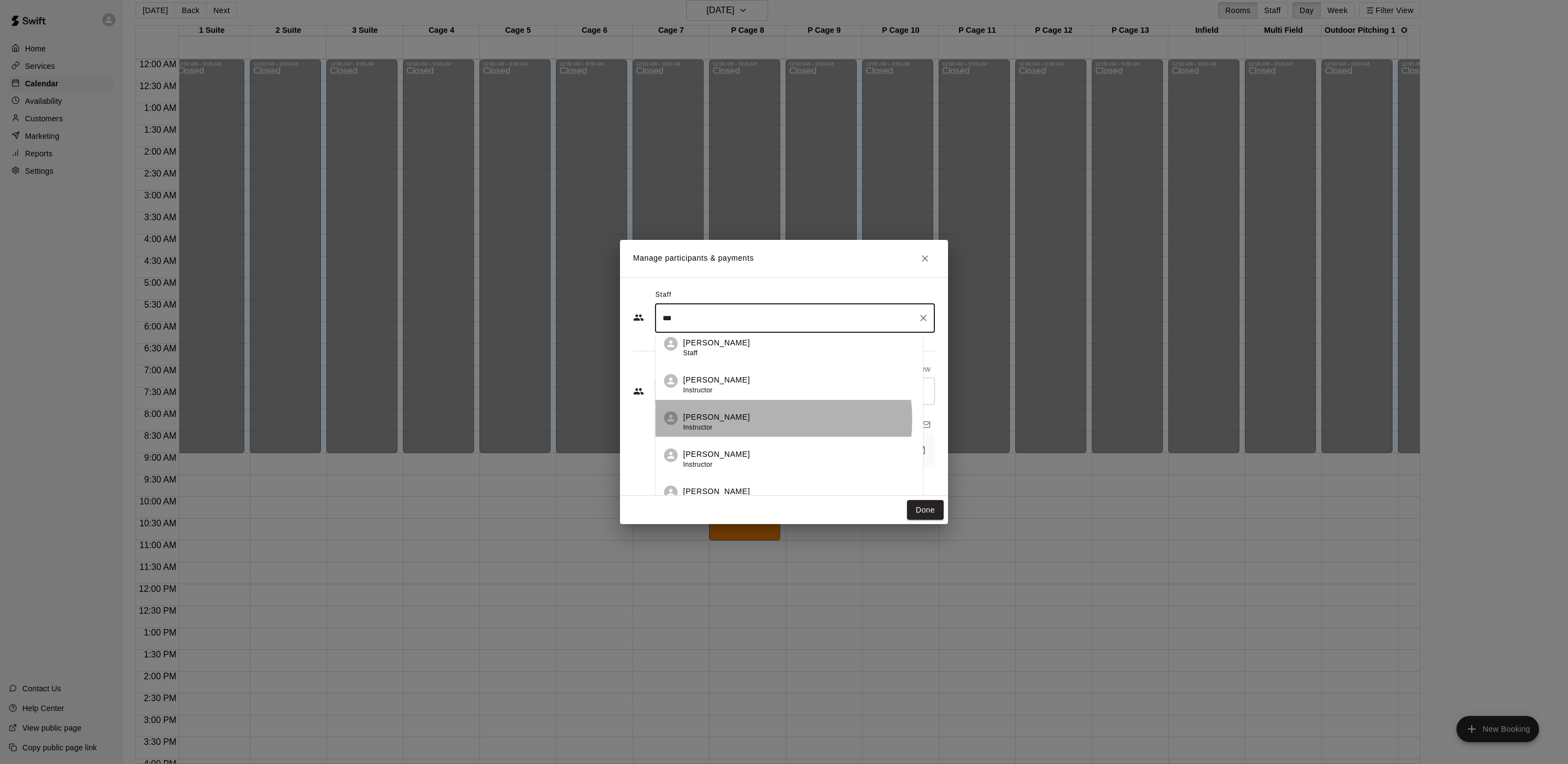
click at [744, 419] on div "[PERSON_NAME] Instructor" at bounding box center [799, 422] width 231 height 21
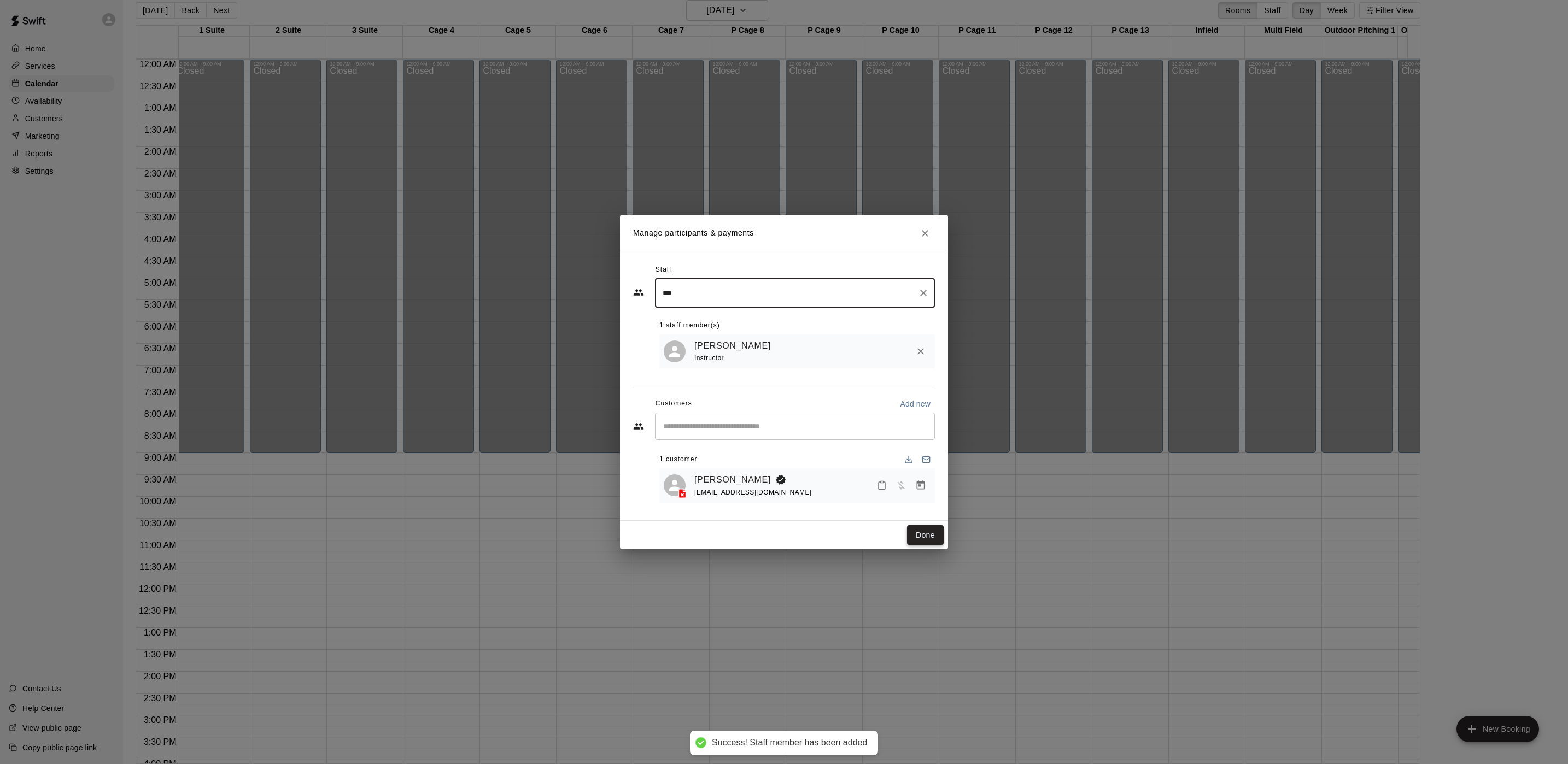
type input "***"
click at [935, 528] on button "Done" at bounding box center [926, 536] width 37 height 21
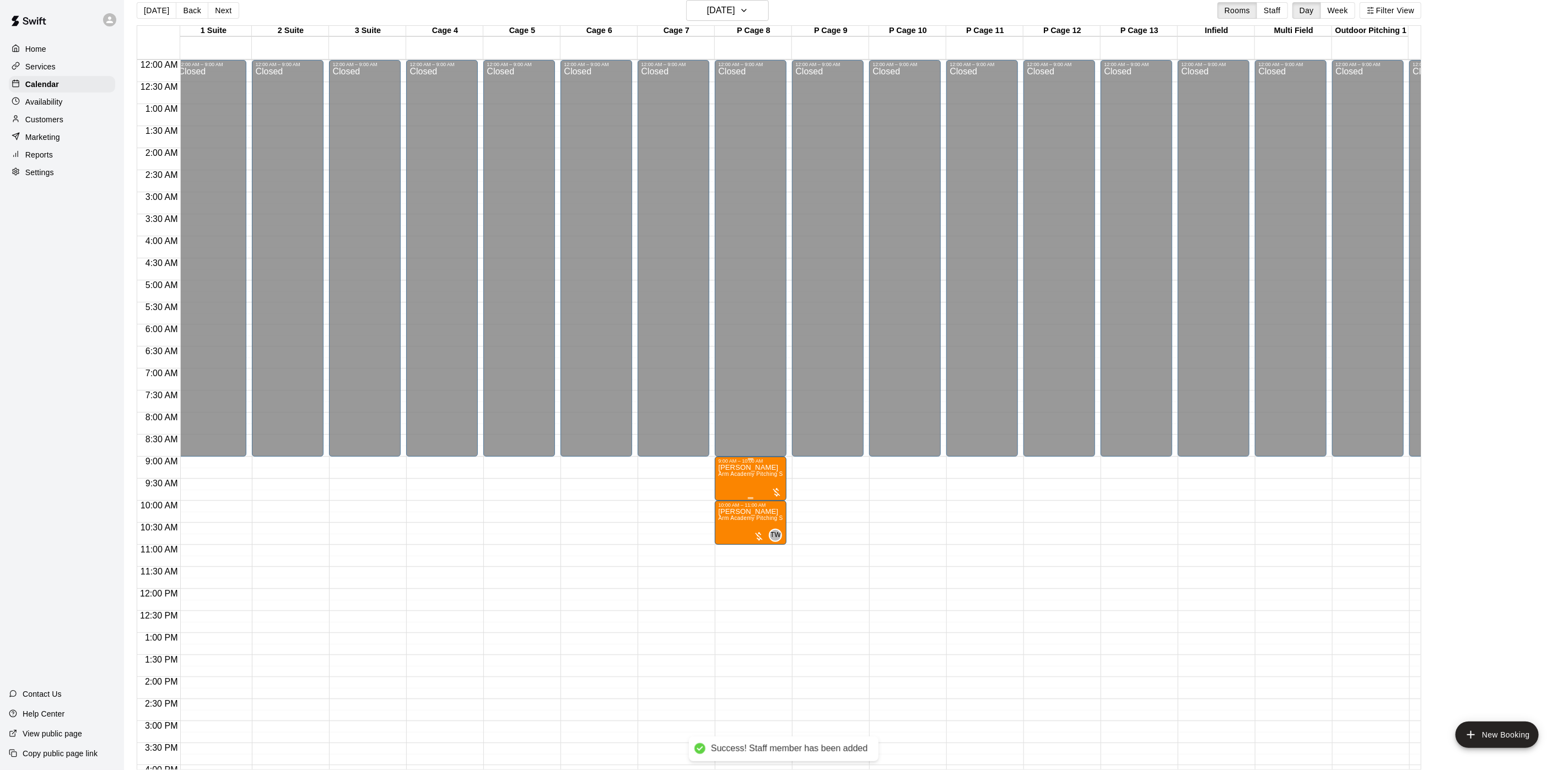
click at [745, 477] on span "Arm Academy Pitching Session 1 Hour - Pitching" at bounding box center [782, 474] width 128 height 6
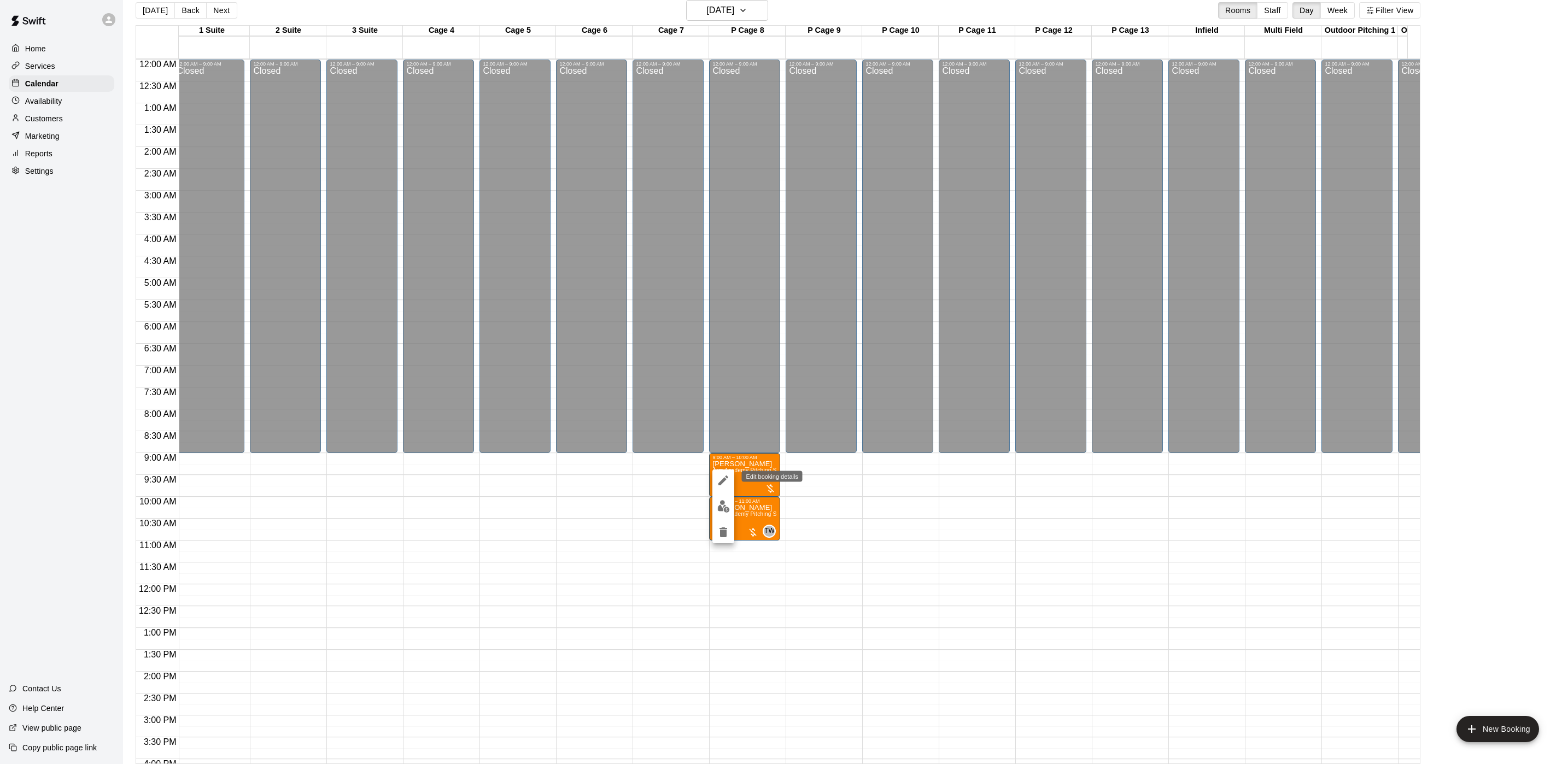
click at [720, 475] on icon "edit" at bounding box center [723, 480] width 13 height 13
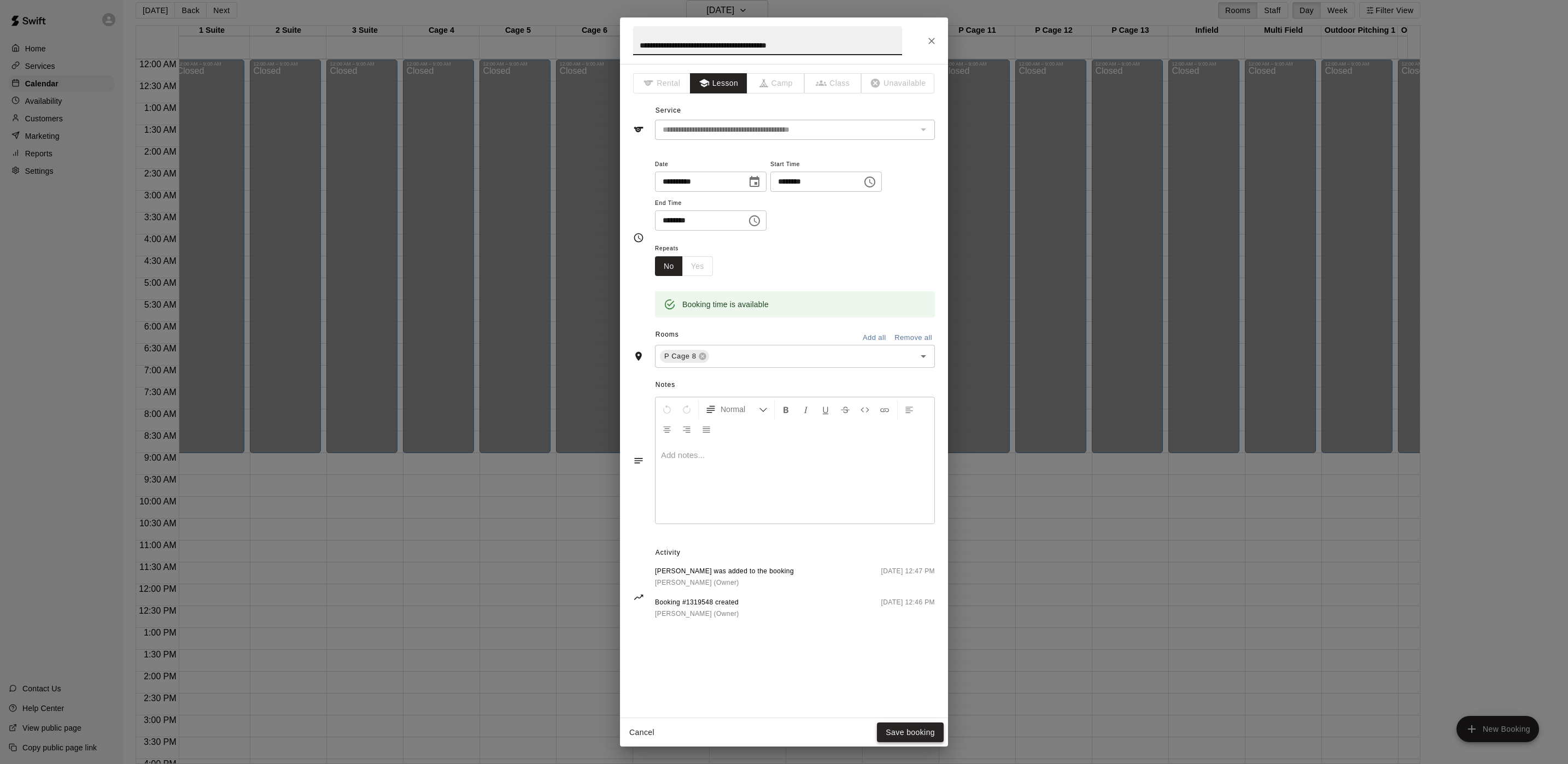
click at [920, 727] on button "Save booking" at bounding box center [910, 733] width 67 height 21
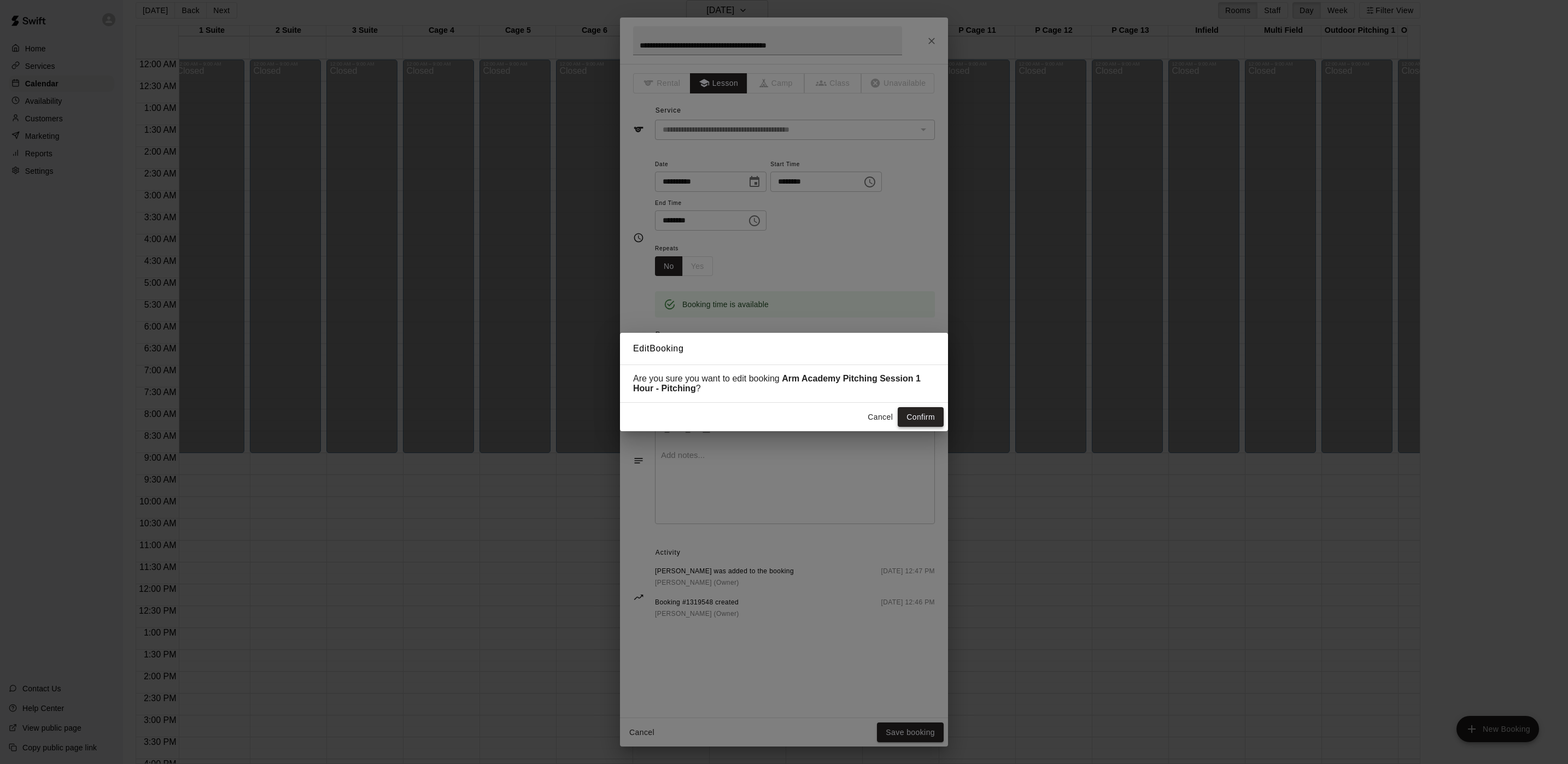
click at [913, 417] on button "Confirm" at bounding box center [921, 417] width 46 height 21
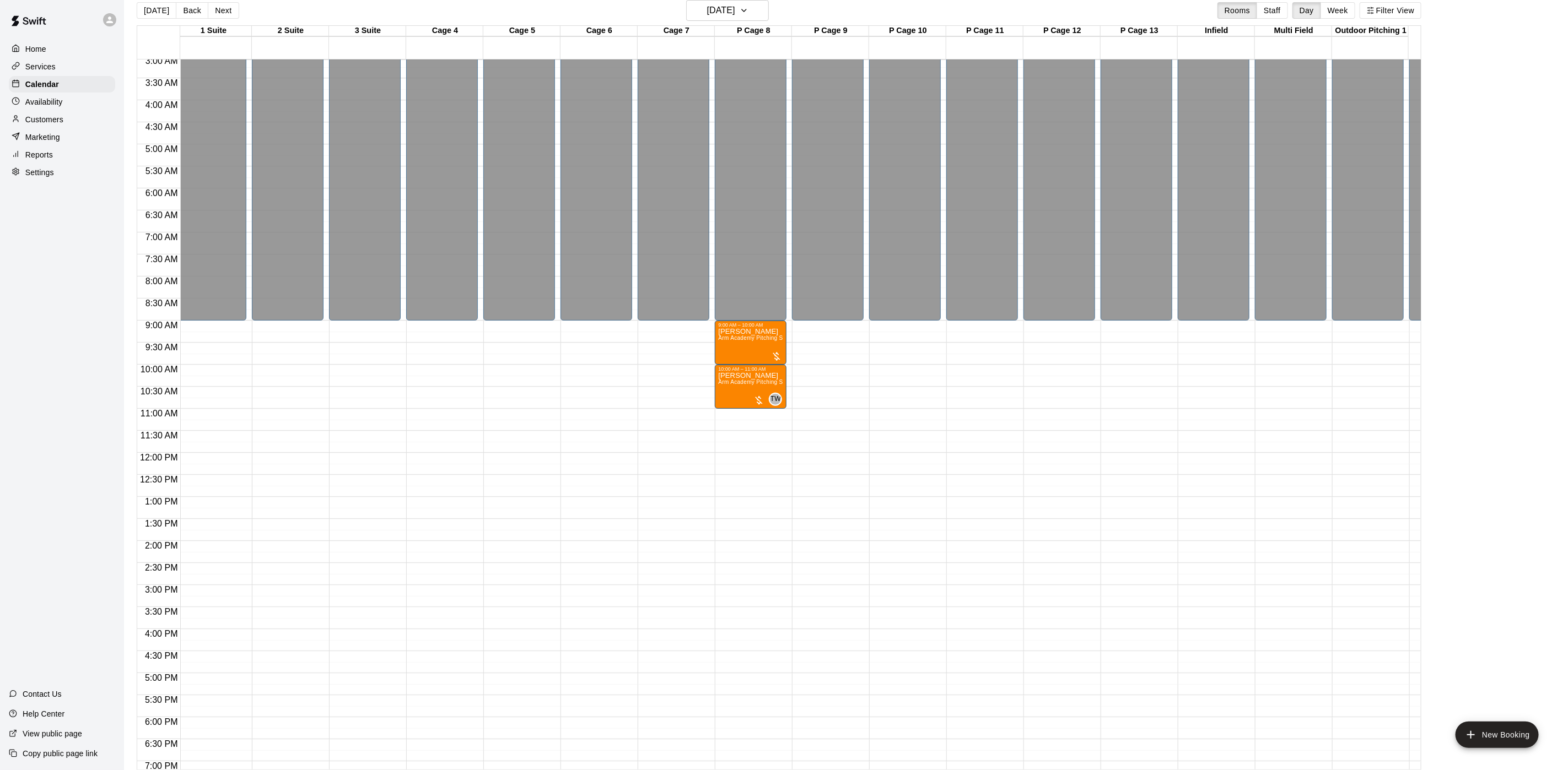
scroll to position [165, 6]
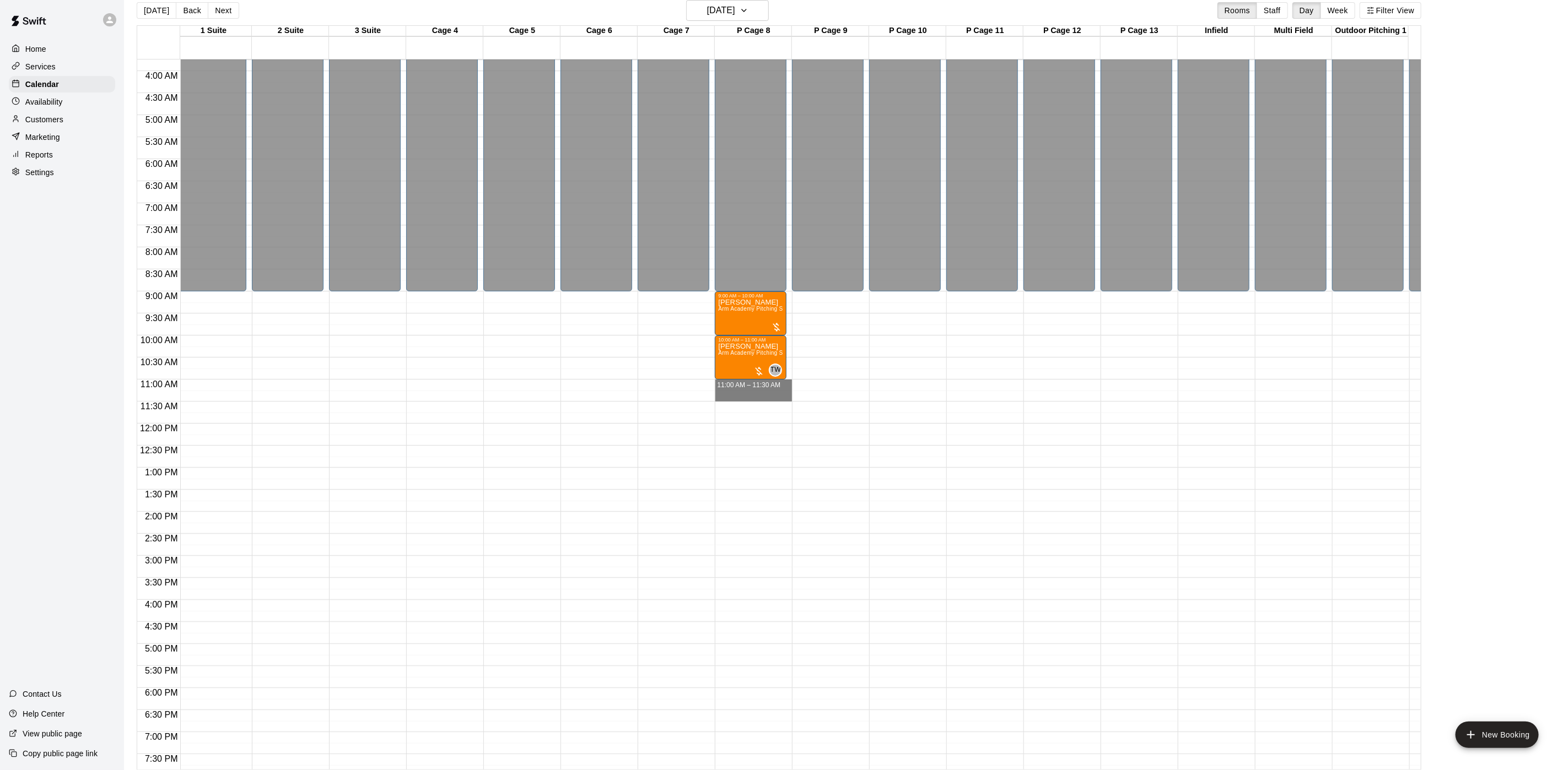
drag, startPoint x: 755, startPoint y: 381, endPoint x: 758, endPoint y: 396, distance: 15.3
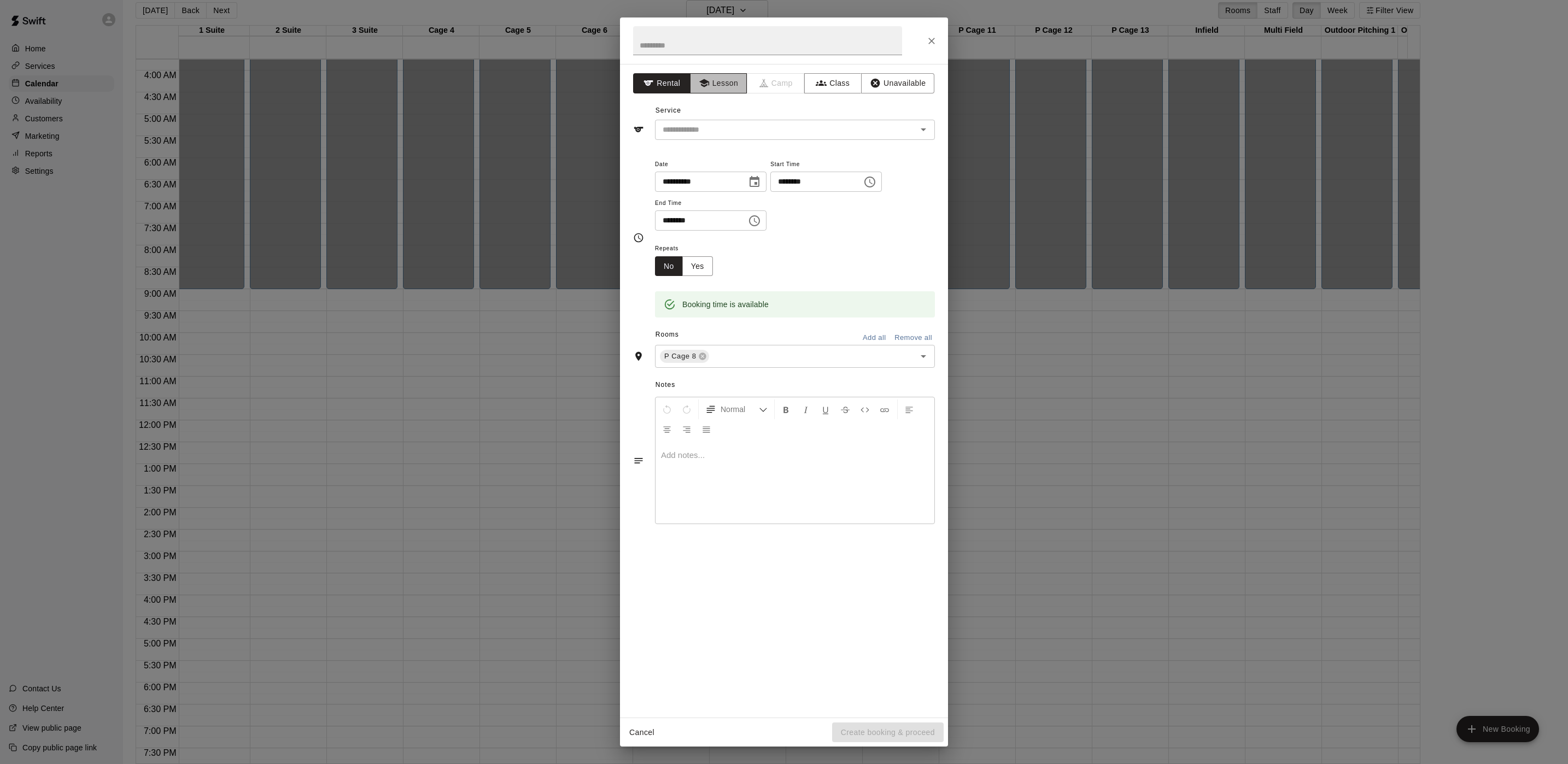
click at [713, 89] on button "Lesson" at bounding box center [718, 83] width 57 height 21
click at [715, 122] on div "​" at bounding box center [795, 129] width 280 height 21
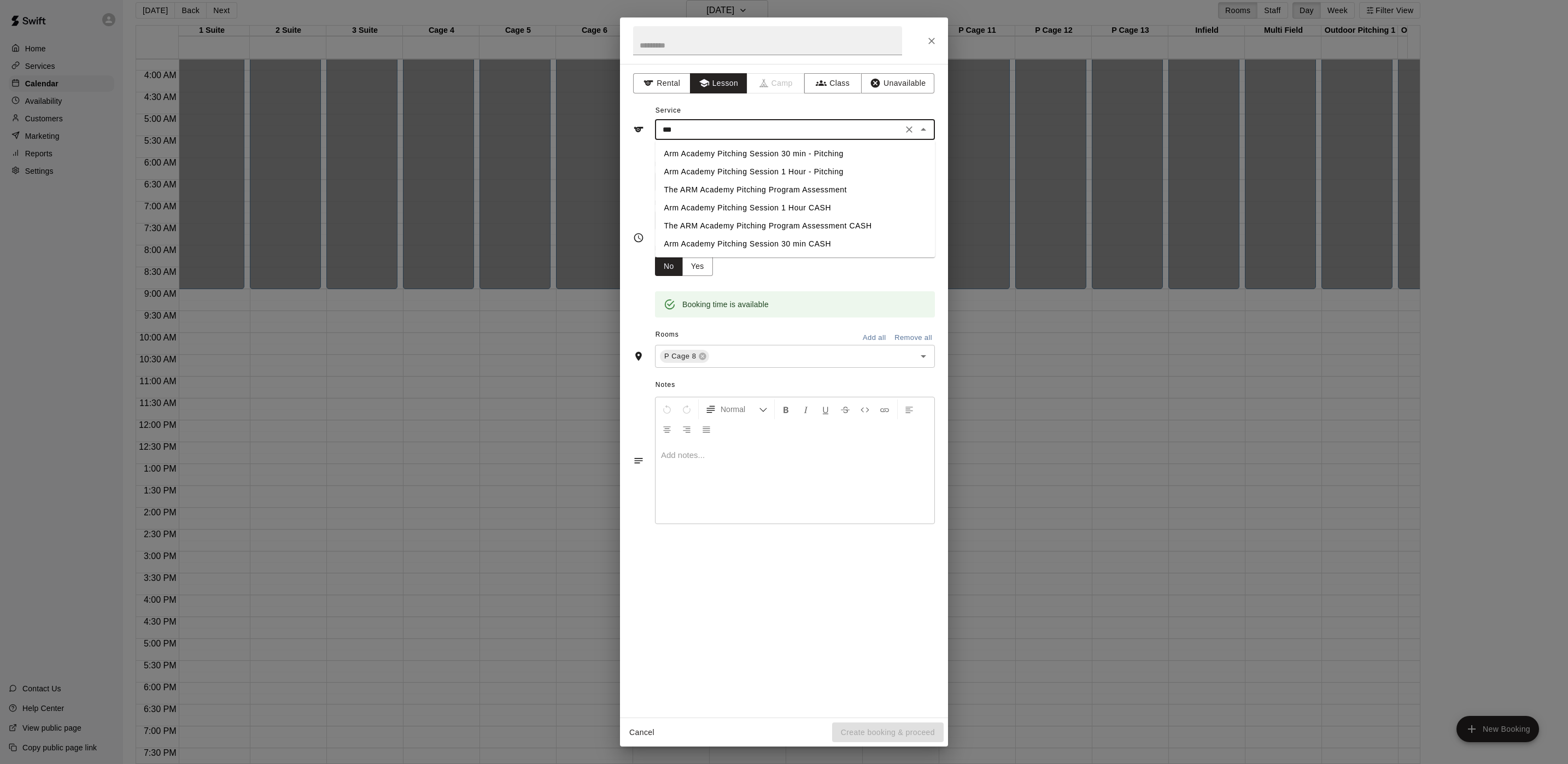
click at [714, 158] on li "Arm Academy Pitching Session 30 min - Pitching" at bounding box center [795, 154] width 280 height 18
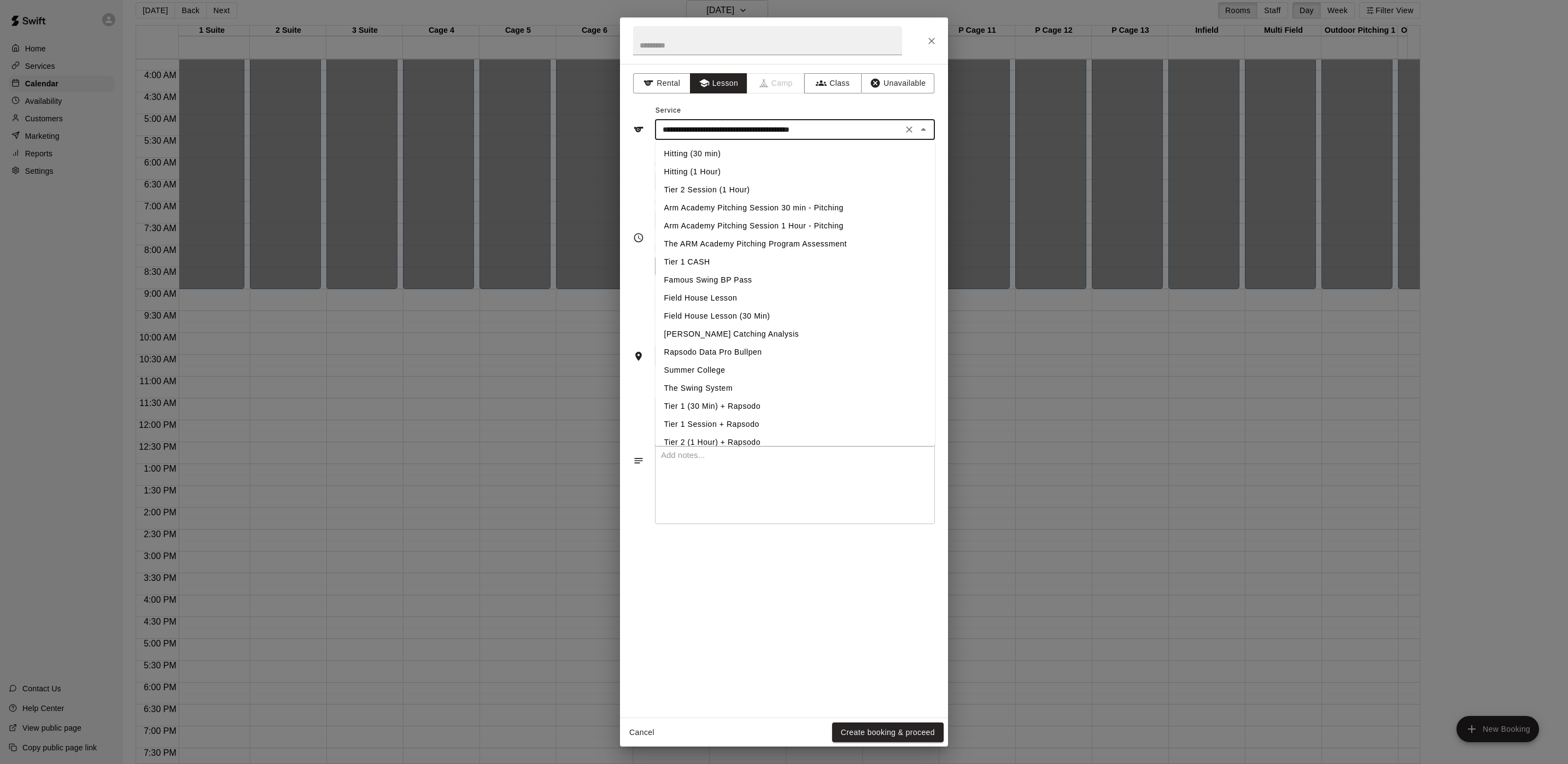
drag, startPoint x: 851, startPoint y: 125, endPoint x: 461, endPoint y: 53, distance: 396.6
click at [461, 53] on div "**********" at bounding box center [784, 382] width 1568 height 764
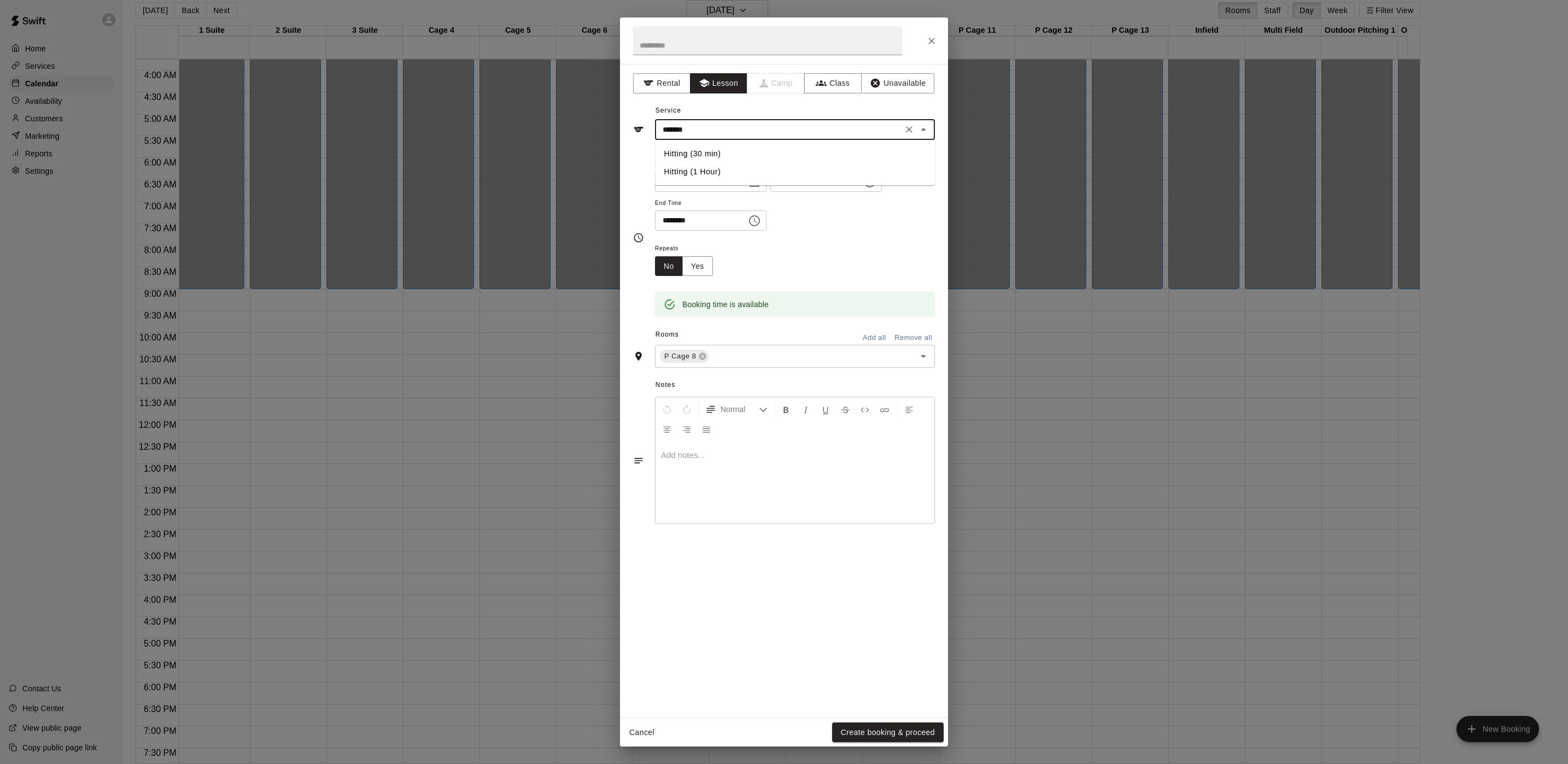
click at [724, 151] on li "Hitting (30 min)" at bounding box center [795, 154] width 280 height 18
type input "**********"
click at [906, 734] on button "Create booking & proceed" at bounding box center [888, 733] width 112 height 21
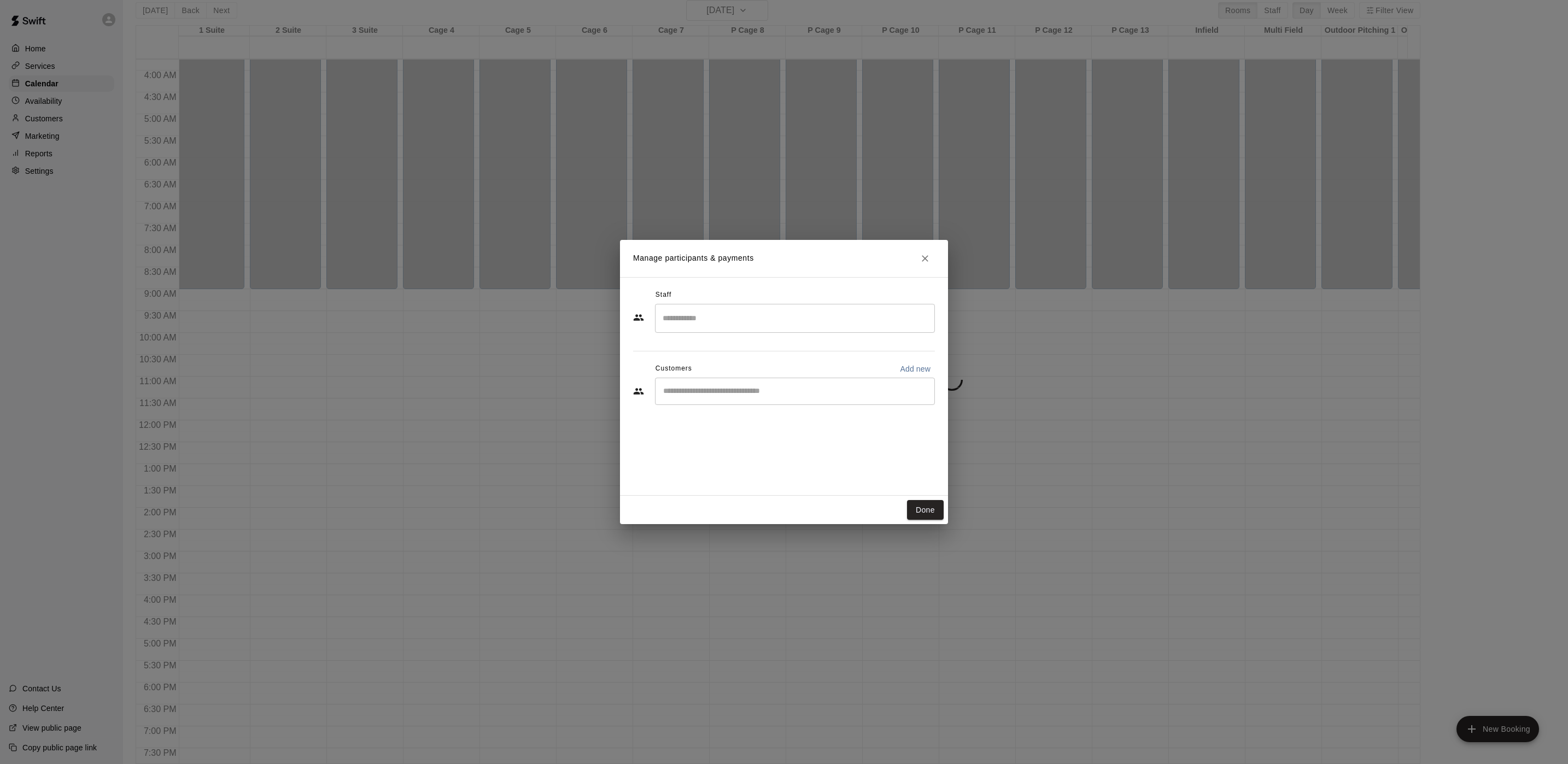
click at [755, 392] on input "Start typing to search customers..." at bounding box center [795, 391] width 270 height 11
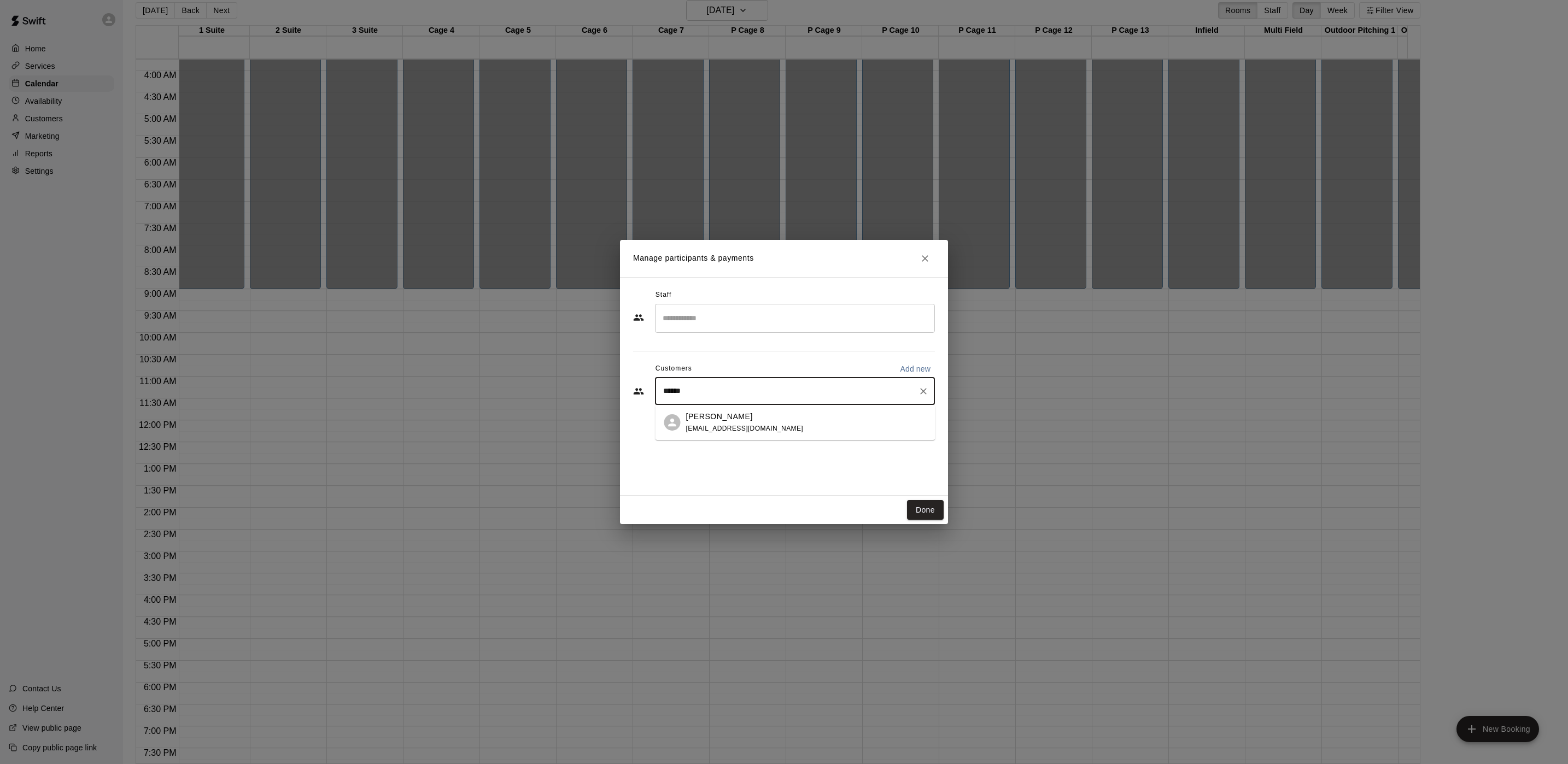
type input "*******"
click at [715, 429] on span "[EMAIL_ADDRESS][DOMAIN_NAME]" at bounding box center [745, 428] width 117 height 8
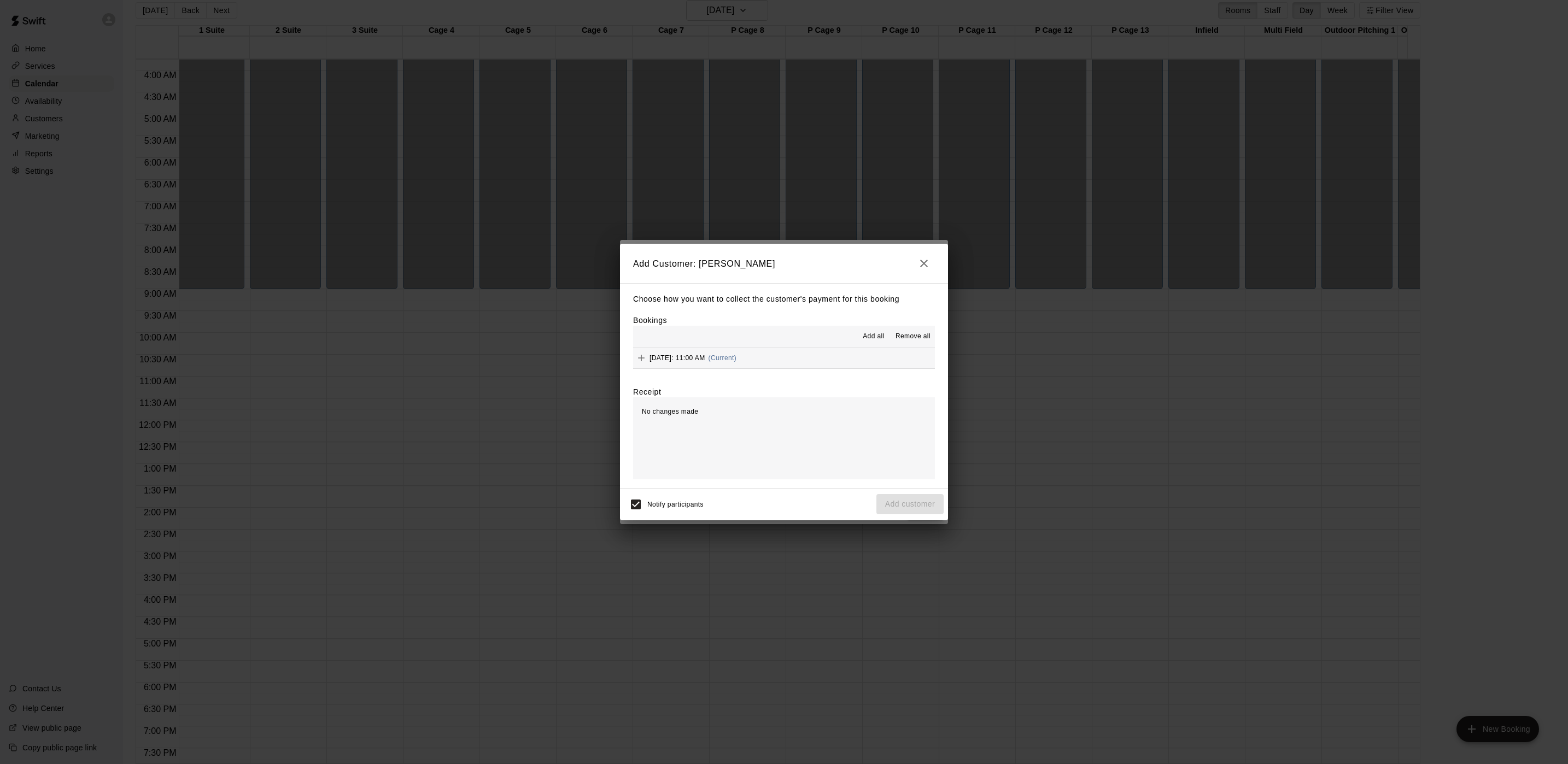
click at [794, 359] on button "[DATE]: 11:00 AM (Current)" at bounding box center [784, 358] width 302 height 21
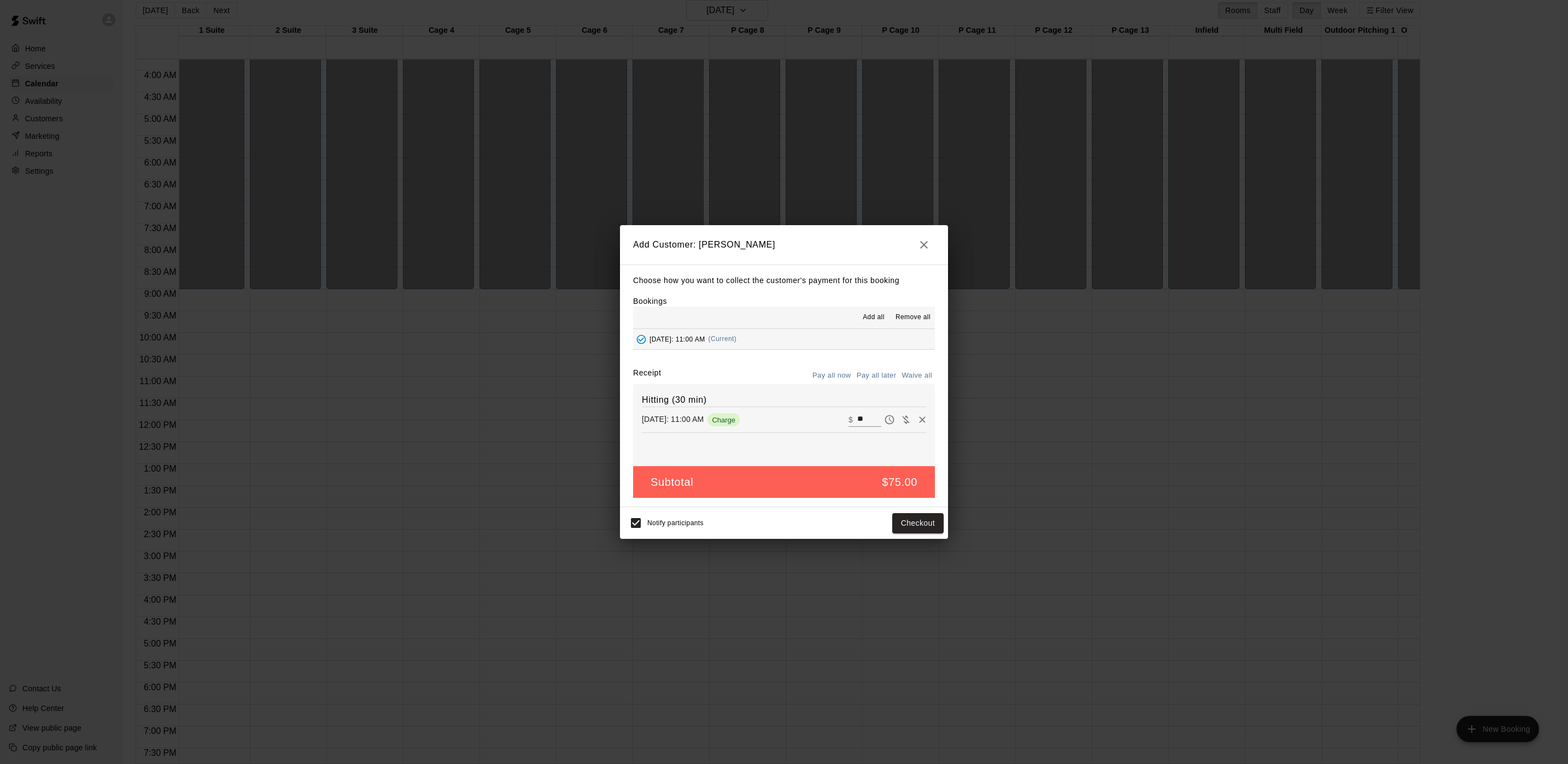
click at [882, 373] on button "Pay all later" at bounding box center [877, 376] width 45 height 17
click at [928, 526] on button "Add customer" at bounding box center [910, 523] width 67 height 21
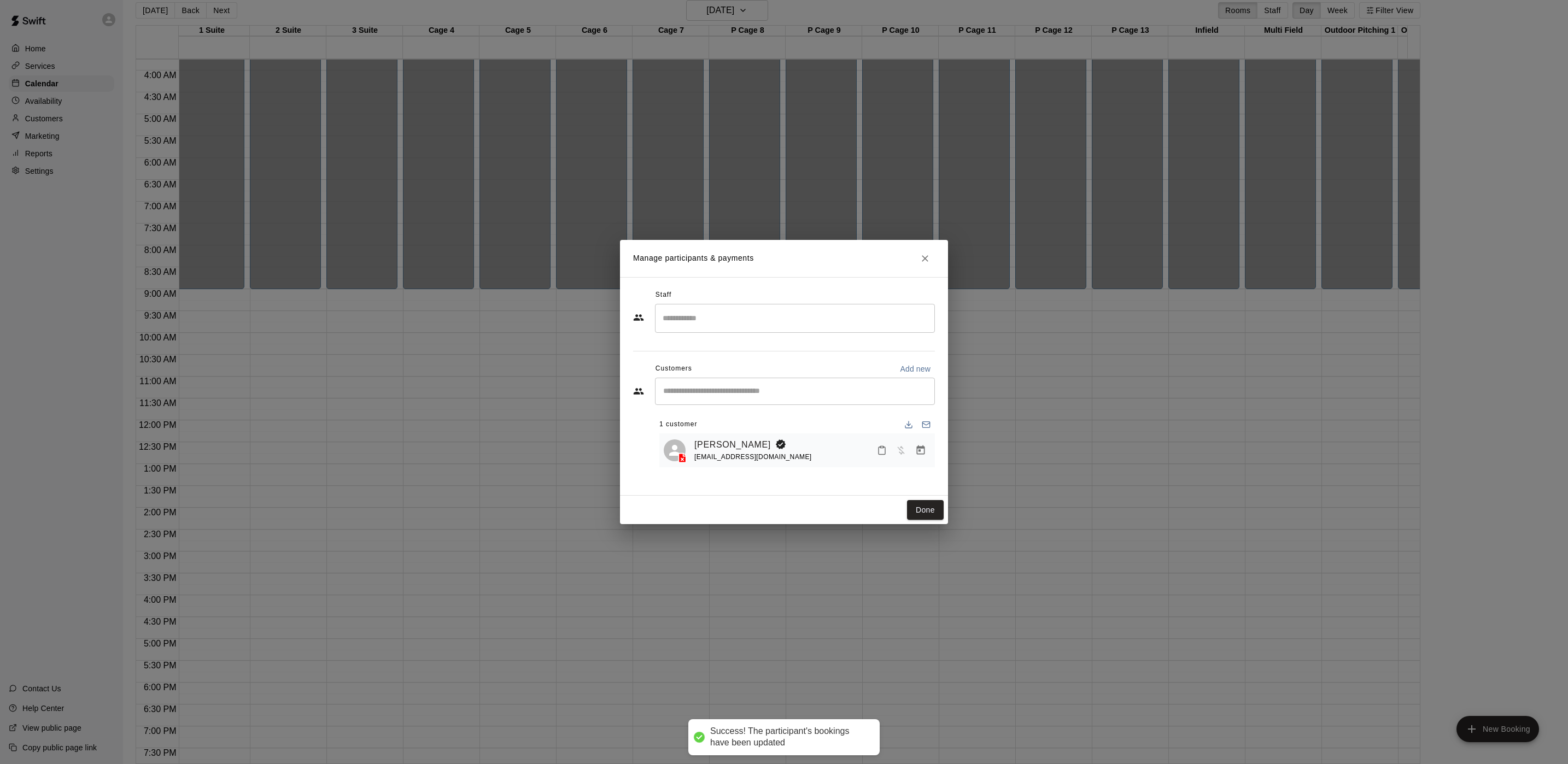
click at [761, 330] on div "​" at bounding box center [795, 318] width 280 height 29
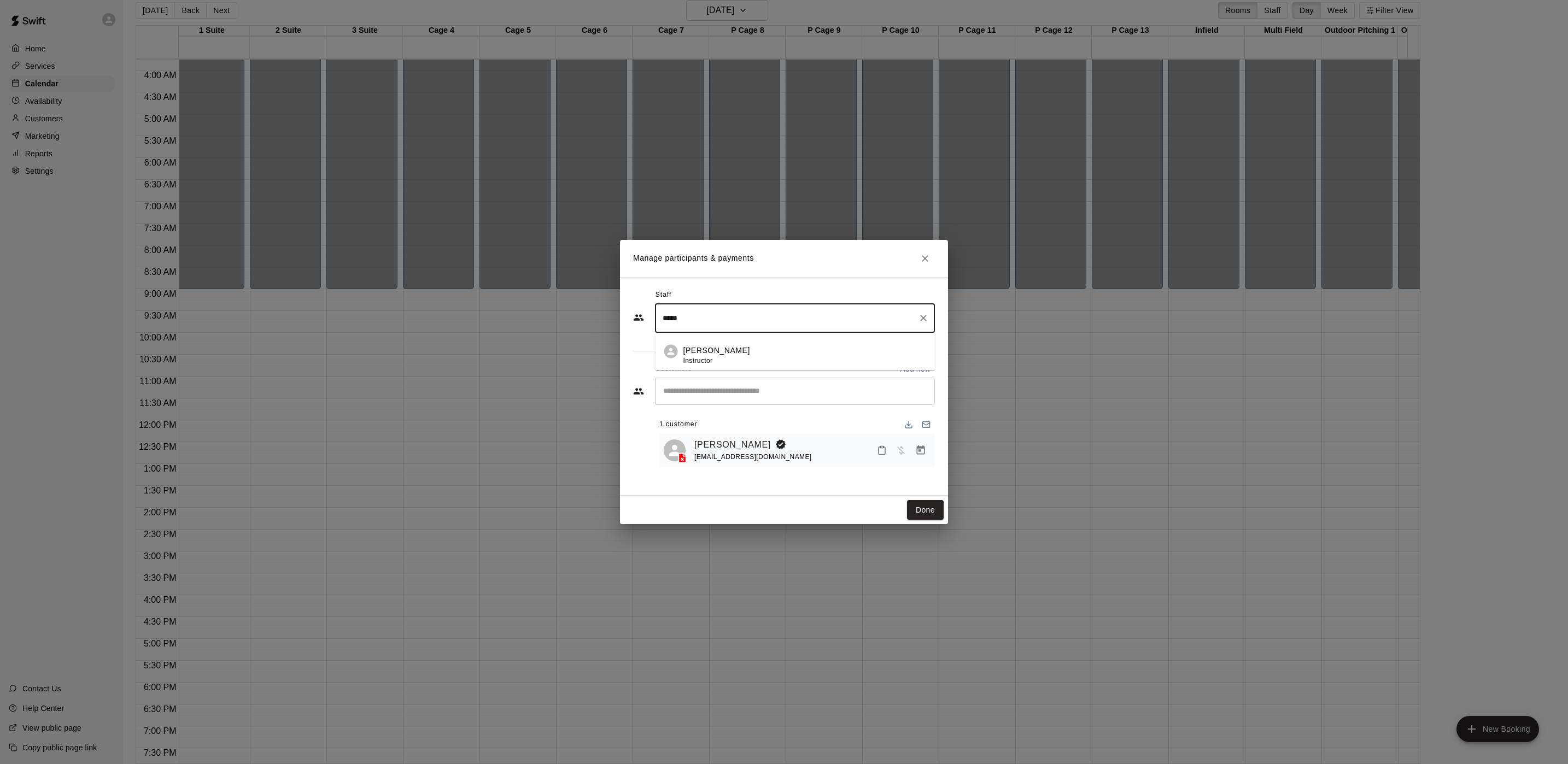
click at [749, 343] on li "[PERSON_NAME] Instructor" at bounding box center [795, 352] width 280 height 37
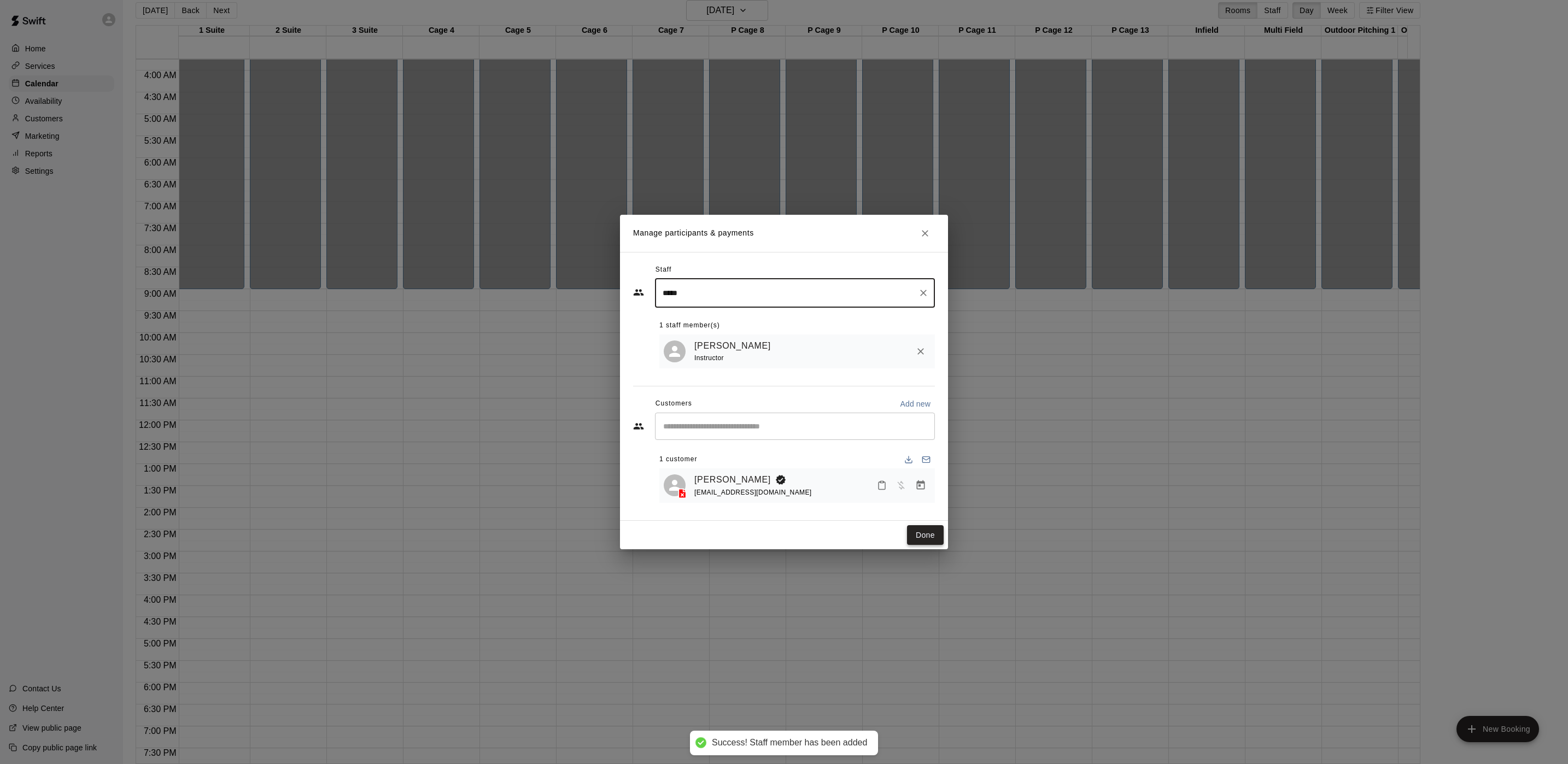
type input "*****"
click at [930, 538] on button "Done" at bounding box center [926, 536] width 37 height 21
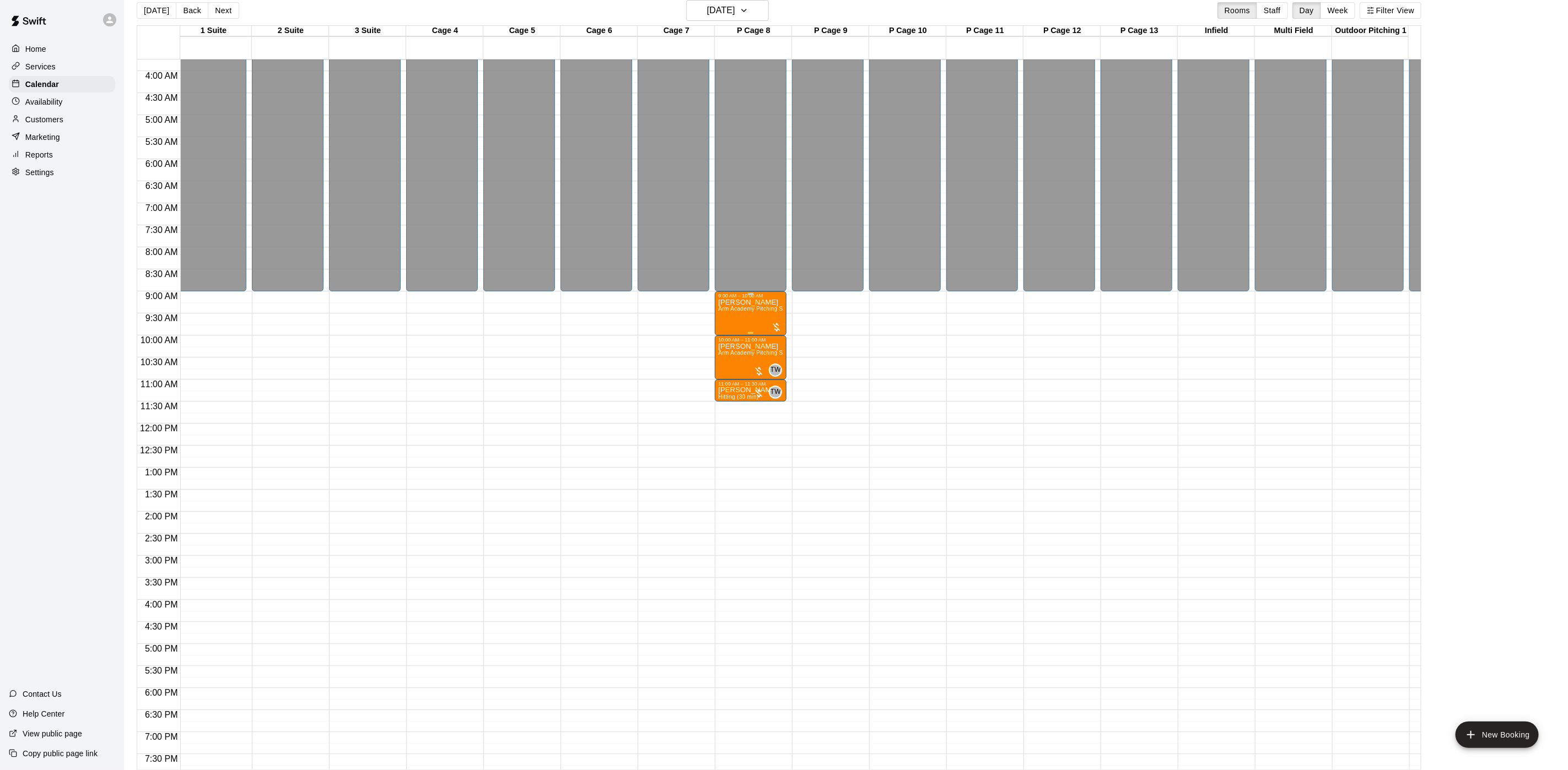
click at [755, 302] on p "[PERSON_NAME]" at bounding box center [750, 302] width 65 height 0
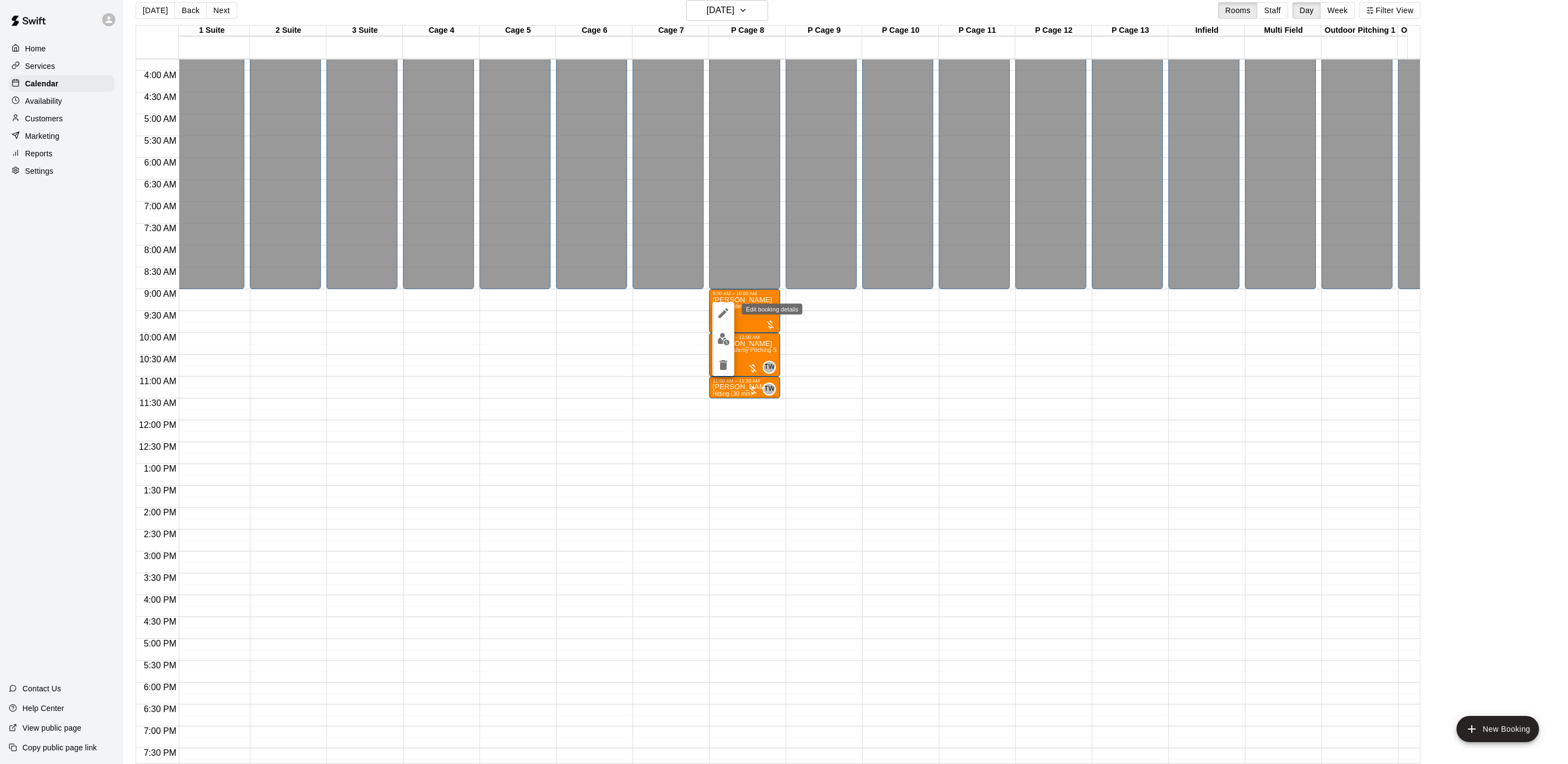
click at [728, 315] on icon "edit" at bounding box center [723, 313] width 13 height 13
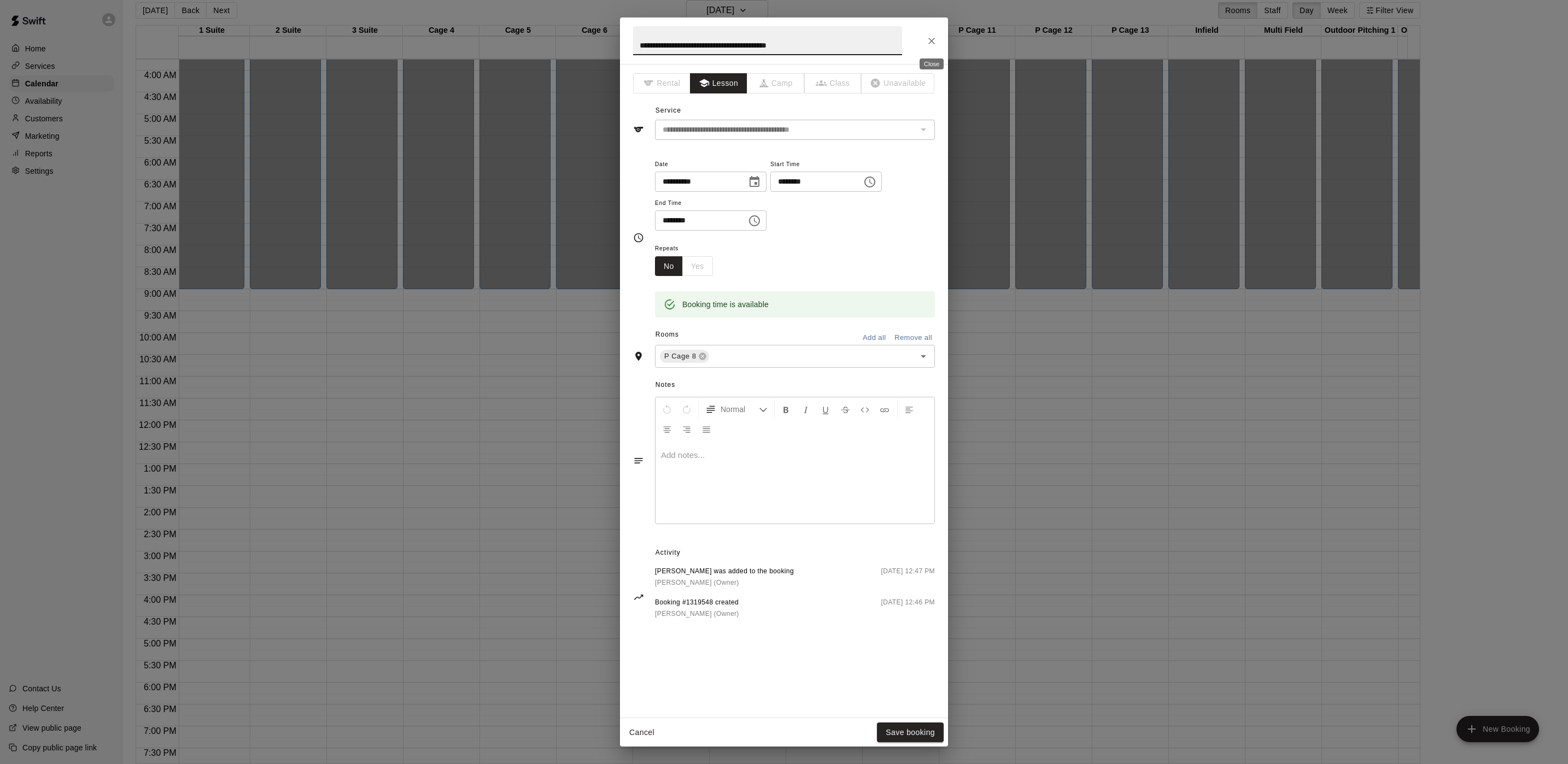
click at [930, 43] on icon "Close" at bounding box center [931, 40] width 11 height 11
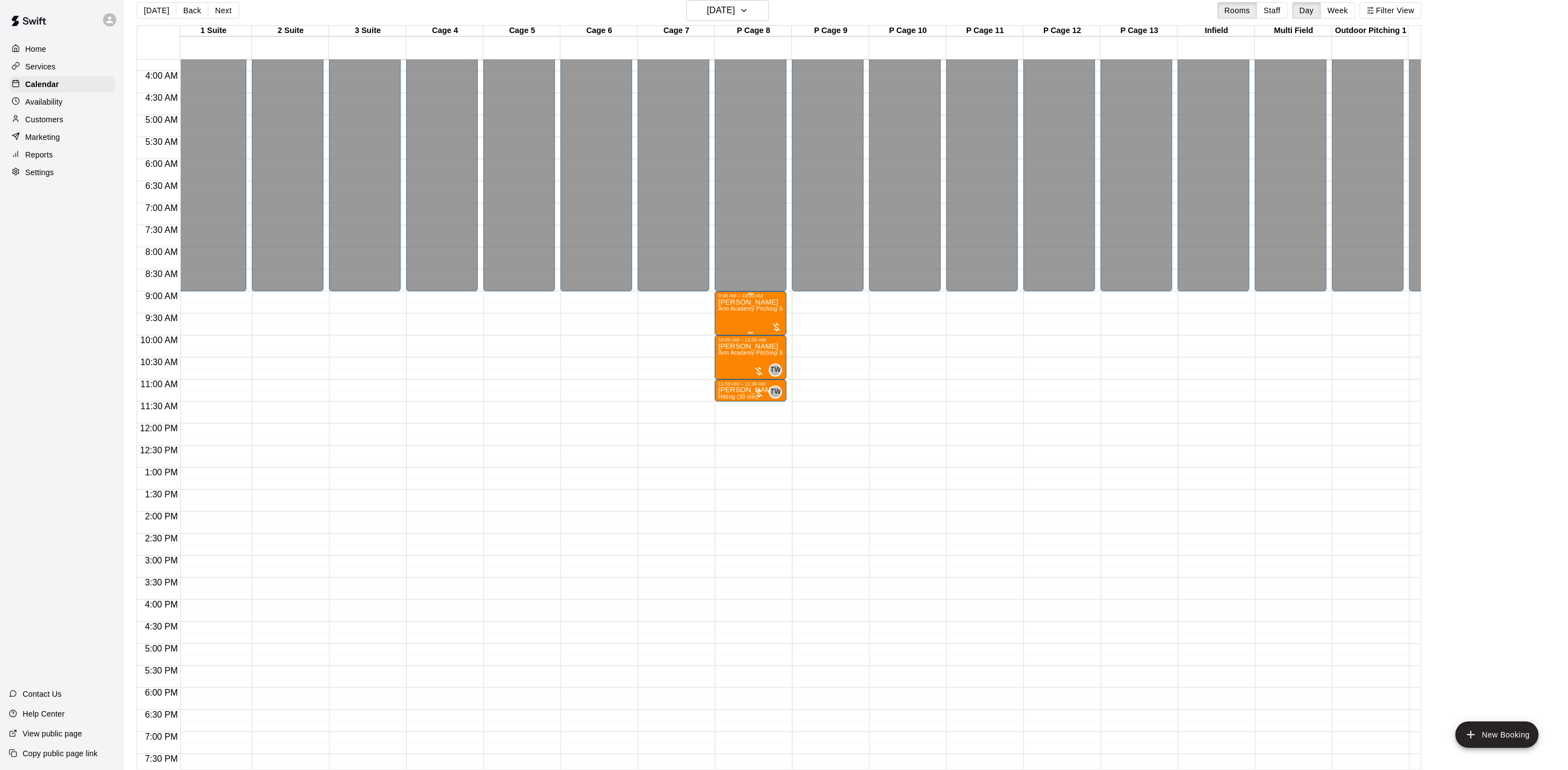
click at [760, 302] on p "[PERSON_NAME]" at bounding box center [750, 302] width 65 height 0
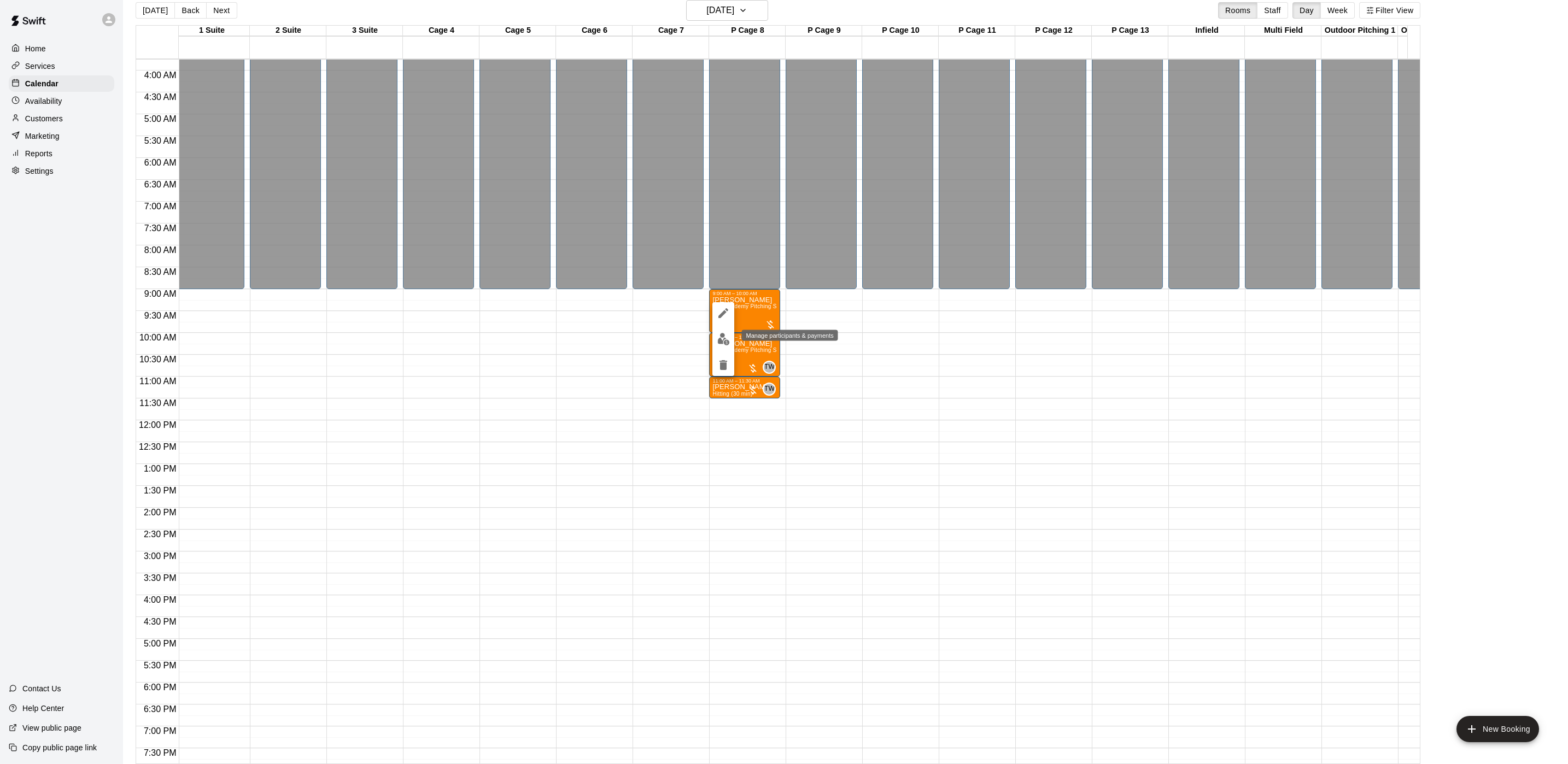
click at [722, 337] on img "edit" at bounding box center [724, 340] width 13 height 13
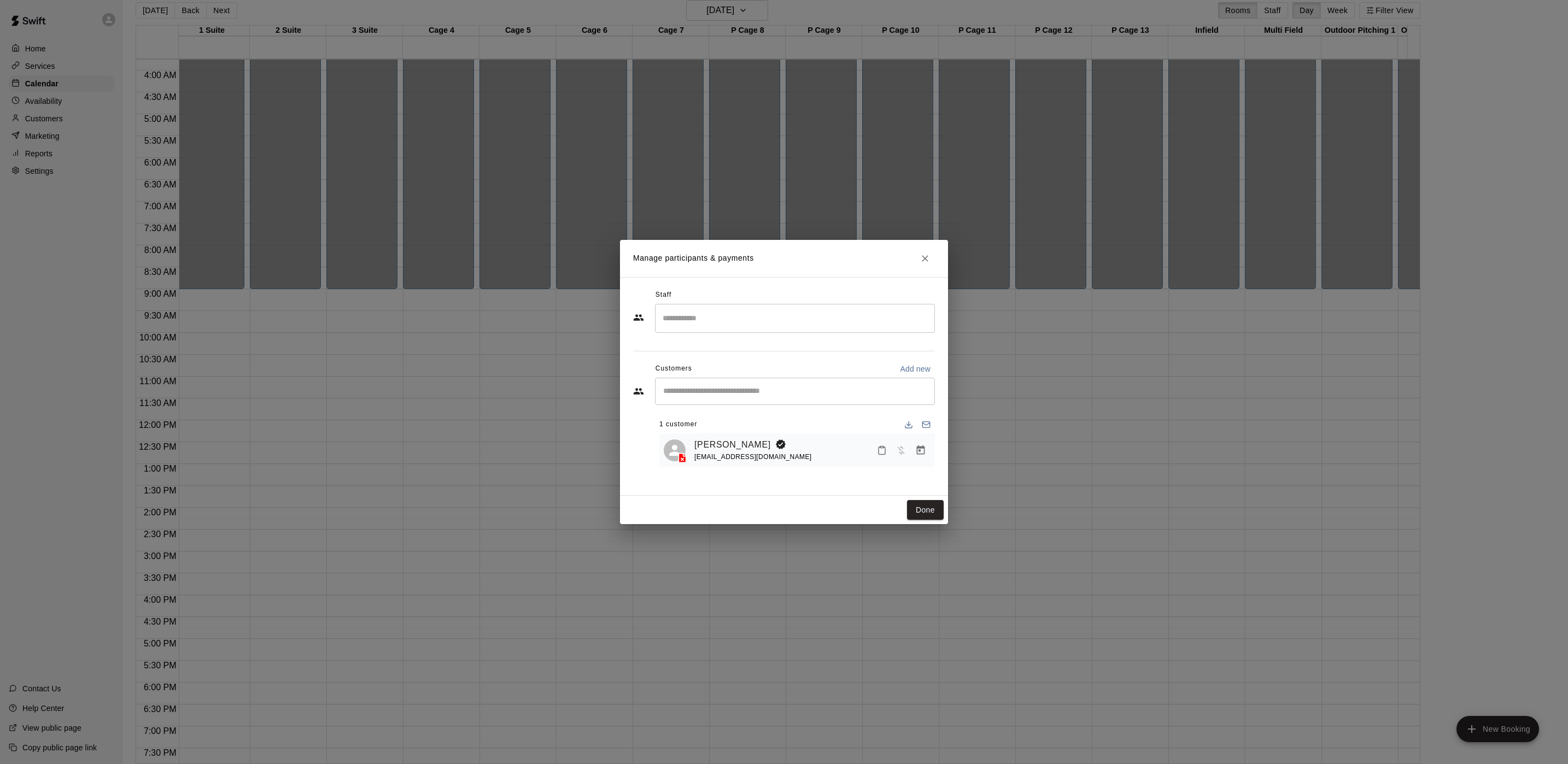
click at [722, 331] on div "​" at bounding box center [795, 318] width 280 height 29
click at [727, 345] on p "[PERSON_NAME]" at bounding box center [722, 351] width 67 height 11
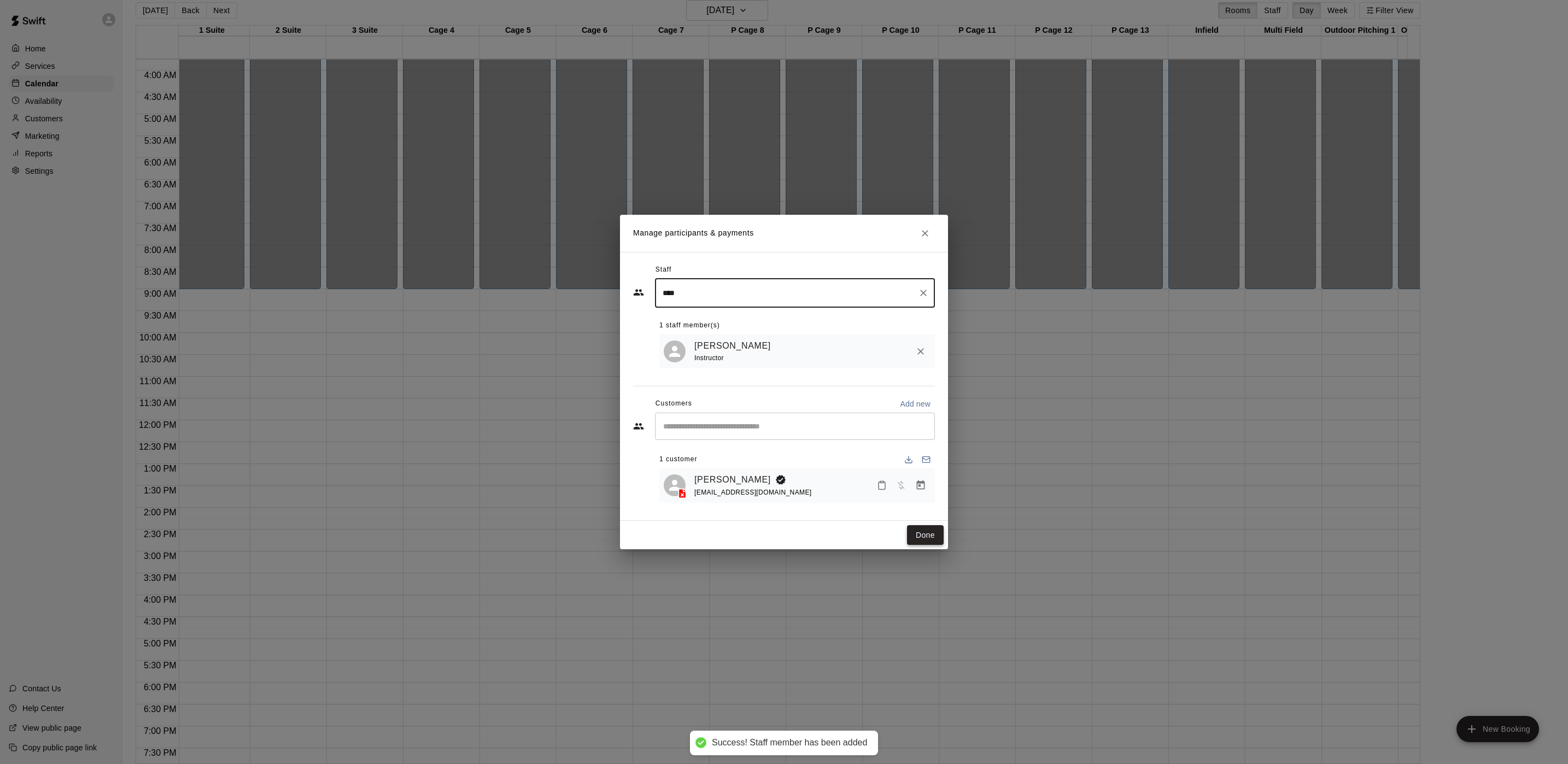
type input "***"
click at [925, 528] on button "Done" at bounding box center [926, 536] width 37 height 21
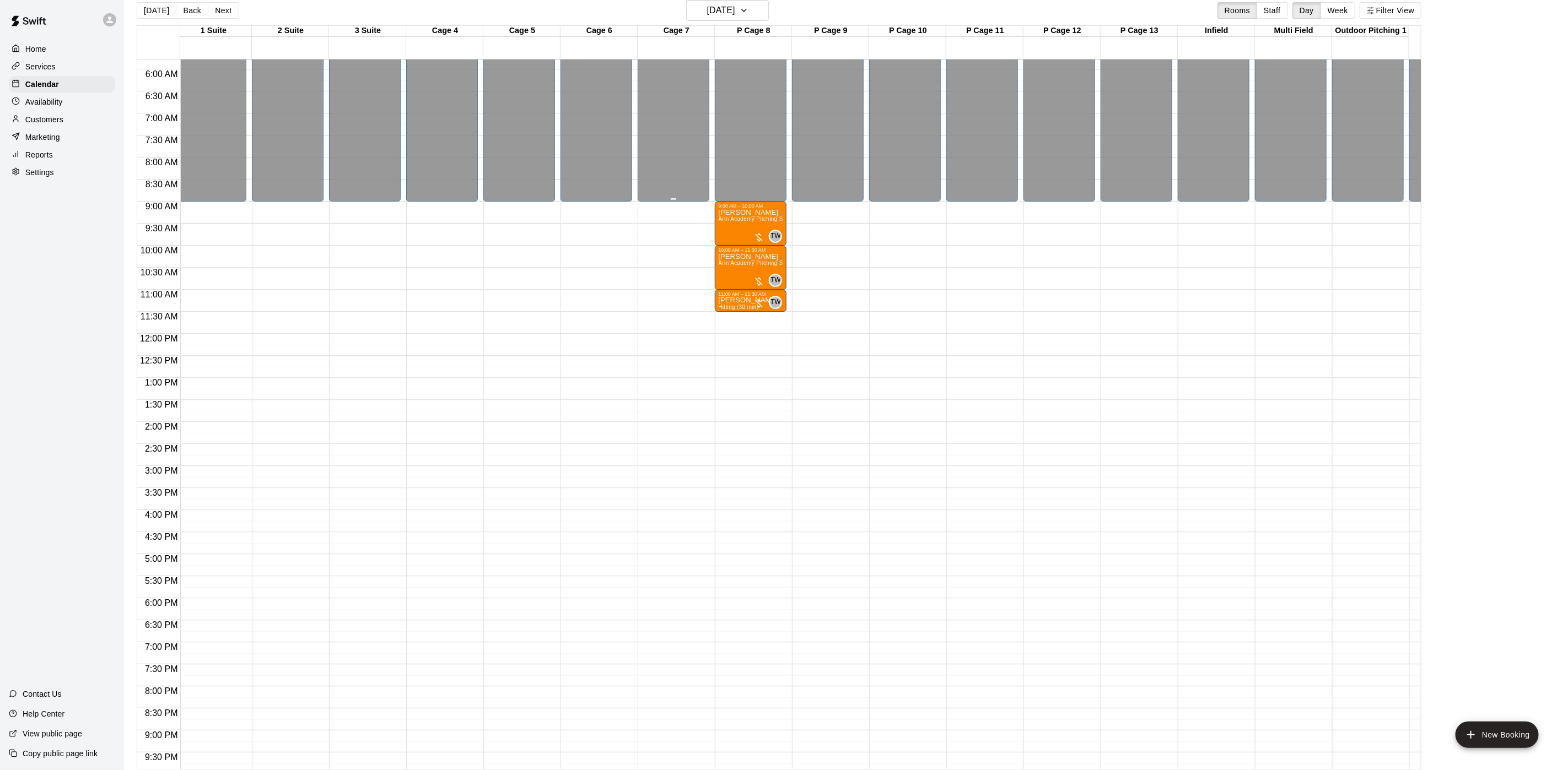
scroll to position [0, 6]
